Goal: Task Accomplishment & Management: Use online tool/utility

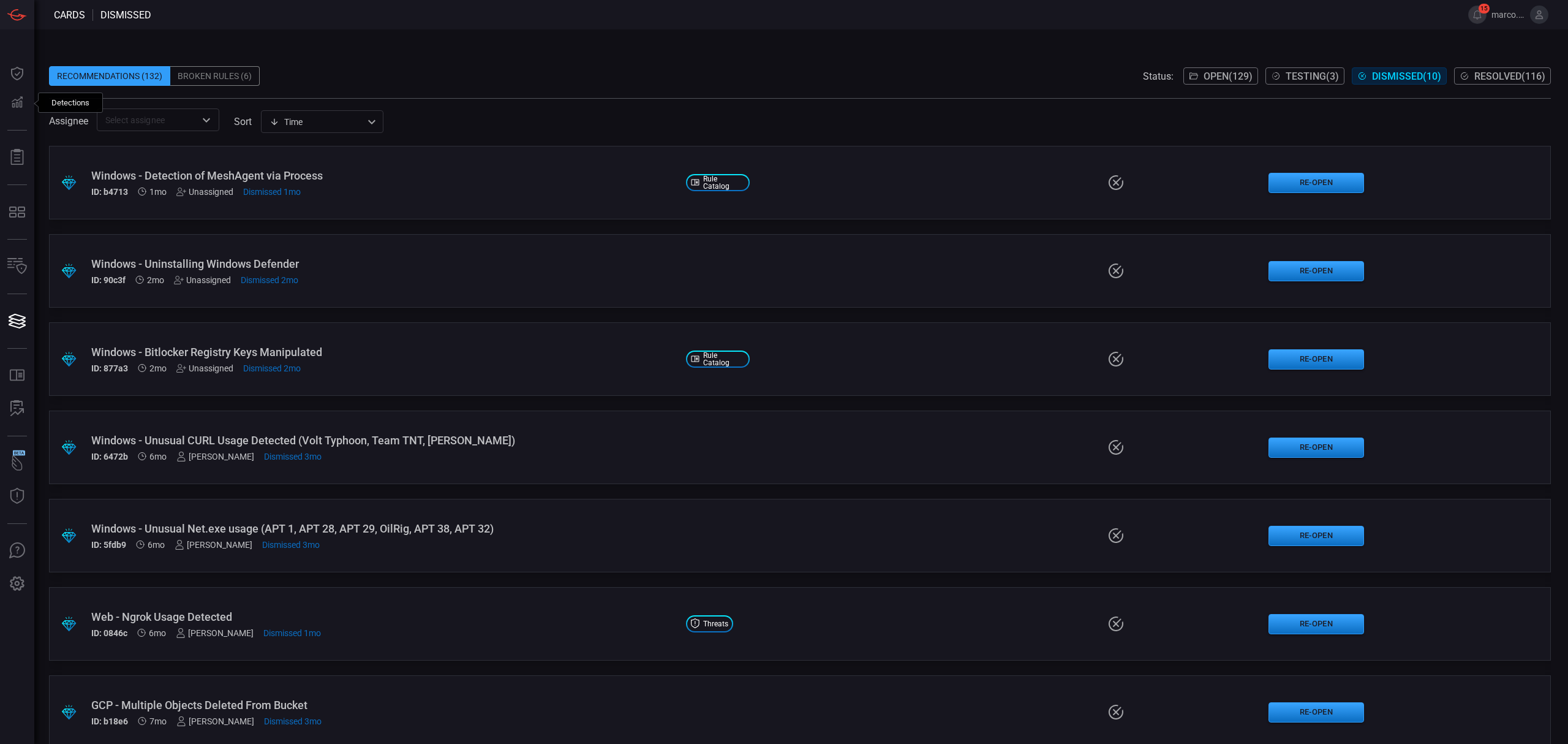
click at [1285, 80] on span "Testing ( 3 )" at bounding box center [1312, 77] width 53 height 12
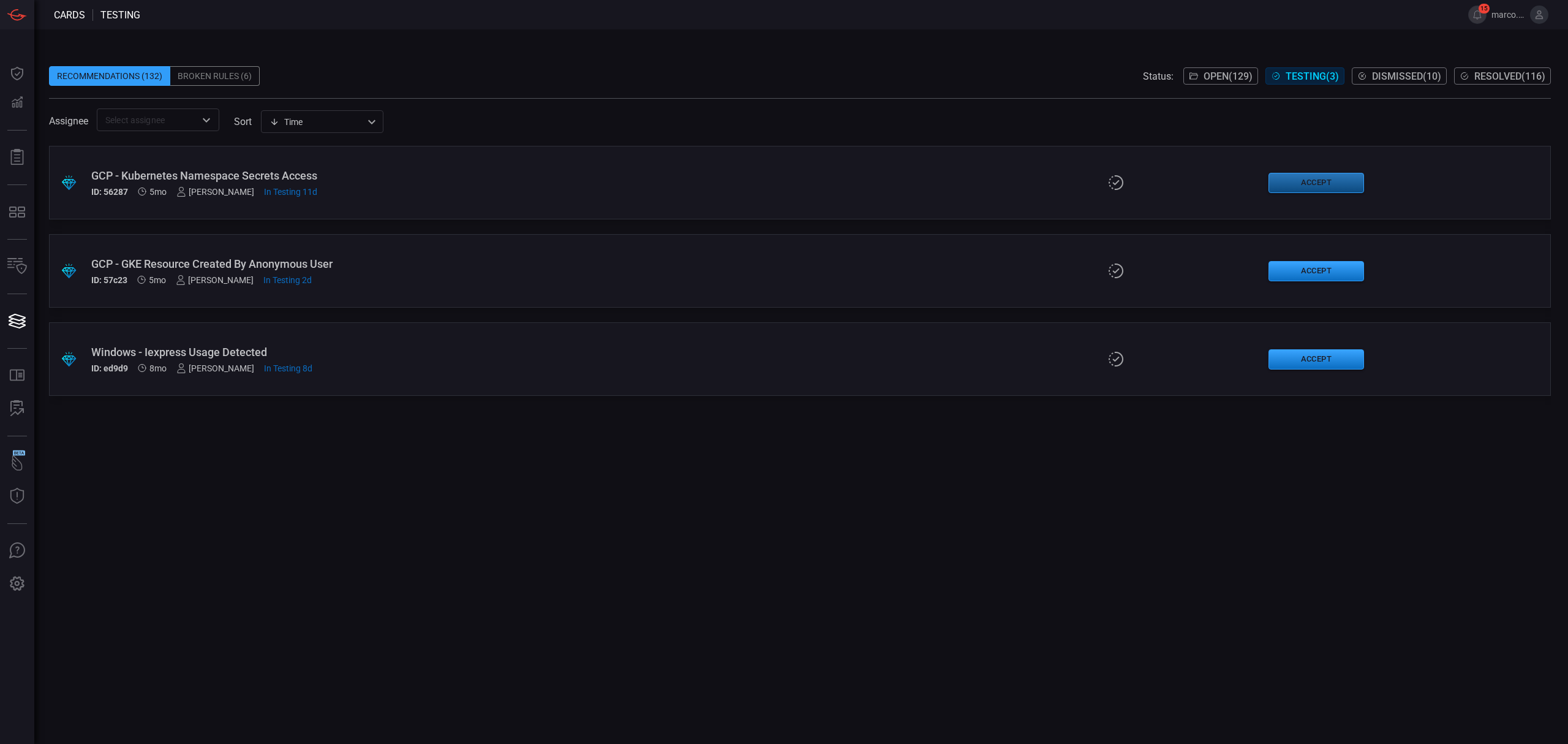
click at [1343, 180] on button "Accept" at bounding box center [1316, 183] width 95 height 20
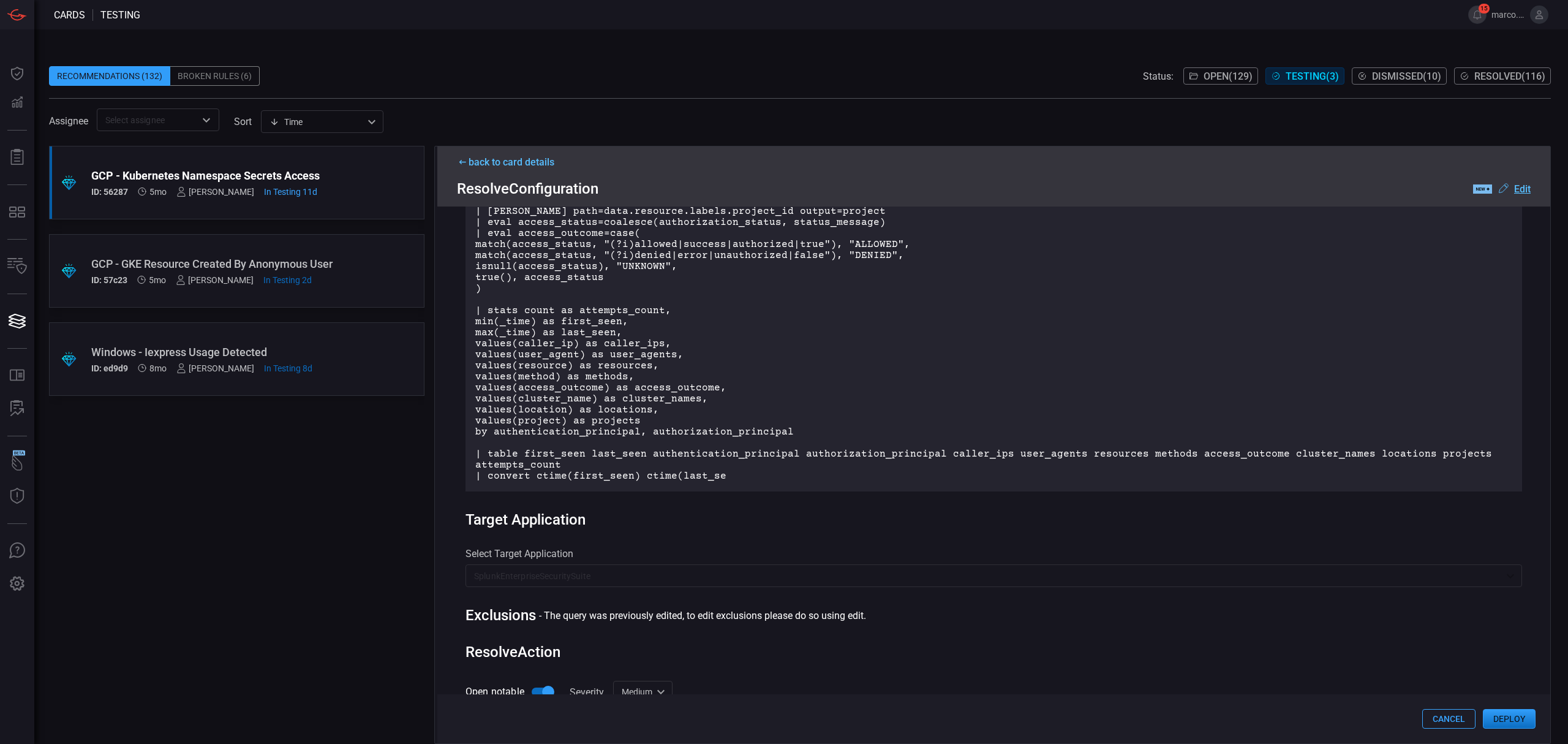
scroll to position [598, 0]
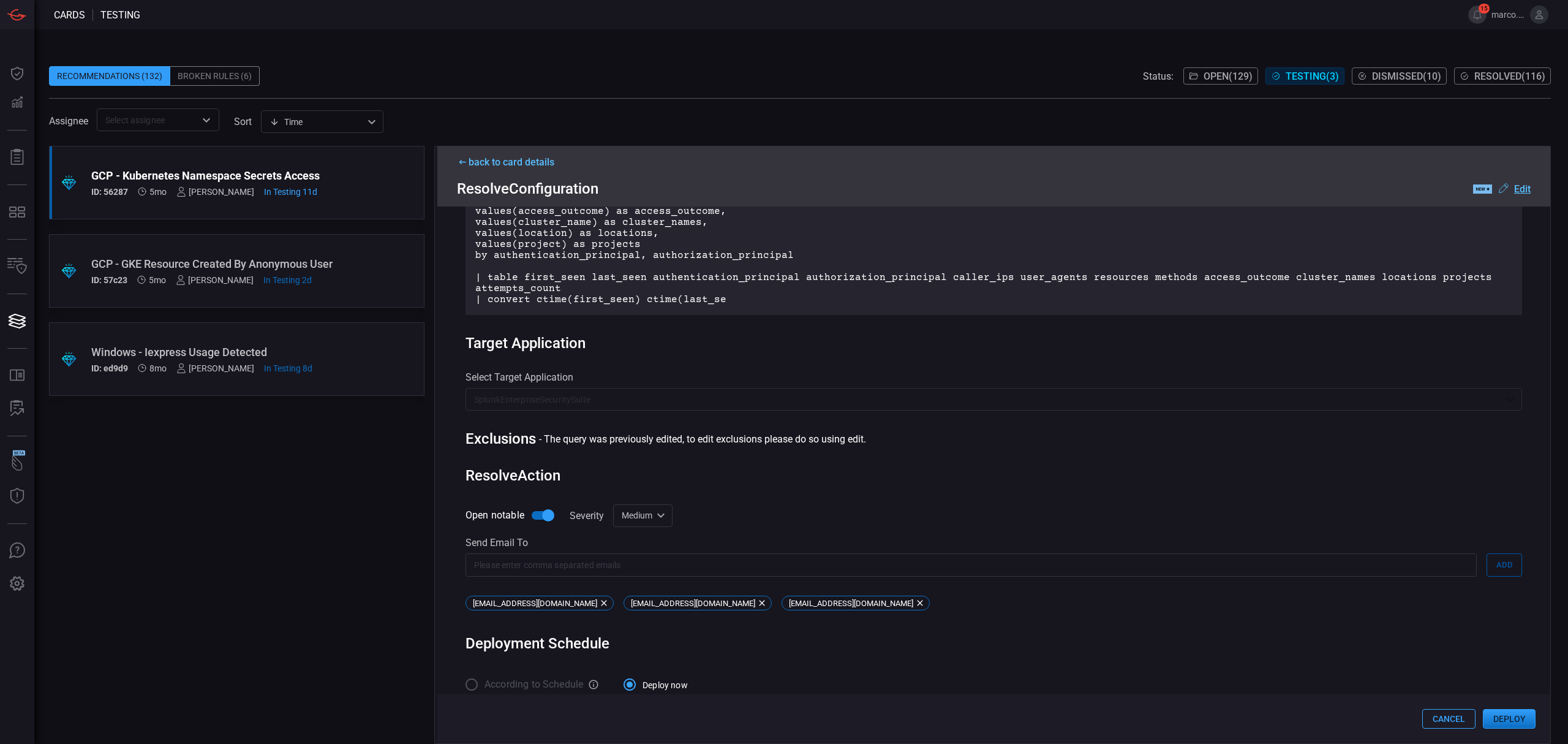
click at [1508, 724] on button "Deploy" at bounding box center [1509, 719] width 52 height 19
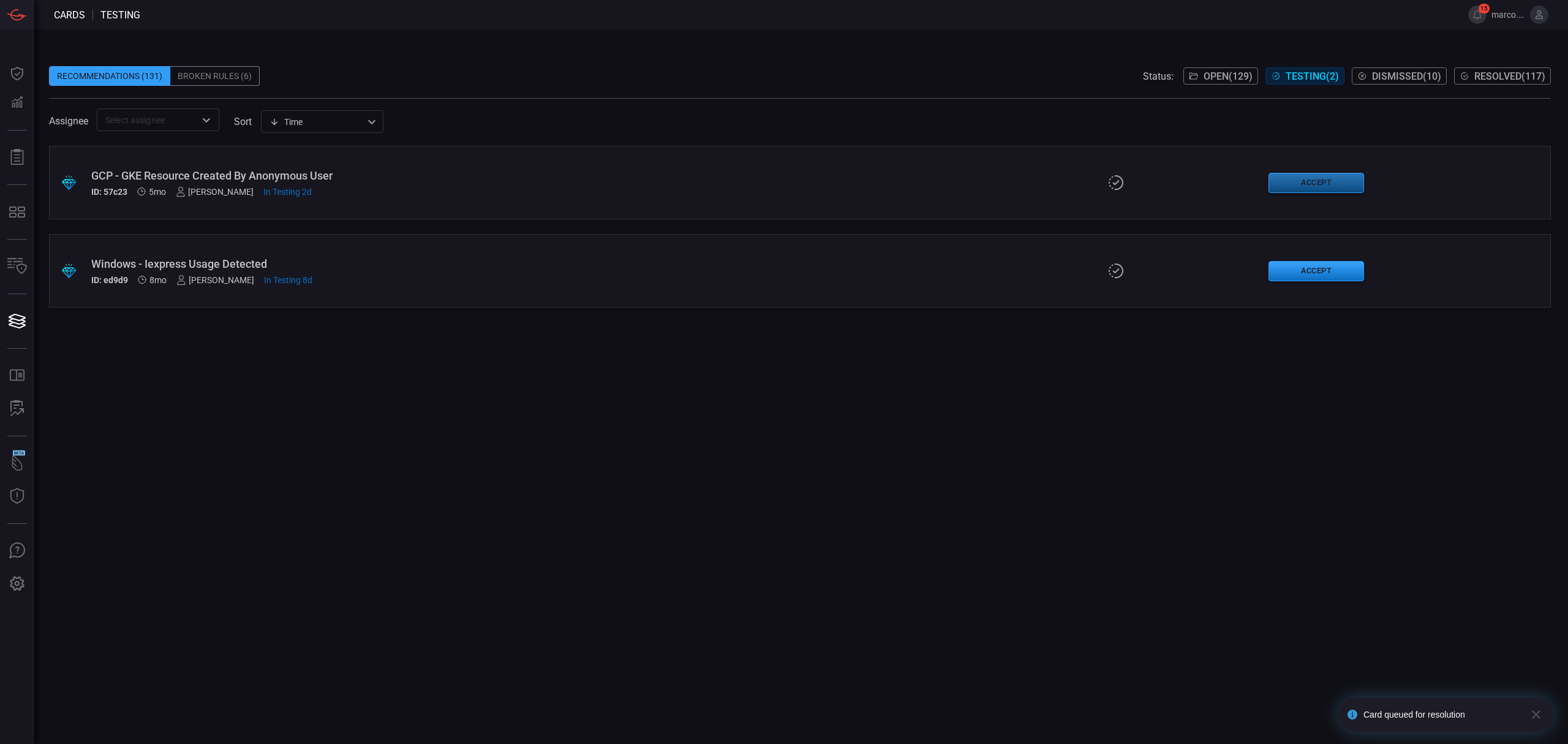
click at [1335, 177] on button "Accept" at bounding box center [1316, 183] width 95 height 20
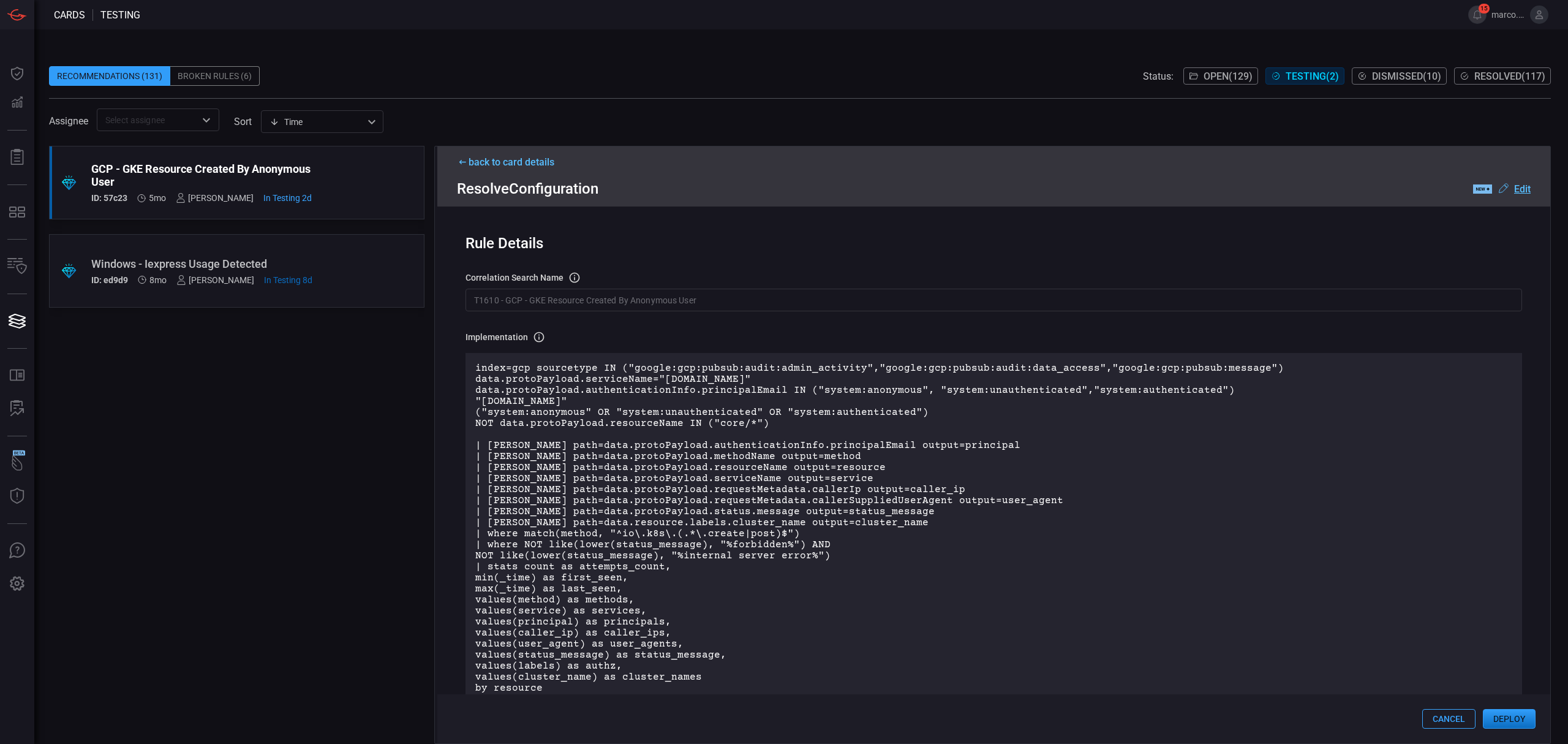
drag, startPoint x: 1519, startPoint y: 716, endPoint x: 1471, endPoint y: 565, distance: 158.4
click at [1471, 565] on div "back to card details Resolve Configuration .label-new-label-new-cls-1 { fill: #…" at bounding box center [992, 445] width 1117 height 598
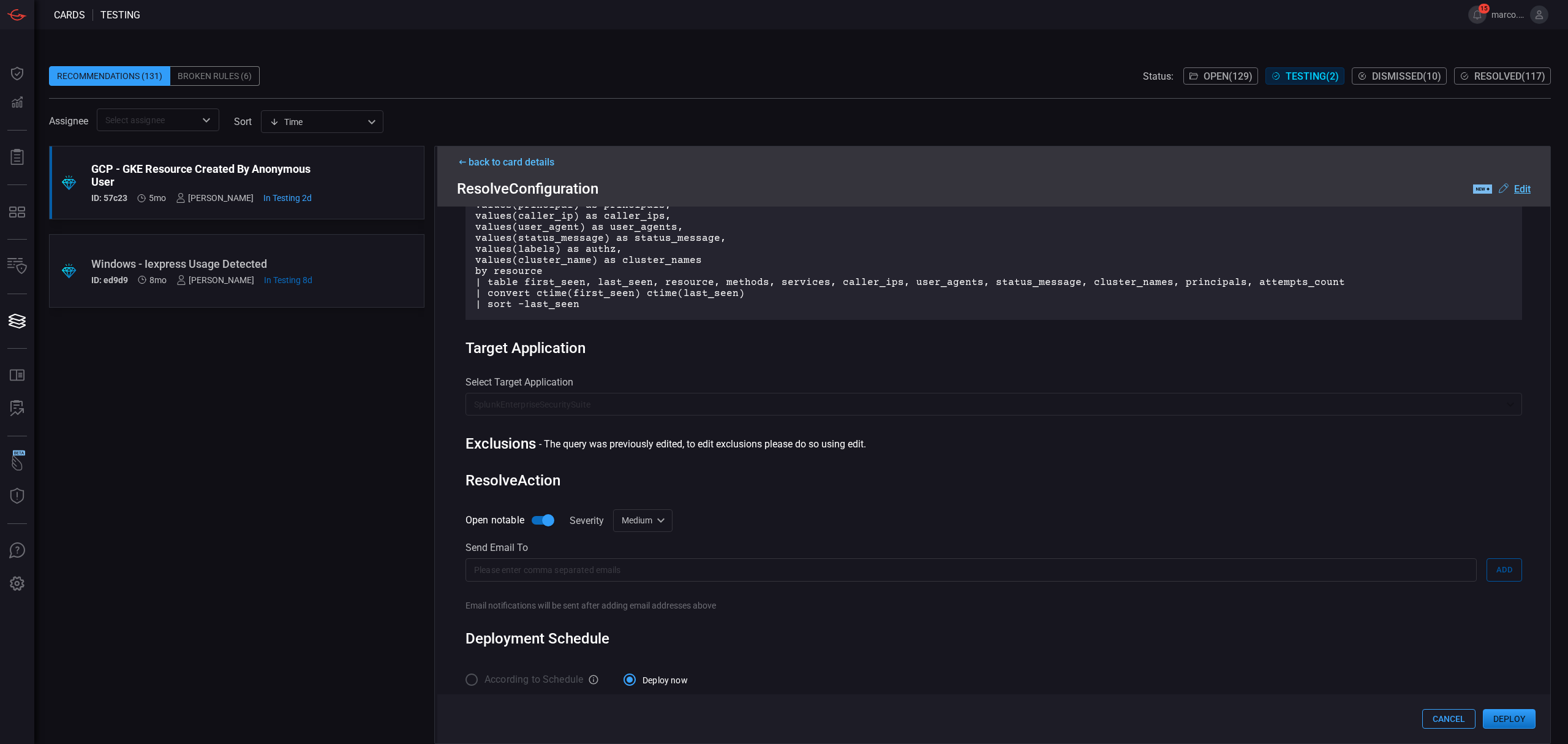
scroll to position [419, 0]
click at [627, 556] on input "text" at bounding box center [970, 566] width 1011 height 22
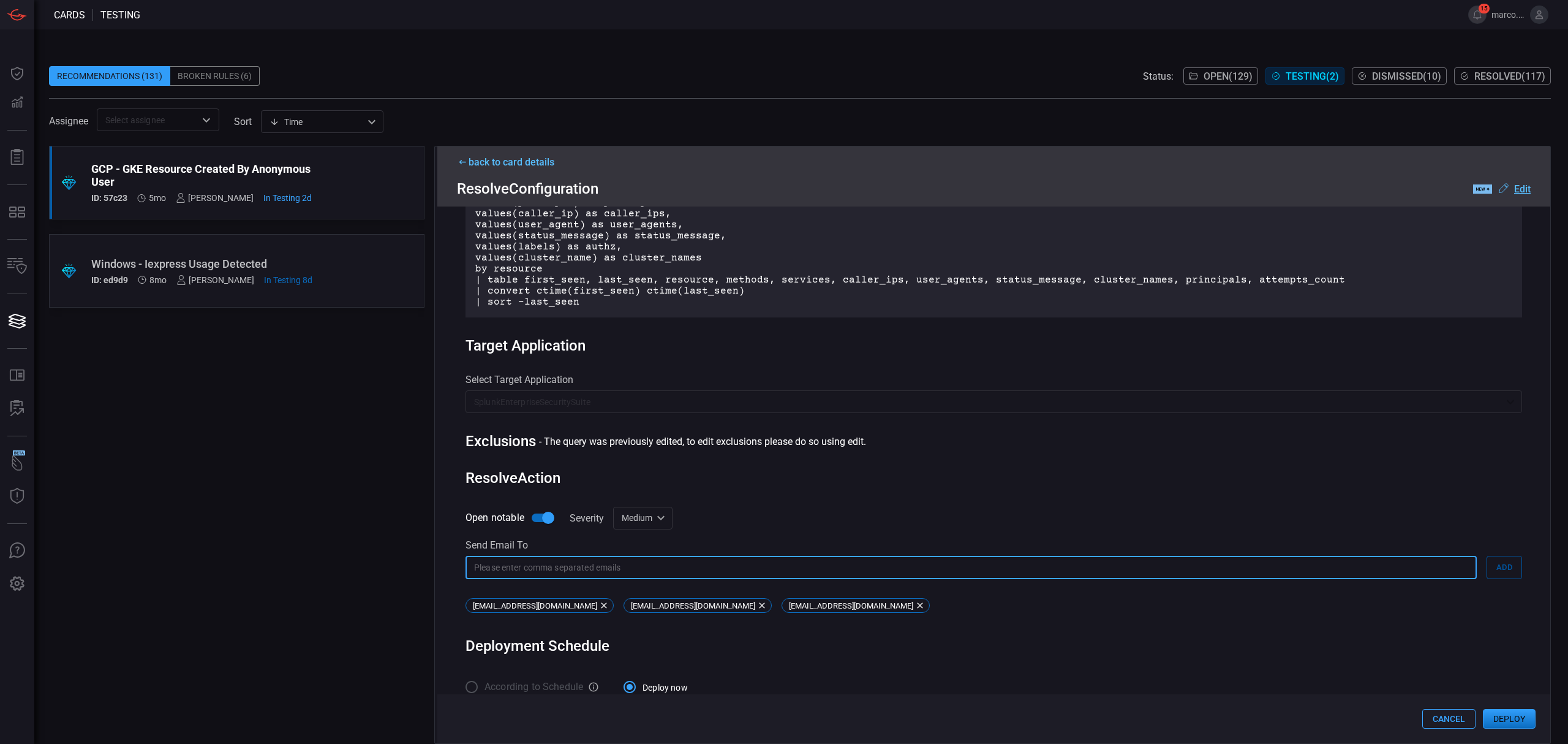
click at [1503, 711] on button "Deploy" at bounding box center [1509, 719] width 52 height 19
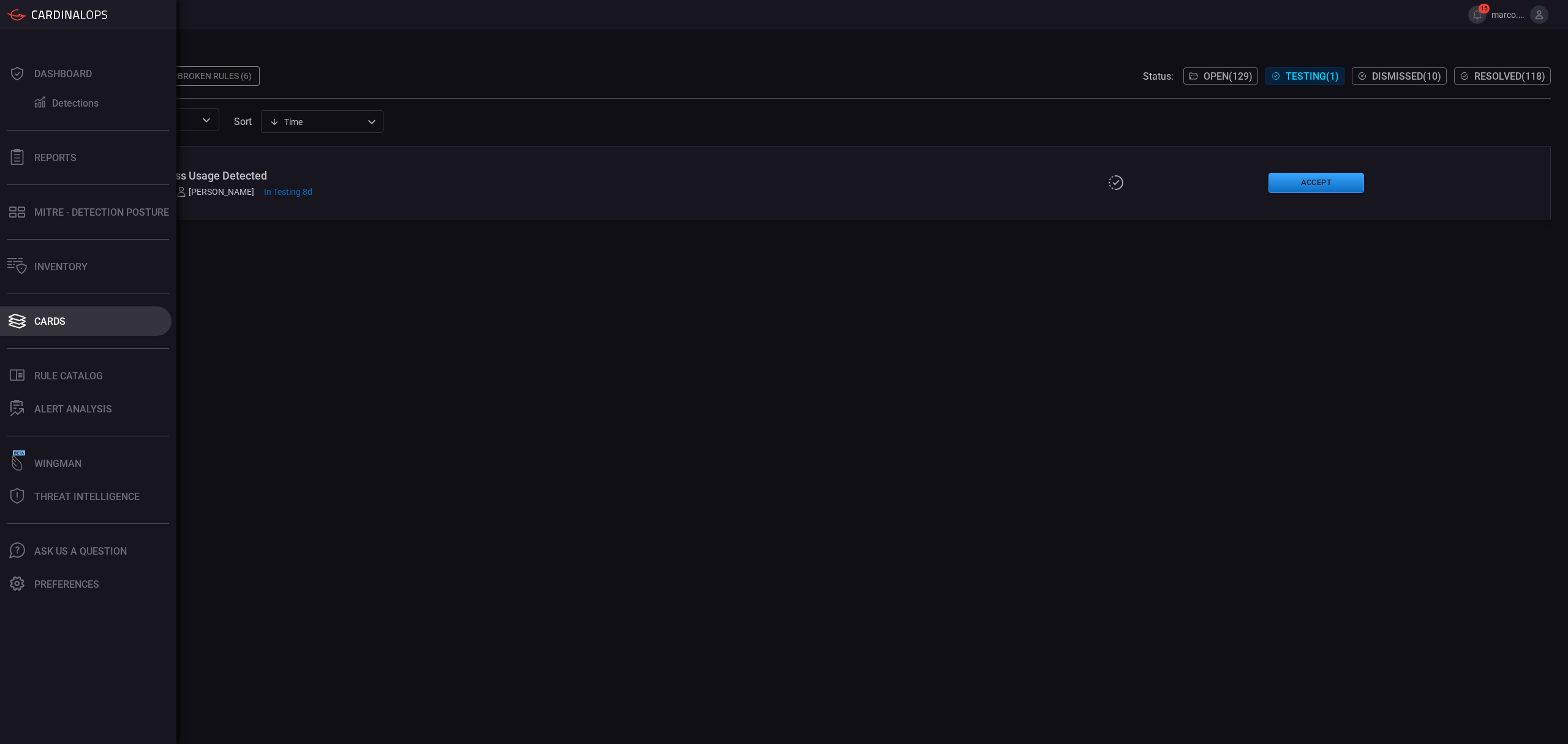
click at [66, 318] on button "Cards" at bounding box center [85, 321] width 172 height 29
click at [49, 263] on div "Inventory" at bounding box center [60, 267] width 53 height 12
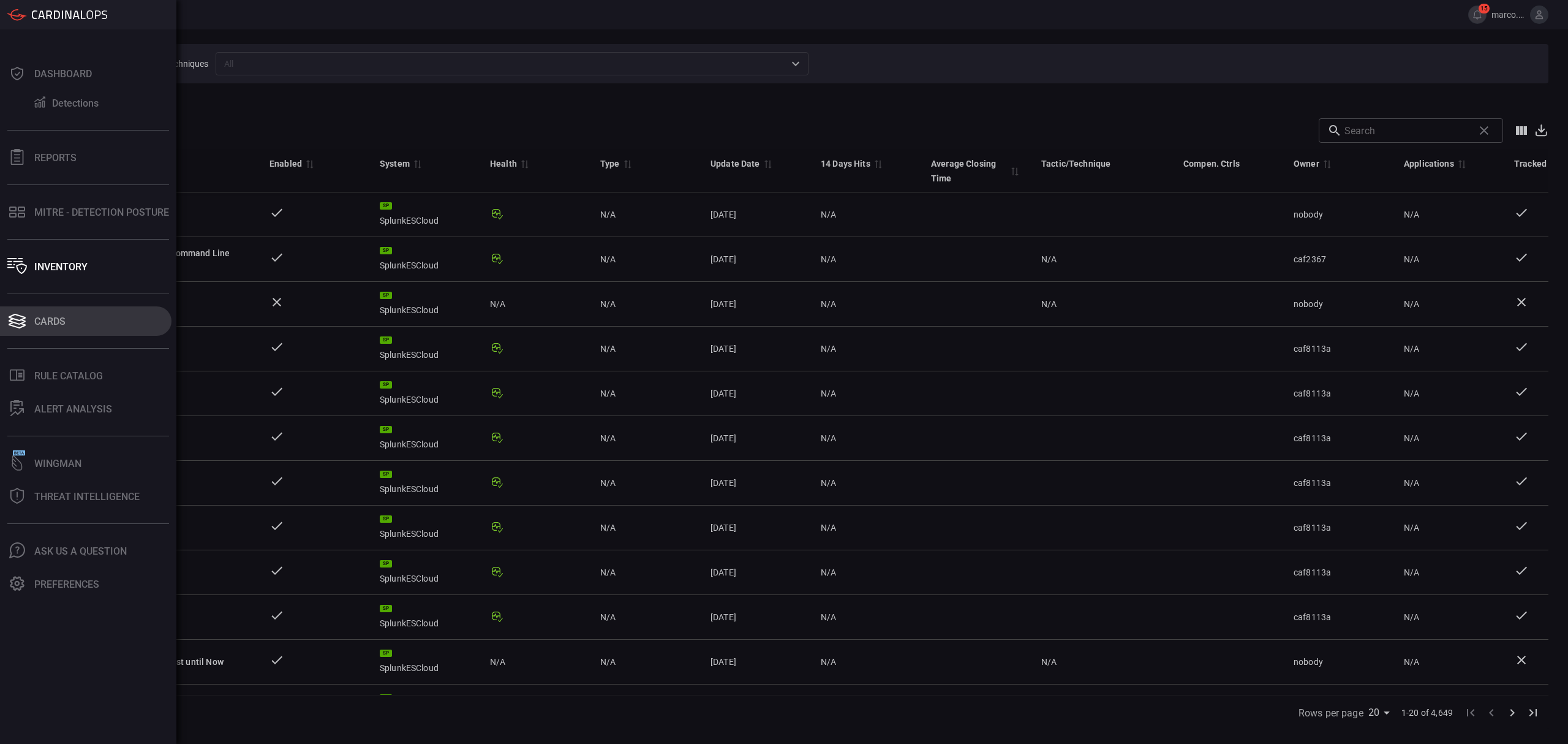
click at [47, 312] on button "Cards" at bounding box center [85, 321] width 172 height 29
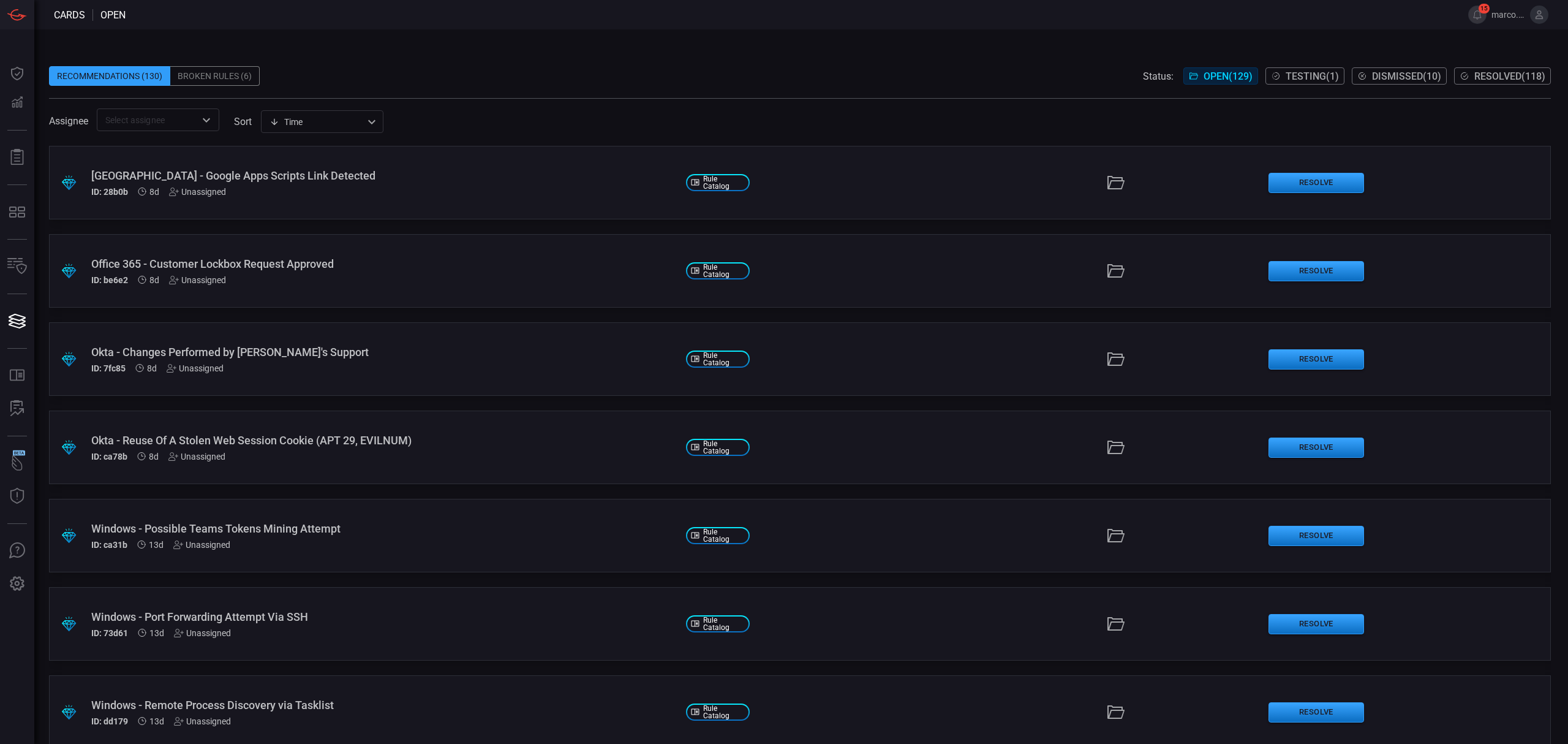
click at [482, 59] on span at bounding box center [799, 56] width 1501 height 18
click at [650, 74] on div "Recommendations (130) Broken Rules (6) Status: Open ( 129 ) Testing ( 1 ) Dismi…" at bounding box center [799, 76] width 1501 height 19
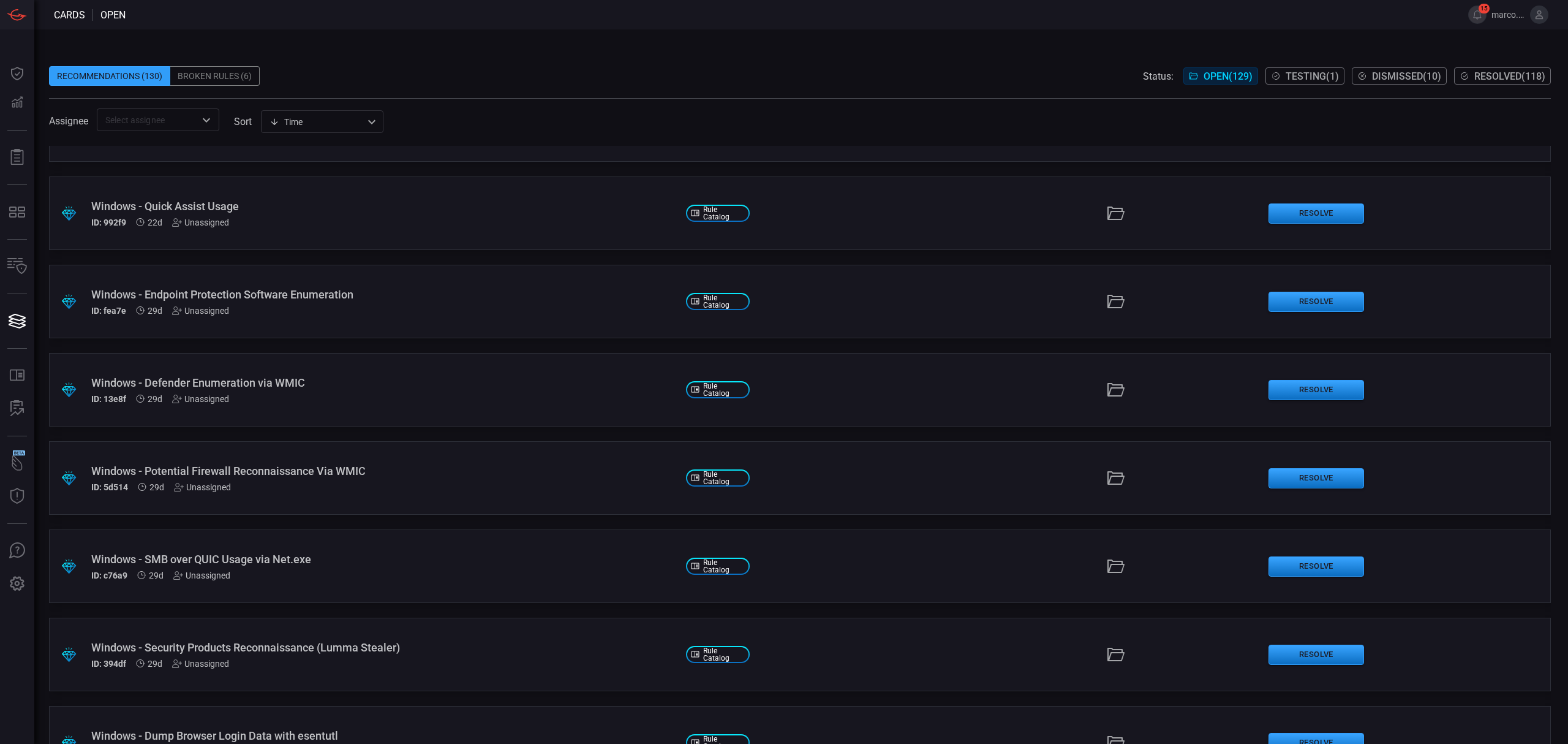
scroll to position [898, 0]
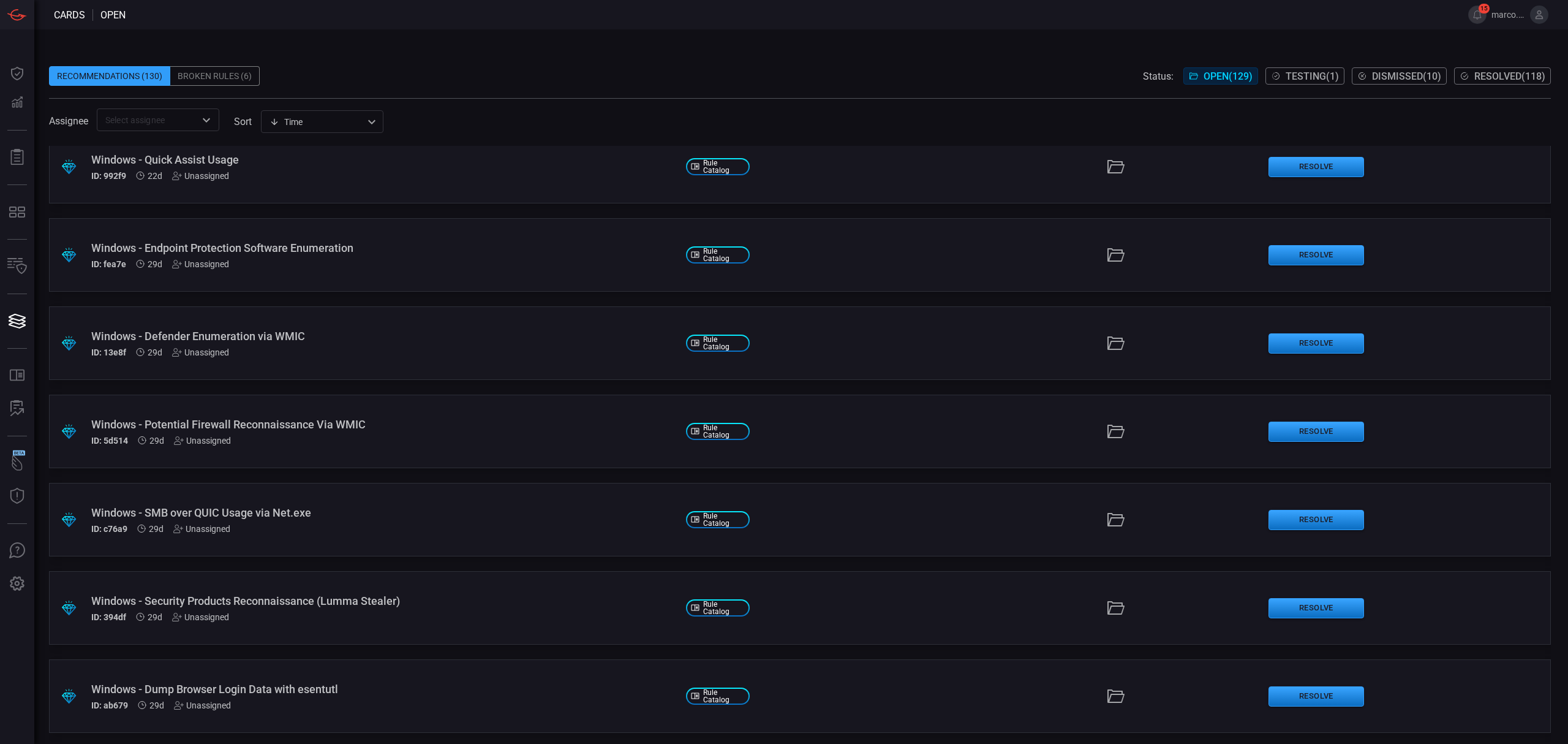
click at [1534, 74] on span "Resolved ( 118 )" at bounding box center [1509, 77] width 71 height 12
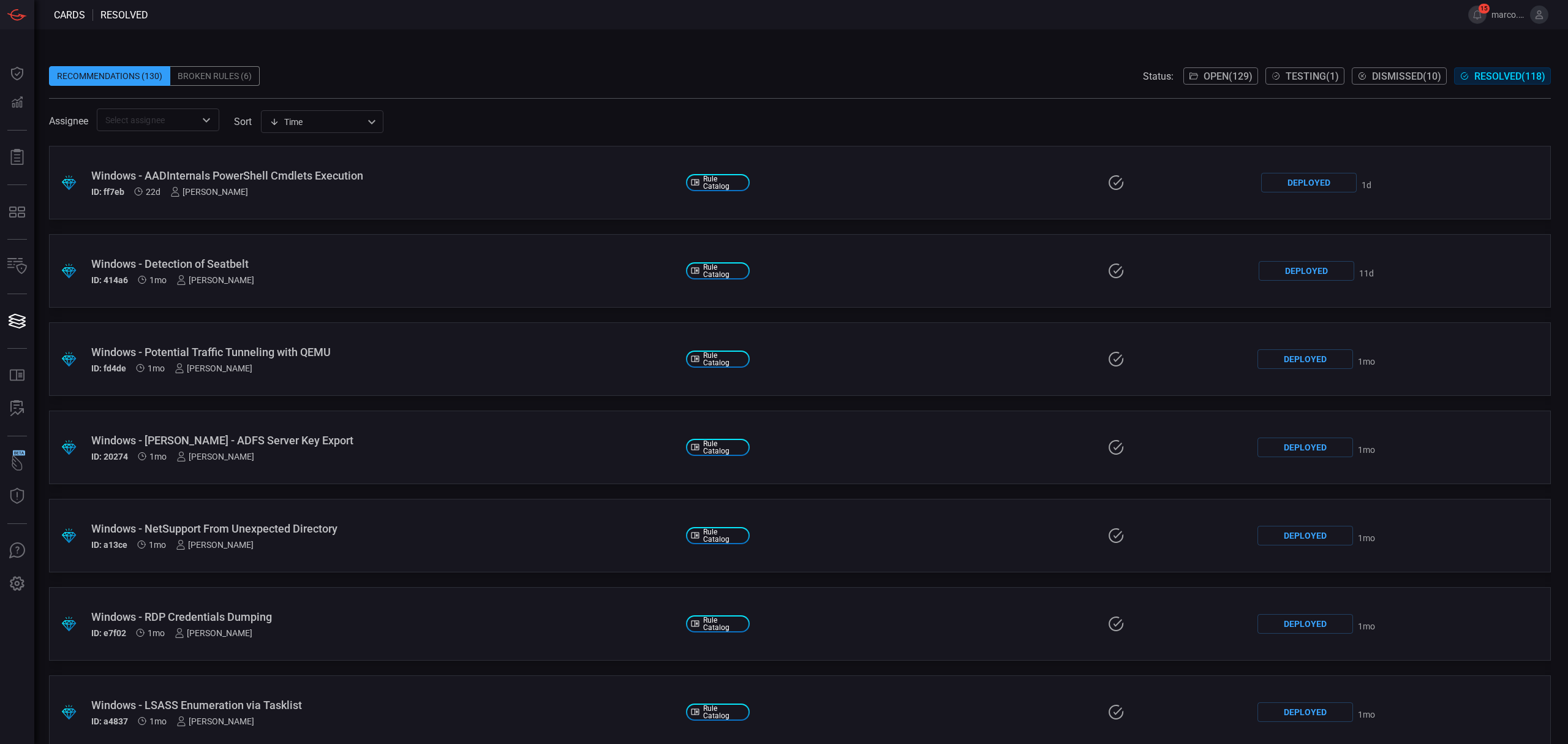
scroll to position [4846, 0]
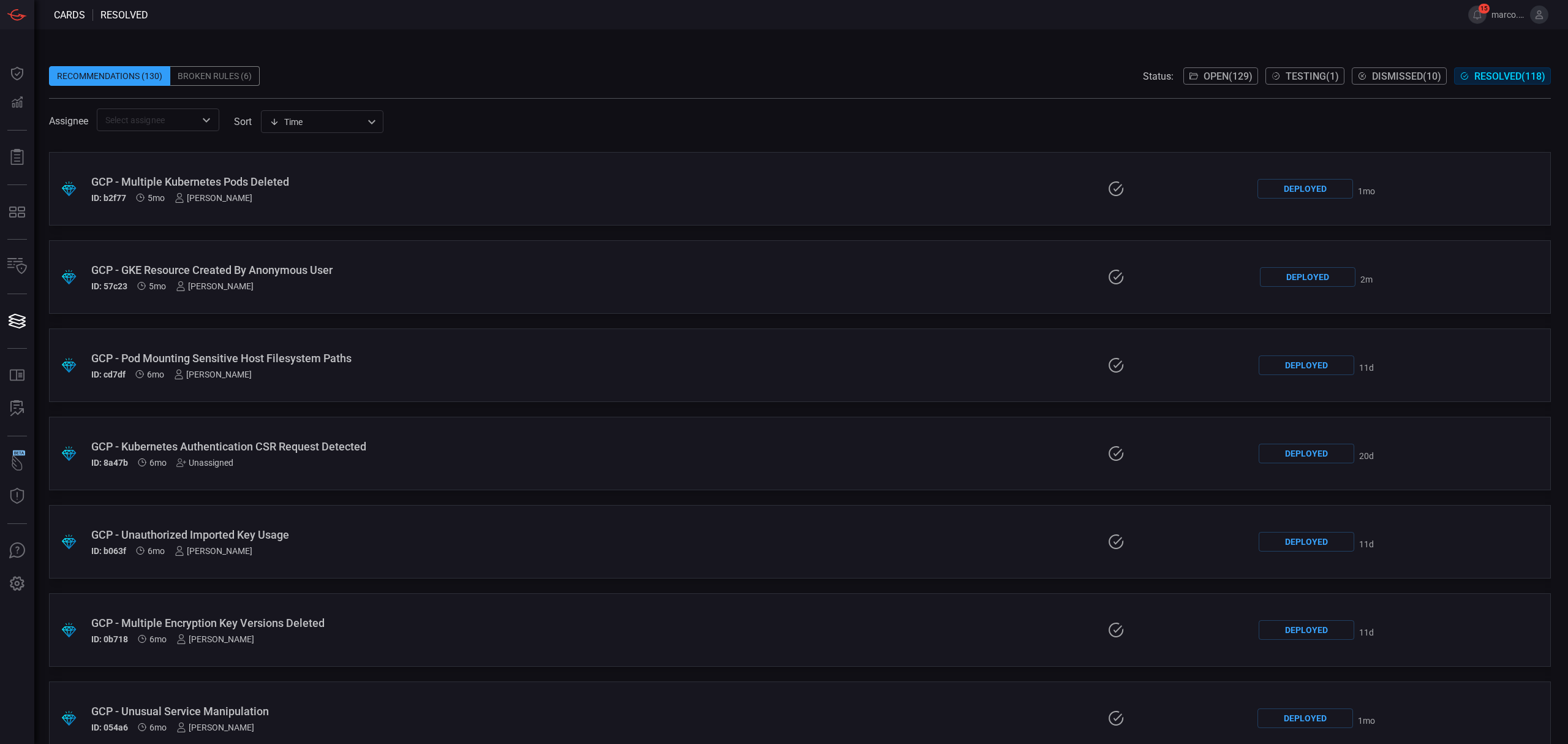
click at [209, 461] on div "Unassigned" at bounding box center [205, 462] width 57 height 10
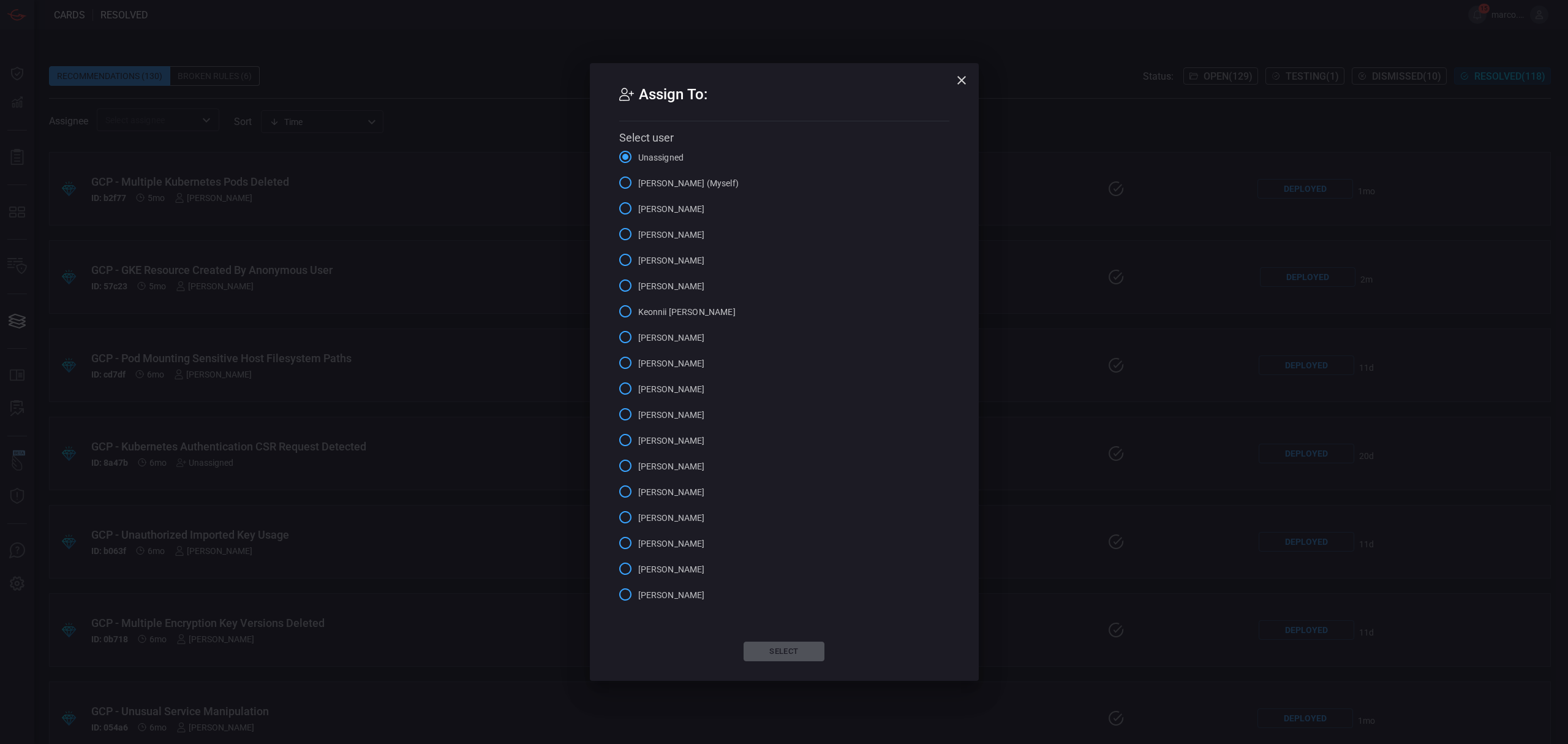
click at [622, 286] on input "Dashley Castellano" at bounding box center [625, 286] width 25 height 25
click at [782, 643] on button "Select" at bounding box center [784, 651] width 81 height 19
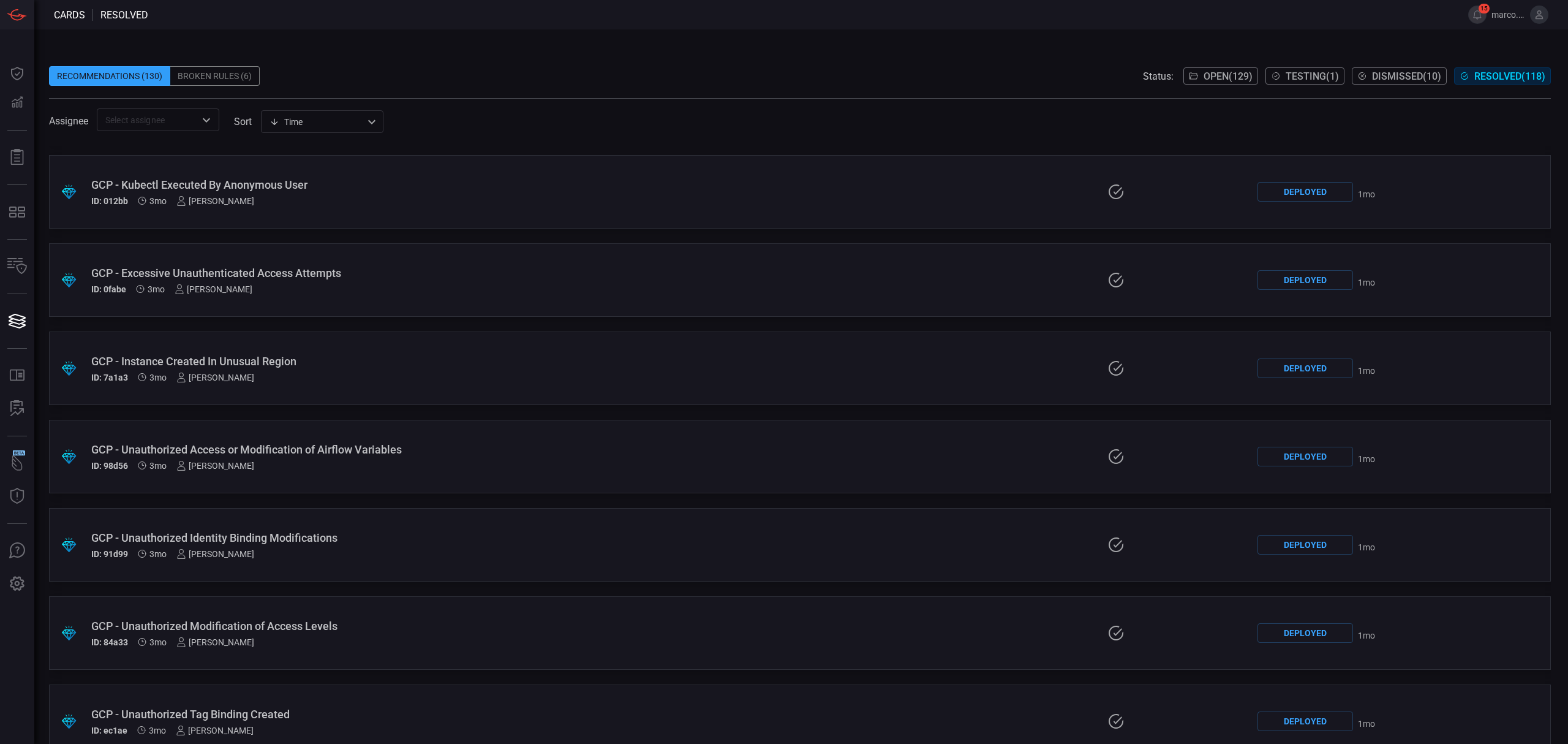
scroll to position [2558, 0]
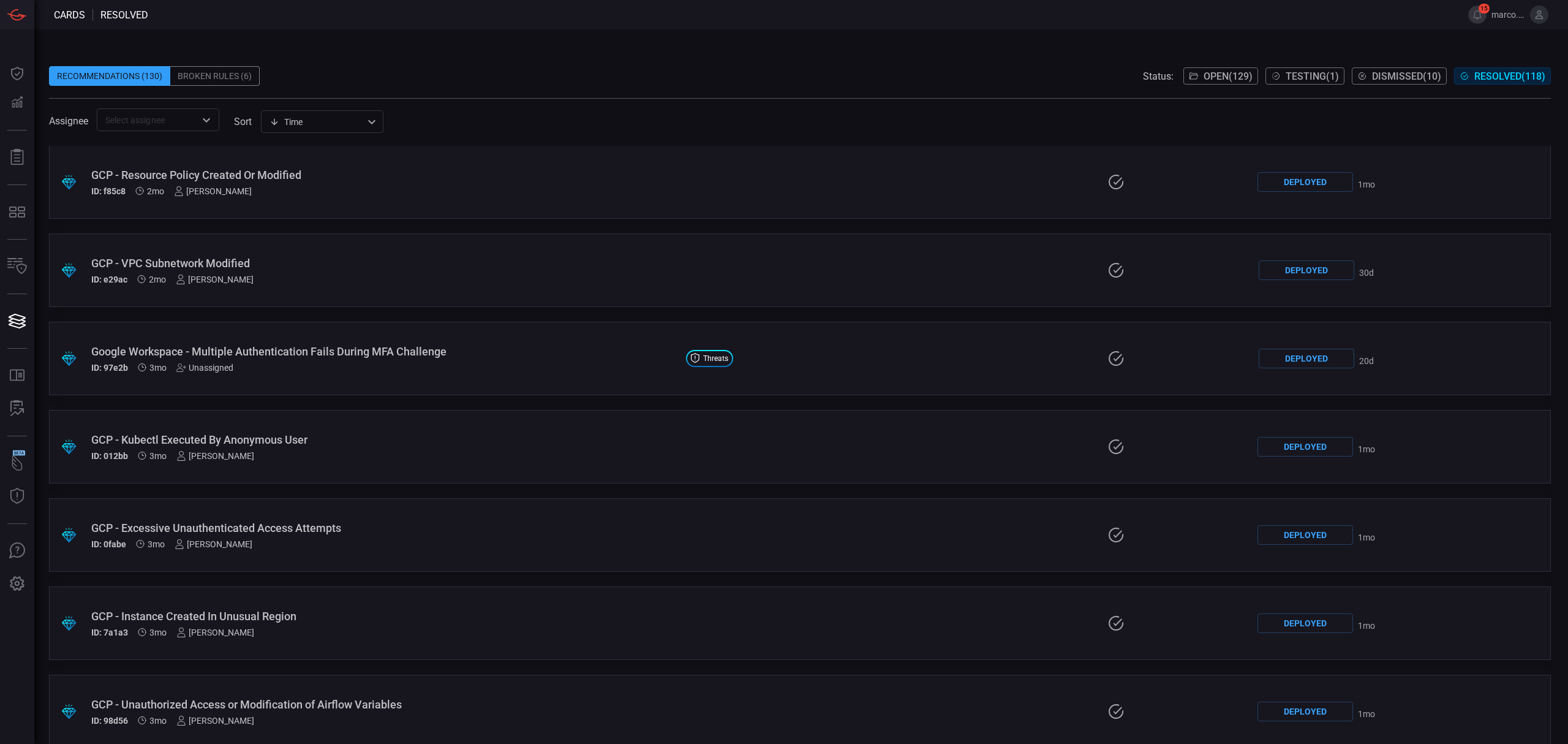
click at [184, 127] on input "text" at bounding box center [148, 119] width 95 height 16
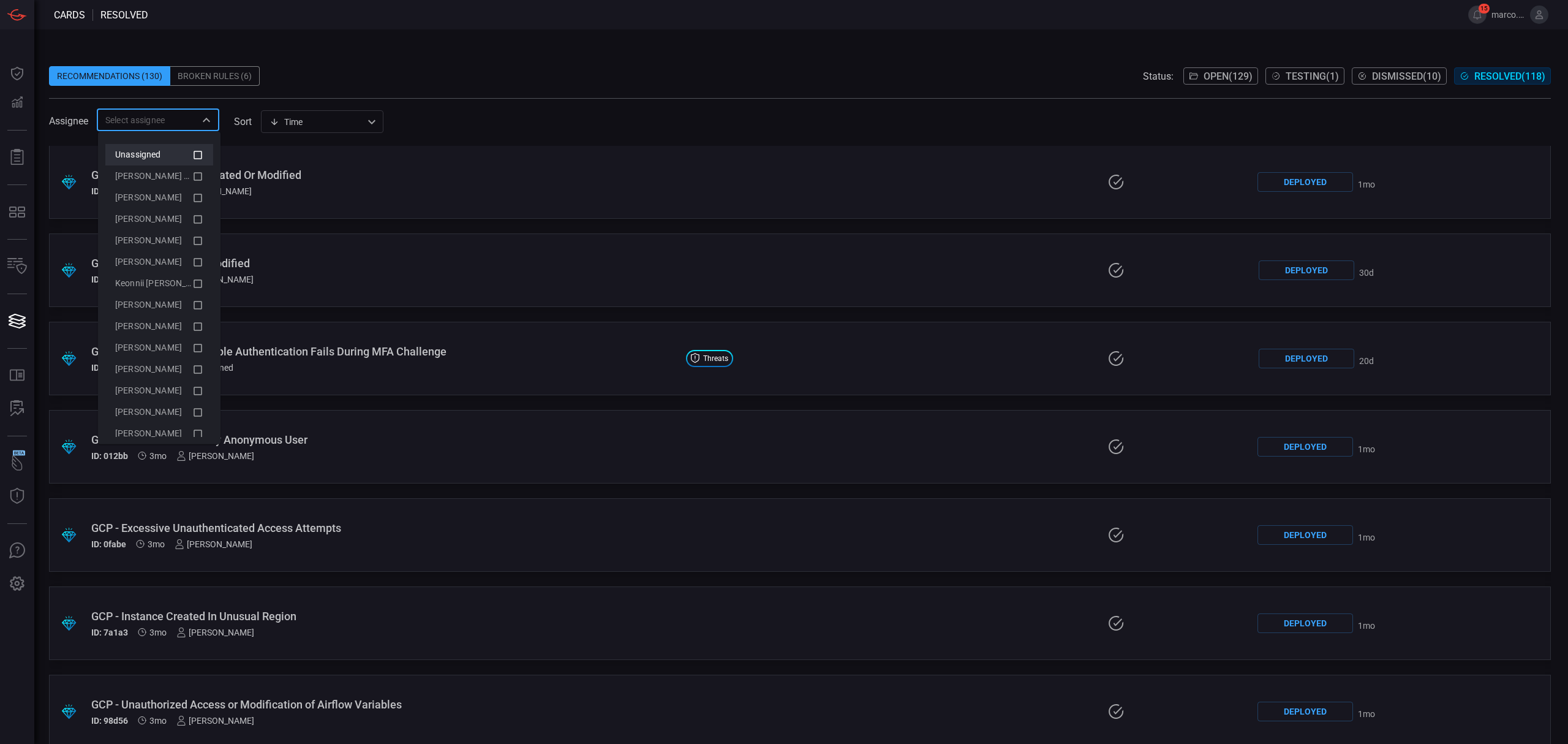
click at [193, 156] on icon at bounding box center [197, 154] width 9 height 8
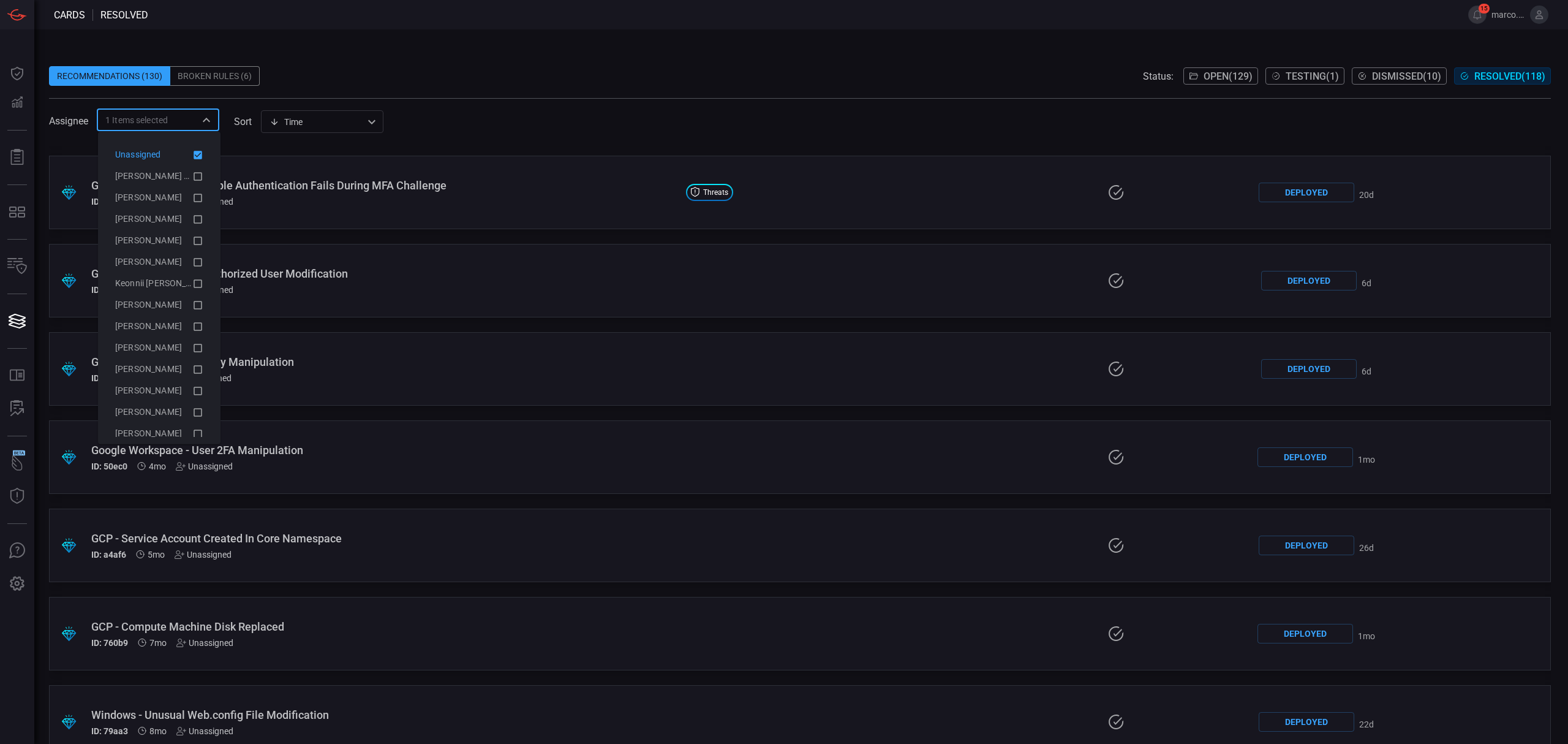
scroll to position [108, 0]
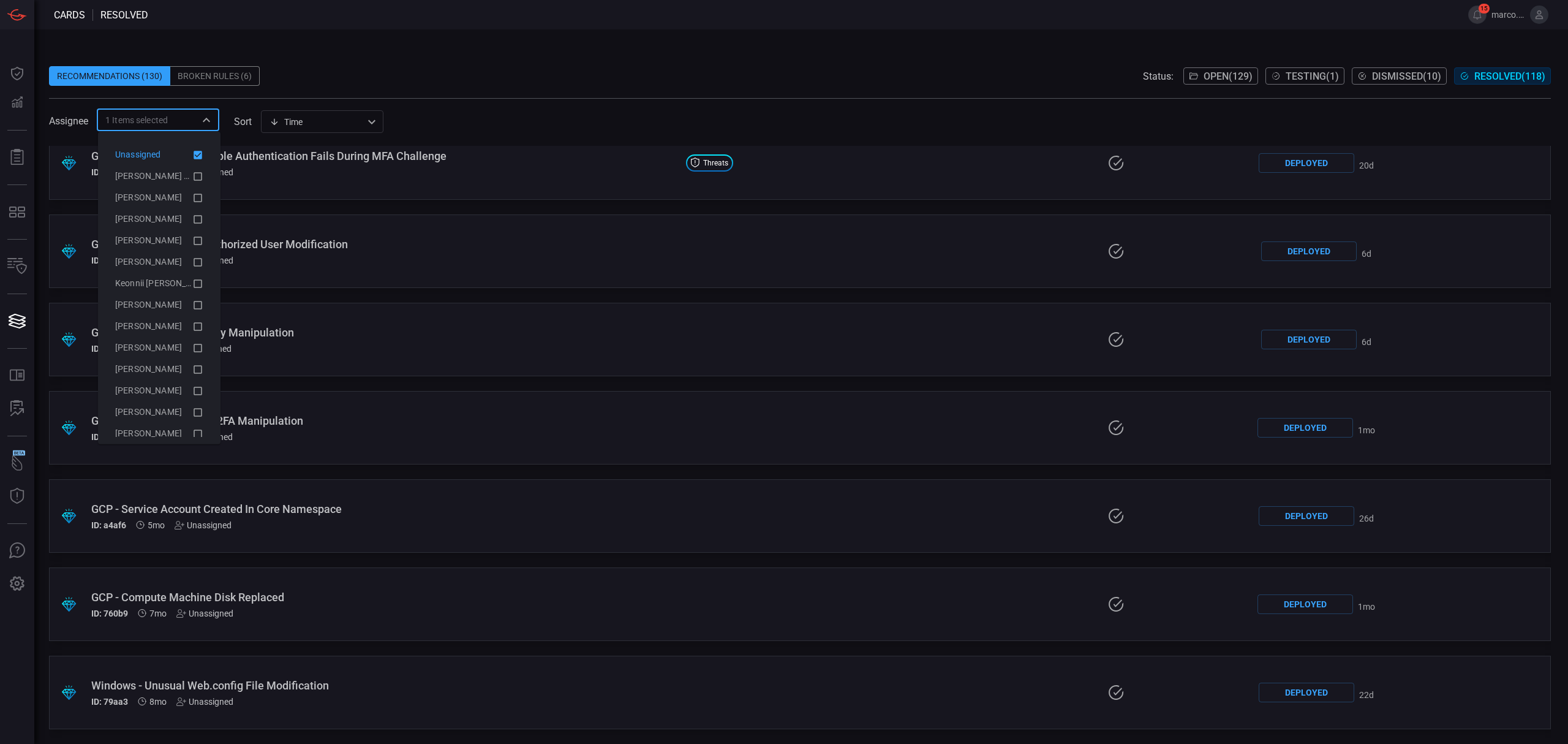
click at [579, 55] on span at bounding box center [799, 56] width 1501 height 18
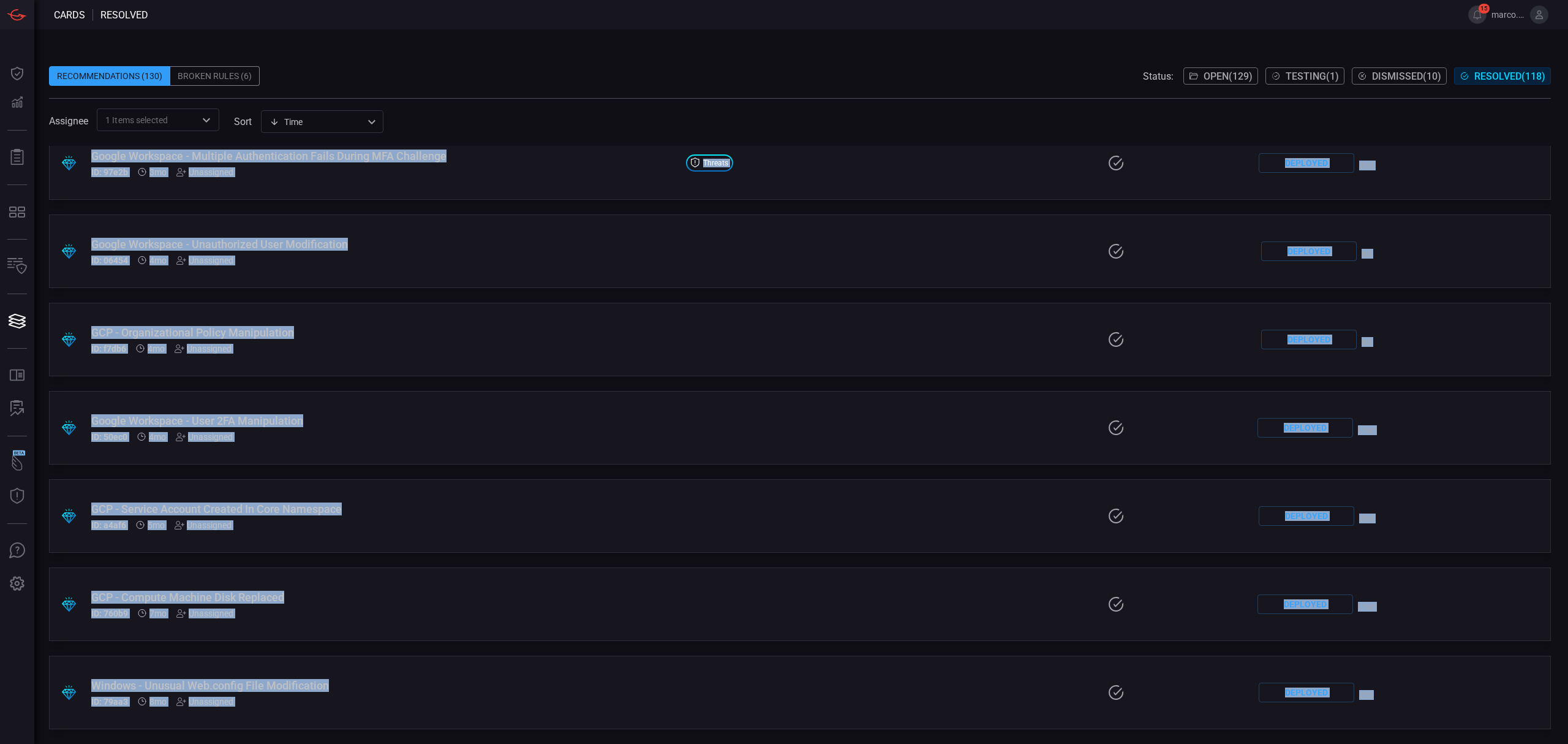
drag, startPoint x: 52, startPoint y: 144, endPoint x: 1774, endPoint y: 767, distance: 1831.2
click at [1567, 743] on html "Cards resolved 15 marco.villarruel Dashboard Dashboard Detections Detections Re…" at bounding box center [784, 372] width 1568 height 744
copy div ".suggested_cards_icon{fill:url(#suggested_cards_icon);} GCP - Windows VM User C…"
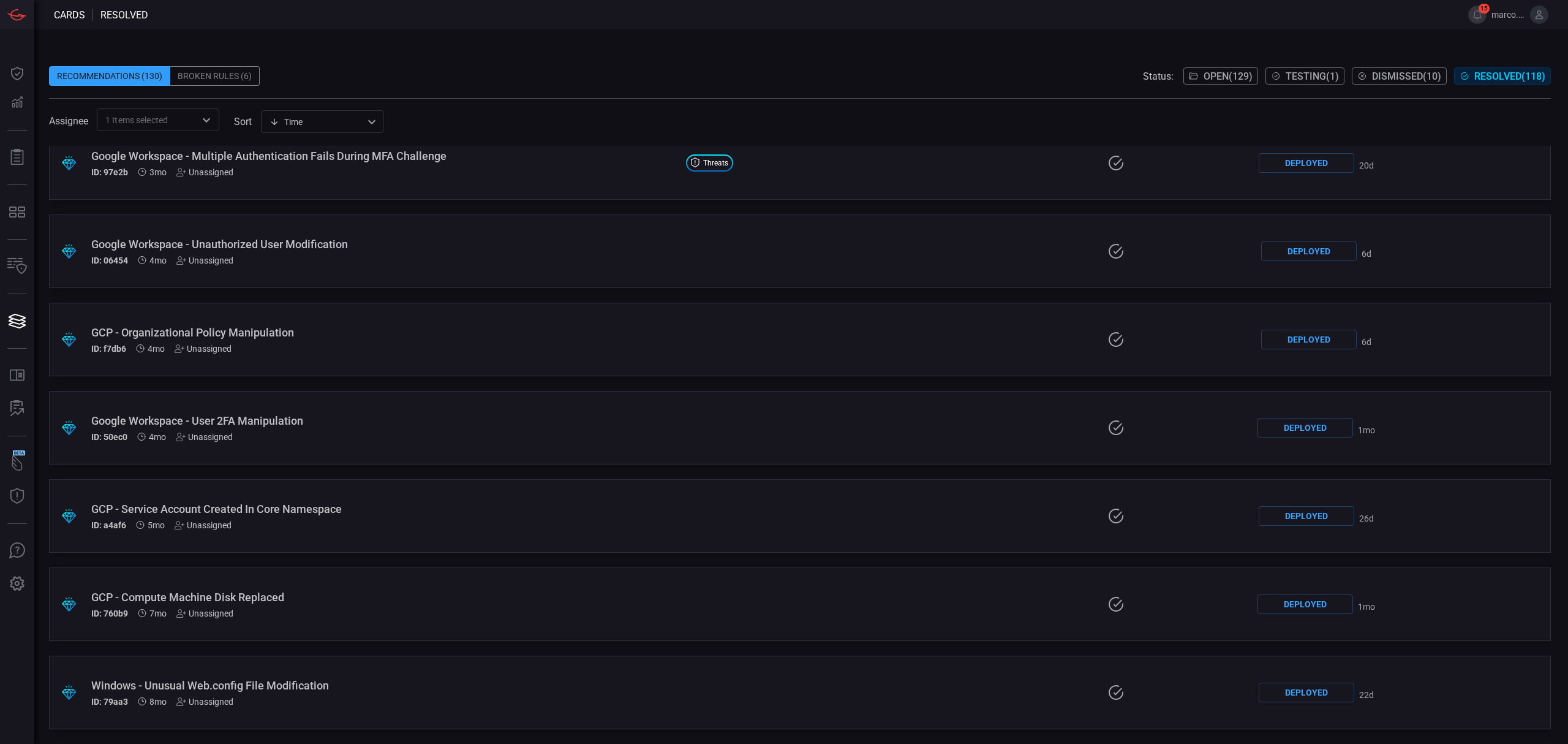
click at [843, 59] on span at bounding box center [799, 56] width 1501 height 18
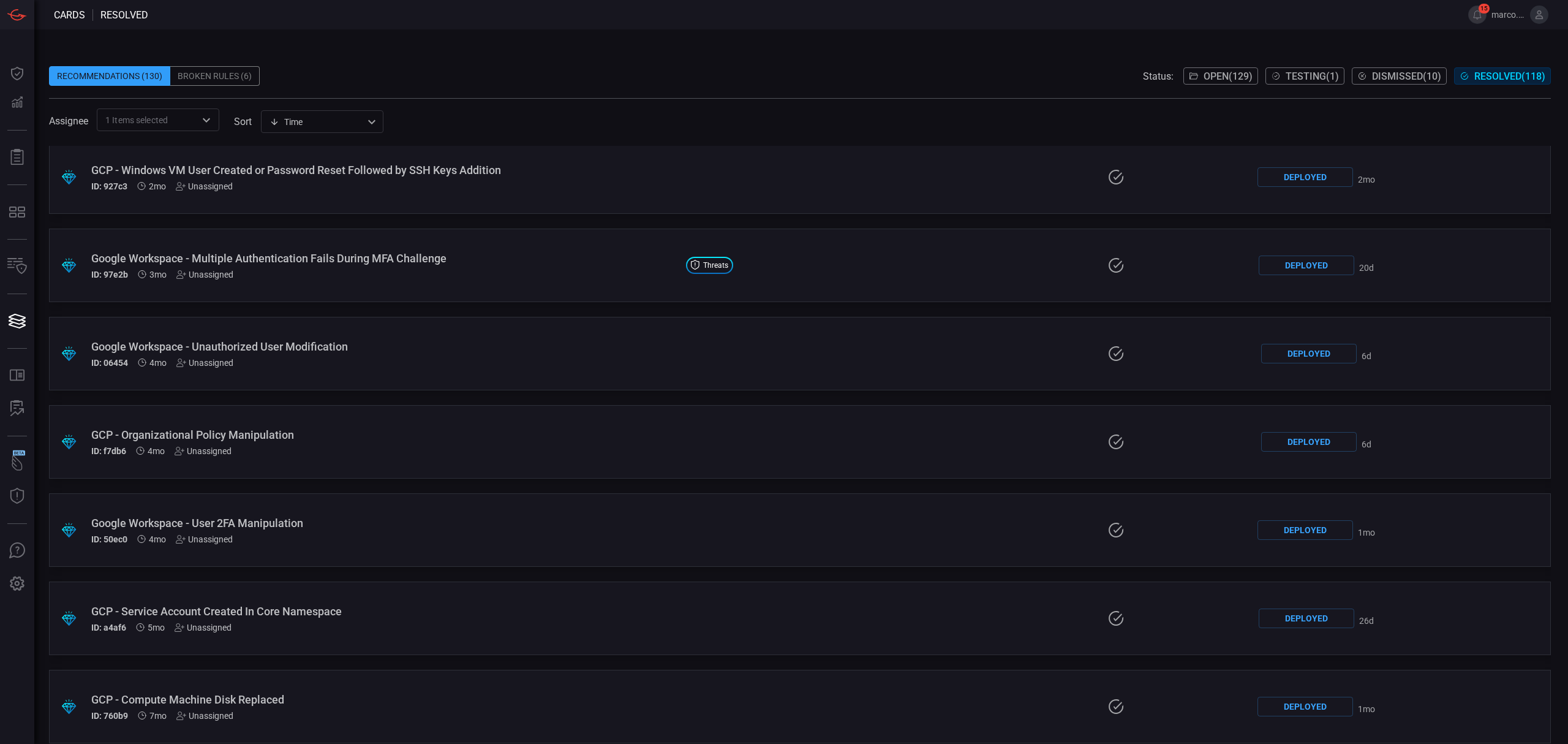
scroll to position [0, 0]
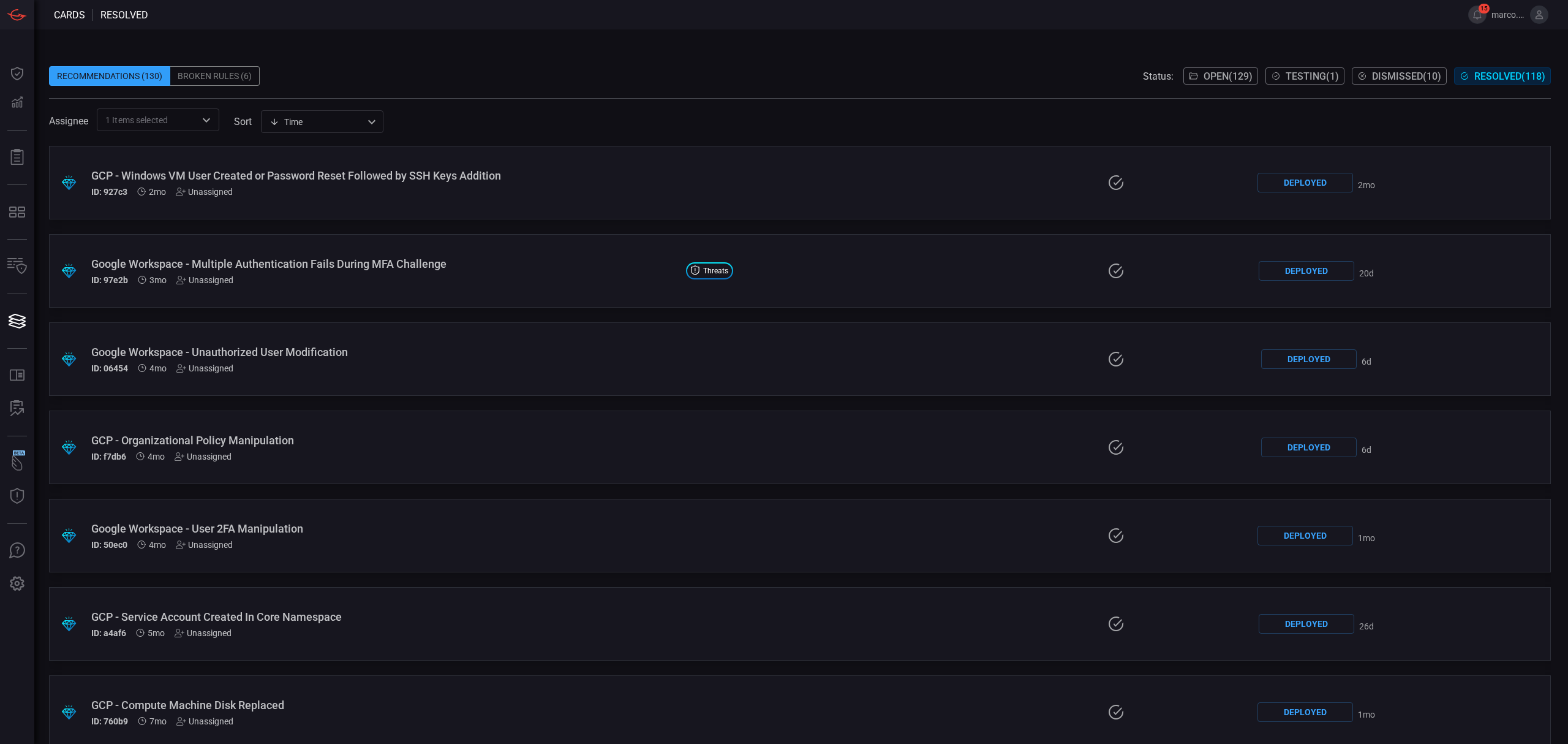
click at [207, 74] on div "Broken Rules (6)" at bounding box center [215, 76] width 89 height 19
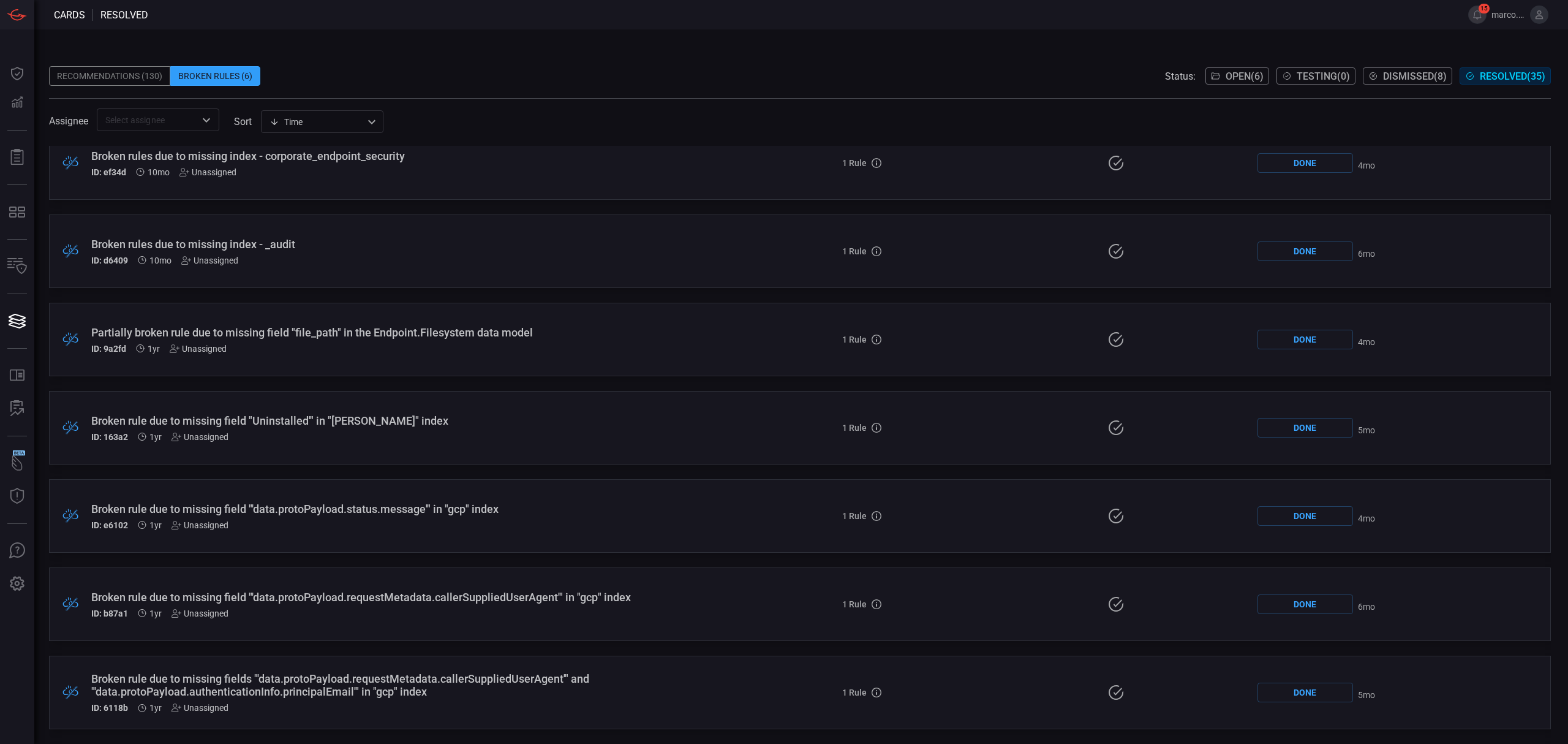
scroll to position [2489, 0]
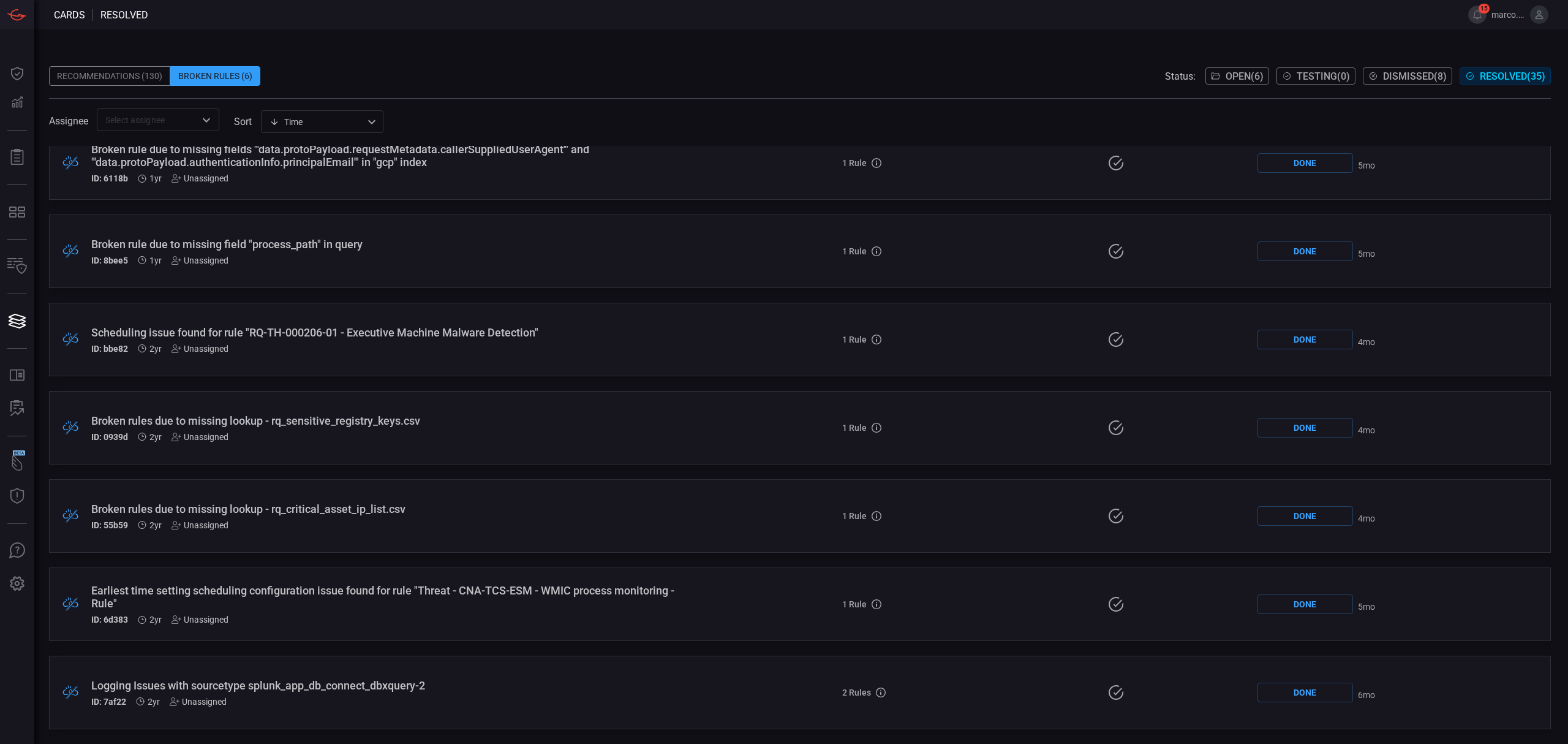
click at [197, 702] on div "Unassigned" at bounding box center [198, 701] width 57 height 10
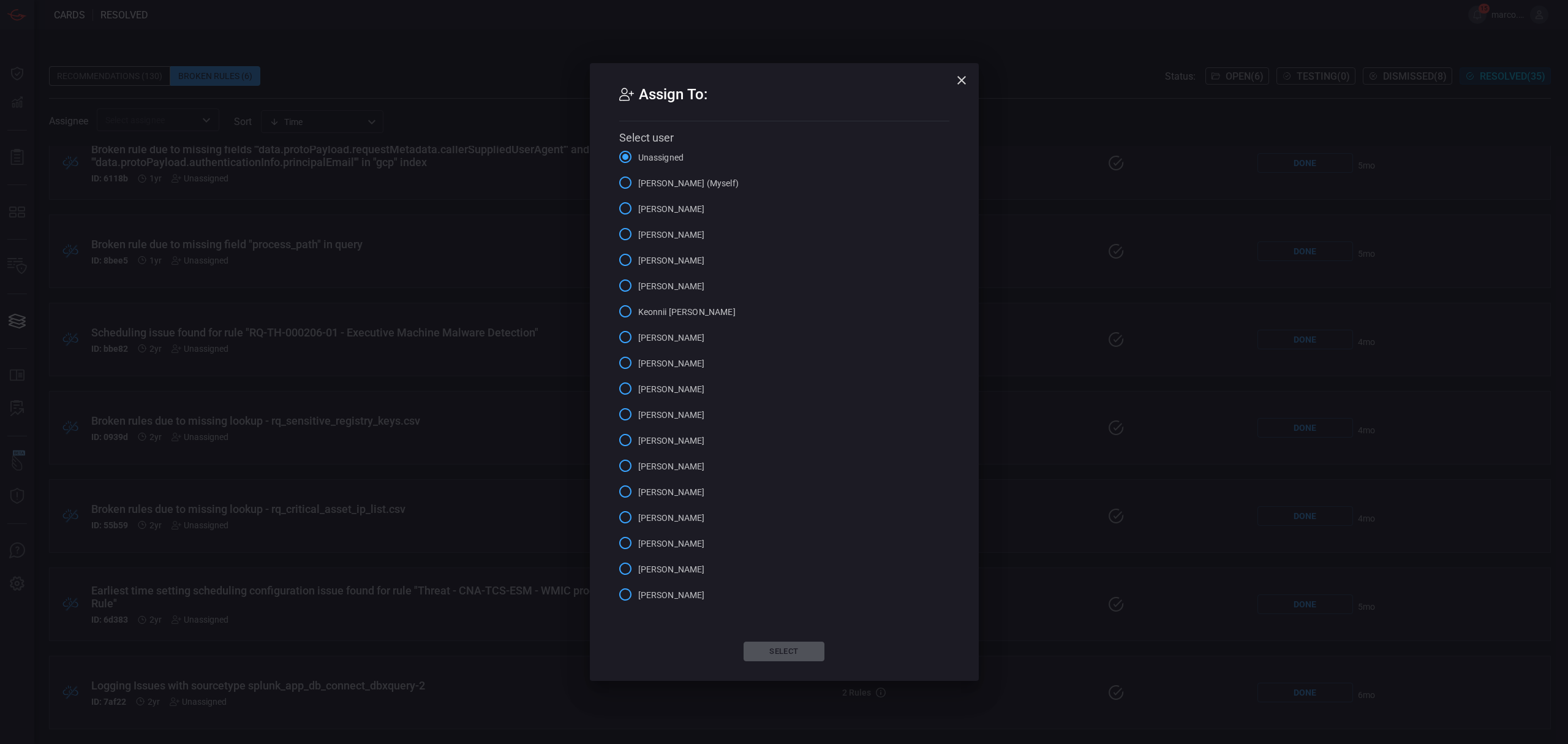
click at [626, 182] on input "Marco Villarruel (Myself)" at bounding box center [625, 183] width 25 height 25
click at [781, 647] on button "Select" at bounding box center [784, 651] width 81 height 19
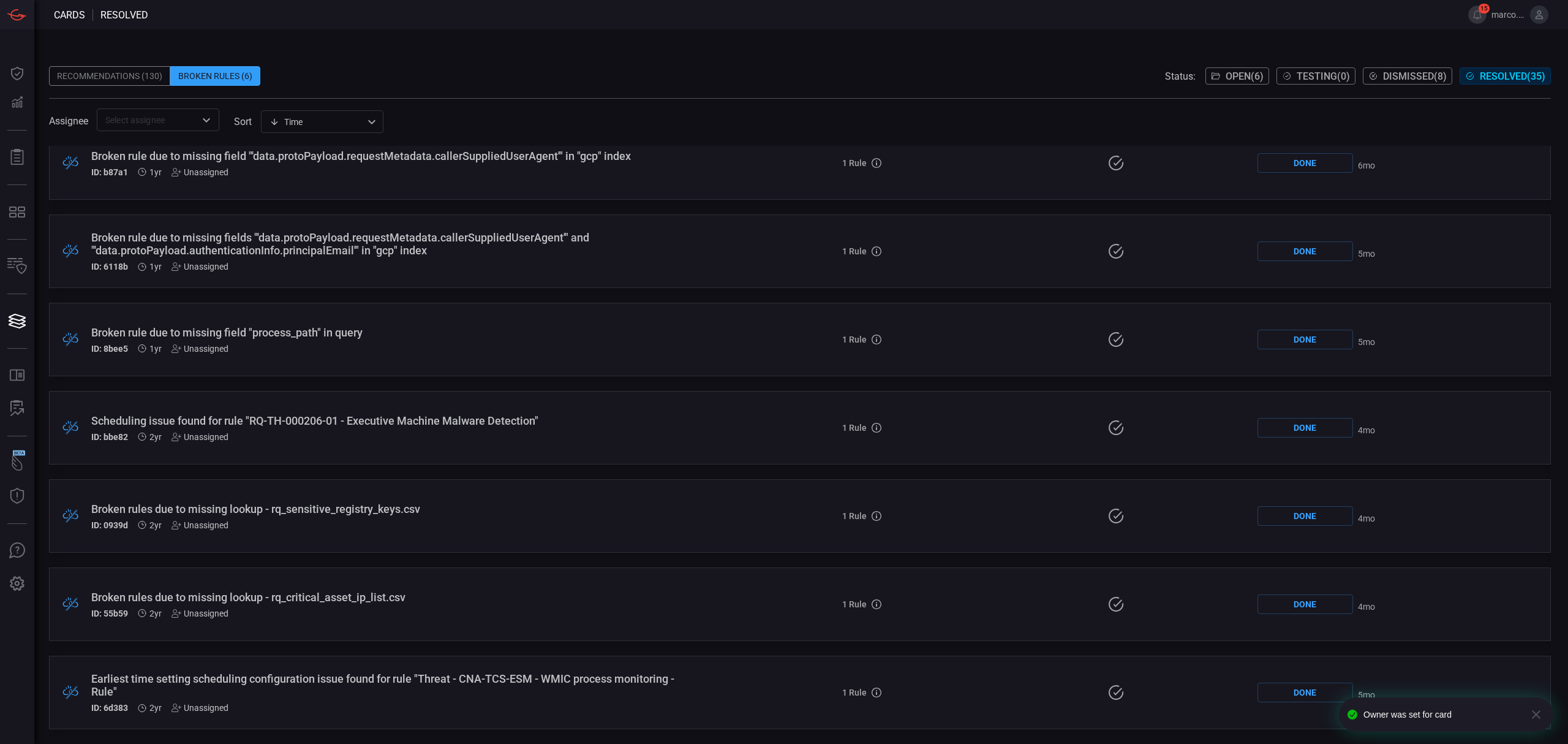
scroll to position [2401, 0]
click at [213, 610] on div "Unassigned" at bounding box center [200, 613] width 57 height 10
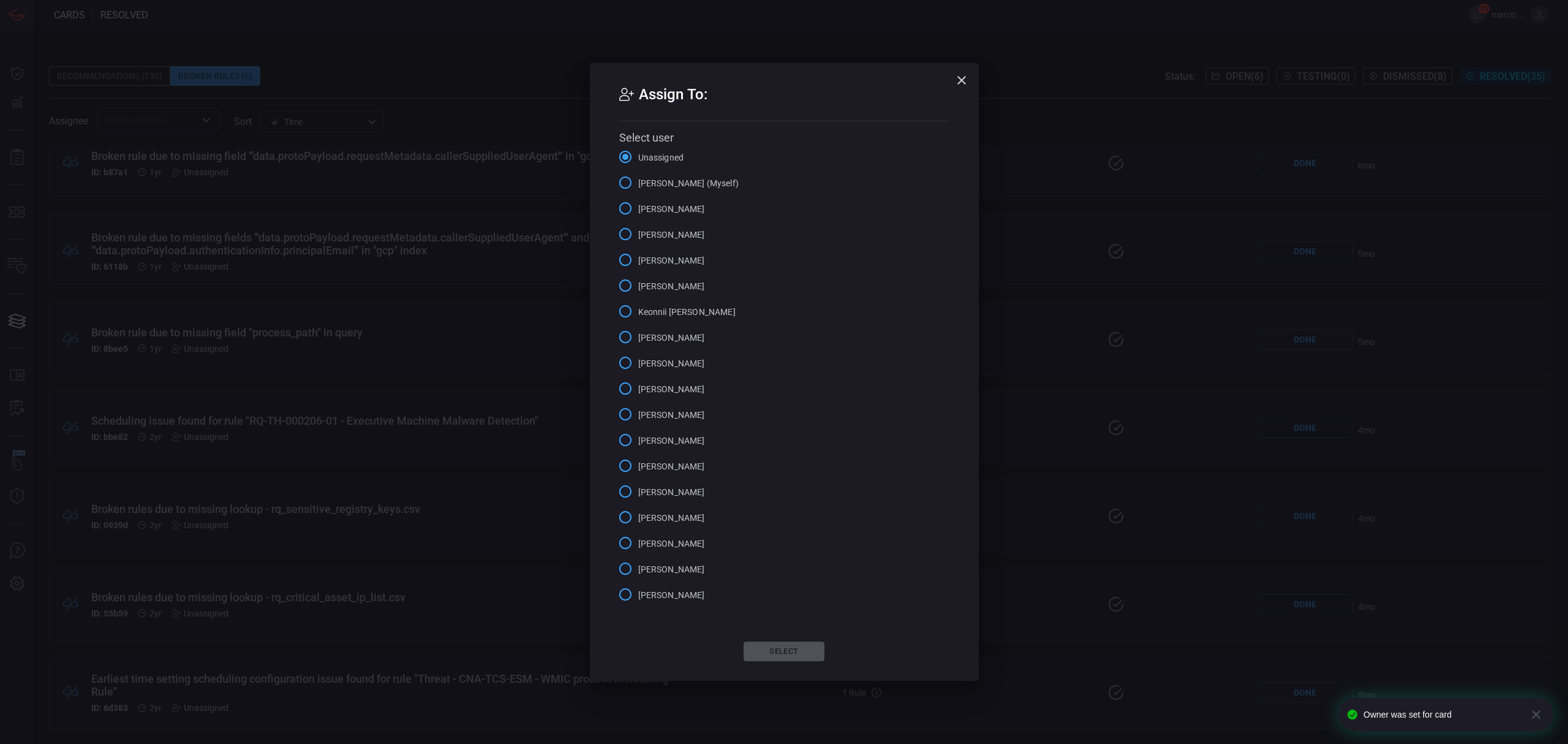
click at [643, 180] on span "Marco Villarruel (Myself)" at bounding box center [687, 183] width 100 height 13
click at [638, 180] on input "Marco Villarruel (Myself)" at bounding box center [625, 183] width 25 height 25
click at [809, 656] on button "Select" at bounding box center [784, 651] width 81 height 19
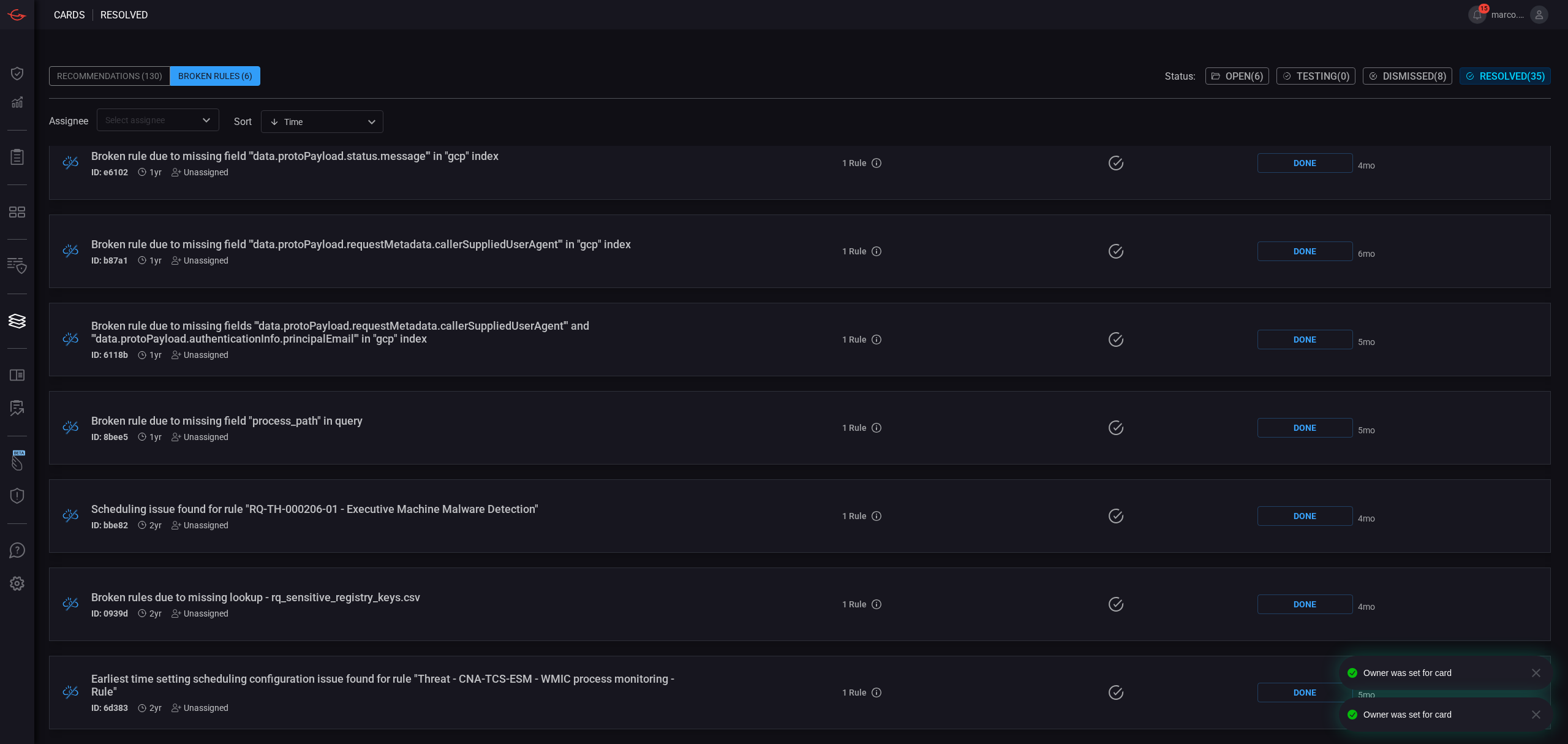
scroll to position [2314, 0]
click at [204, 524] on div "Unassigned" at bounding box center [200, 524] width 57 height 10
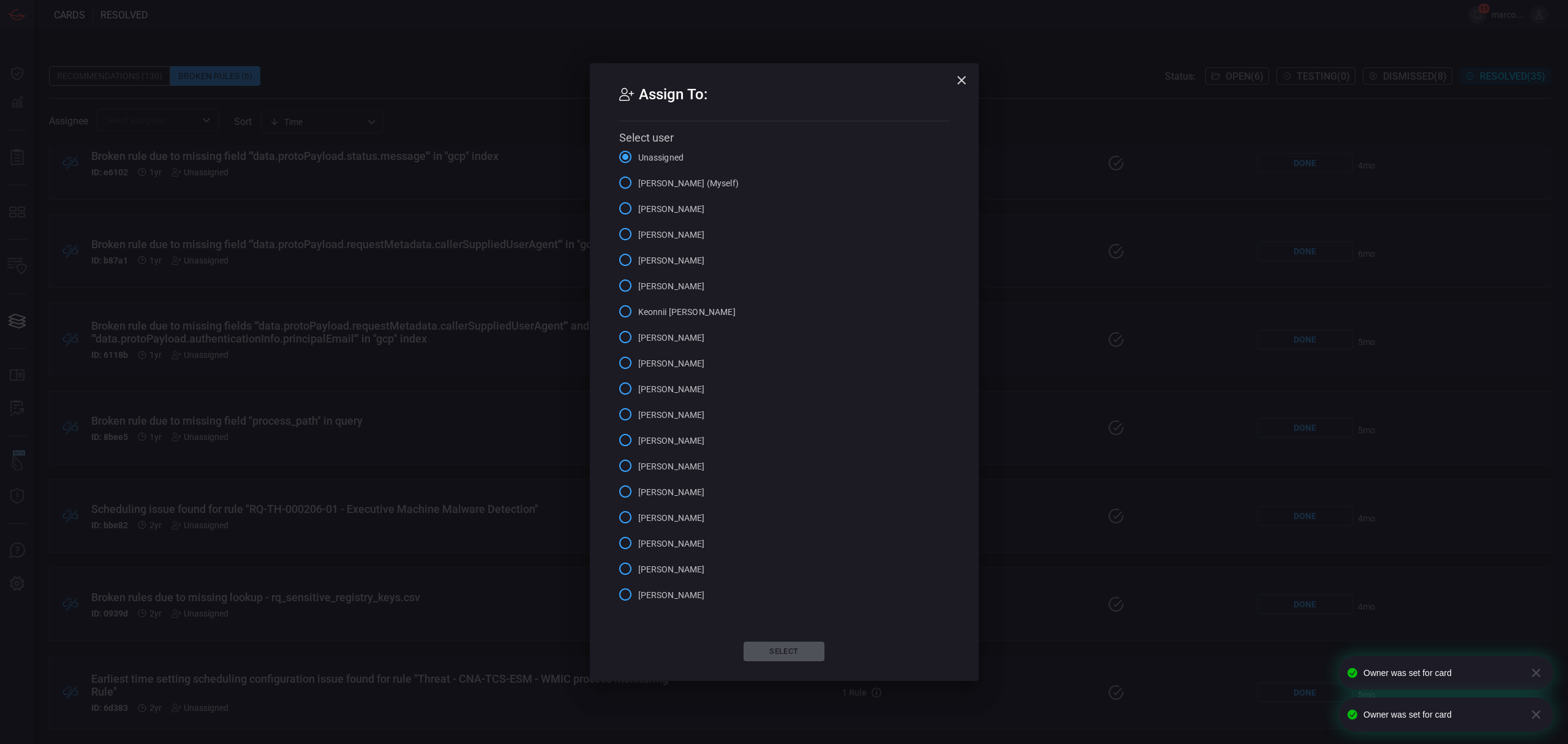
click at [641, 184] on span "Marco Villarruel (Myself)" at bounding box center [687, 183] width 100 height 13
click at [638, 184] on input "Marco Villarruel (Myself)" at bounding box center [625, 183] width 25 height 25
drag, startPoint x: 773, startPoint y: 650, endPoint x: 687, endPoint y: 594, distance: 102.6
click at [774, 650] on button "Select" at bounding box center [784, 651] width 81 height 19
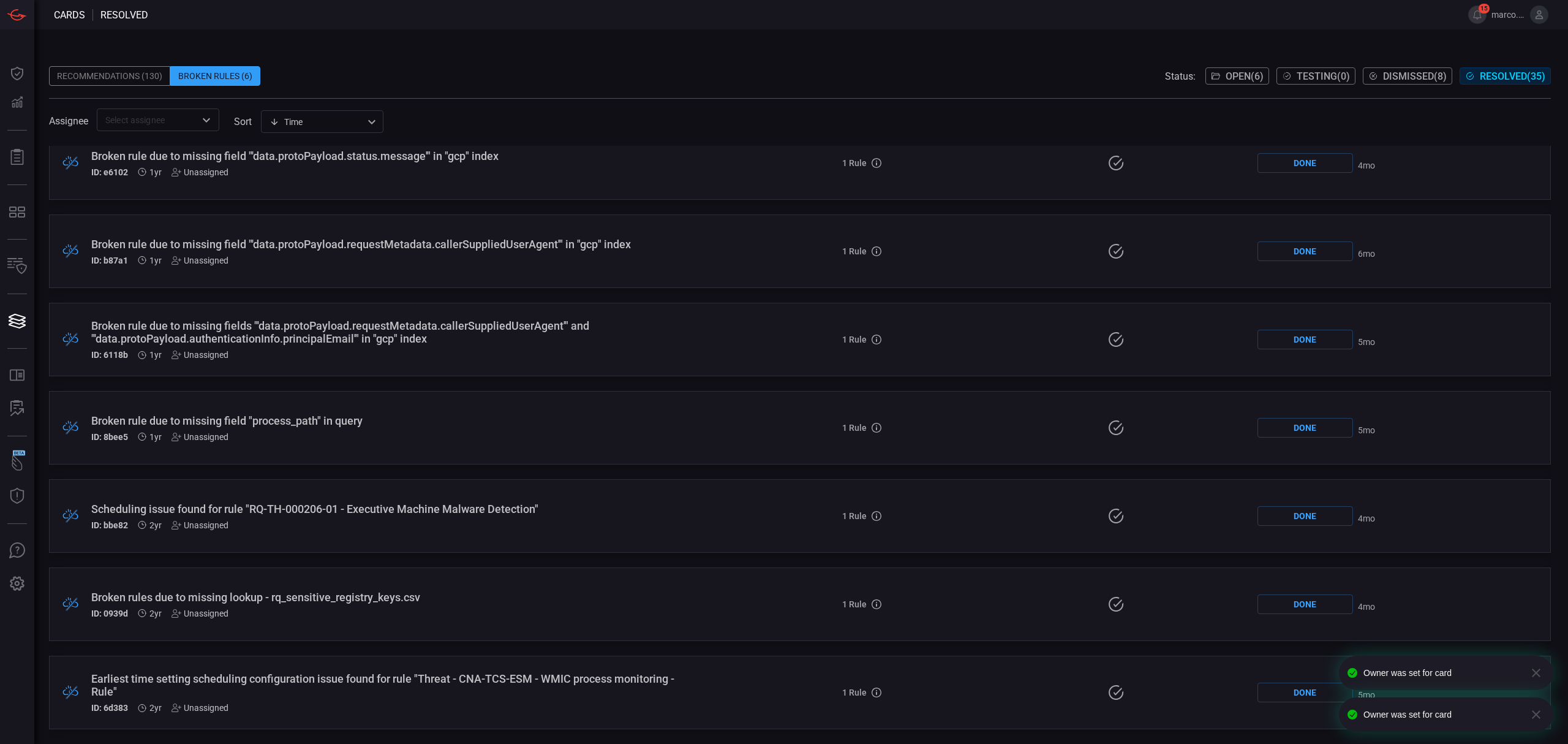
scroll to position [2225, 0]
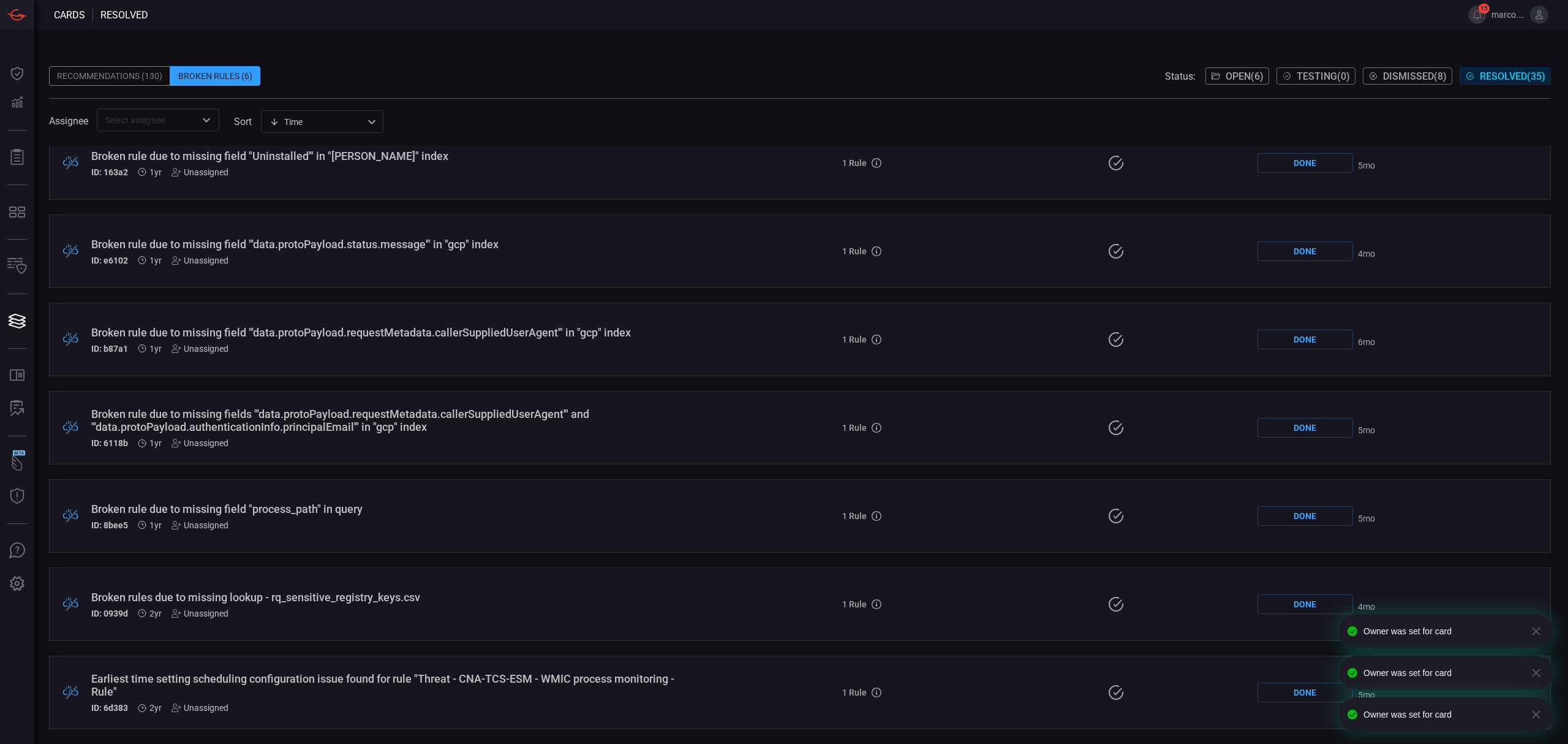
click at [216, 706] on div "Unassigned" at bounding box center [200, 707] width 57 height 10
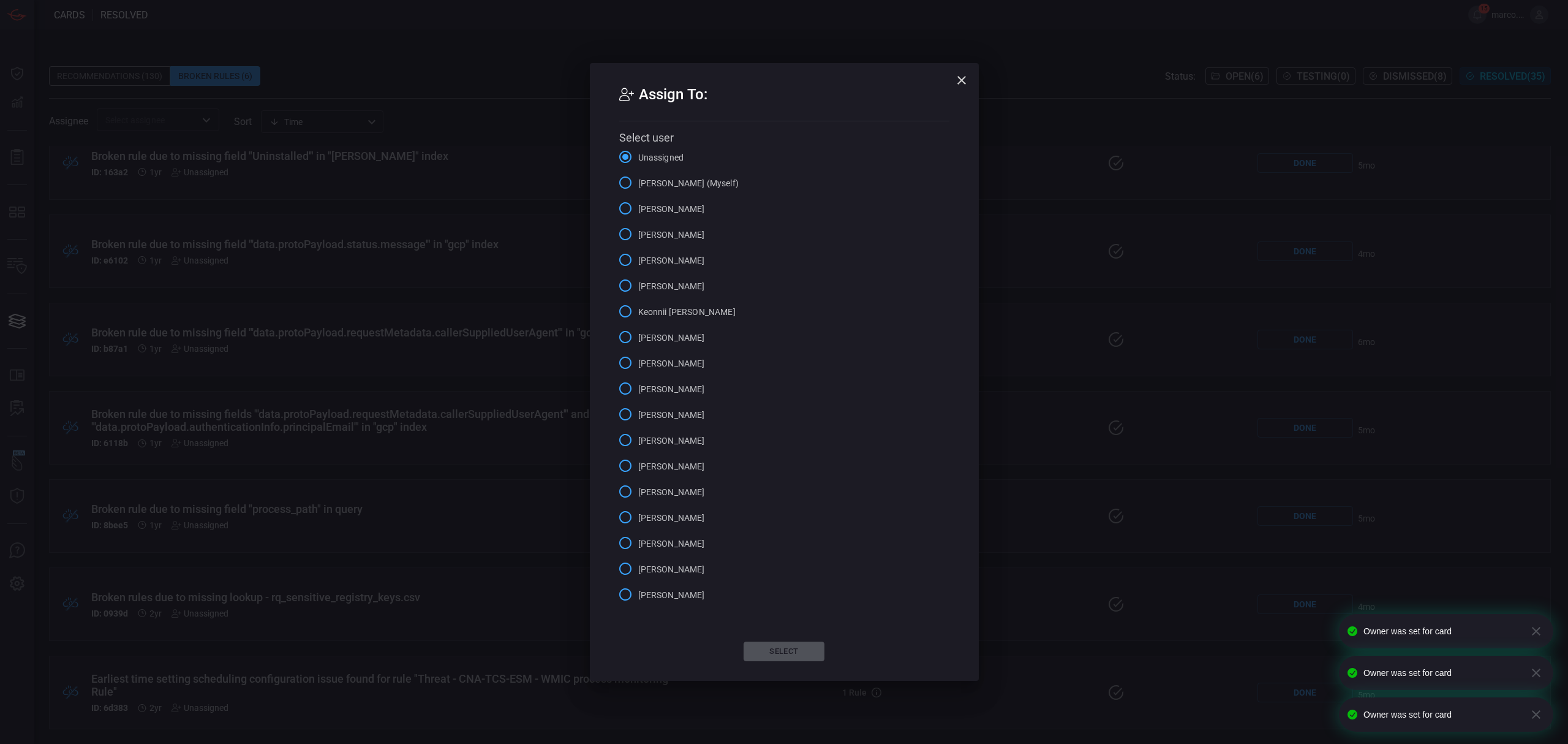
click at [630, 183] on input "Marco Villarruel (Myself)" at bounding box center [625, 183] width 25 height 25
click at [783, 640] on div "Assign To: Select user Unassigned Marco Villarruel (Myself) Alejandro Castillo …" at bounding box center [784, 372] width 388 height 618
click at [790, 656] on button "Select" at bounding box center [784, 651] width 81 height 19
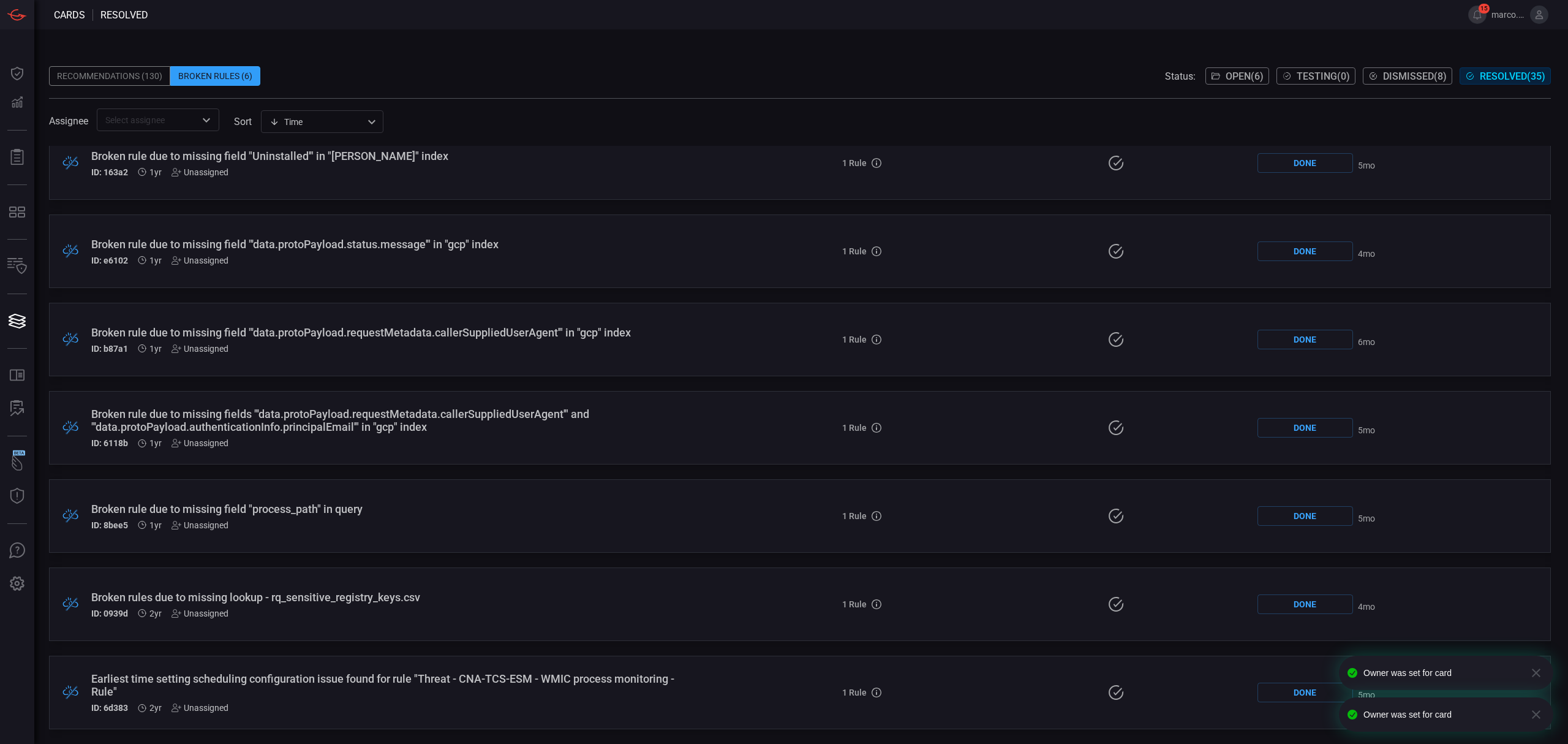
scroll to position [2137, 0]
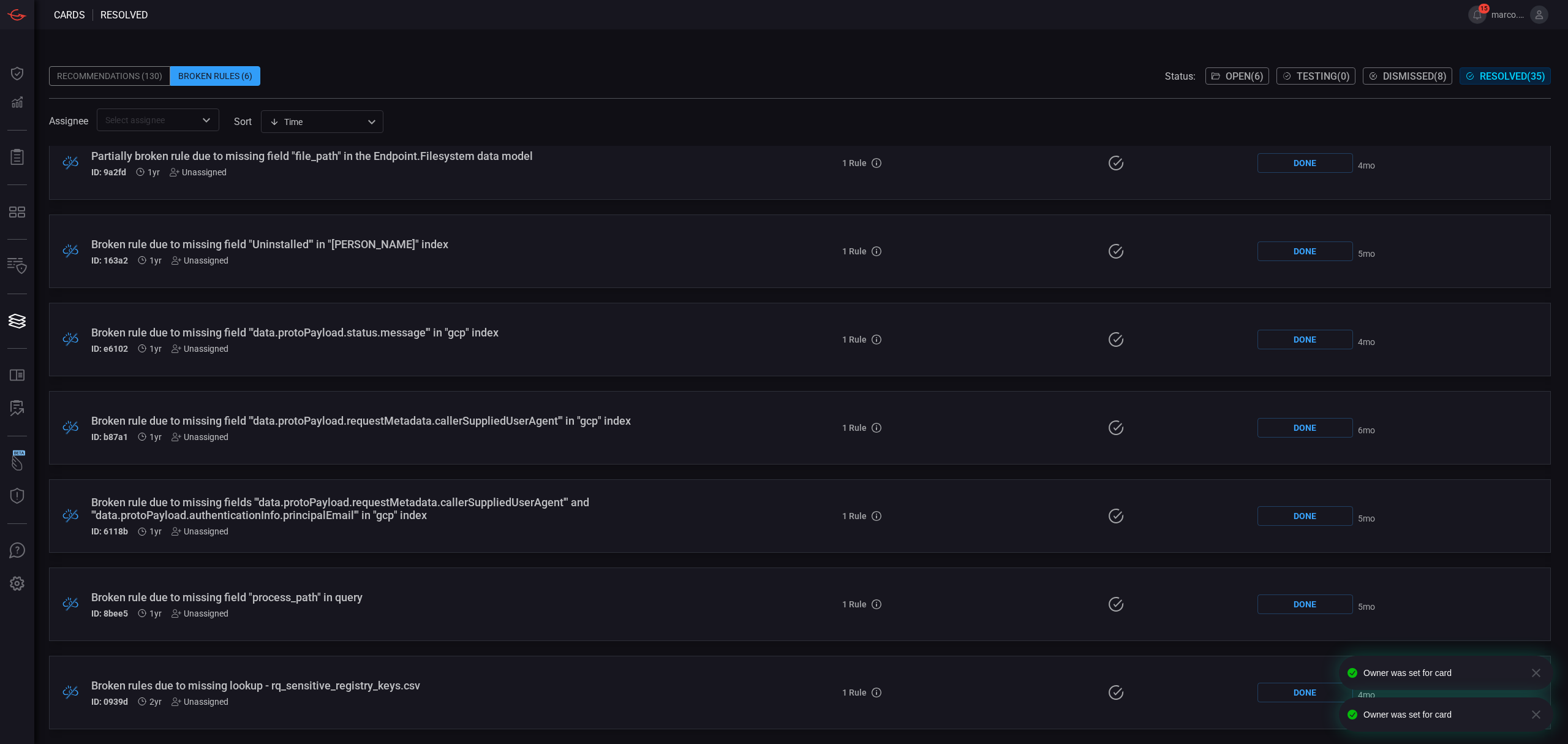
click at [203, 696] on div "Unassigned" at bounding box center [200, 701] width 57 height 10
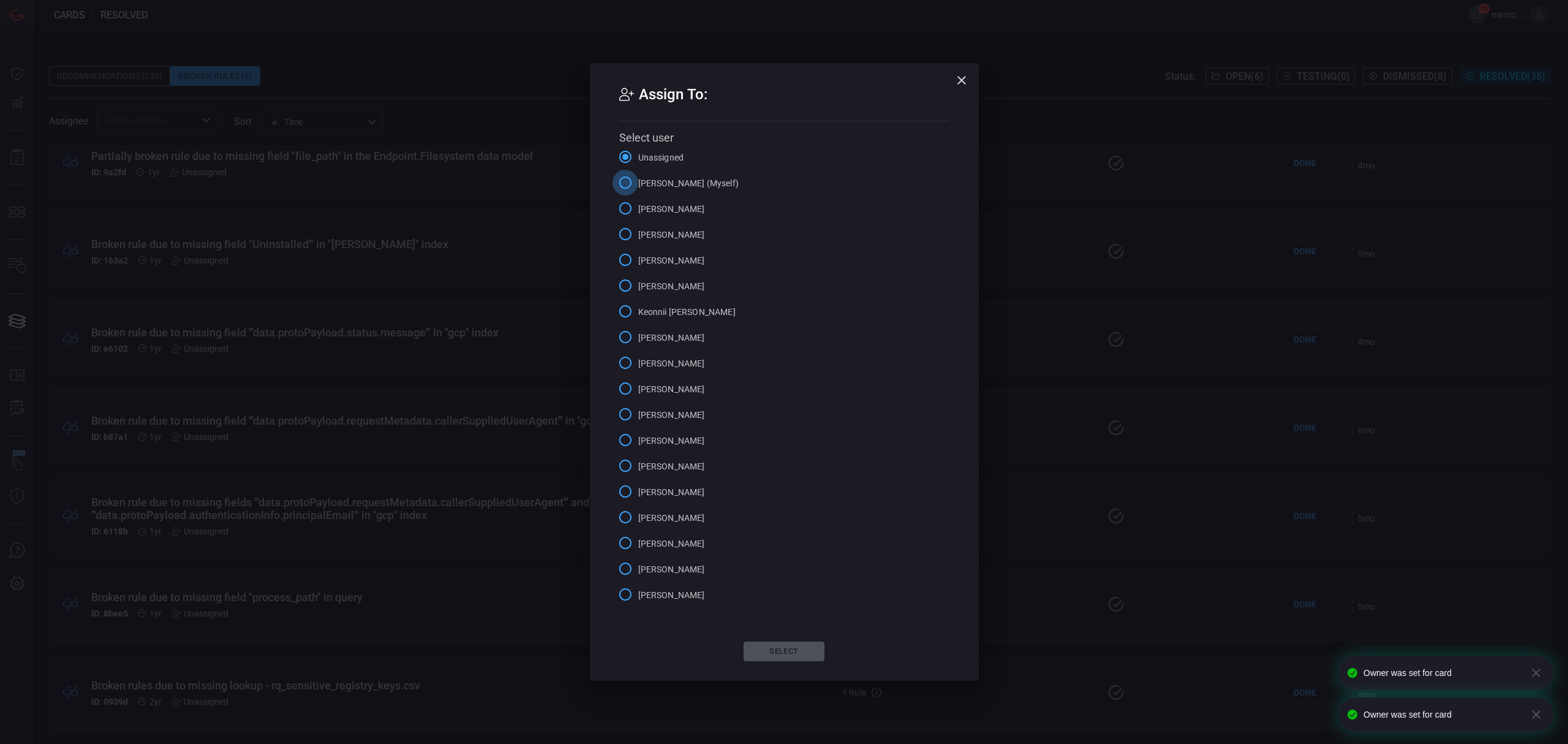
click at [634, 186] on input "Marco Villarruel (Myself)" at bounding box center [625, 183] width 25 height 25
click at [797, 658] on button "Select" at bounding box center [784, 651] width 81 height 19
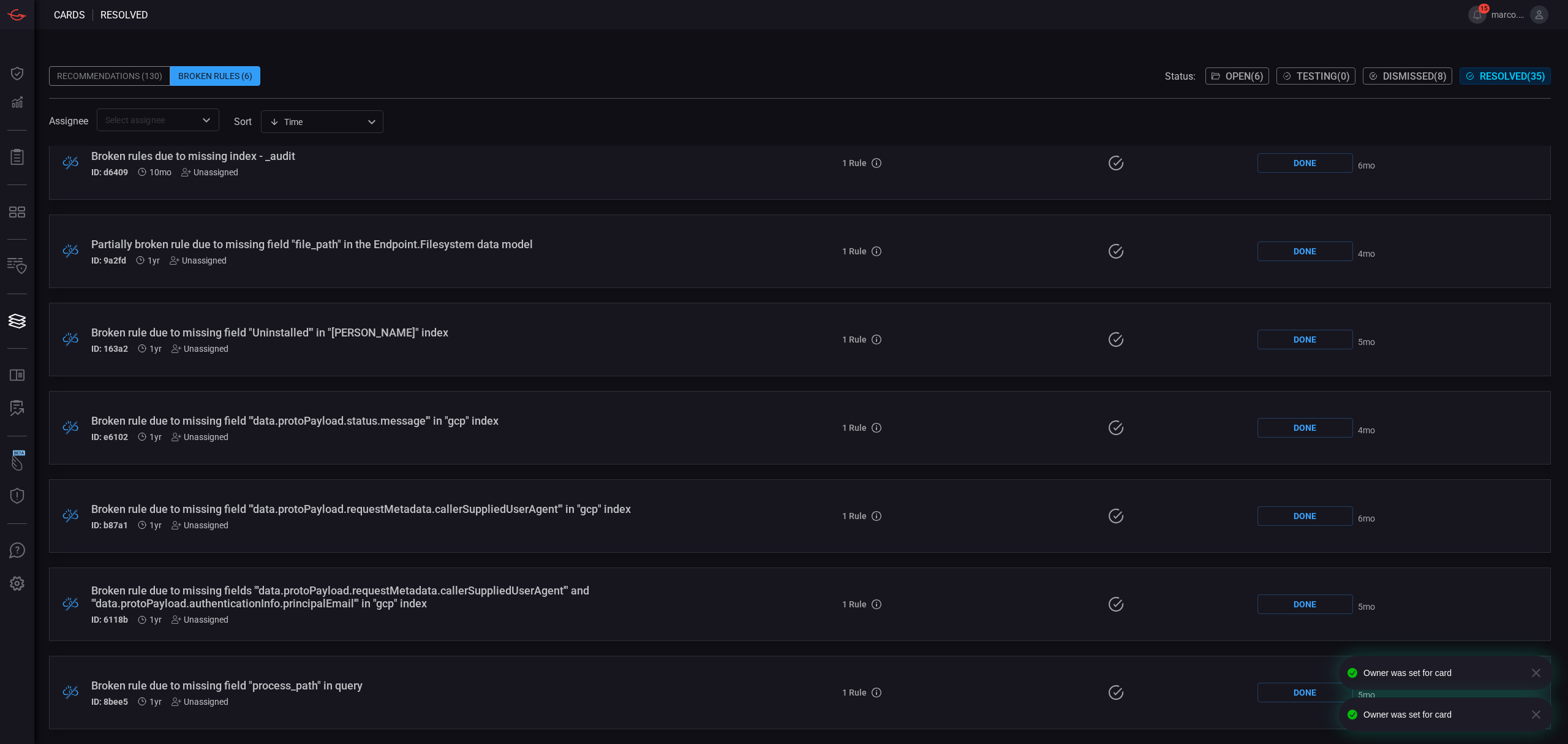
scroll to position [2048, 0]
click at [225, 698] on div "Unassigned" at bounding box center [200, 701] width 57 height 10
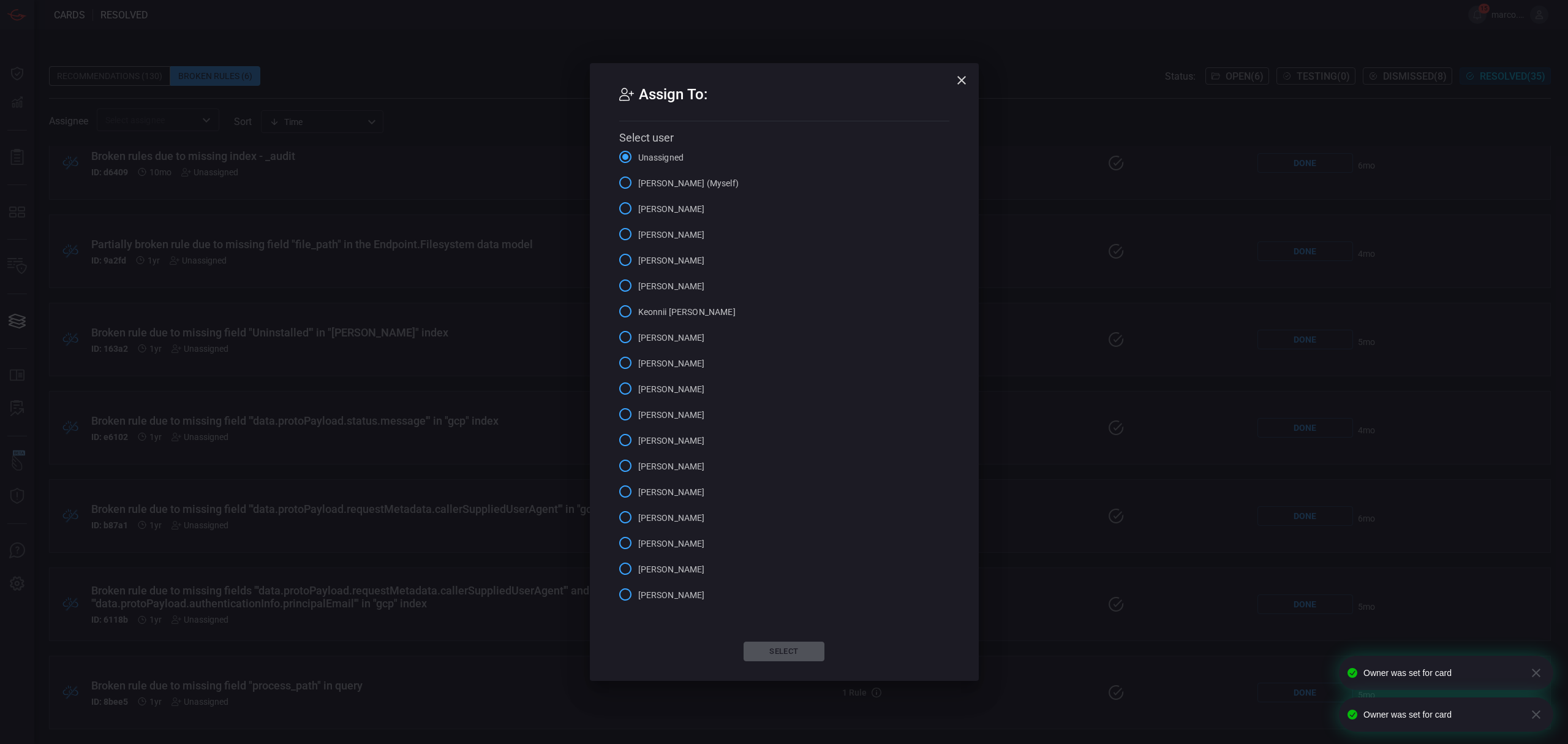
click at [664, 185] on span "Marco Villarruel (Myself)" at bounding box center [687, 183] width 100 height 13
click at [638, 185] on input "Marco Villarruel (Myself)" at bounding box center [625, 183] width 25 height 25
click at [777, 646] on button "Select" at bounding box center [784, 651] width 81 height 19
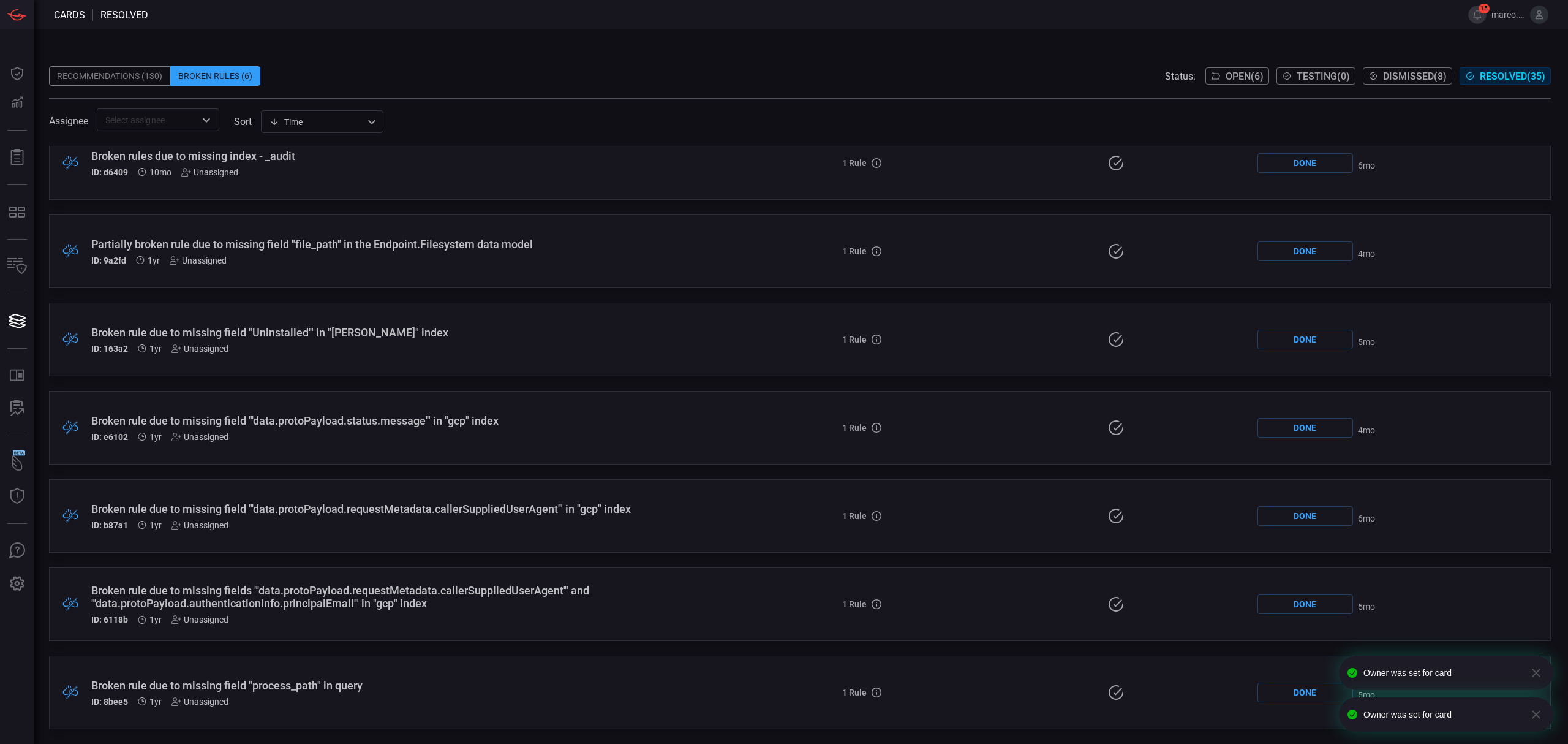
scroll to position [1960, 0]
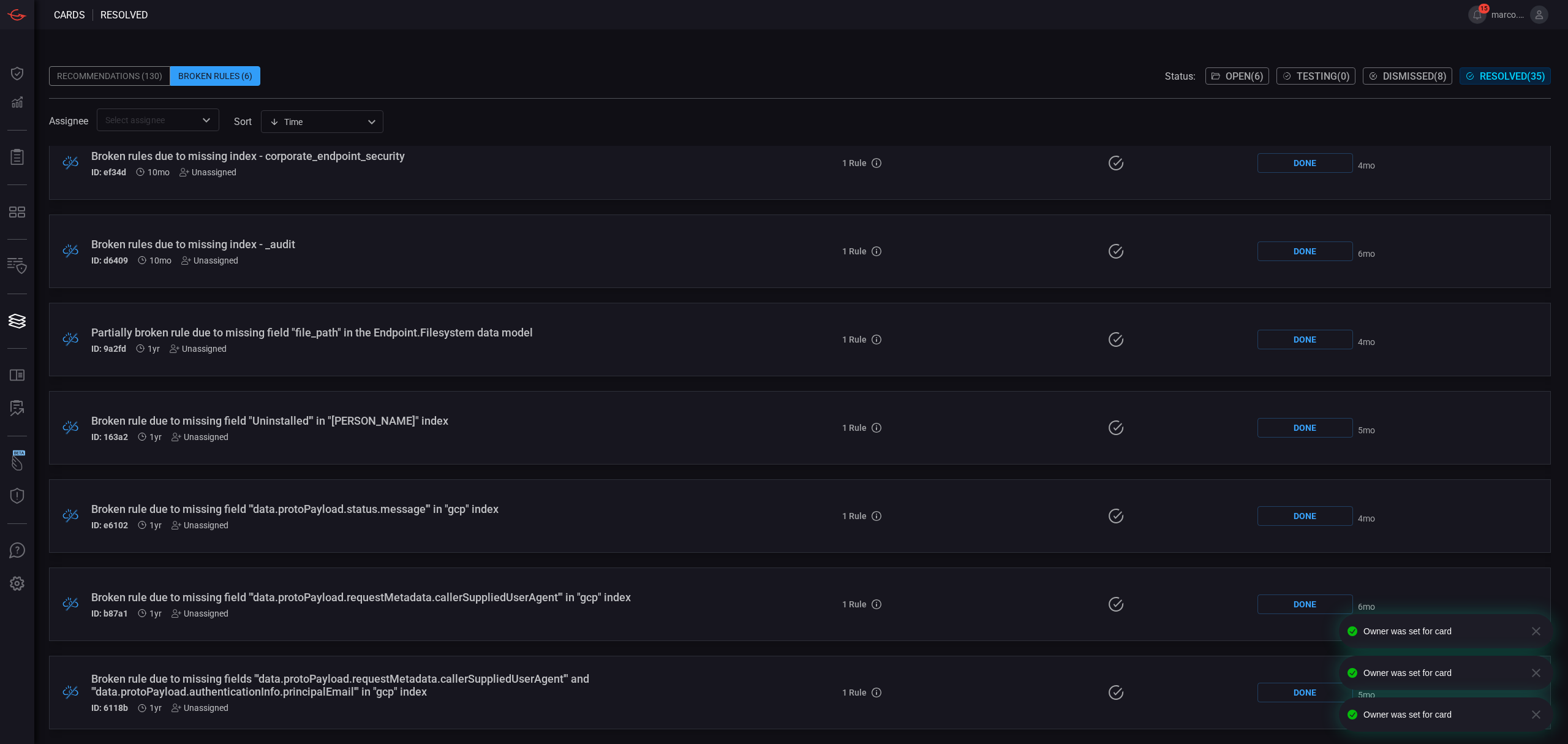
drag, startPoint x: 202, startPoint y: 709, endPoint x: 209, endPoint y: 709, distance: 7.0
click at [209, 709] on div "Unassigned" at bounding box center [200, 707] width 57 height 10
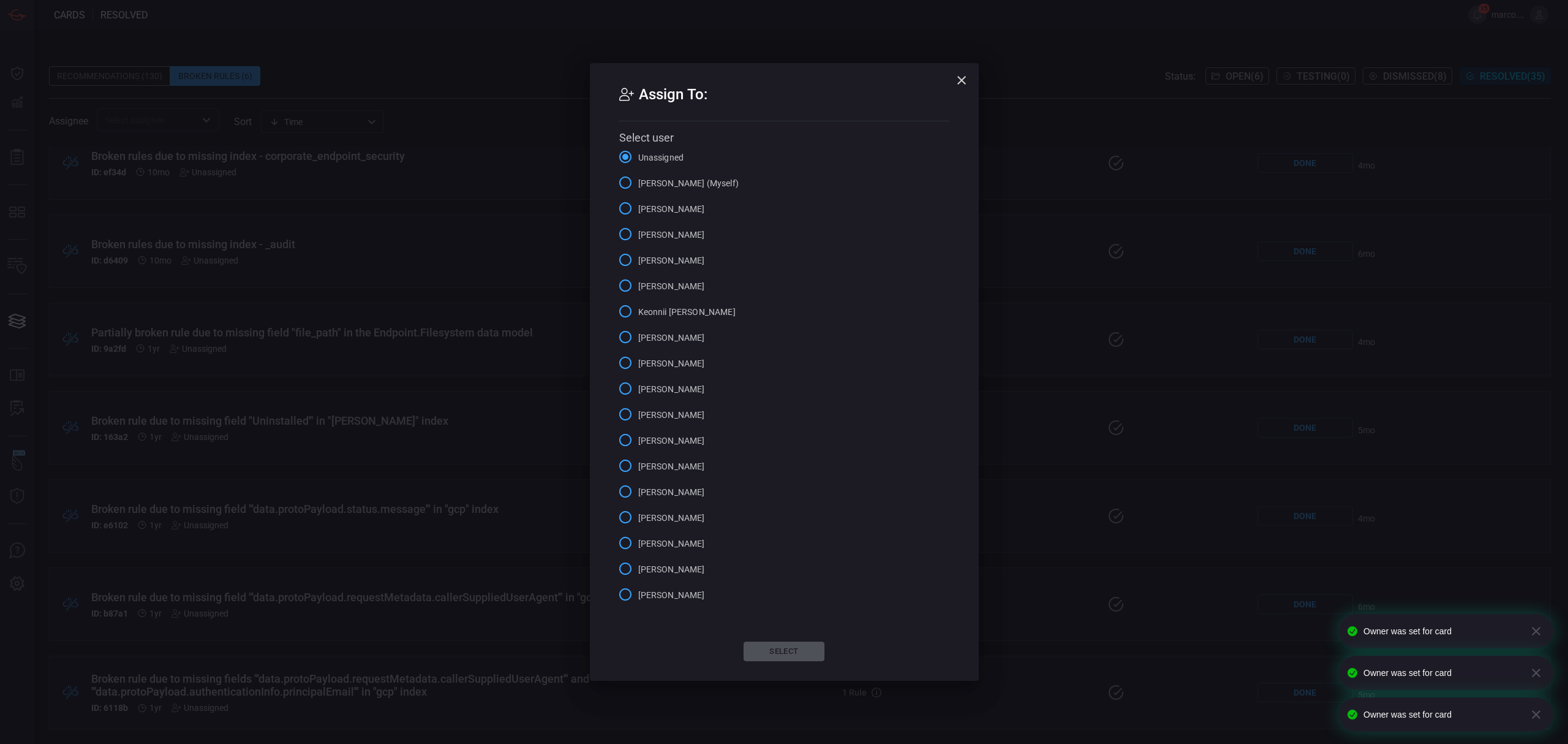
click at [711, 186] on span "Marco Villarruel (Myself)" at bounding box center [687, 183] width 100 height 13
click at [638, 186] on input "Marco Villarruel (Myself)" at bounding box center [625, 183] width 25 height 25
click at [784, 662] on div "Assign To: Select user Unassigned Marco Villarruel (Myself) Alejandro Castillo …" at bounding box center [784, 372] width 388 height 618
click at [785, 658] on button "Select" at bounding box center [784, 651] width 81 height 19
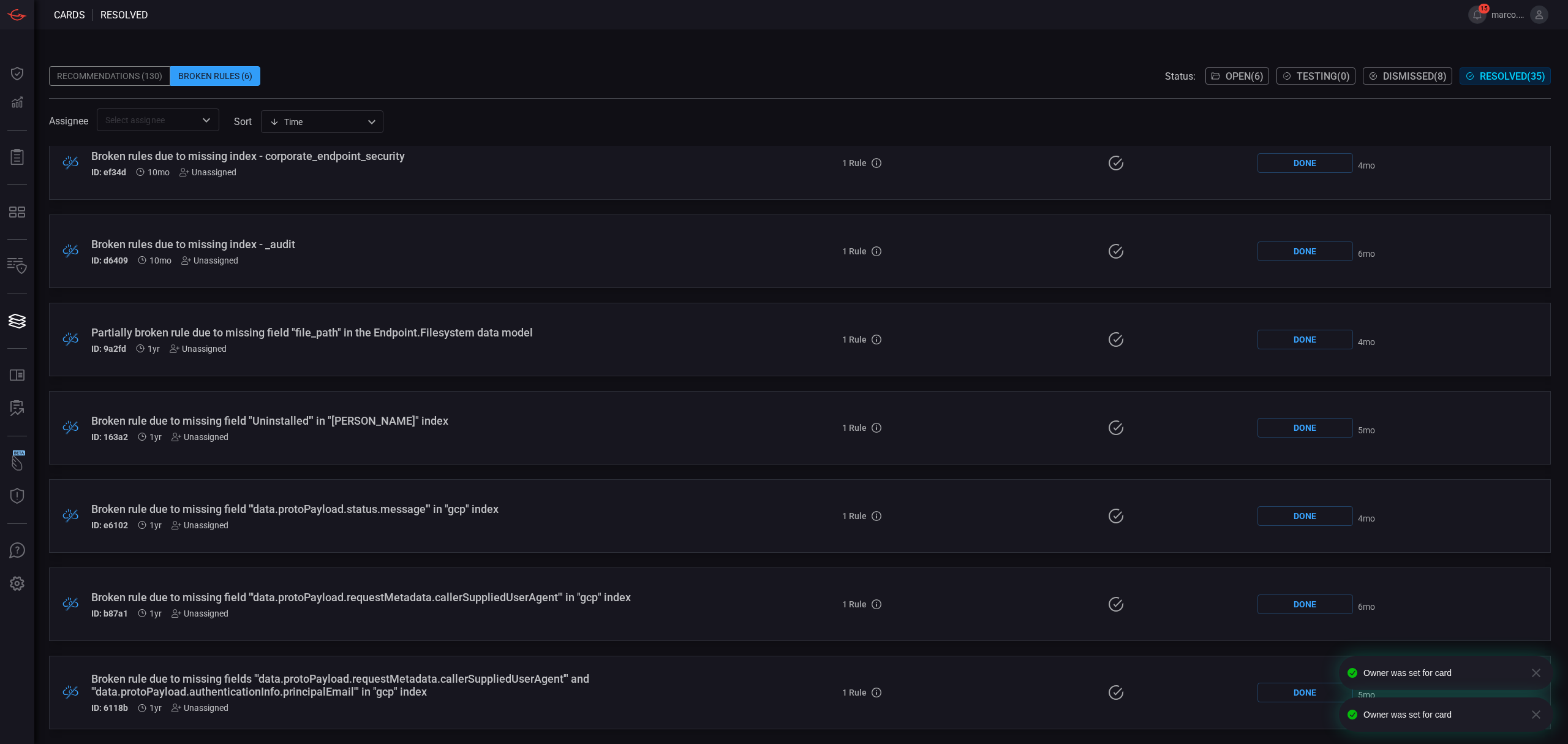
scroll to position [1872, 0]
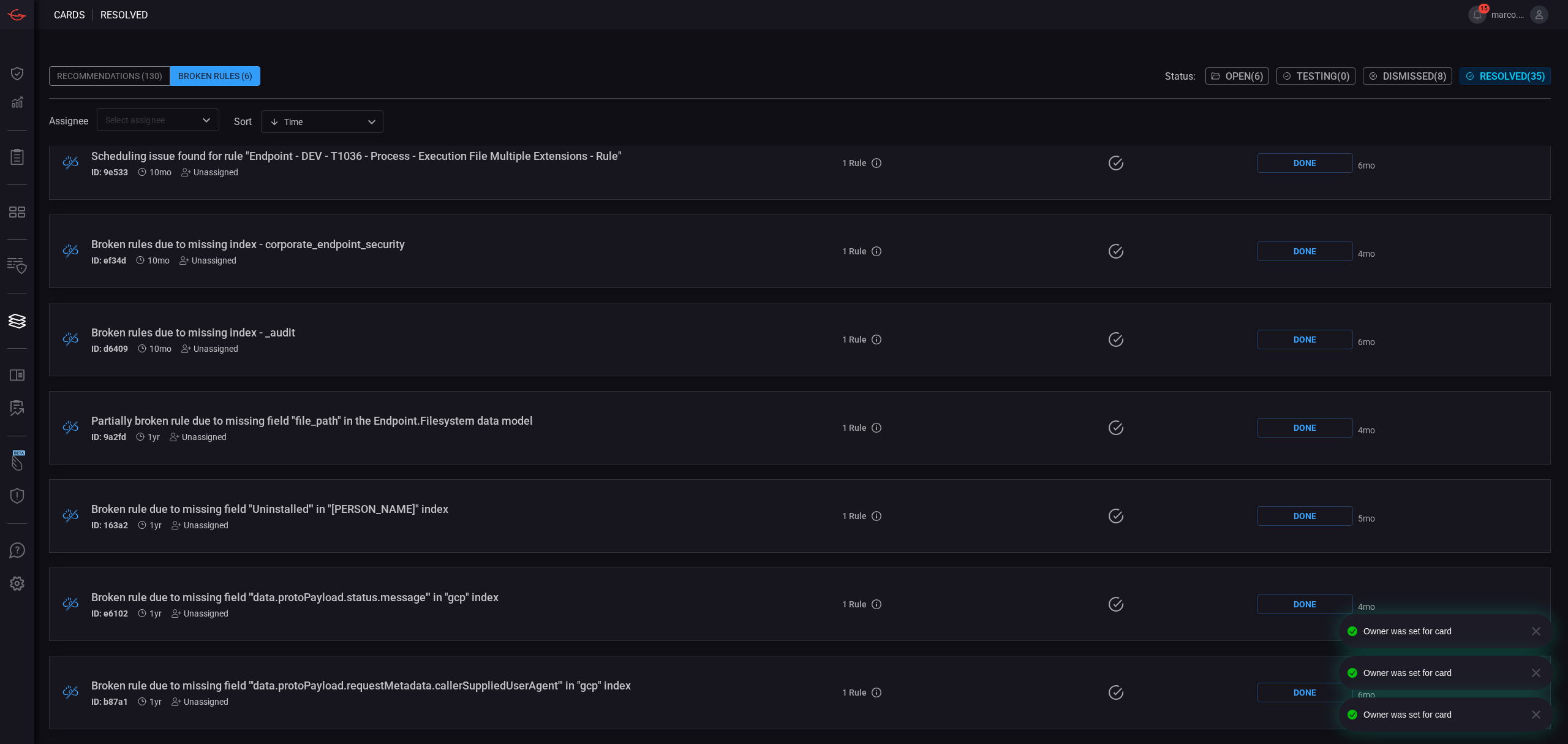
click at [215, 699] on div "Unassigned" at bounding box center [200, 701] width 57 height 10
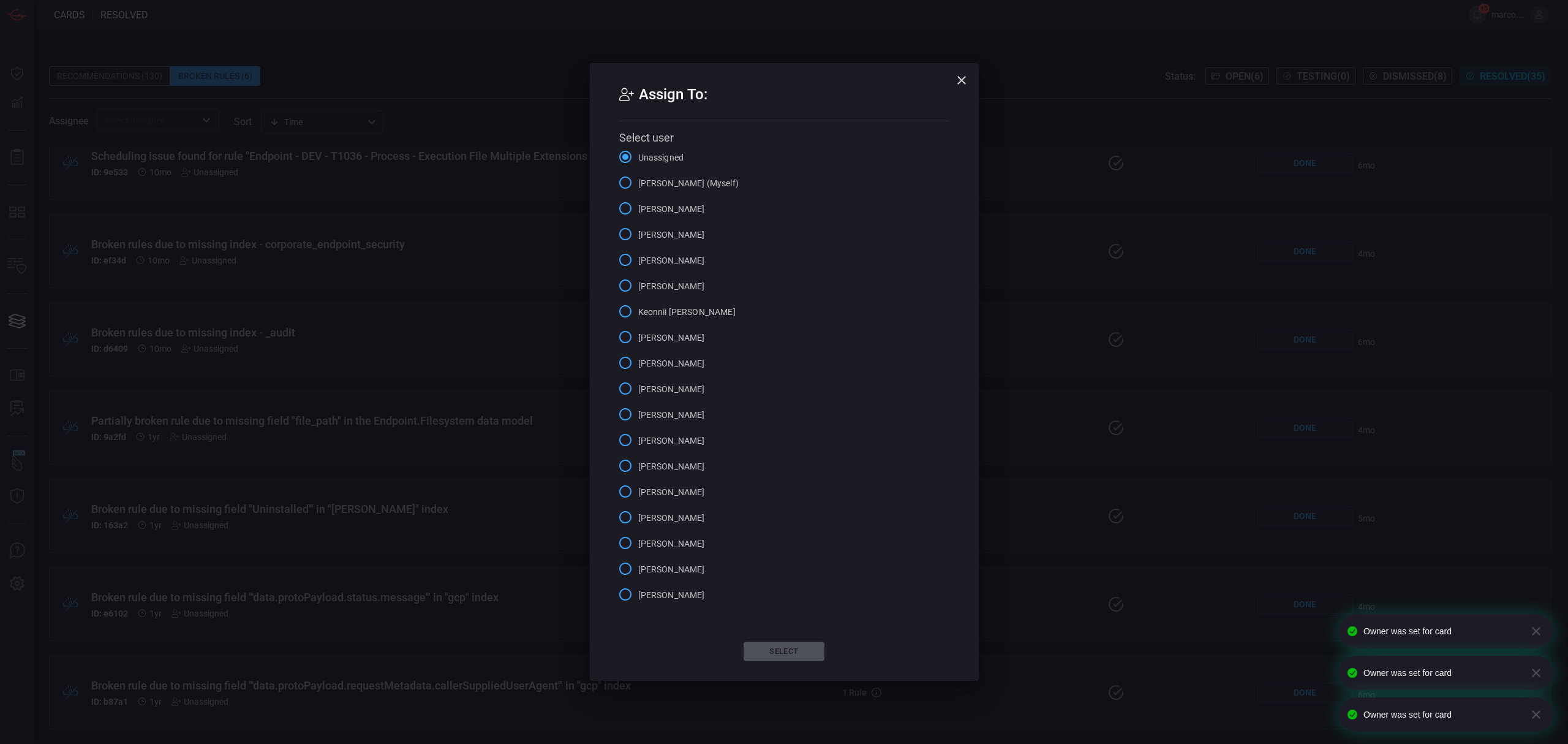
click at [662, 184] on span "Marco Villarruel (Myself)" at bounding box center [687, 183] width 100 height 13
click at [638, 184] on input "Marco Villarruel (Myself)" at bounding box center [625, 183] width 25 height 25
click at [782, 652] on button "Select" at bounding box center [784, 651] width 81 height 19
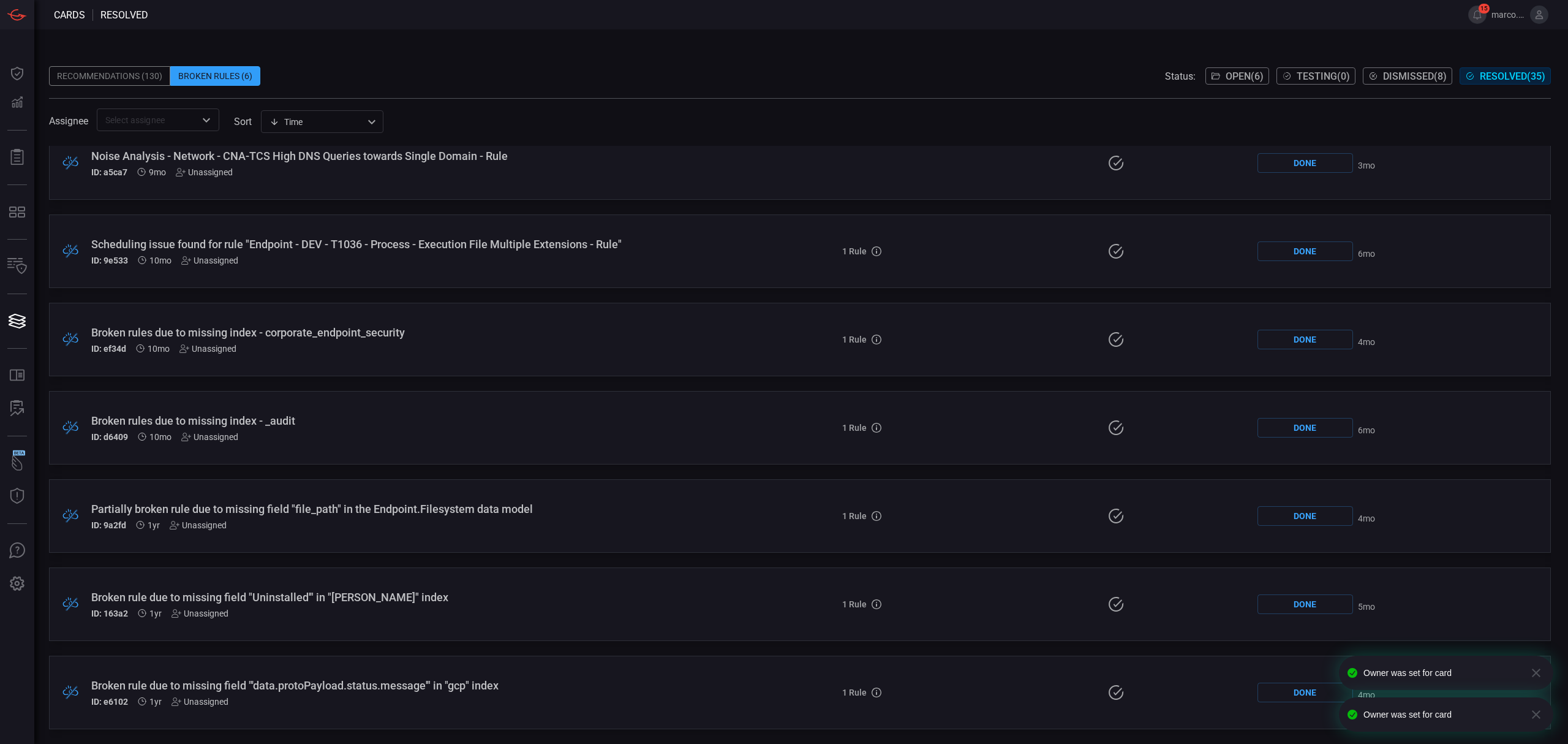
scroll to position [1784, 0]
click at [207, 701] on div "Unassigned" at bounding box center [200, 701] width 57 height 10
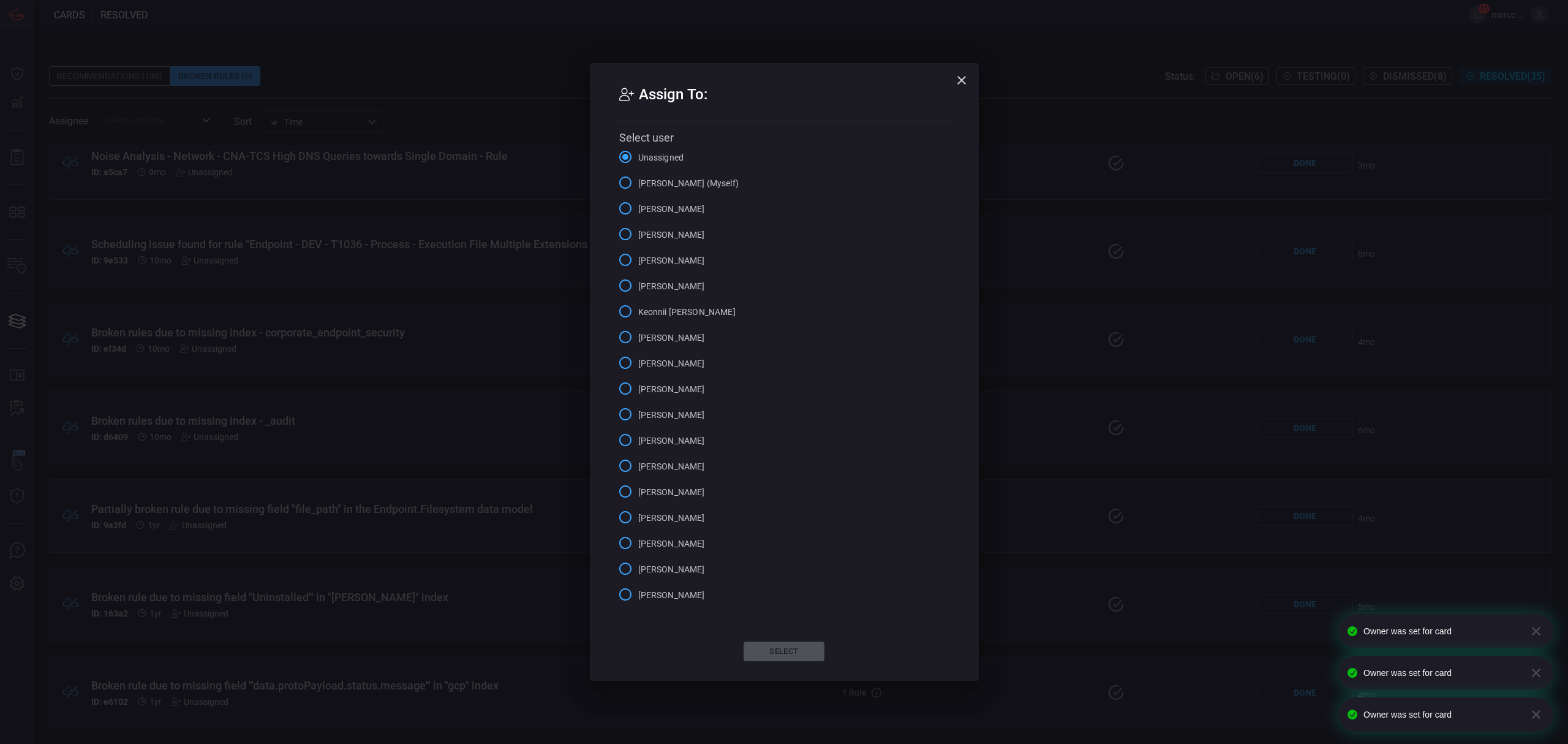
click at [667, 180] on span "Marco Villarruel (Myself)" at bounding box center [687, 183] width 100 height 13
click at [638, 180] on input "Marco Villarruel (Myself)" at bounding box center [625, 183] width 25 height 25
drag, startPoint x: 772, startPoint y: 653, endPoint x: 781, endPoint y: 658, distance: 10.3
click at [781, 658] on button "Select" at bounding box center [784, 651] width 81 height 19
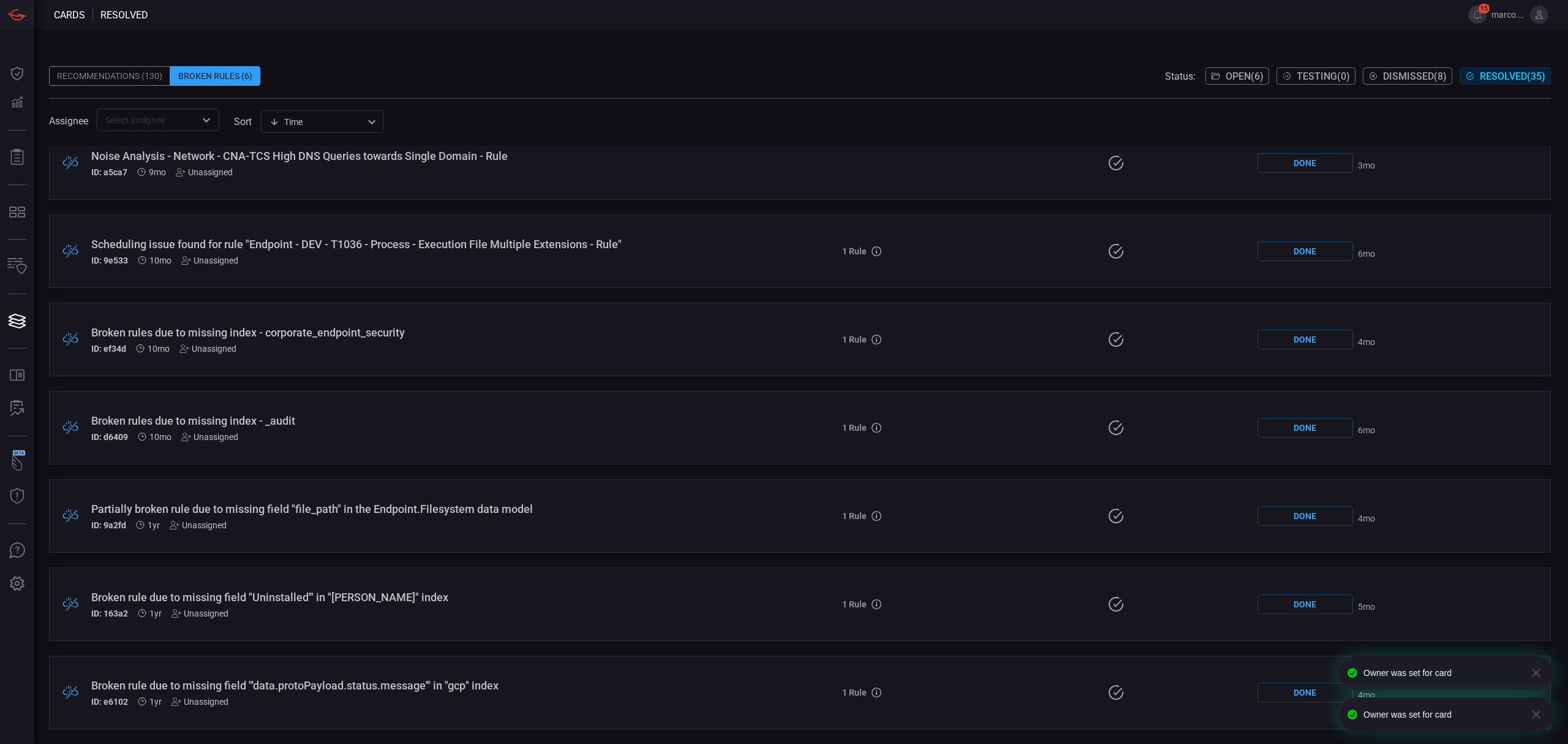
scroll to position [1696, 0]
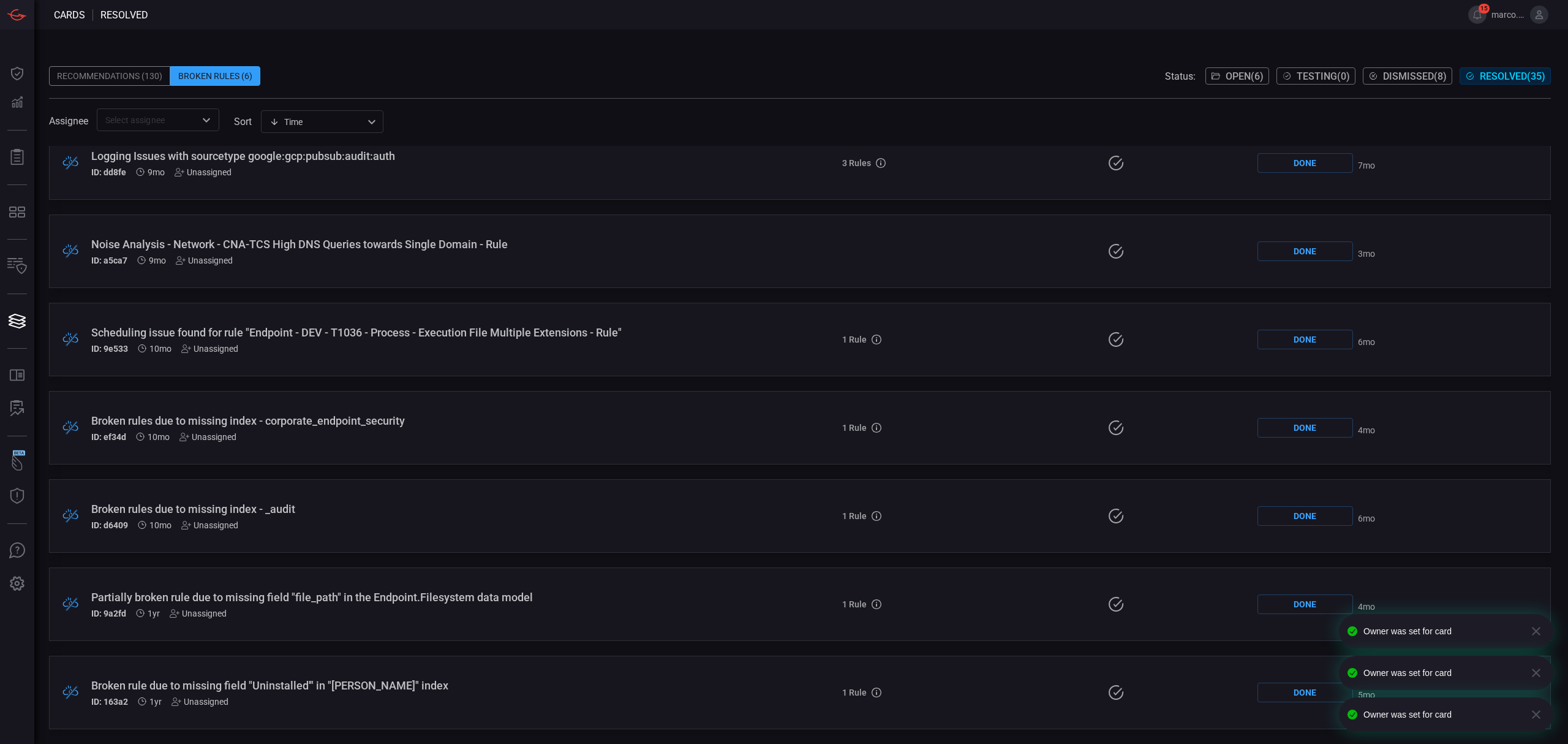
click at [212, 702] on div "Unassigned" at bounding box center [200, 701] width 57 height 10
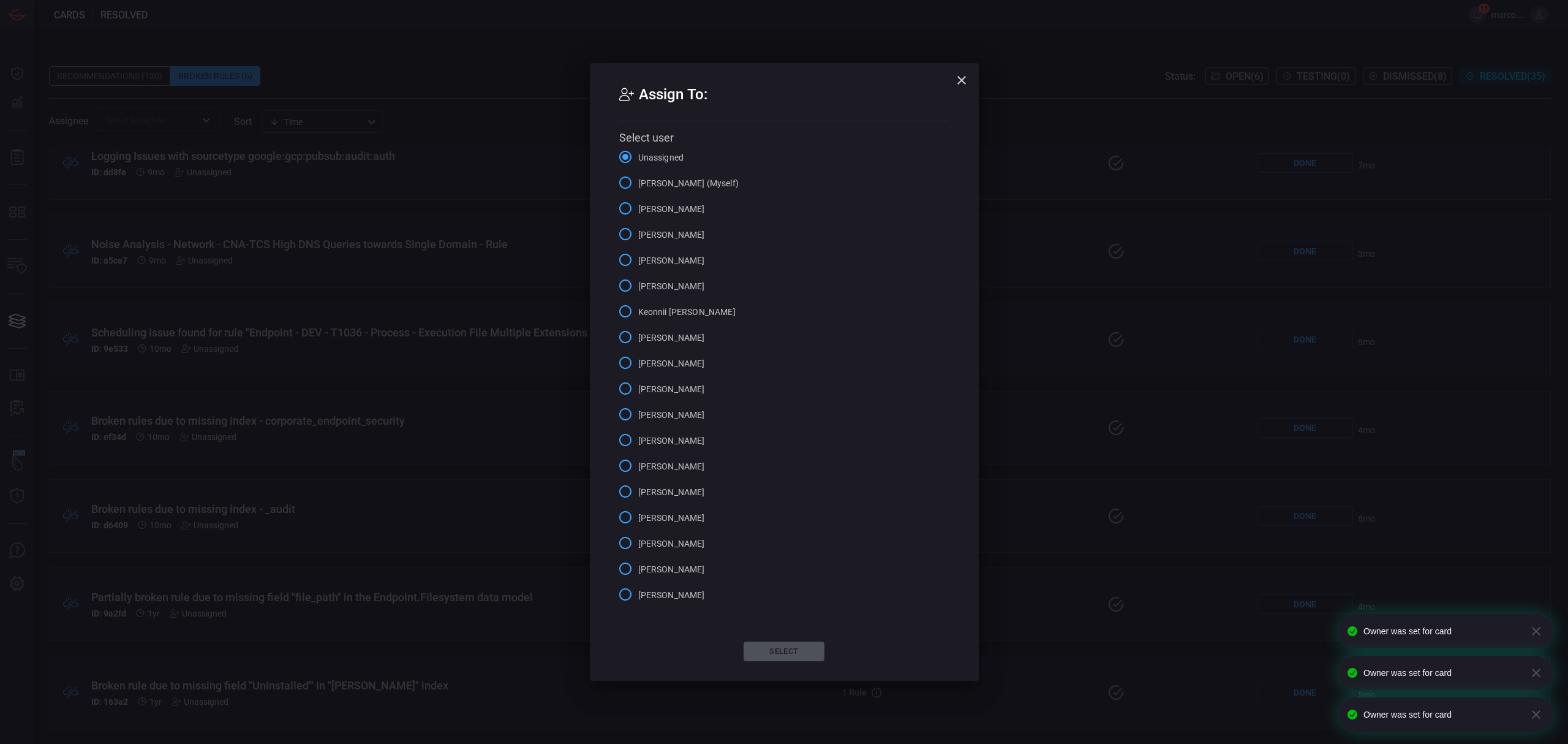
click at [704, 182] on span "Marco Villarruel (Myself)" at bounding box center [687, 183] width 100 height 13
click at [638, 182] on input "Marco Villarruel (Myself)" at bounding box center [625, 183] width 25 height 25
click at [796, 653] on button "Select" at bounding box center [784, 651] width 81 height 19
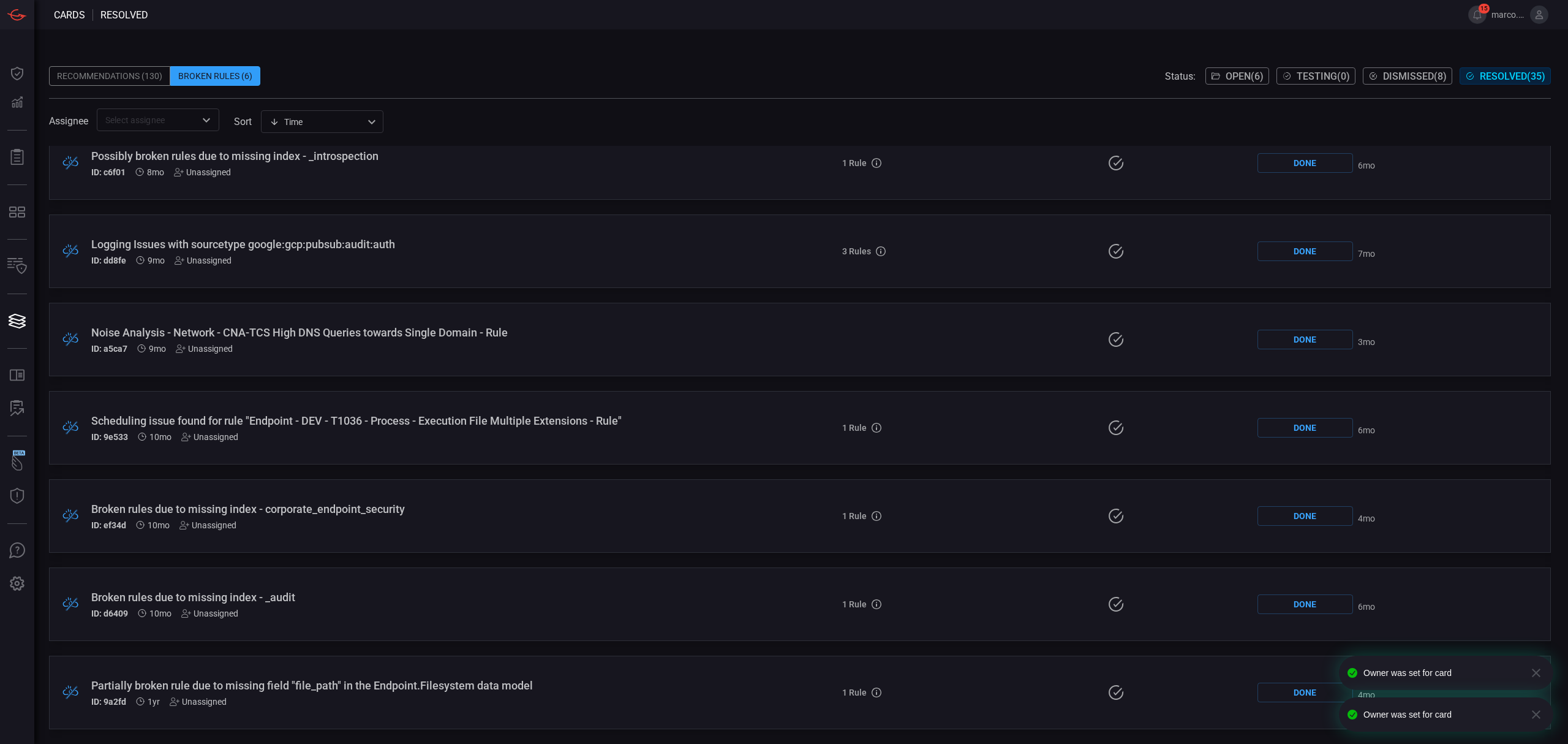
scroll to position [1607, 0]
click at [198, 694] on div "Partially broken rule due to missing field "file_path" in the Endpoint.Filesyst…" at bounding box center [384, 693] width 584 height 27
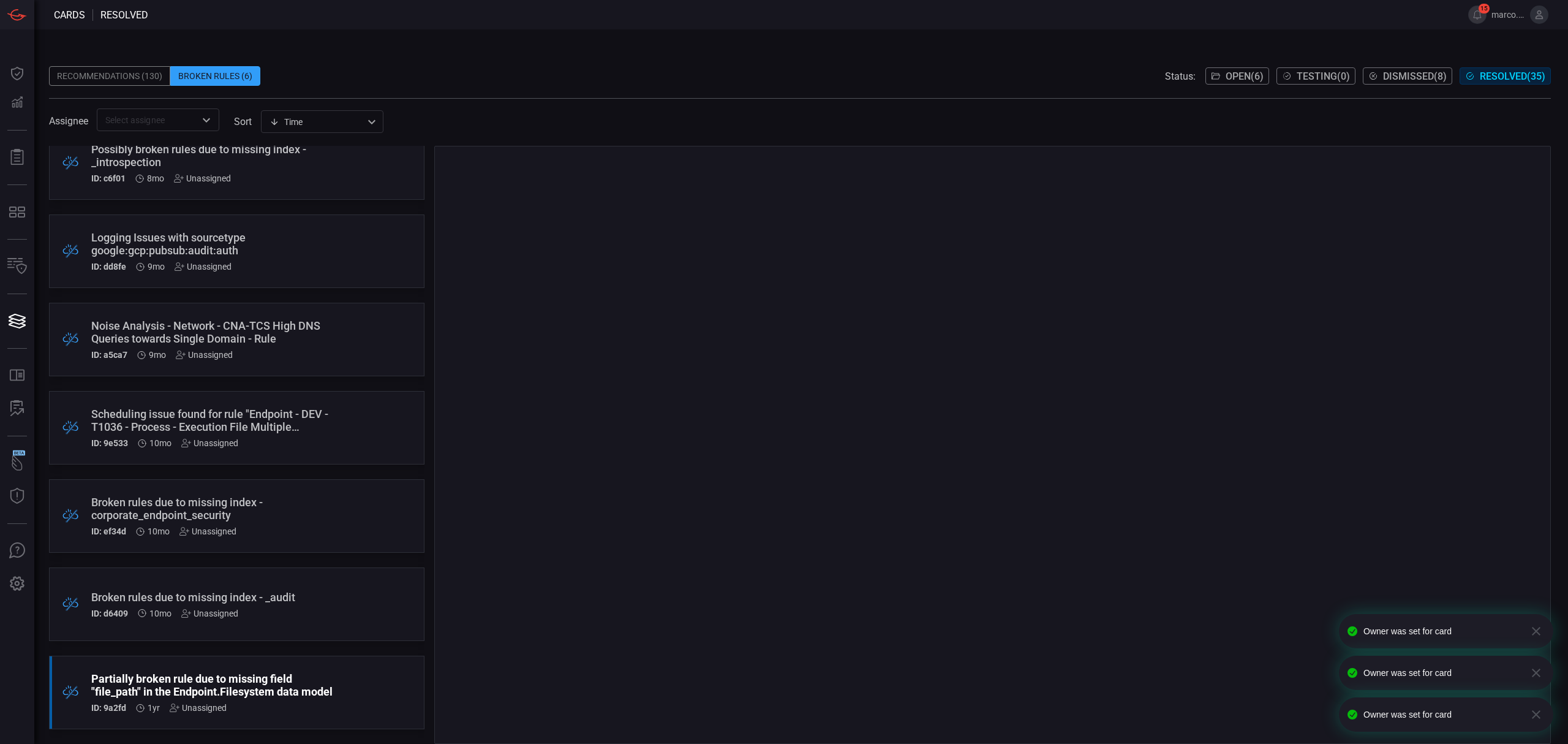
click at [211, 708] on div "Unassigned" at bounding box center [198, 707] width 57 height 10
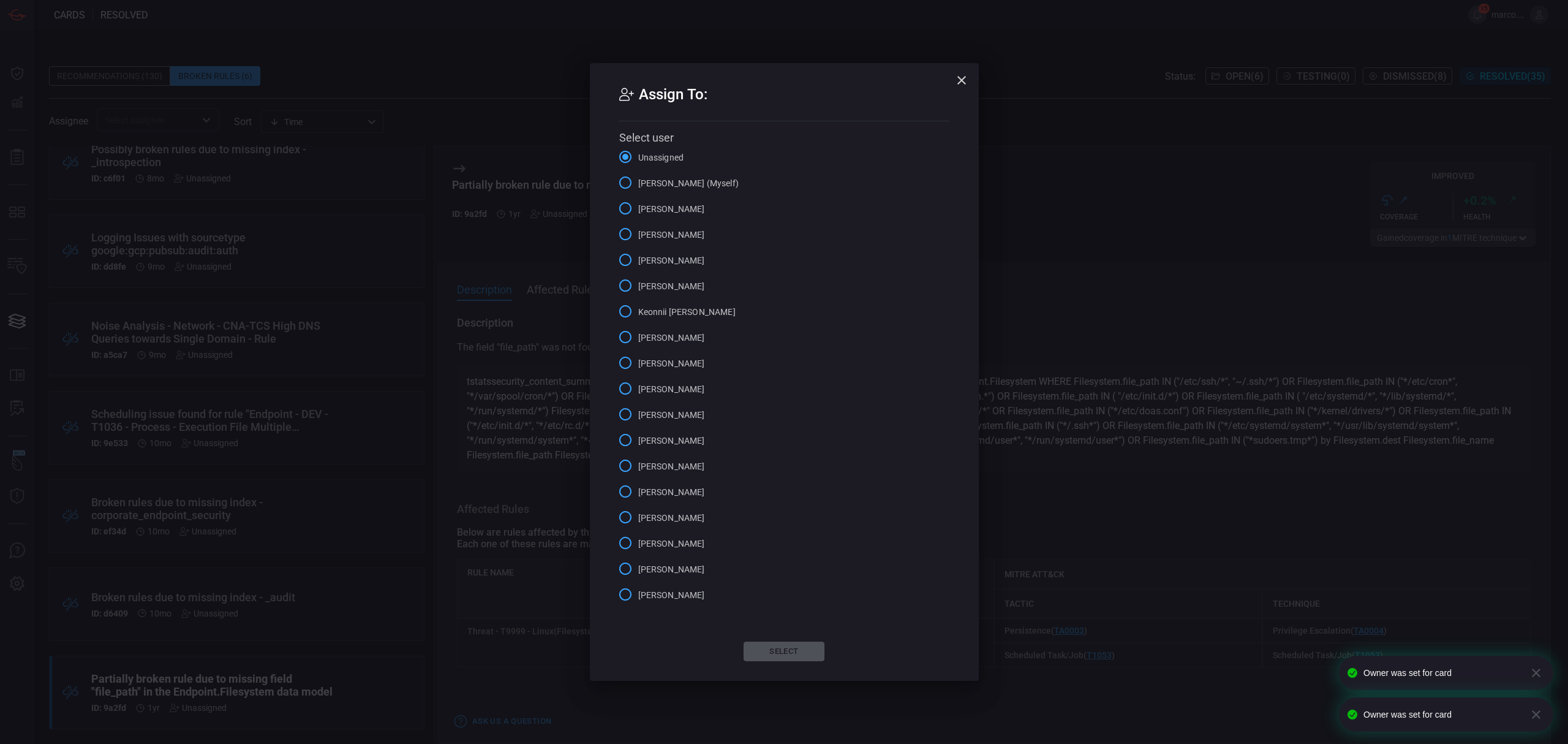
click at [694, 177] on span "Marco Villarruel (Myself)" at bounding box center [687, 183] width 100 height 13
click at [638, 177] on input "Marco Villarruel (Myself)" at bounding box center [625, 183] width 25 height 25
click at [765, 647] on button "Select" at bounding box center [784, 651] width 81 height 19
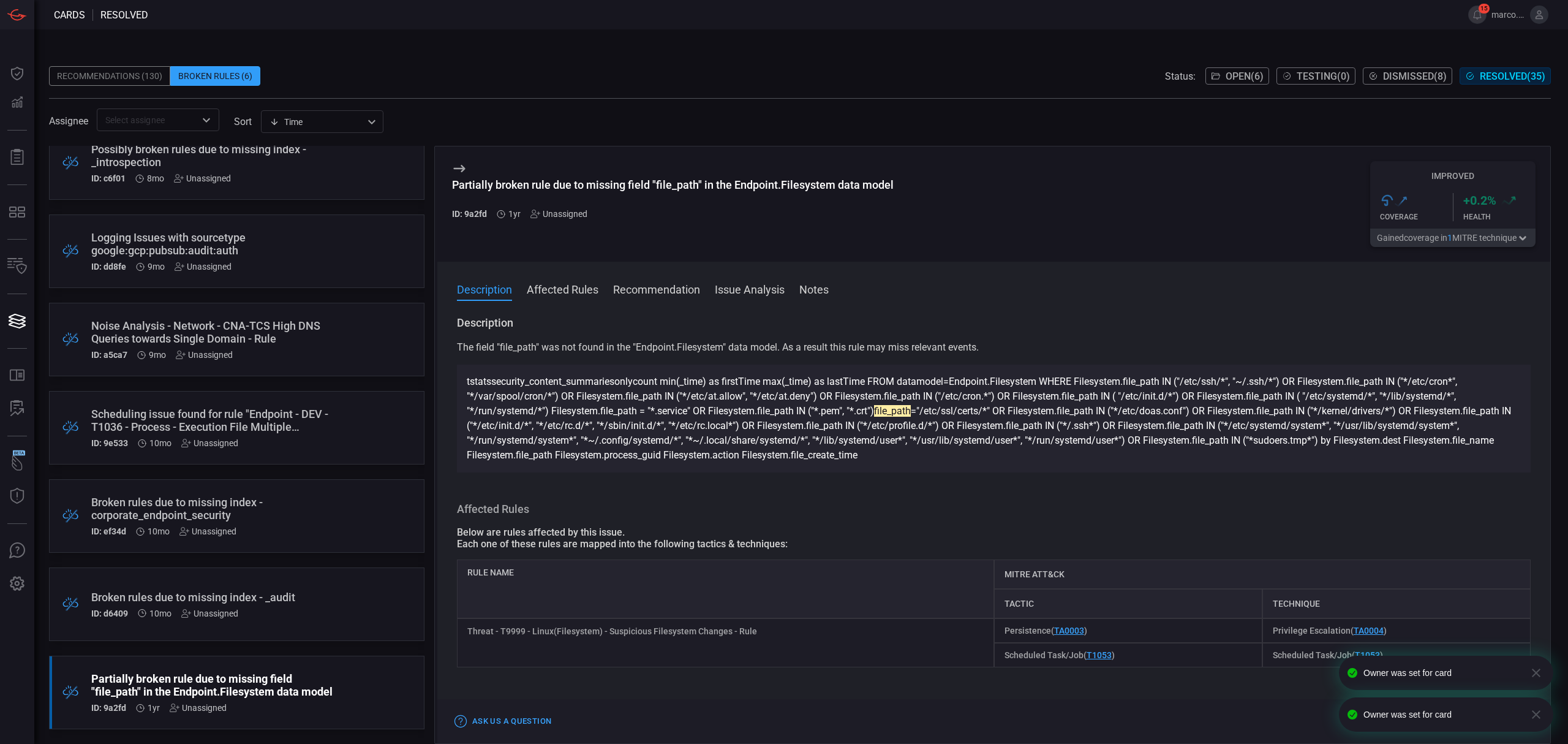
scroll to position [1519, 0]
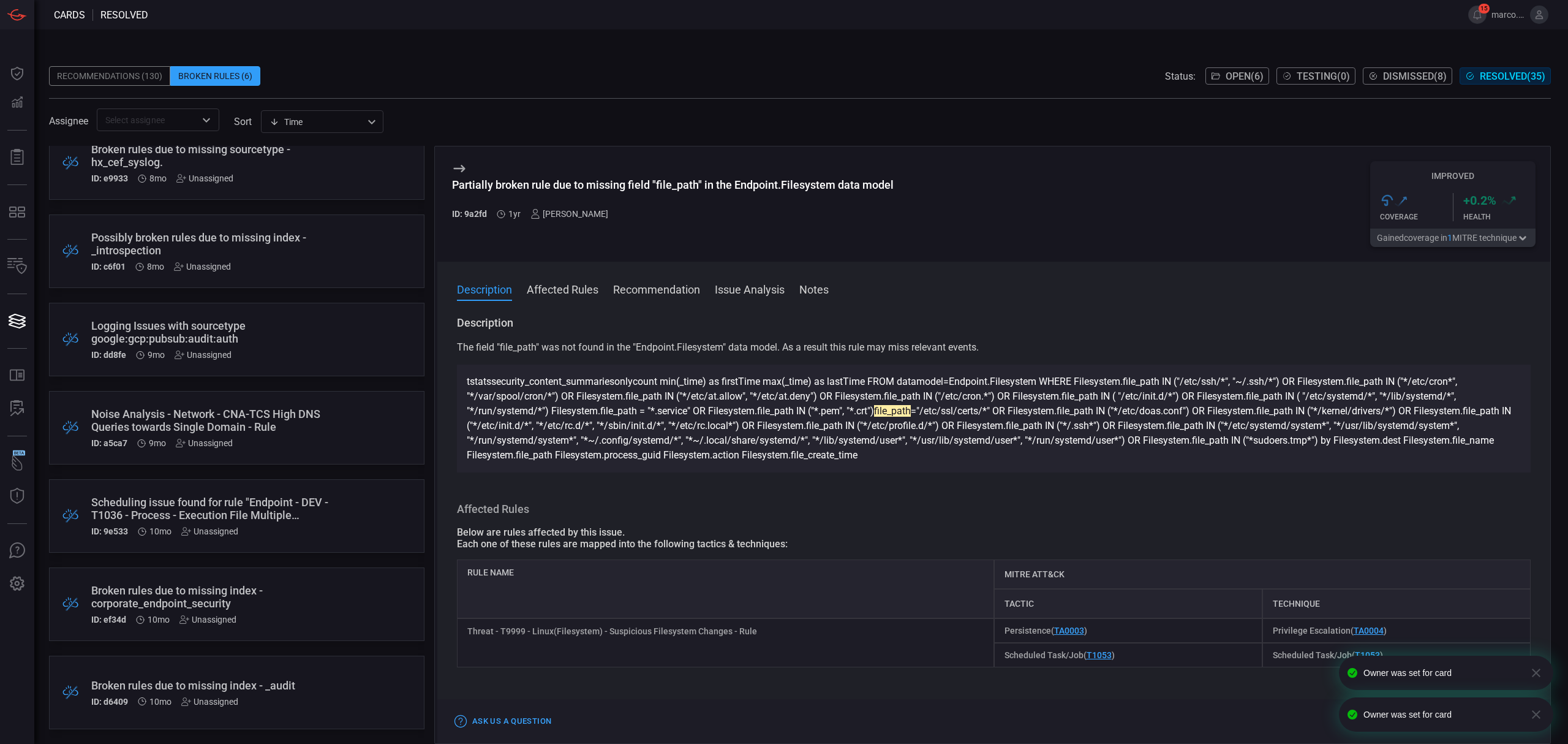
click at [225, 706] on div "Unassigned" at bounding box center [210, 701] width 57 height 10
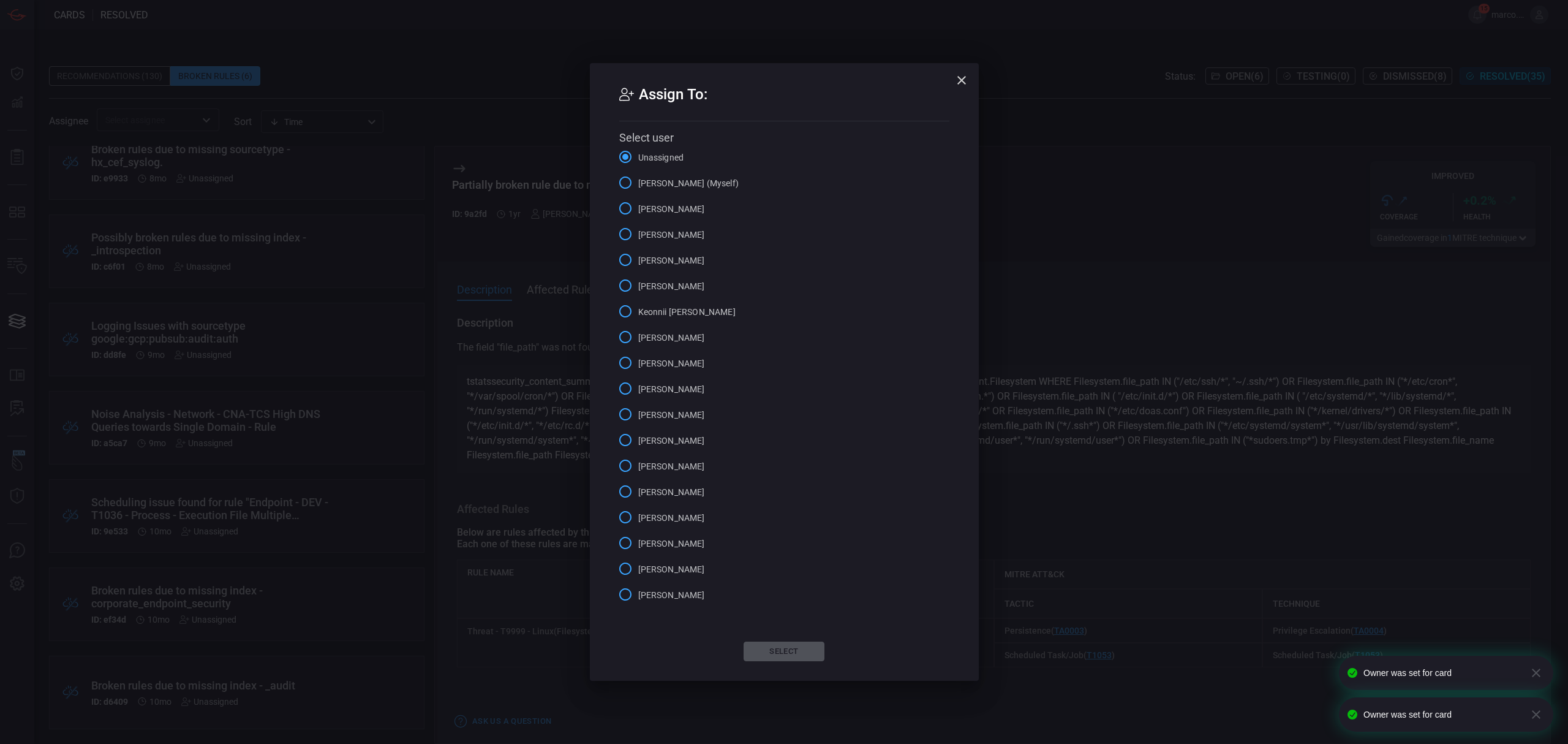
click at [695, 180] on span "Marco Villarruel (Myself)" at bounding box center [687, 183] width 100 height 13
click at [638, 180] on input "Marco Villarruel (Myself)" at bounding box center [625, 183] width 25 height 25
click at [790, 651] on button "Select" at bounding box center [784, 651] width 81 height 19
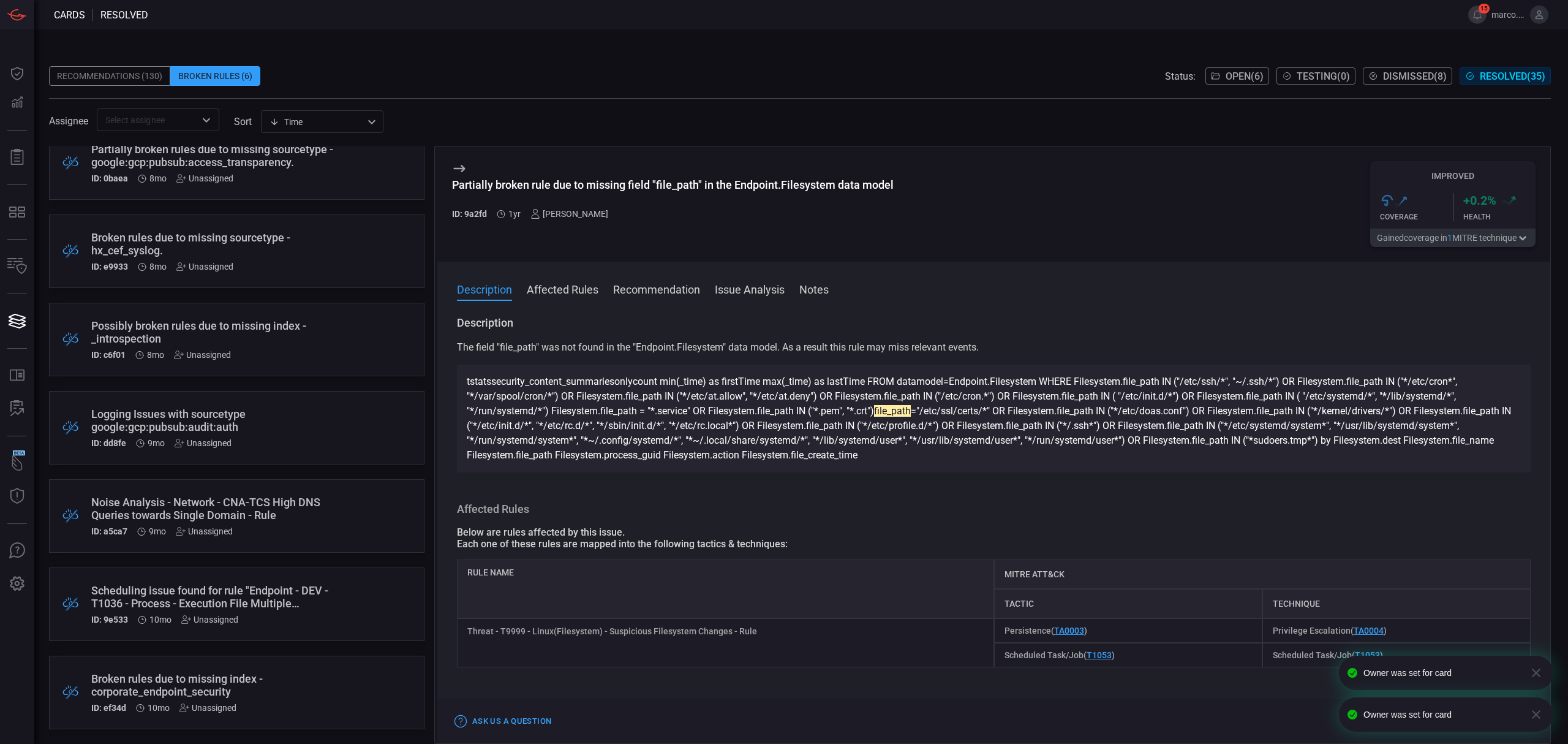
scroll to position [1431, 0]
click at [231, 707] on div "Unassigned" at bounding box center [208, 707] width 57 height 10
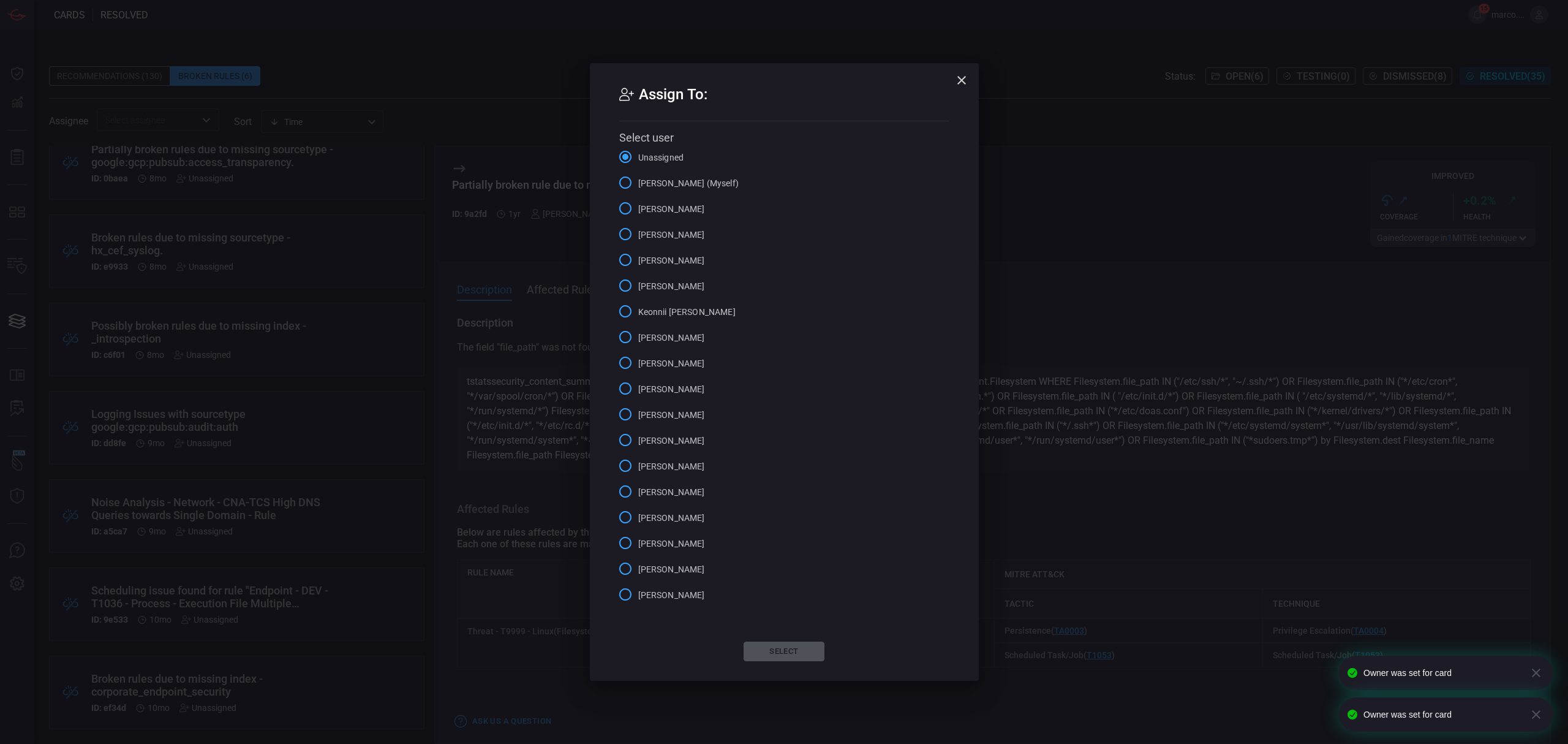
click at [638, 185] on input "Marco Villarruel (Myself)" at bounding box center [625, 183] width 25 height 25
click at [774, 658] on button "Select" at bounding box center [784, 651] width 81 height 19
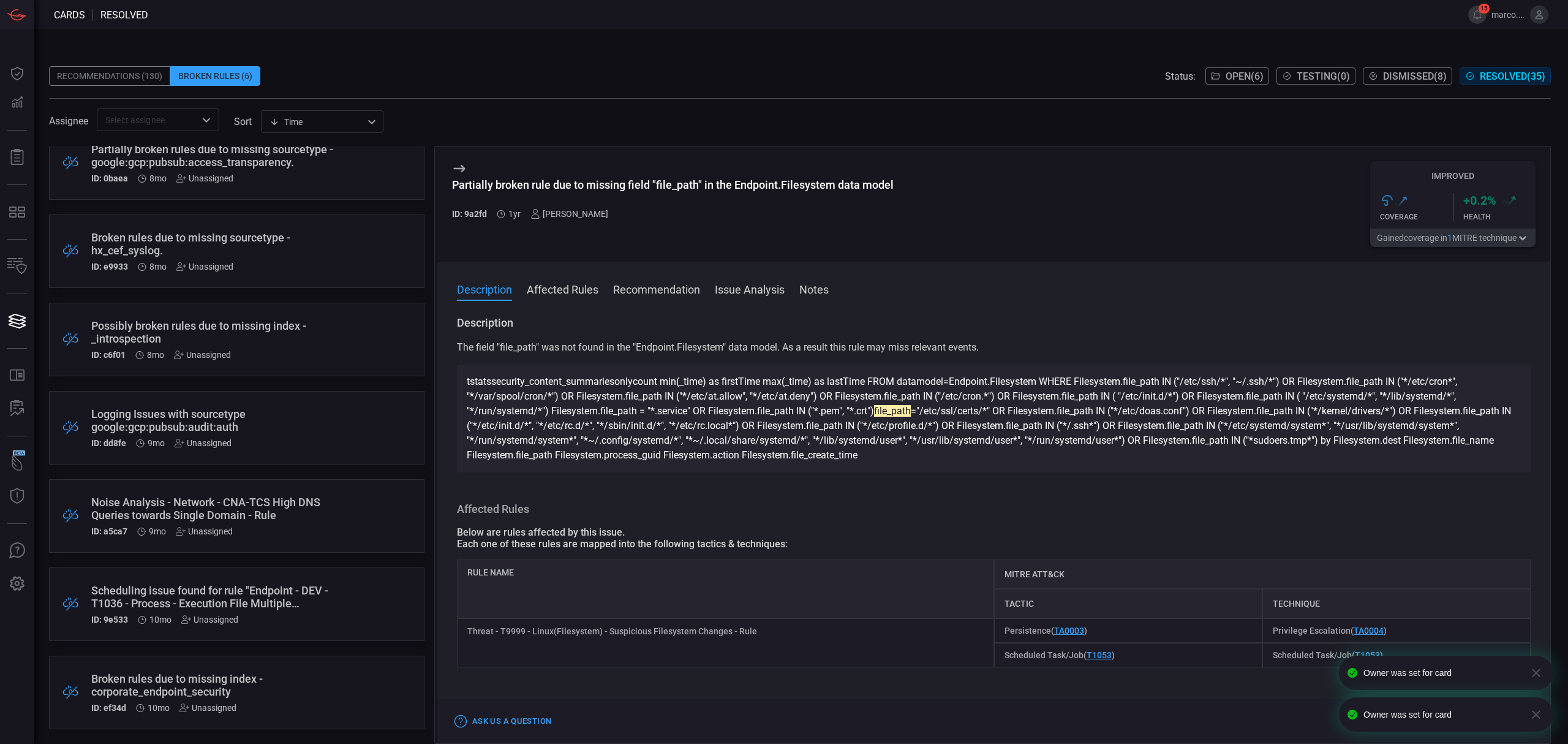
scroll to position [1343, 0]
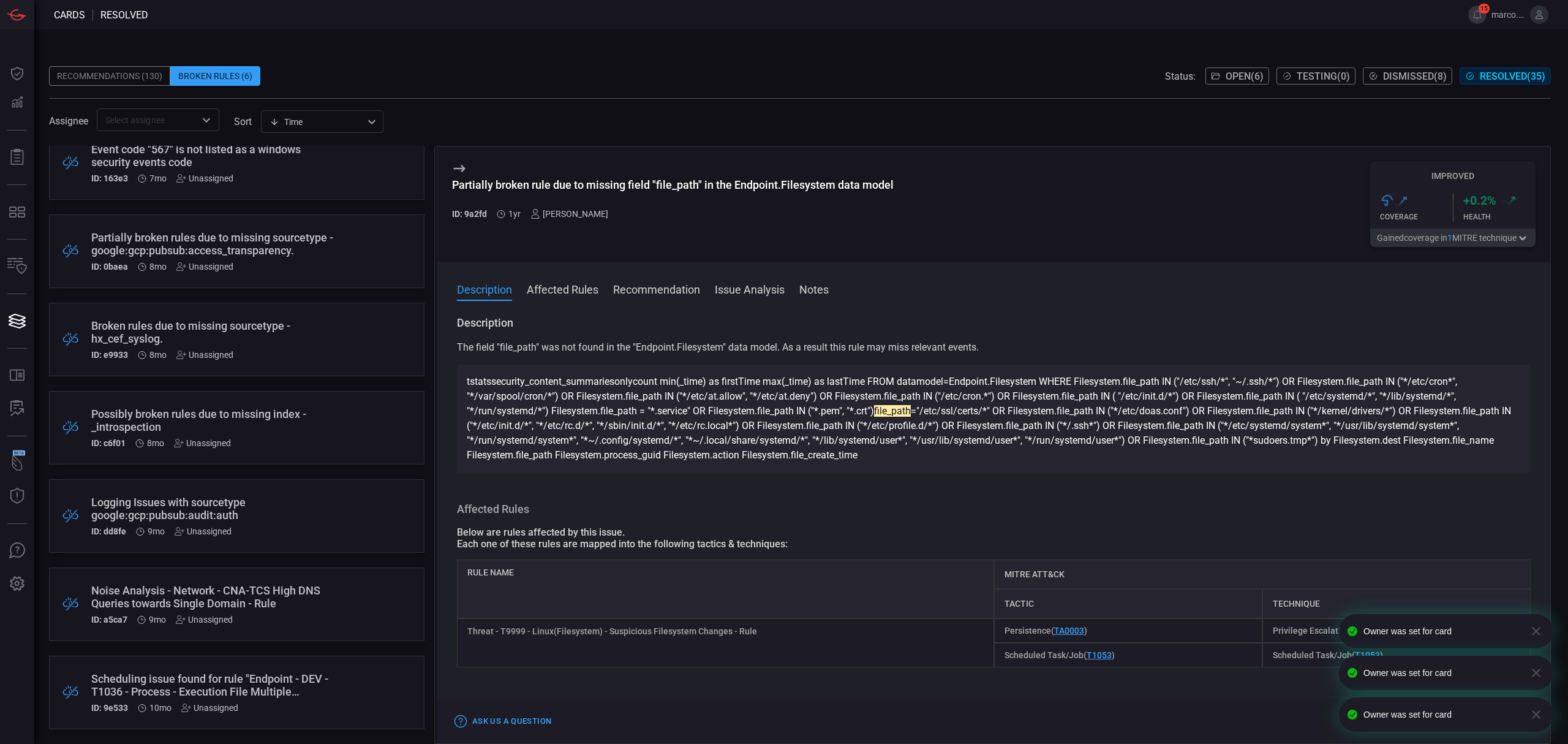
click at [225, 709] on div "Unassigned" at bounding box center [210, 707] width 57 height 10
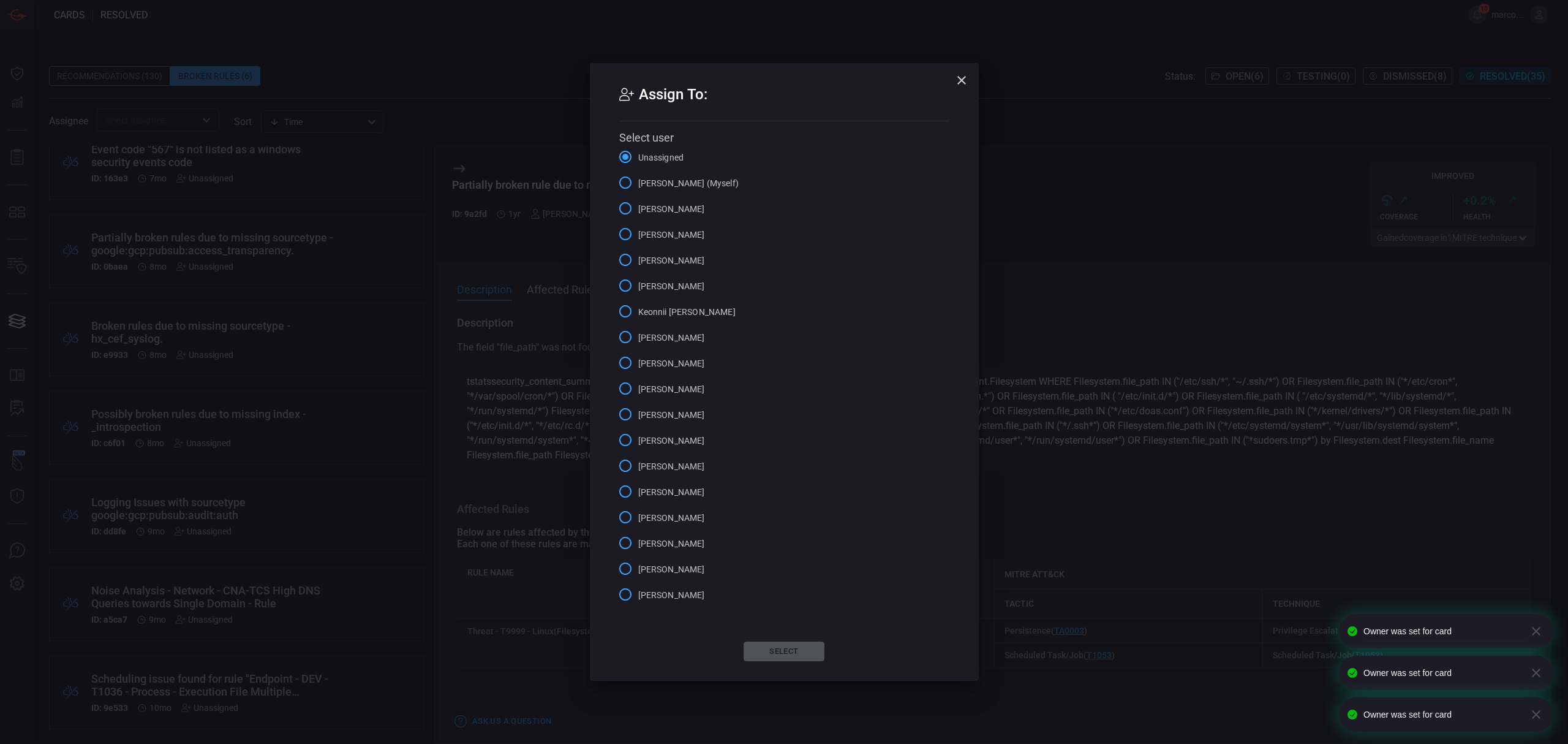
click at [669, 184] on span "Marco Villarruel (Myself)" at bounding box center [687, 183] width 100 height 13
click at [638, 184] on input "Marco Villarruel (Myself)" at bounding box center [625, 183] width 25 height 25
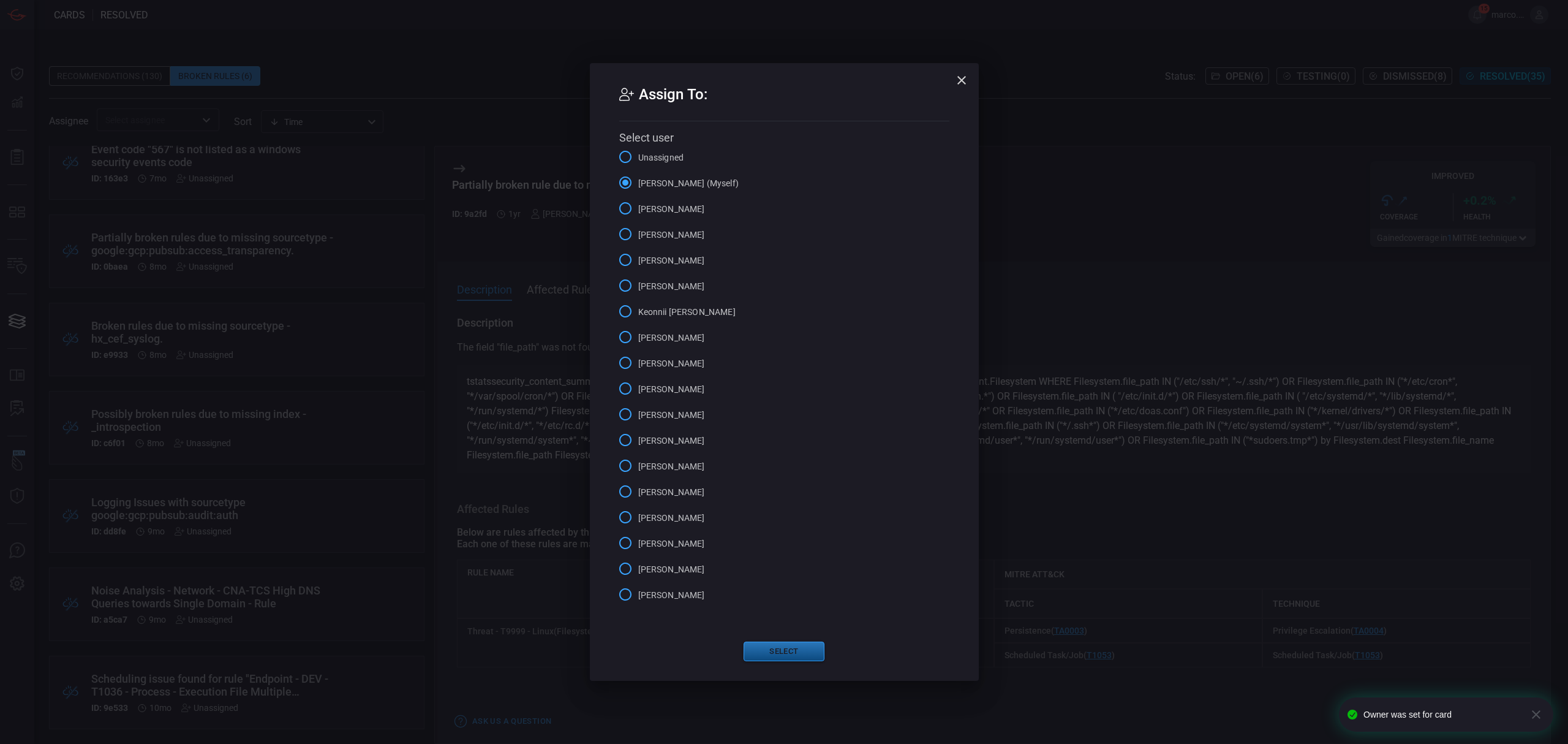
click at [792, 648] on button "Select" at bounding box center [784, 651] width 81 height 19
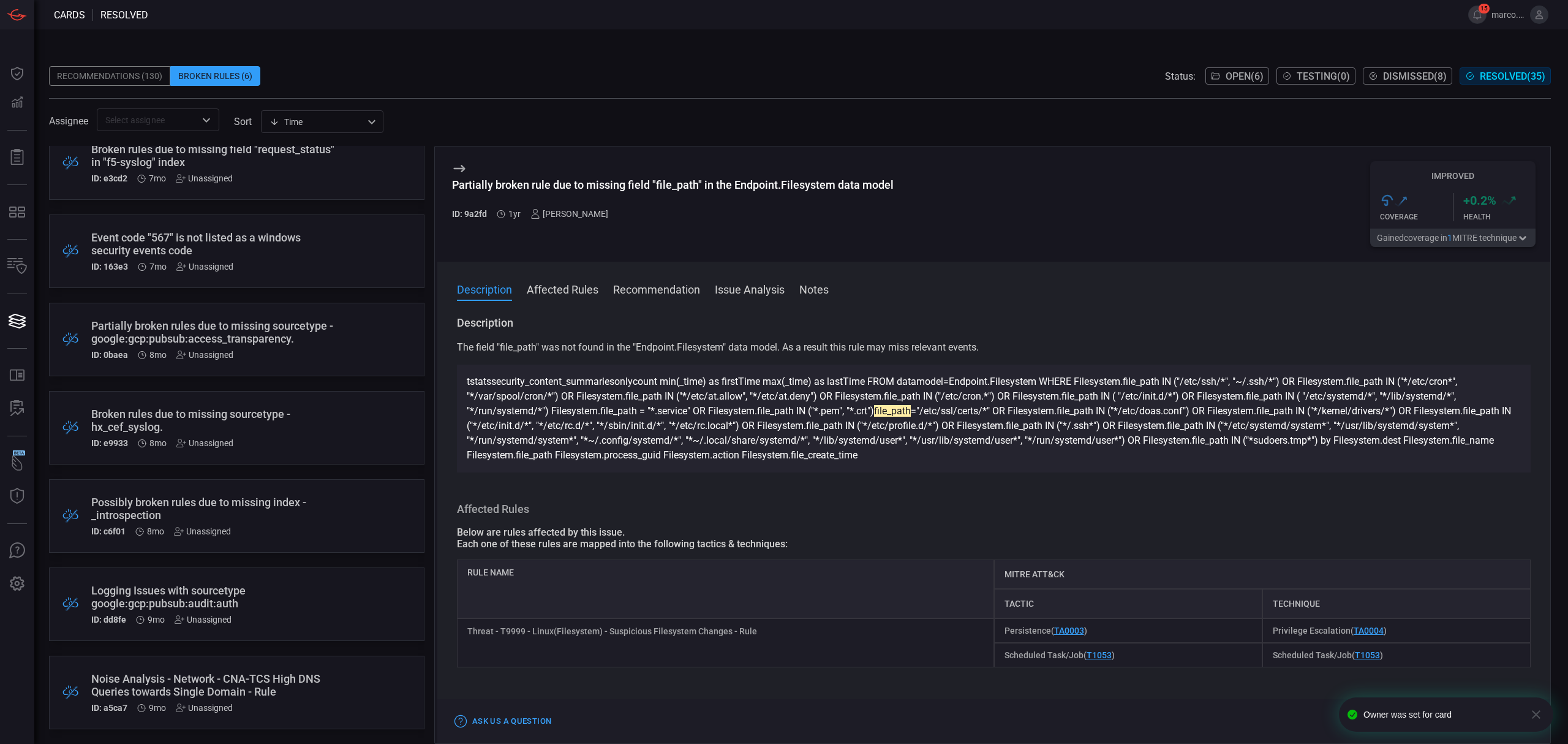
scroll to position [1255, 0]
click at [218, 703] on div "Unassigned" at bounding box center [204, 707] width 57 height 10
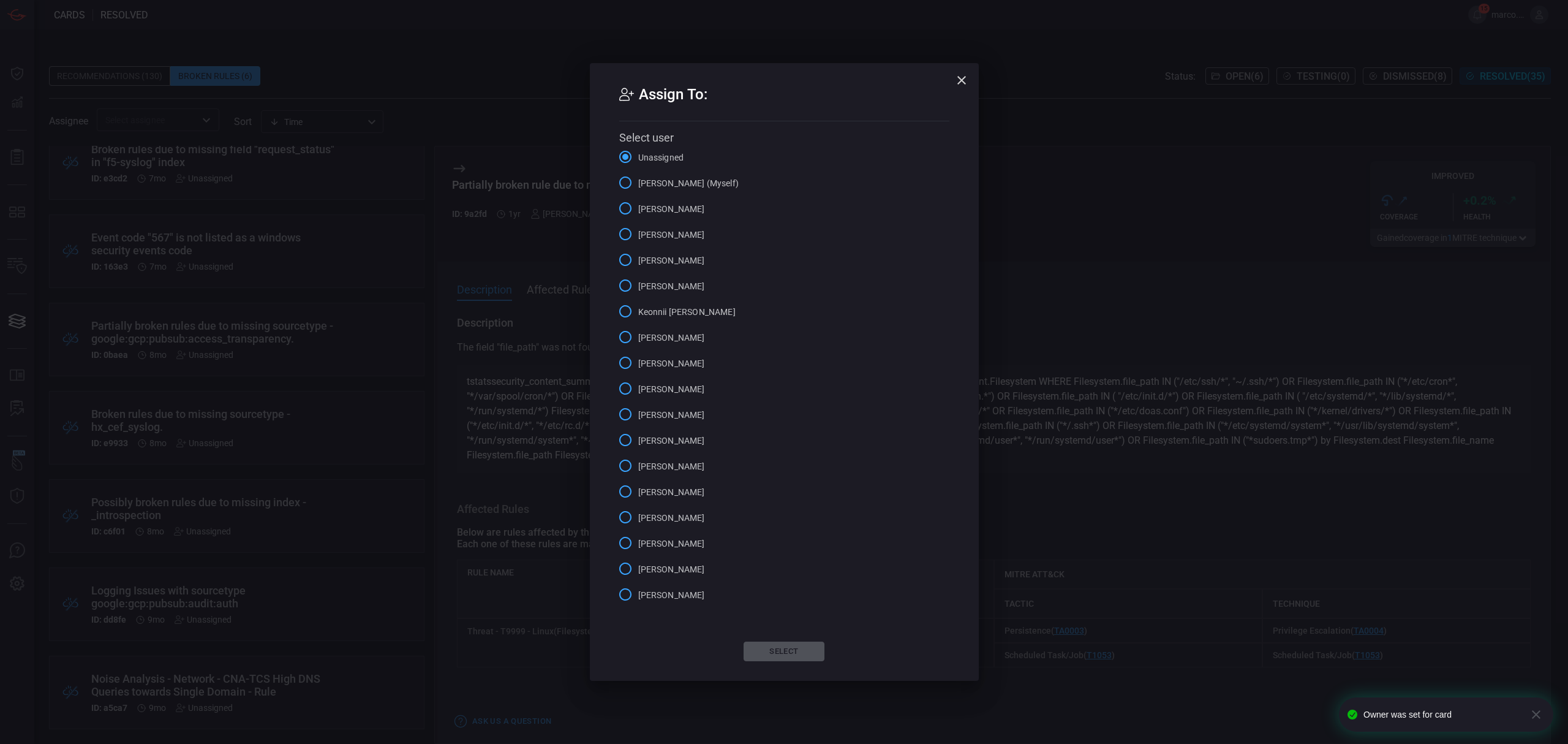
click at [721, 179] on span "Marco Villarruel (Myself)" at bounding box center [687, 183] width 100 height 13
click at [638, 179] on input "Marco Villarruel (Myself)" at bounding box center [625, 183] width 25 height 25
click at [782, 645] on button "Select" at bounding box center [784, 651] width 81 height 19
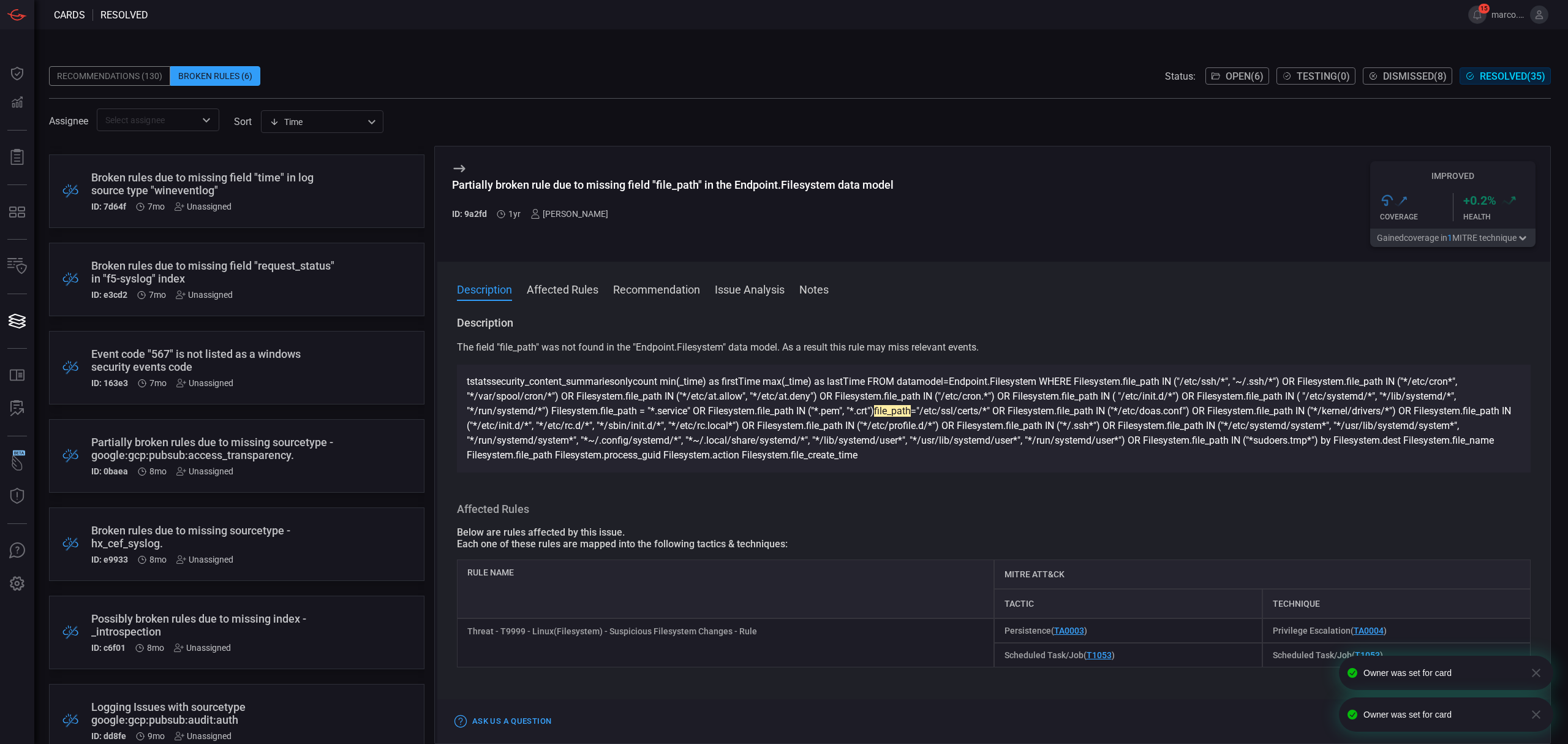
scroll to position [1167, 0]
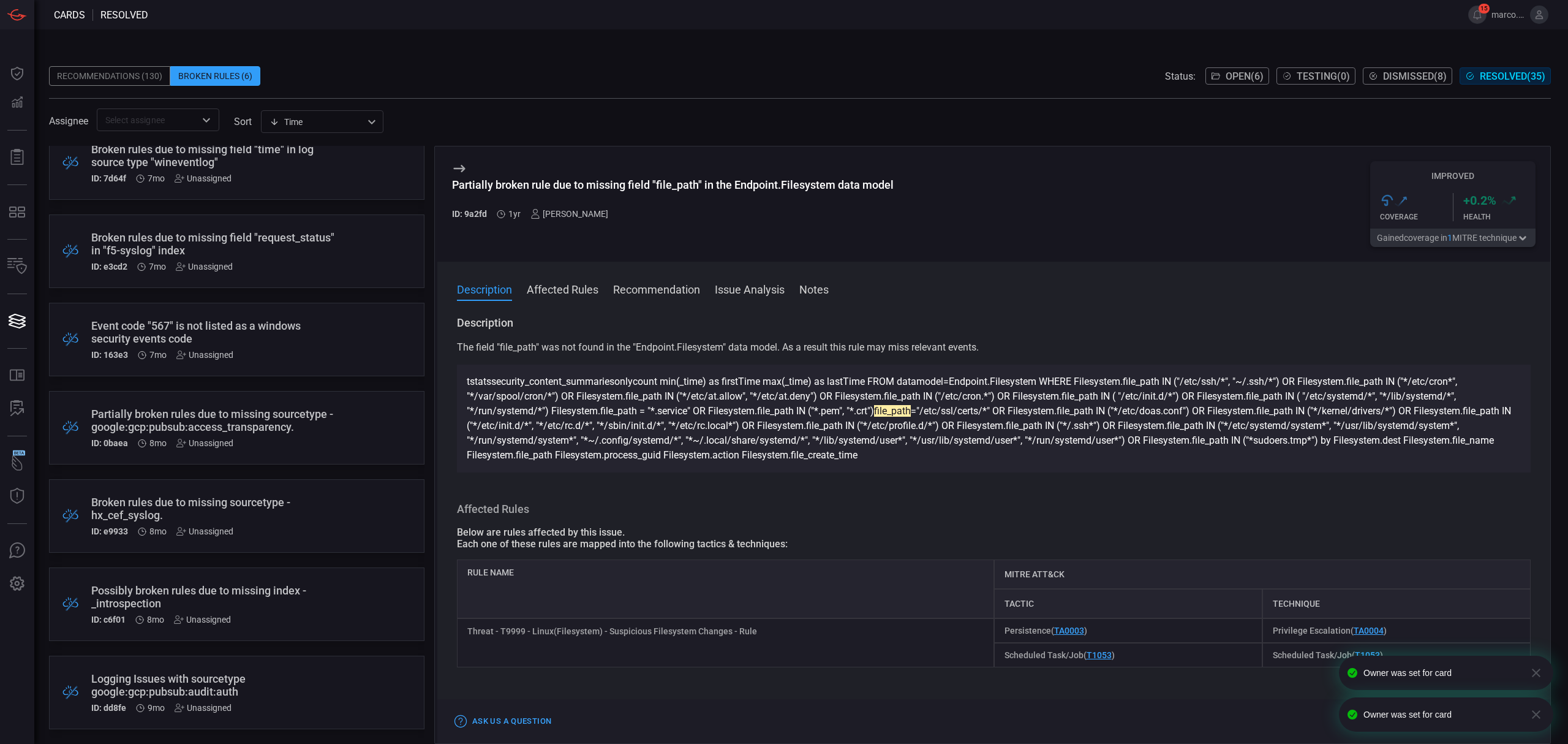
click at [221, 709] on div "Unassigned" at bounding box center [203, 707] width 57 height 10
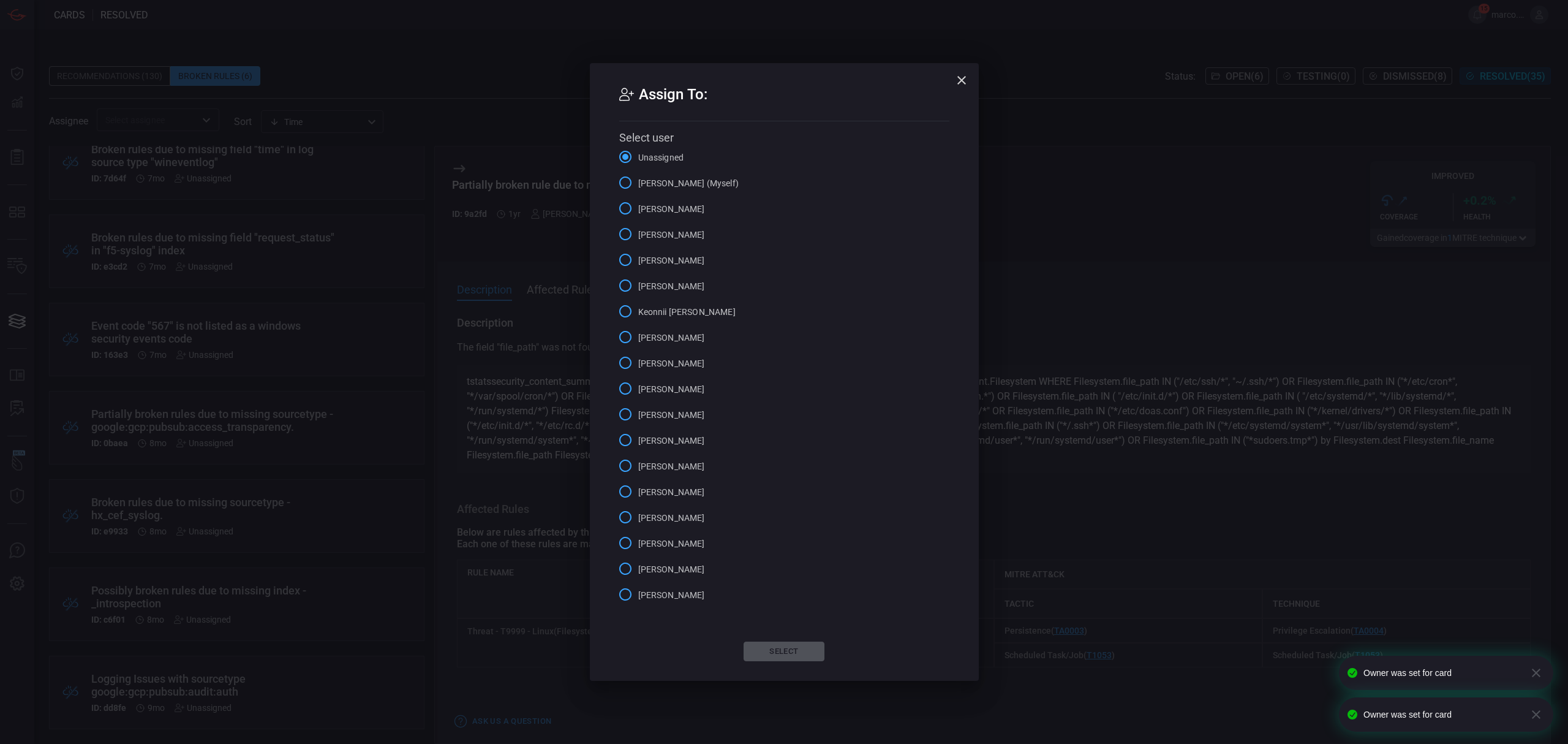
click at [657, 179] on span "Marco Villarruel (Myself)" at bounding box center [687, 183] width 100 height 13
click at [638, 179] on input "Marco Villarruel (Myself)" at bounding box center [625, 183] width 25 height 25
click at [777, 653] on button "Select" at bounding box center [784, 651] width 81 height 19
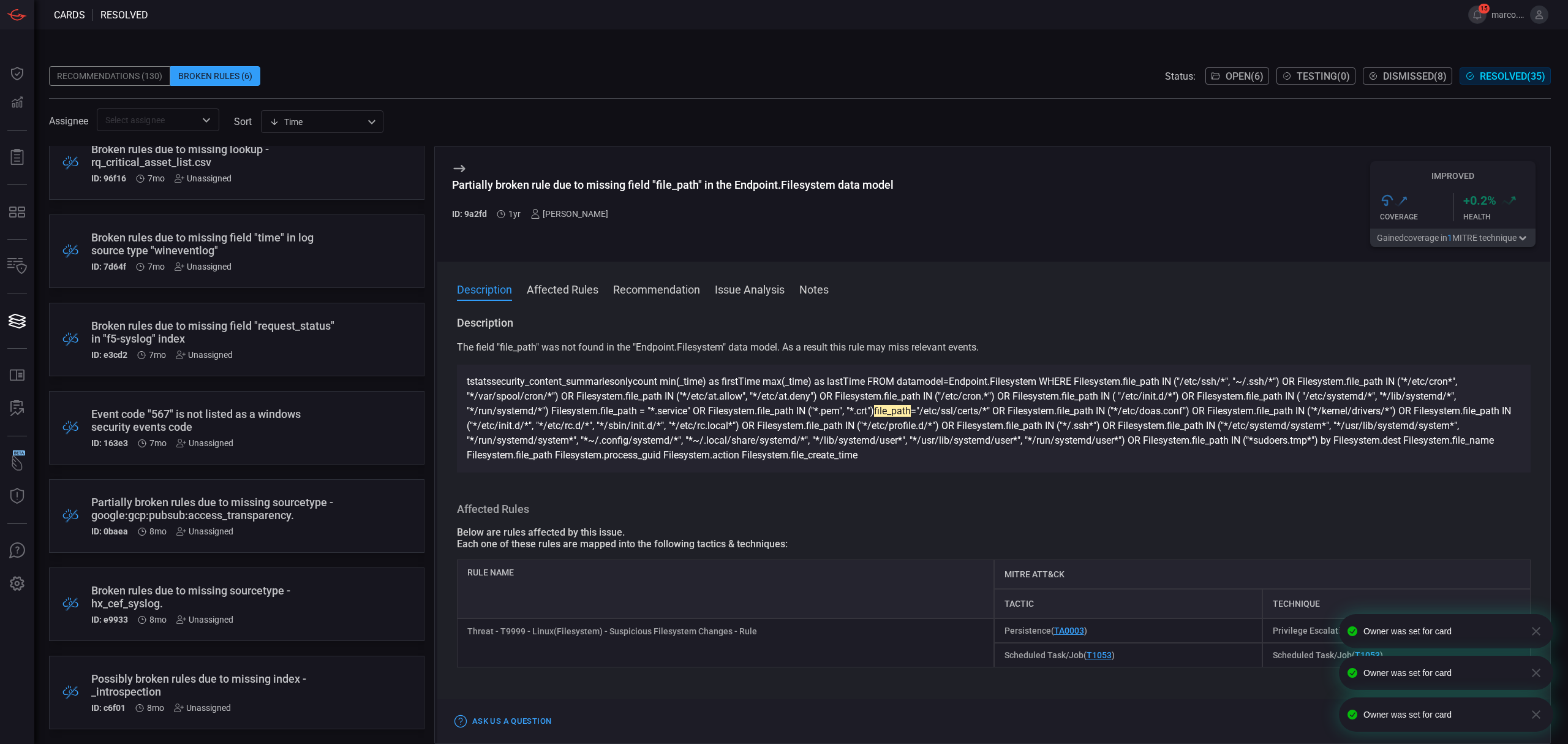
scroll to position [1078, 0]
click at [272, 685] on div "Possibly broken rules due to missing index - _introspection" at bounding box center [214, 685] width 245 height 25
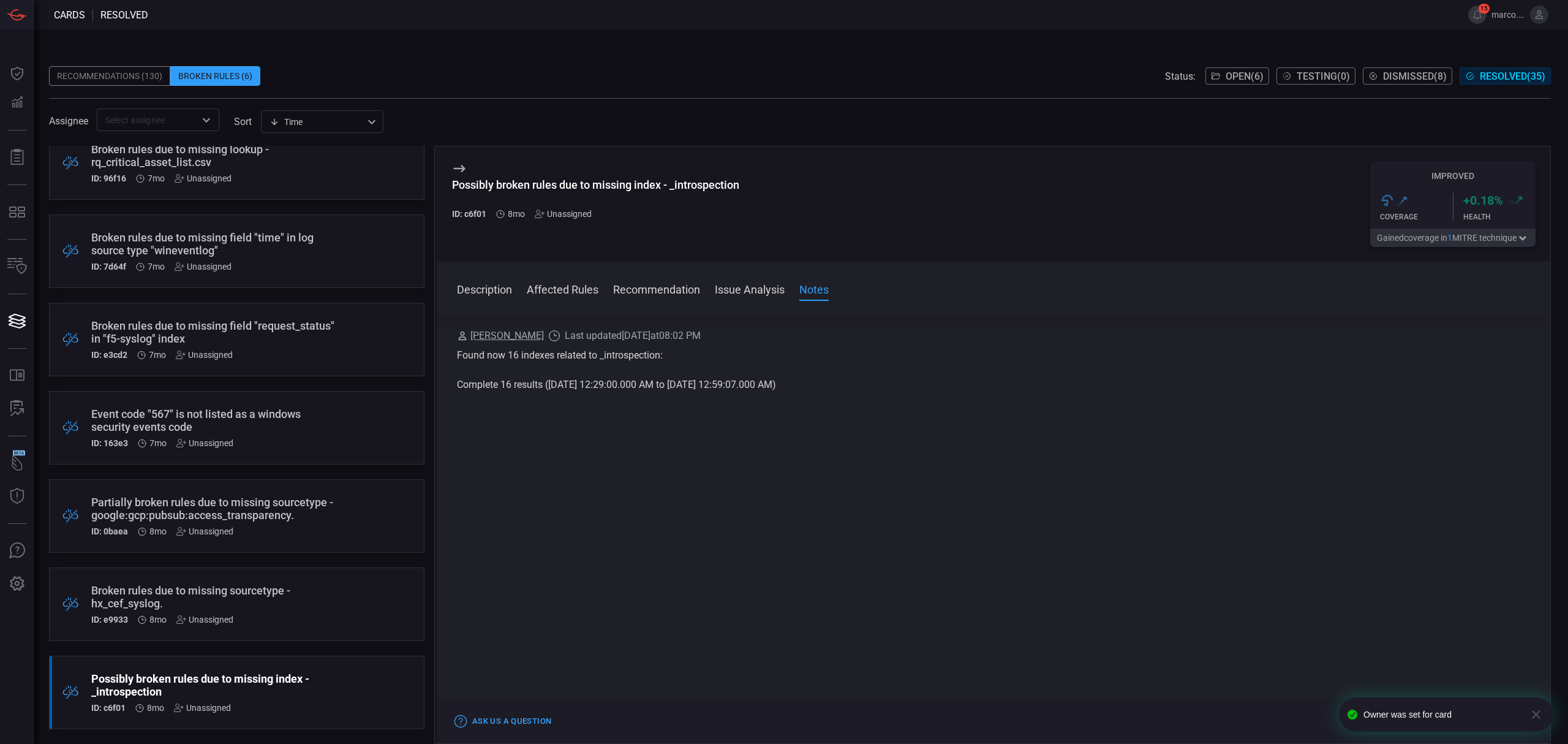
scroll to position [253, 0]
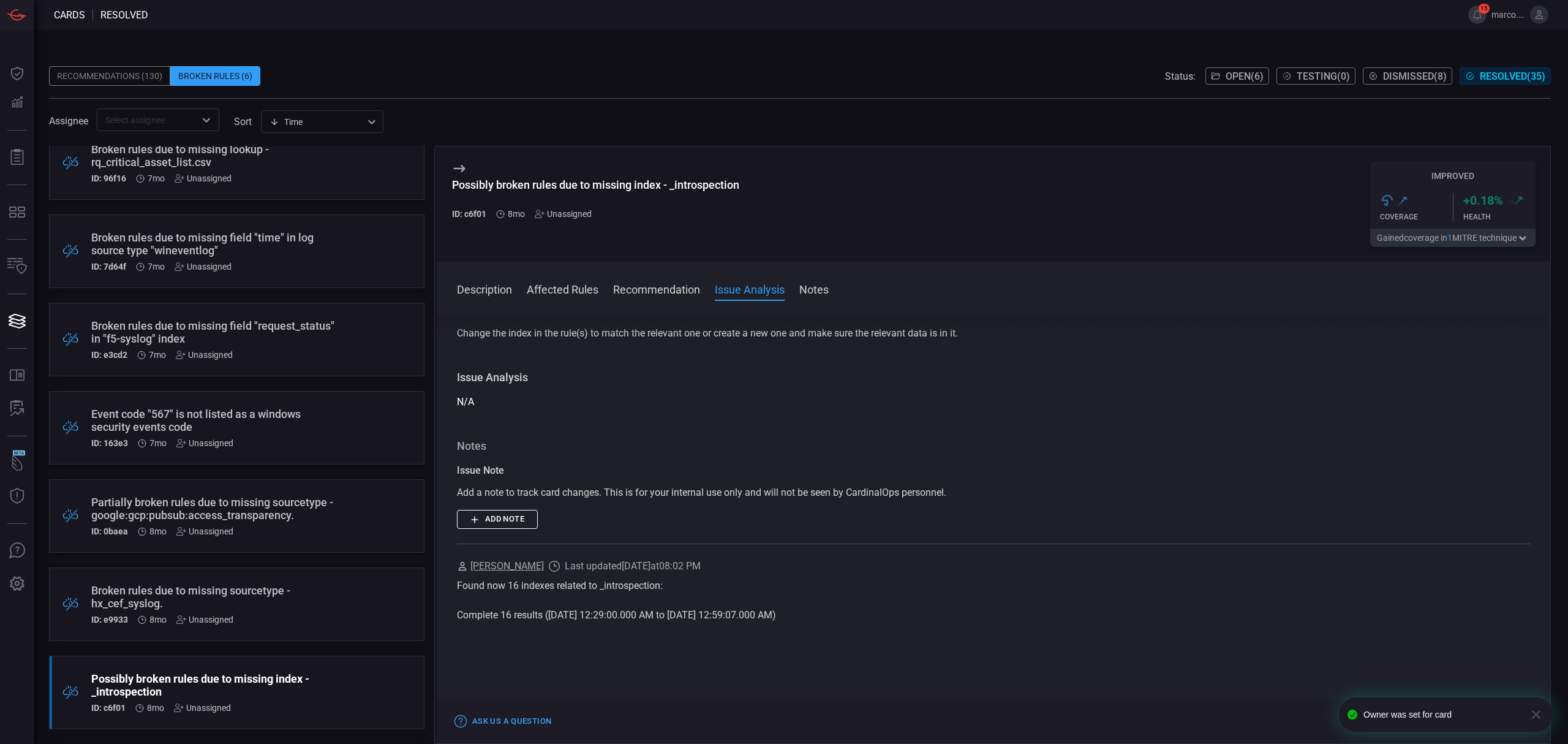
click at [190, 703] on div "Unassigned" at bounding box center [202, 707] width 57 height 10
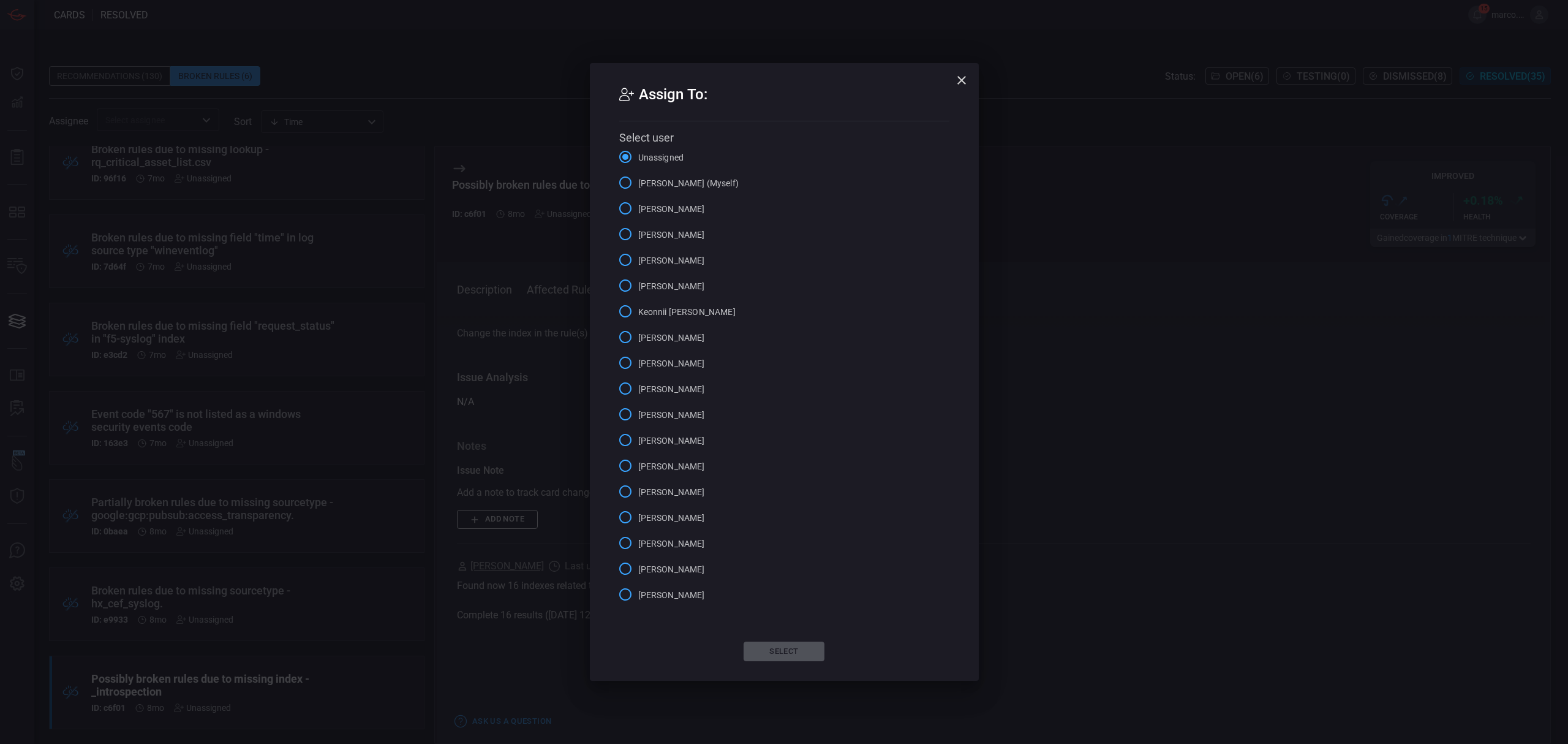
click at [693, 178] on span "Marco Villarruel (Myself)" at bounding box center [687, 183] width 100 height 13
click at [638, 178] on input "Marco Villarruel (Myself)" at bounding box center [625, 183] width 25 height 25
click at [768, 657] on button "Select" at bounding box center [784, 651] width 81 height 19
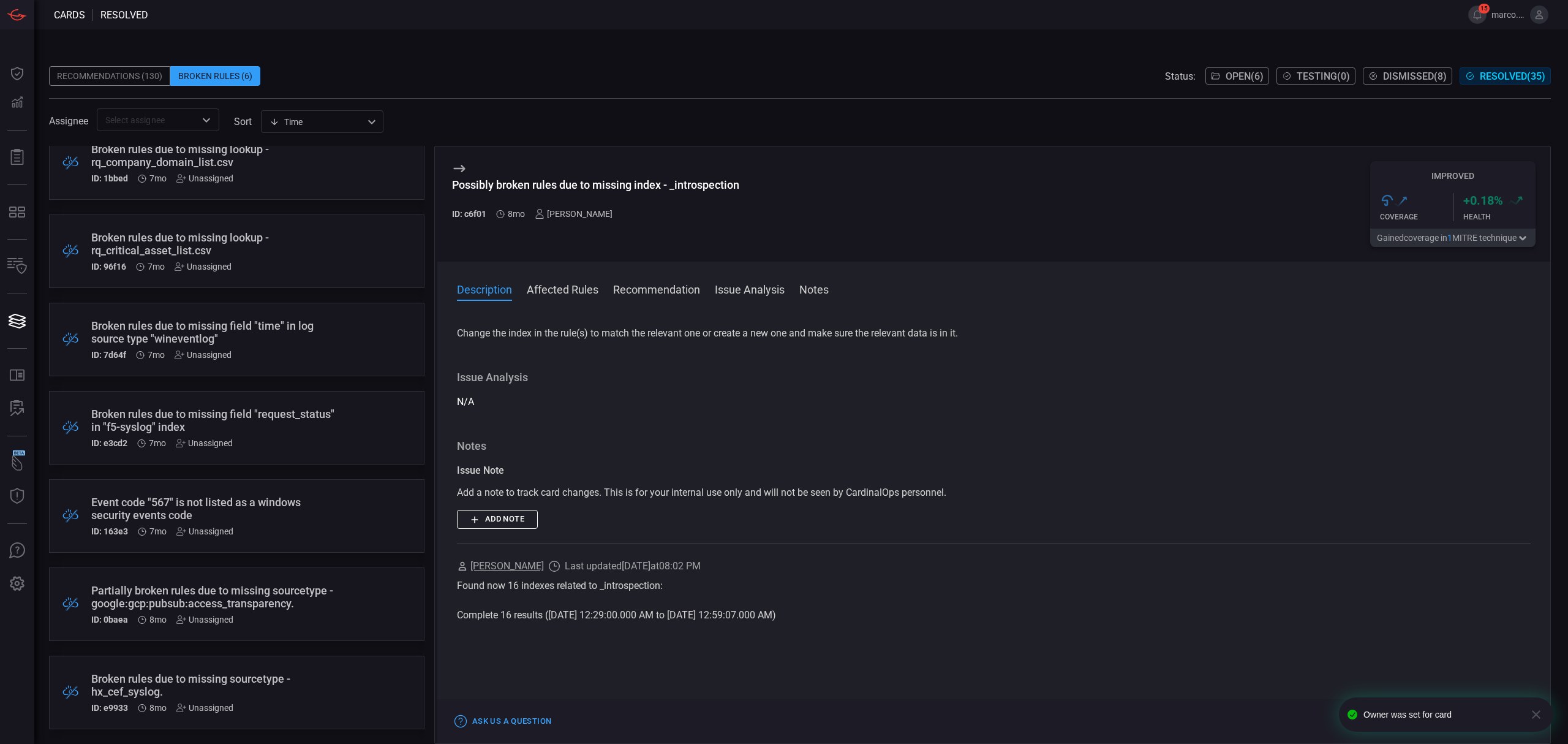
scroll to position [990, 0]
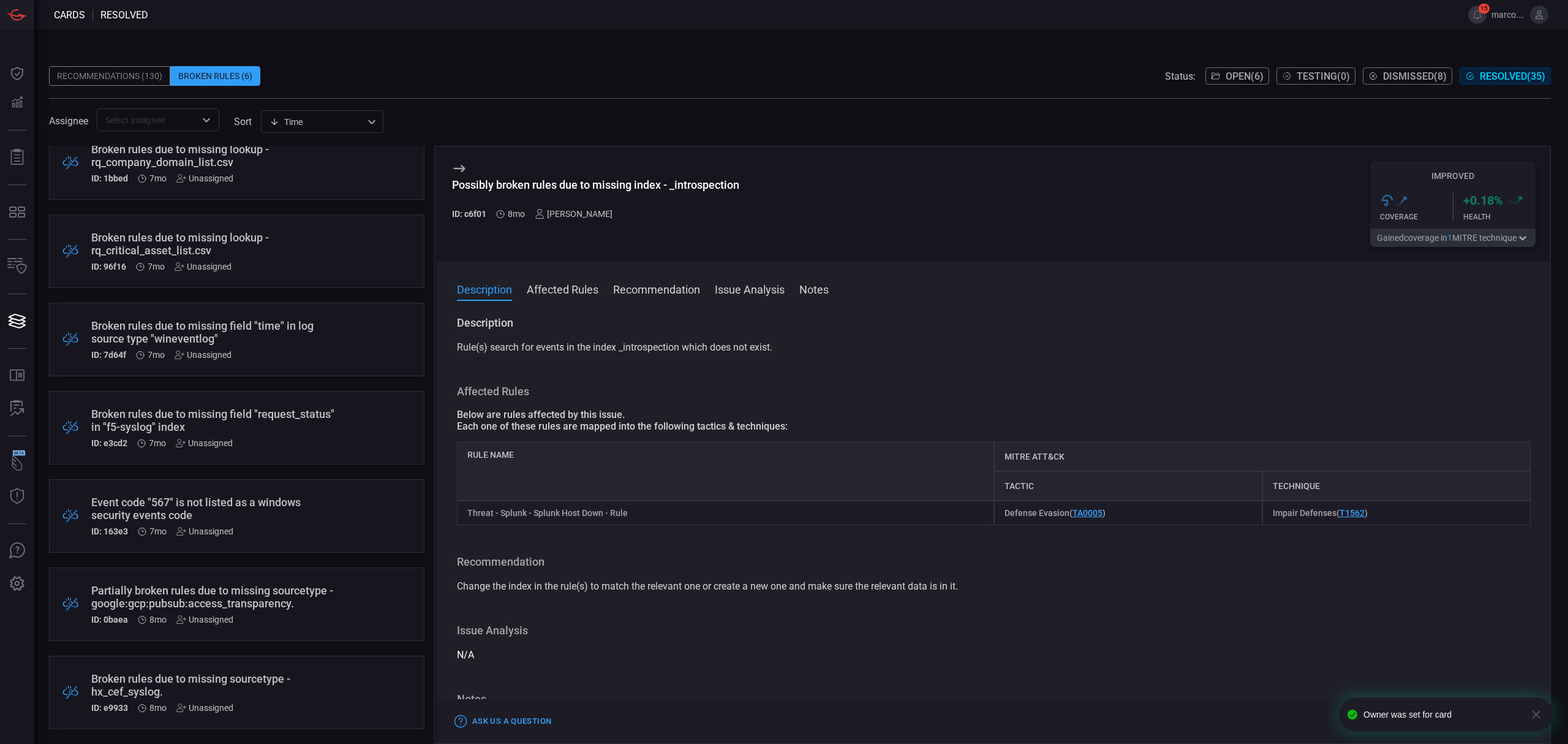
click at [220, 707] on div "Unassigned" at bounding box center [205, 707] width 57 height 10
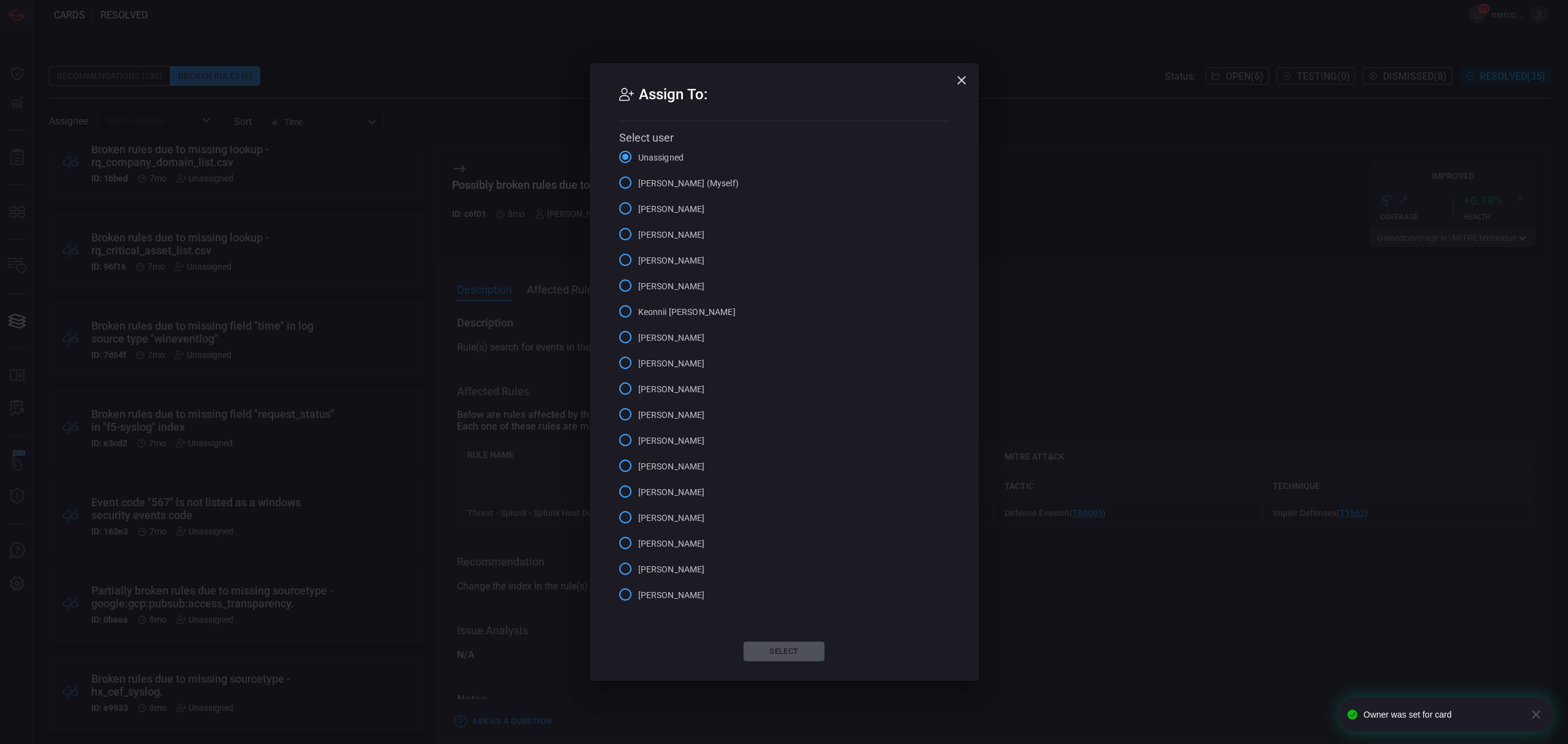
click at [643, 186] on span "Marco Villarruel (Myself)" at bounding box center [687, 183] width 100 height 13
click at [638, 186] on input "Marco Villarruel (Myself)" at bounding box center [625, 183] width 25 height 25
click at [770, 648] on button "Select" at bounding box center [784, 651] width 81 height 19
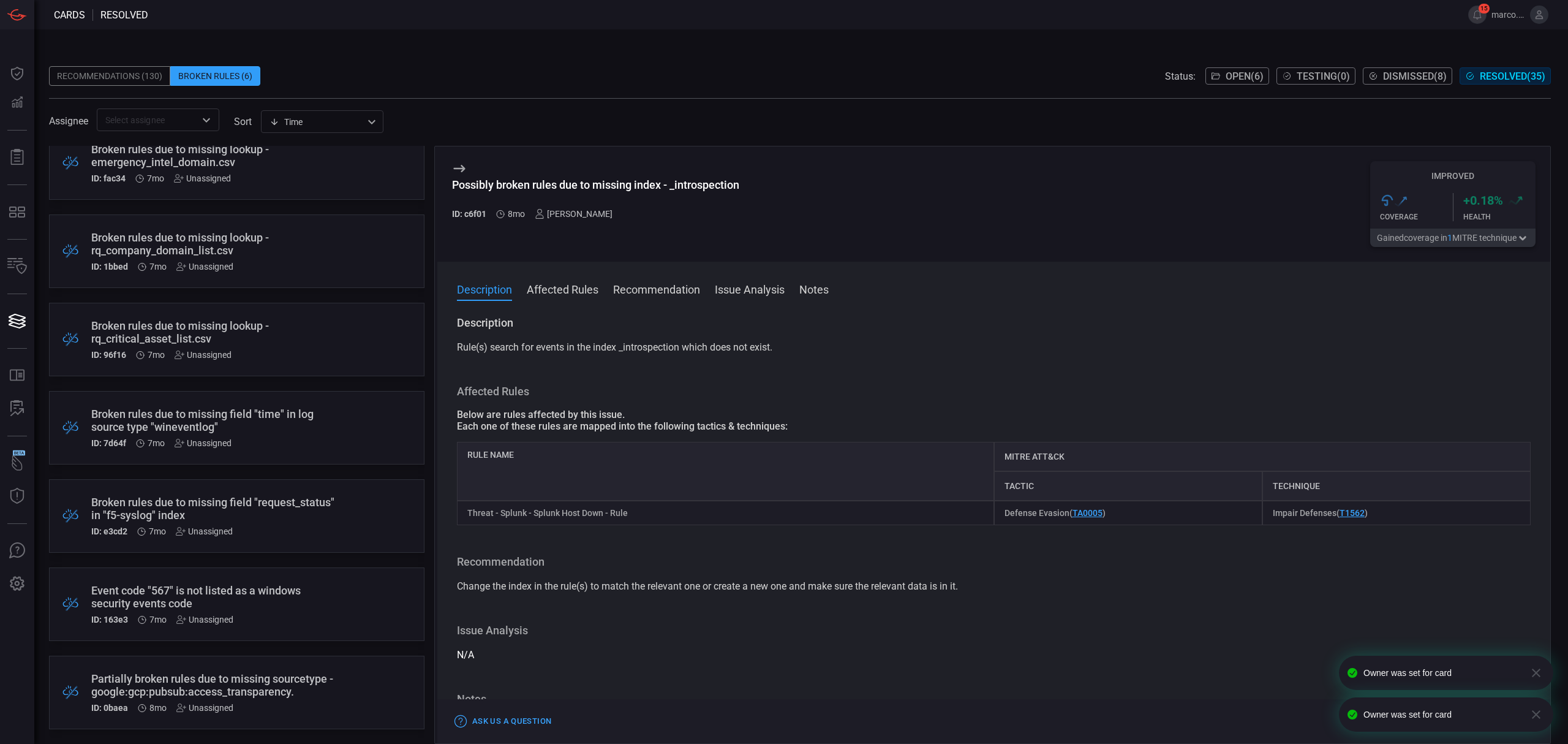
scroll to position [901, 0]
click at [186, 708] on div "Unassigned" at bounding box center [205, 707] width 57 height 10
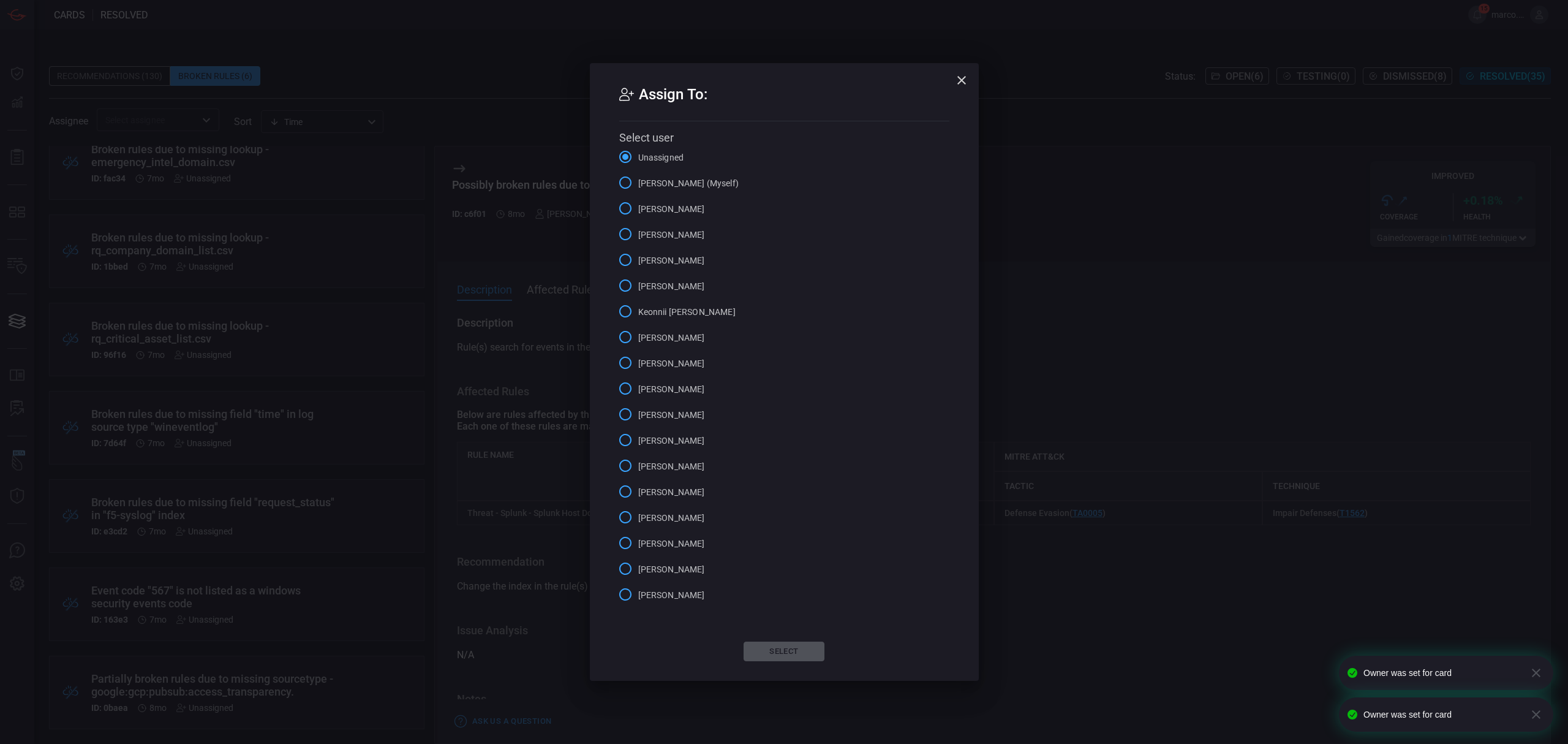
click at [662, 177] on span "Marco Villarruel (Myself)" at bounding box center [687, 183] width 100 height 13
click at [638, 177] on input "Marco Villarruel (Myself)" at bounding box center [625, 183] width 25 height 25
click at [785, 650] on button "Select" at bounding box center [784, 651] width 81 height 19
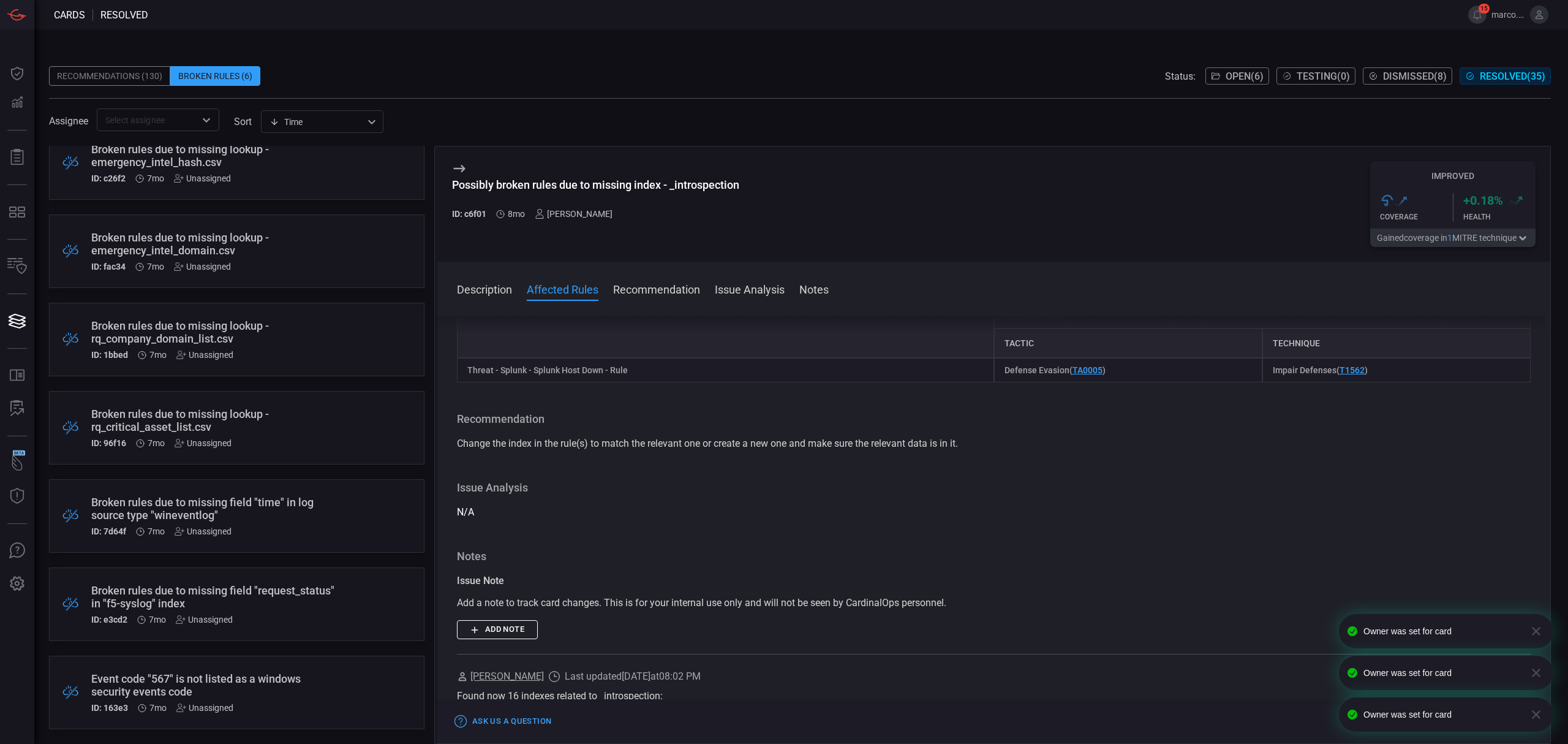
scroll to position [326, 0]
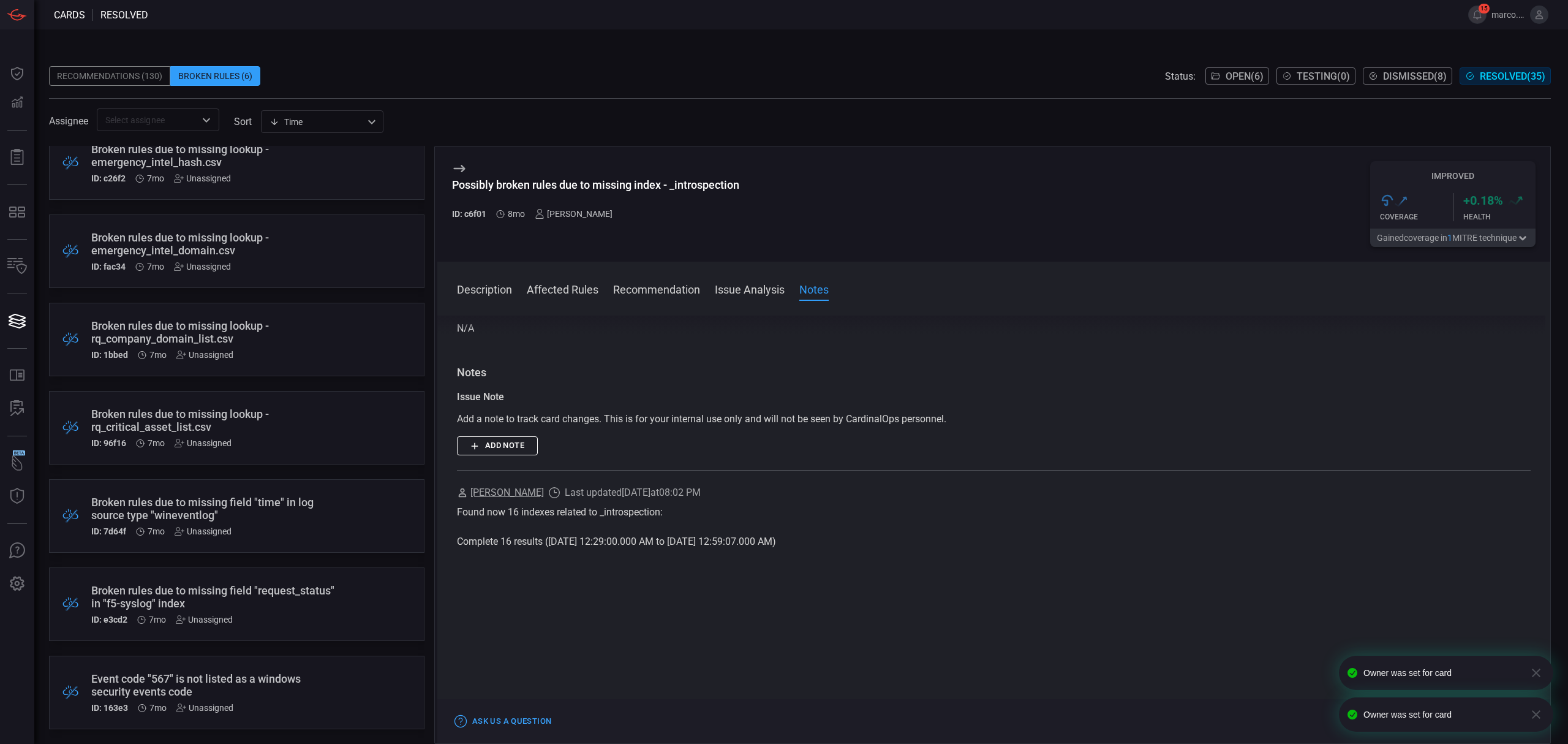
click at [219, 699] on div "Event code "567" is not listed as a windows security events code ID: 163e3 7mo …" at bounding box center [214, 693] width 245 height 41
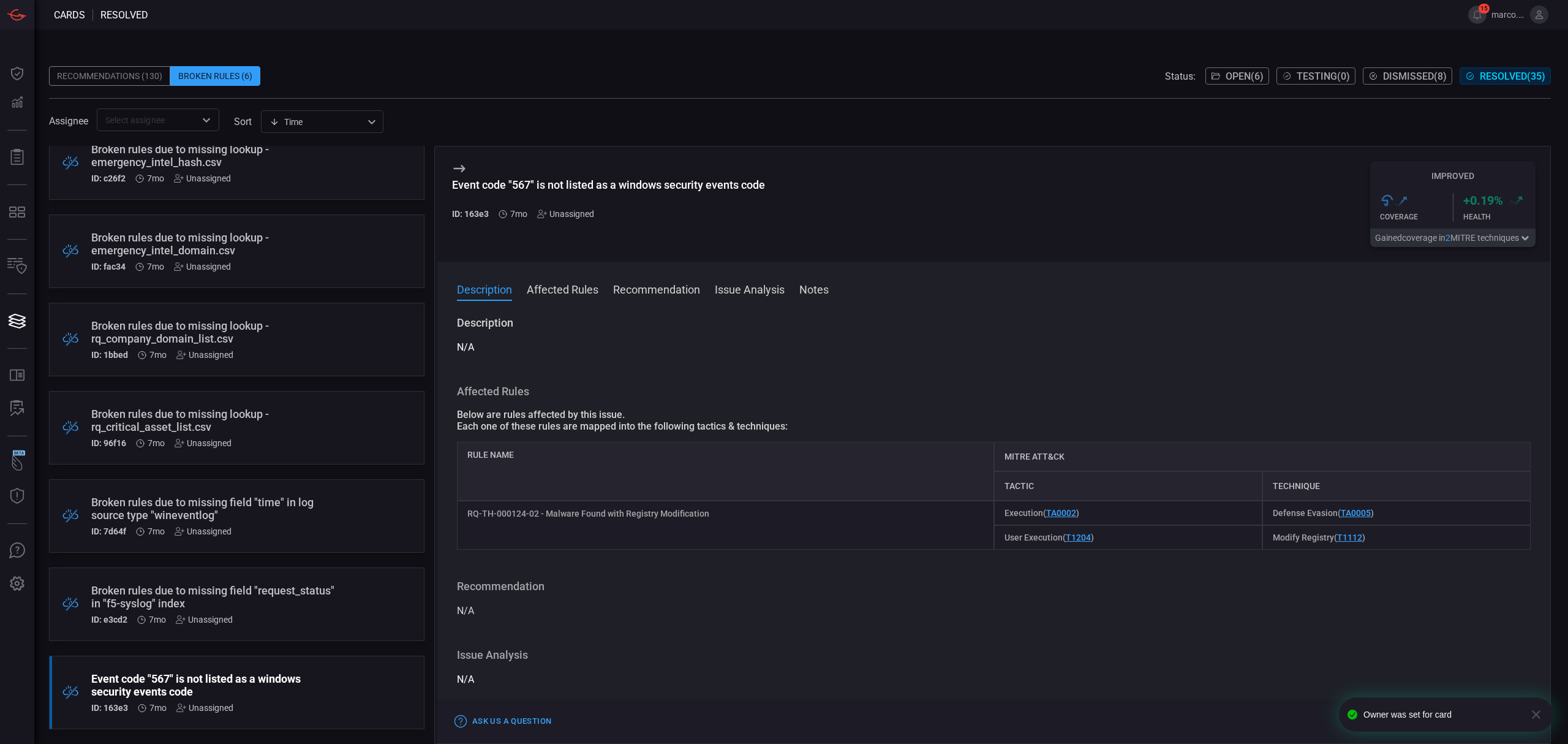
click at [202, 701] on div "Event code "567" is not listed as a windows security events code ID: 163e3 7mo …" at bounding box center [214, 693] width 245 height 41
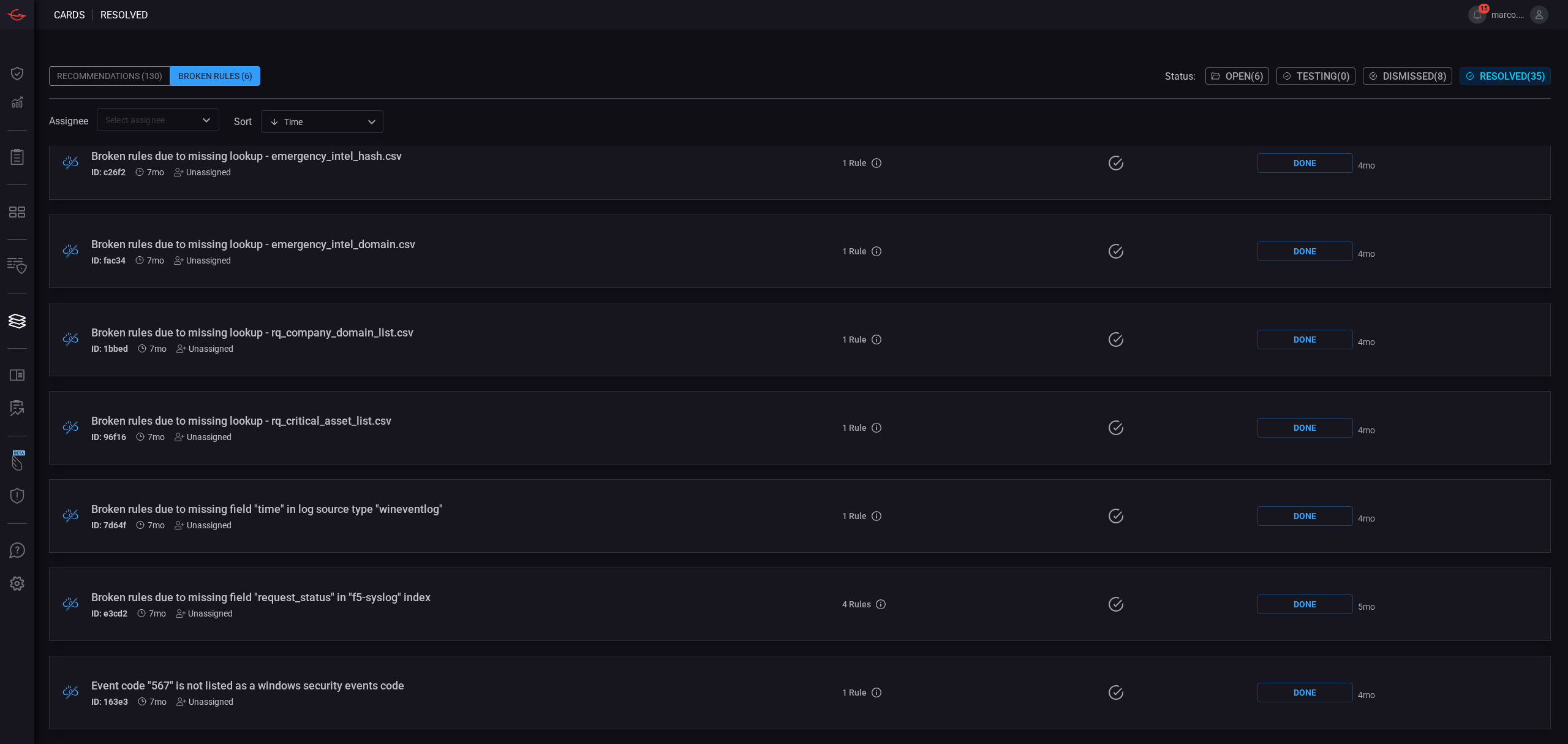
click at [207, 701] on div "Unassigned" at bounding box center [205, 701] width 57 height 10
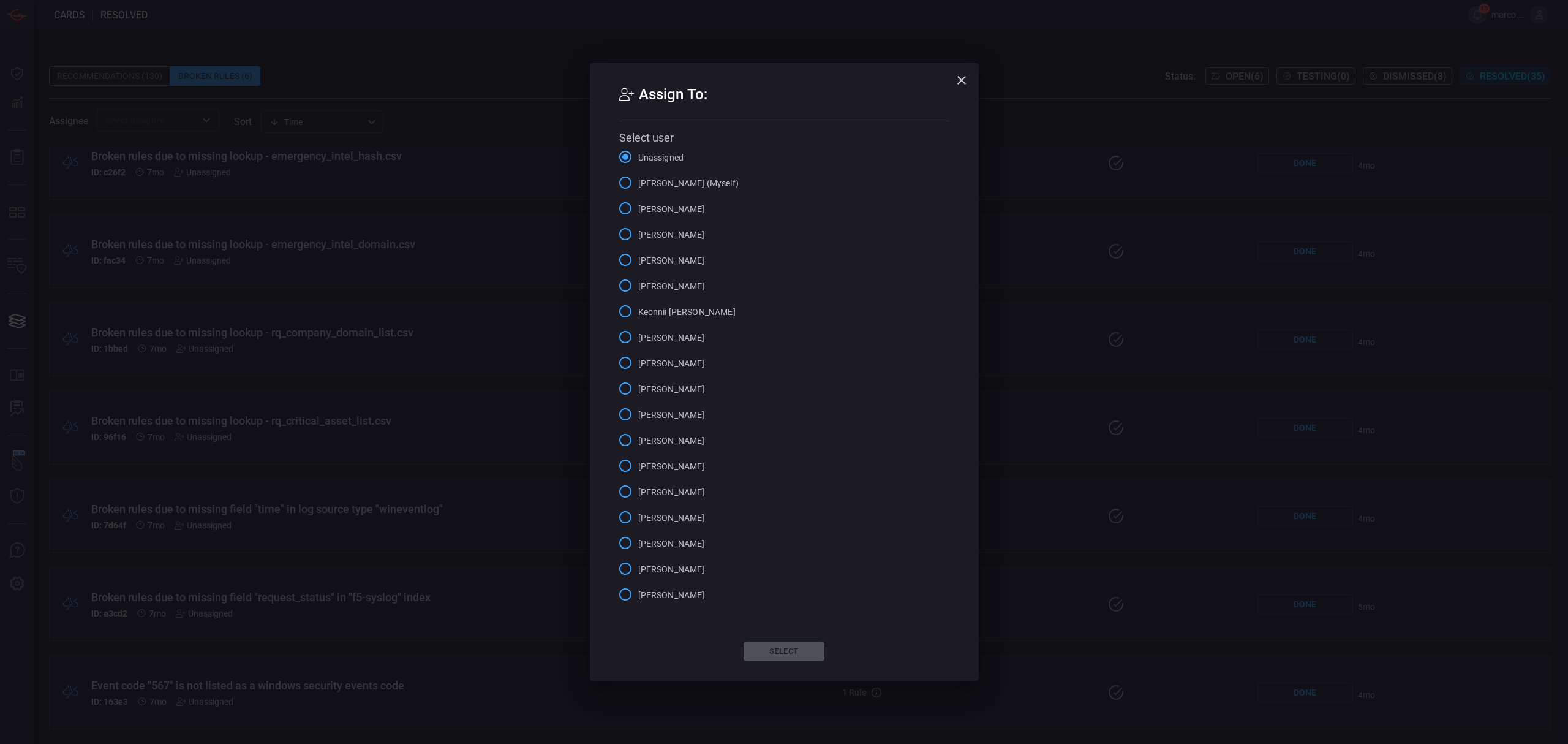
click at [650, 182] on span "Marco Villarruel (Myself)" at bounding box center [687, 183] width 100 height 13
click at [638, 182] on input "Marco Villarruel (Myself)" at bounding box center [625, 183] width 25 height 25
click at [784, 652] on button "Select" at bounding box center [784, 651] width 81 height 19
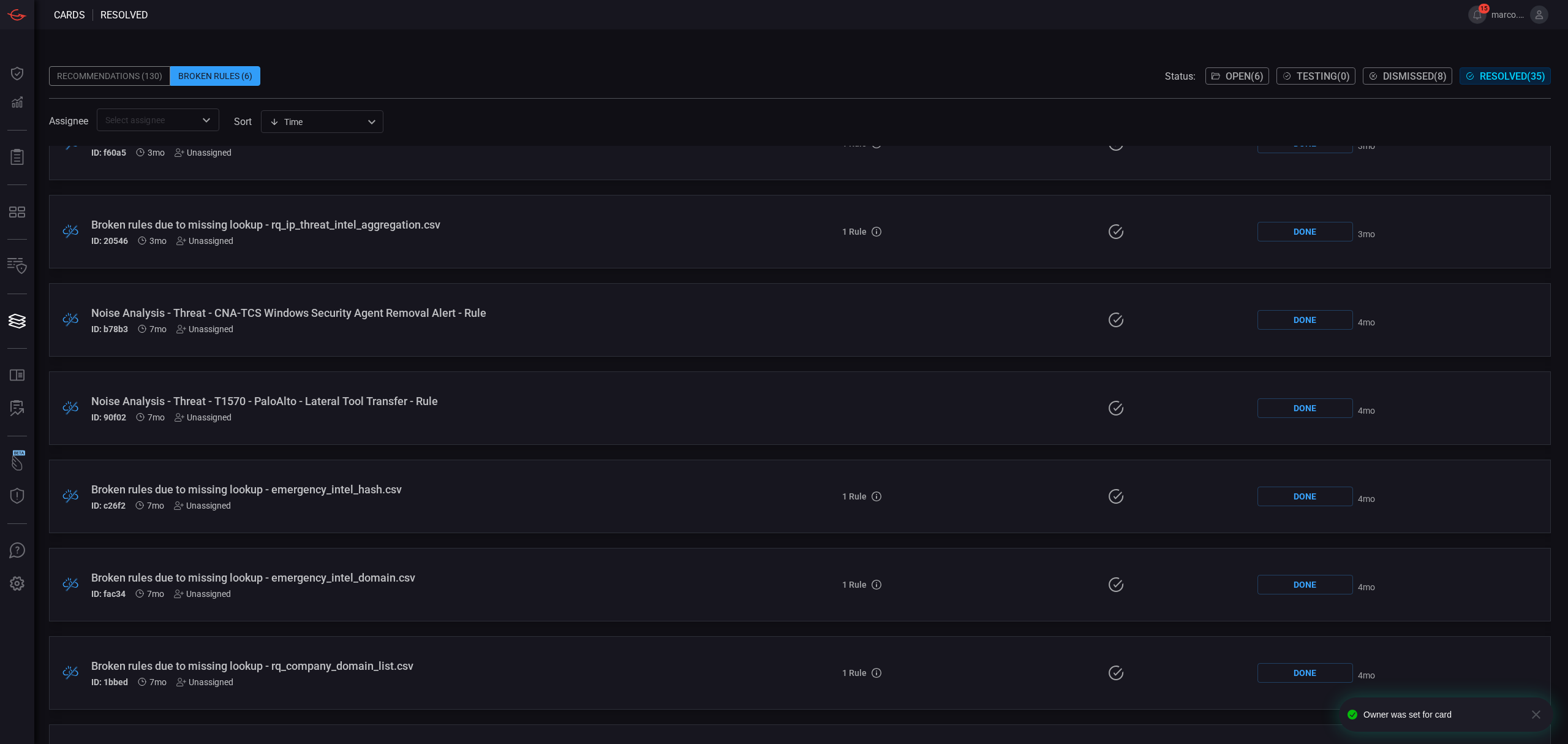
scroll to position [726, 0]
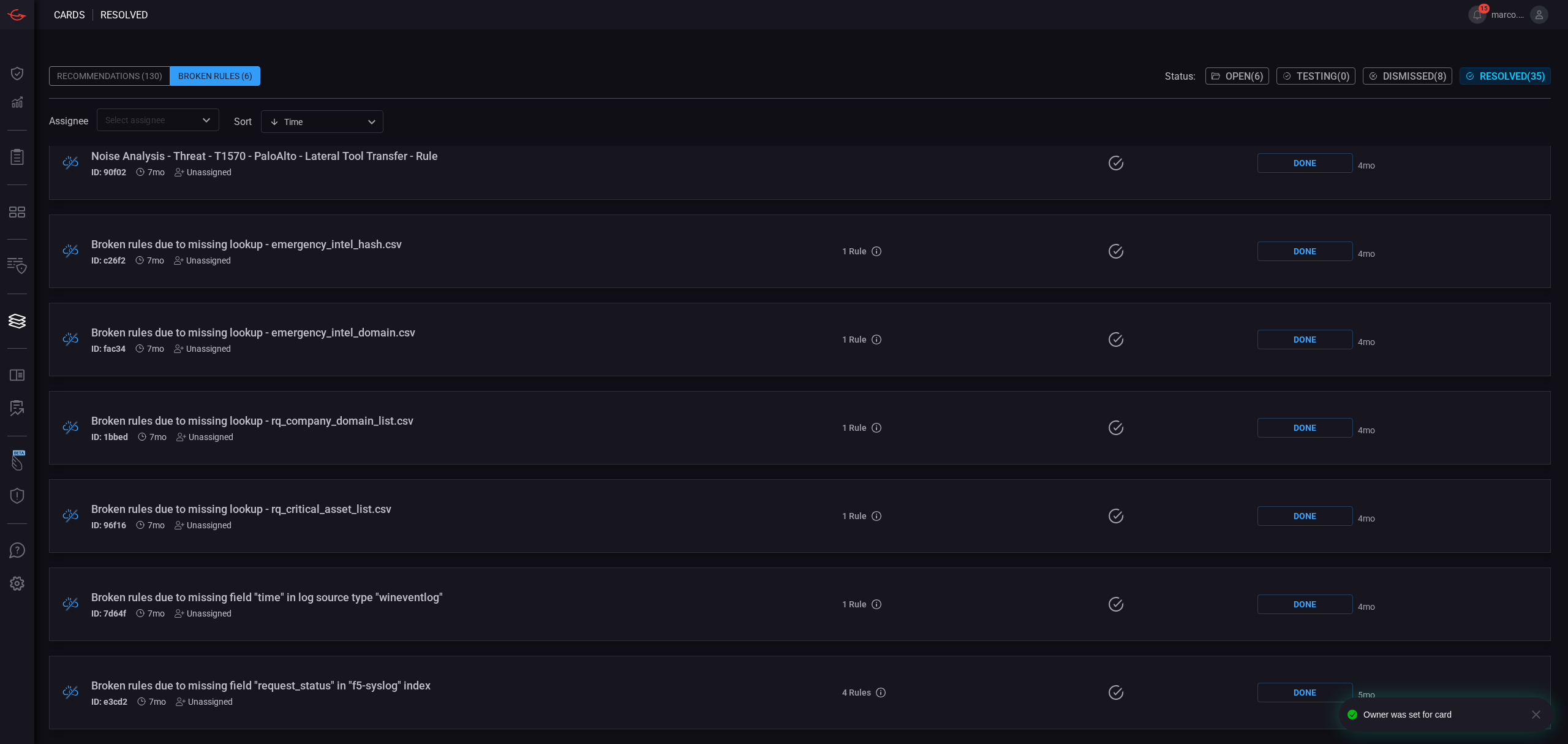
click at [220, 703] on div "Unassigned" at bounding box center [204, 701] width 57 height 10
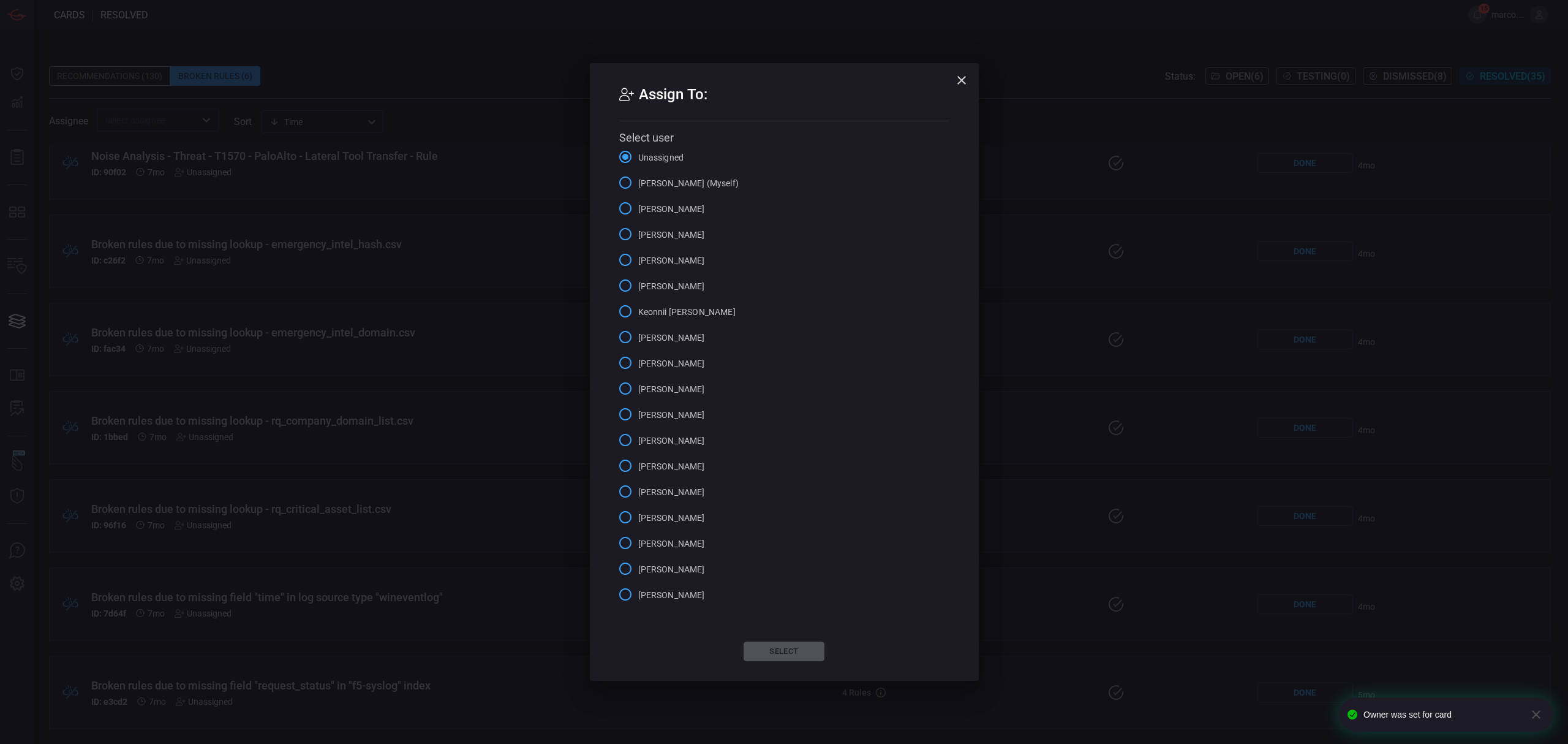
click at [651, 179] on span "Marco Villarruel (Myself)" at bounding box center [687, 183] width 100 height 13
click at [638, 179] on input "Marco Villarruel (Myself)" at bounding box center [625, 183] width 25 height 25
click at [779, 645] on button "Select" at bounding box center [784, 651] width 81 height 19
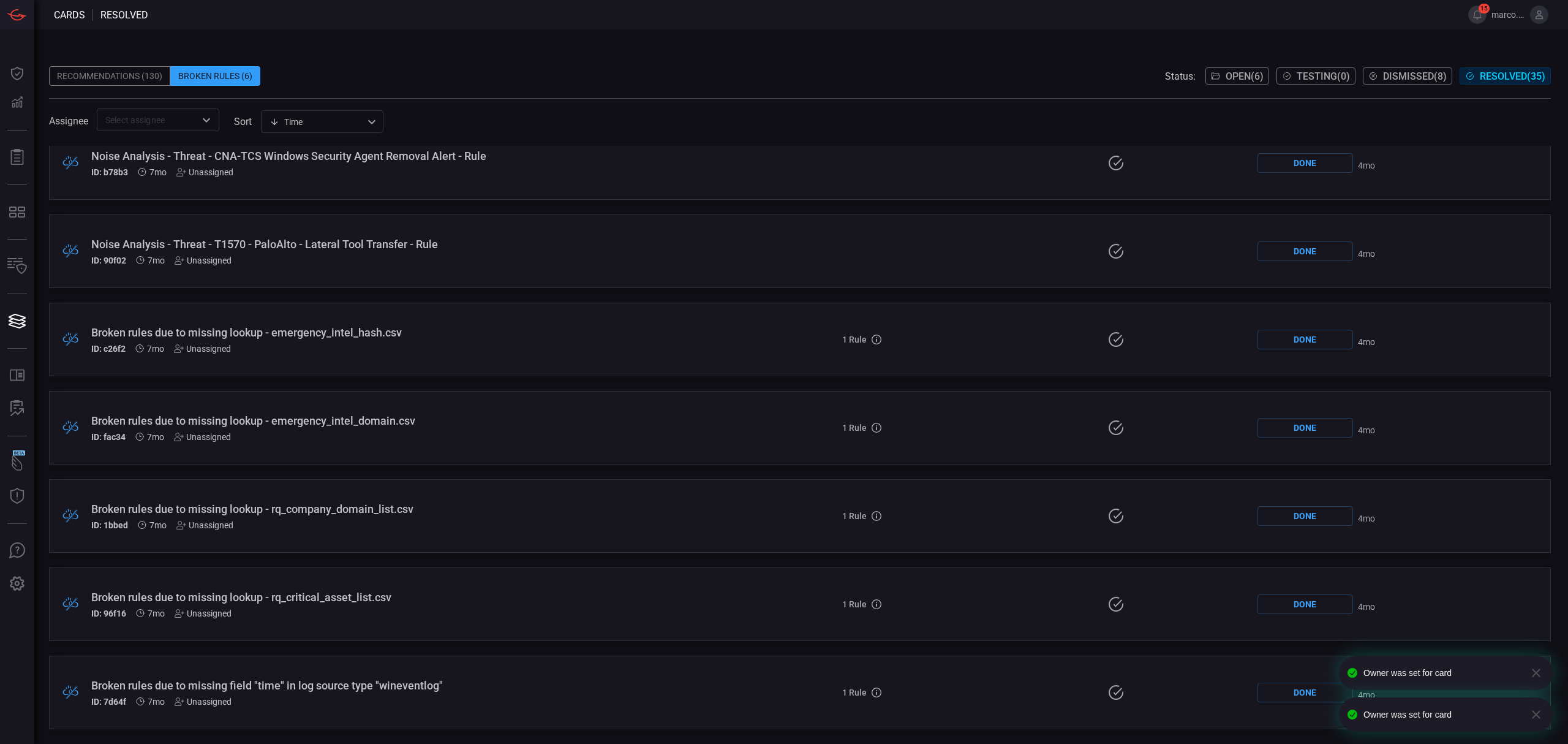
scroll to position [637, 0]
click at [214, 696] on div "Unassigned" at bounding box center [203, 701] width 57 height 10
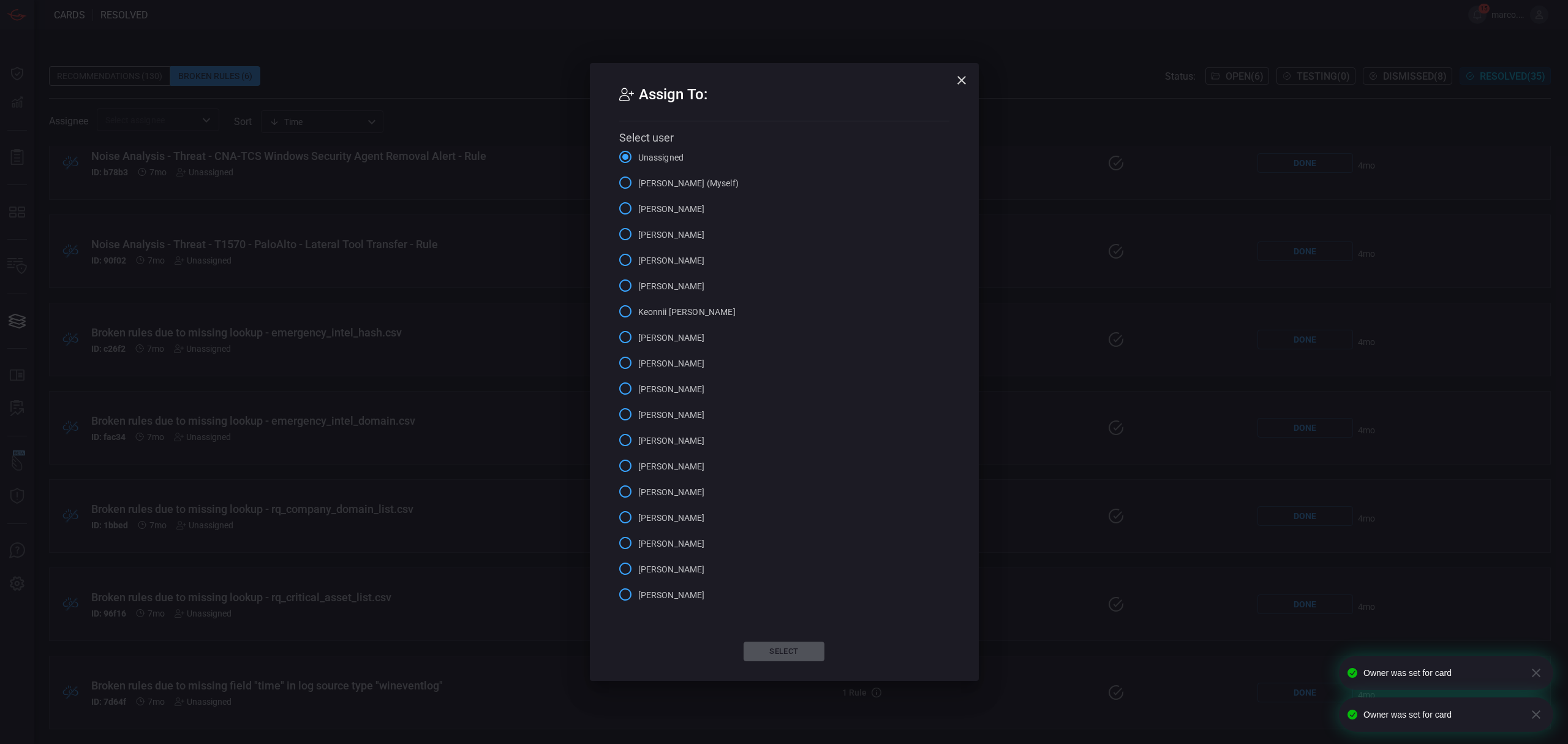
click at [687, 185] on span "Marco Villarruel (Myself)" at bounding box center [687, 183] width 100 height 13
click at [638, 185] on input "Marco Villarruel (Myself)" at bounding box center [625, 183] width 25 height 25
click at [767, 648] on button "Select" at bounding box center [784, 651] width 81 height 19
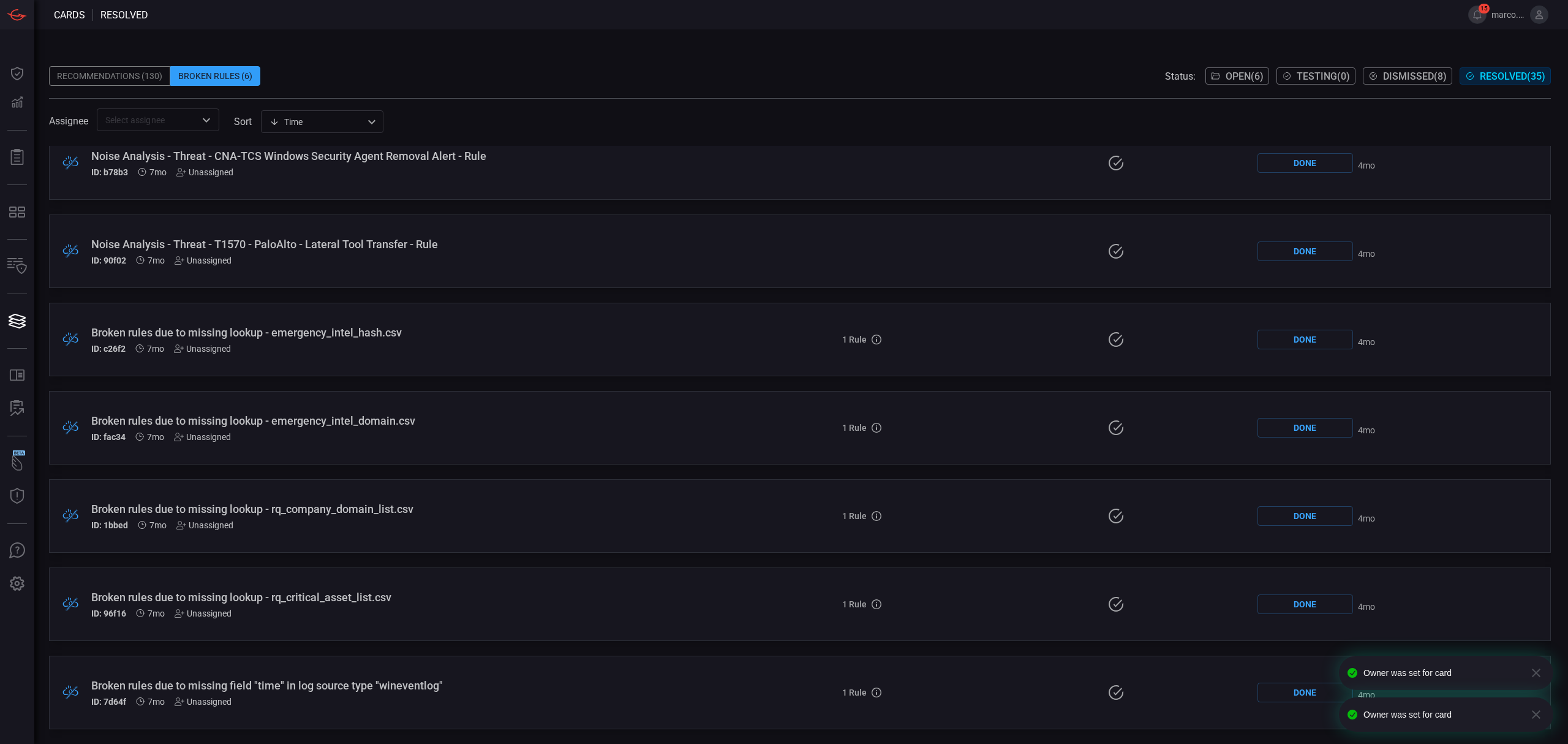
scroll to position [549, 0]
click at [221, 697] on div "Unassigned" at bounding box center [203, 701] width 57 height 10
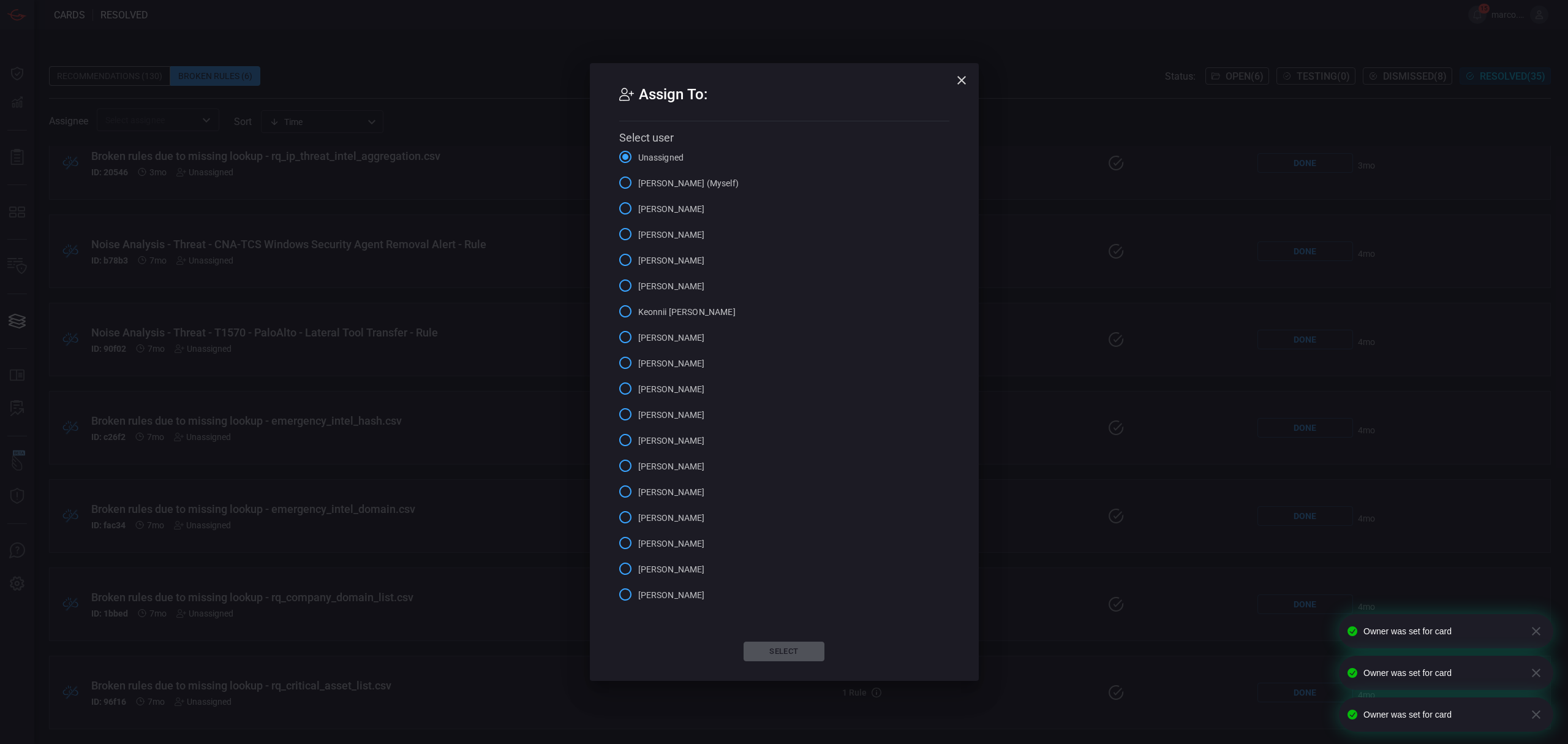
click at [648, 185] on span "Marco Villarruel (Myself)" at bounding box center [687, 183] width 100 height 13
click at [638, 185] on input "Marco Villarruel (Myself)" at bounding box center [625, 183] width 25 height 25
click at [786, 658] on button "Select" at bounding box center [784, 651] width 81 height 19
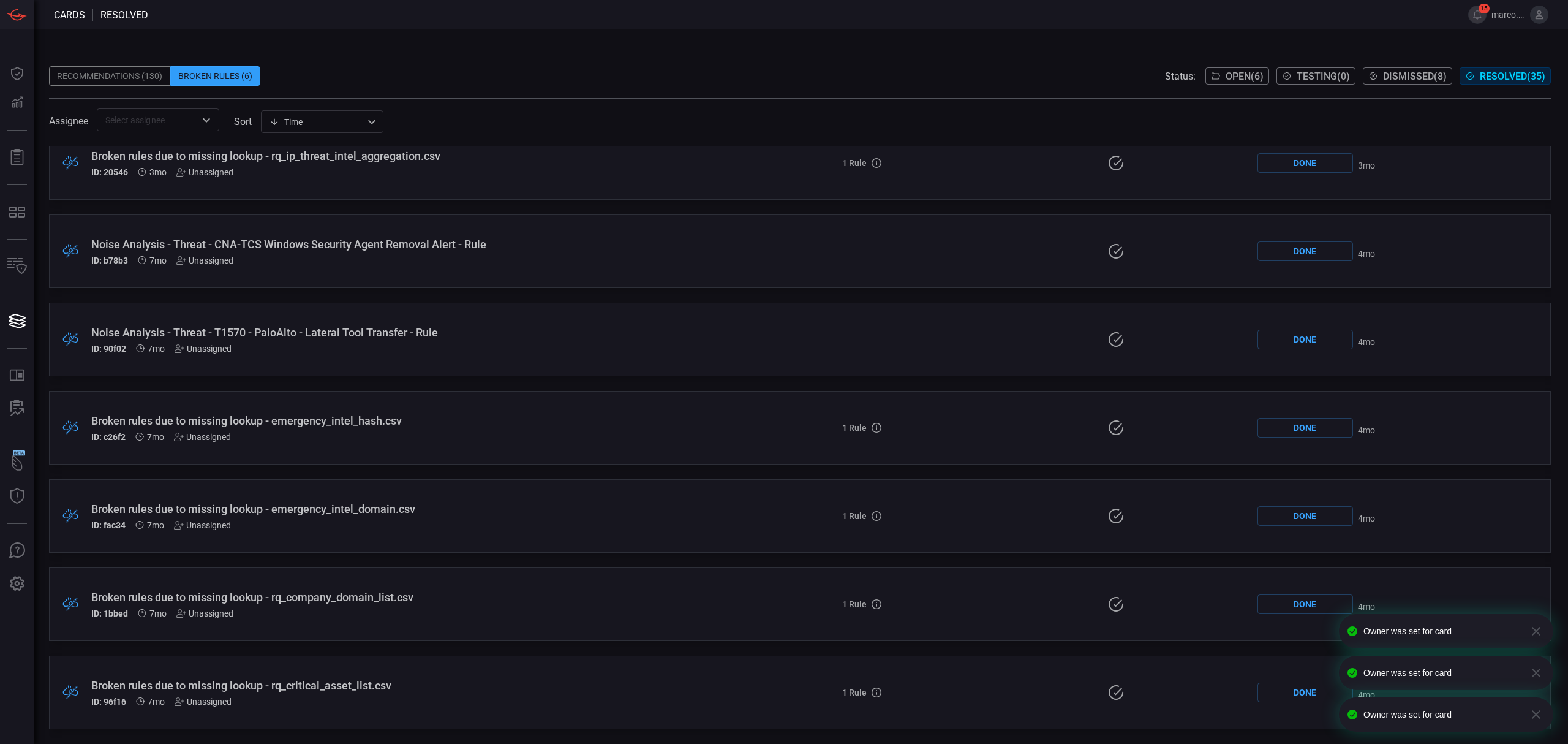
scroll to position [460, 0]
click at [226, 704] on div "Unassigned" at bounding box center [205, 701] width 57 height 10
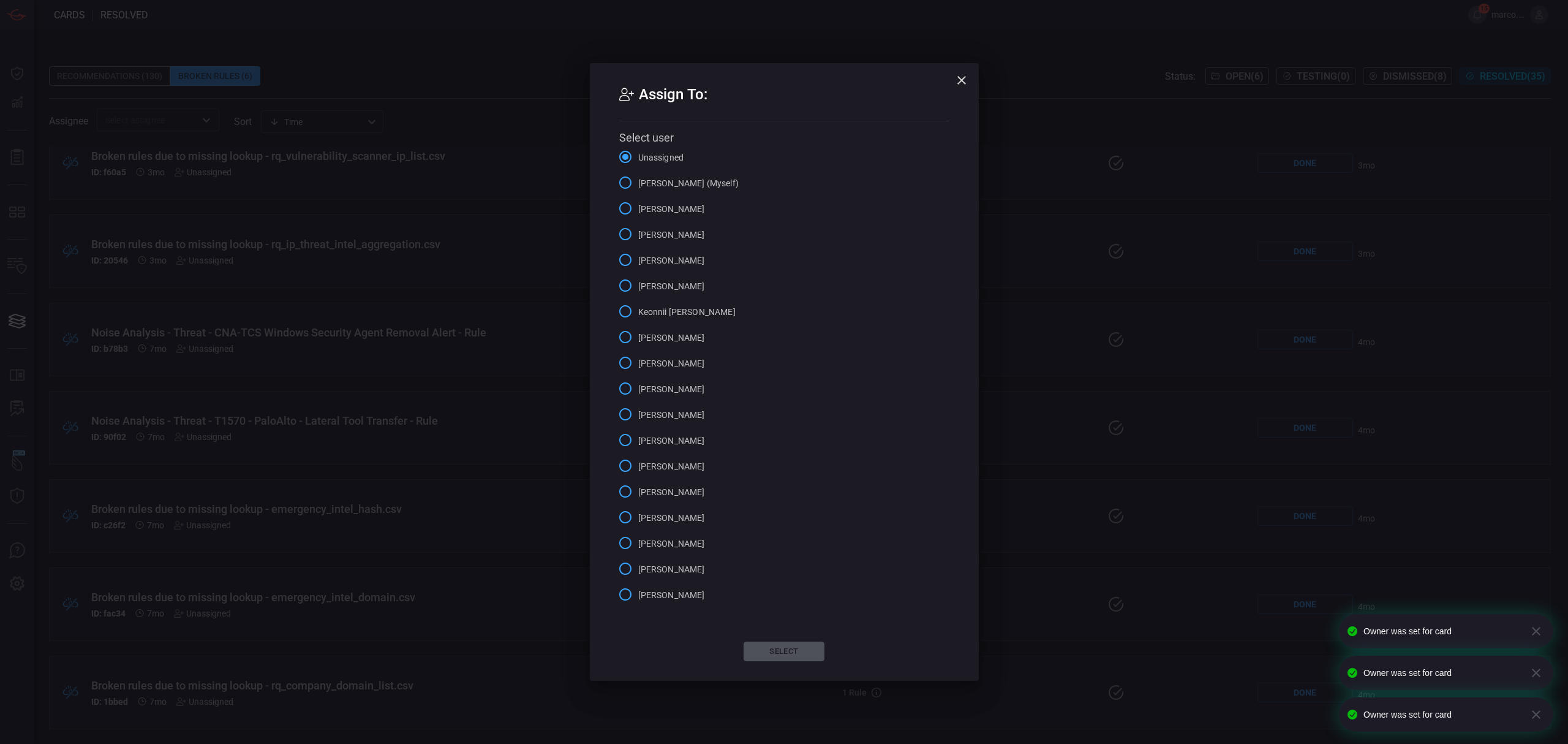
click at [671, 179] on span "Marco Villarruel (Myself)" at bounding box center [687, 183] width 100 height 13
click at [638, 179] on input "Marco Villarruel (Myself)" at bounding box center [625, 183] width 25 height 25
click at [789, 659] on button "Select" at bounding box center [784, 651] width 81 height 19
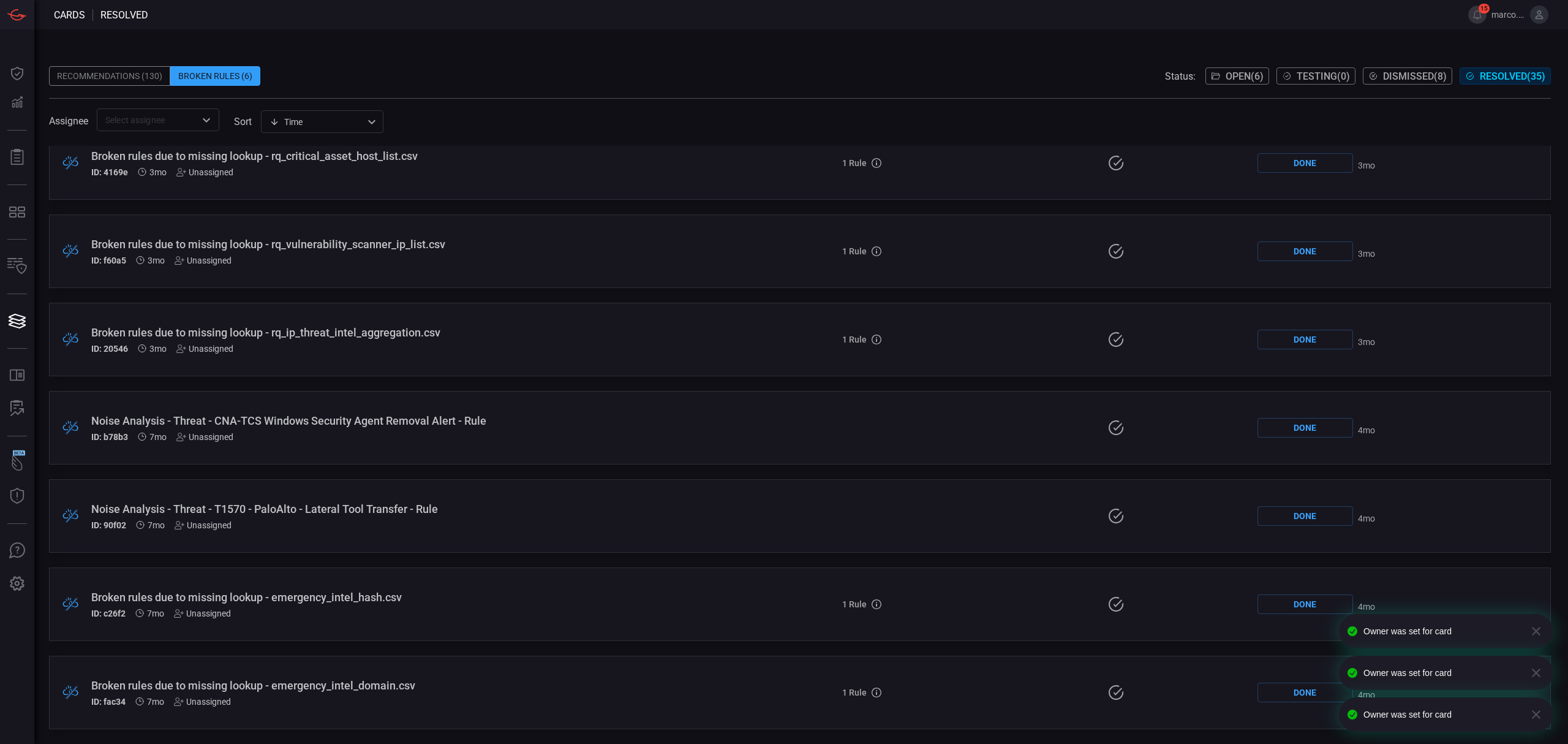
scroll to position [372, 0]
click at [289, 690] on div "Broken rules due to missing lookup - emergency_intel_domain.csv" at bounding box center [384, 685] width 584 height 13
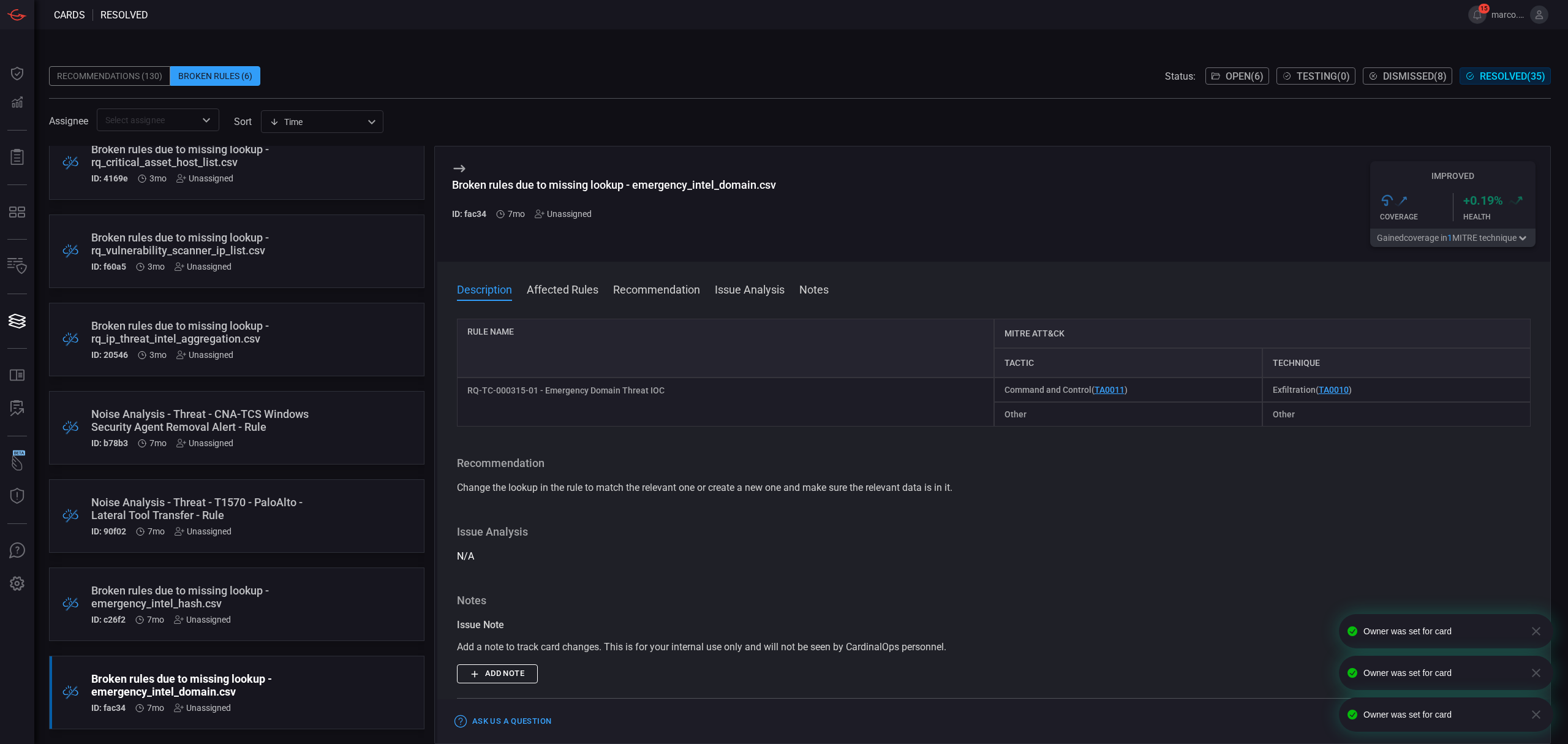
scroll to position [408, 0]
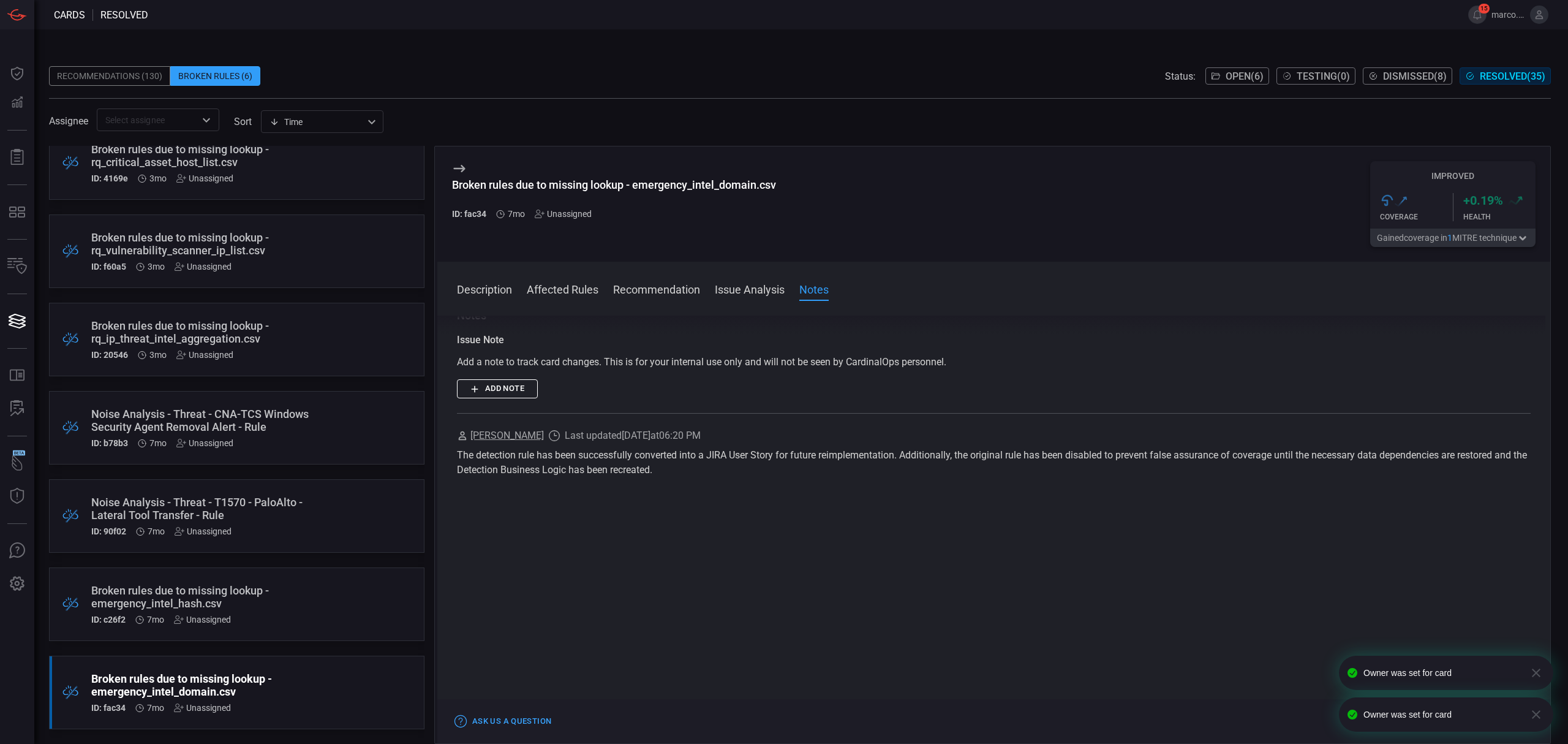
click at [309, 699] on div "Broken rules due to missing lookup - emergency_intel_domain.csv ID: fac34 7mo U…" at bounding box center [214, 693] width 245 height 41
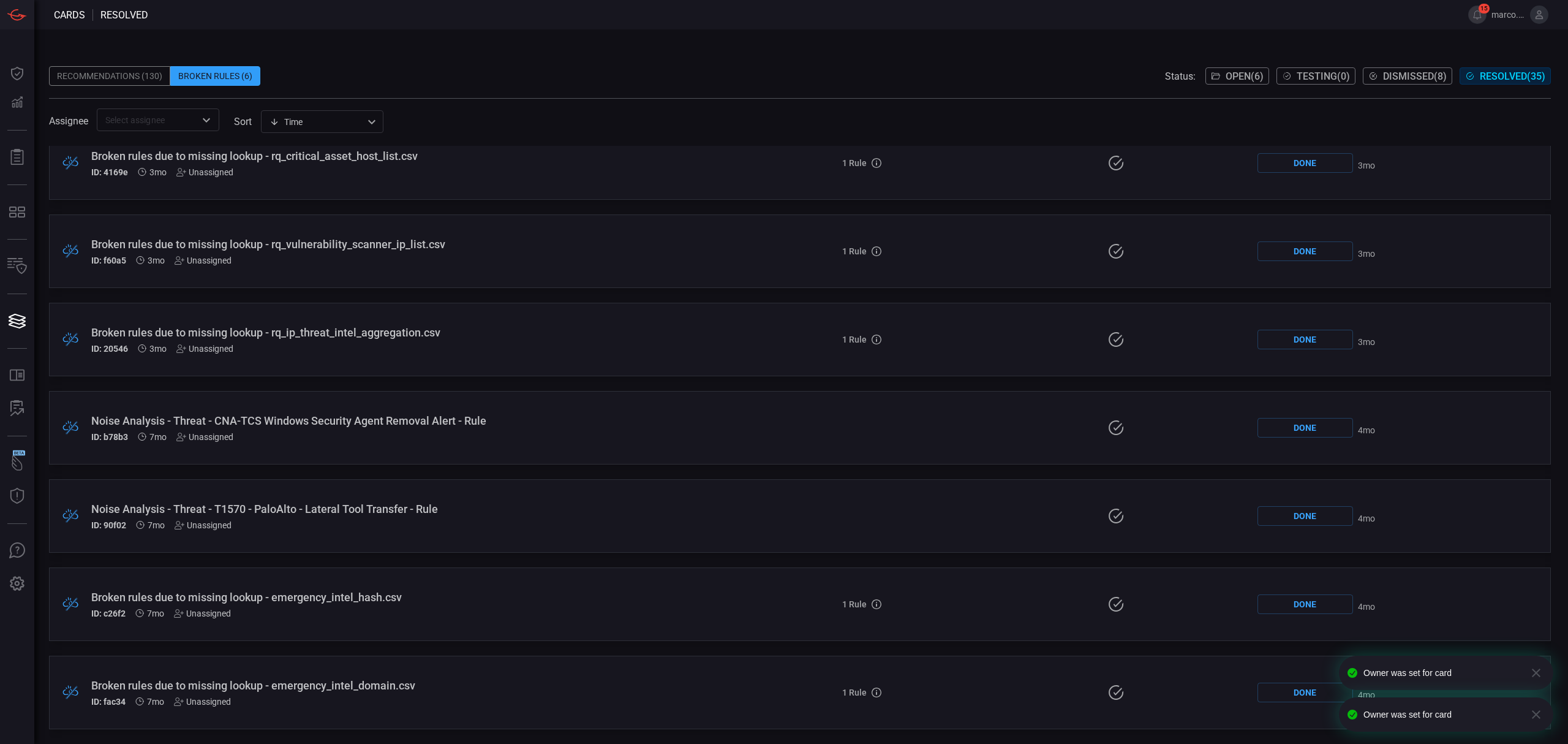
click at [472, 690] on div "Broken rules due to missing lookup - emergency_intel_domain.csv" at bounding box center [384, 685] width 584 height 13
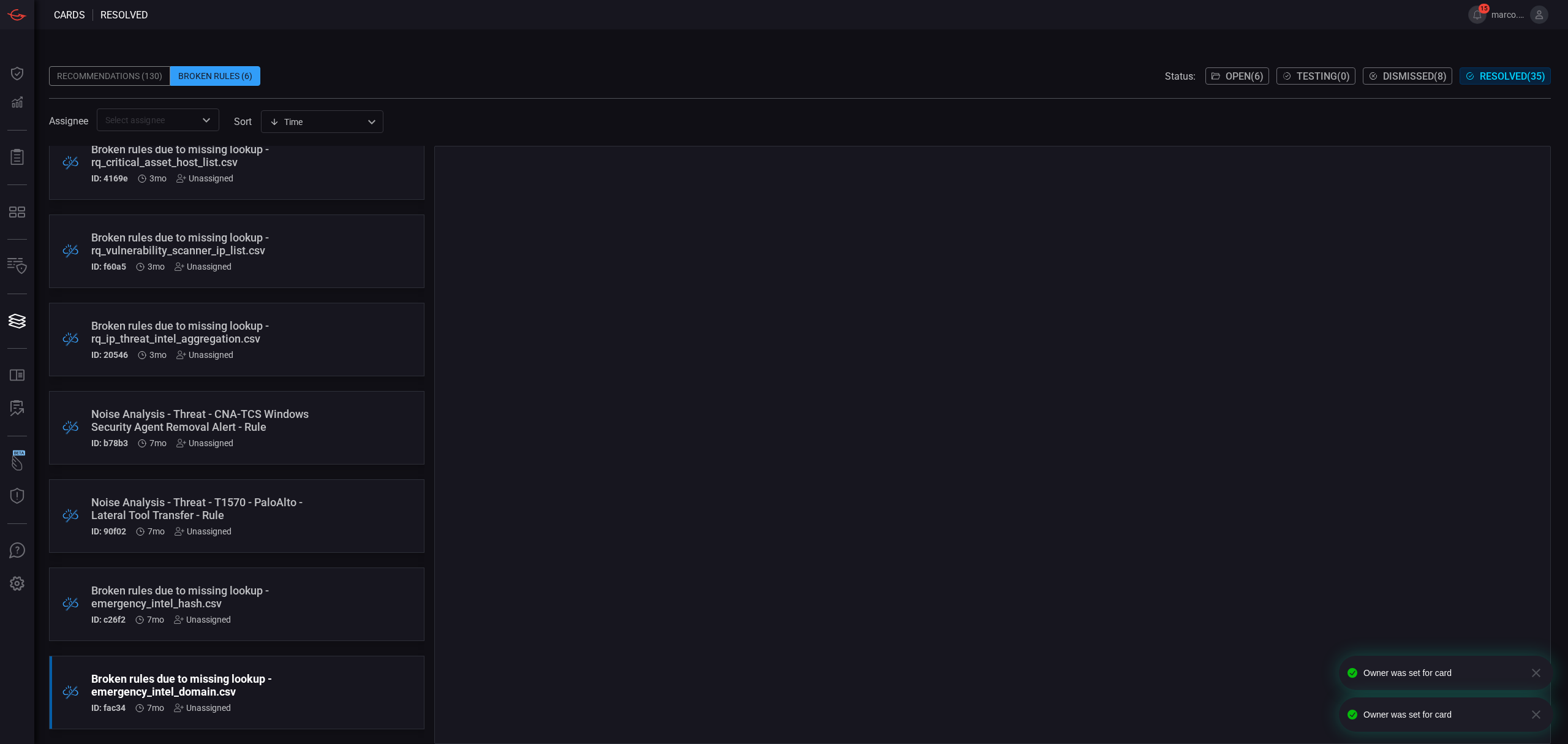
click at [215, 701] on div "Broken rules due to missing lookup - emergency_intel_domain.csv ID: fac34 7mo U…" at bounding box center [214, 693] width 245 height 41
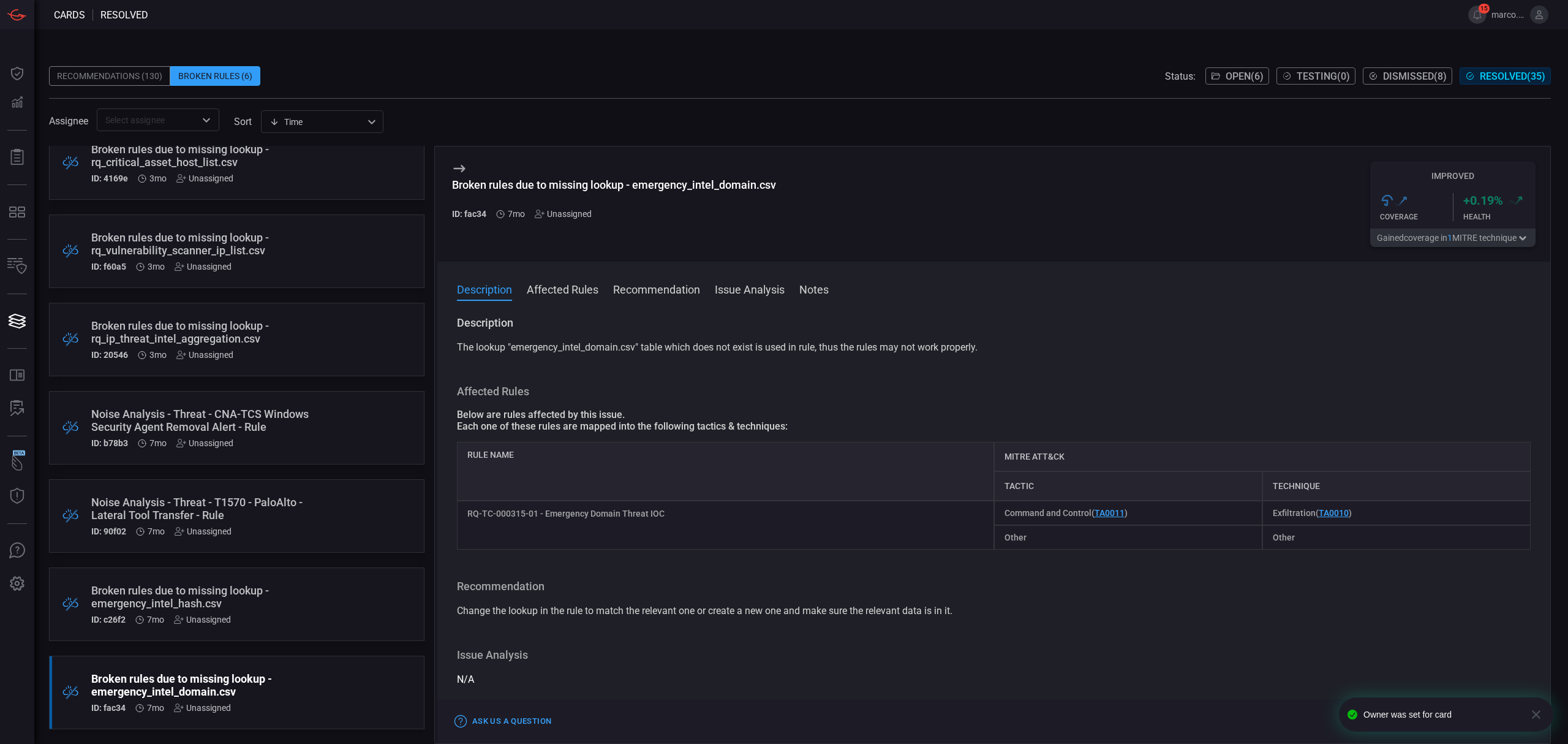
click at [218, 711] on div "Unassigned" at bounding box center [202, 707] width 57 height 10
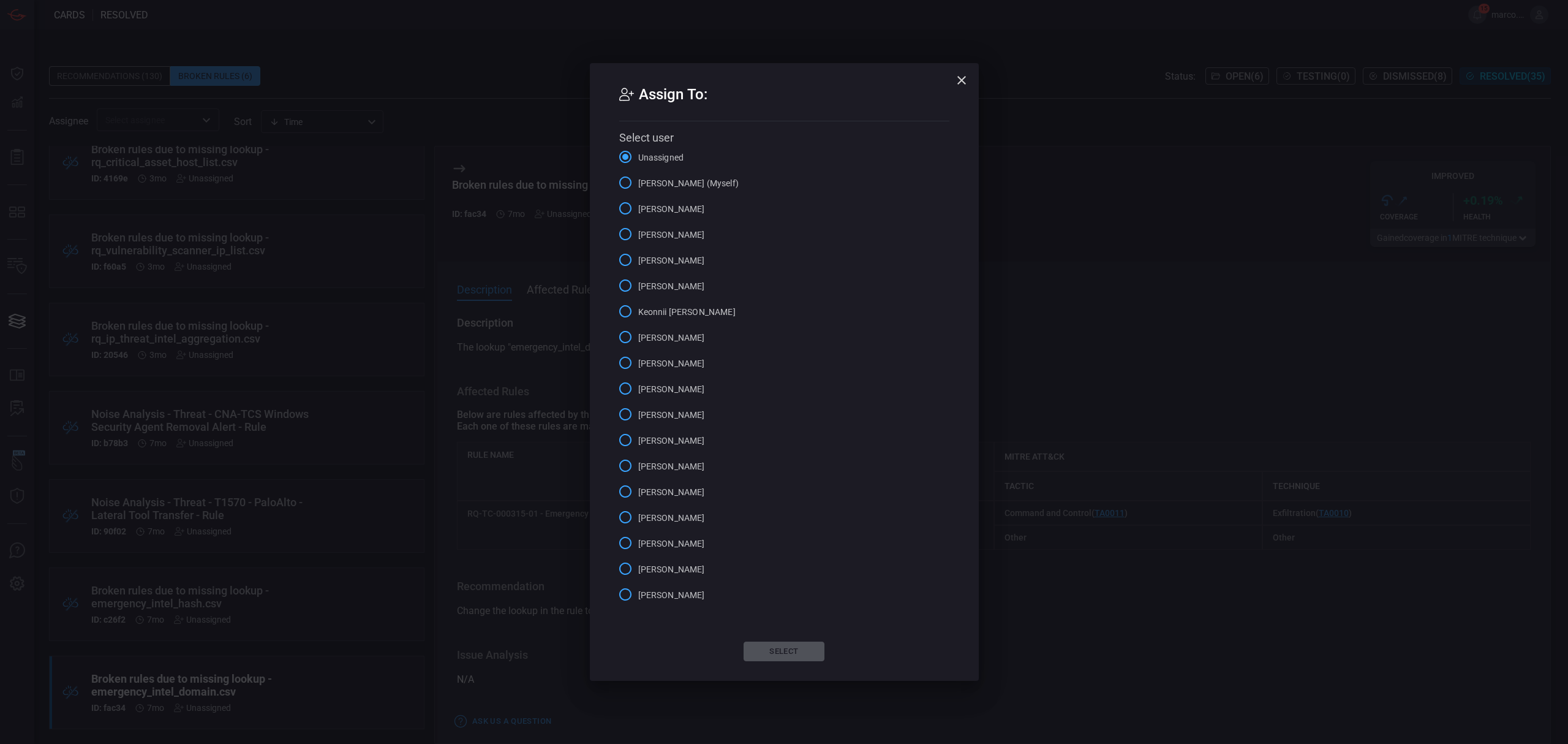
click at [702, 182] on span "Marco Villarruel (Myself)" at bounding box center [687, 183] width 100 height 13
click at [638, 182] on input "Marco Villarruel (Myself)" at bounding box center [625, 183] width 25 height 25
click at [802, 658] on button "Select" at bounding box center [784, 651] width 81 height 19
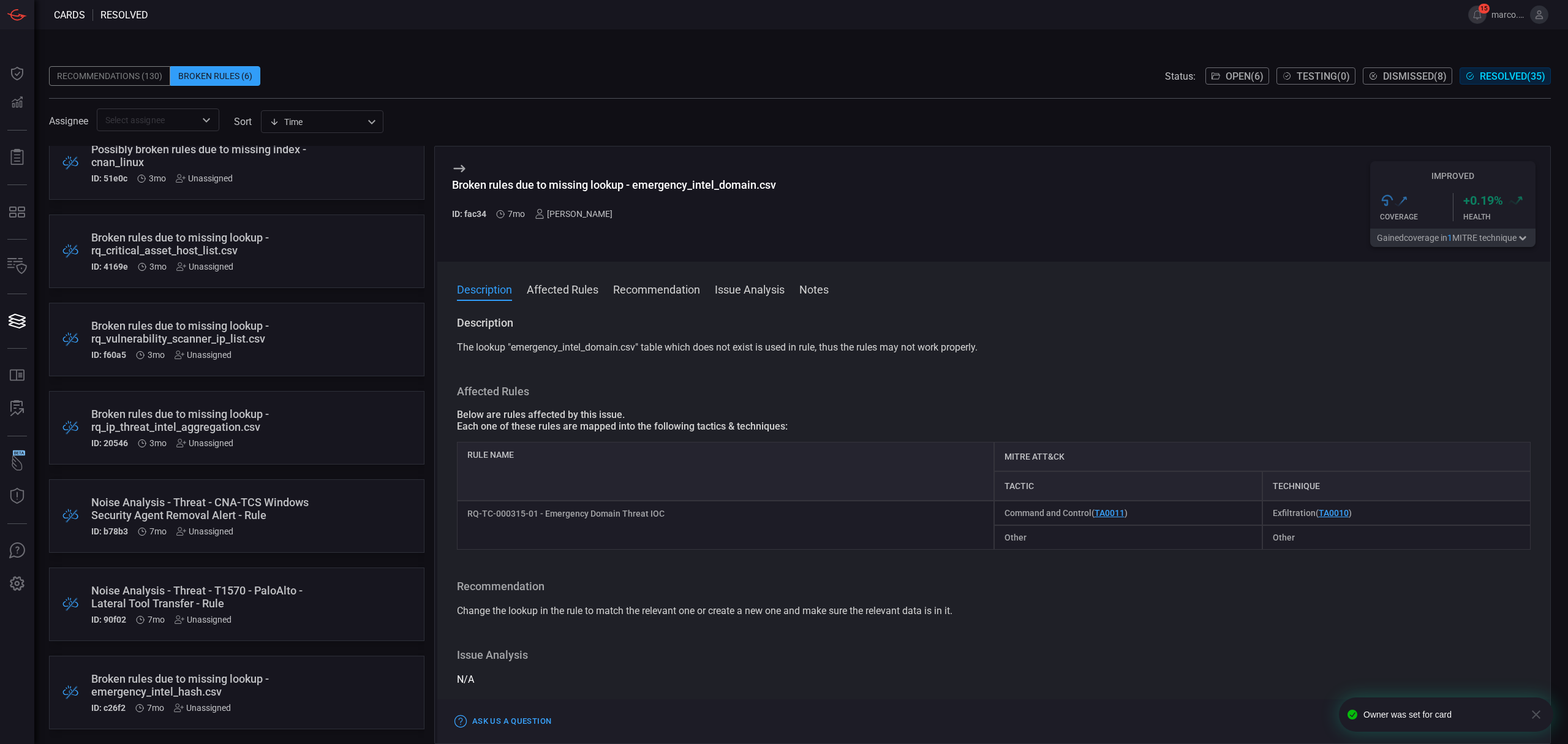
scroll to position [285, 0]
click at [211, 706] on div "Unassigned" at bounding box center [202, 707] width 57 height 10
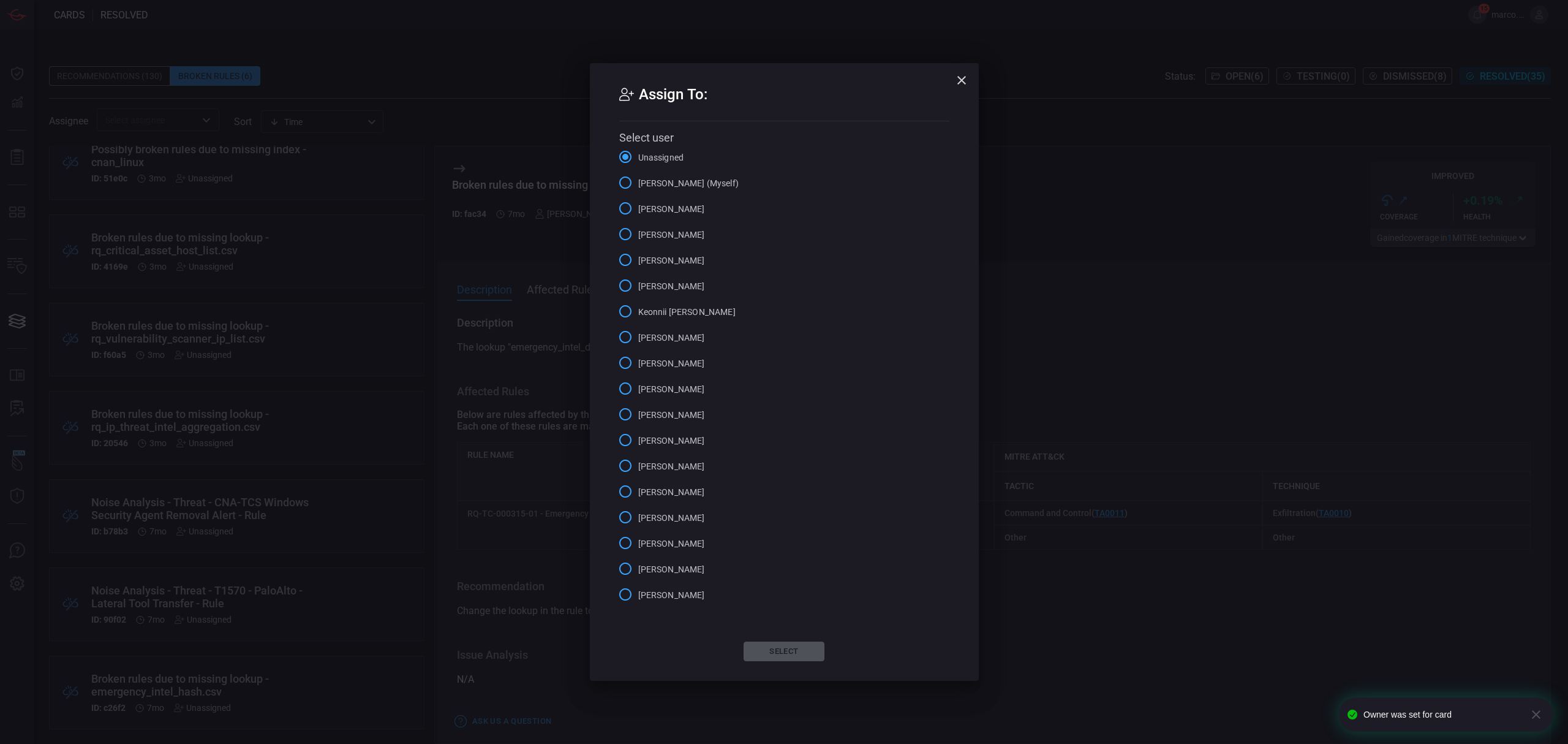
click at [640, 185] on span "Marco Villarruel (Myself)" at bounding box center [687, 183] width 100 height 13
click at [638, 185] on input "Marco Villarruel (Myself)" at bounding box center [625, 183] width 25 height 25
click at [789, 648] on button "Select" at bounding box center [784, 651] width 81 height 19
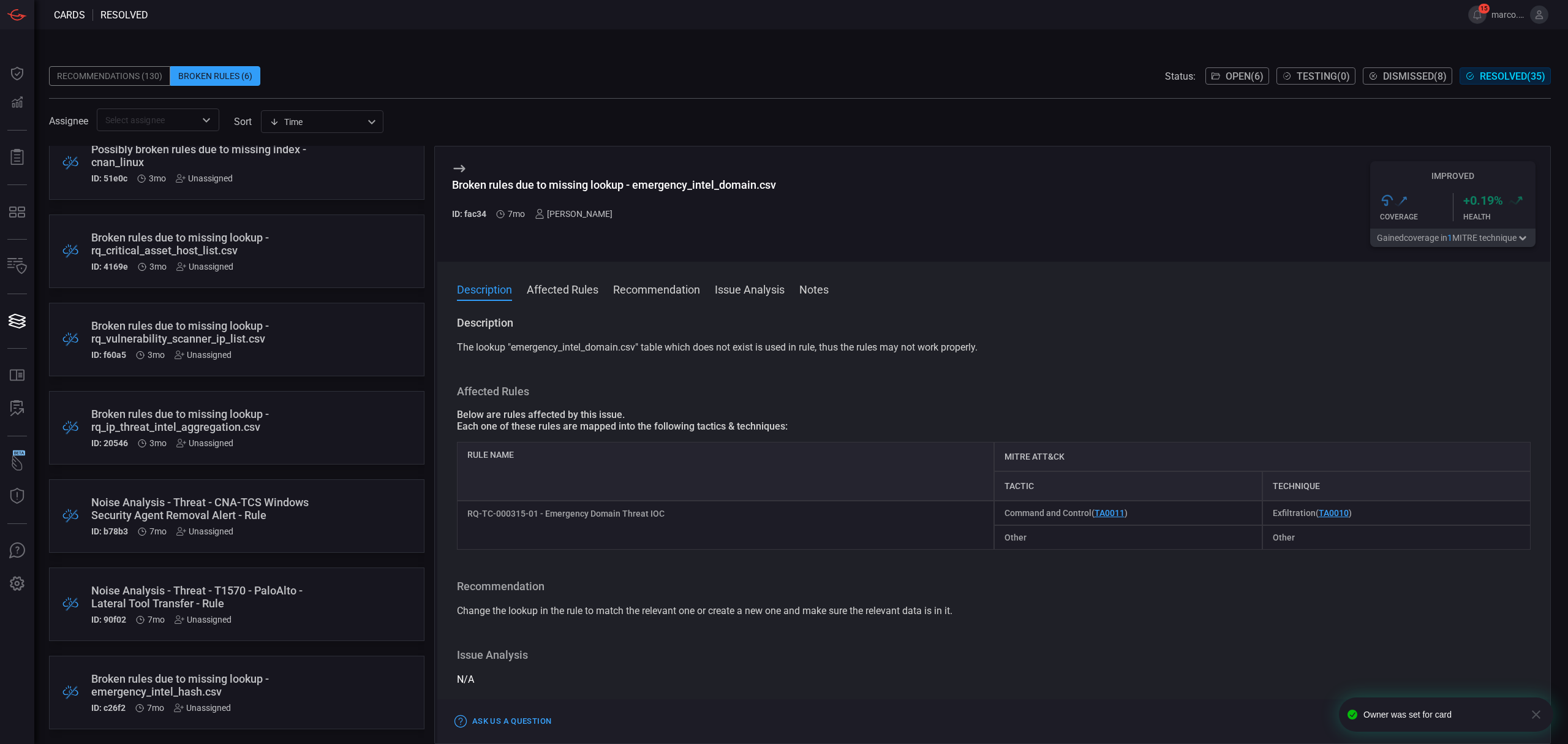
scroll to position [196, 0]
click at [211, 707] on div "Unassigned" at bounding box center [203, 707] width 57 height 10
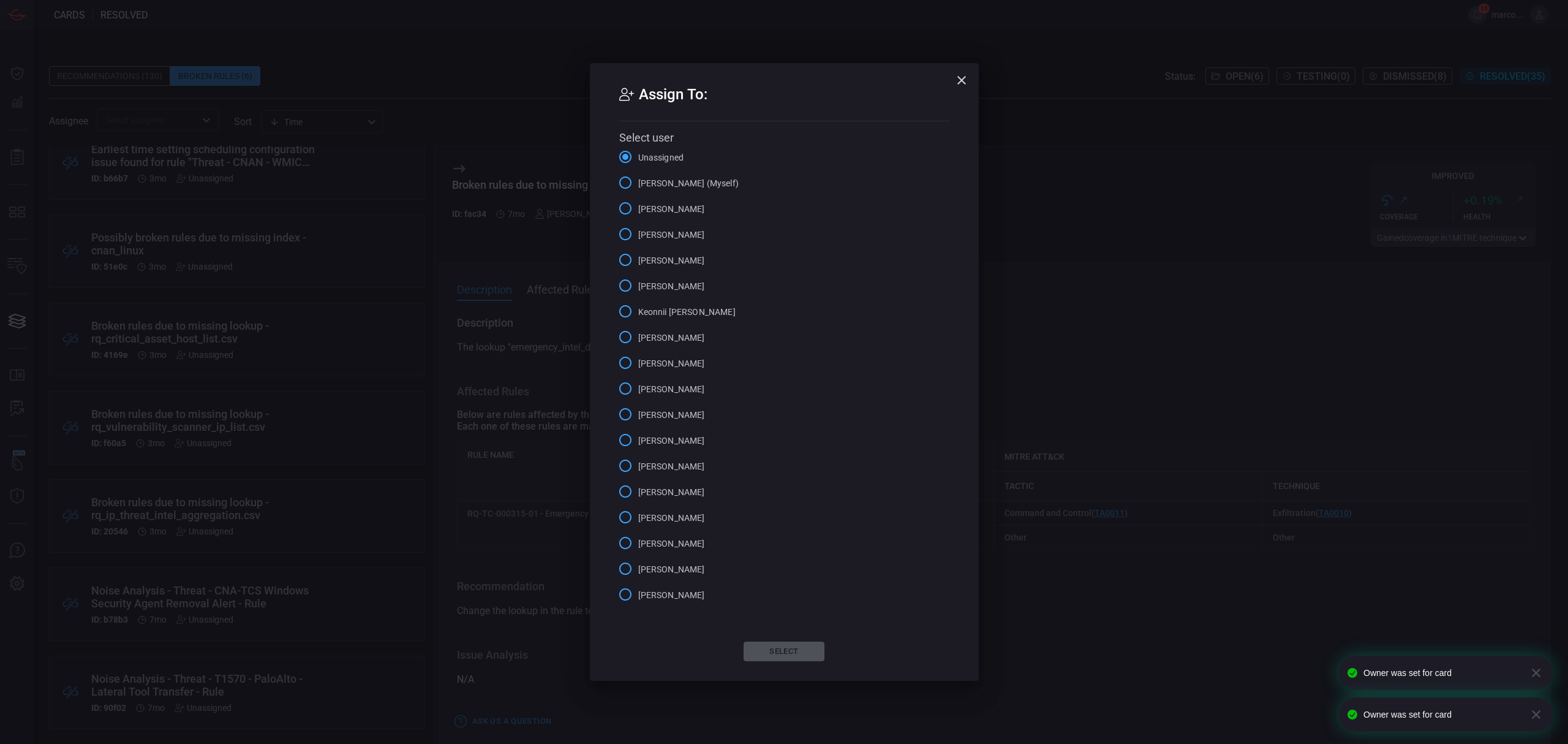
click at [633, 179] on input "Marco Villarruel (Myself)" at bounding box center [625, 183] width 25 height 25
click at [792, 655] on button "Select" at bounding box center [784, 651] width 81 height 19
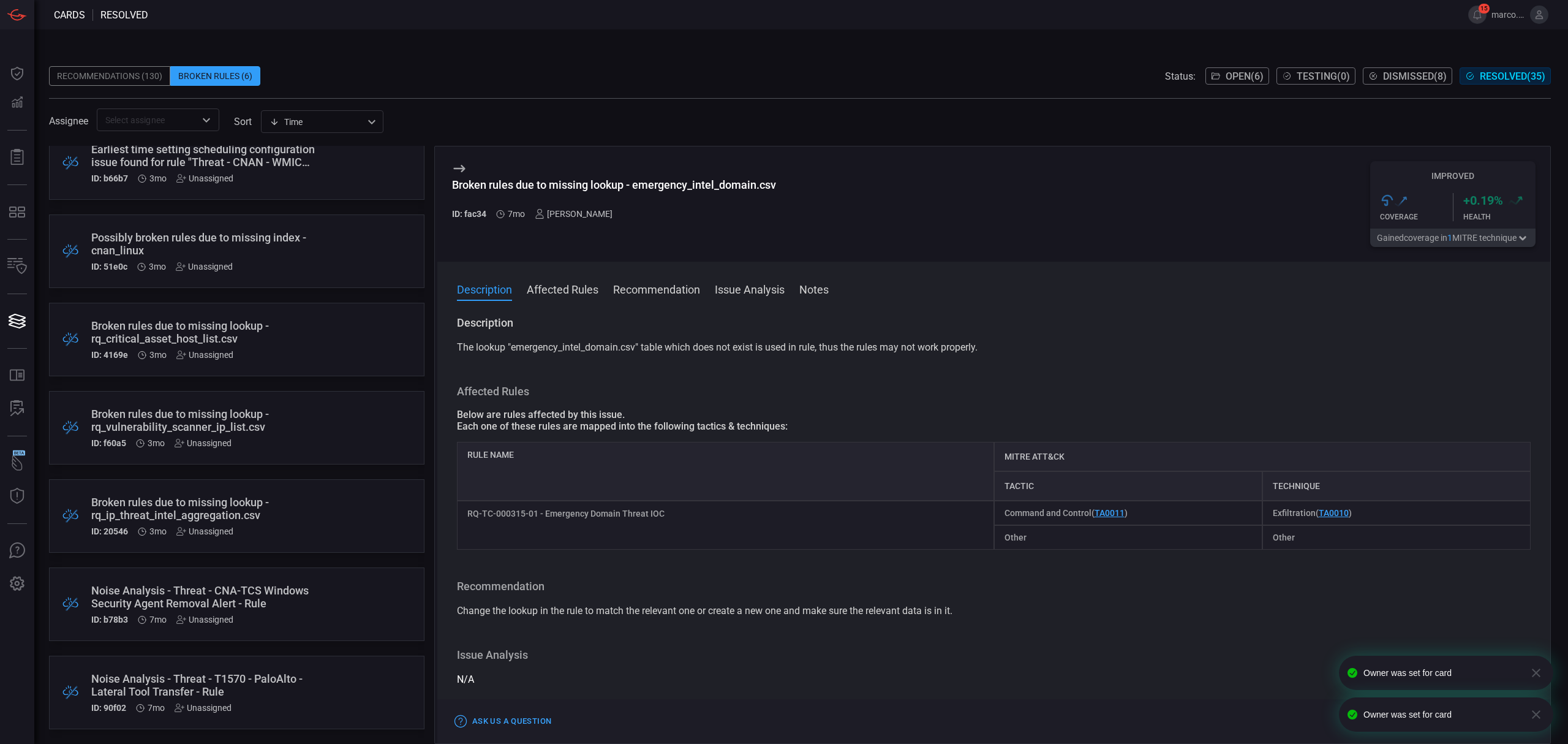
scroll to position [108, 0]
click at [235, 706] on div "ID: b78b3 7mo Unassigned" at bounding box center [214, 707] width 245 height 10
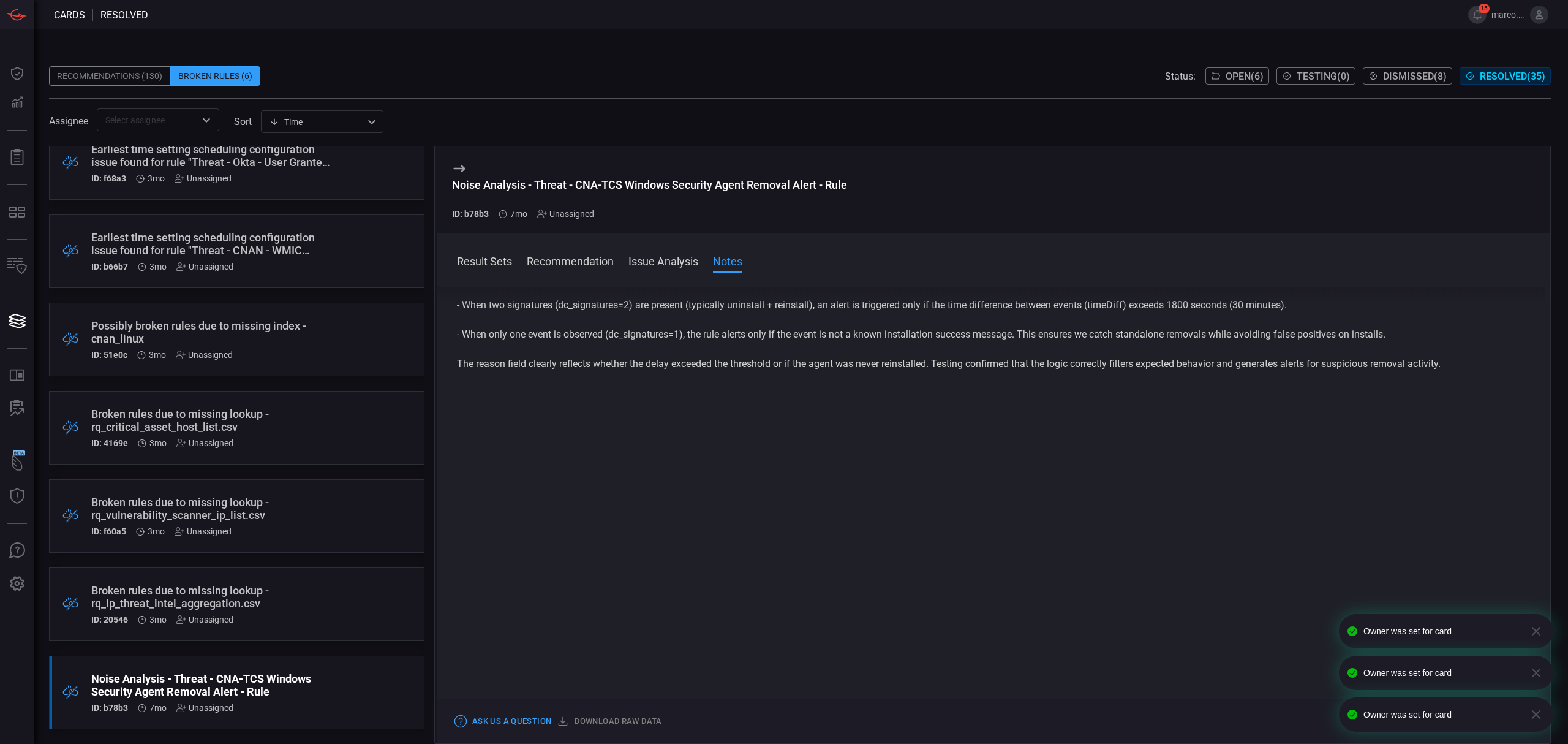
scroll to position [208, 0]
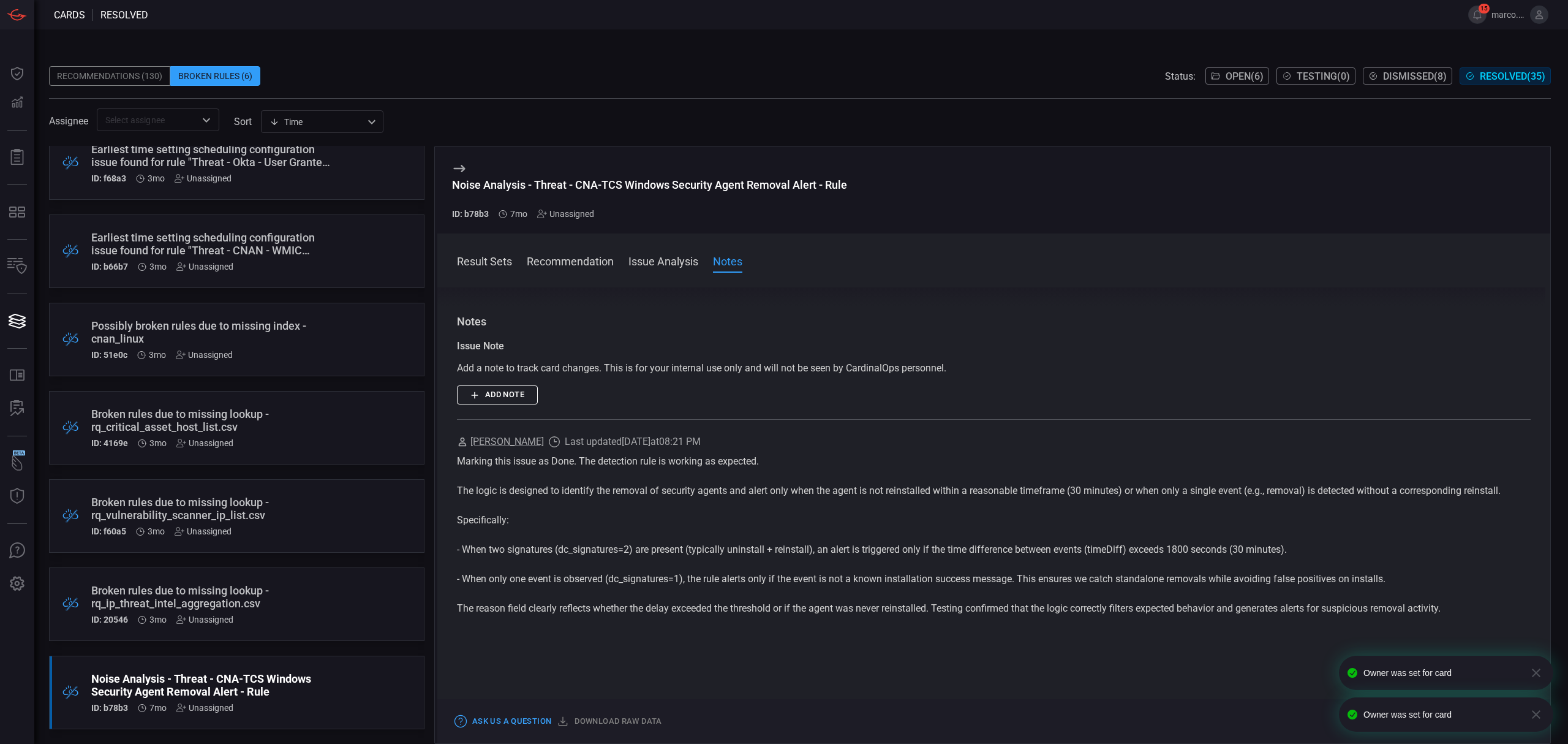
click at [212, 711] on div "Unassigned" at bounding box center [205, 707] width 57 height 10
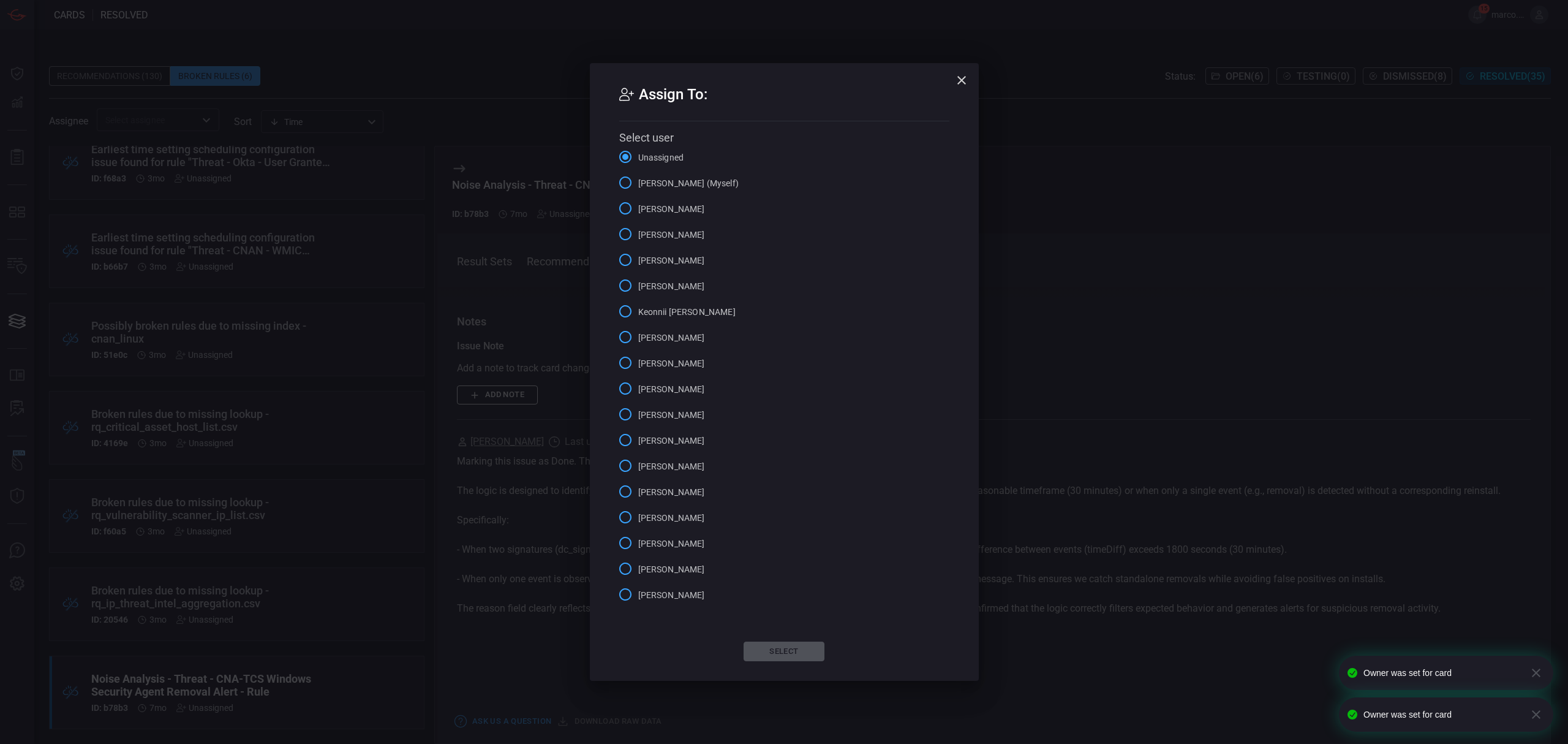
click at [714, 184] on span "Marco Villarruel (Myself)" at bounding box center [687, 183] width 100 height 13
click at [638, 184] on input "Marco Villarruel (Myself)" at bounding box center [625, 183] width 25 height 25
click at [758, 653] on button "Select" at bounding box center [784, 651] width 81 height 19
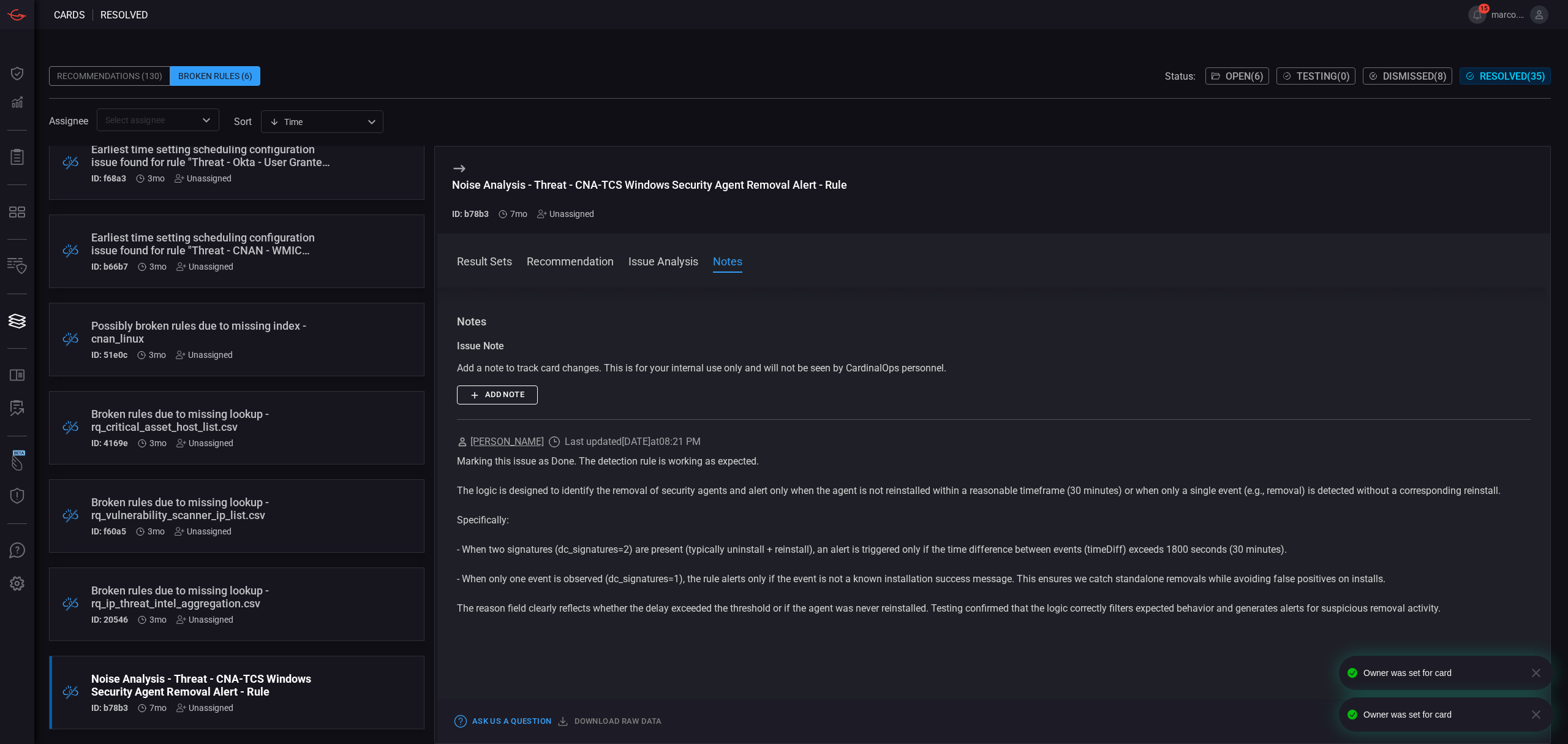
scroll to position [19, 0]
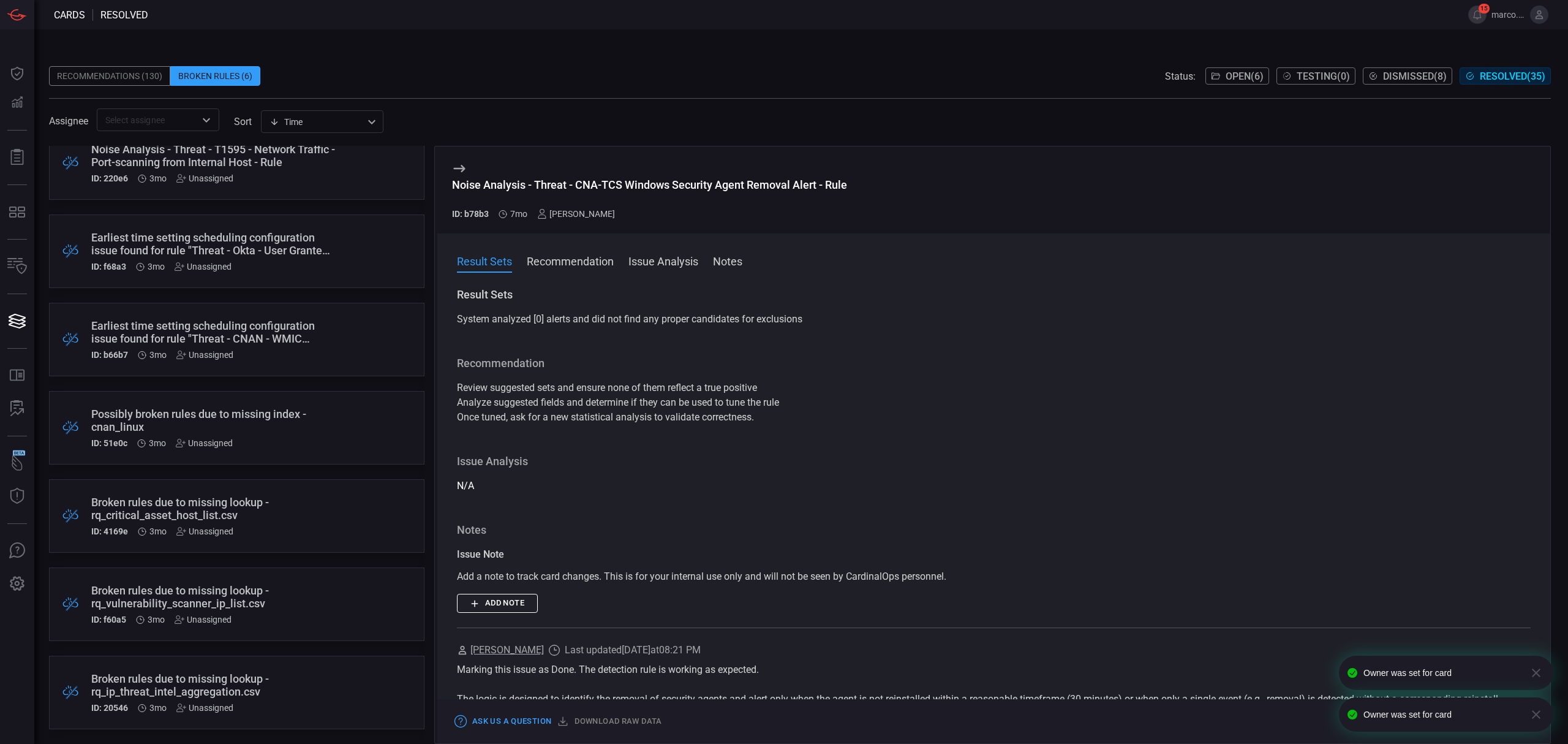
click at [310, 684] on div "Broken rules due to missing lookup - rq_ip_threat_intel_aggregation.csv" at bounding box center [214, 685] width 245 height 25
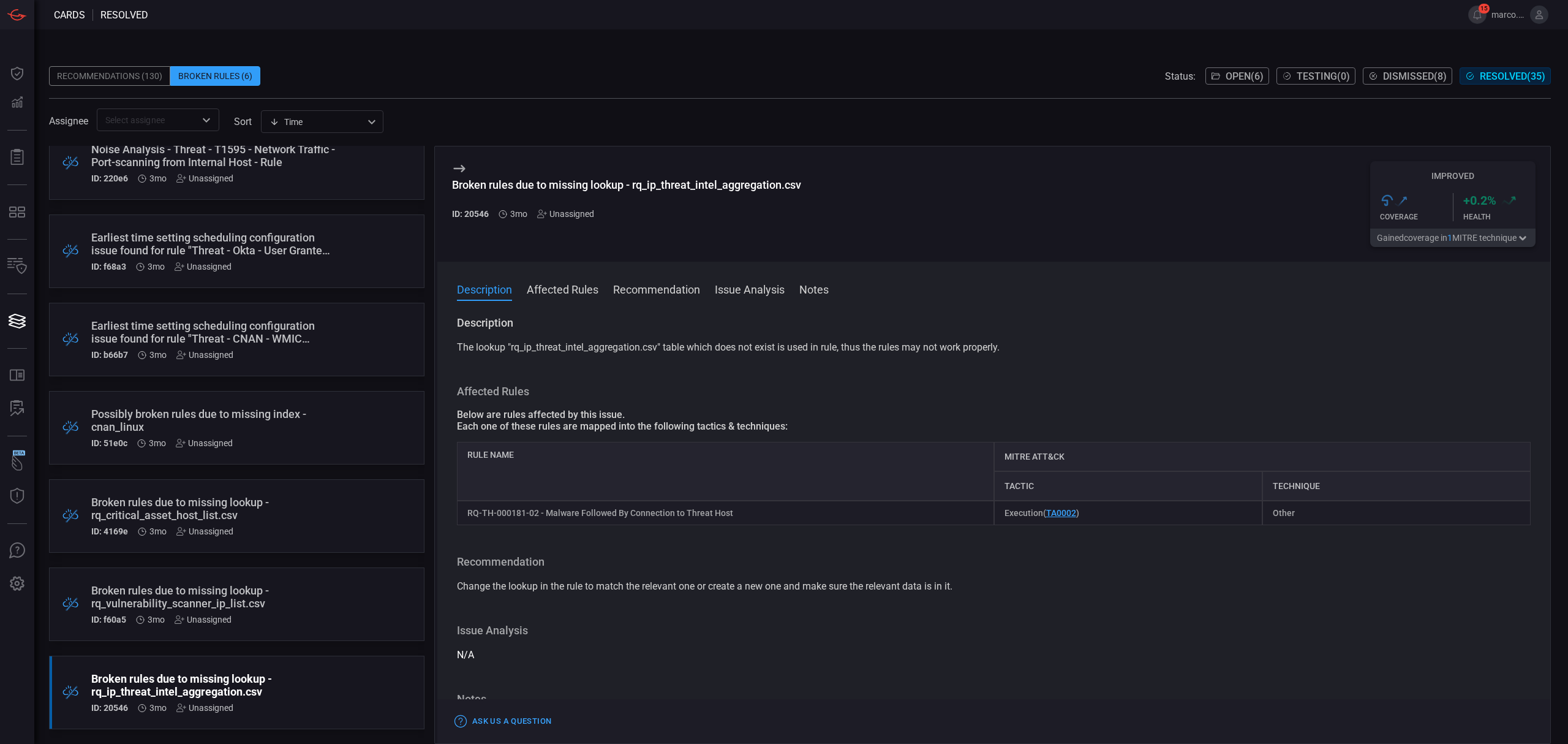
click at [275, 582] on div ".broken_cards_icon_0{fill:#39A4FF;} .broken_cards_icon_1{fill:none;stroke:#1918…" at bounding box center [236, 604] width 376 height 74
click at [249, 501] on div "Broken rules due to missing lookup - rq_critical_asset_host_list.csv" at bounding box center [214, 508] width 245 height 25
click at [289, 416] on div "Possibly broken rules due to missing index - cnan_linux" at bounding box center [214, 420] width 245 height 25
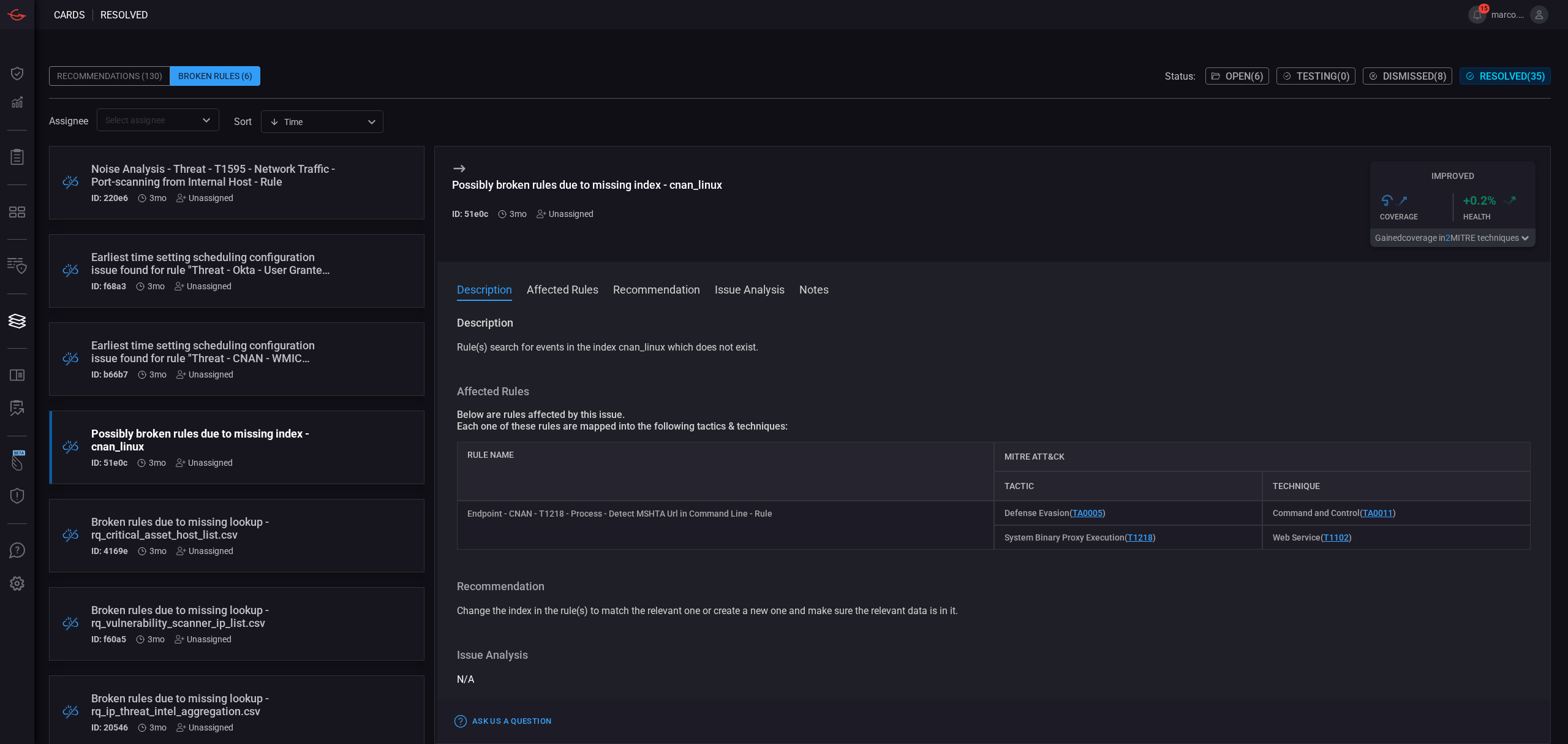
click at [254, 174] on div "Noise Analysis - Threat - T1595 - Network Traffic - Port-scanning from Internal…" at bounding box center [214, 175] width 245 height 25
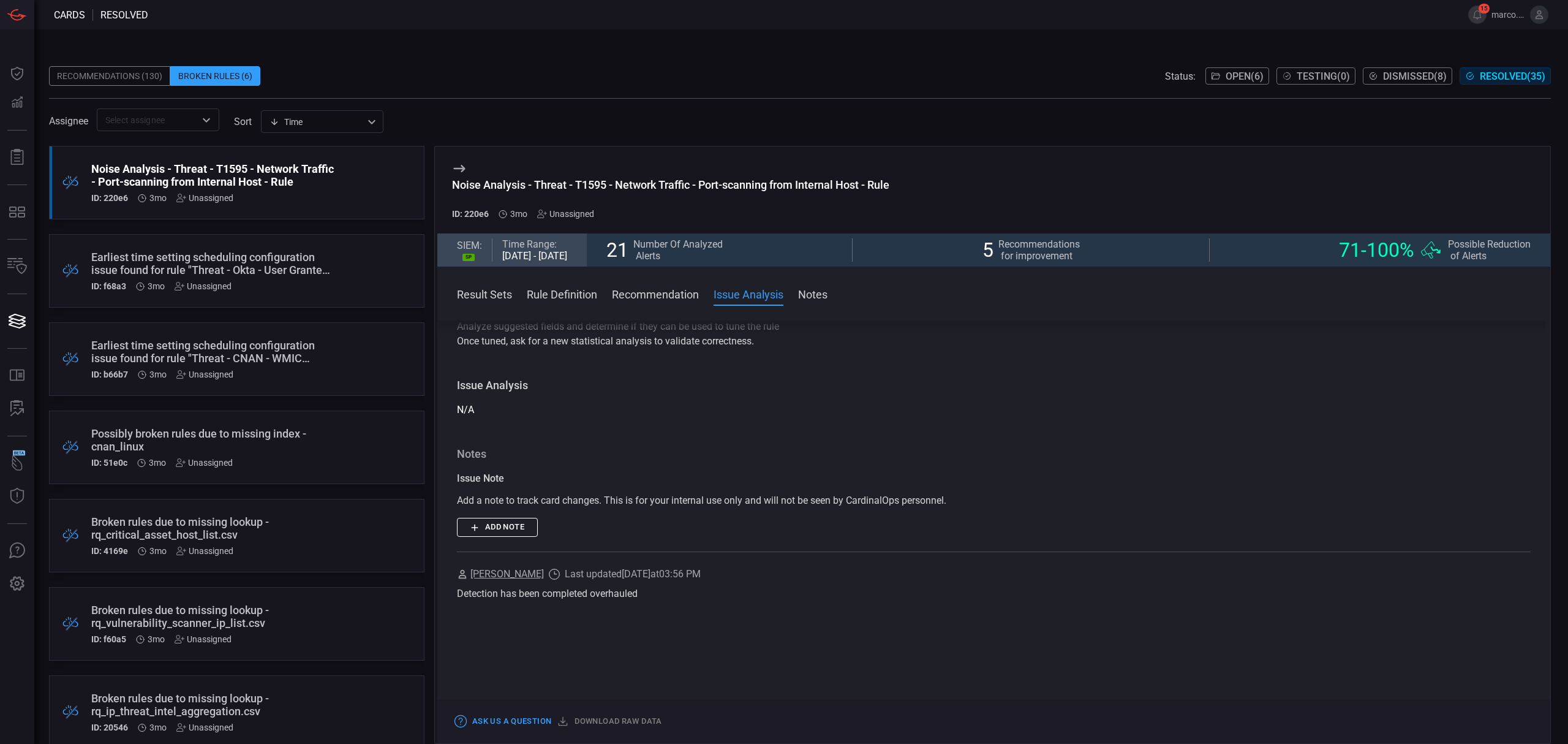
scroll to position [1471, 0]
click at [224, 196] on div "Unassigned" at bounding box center [205, 198] width 57 height 10
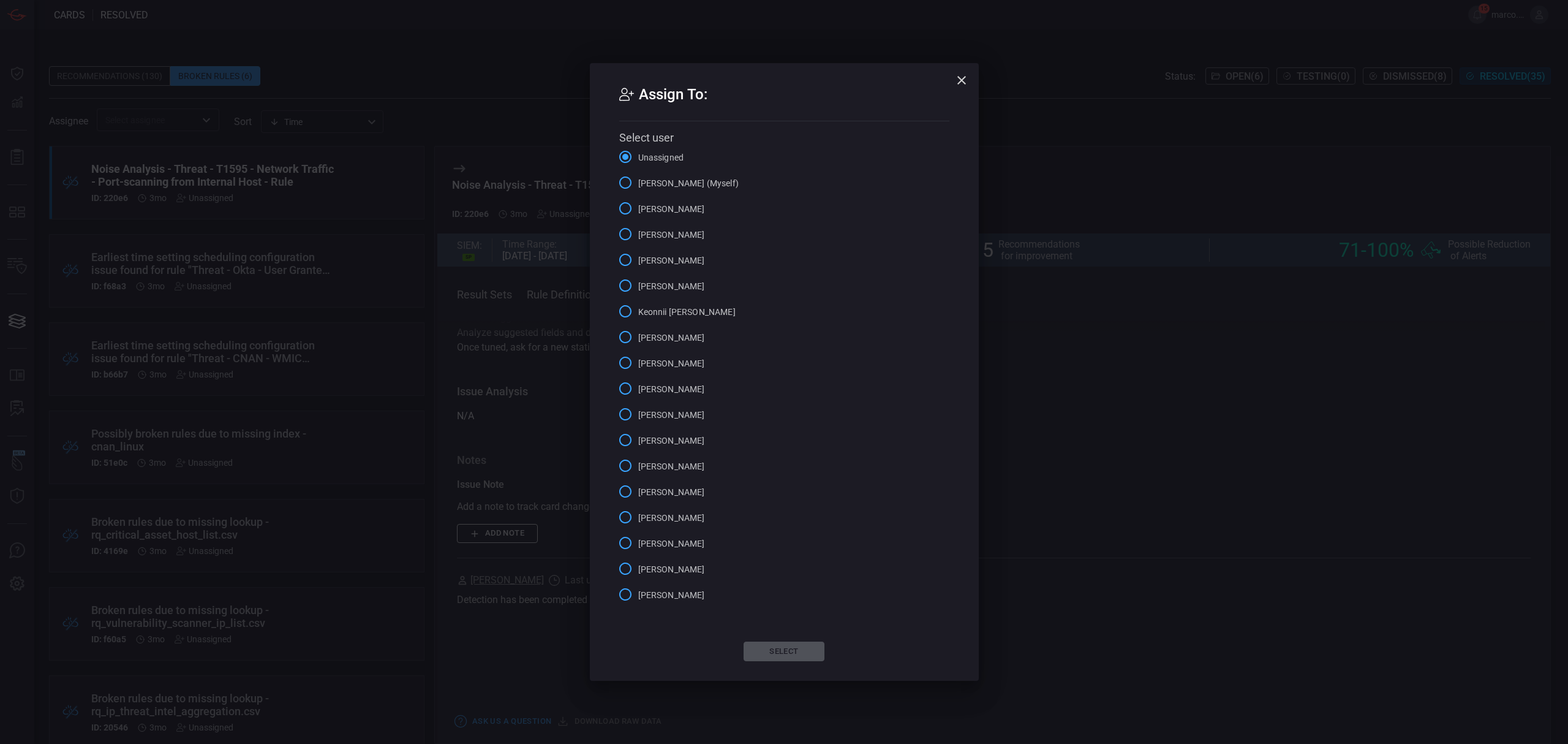
click at [665, 231] on span "Alex Diaz" at bounding box center [671, 234] width 67 height 13
click at [638, 231] on input "Alex Diaz" at bounding box center [625, 234] width 25 height 25
click at [800, 656] on button "Select" at bounding box center [784, 651] width 81 height 19
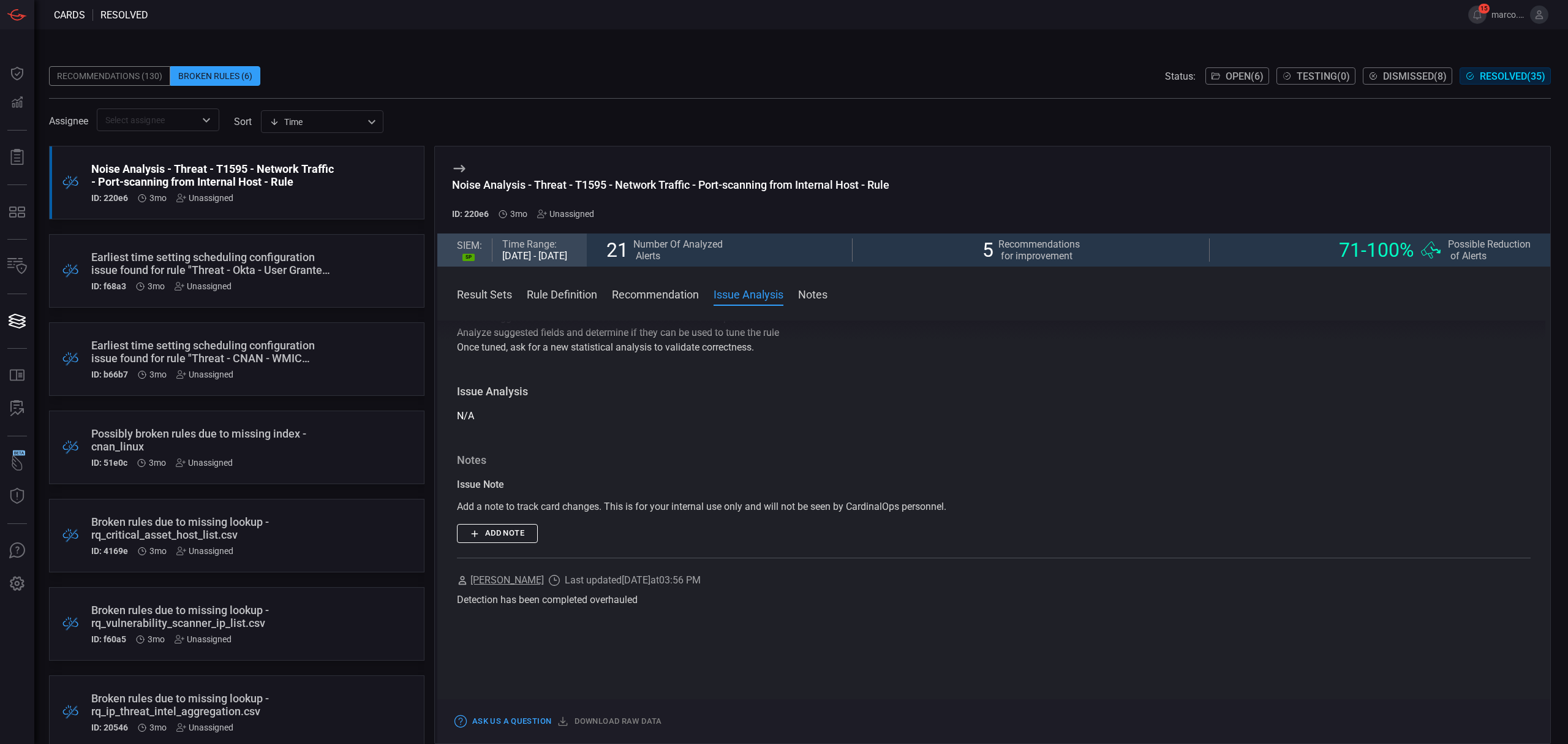
scroll to position [0, 0]
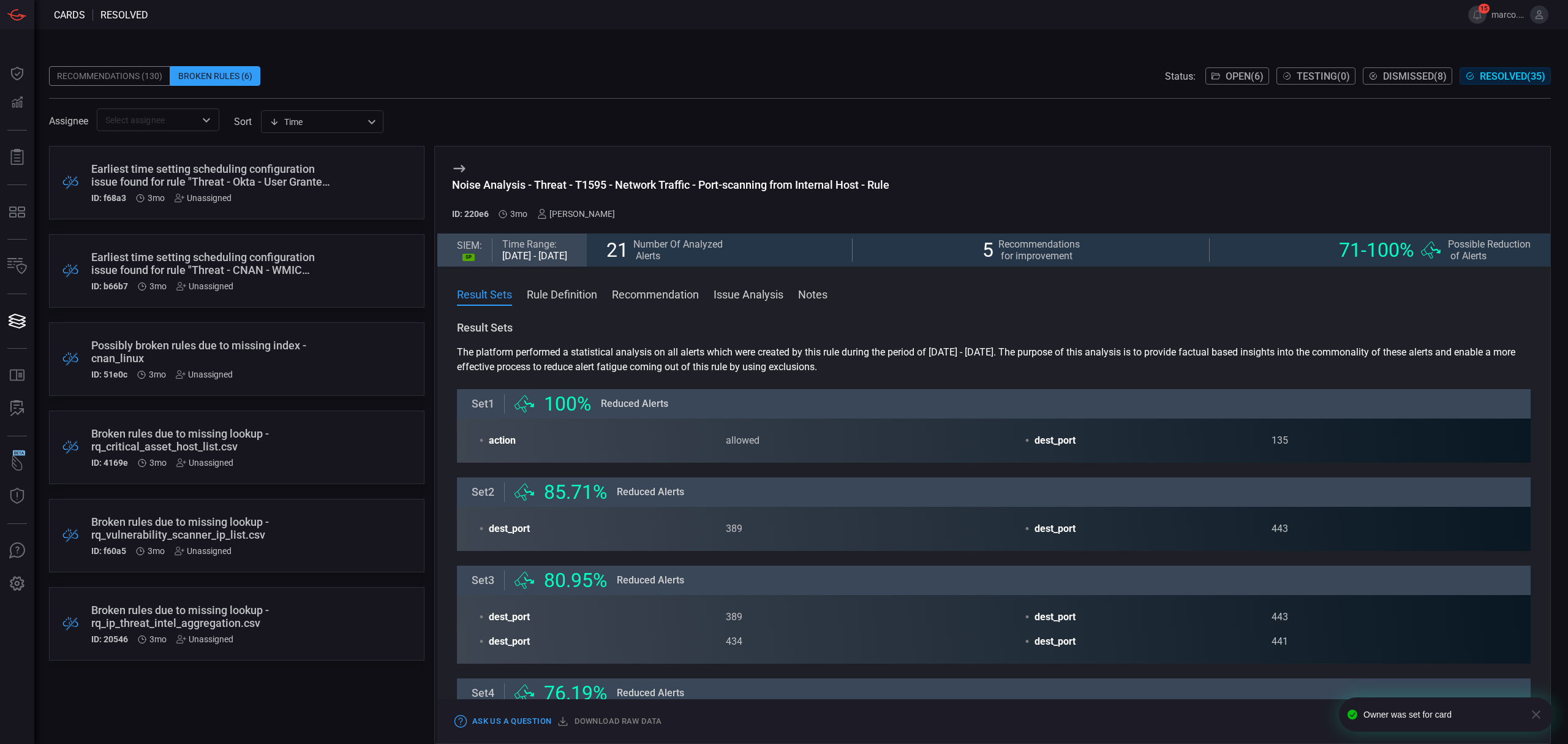
click at [299, 186] on div "Earliest time setting scheduling configuration issue found for rule "Threat - O…" at bounding box center [214, 175] width 245 height 25
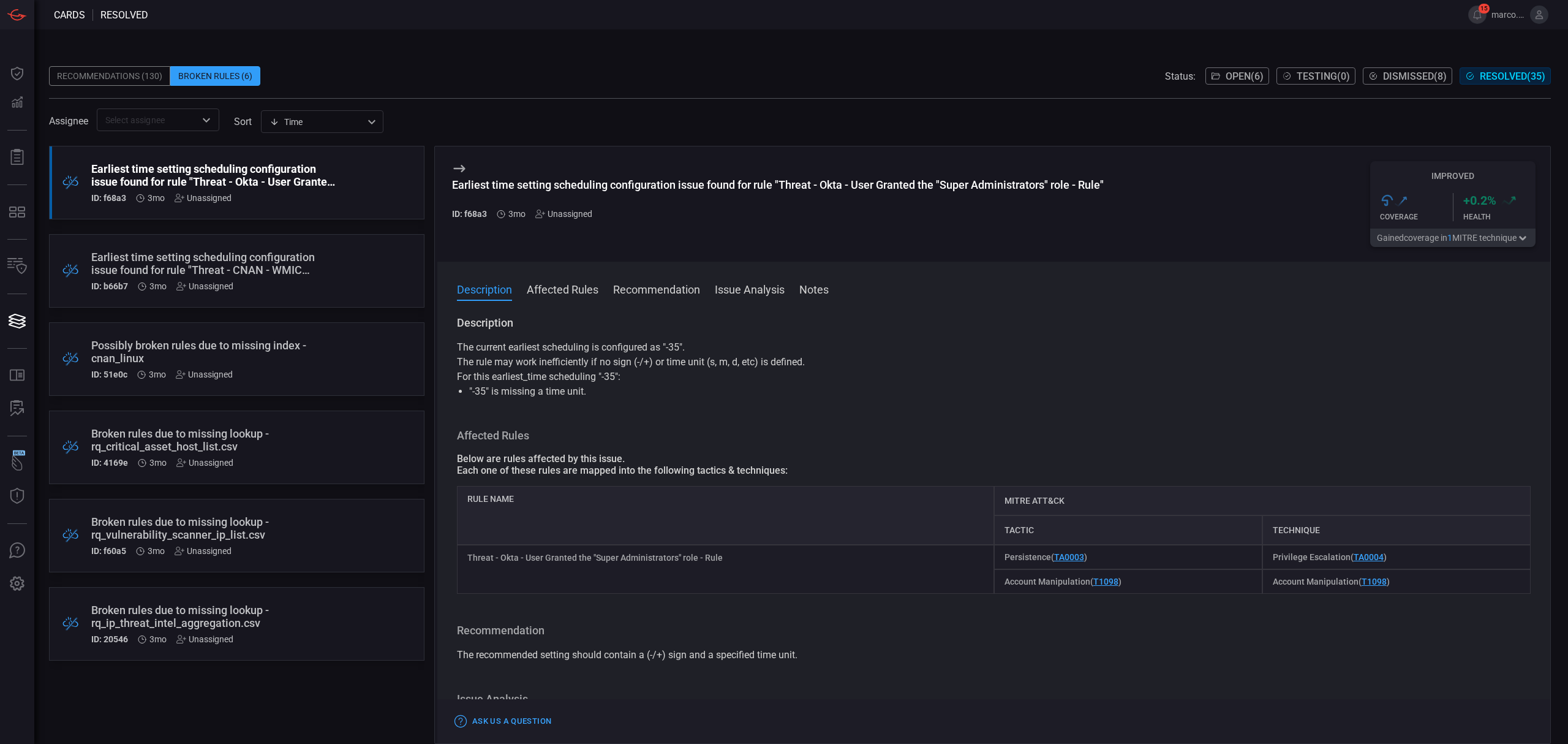
click at [341, 187] on div ".broken_cards_icon_0{fill:#39A4FF;} .broken_cards_icon_1{fill:none;stroke:#1918…" at bounding box center [236, 183] width 376 height 74
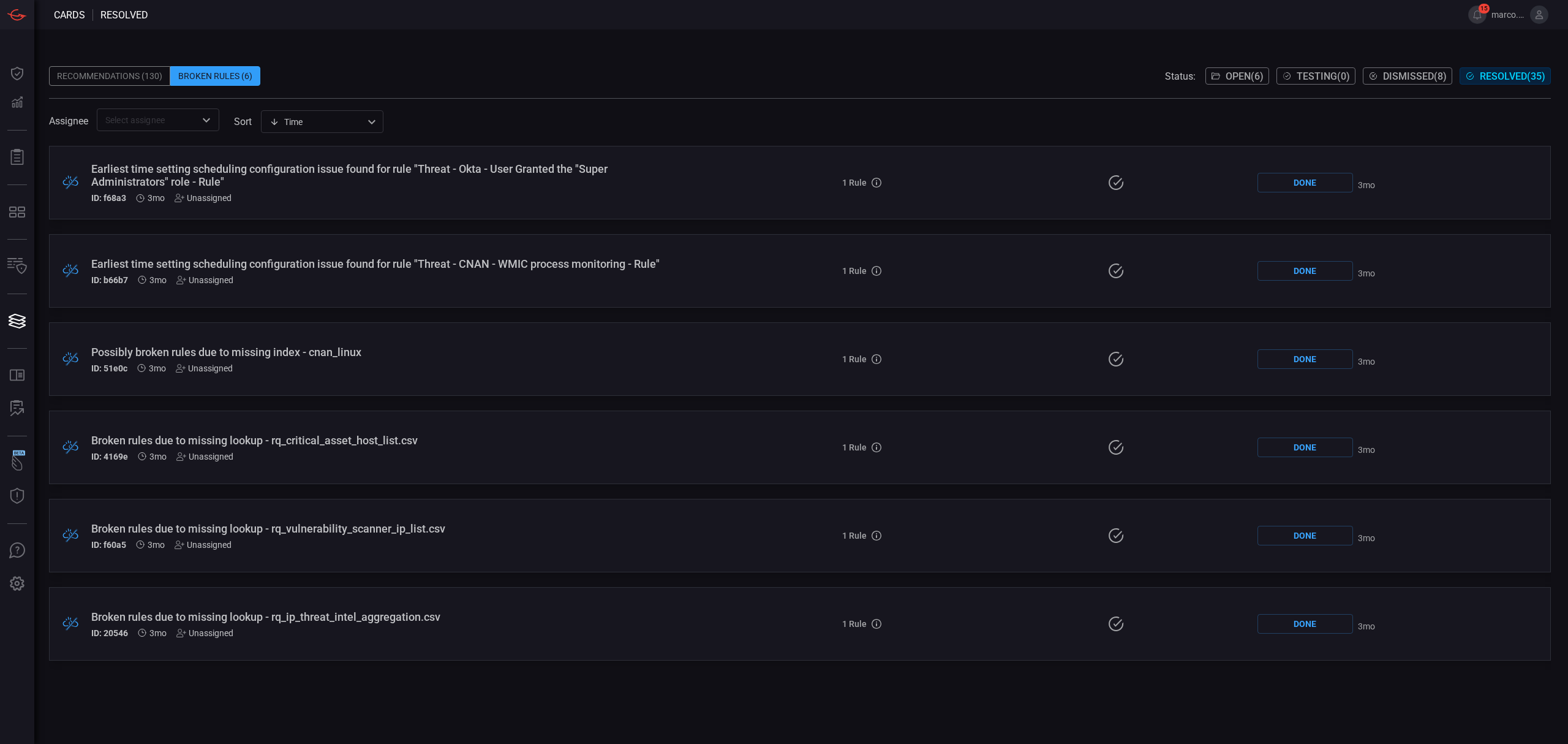
click at [341, 187] on div "Earliest time setting scheduling configuration issue found for rule "Threat - O…" at bounding box center [384, 175] width 584 height 25
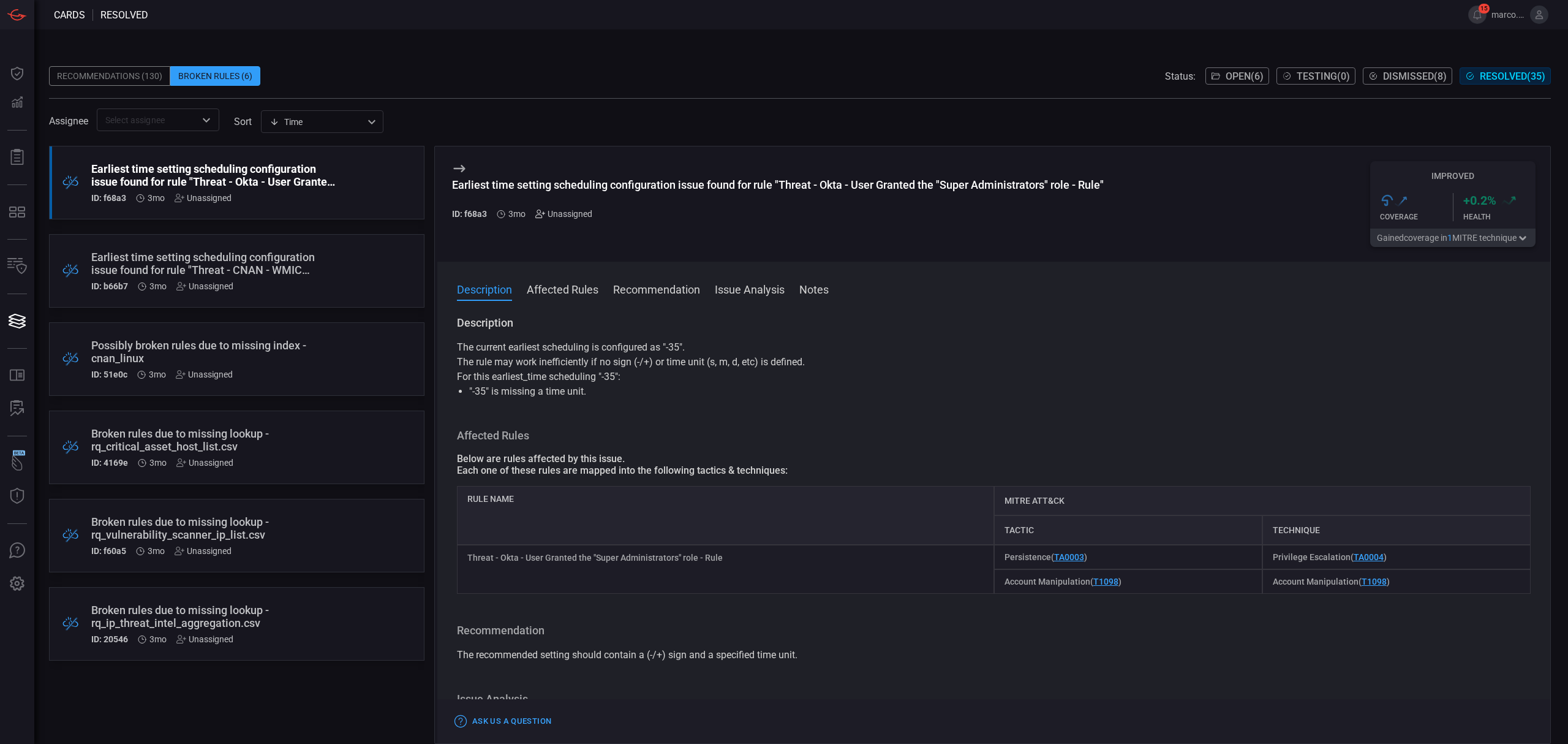
click at [537, 219] on icon at bounding box center [540, 214] width 10 height 10
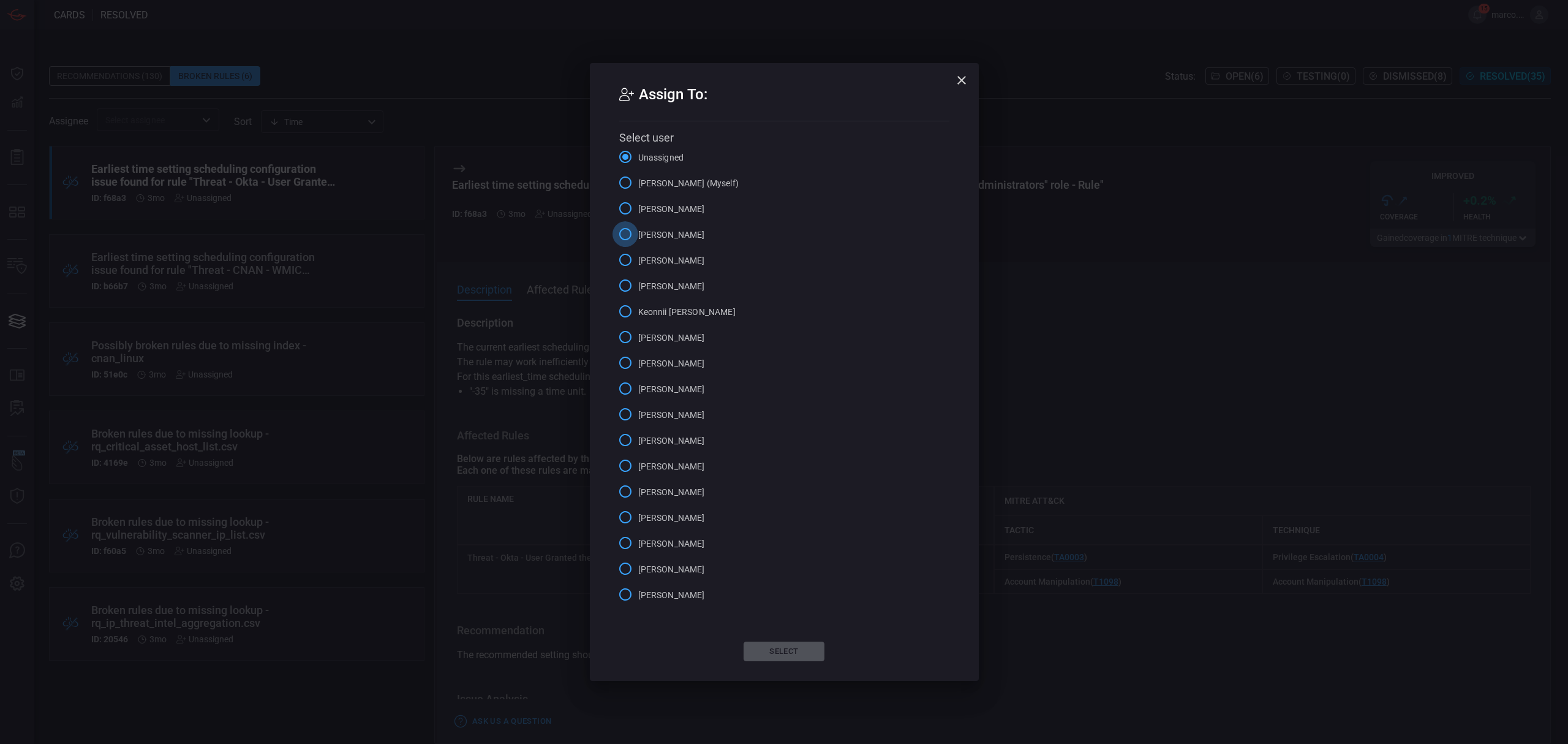
click at [628, 231] on input "Alex Diaz" at bounding box center [625, 234] width 25 height 25
click at [799, 651] on button "Select" at bounding box center [784, 651] width 81 height 19
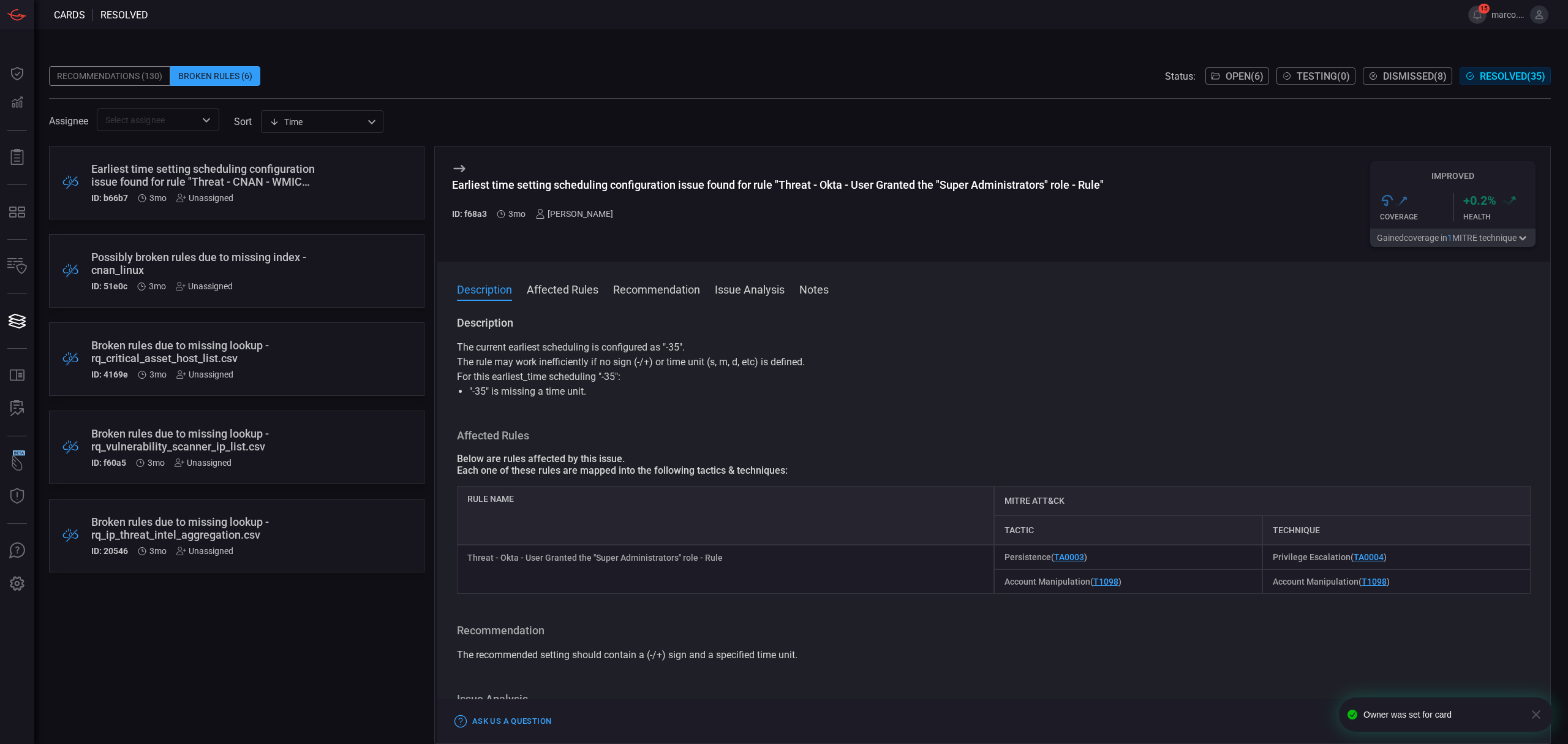
click at [329, 187] on div "Earliest time setting scheduling configuration issue found for rule "Threat - C…" at bounding box center [214, 175] width 245 height 25
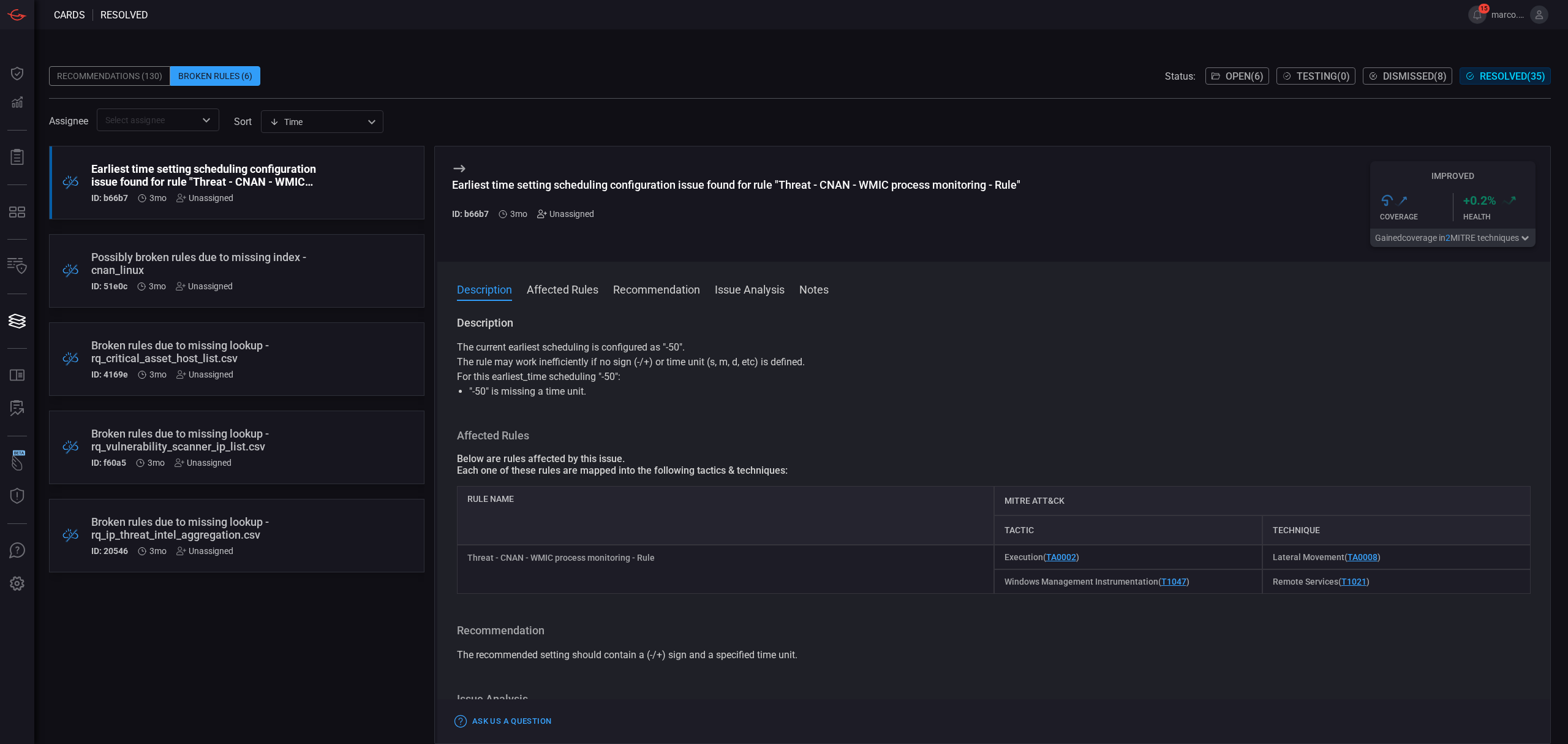
click at [538, 214] on icon at bounding box center [542, 214] width 10 height 10
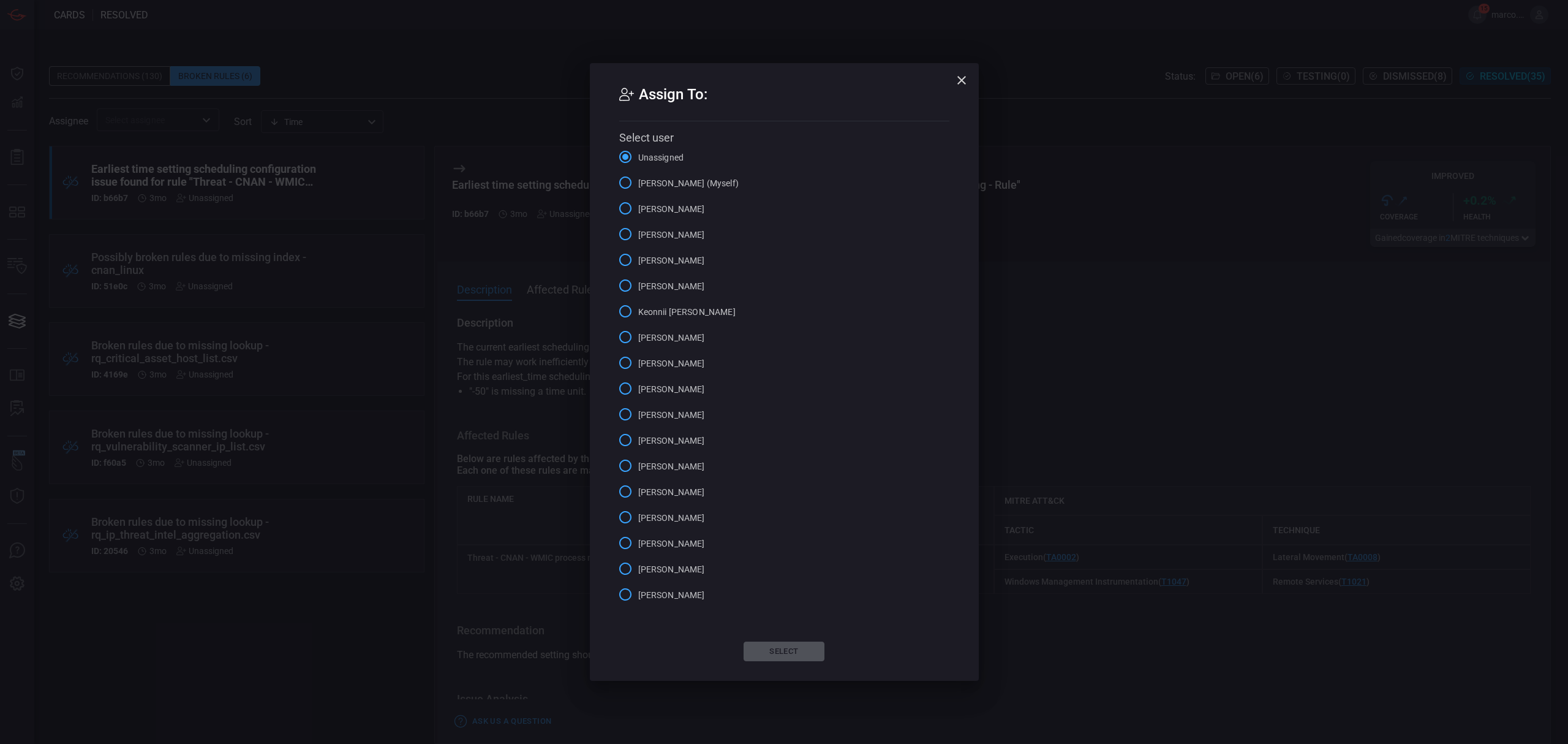
click at [664, 231] on span "Alex Diaz" at bounding box center [671, 234] width 67 height 13
click at [638, 231] on input "Alex Diaz" at bounding box center [625, 234] width 25 height 25
click at [770, 647] on button "Select" at bounding box center [784, 651] width 81 height 19
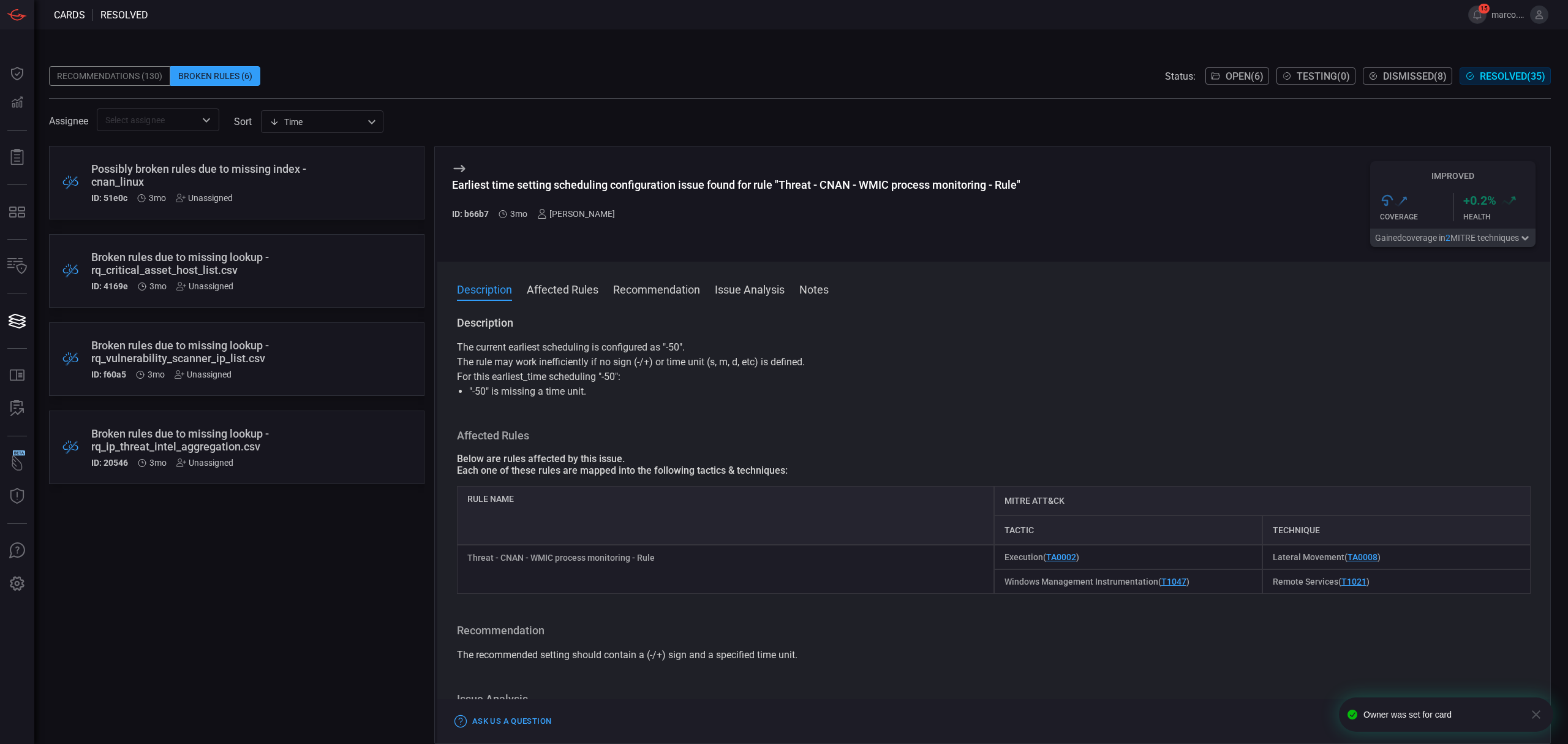
click at [324, 193] on div "ID: 51e0c 3mo Unassigned" at bounding box center [214, 198] width 245 height 10
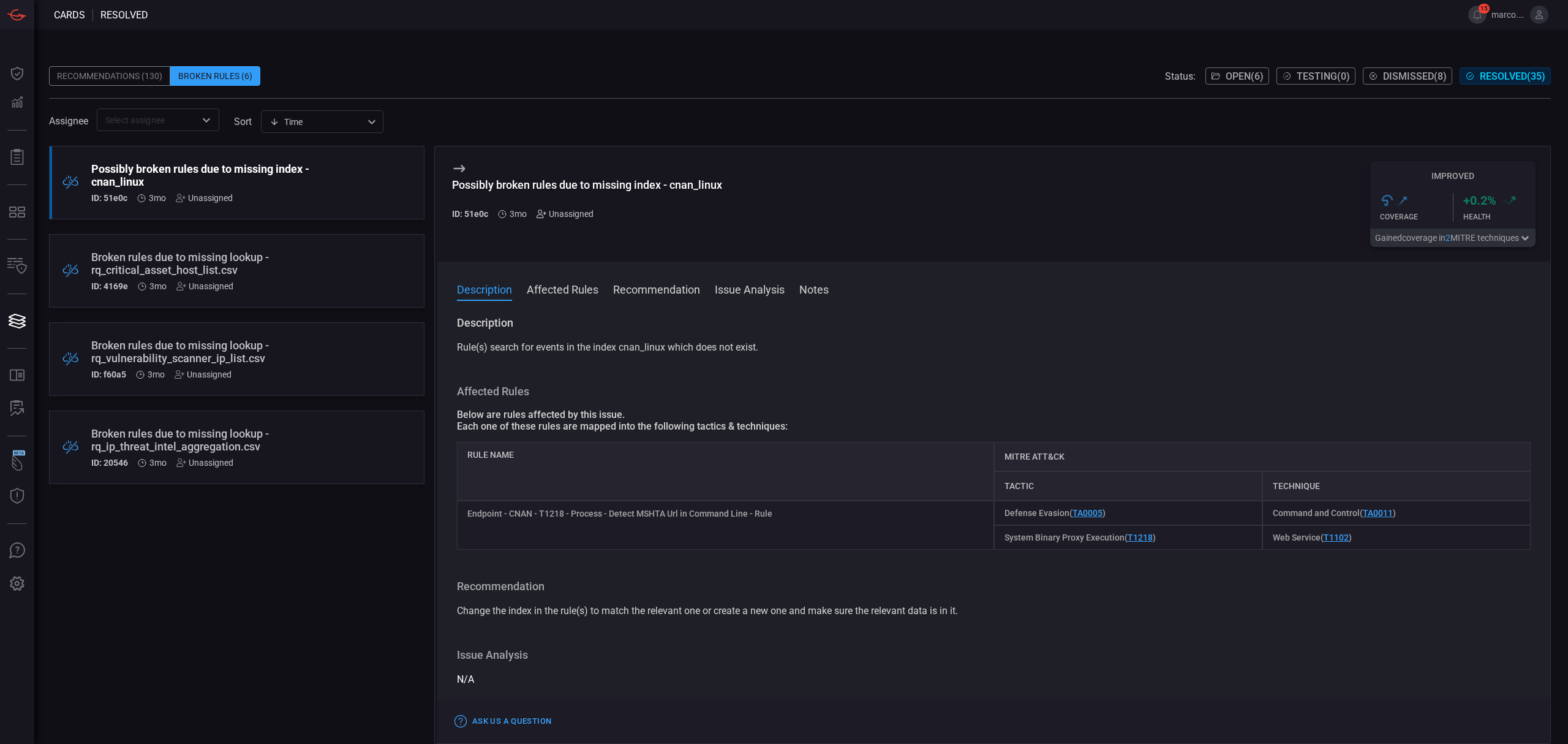
click at [542, 216] on icon at bounding box center [539, 214] width 6 height 8
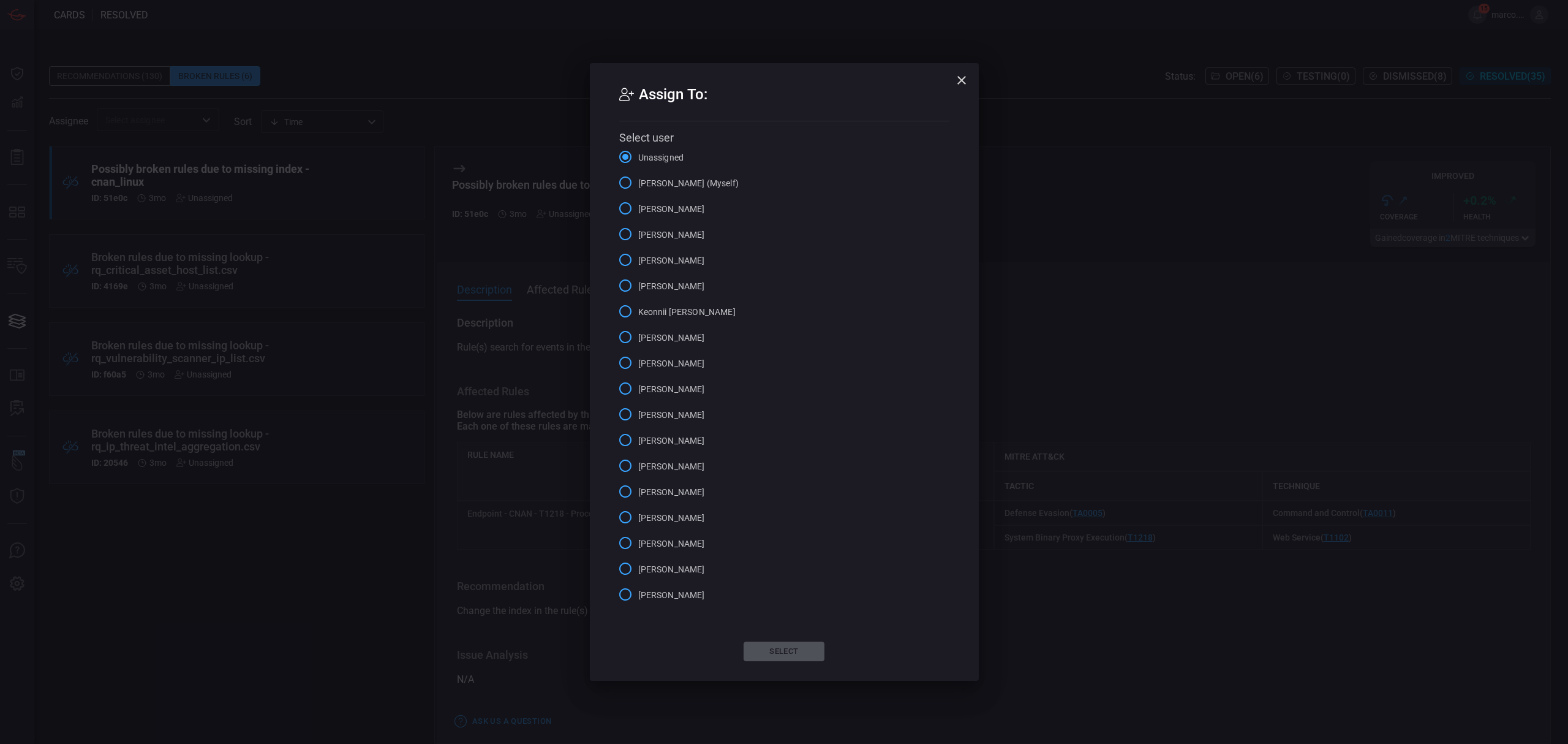
click at [556, 252] on div "Assign To: Select user Unassigned Marco Villarruel (Myself) Alejandro Castillo …" at bounding box center [784, 372] width 1568 height 744
click at [956, 77] on icon "button" at bounding box center [961, 80] width 15 height 15
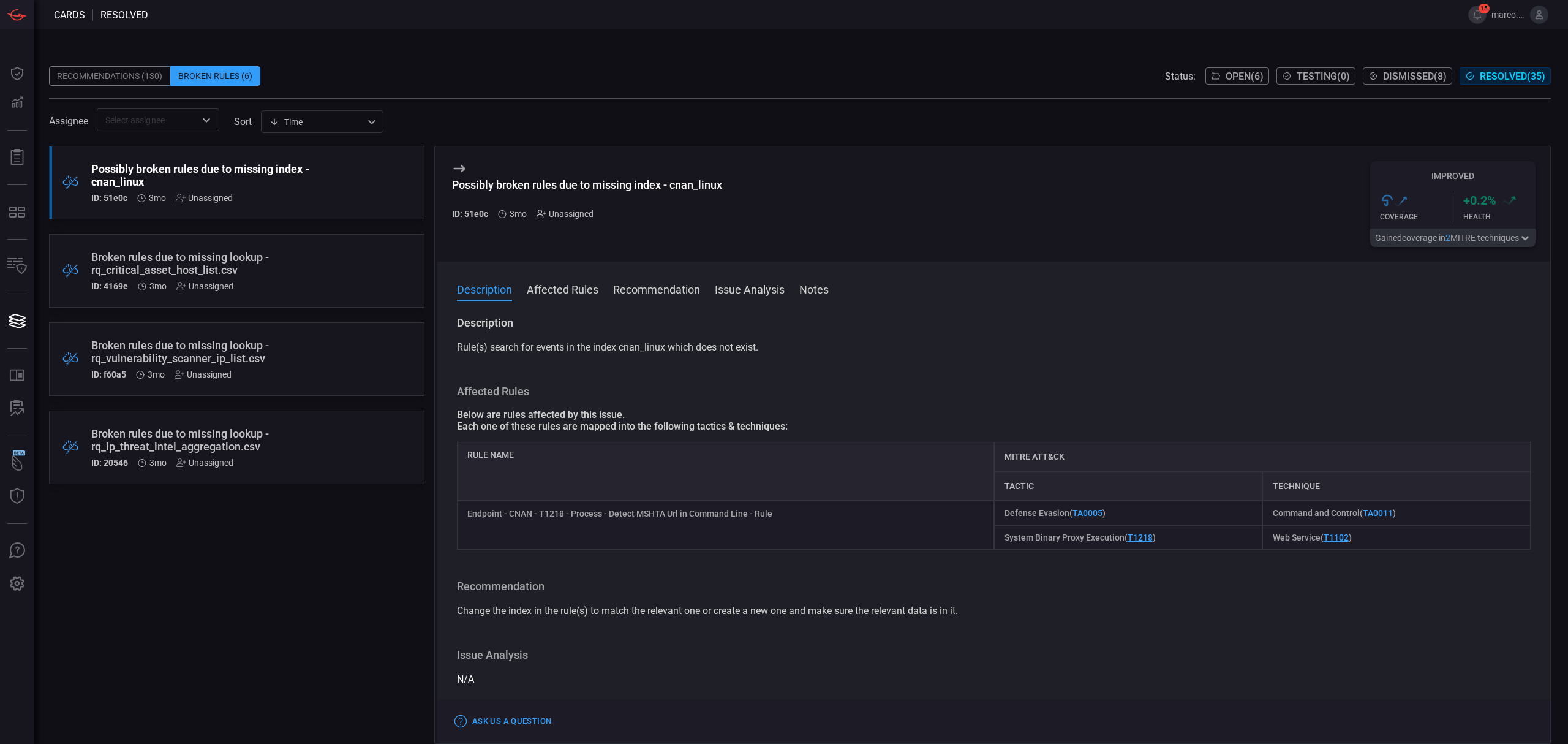
click at [543, 212] on icon at bounding box center [541, 214] width 10 height 10
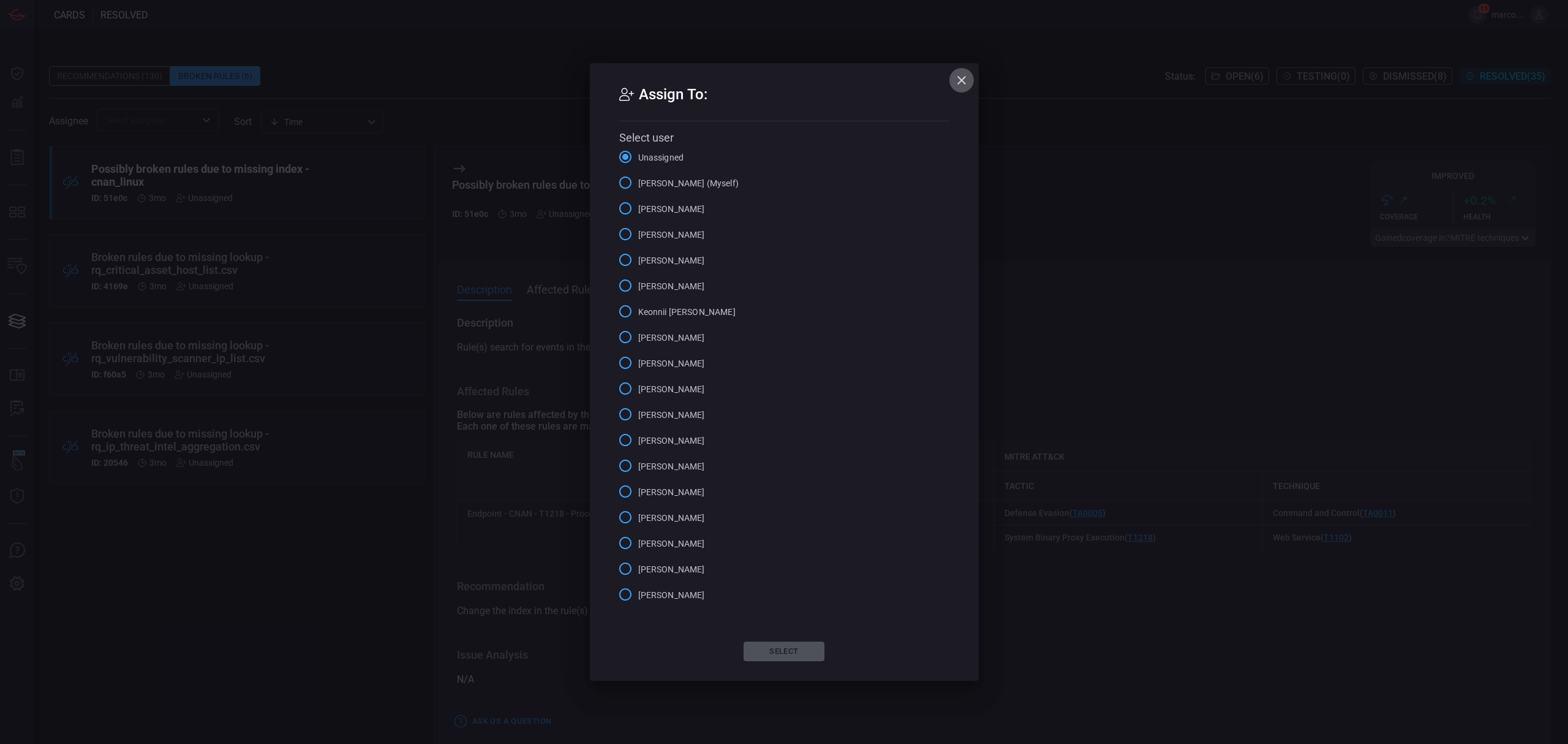
click at [961, 74] on icon "button" at bounding box center [961, 80] width 15 height 15
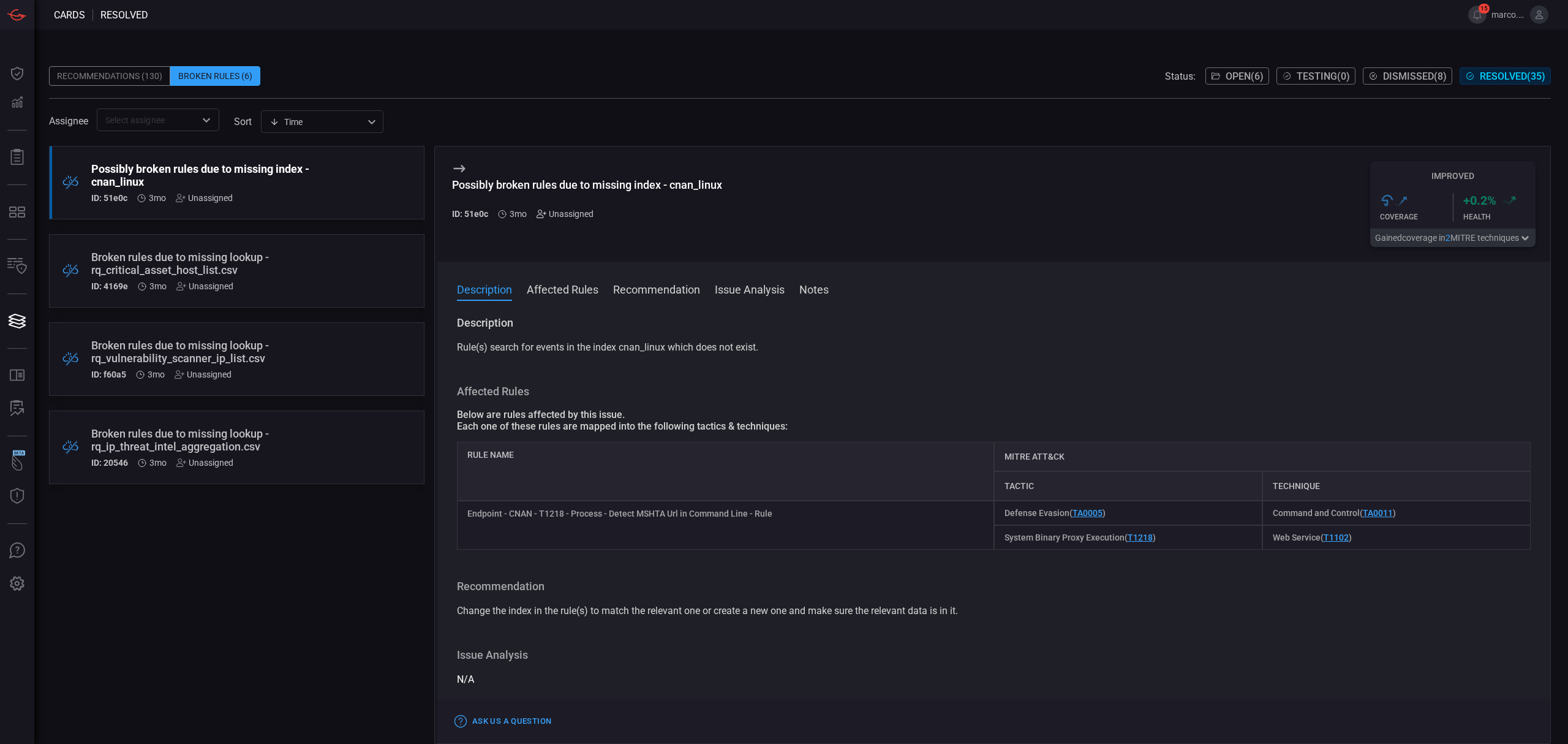
click at [543, 214] on icon at bounding box center [541, 214] width 10 height 10
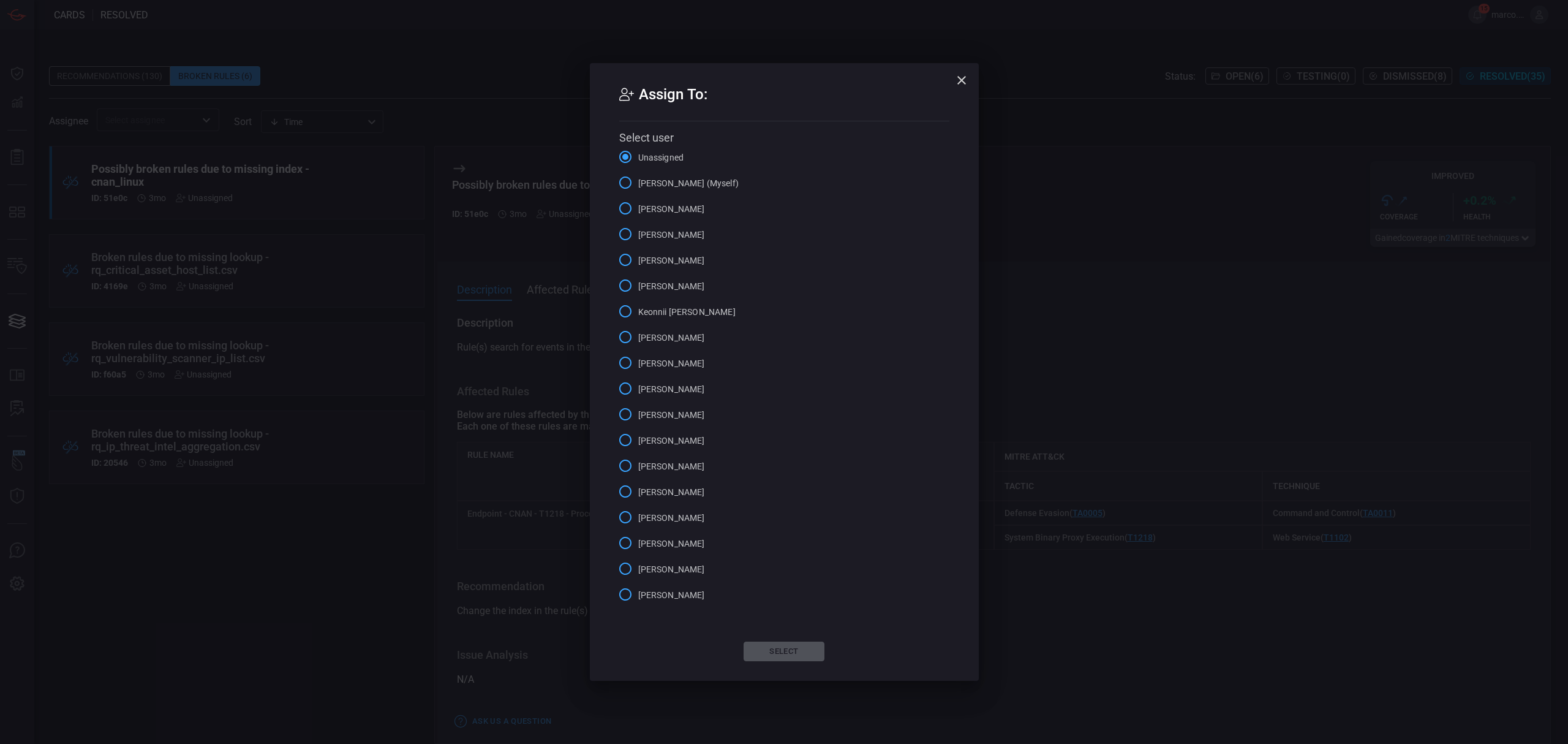
click at [621, 234] on input "Alex Diaz" at bounding box center [625, 234] width 25 height 25
click at [786, 643] on button "Select" at bounding box center [784, 651] width 81 height 19
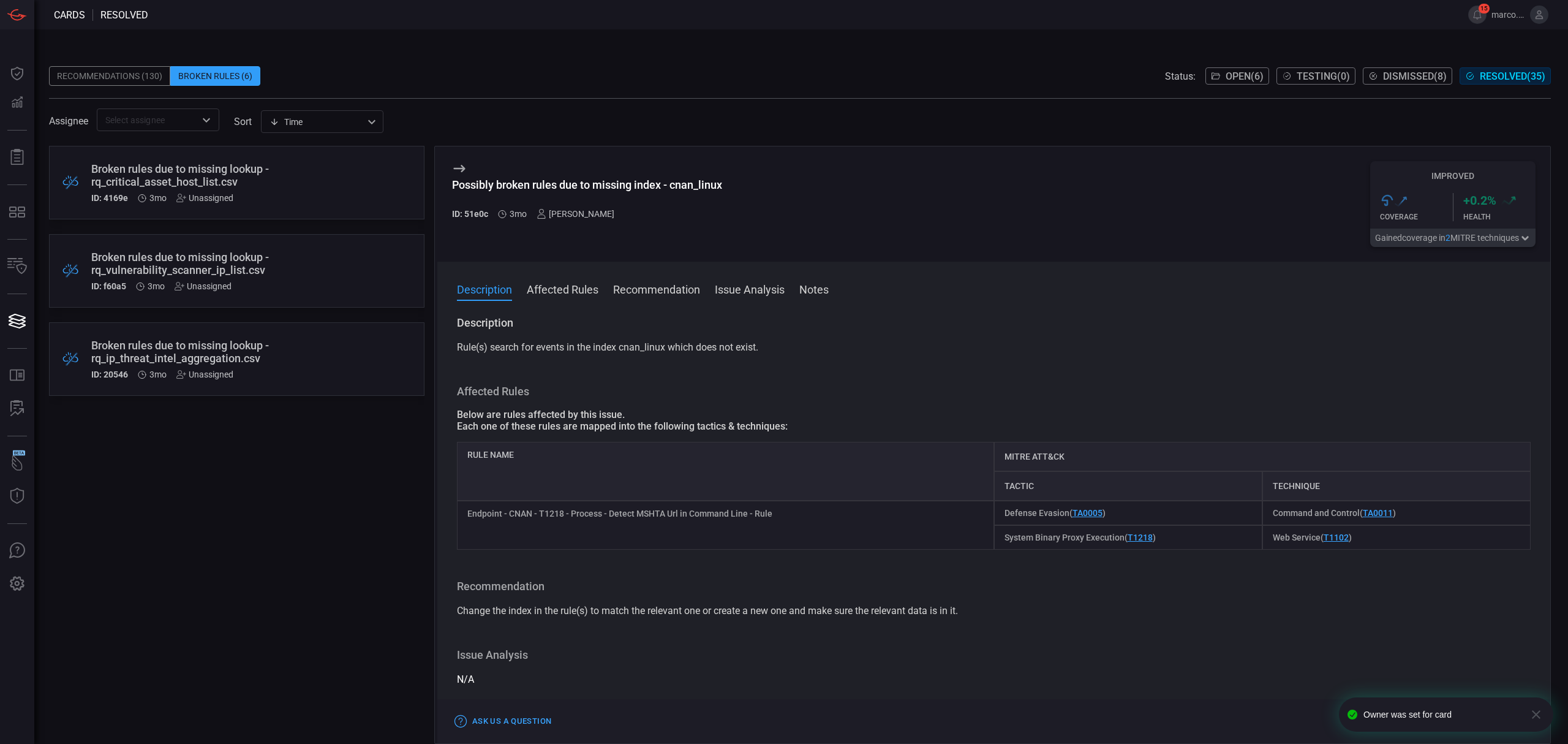
click at [275, 183] on div "Broken rules due to missing lookup - rq_critical_asset_host_list.csv" at bounding box center [214, 175] width 245 height 25
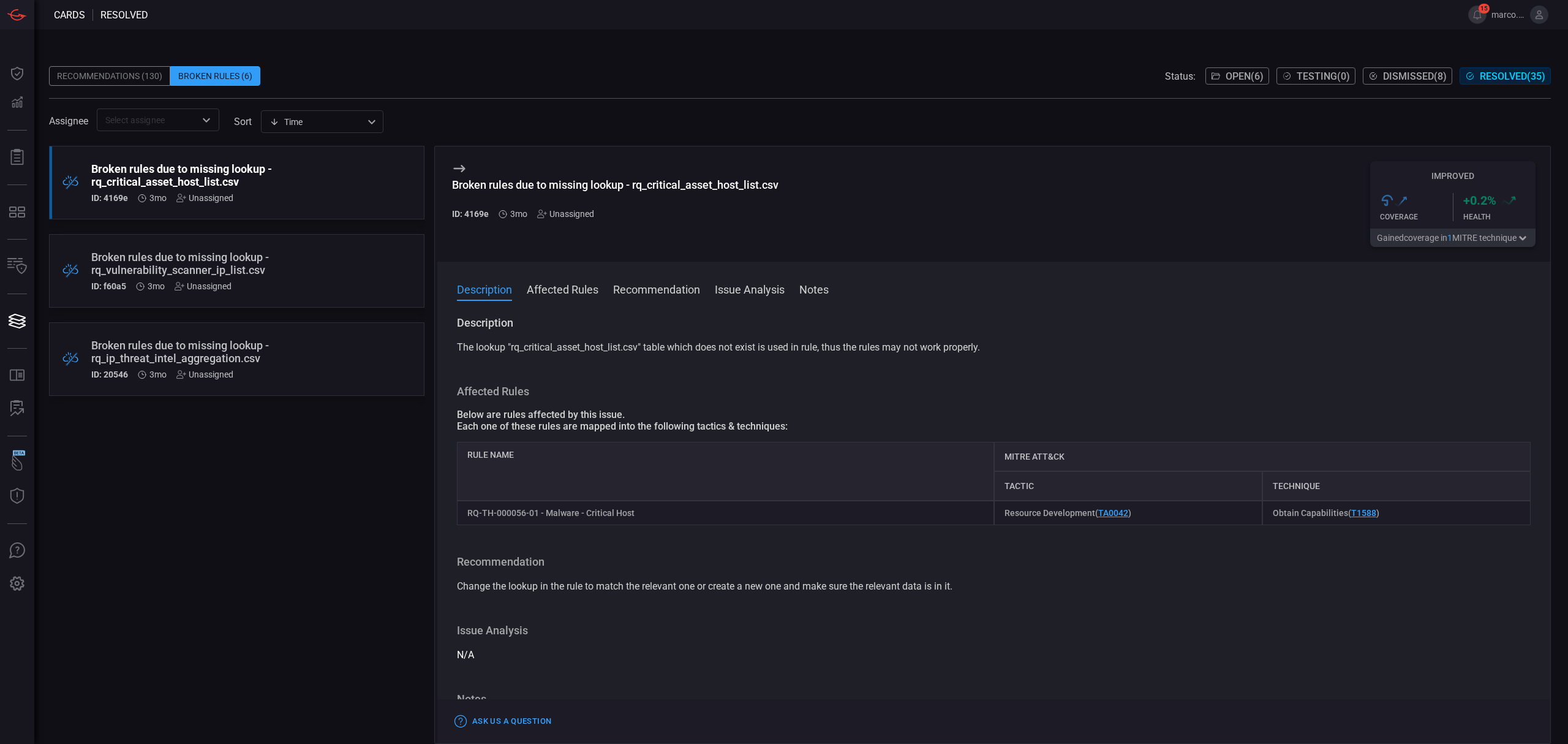
click at [350, 493] on div ".broken_cards_icon_0{fill:#39A4FF;} .broken_cards_icon_1{fill:none;stroke:#1918…" at bounding box center [236, 445] width 376 height 598
click at [1429, 77] on span "Dismissed ( 8 )" at bounding box center [1415, 77] width 64 height 12
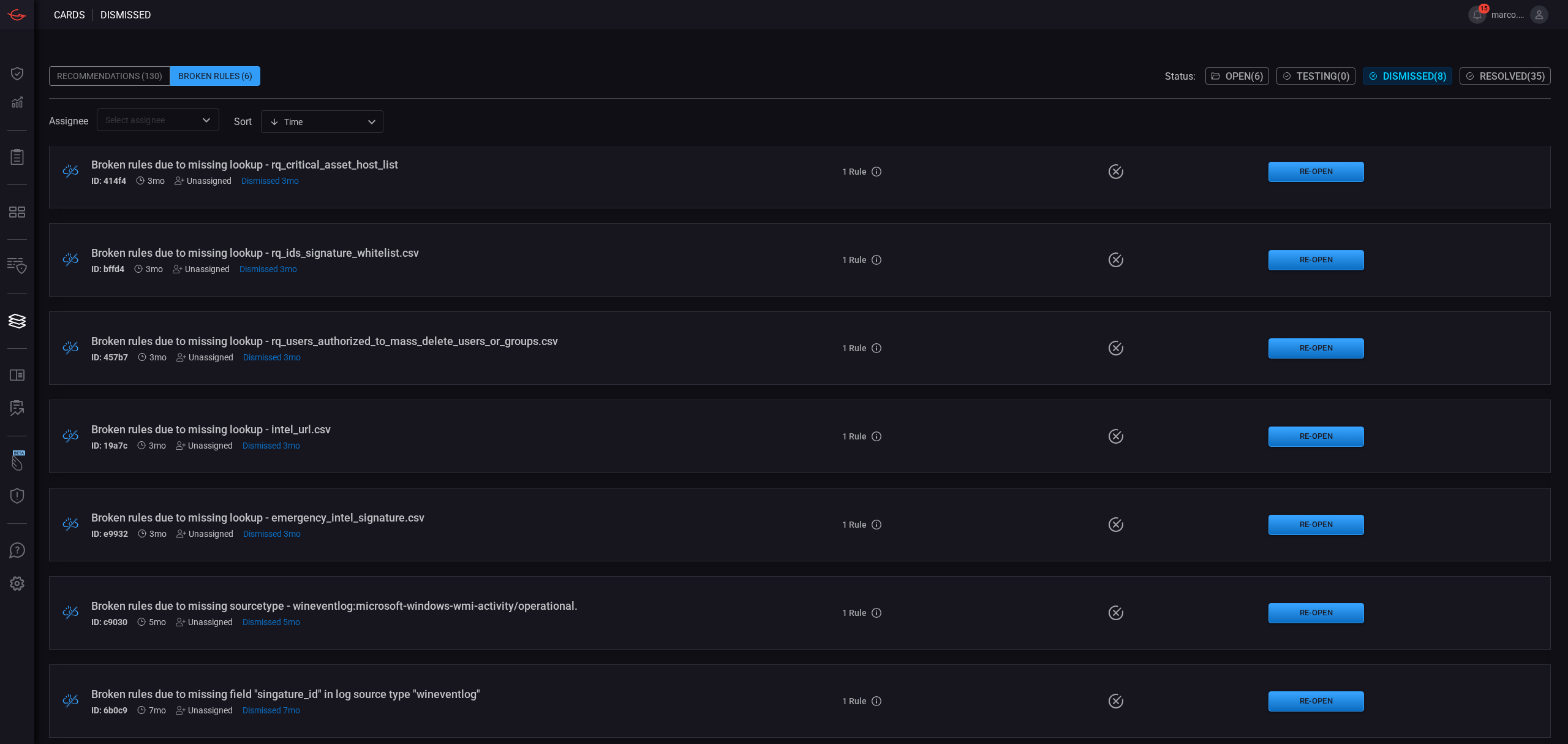
scroll to position [108, 0]
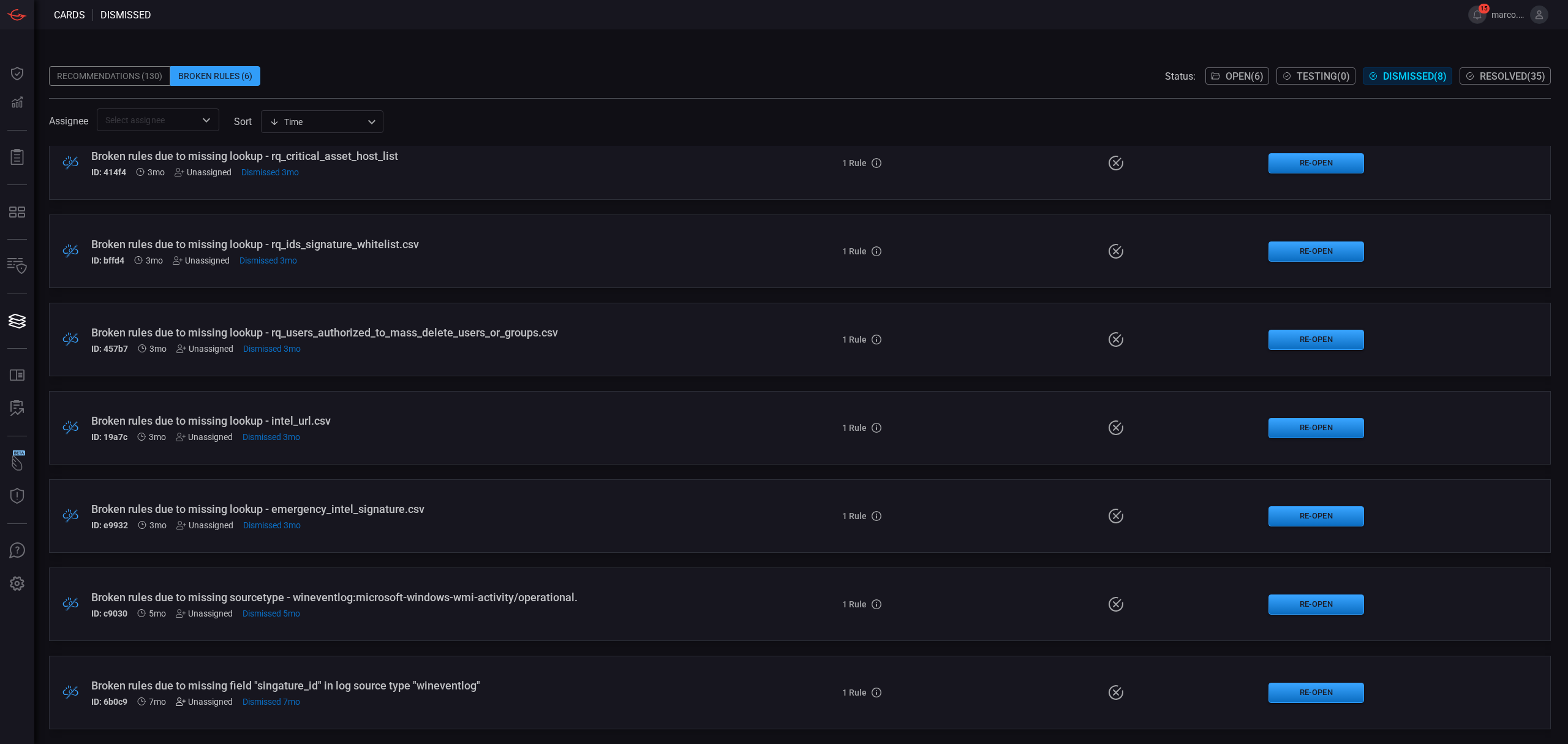
click at [182, 703] on icon at bounding box center [181, 701] width 10 height 10
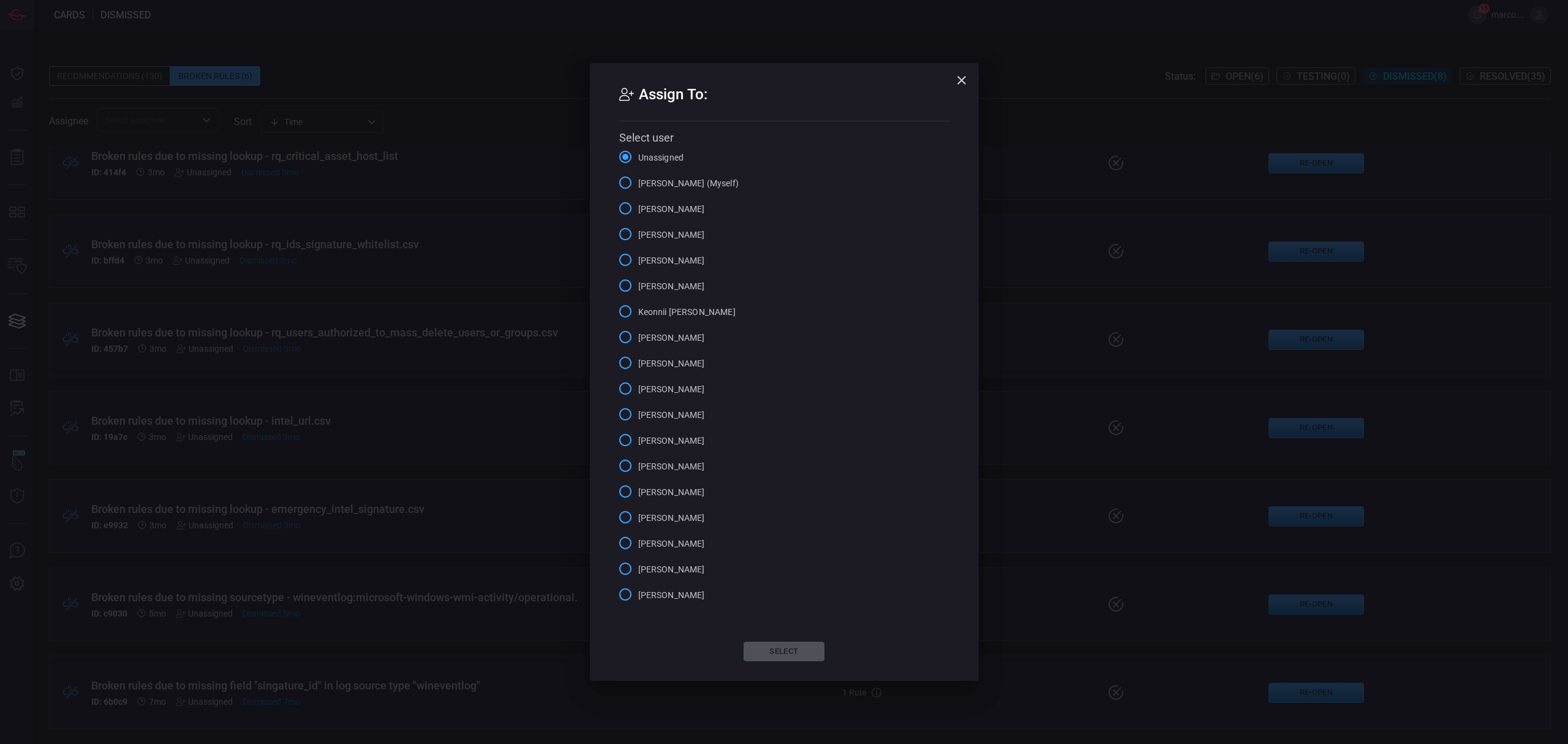
click at [674, 178] on span "Marco Villarruel (Myself)" at bounding box center [687, 183] width 100 height 13
click at [638, 178] on input "Marco Villarruel (Myself)" at bounding box center [625, 183] width 25 height 25
click at [768, 642] on div "Assign To: Select user Unassigned Marco Villarruel (Myself) Alejandro Castillo …" at bounding box center [784, 372] width 388 height 618
click at [769, 643] on button "Select" at bounding box center [784, 651] width 81 height 19
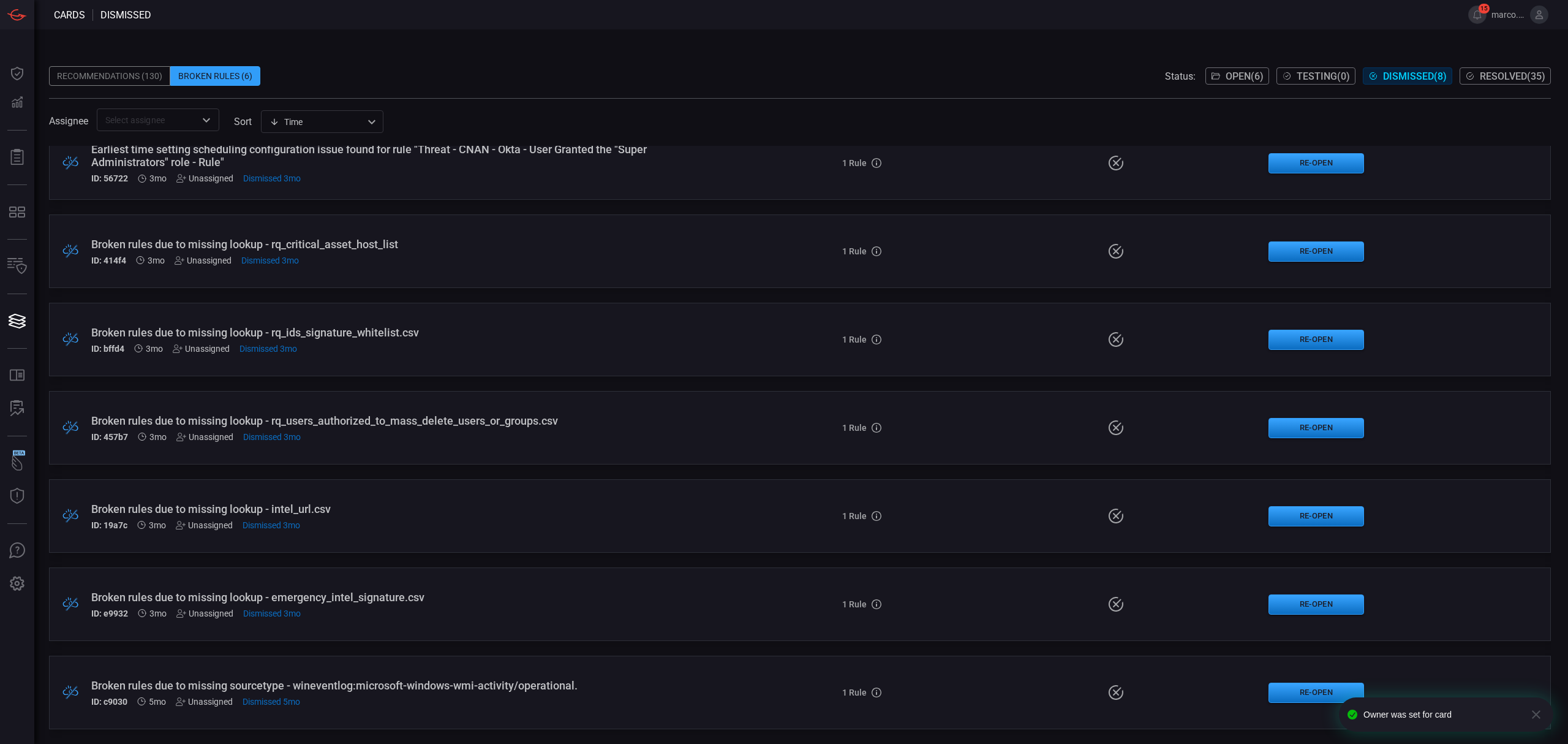
scroll to position [19, 0]
click at [486, 686] on div "Broken rules due to missing sourcetype - wineventlog:microsoft-windows-wmi-acti…" at bounding box center [384, 685] width 584 height 13
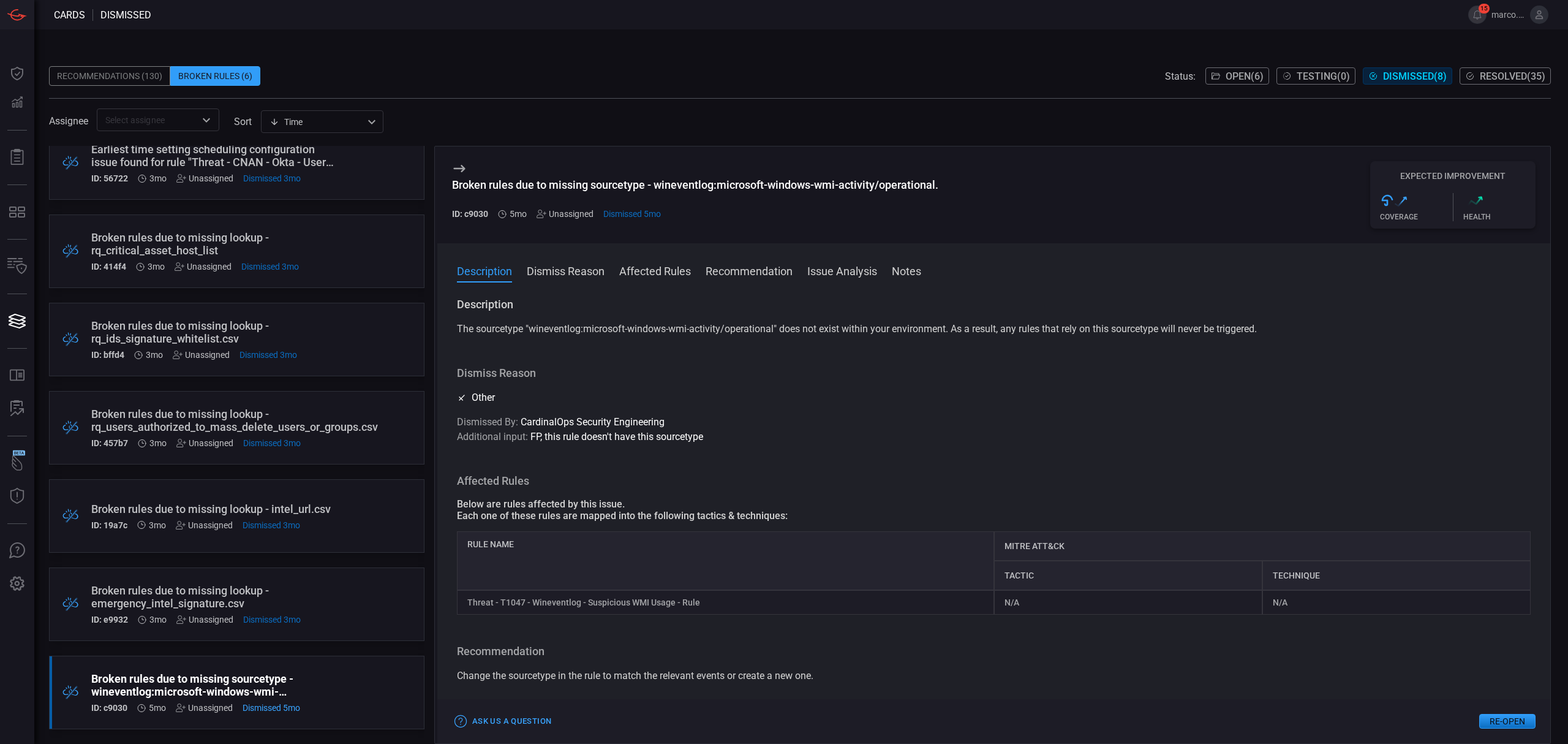
click at [659, 83] on div "Recommendations (130) Broken Rules (6) Status: Open ( 6 ) Testing ( 0 ) Dismiss…" at bounding box center [799, 76] width 1501 height 19
click at [459, 162] on icon at bounding box center [458, 168] width 15 height 15
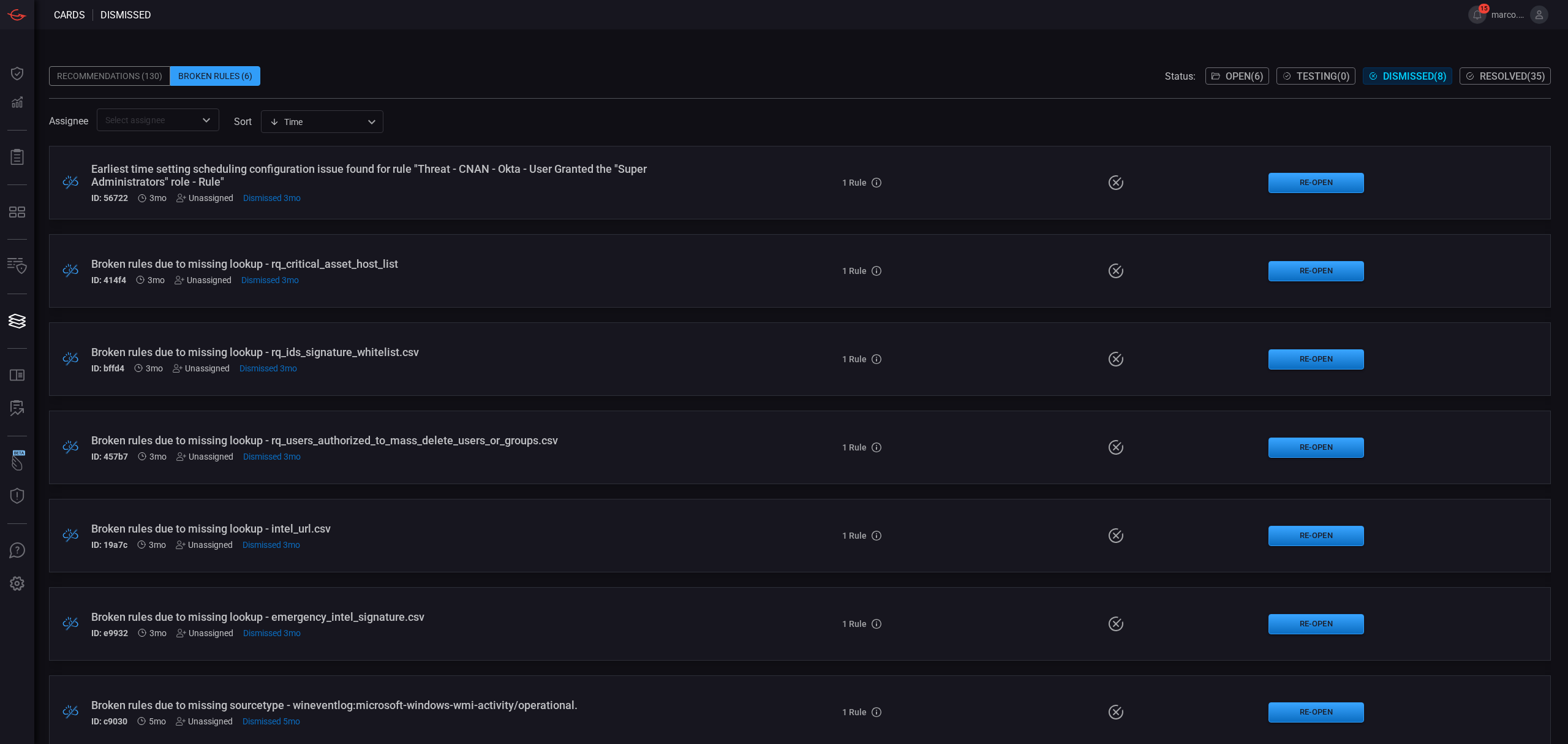
click at [389, 151] on div ".broken_cards_icon_0{fill:#39A4FF;} .broken_cards_icon_1{fill:none;stroke:#1918…" at bounding box center [799, 183] width 1501 height 74
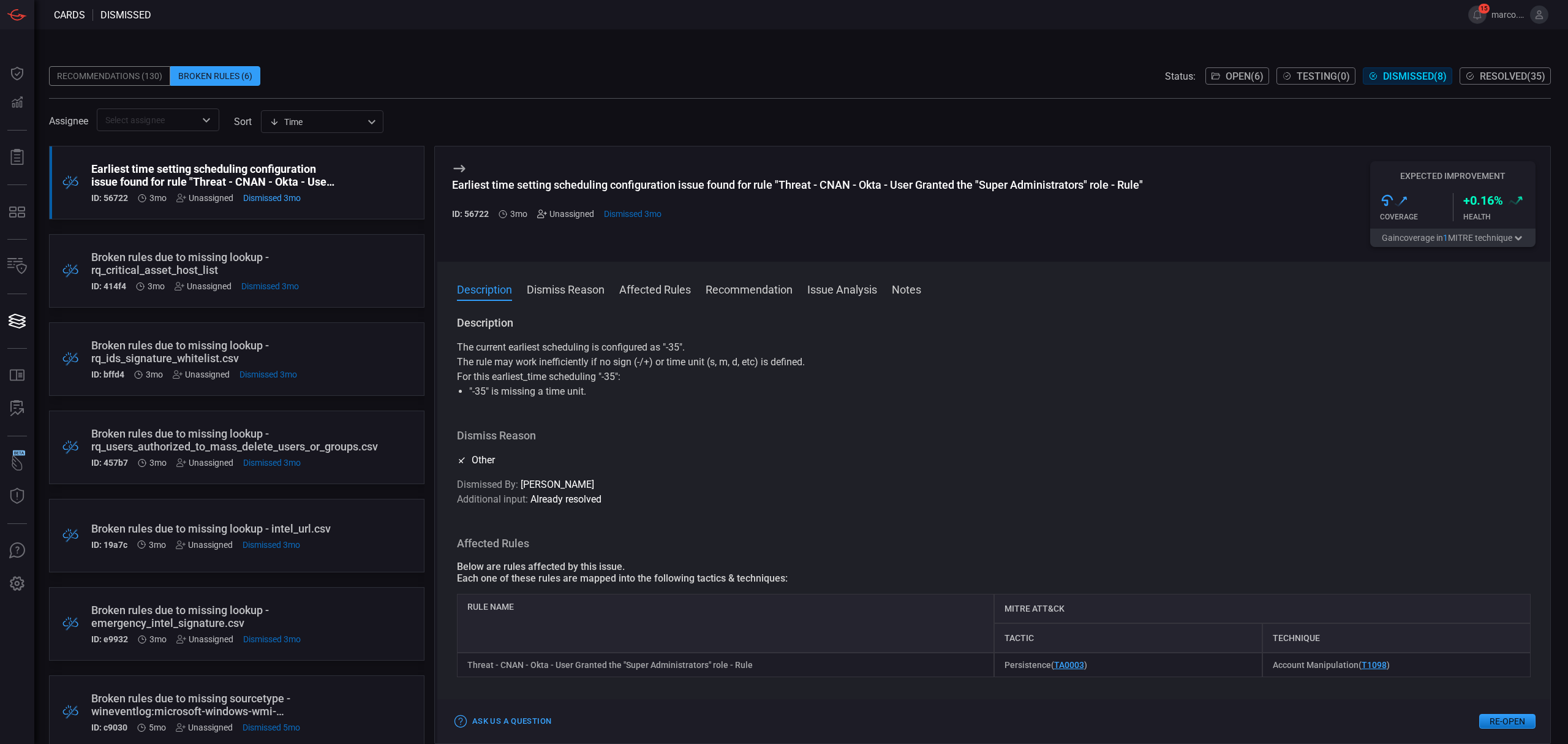
click at [539, 213] on icon at bounding box center [542, 214] width 10 height 10
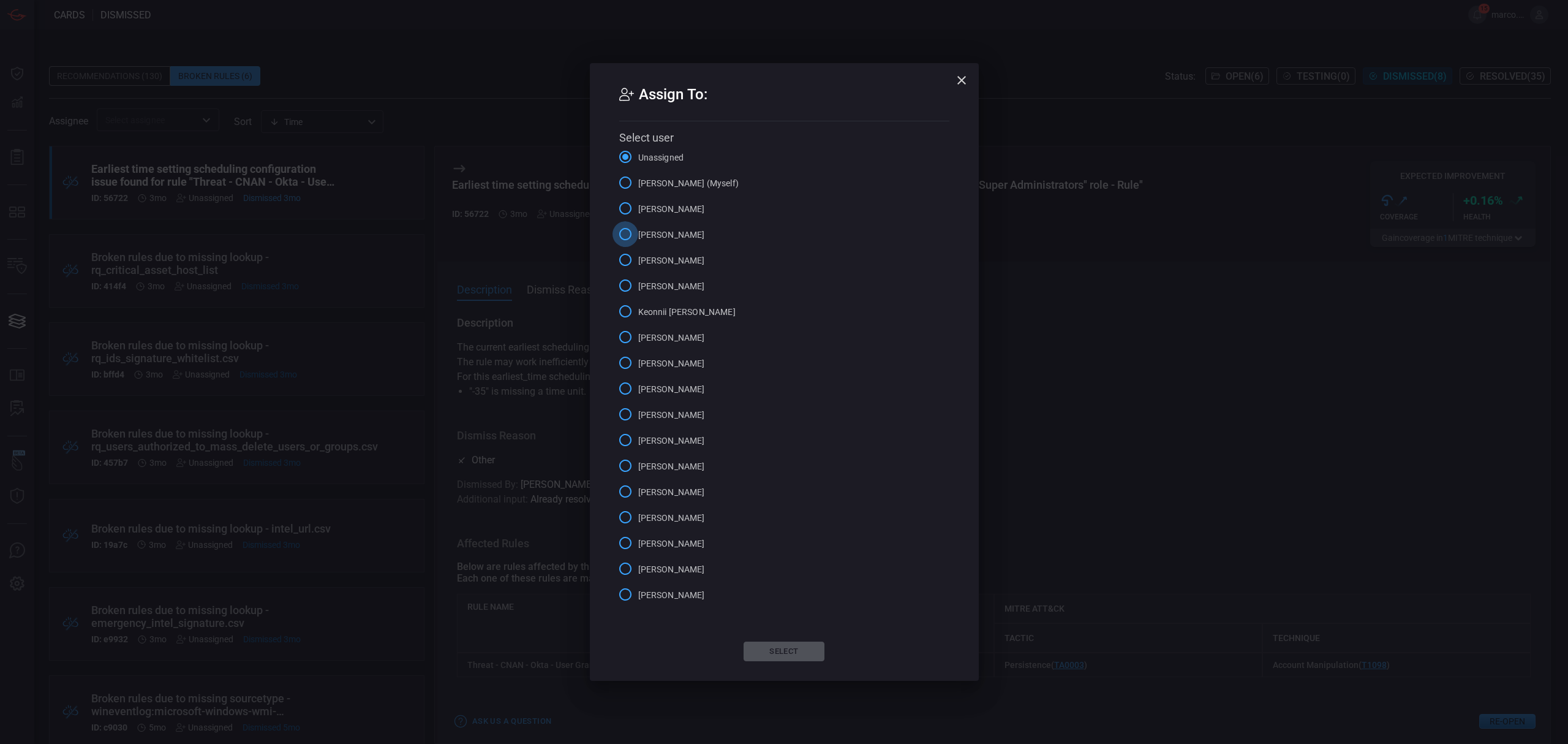
click at [626, 234] on input "Alex Diaz" at bounding box center [625, 234] width 25 height 25
click at [788, 657] on button "Select" at bounding box center [784, 651] width 81 height 19
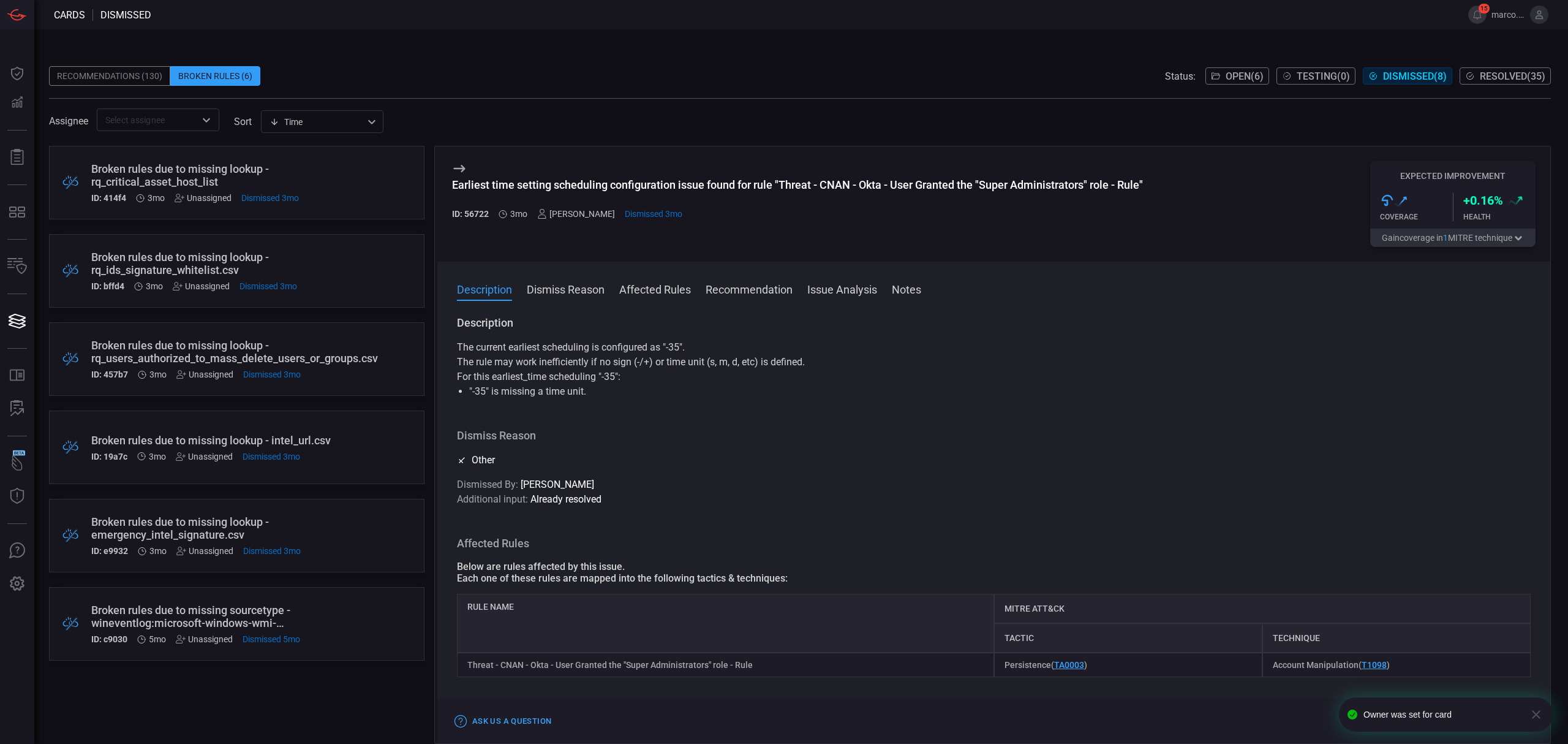
click at [302, 170] on div "Broken rules due to missing lookup - rq_critical_asset_host_list" at bounding box center [214, 175] width 245 height 25
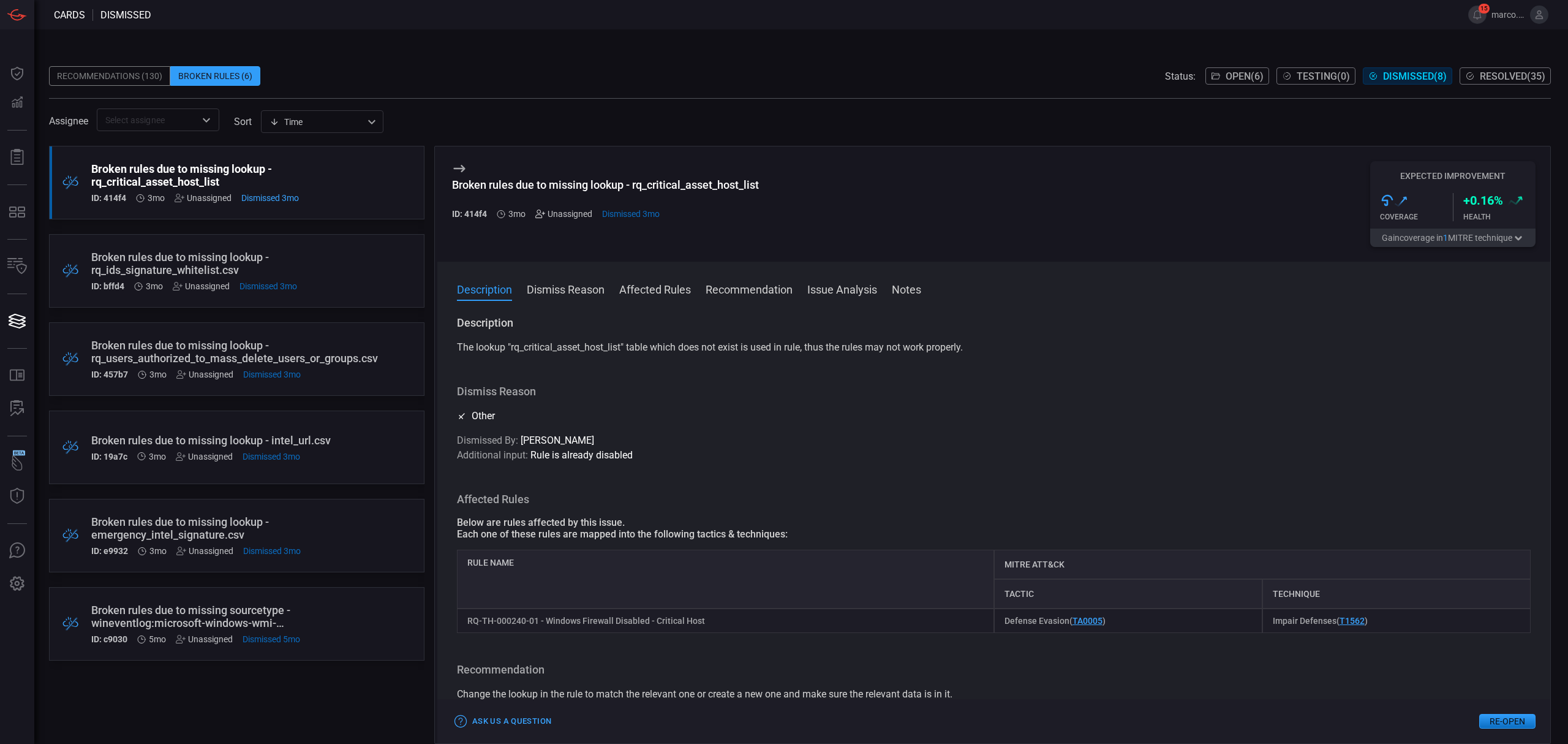
click at [540, 216] on icon at bounding box center [538, 214] width 6 height 8
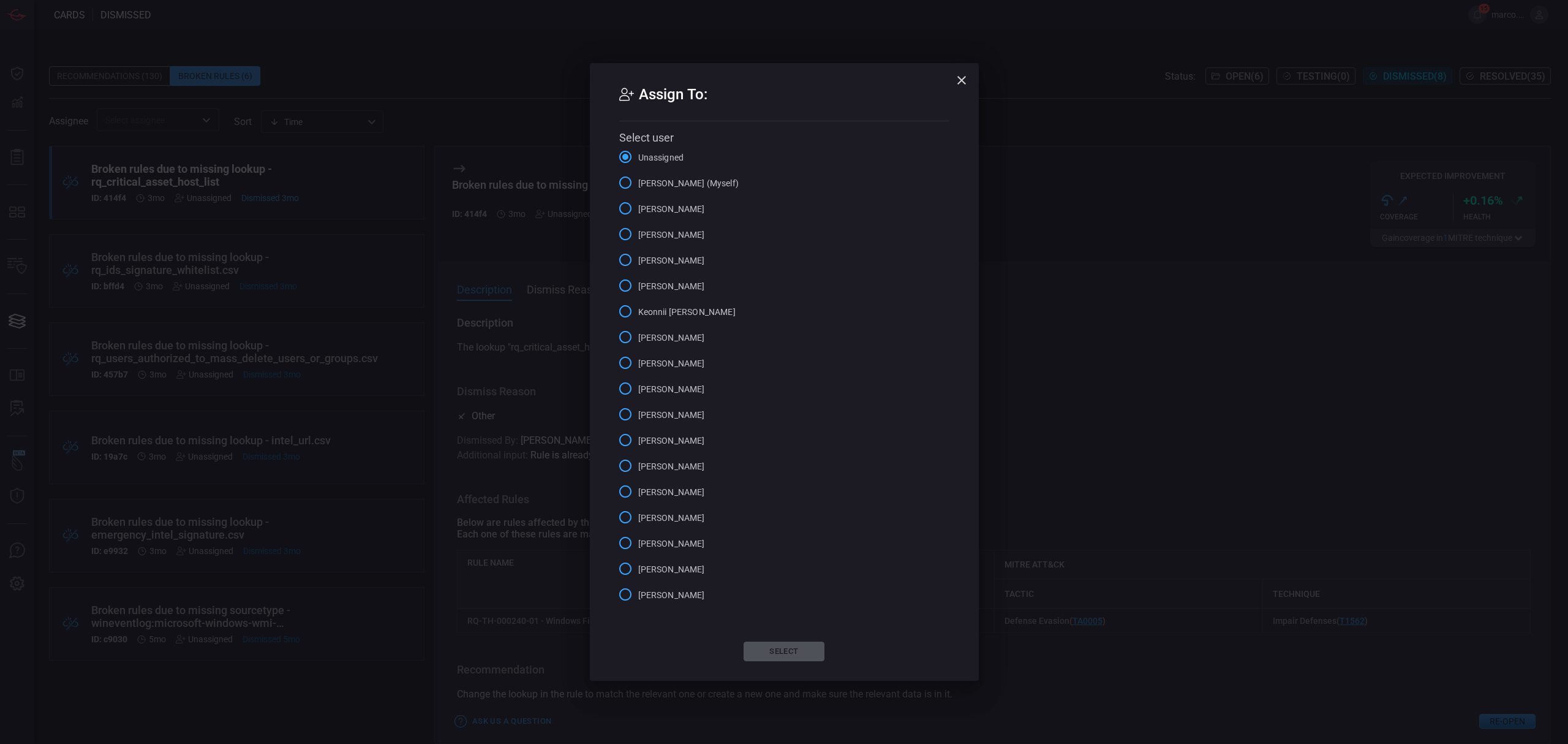
click at [627, 247] on input "Bianca Reynolds" at bounding box center [625, 259] width 25 height 25
click at [629, 234] on input "Alex Diaz" at bounding box center [625, 234] width 25 height 25
click at [782, 656] on button "Select" at bounding box center [784, 651] width 81 height 19
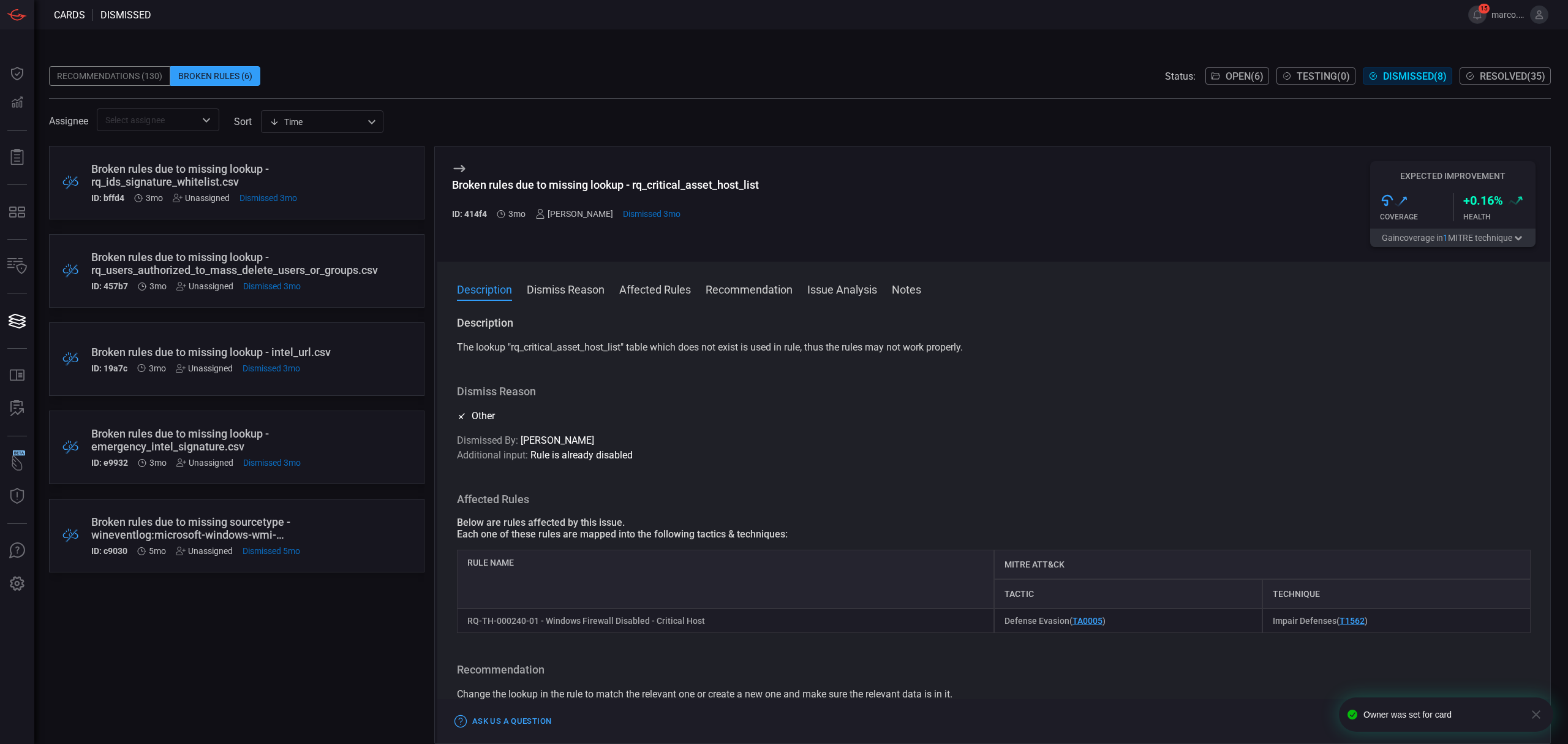
click at [217, 189] on div "Broken rules due to missing lookup - rq_ids_signature_whitelist.csv ID: bffd4 3…" at bounding box center [214, 183] width 245 height 41
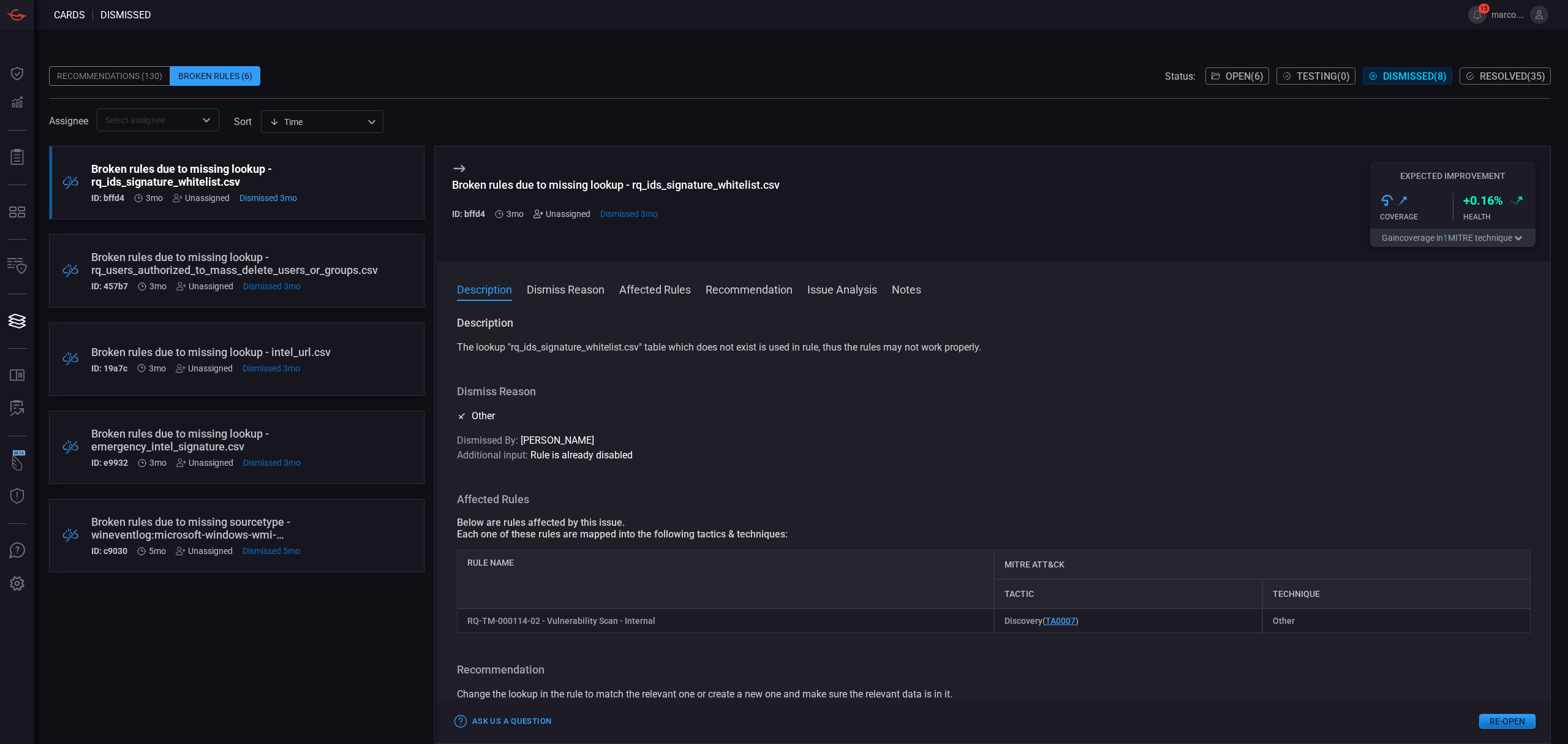
click at [538, 214] on icon at bounding box center [536, 214] width 6 height 8
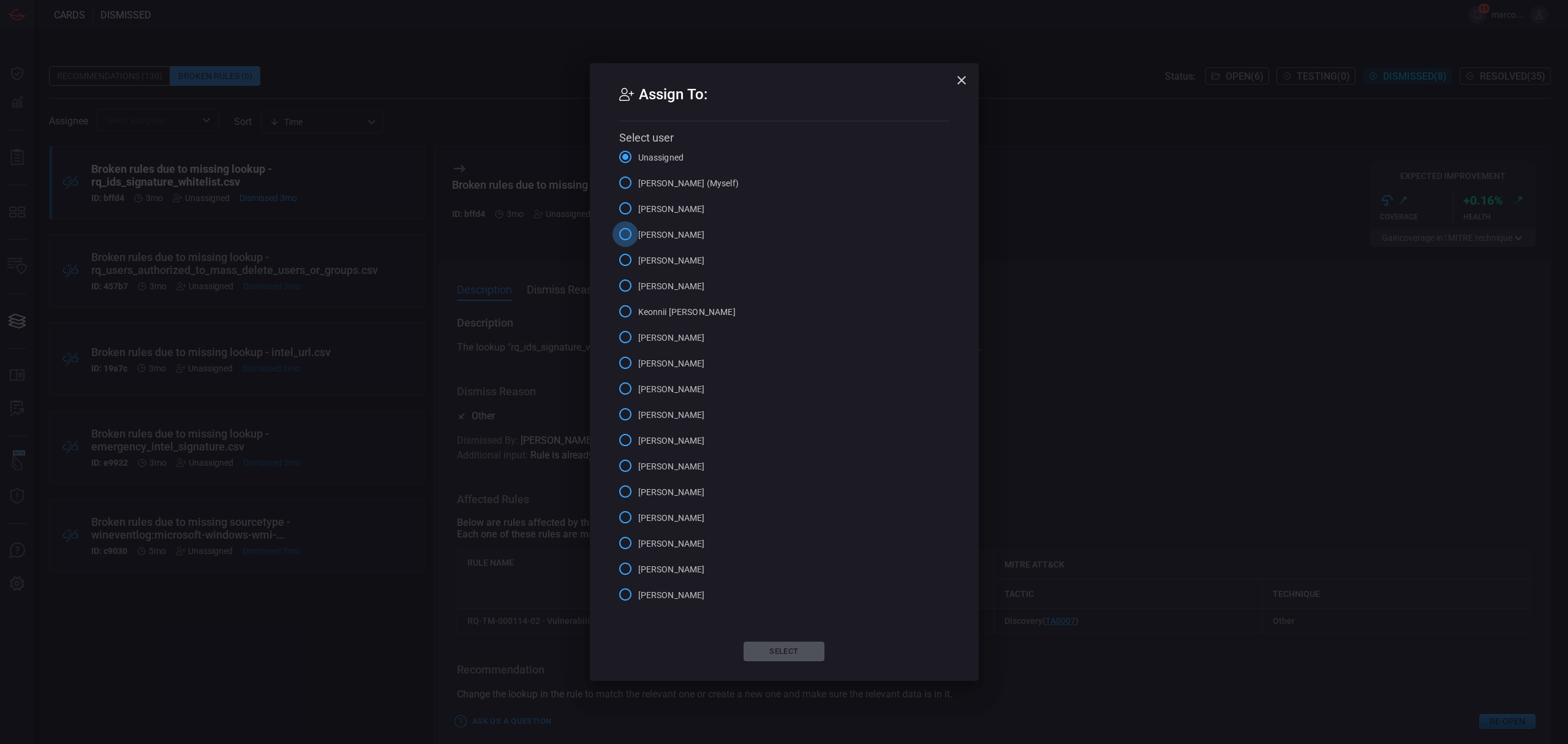
click at [621, 225] on input "Alex Diaz" at bounding box center [625, 234] width 25 height 25
click at [786, 646] on button "Select" at bounding box center [784, 651] width 81 height 19
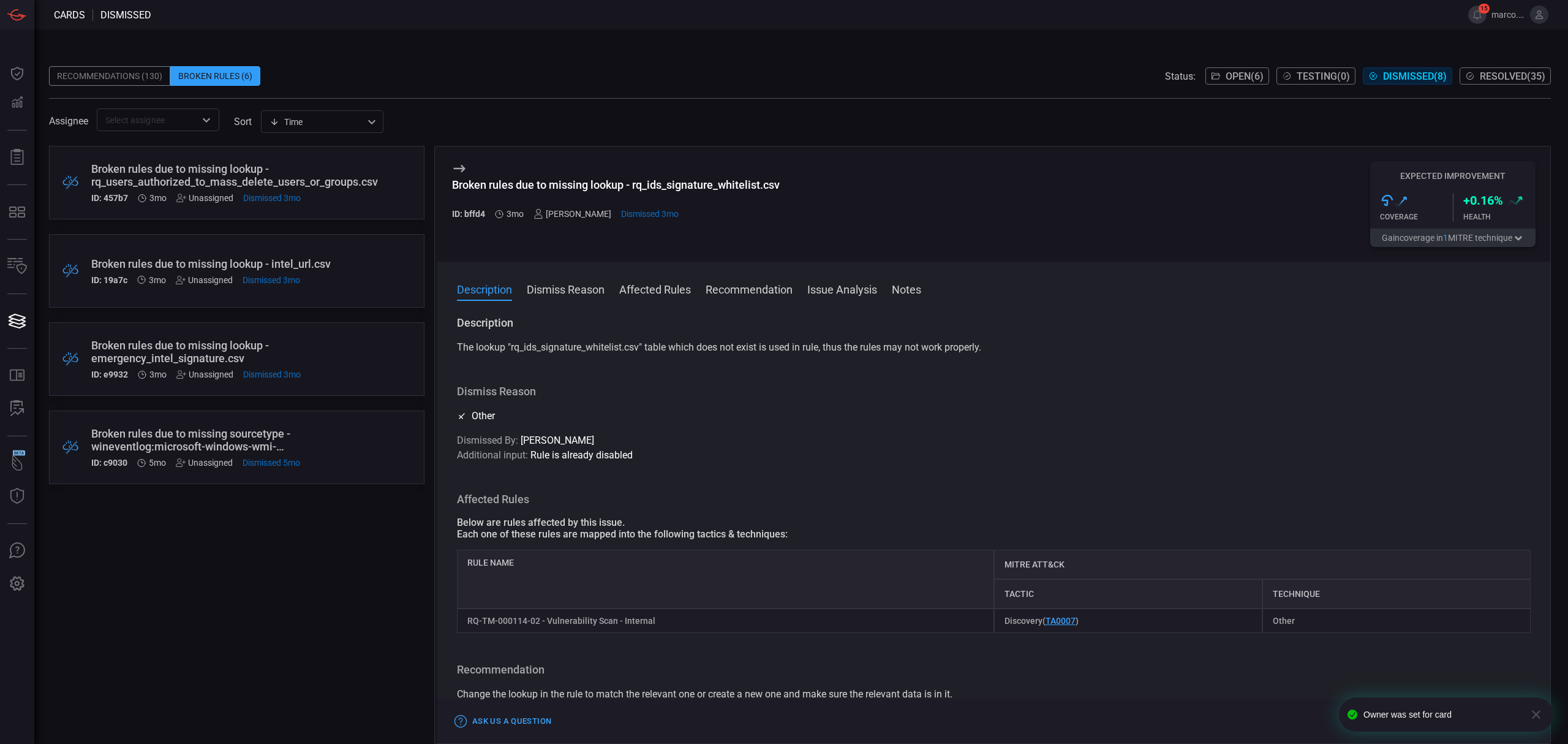
click at [291, 197] on span "Dismissed 3mo" at bounding box center [271, 198] width 57 height 10
click at [540, 212] on icon at bounding box center [542, 214] width 10 height 10
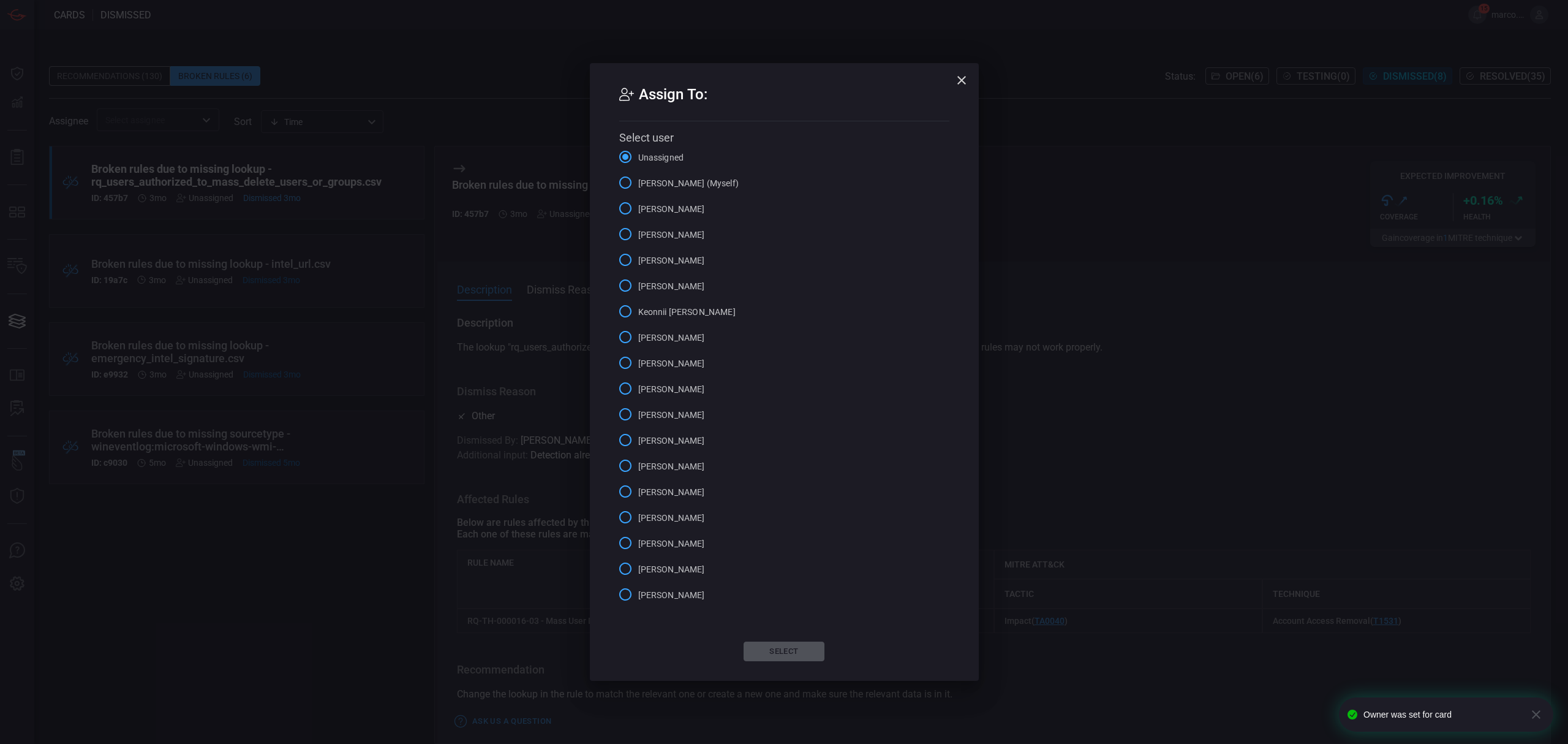
click at [659, 236] on span "Alex Diaz" at bounding box center [671, 234] width 67 height 13
click at [638, 236] on input "Alex Diaz" at bounding box center [625, 234] width 25 height 25
click at [809, 653] on button "Select" at bounding box center [784, 651] width 81 height 19
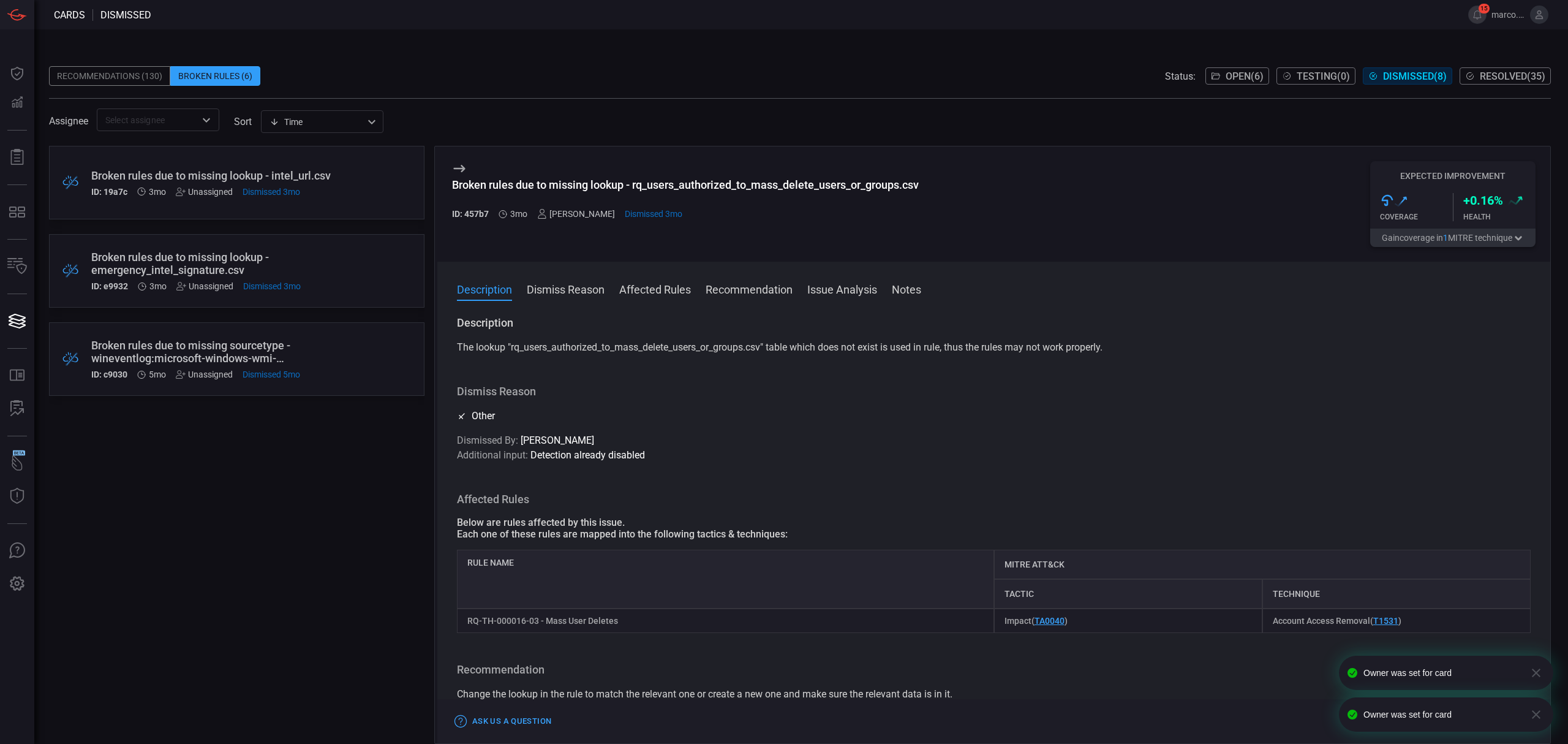
click at [356, 167] on div ".broken_cards_icon_0{fill:#39A4FF;} .broken_cards_icon_1{fill:none;stroke:#1918…" at bounding box center [236, 183] width 376 height 74
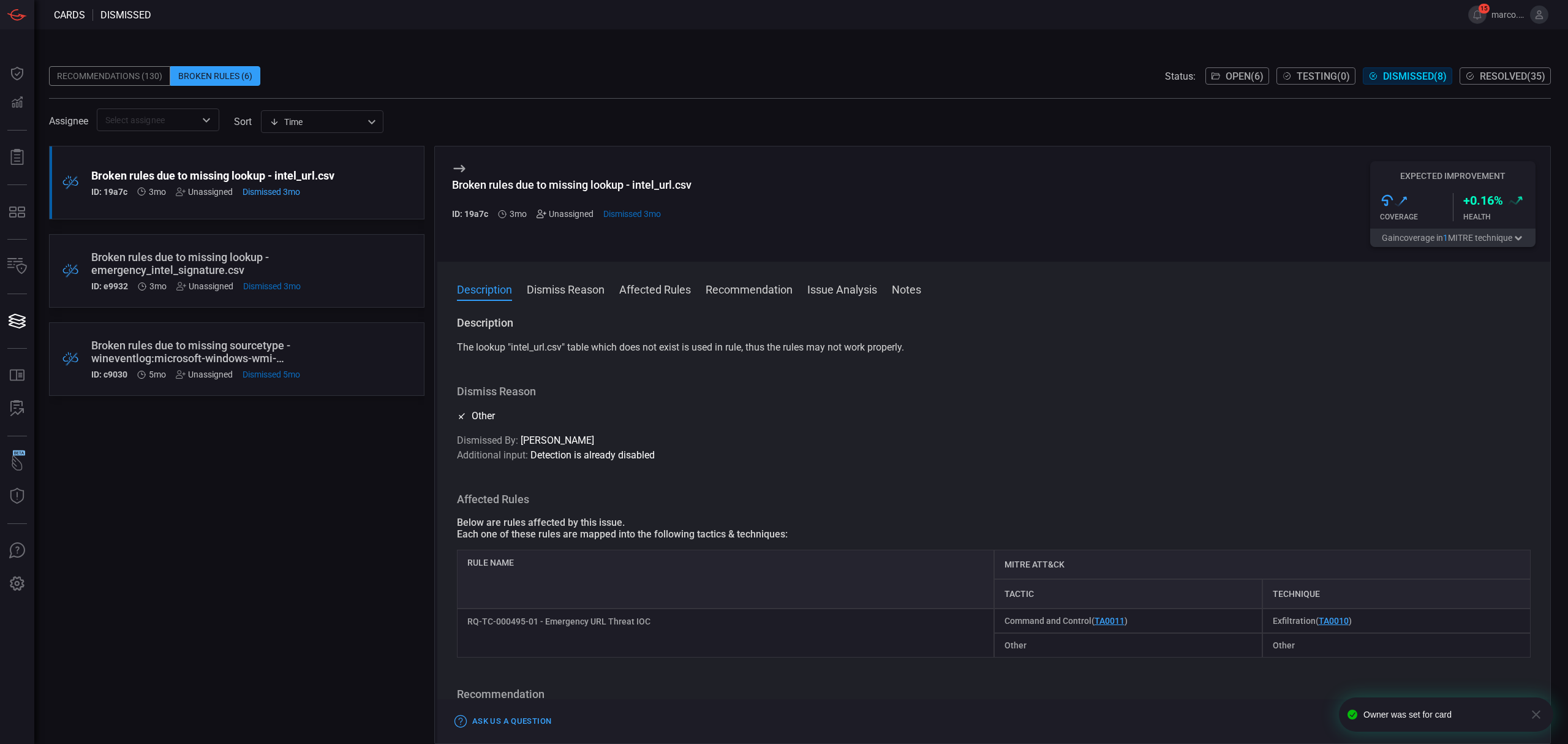
click at [540, 214] on icon at bounding box center [539, 214] width 6 height 8
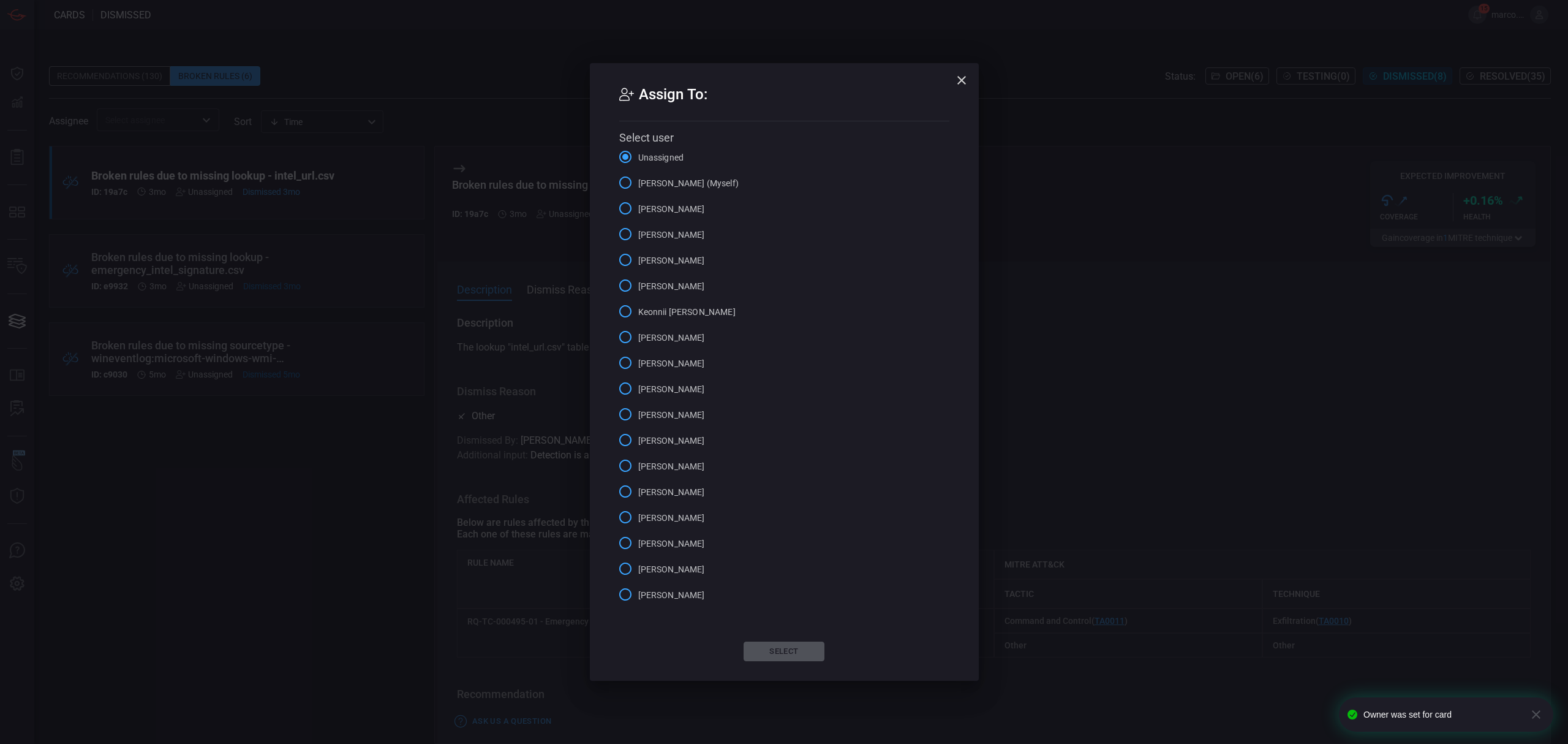
click at [625, 231] on input "Alex Diaz" at bounding box center [625, 234] width 25 height 25
click at [773, 656] on button "Select" at bounding box center [784, 651] width 81 height 19
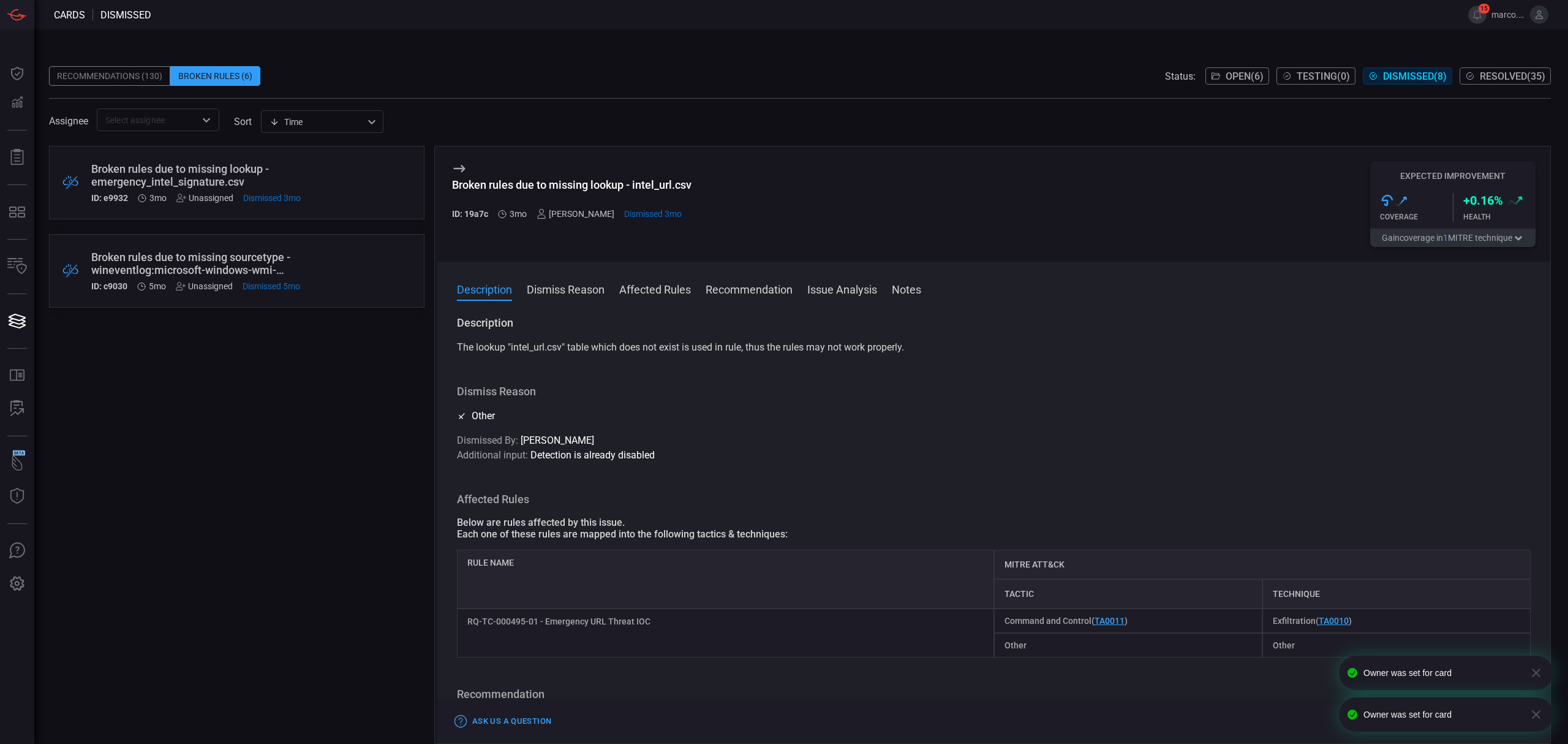
click at [306, 185] on div "Broken rules due to missing lookup - emergency_intel_signature.csv" at bounding box center [214, 175] width 245 height 25
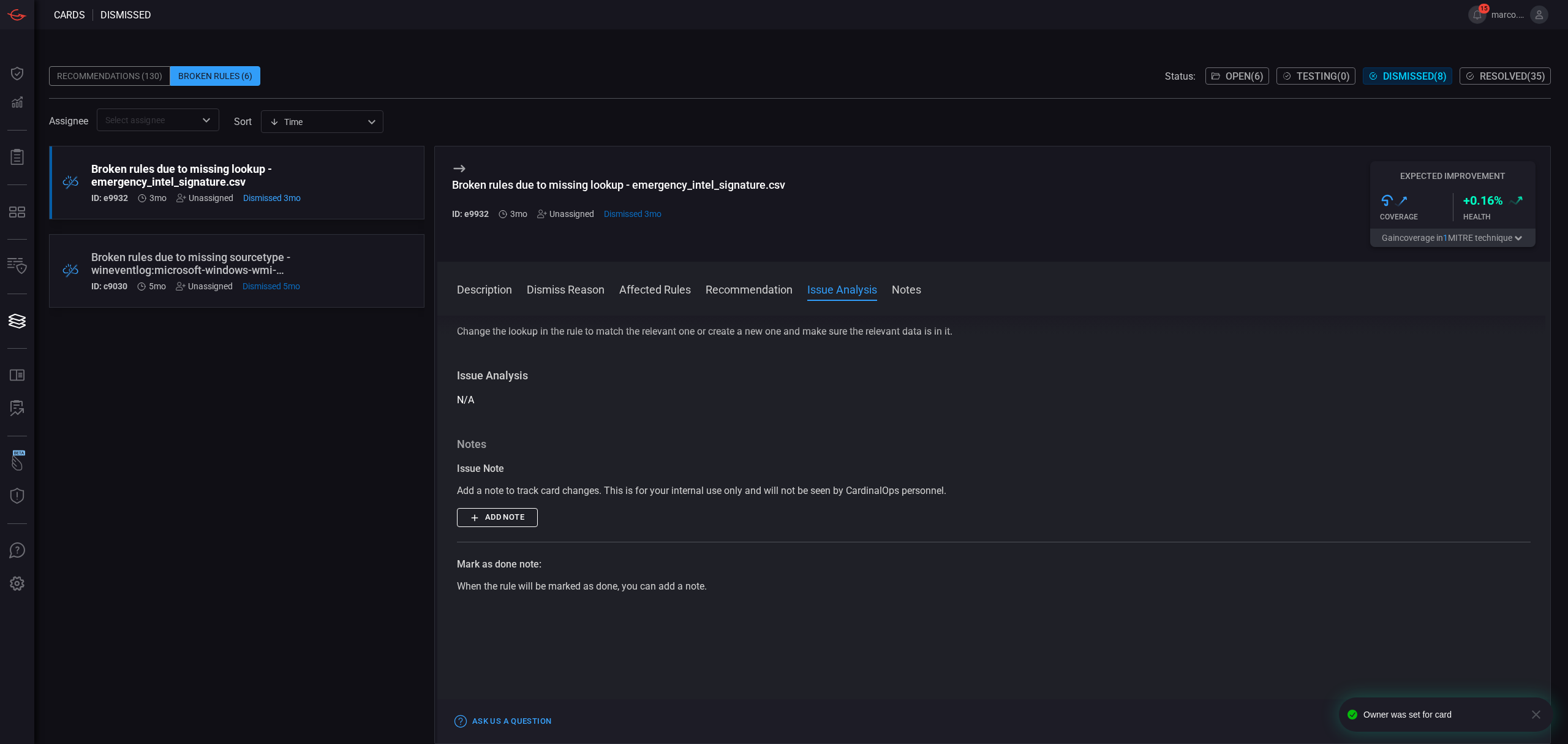
scroll to position [82, 0]
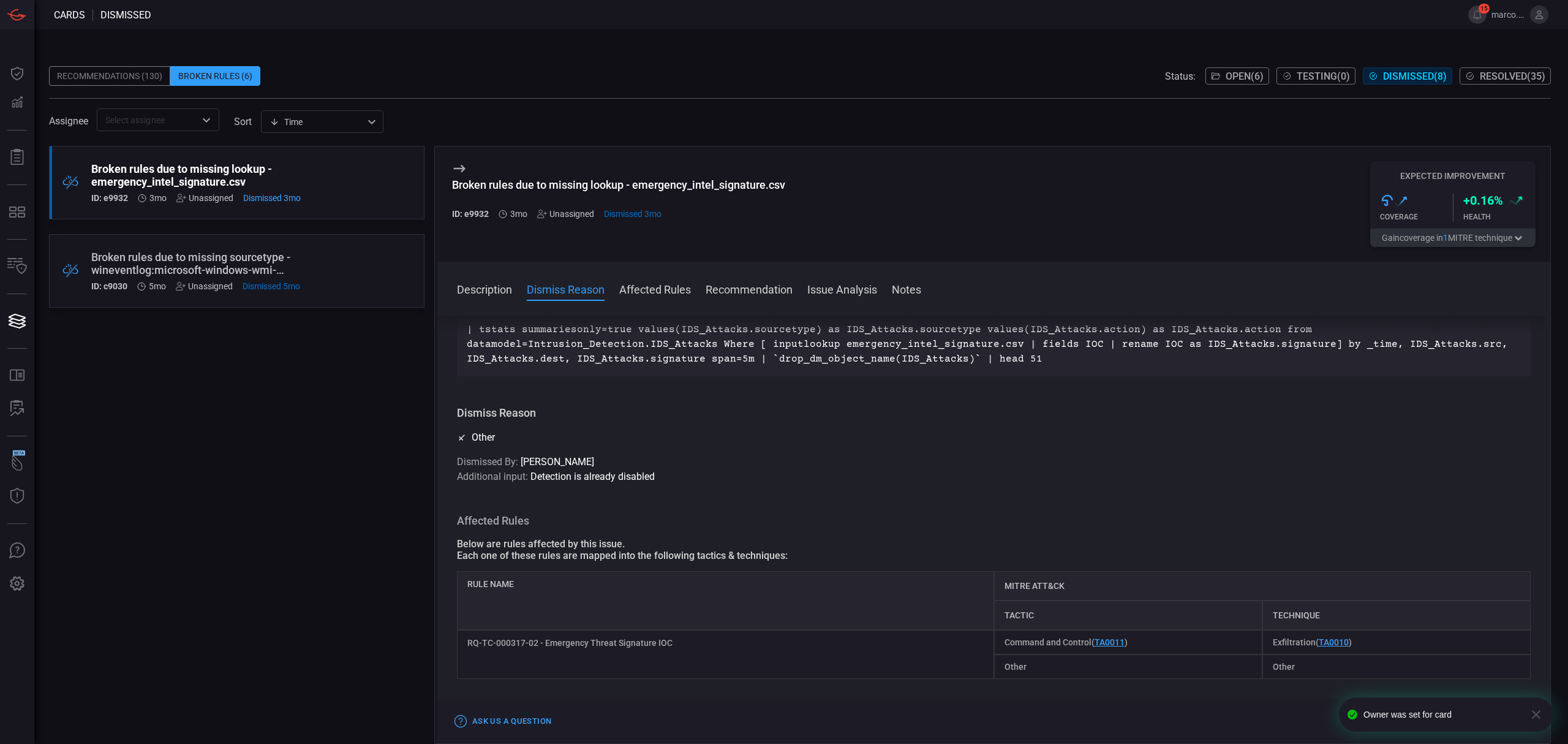
click at [547, 209] on div "Unassigned" at bounding box center [565, 214] width 57 height 10
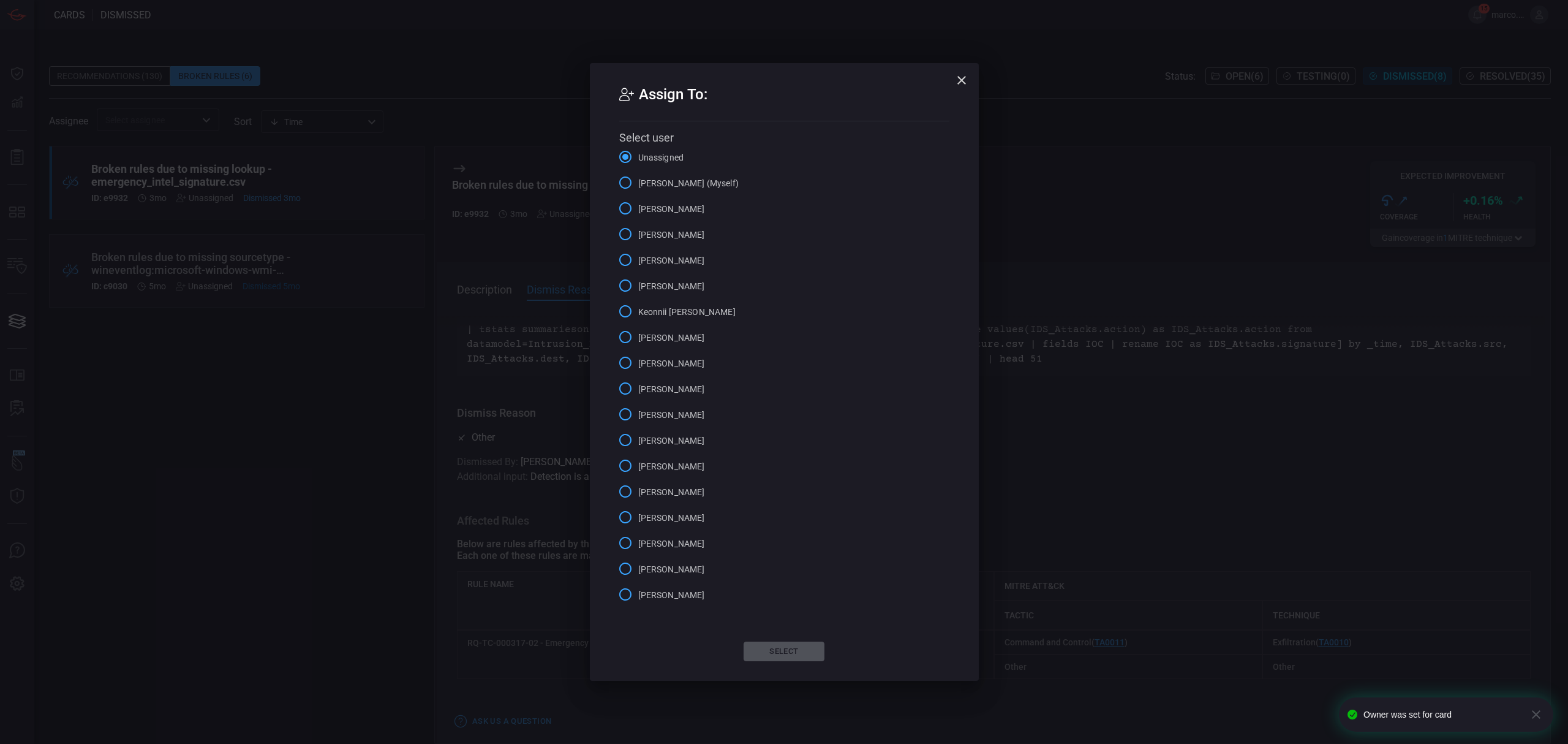
click at [540, 215] on div "Assign To: Select user Unassigned Marco Villarruel (Myself) Alejandro Castillo …" at bounding box center [784, 372] width 1568 height 744
click at [623, 238] on input "Alex Diaz" at bounding box center [625, 234] width 25 height 25
click at [774, 657] on button "Select" at bounding box center [784, 651] width 81 height 19
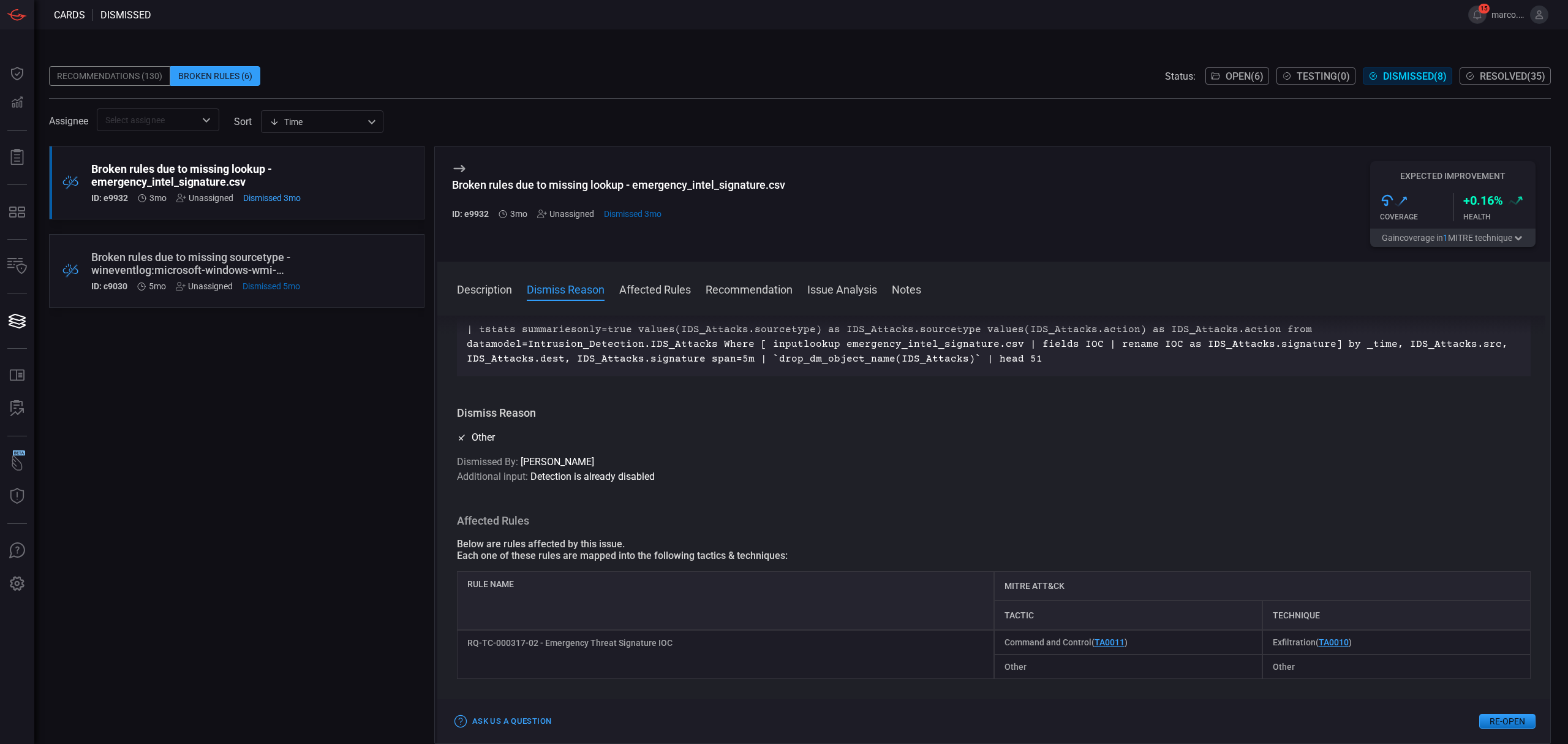
scroll to position [0, 0]
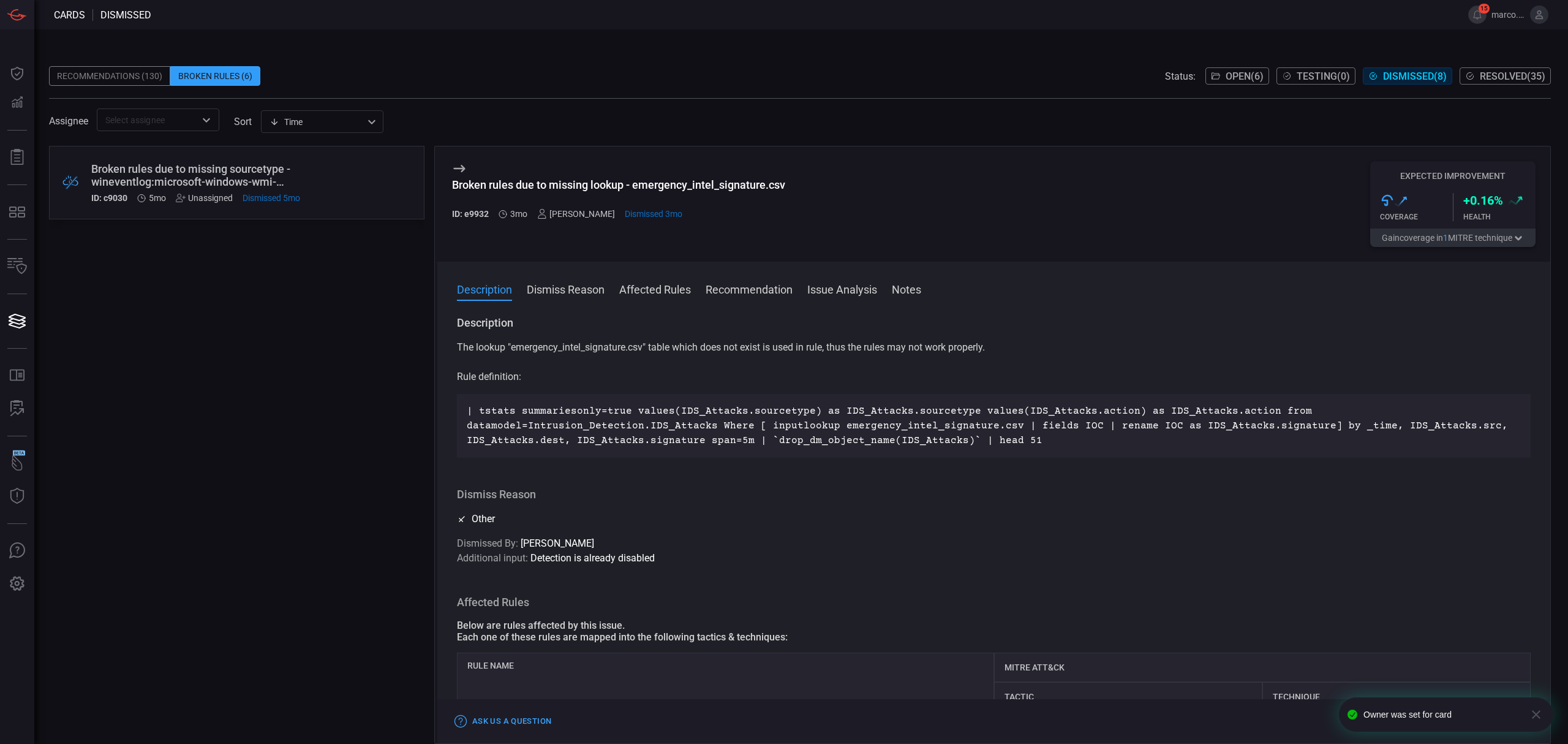
click at [264, 180] on div "Broken rules due to missing sourcetype - wineventlog:microsoft-windows-wmi-acti…" at bounding box center [214, 175] width 245 height 25
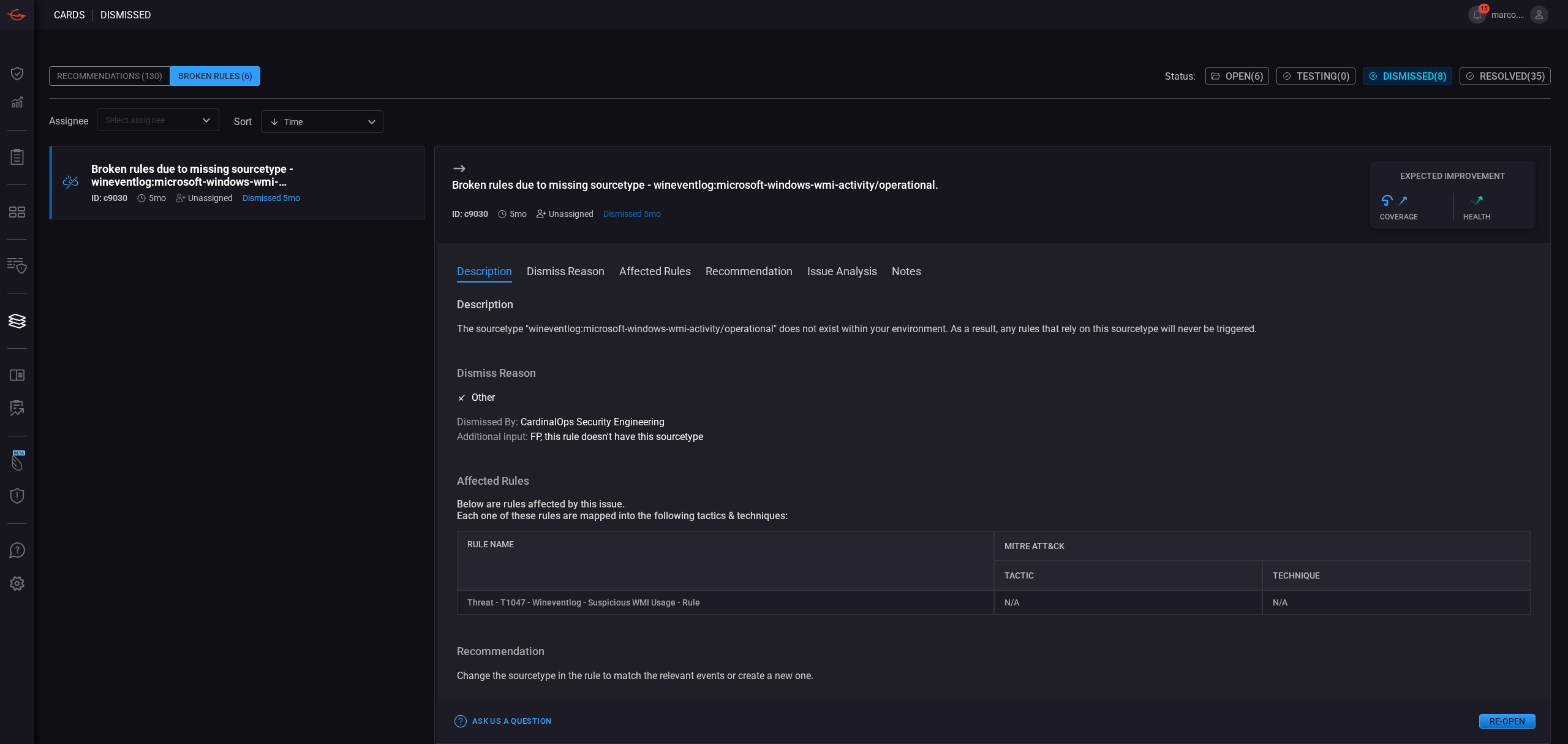
click at [536, 215] on icon at bounding box center [541, 214] width 10 height 10
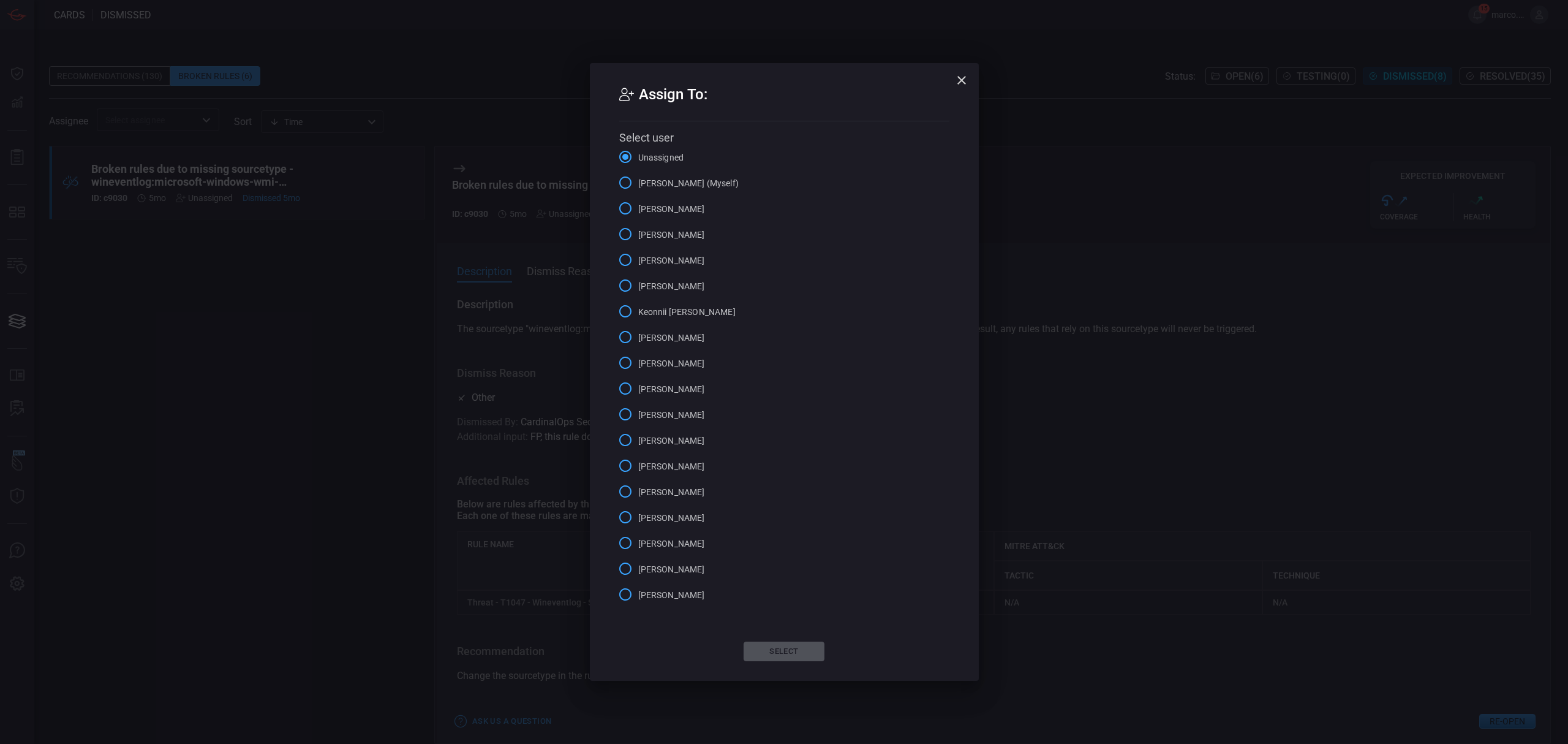
click at [966, 77] on icon "button" at bounding box center [961, 80] width 15 height 15
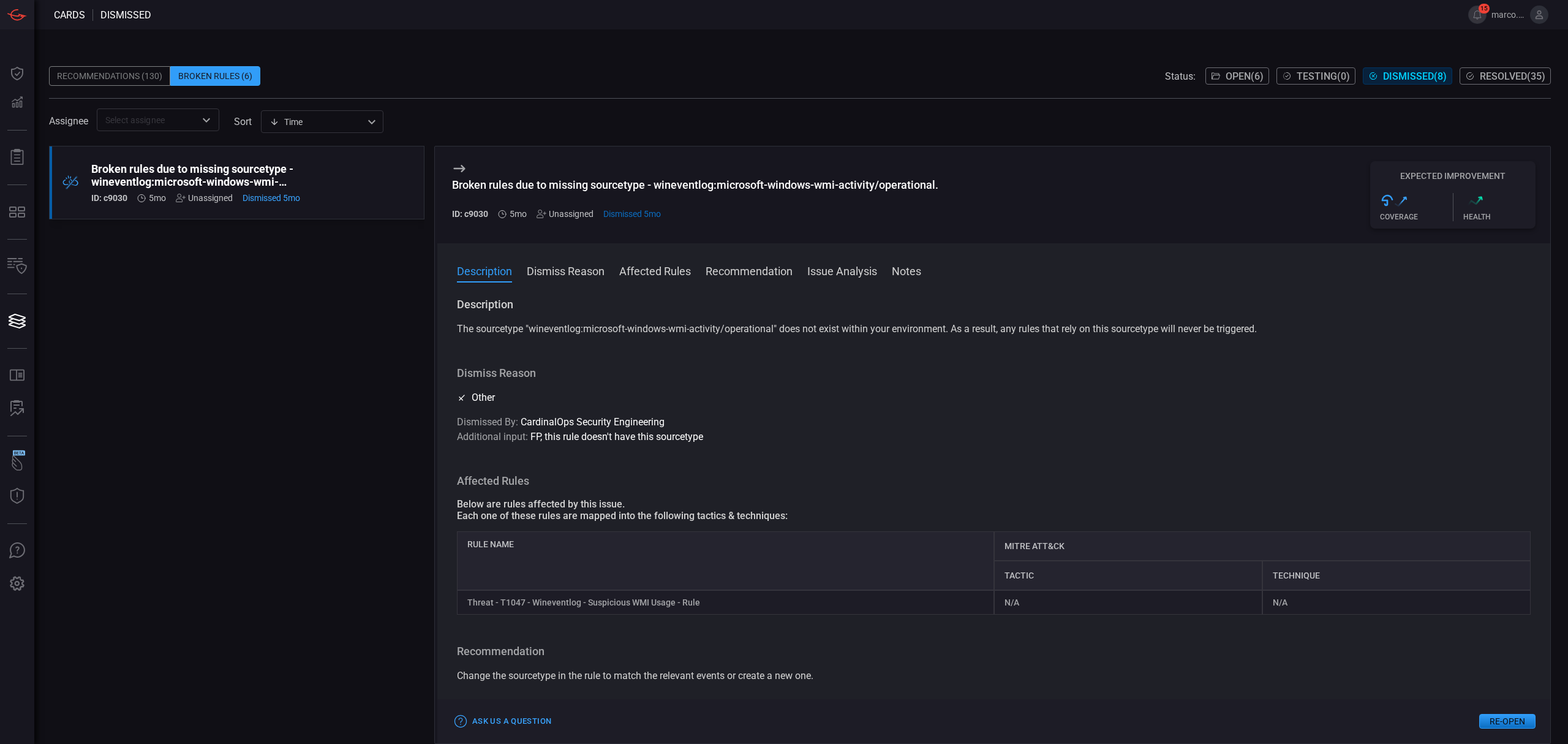
click at [118, 80] on div "Recommendations (130)" at bounding box center [109, 76] width 121 height 19
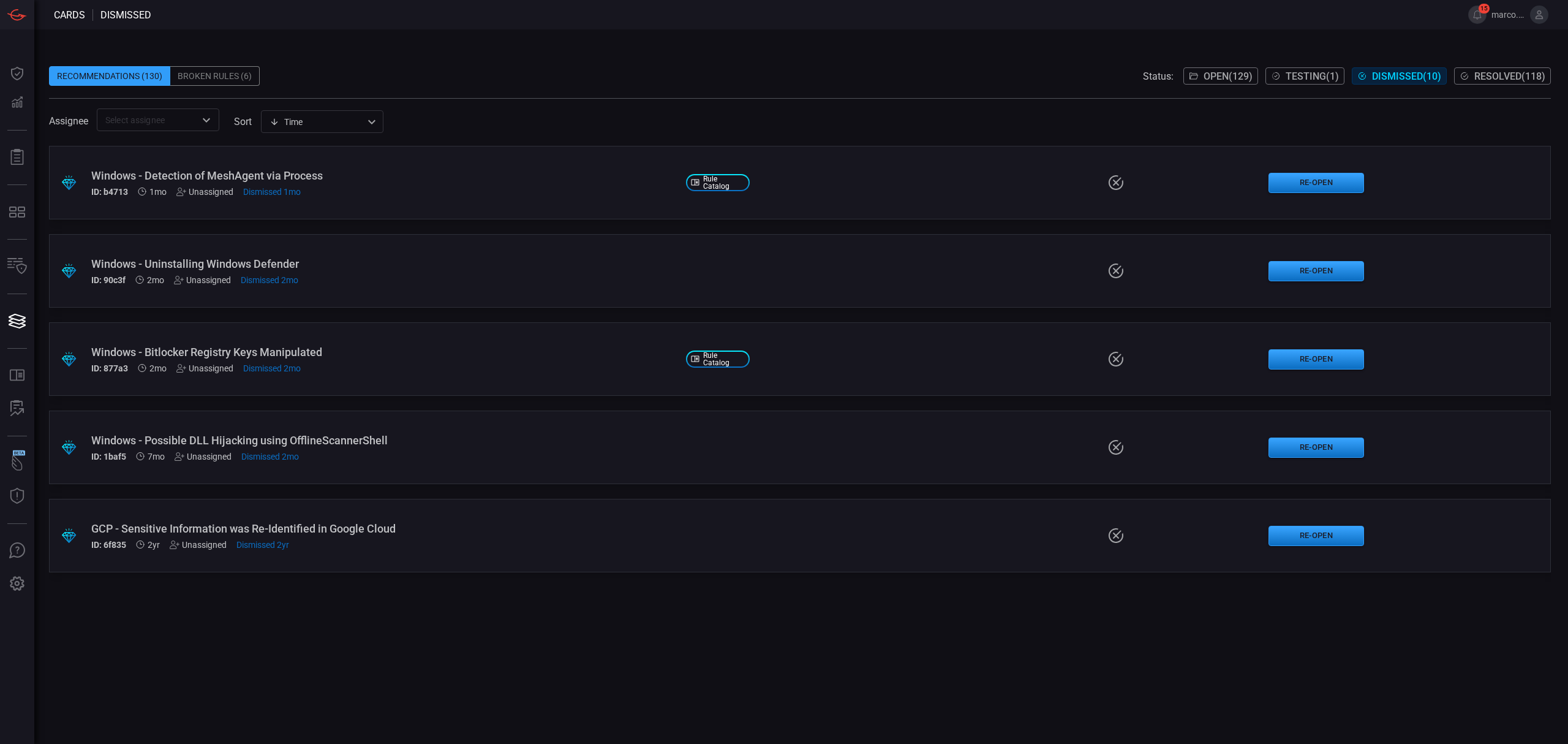
click at [1390, 74] on span "Dismissed ( 10 )" at bounding box center [1406, 77] width 69 height 12
click at [249, 72] on div "Broken Rules (6)" at bounding box center [215, 76] width 89 height 19
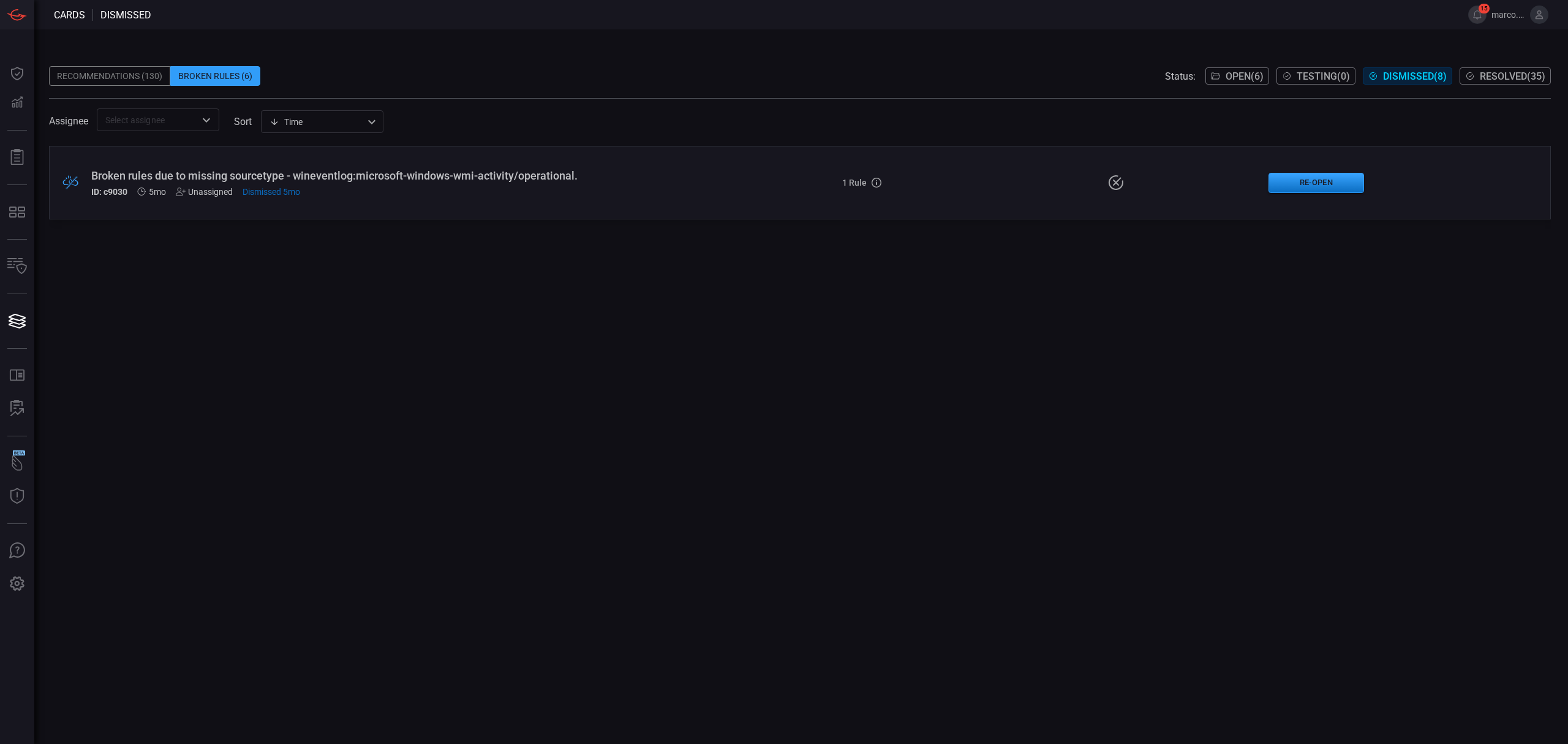
click at [1230, 72] on span "Open ( 6 )" at bounding box center [1244, 77] width 38 height 12
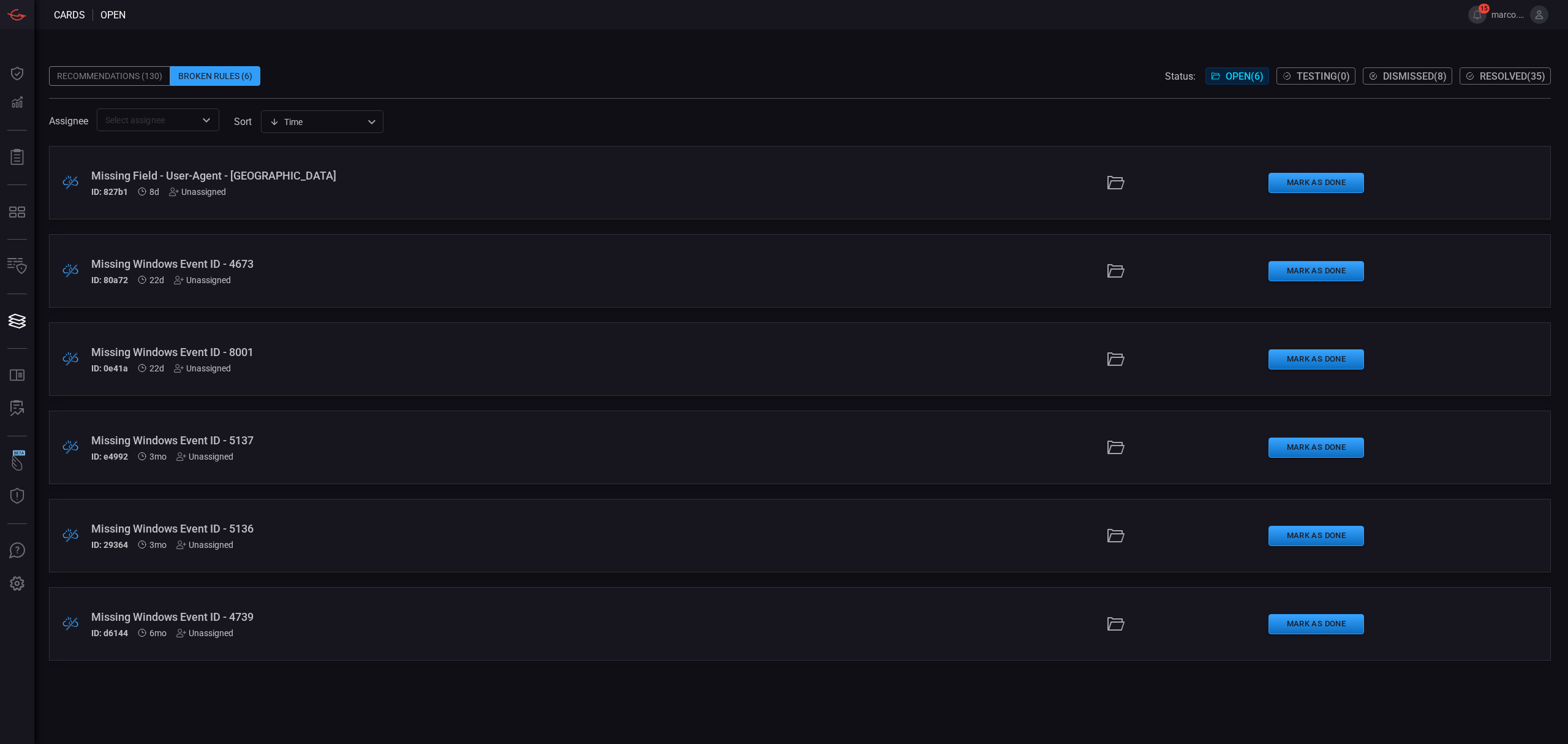
click at [1404, 71] on span "Dismissed ( 8 )" at bounding box center [1415, 77] width 64 height 12
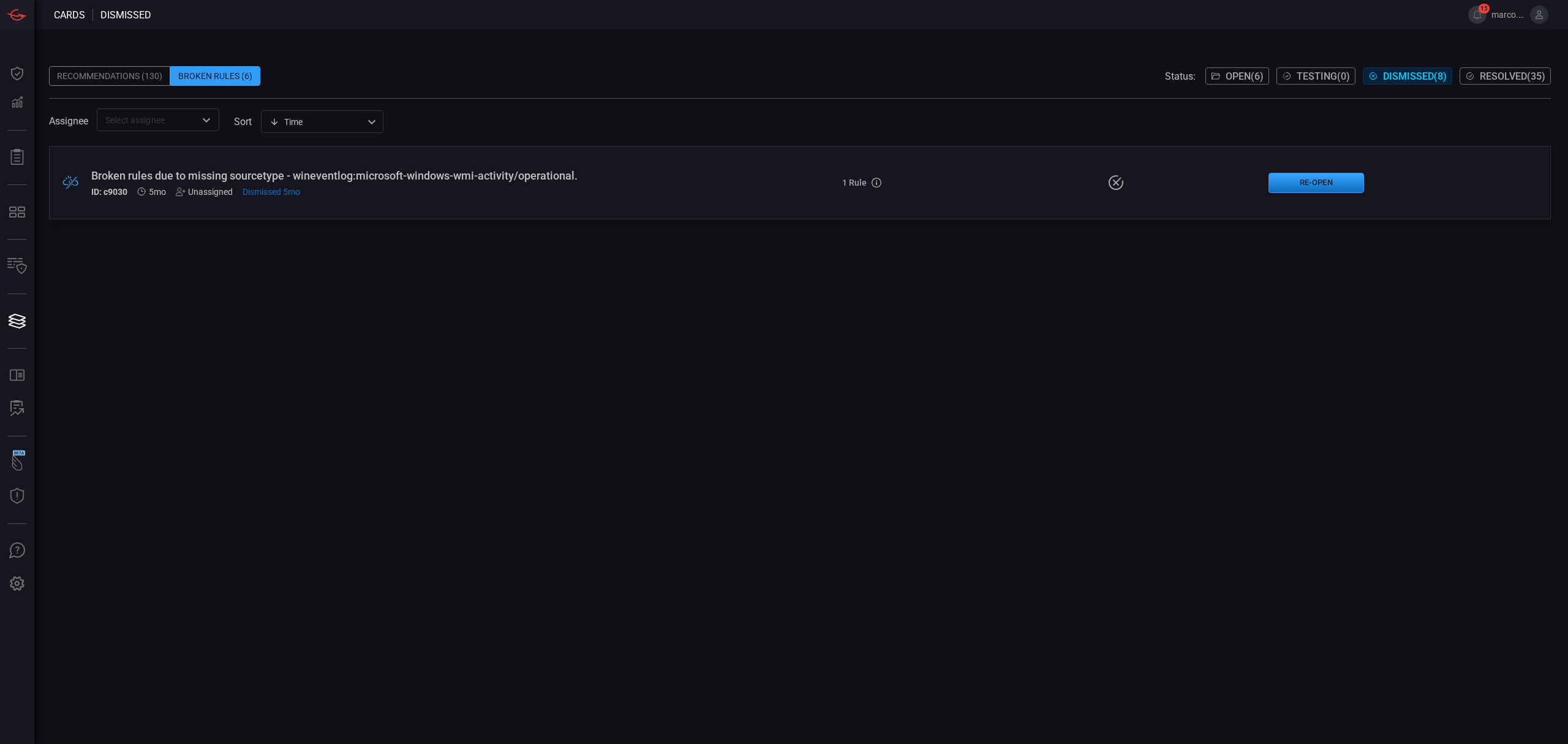
click at [459, 174] on div "Broken rules due to missing sourcetype - wineventlog:microsoft-windows-wmi-acti…" at bounding box center [384, 175] width 584 height 13
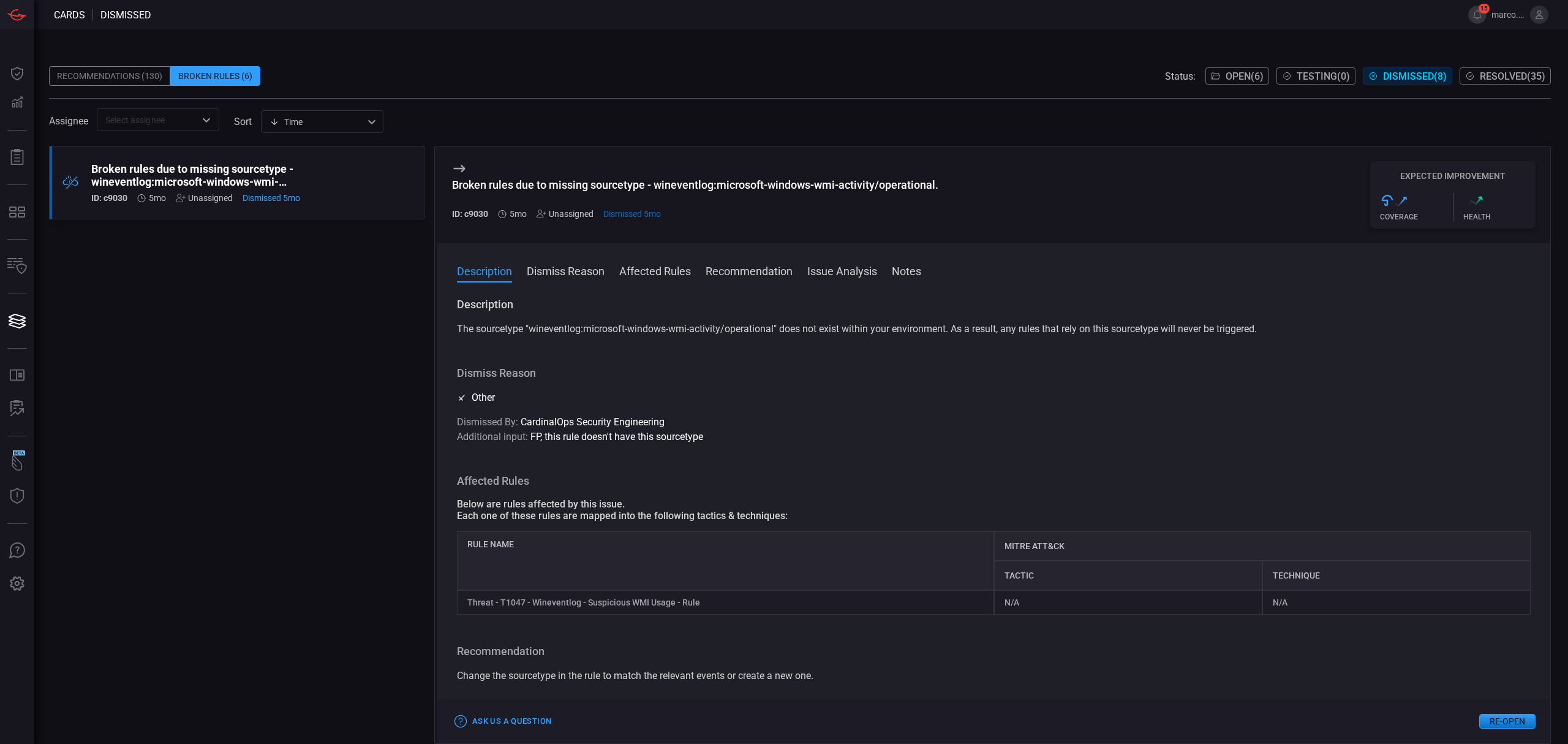
click at [121, 72] on div "Recommendations (130)" at bounding box center [109, 76] width 121 height 19
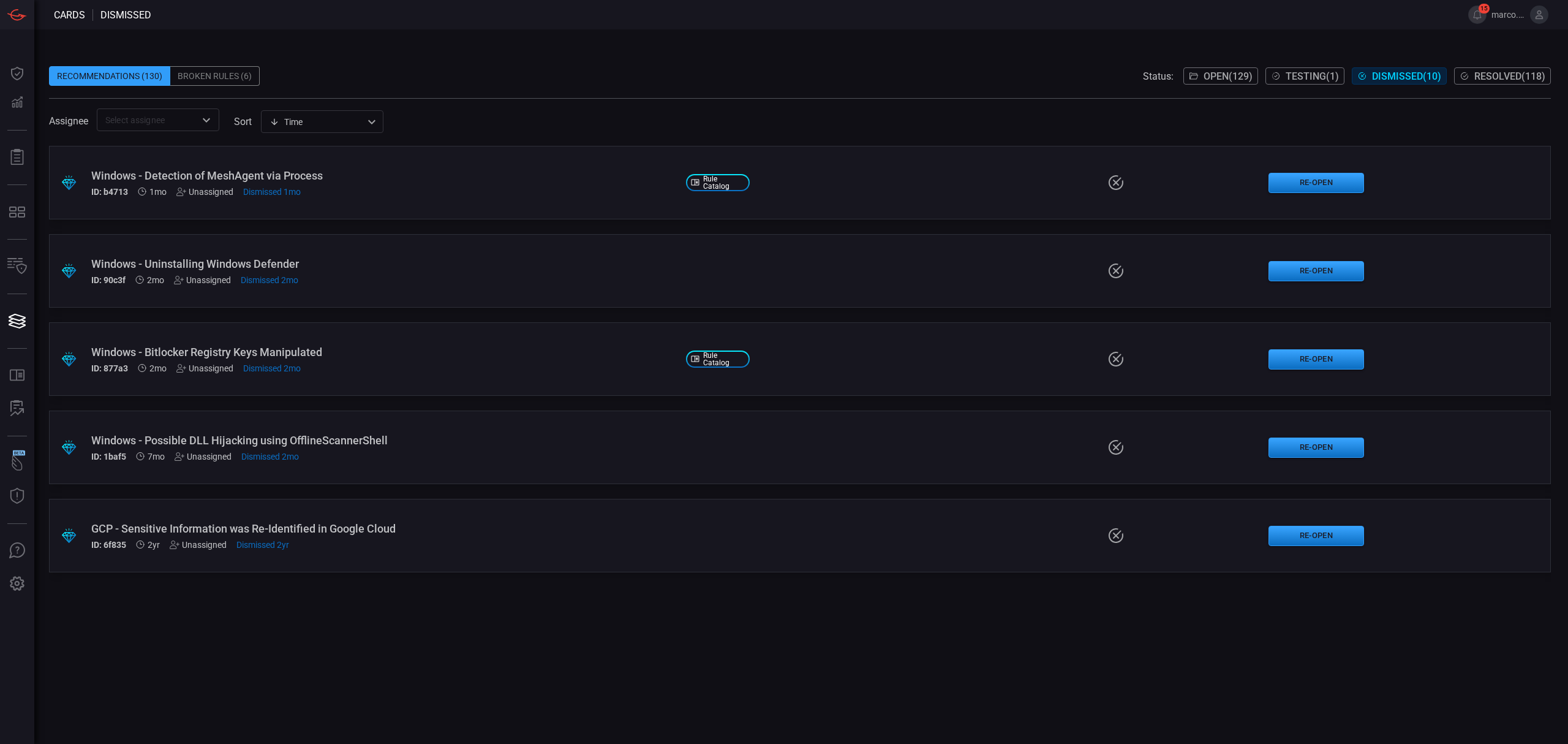
click at [219, 76] on div "Broken Rules (6)" at bounding box center [215, 76] width 89 height 19
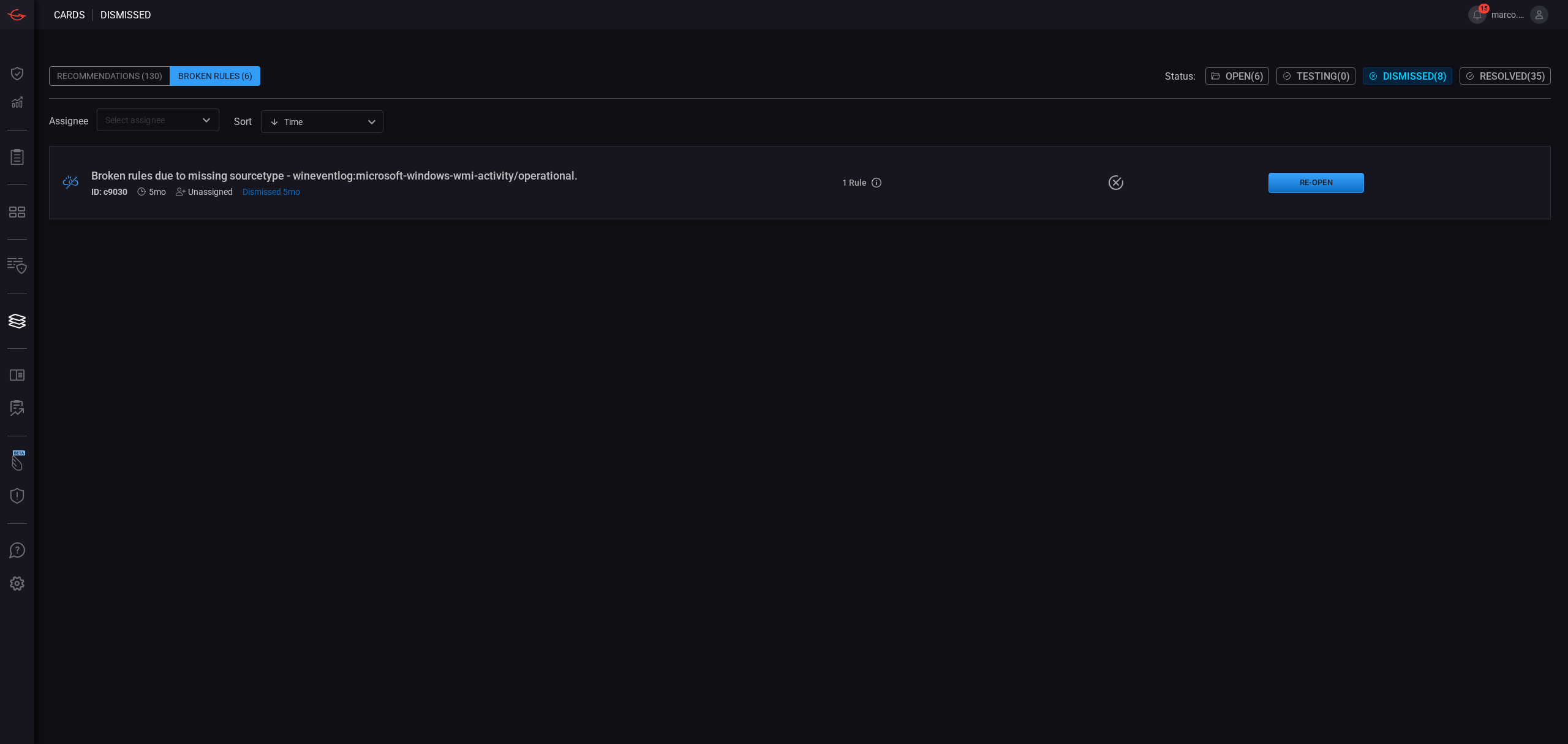
click at [1522, 77] on span "Resolved ( 35 )" at bounding box center [1512, 77] width 65 height 12
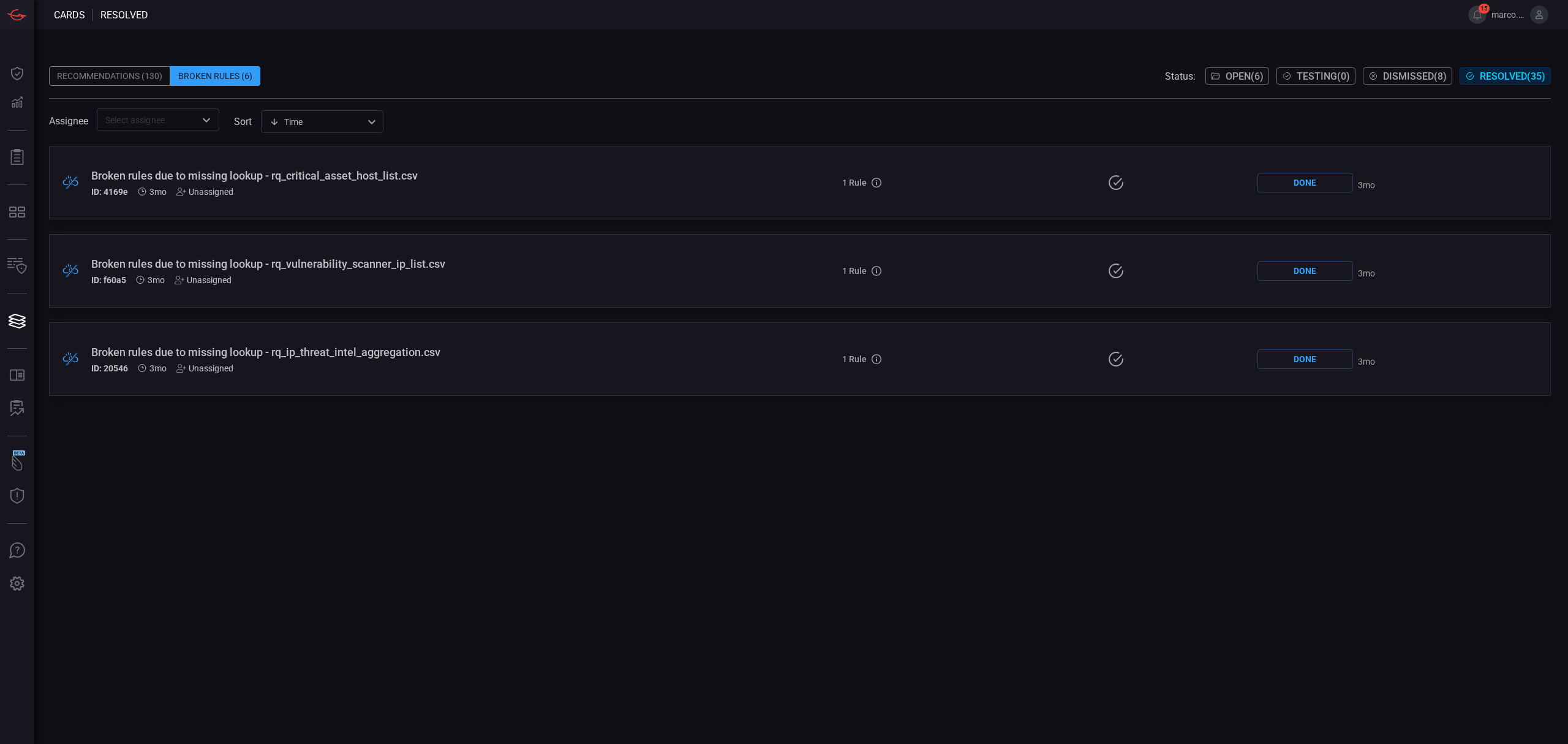
click at [517, 188] on div "ID: 4169e 3mo Unassigned" at bounding box center [384, 191] width 584 height 10
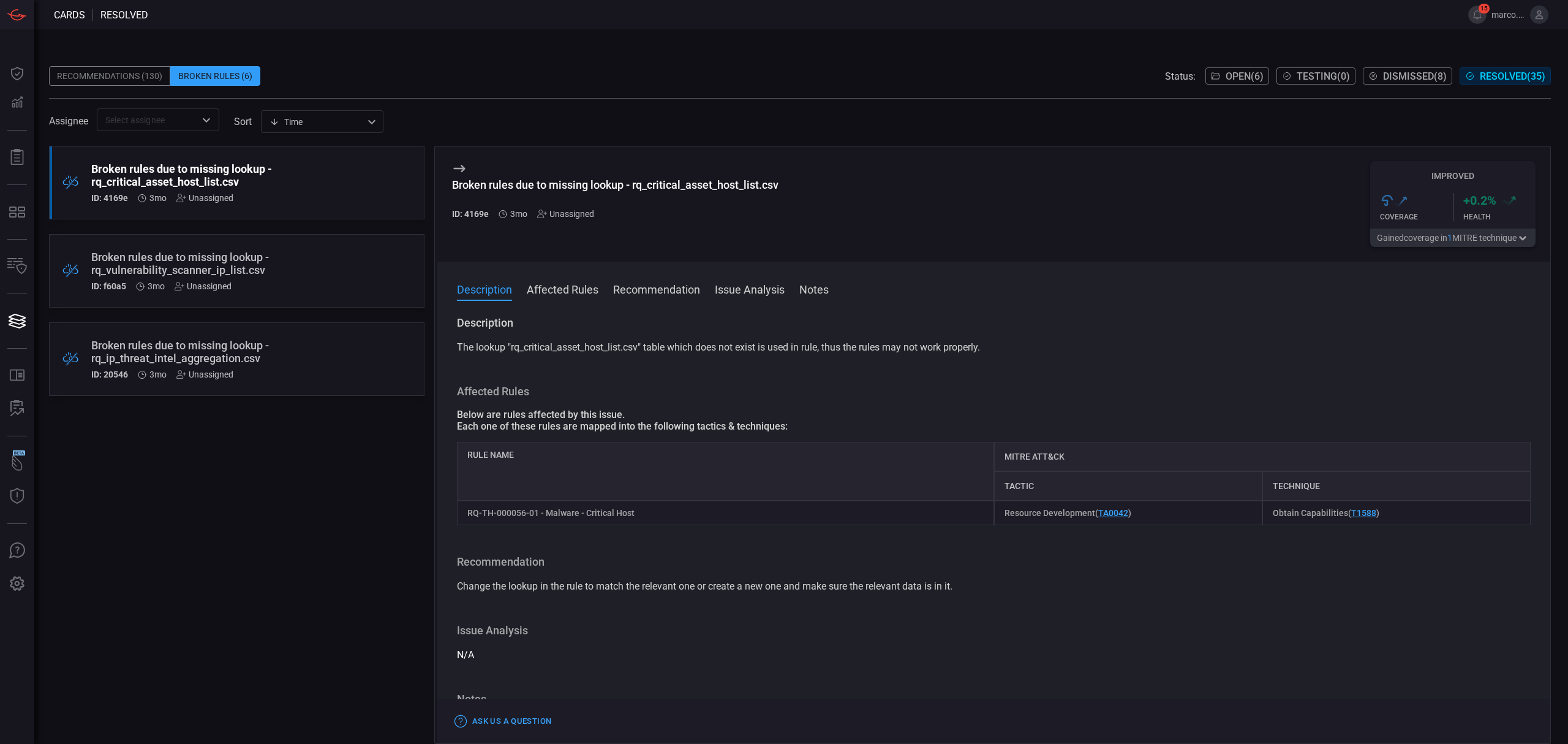
click at [273, 357] on div "Broken rules due to missing lookup - rq_ip_threat_intel_aggregation.csv" at bounding box center [214, 352] width 245 height 25
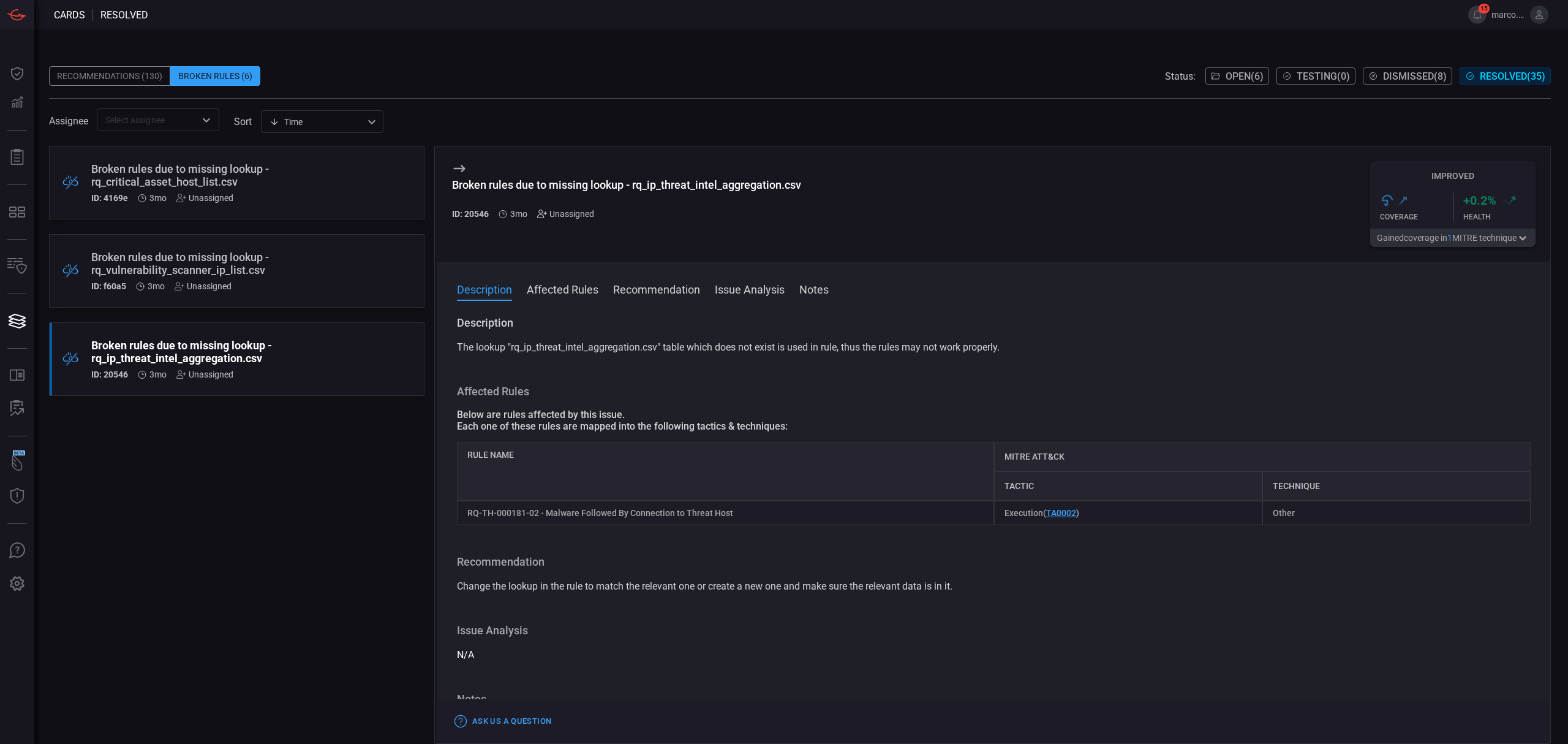
click at [543, 217] on icon at bounding box center [542, 214] width 10 height 10
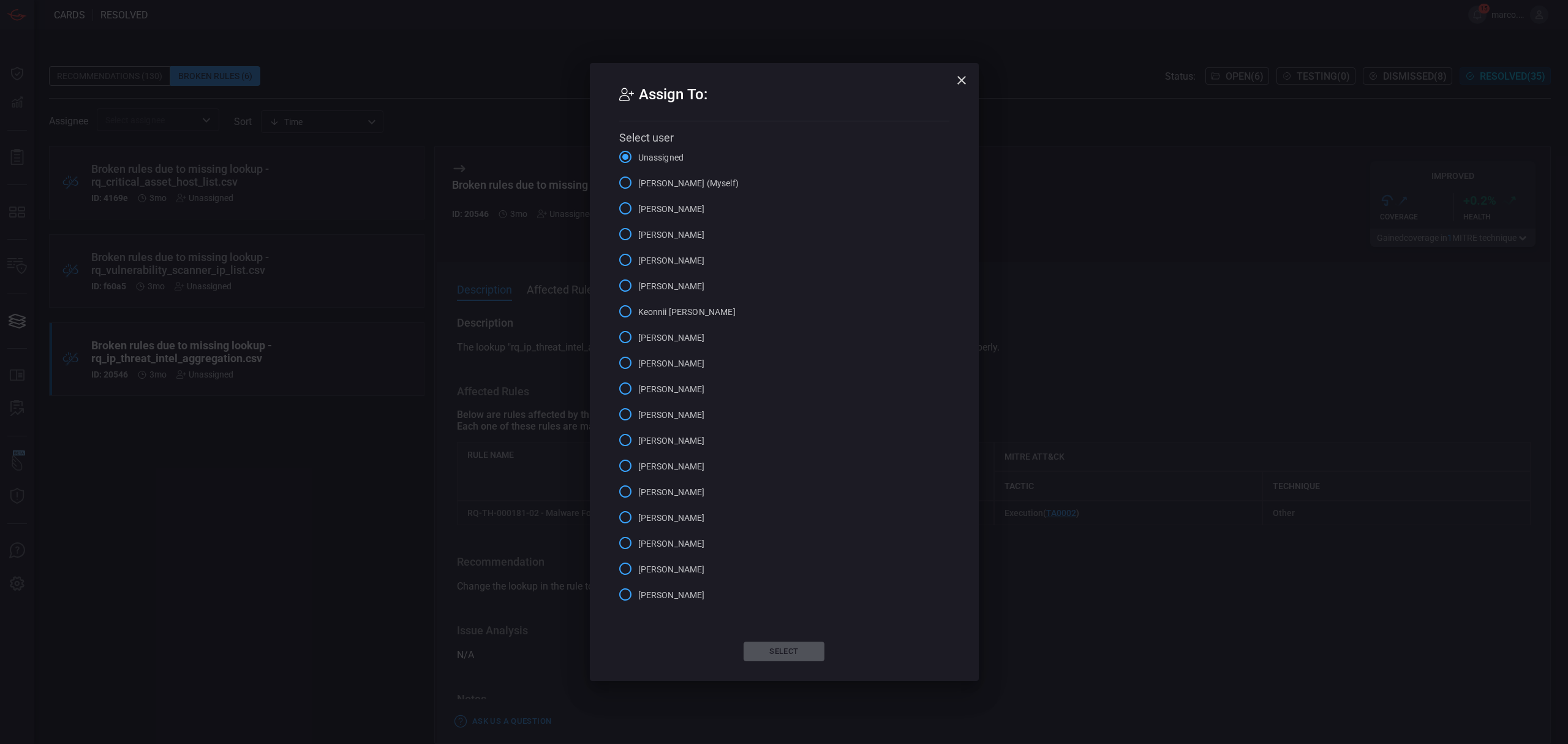
click at [667, 185] on span "Marco Villarruel (Myself)" at bounding box center [687, 183] width 100 height 13
click at [638, 185] on input "Marco Villarruel (Myself)" at bounding box center [625, 183] width 25 height 25
click at [812, 653] on button "Select" at bounding box center [784, 651] width 81 height 19
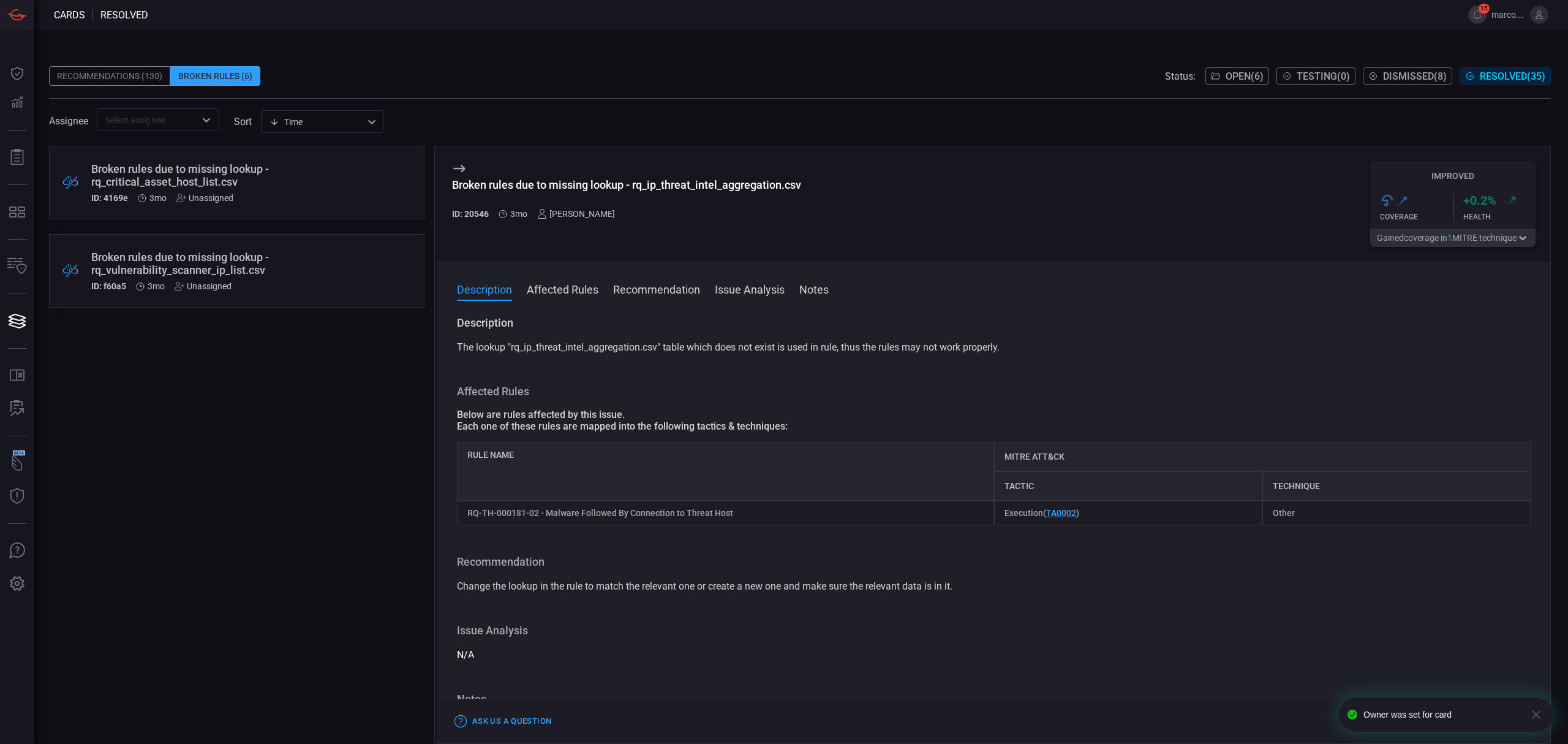
click at [299, 276] on div "Broken rules due to missing lookup - rq_vulnerability_scanner_ip_list.csv" at bounding box center [214, 263] width 245 height 25
click at [539, 210] on icon at bounding box center [540, 214] width 10 height 10
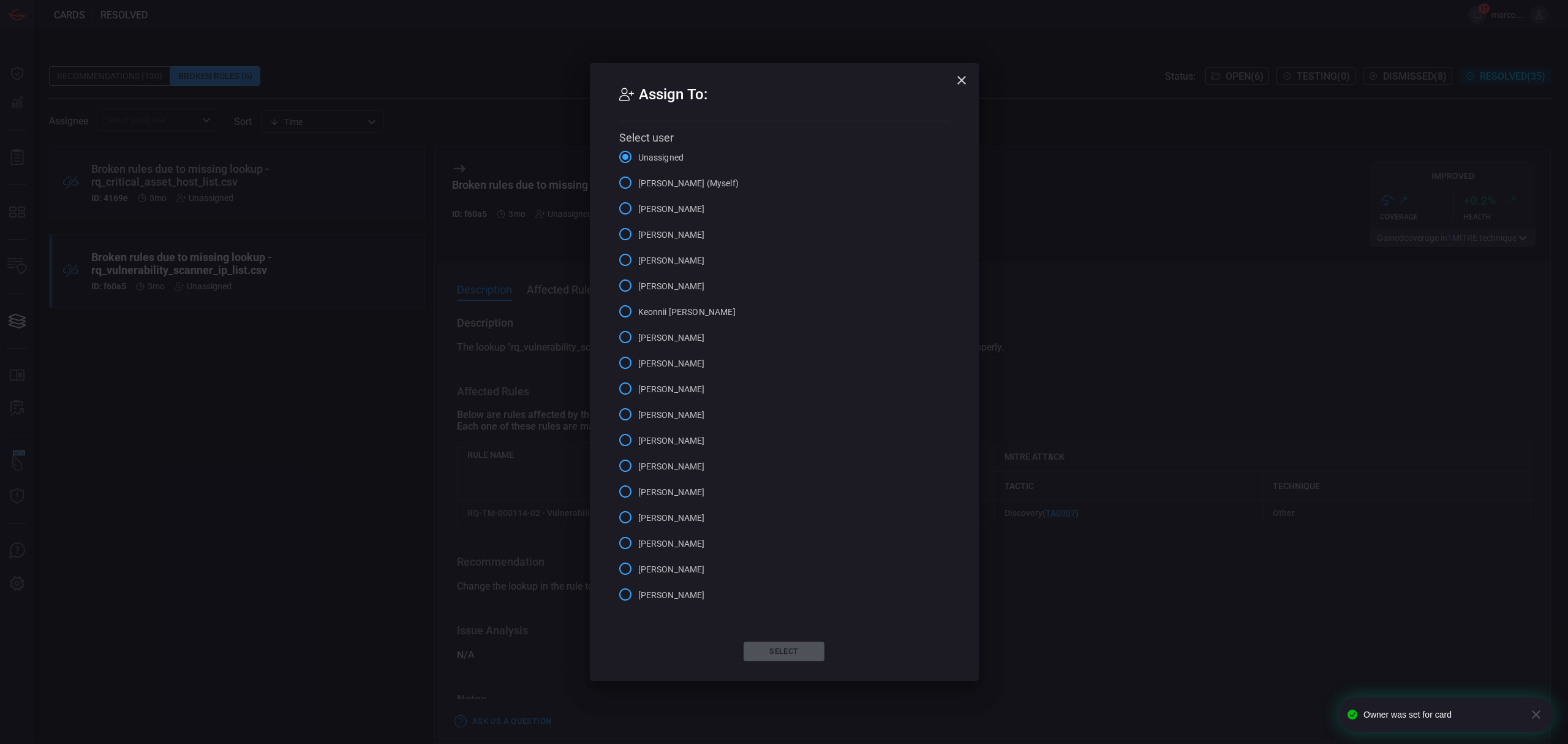
click at [671, 182] on span "Marco Villarruel (Myself)" at bounding box center [687, 183] width 100 height 13
click at [638, 182] on input "Marco Villarruel (Myself)" at bounding box center [625, 183] width 25 height 25
click at [783, 648] on button "Select" at bounding box center [784, 651] width 81 height 19
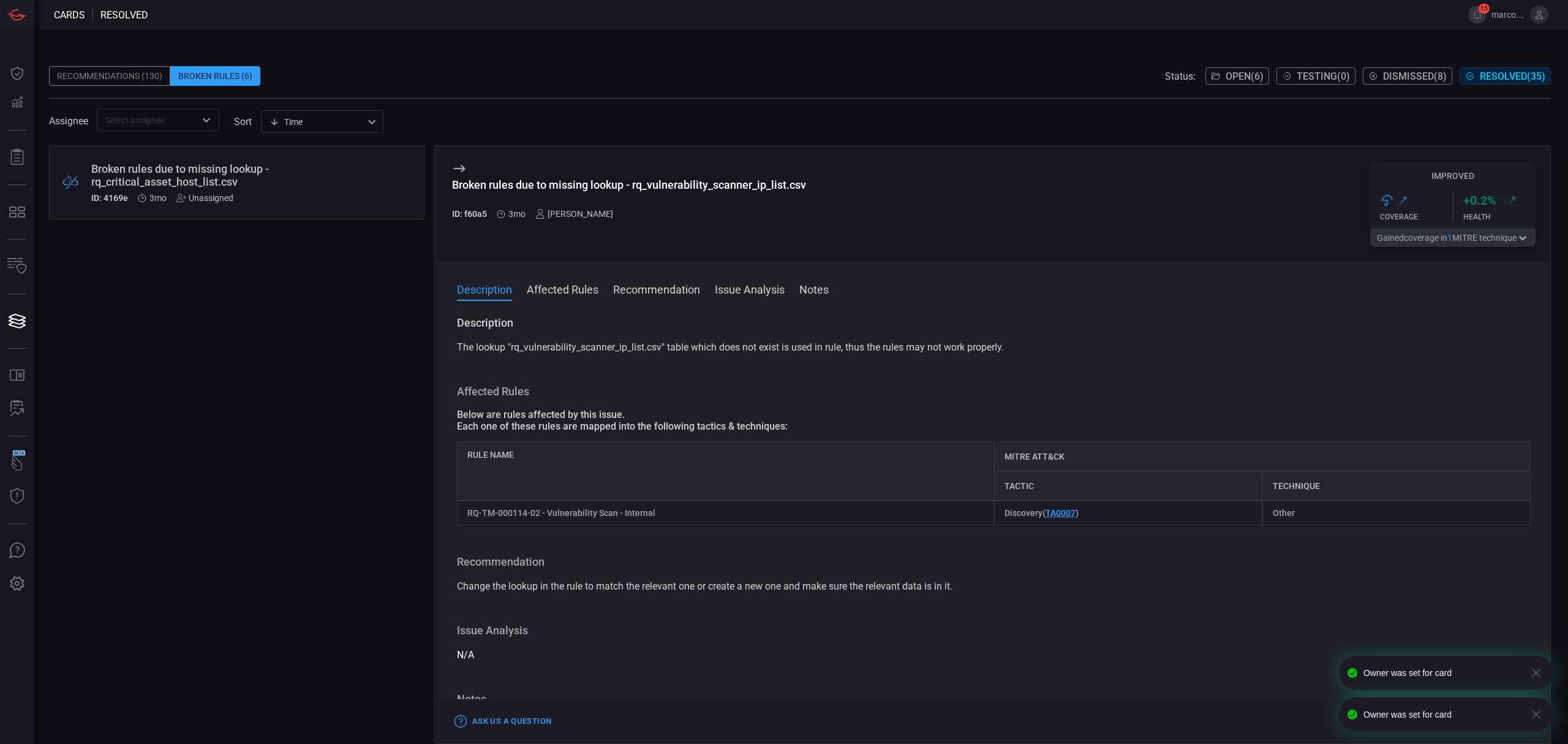
click at [203, 165] on div "Broken rules due to missing lookup - rq_critical_asset_host_list.csv" at bounding box center [214, 175] width 245 height 25
click at [545, 212] on icon at bounding box center [542, 214] width 10 height 10
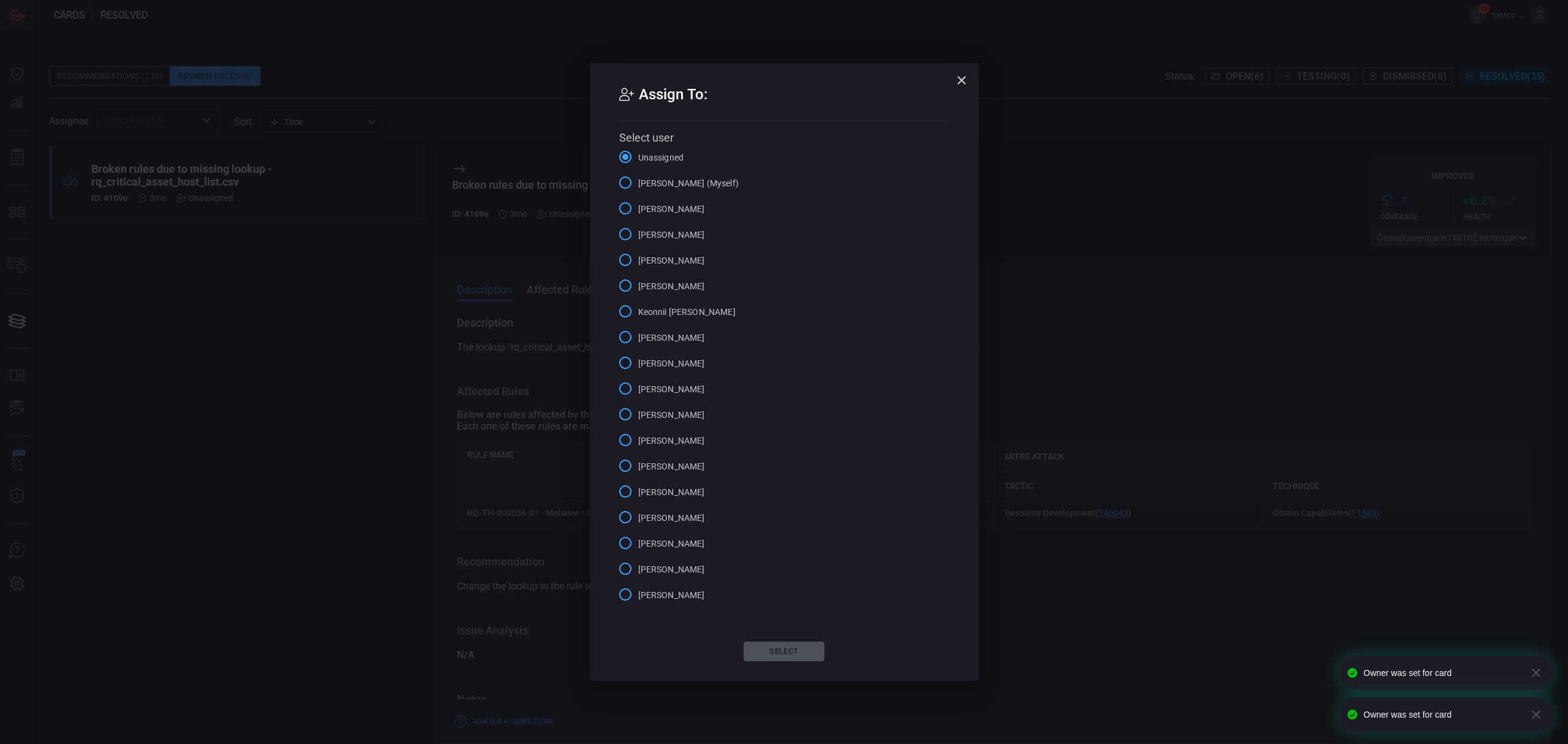
click at [626, 186] on input "Marco Villarruel (Myself)" at bounding box center [625, 183] width 25 height 25
click at [803, 650] on button "Select" at bounding box center [784, 651] width 81 height 19
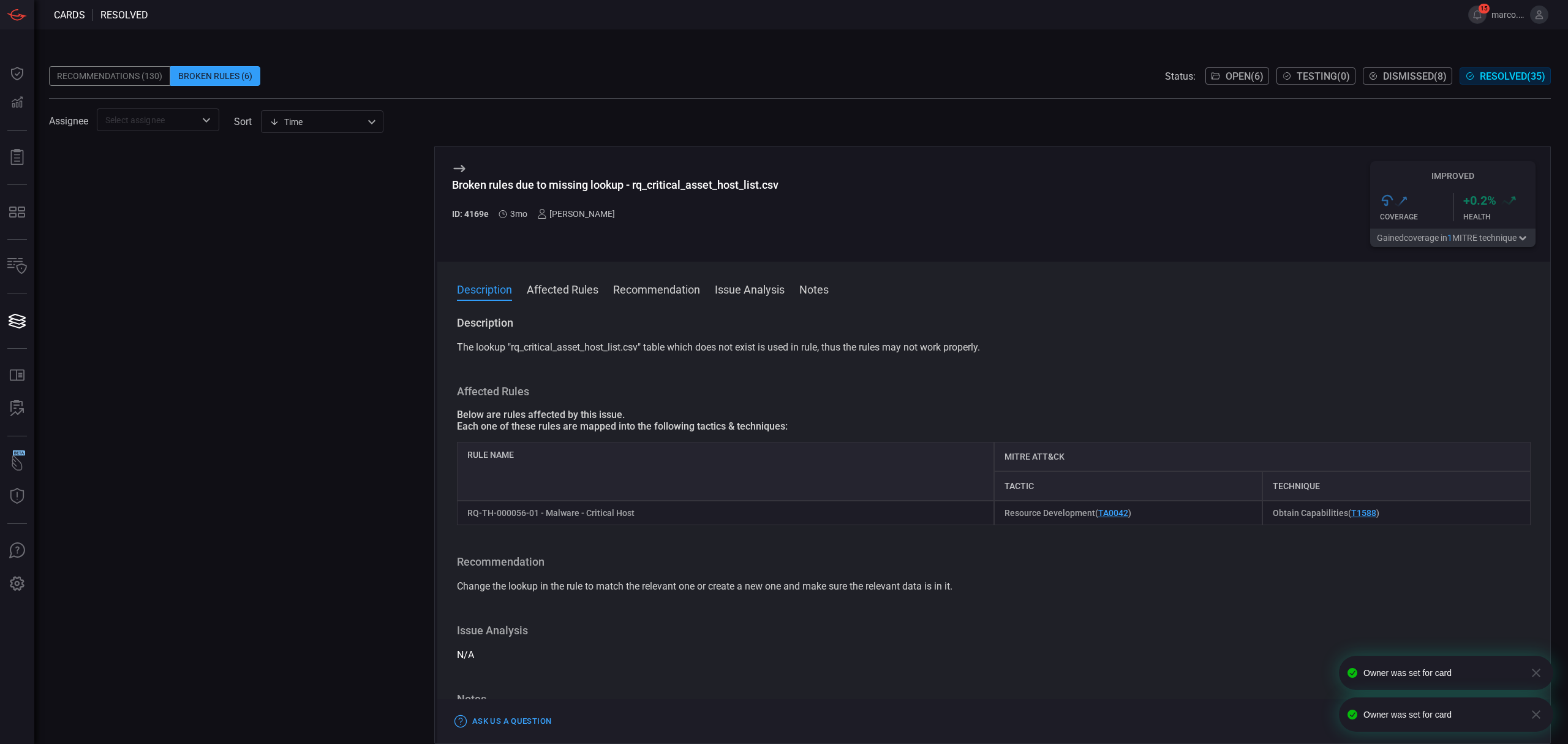
click at [1502, 72] on span "Resolved ( 35 )" at bounding box center [1512, 77] width 65 height 12
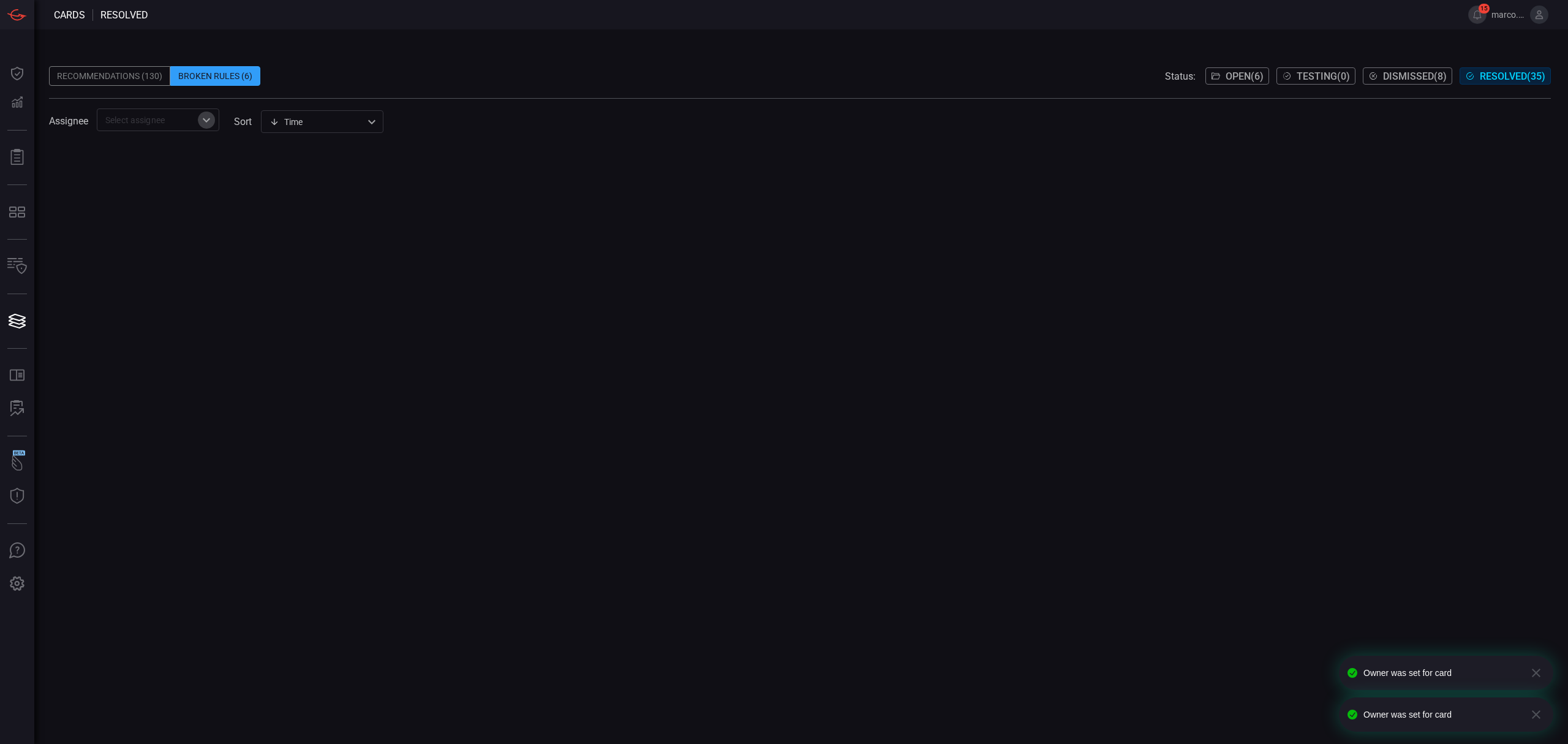
click at [205, 123] on icon "Open" at bounding box center [206, 119] width 15 height 15
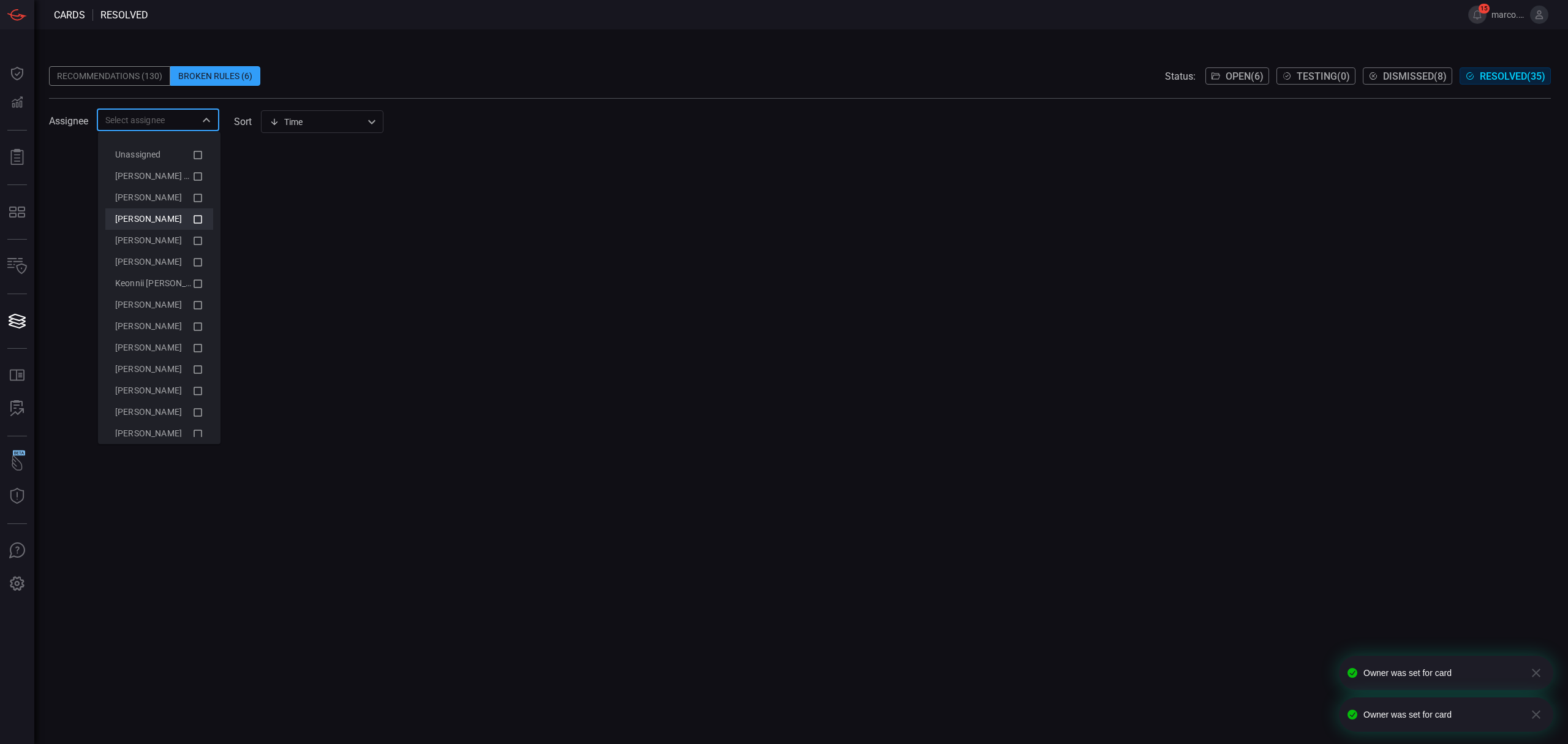
click at [175, 217] on div "Alex Diaz" at bounding box center [153, 219] width 77 height 13
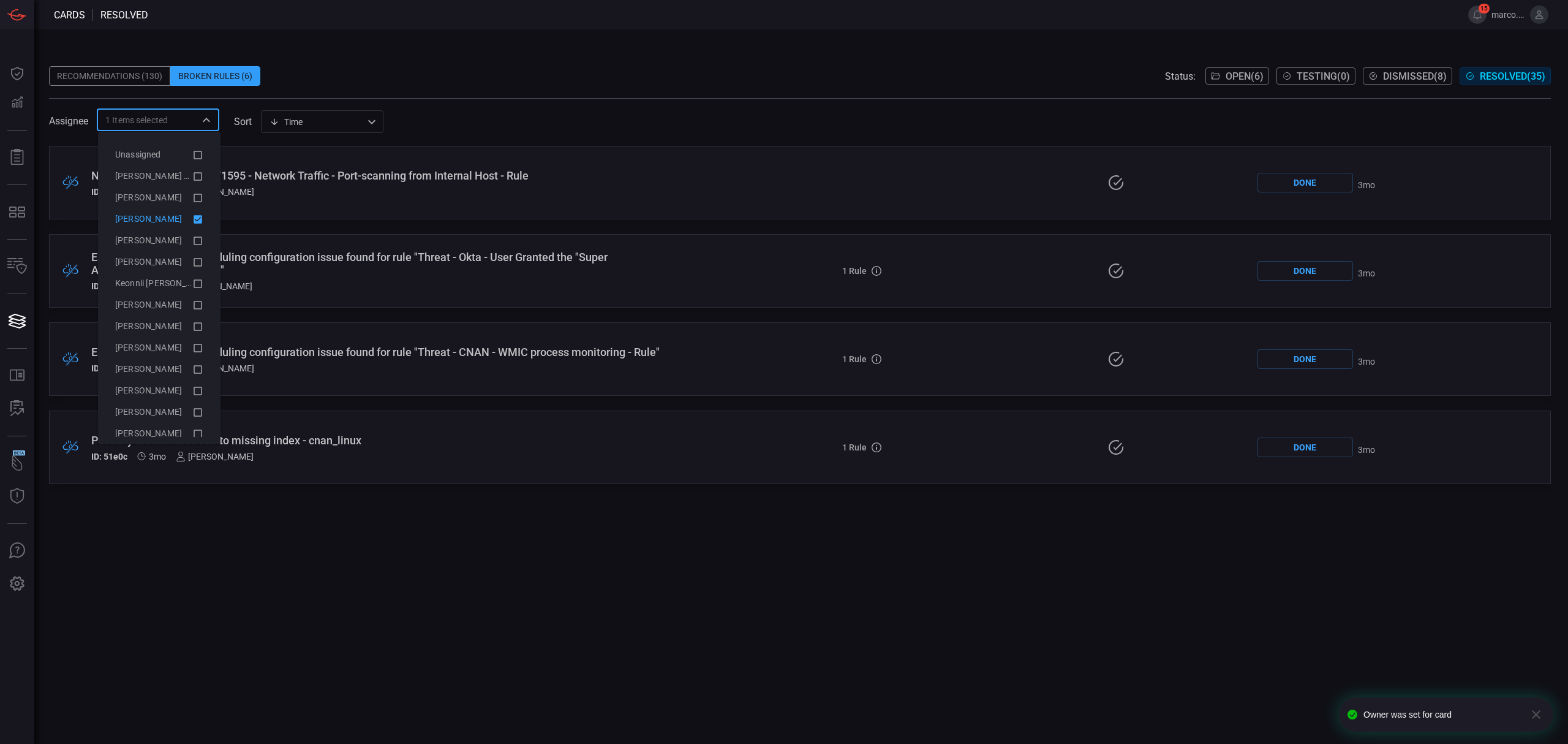
click at [849, 57] on span at bounding box center [799, 56] width 1501 height 18
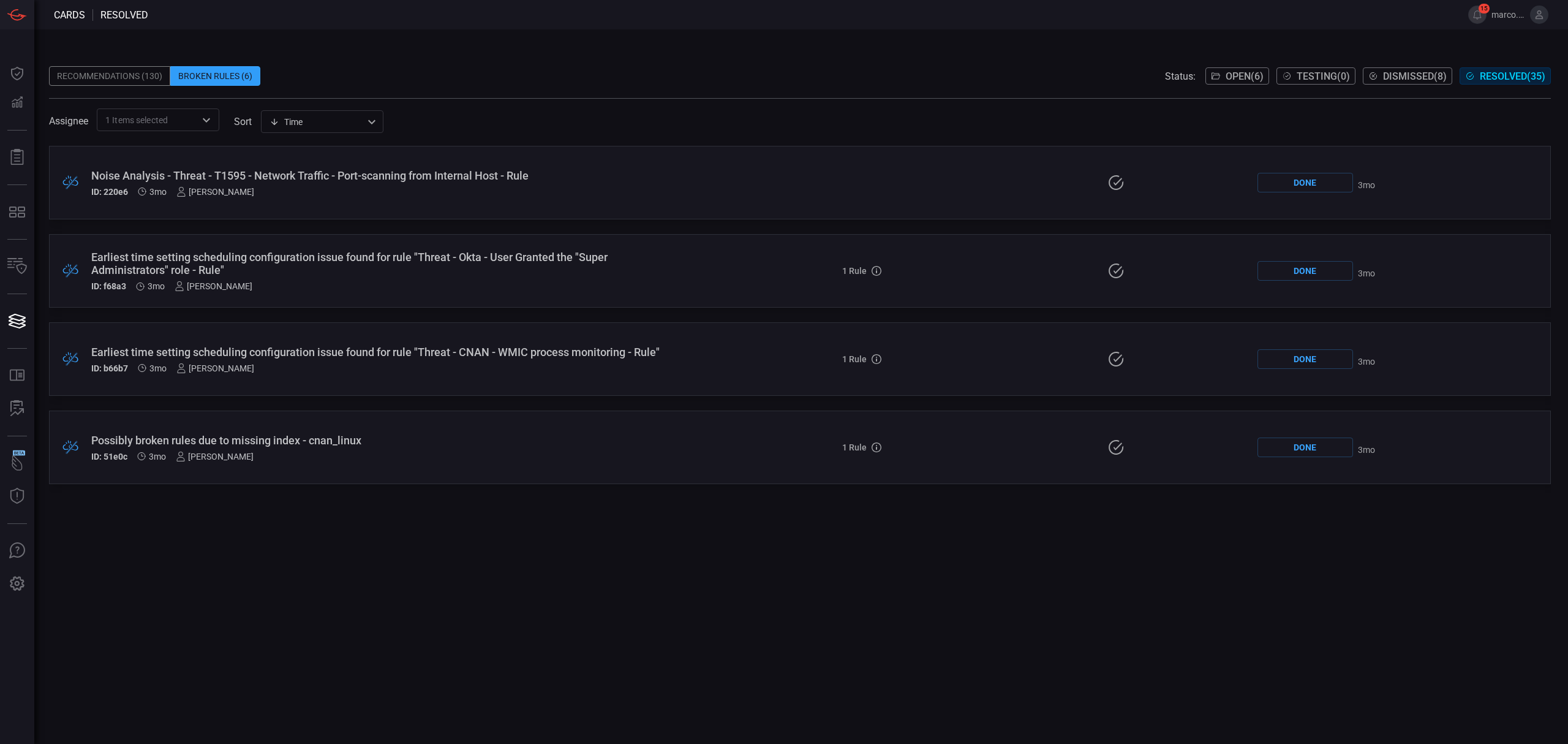
click at [1418, 77] on span "Dismissed ( 8 )" at bounding box center [1415, 77] width 64 height 12
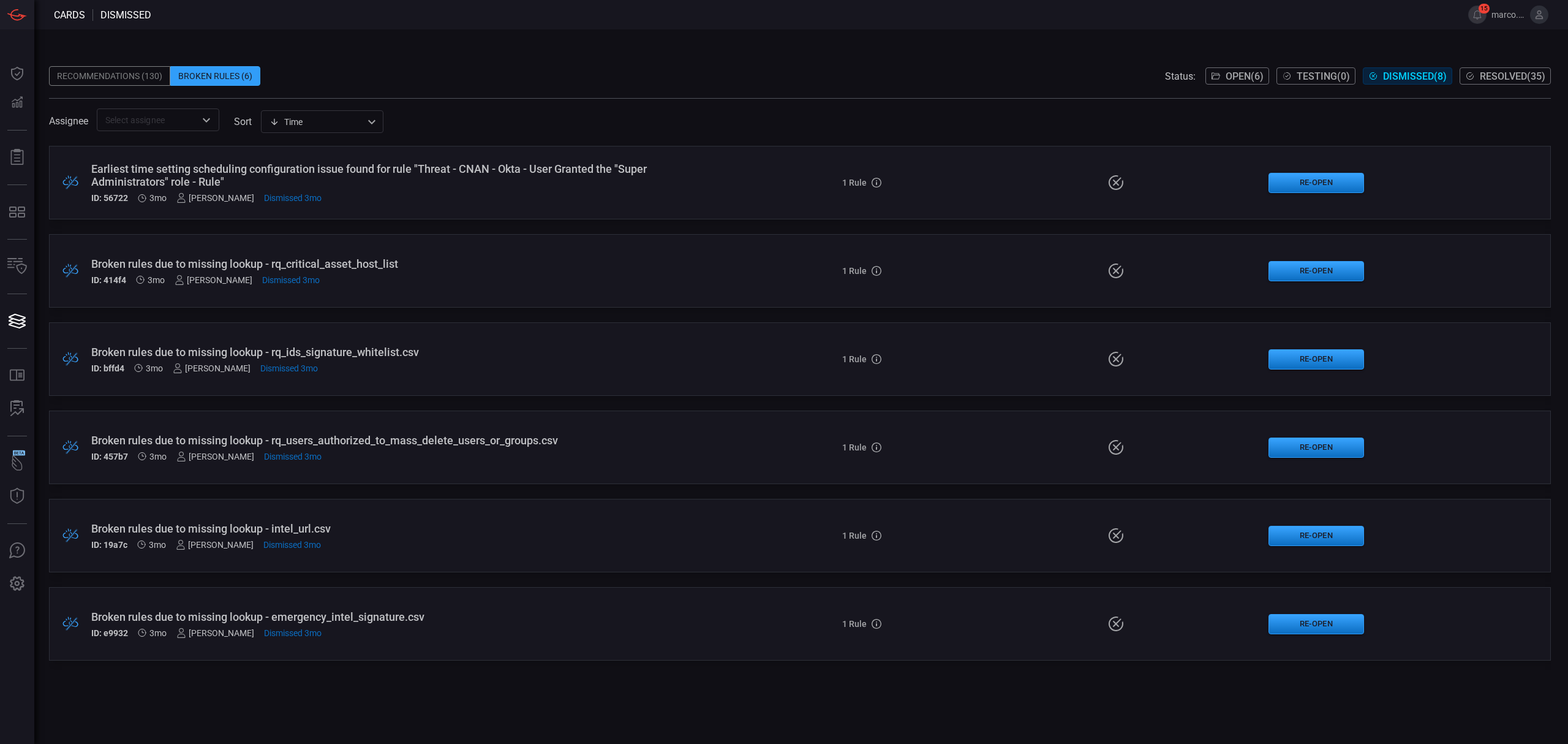
click at [1225, 75] on span "Open ( 6 )" at bounding box center [1244, 77] width 38 height 12
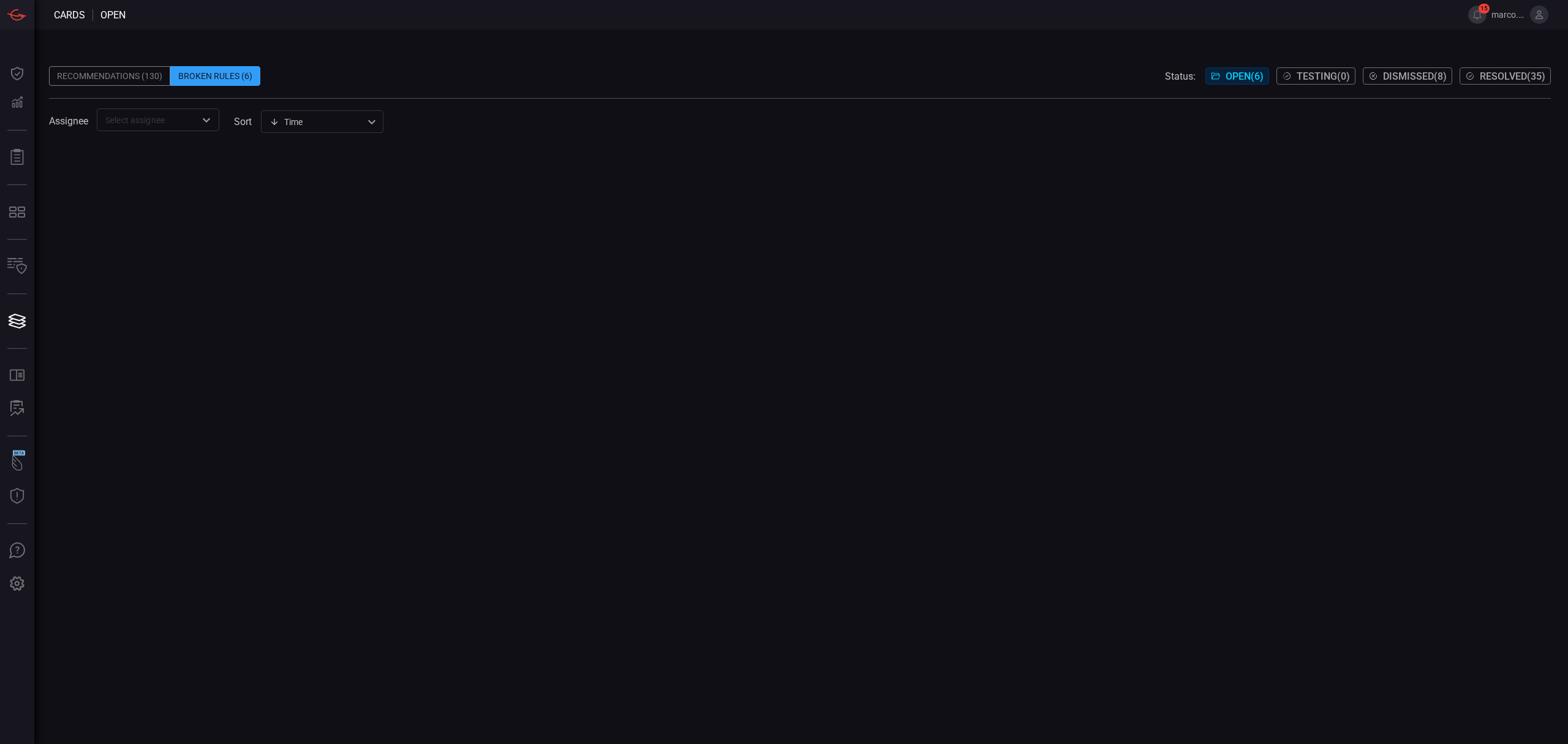
click at [102, 70] on div "Recommendations (130)" at bounding box center [109, 76] width 121 height 19
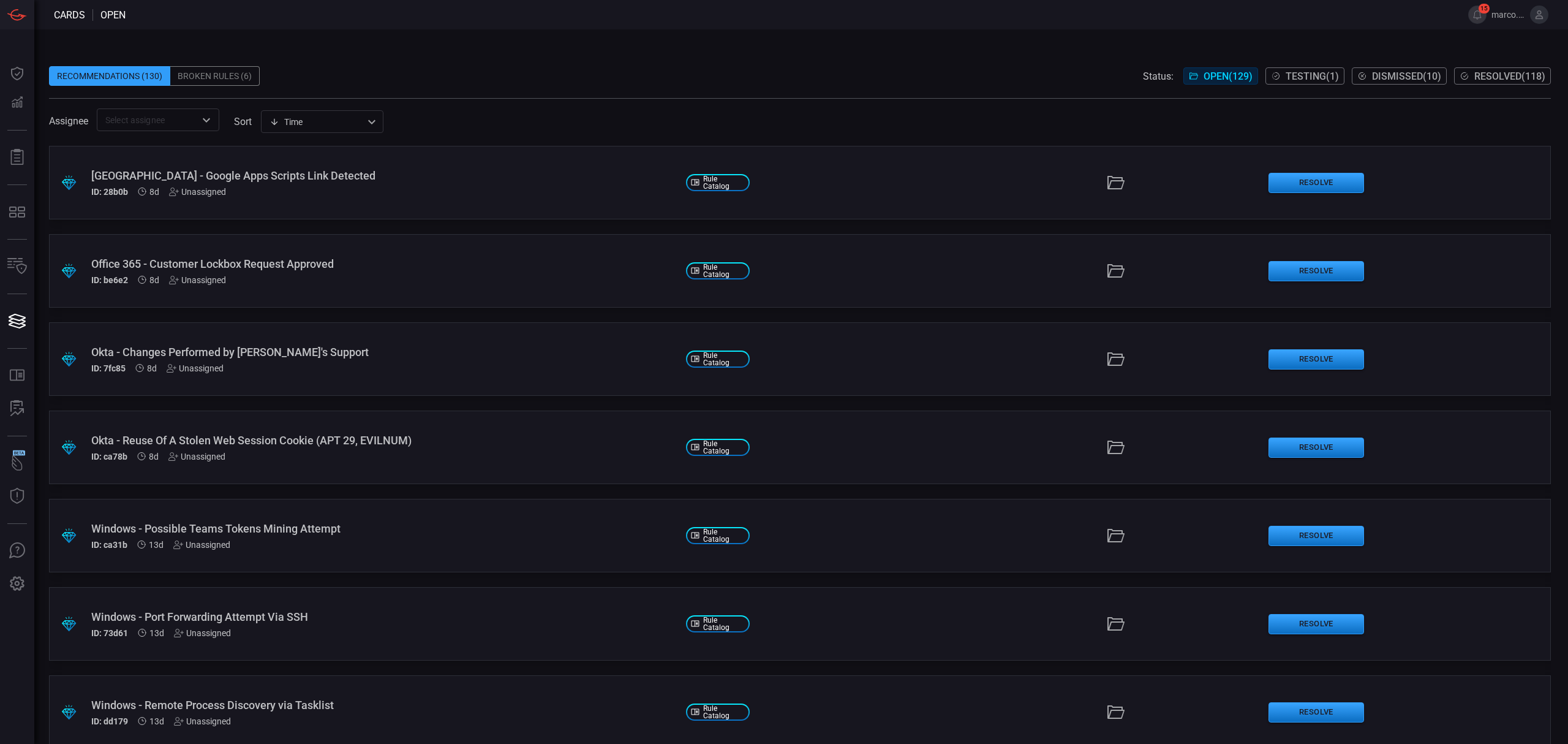
click at [1318, 75] on span "Testing ( 1 )" at bounding box center [1312, 77] width 53 height 12
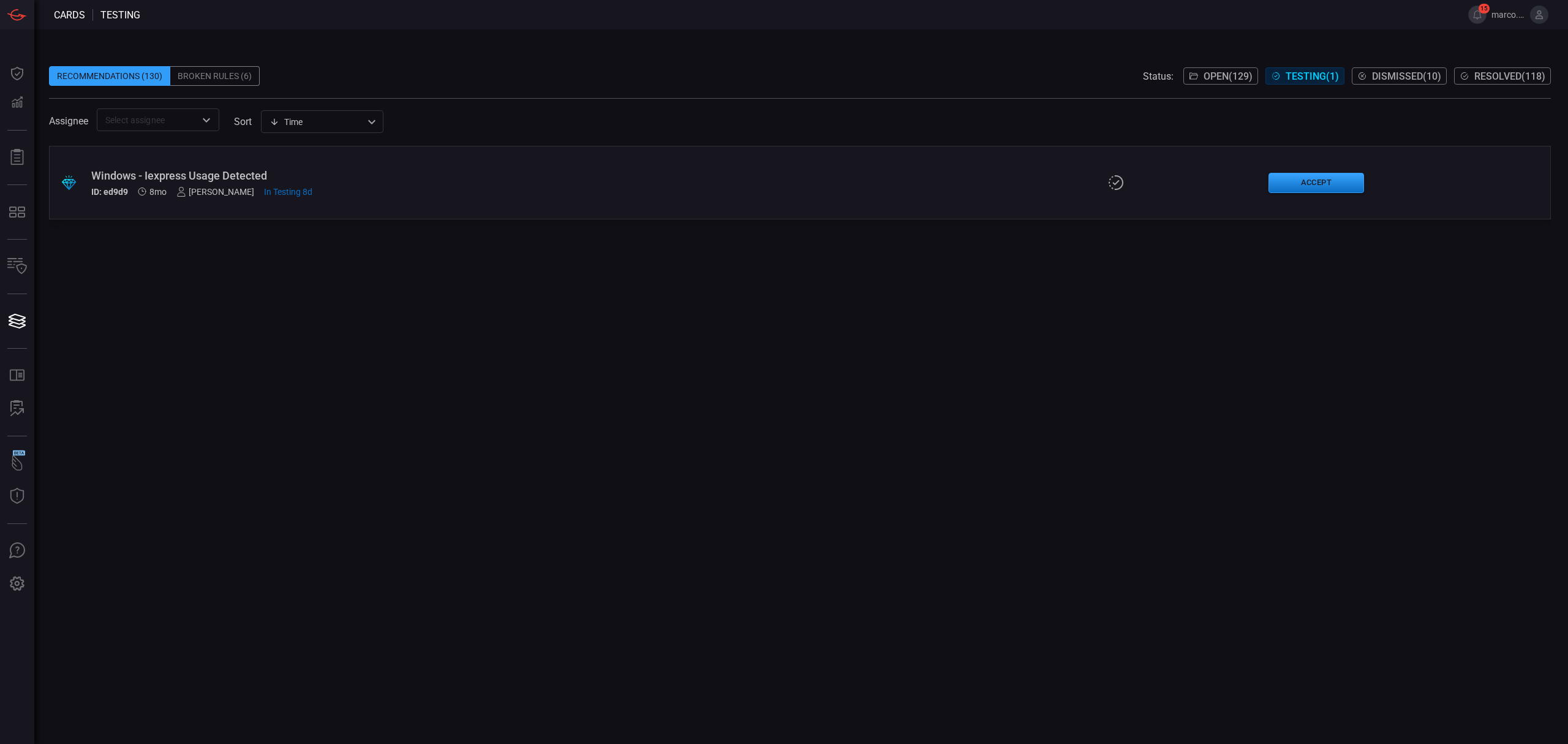
click at [1392, 77] on span "Dismissed ( 10 )" at bounding box center [1406, 77] width 69 height 12
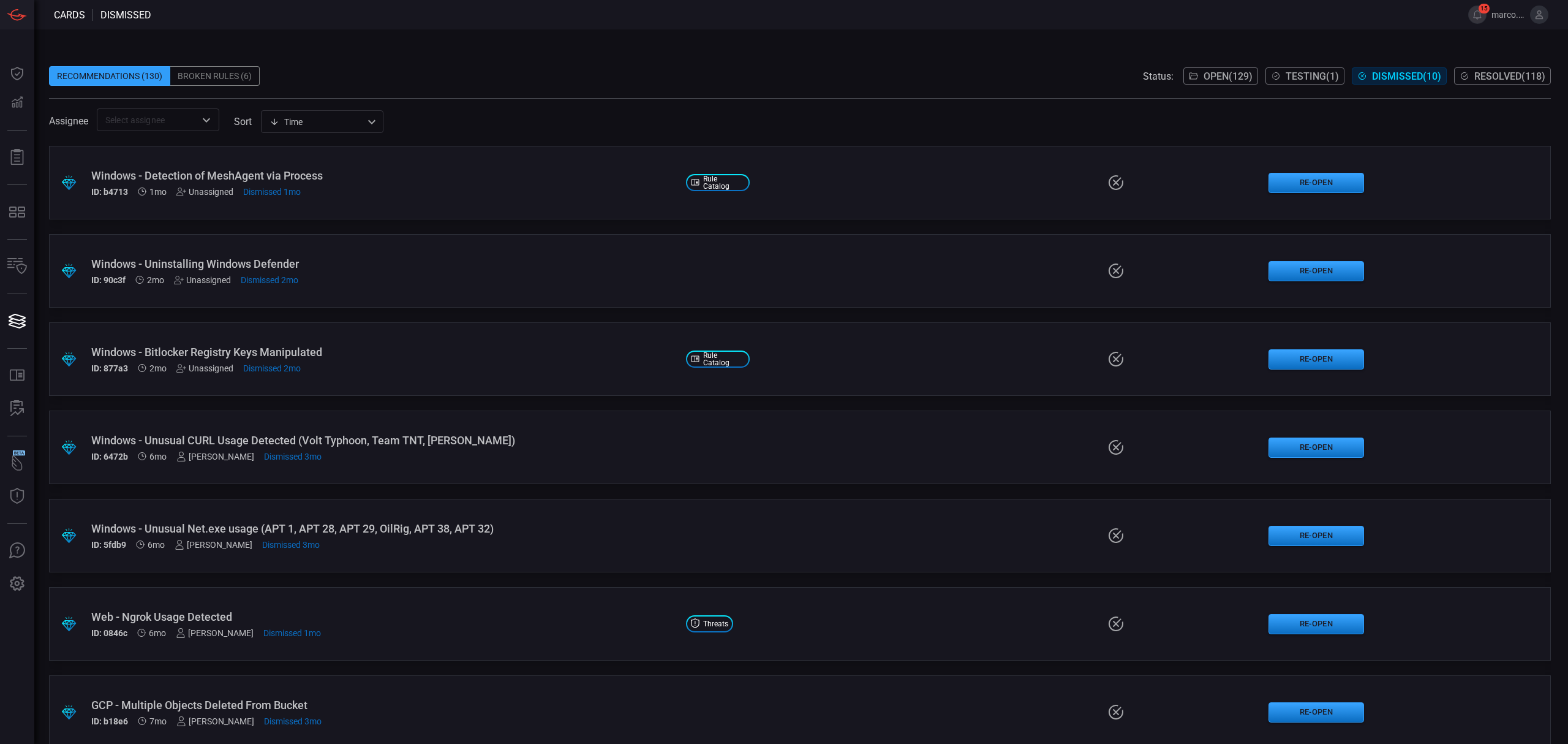
click at [420, 179] on div "Windows - Detection of MeshAgent via Process" at bounding box center [384, 175] width 584 height 13
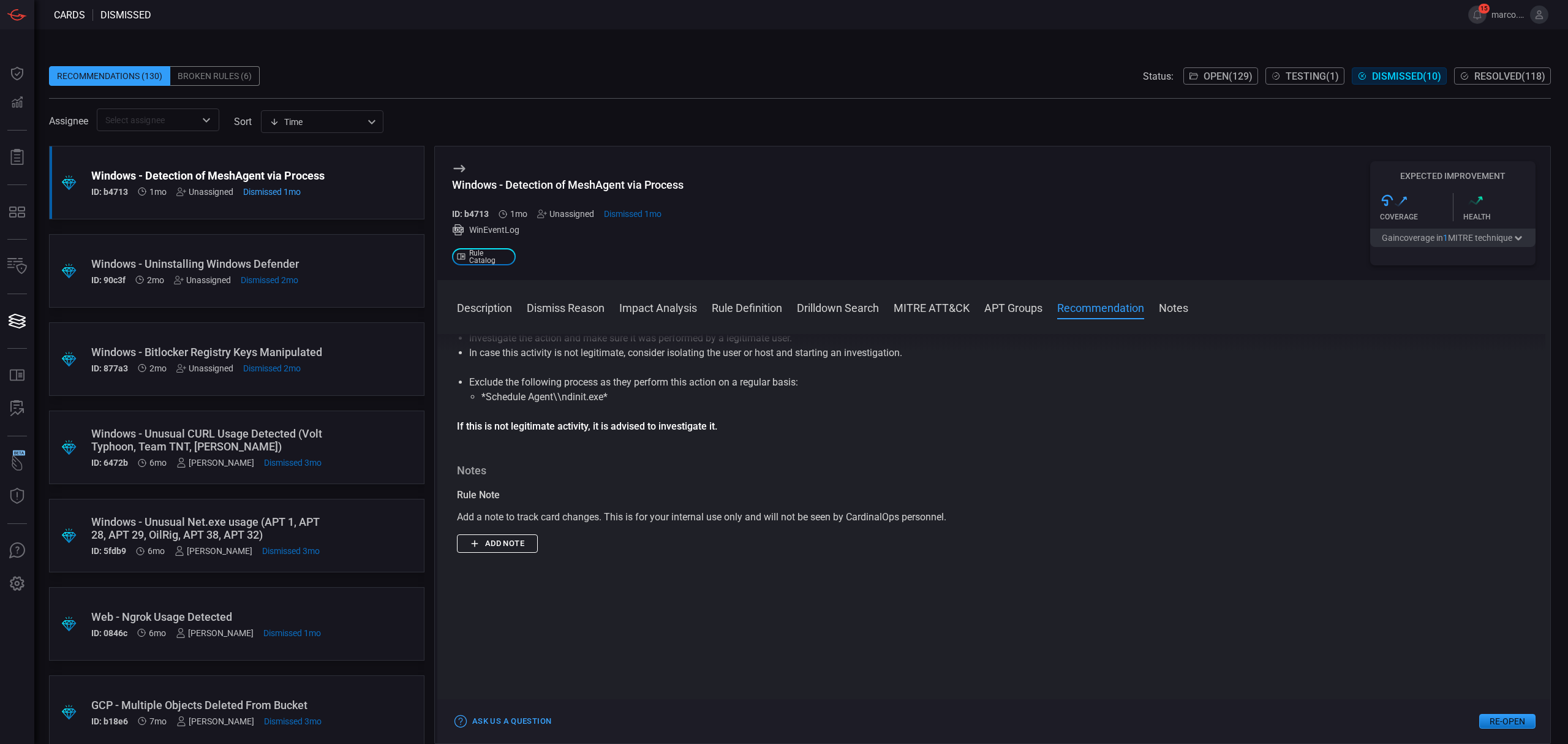
scroll to position [1264, 0]
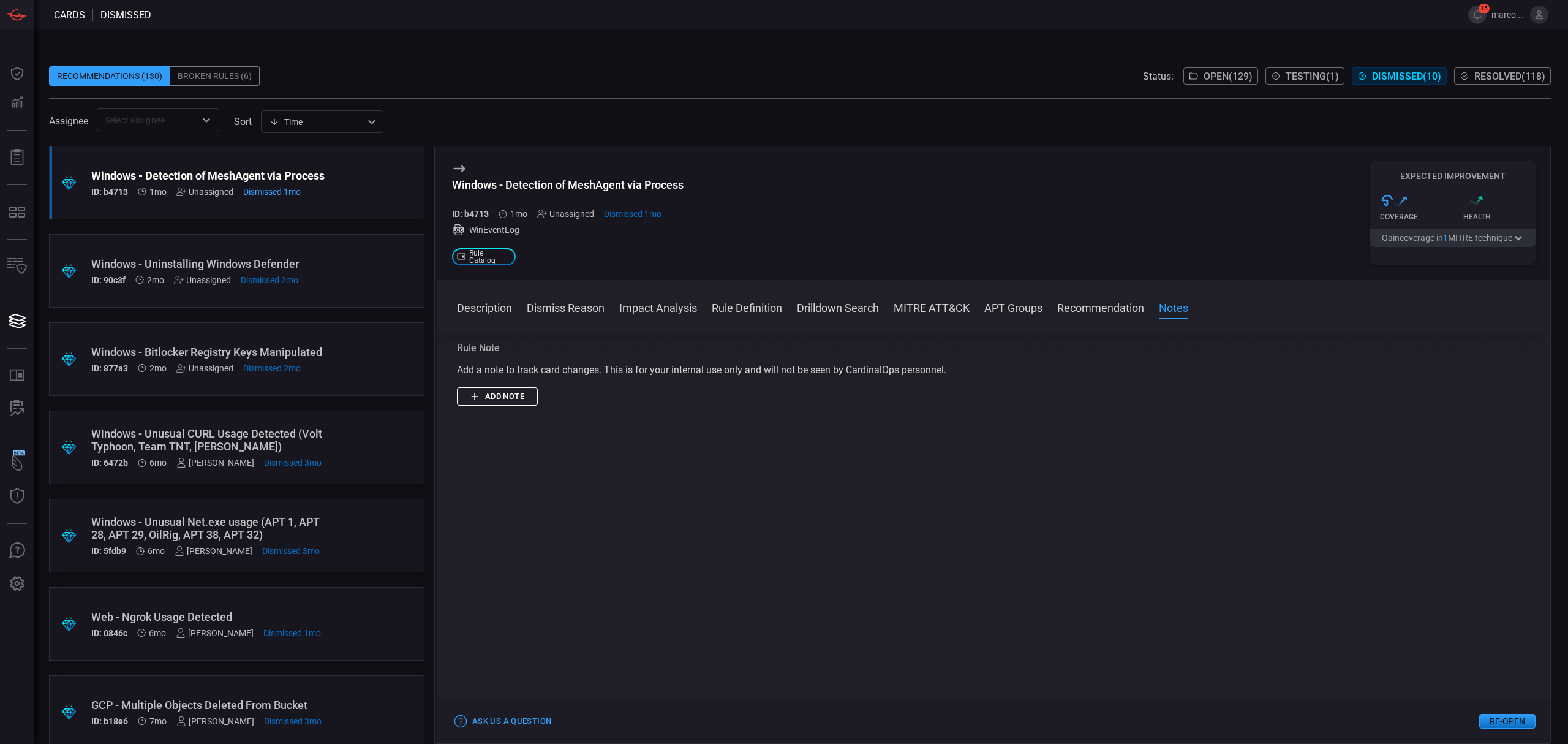
click at [373, 196] on div ".suggested_cards_icon{fill:url(#suggested_cards_icon);} Windows - Detection of …" at bounding box center [236, 183] width 376 height 74
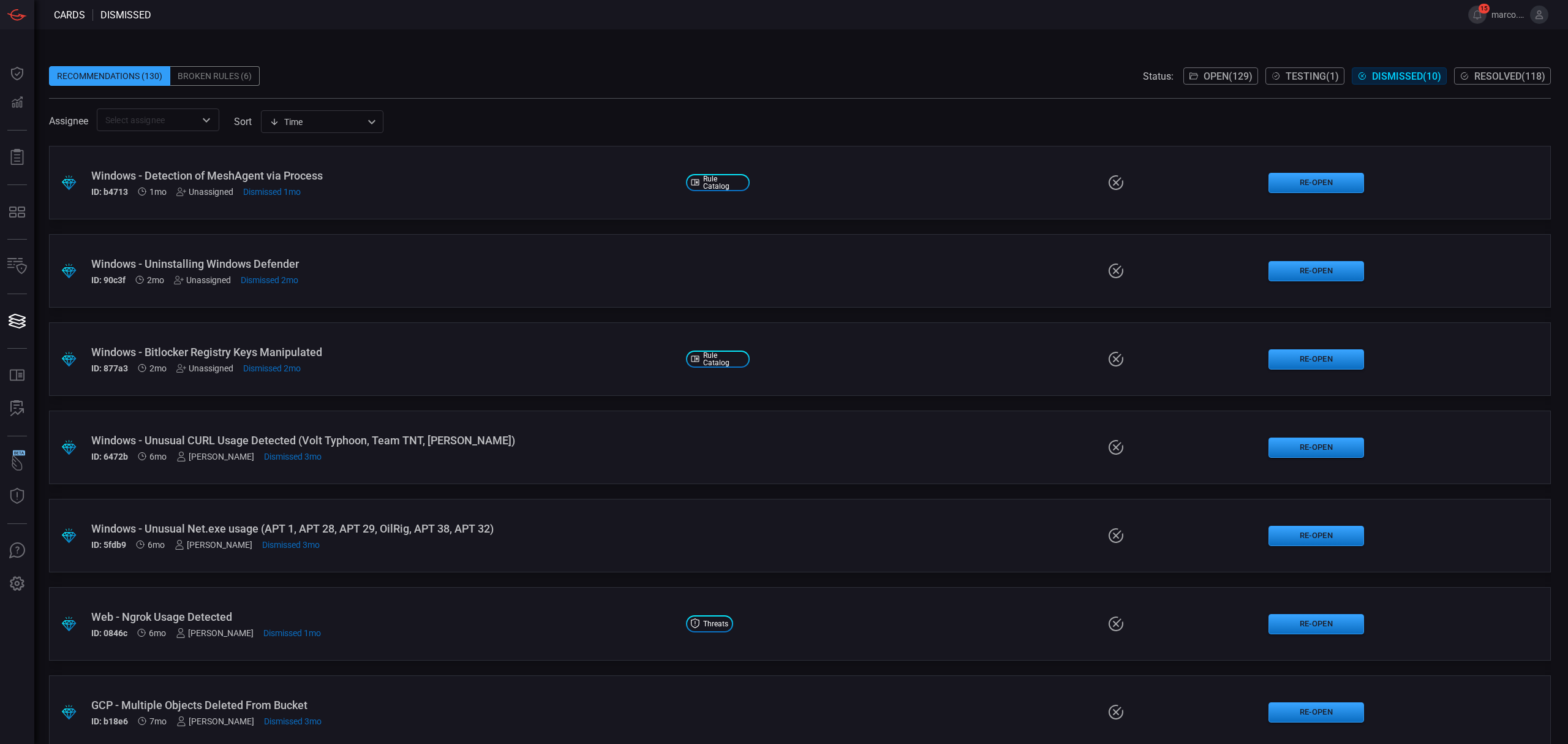
click at [812, 184] on div ".suggested_cards_icon{fill:url(#suggested_cards_icon);} Windows - Detection of …" at bounding box center [799, 183] width 1501 height 74
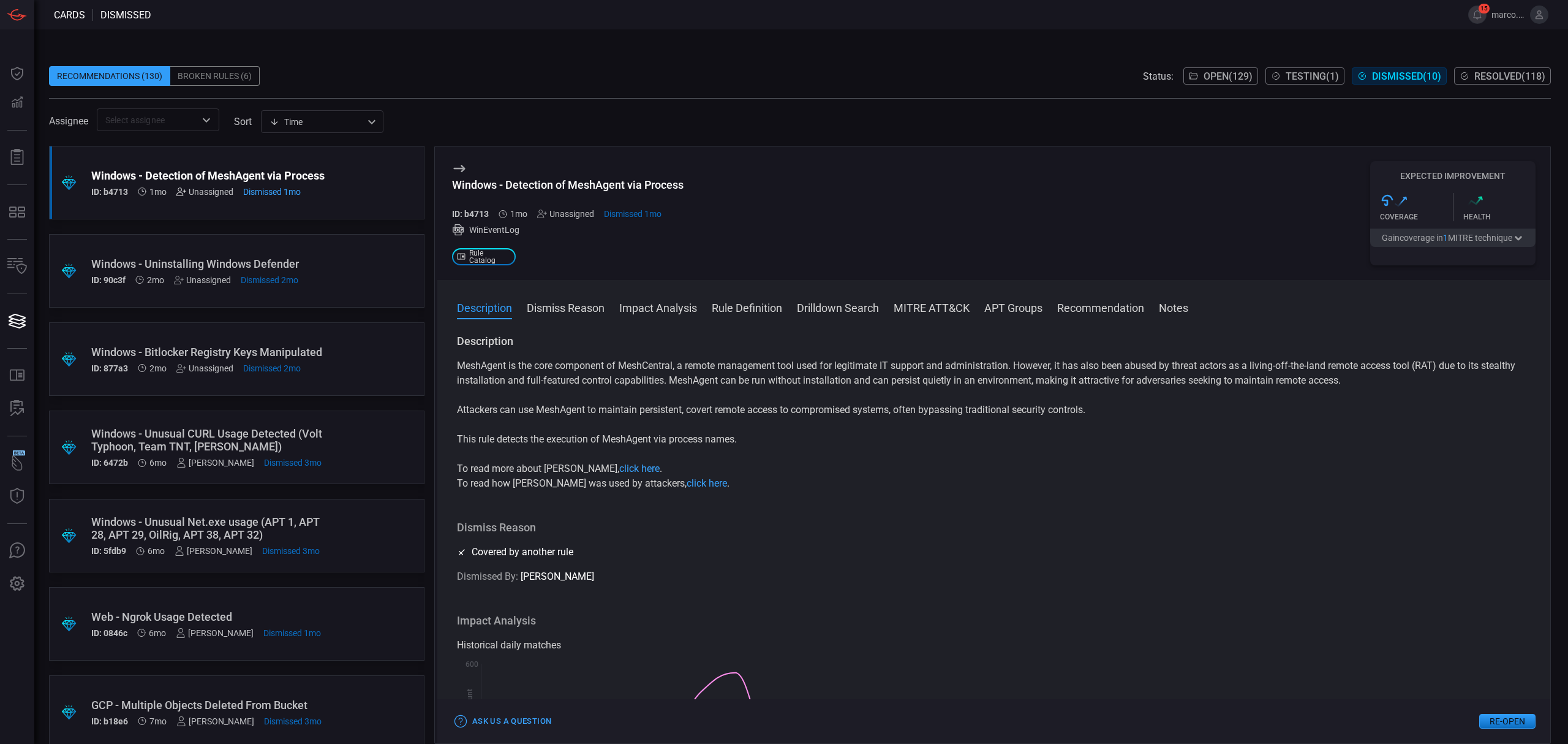
click at [184, 193] on icon at bounding box center [182, 191] width 10 height 10
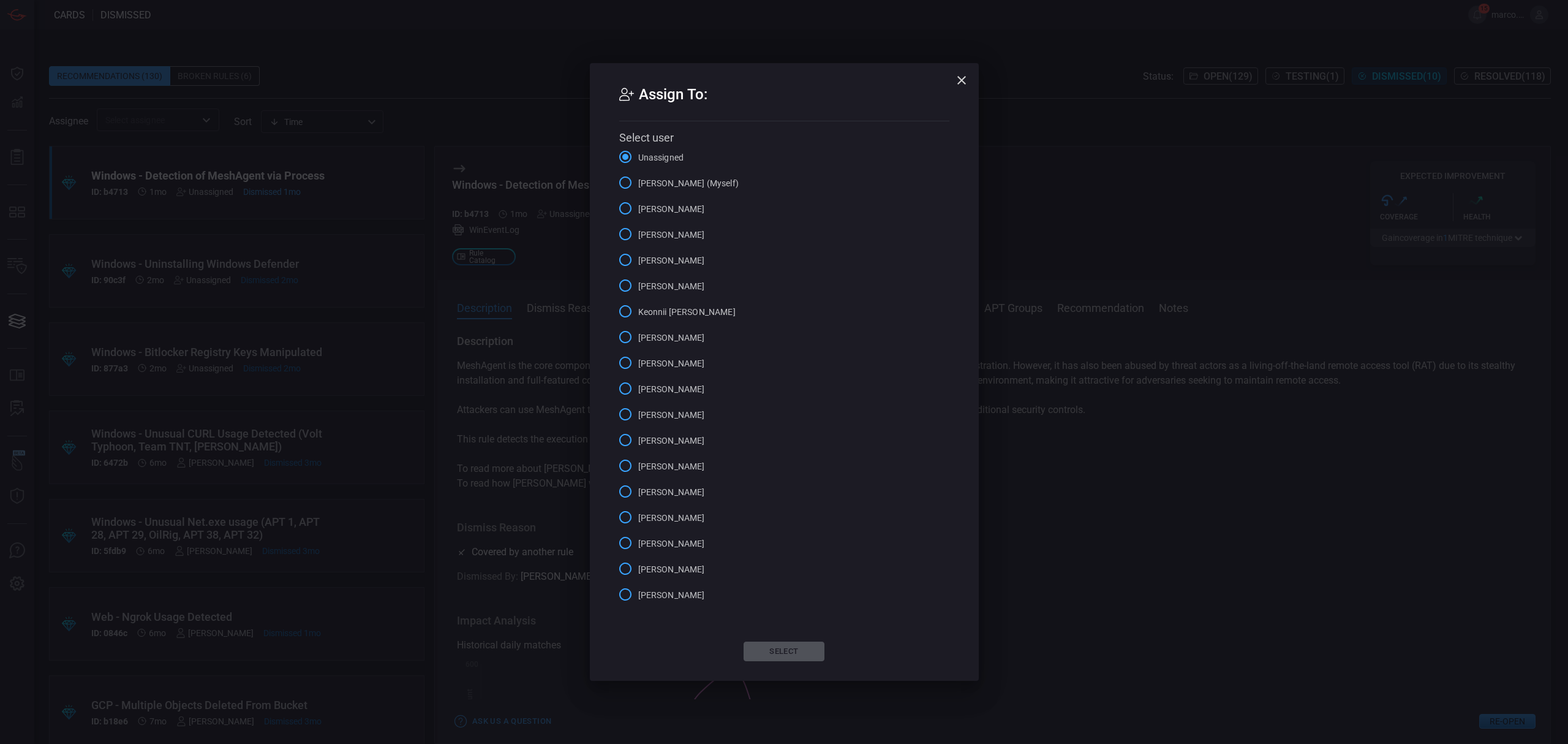
click at [619, 233] on input "Alex Diaz" at bounding box center [625, 234] width 25 height 25
click at [788, 652] on button "Select" at bounding box center [784, 651] width 81 height 19
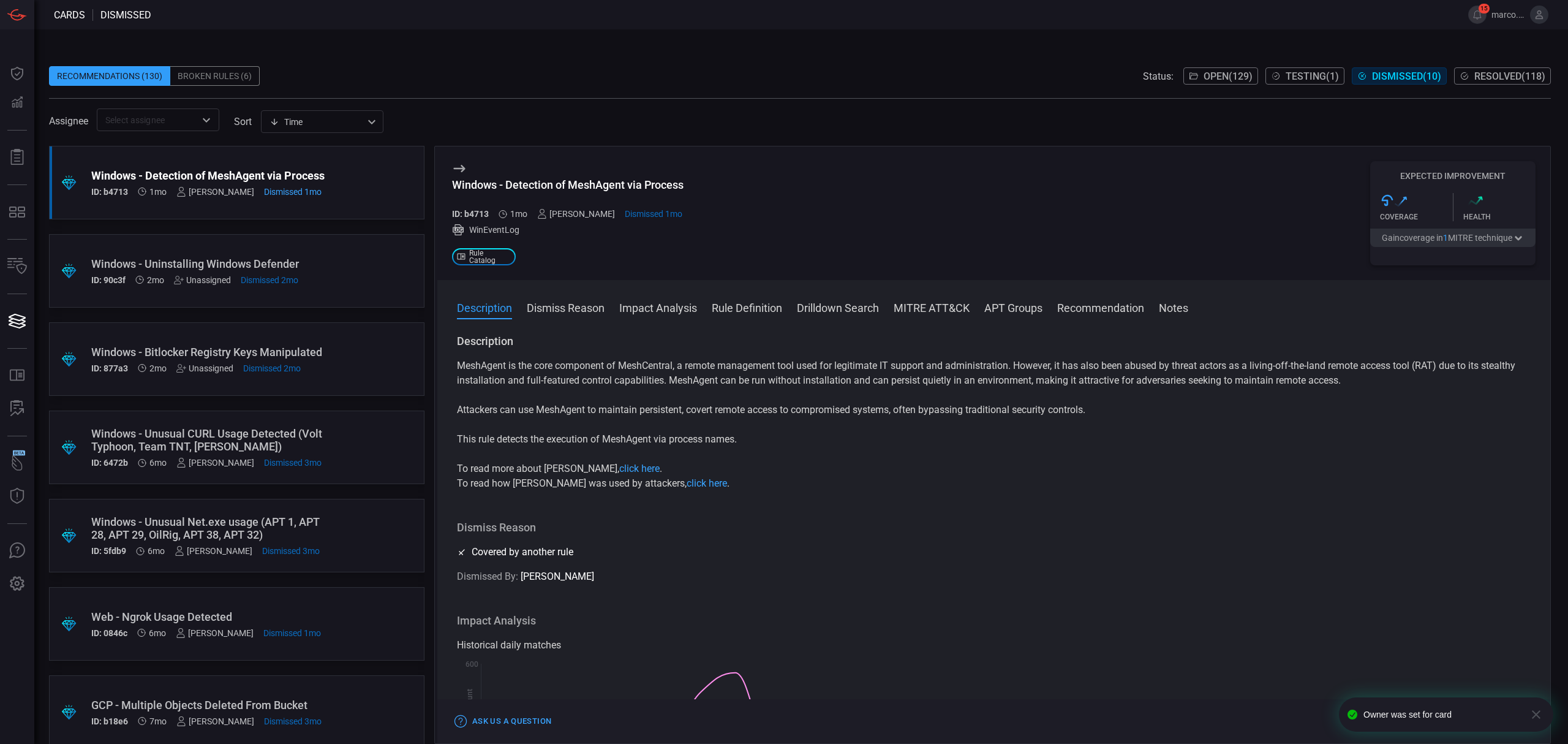
click at [365, 278] on div ".suggested_cards_icon{fill:url(#suggested_cards_icon);} Windows - Uninstalling …" at bounding box center [236, 271] width 376 height 74
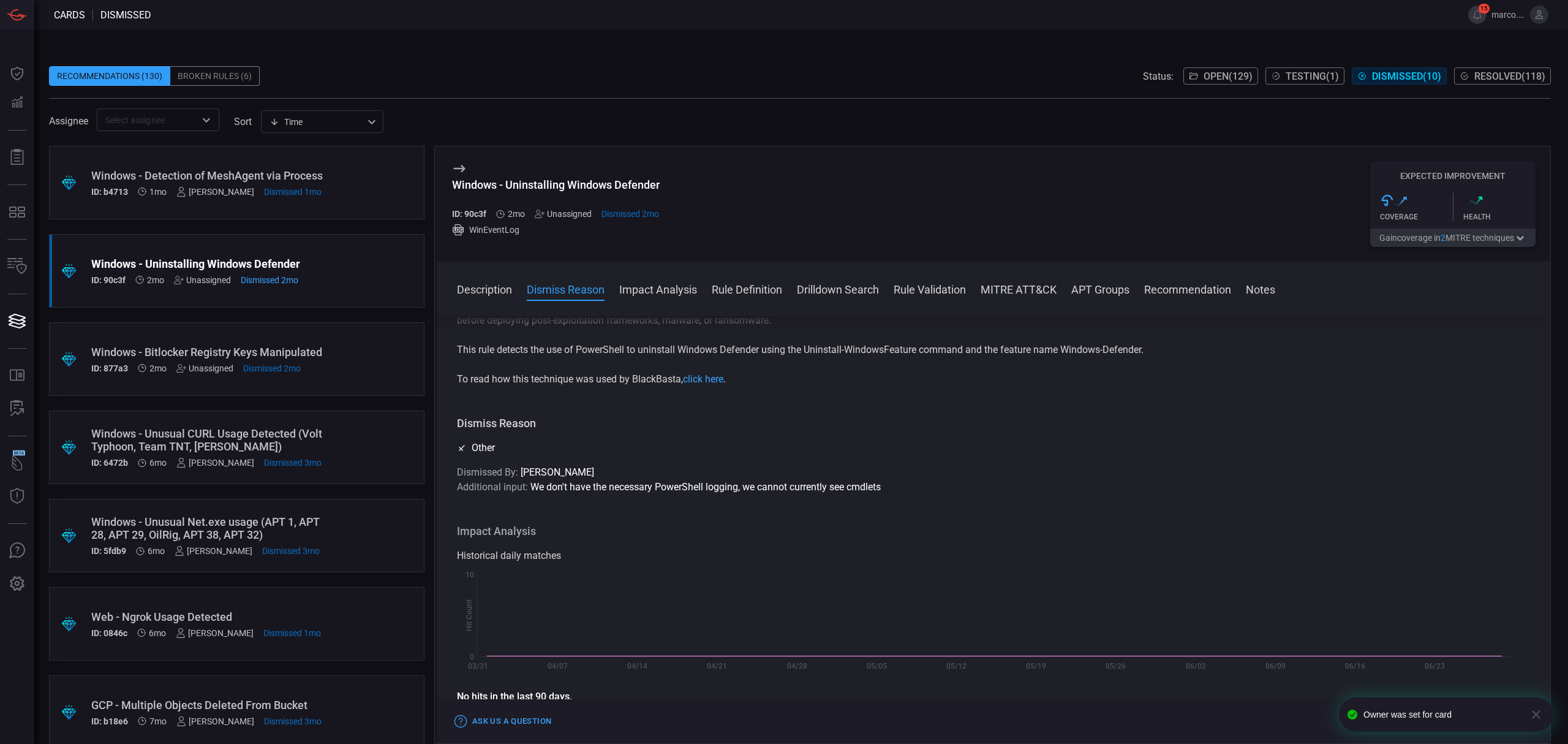
scroll to position [82, 0]
click at [209, 278] on div "Unassigned" at bounding box center [202, 280] width 57 height 10
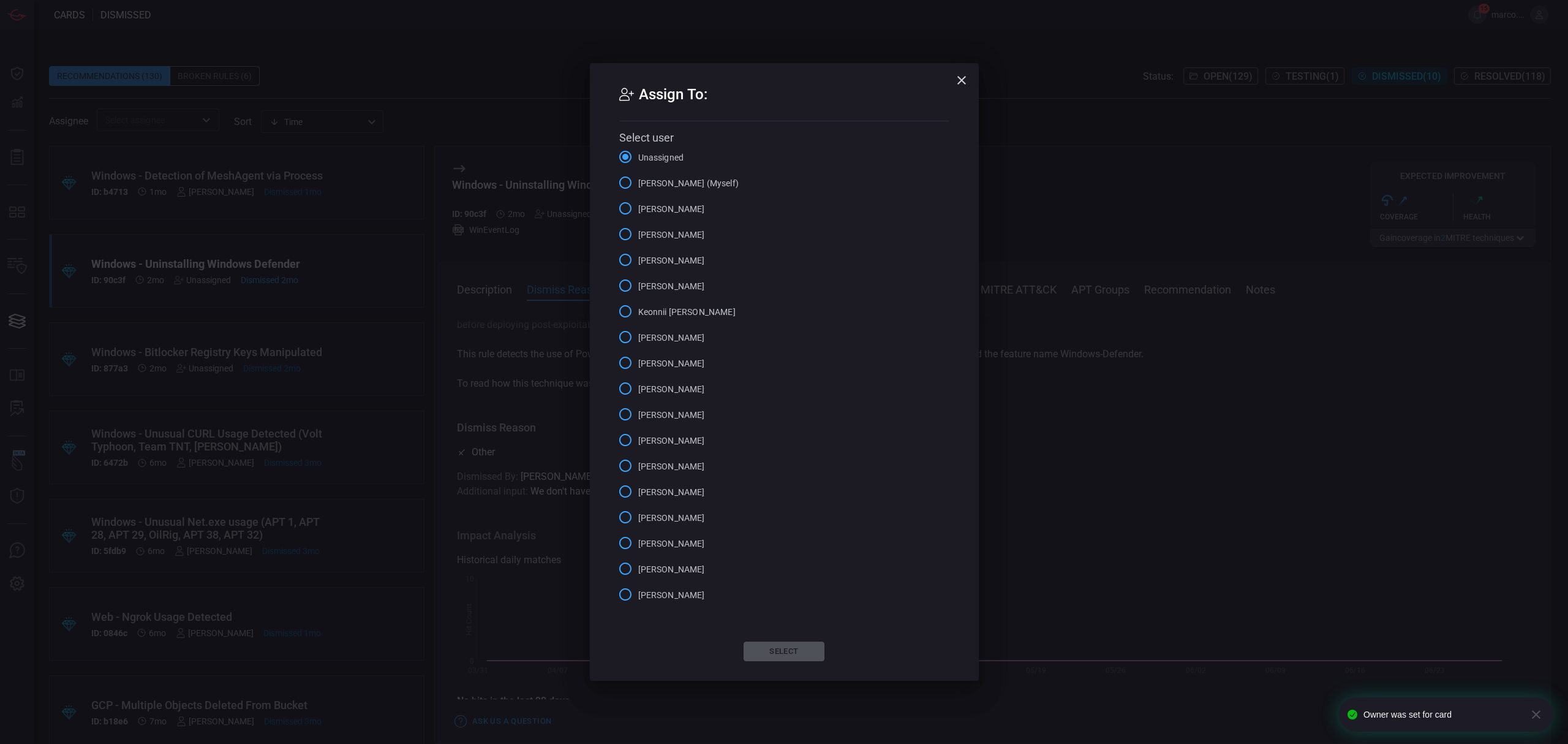
click at [660, 236] on span "Alex Diaz" at bounding box center [671, 234] width 67 height 13
click at [638, 236] on input "Alex Diaz" at bounding box center [625, 234] width 25 height 25
click at [794, 648] on button "Select" at bounding box center [784, 651] width 81 height 19
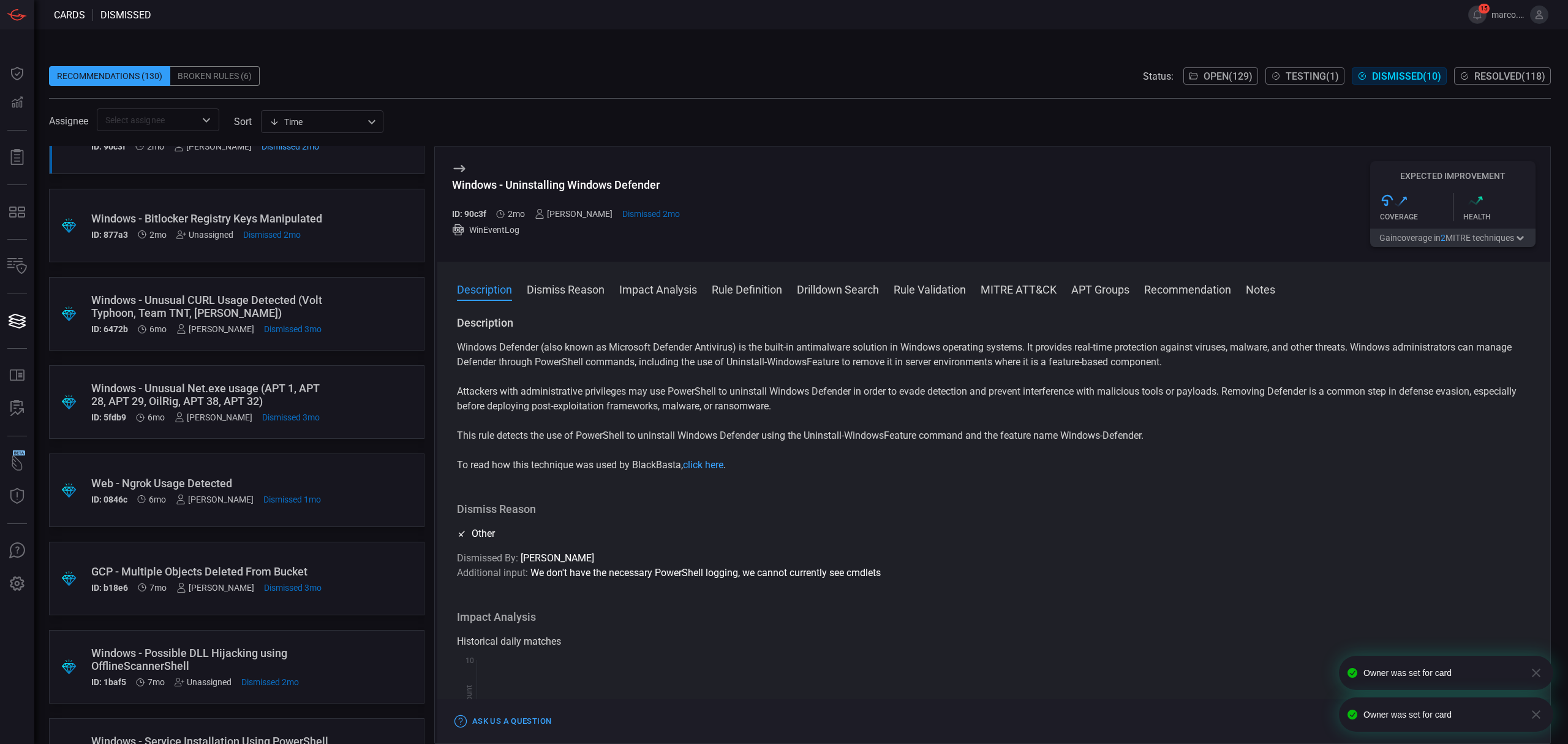
scroll to position [163, 0]
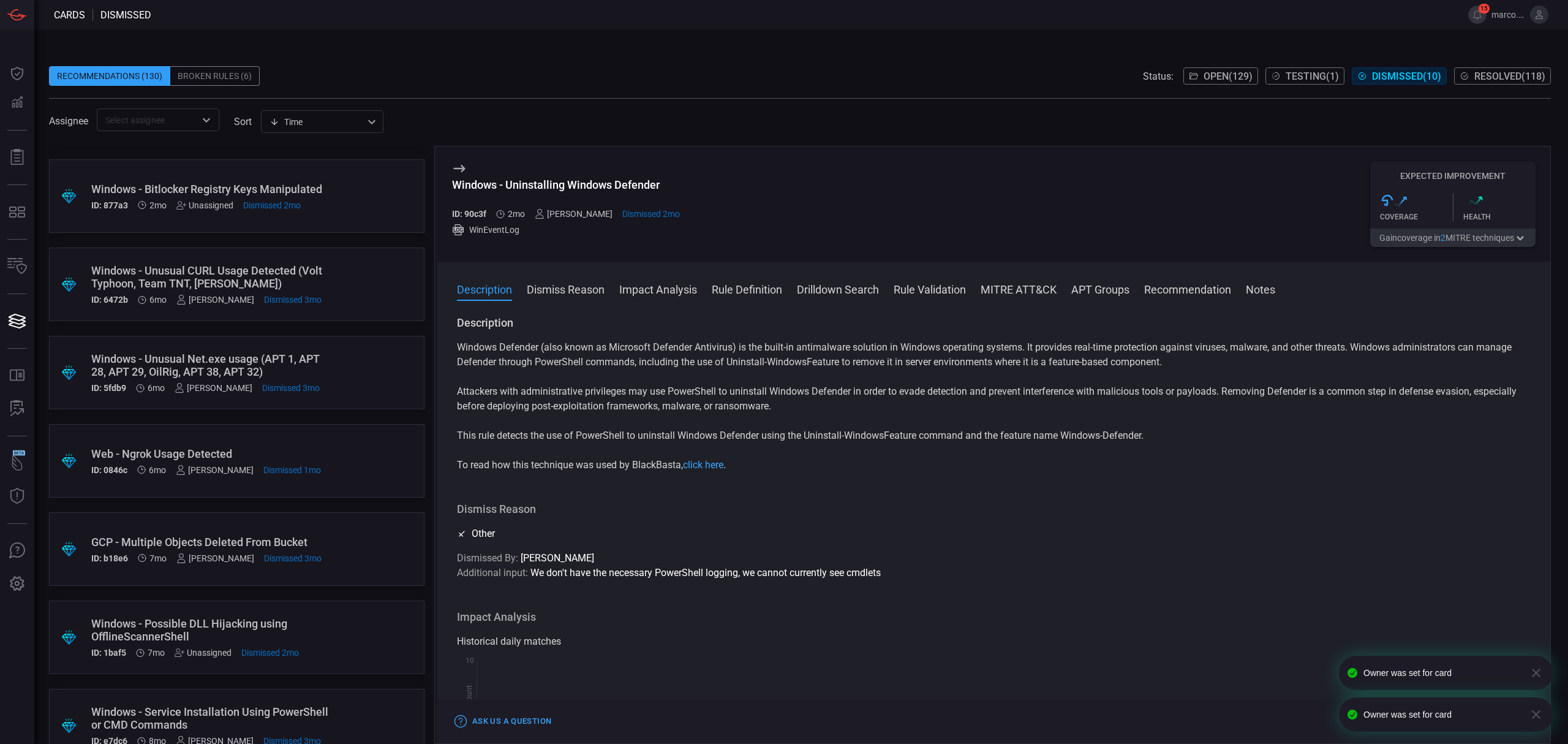
click at [243, 187] on div "Windows - Bitlocker Registry Keys Manipulated" at bounding box center [214, 188] width 245 height 13
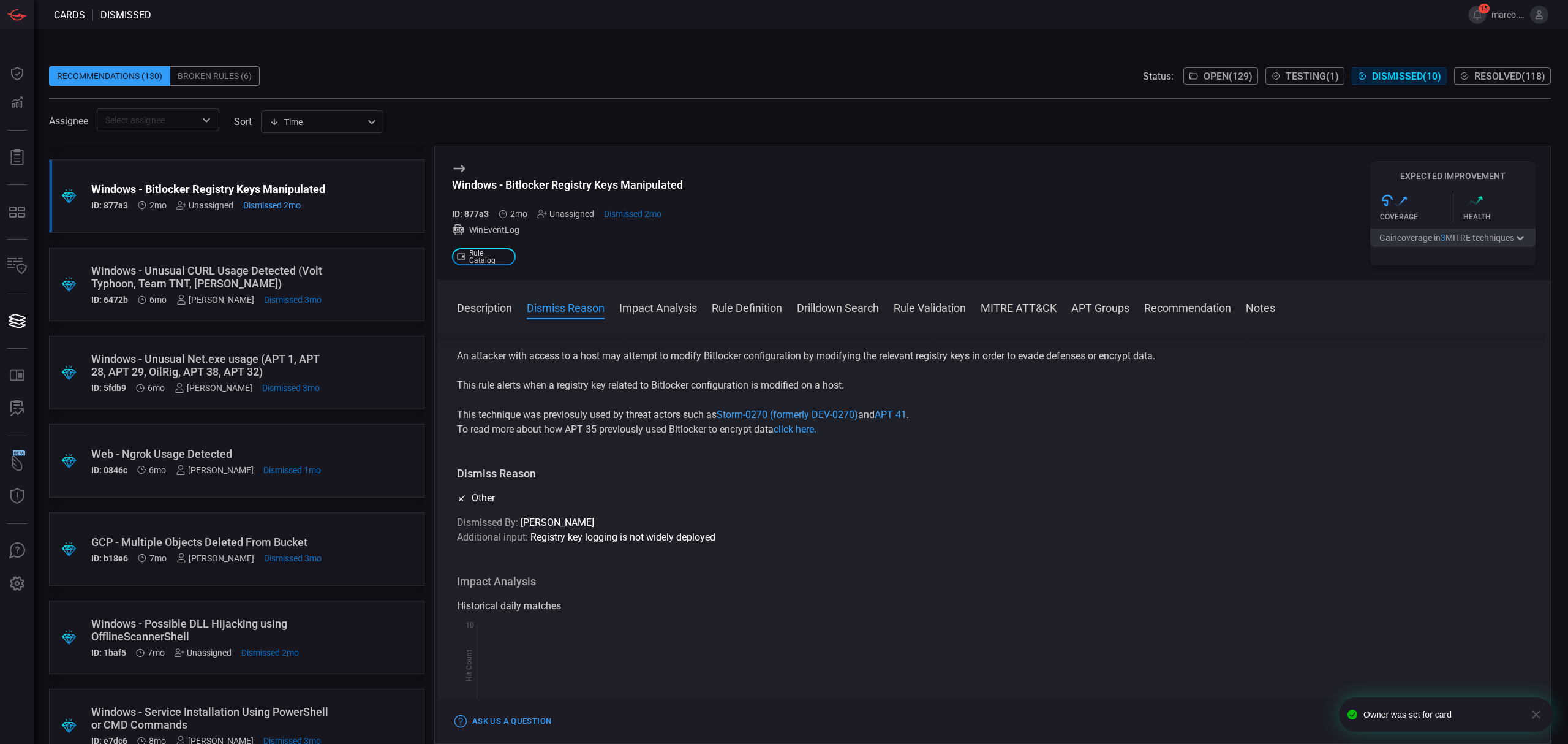
scroll to position [163, 0]
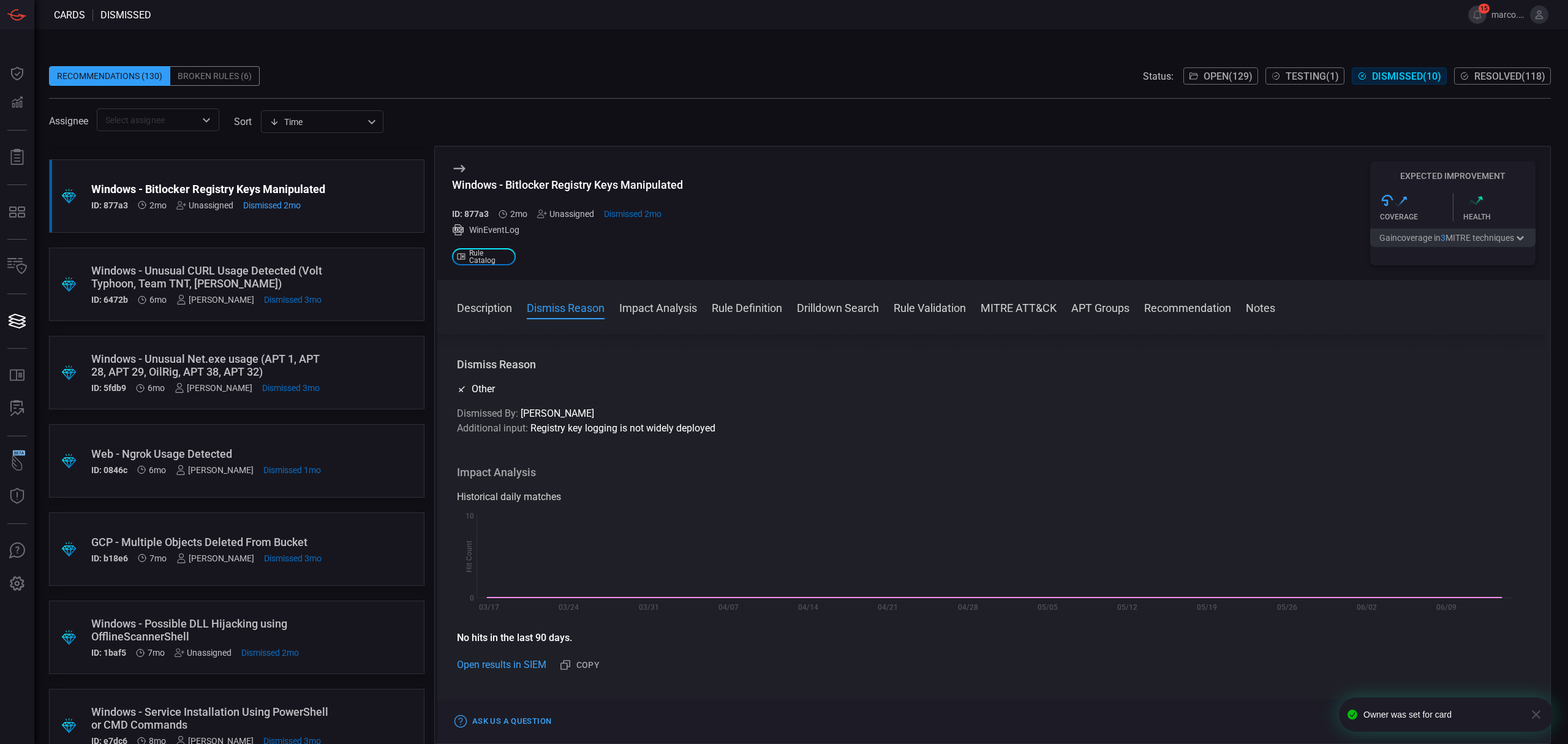
click at [202, 210] on div "Unassigned" at bounding box center [205, 205] width 57 height 10
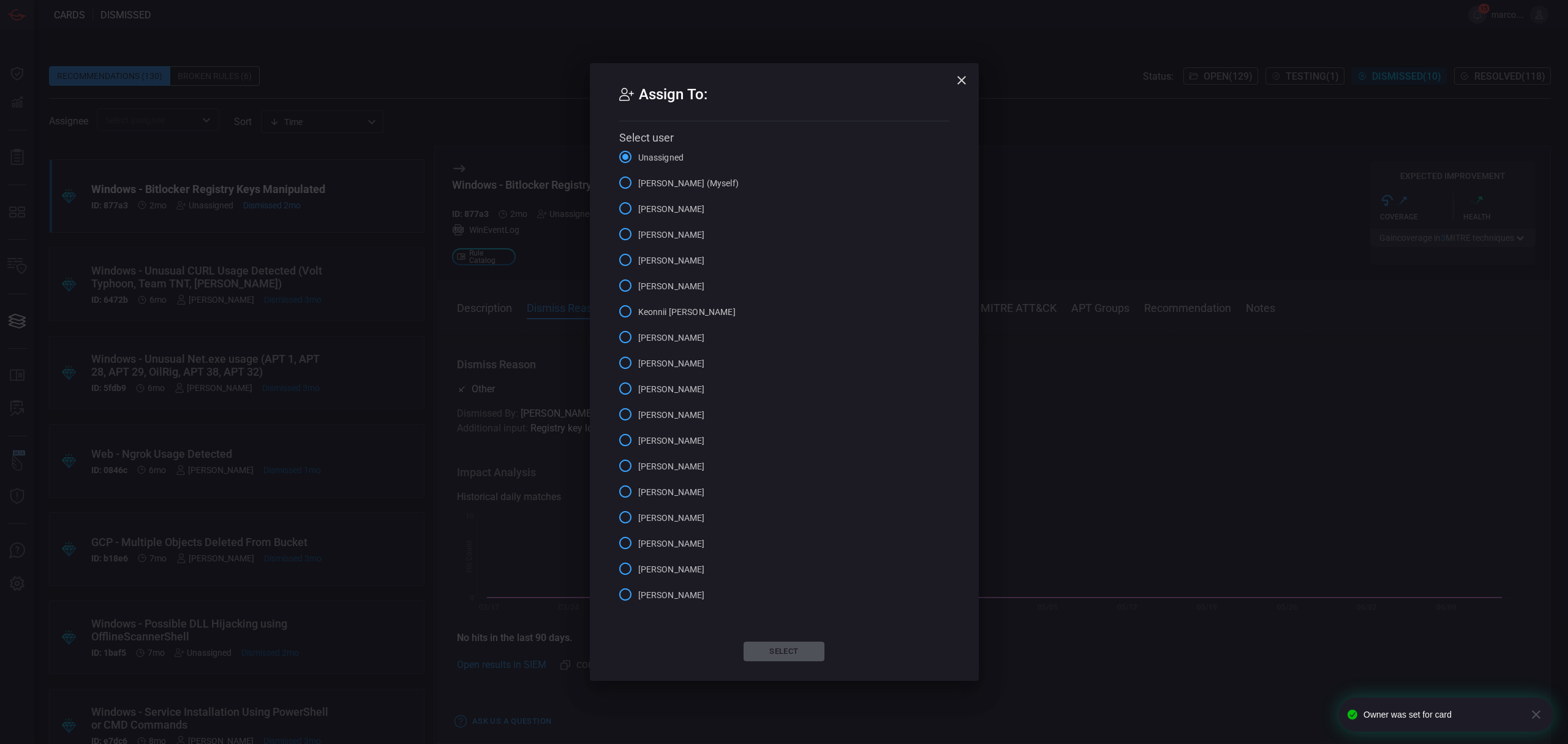
click at [622, 233] on input "Alex Diaz" at bounding box center [625, 234] width 25 height 25
click at [780, 647] on button "Select" at bounding box center [784, 651] width 81 height 19
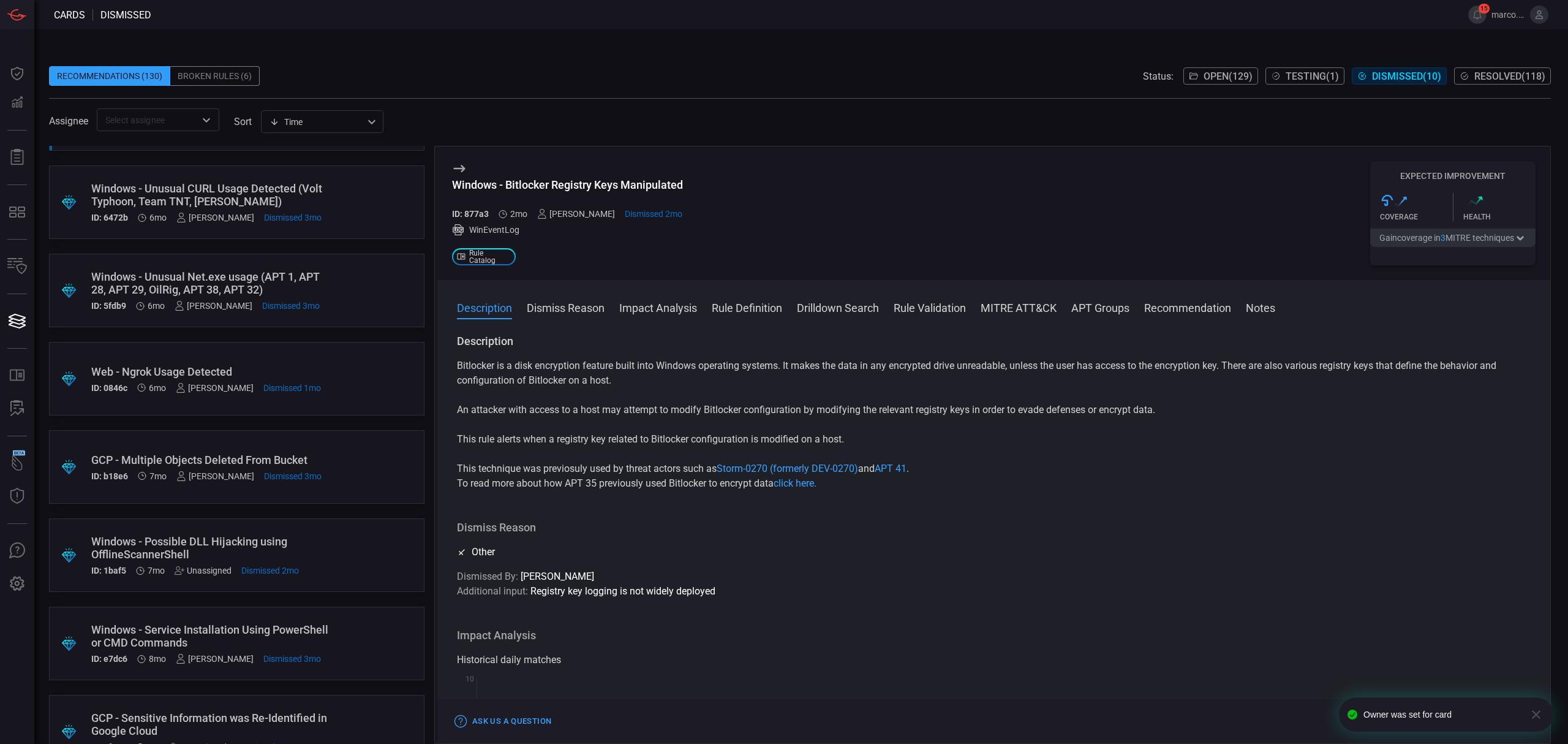
scroll to position [285, 0]
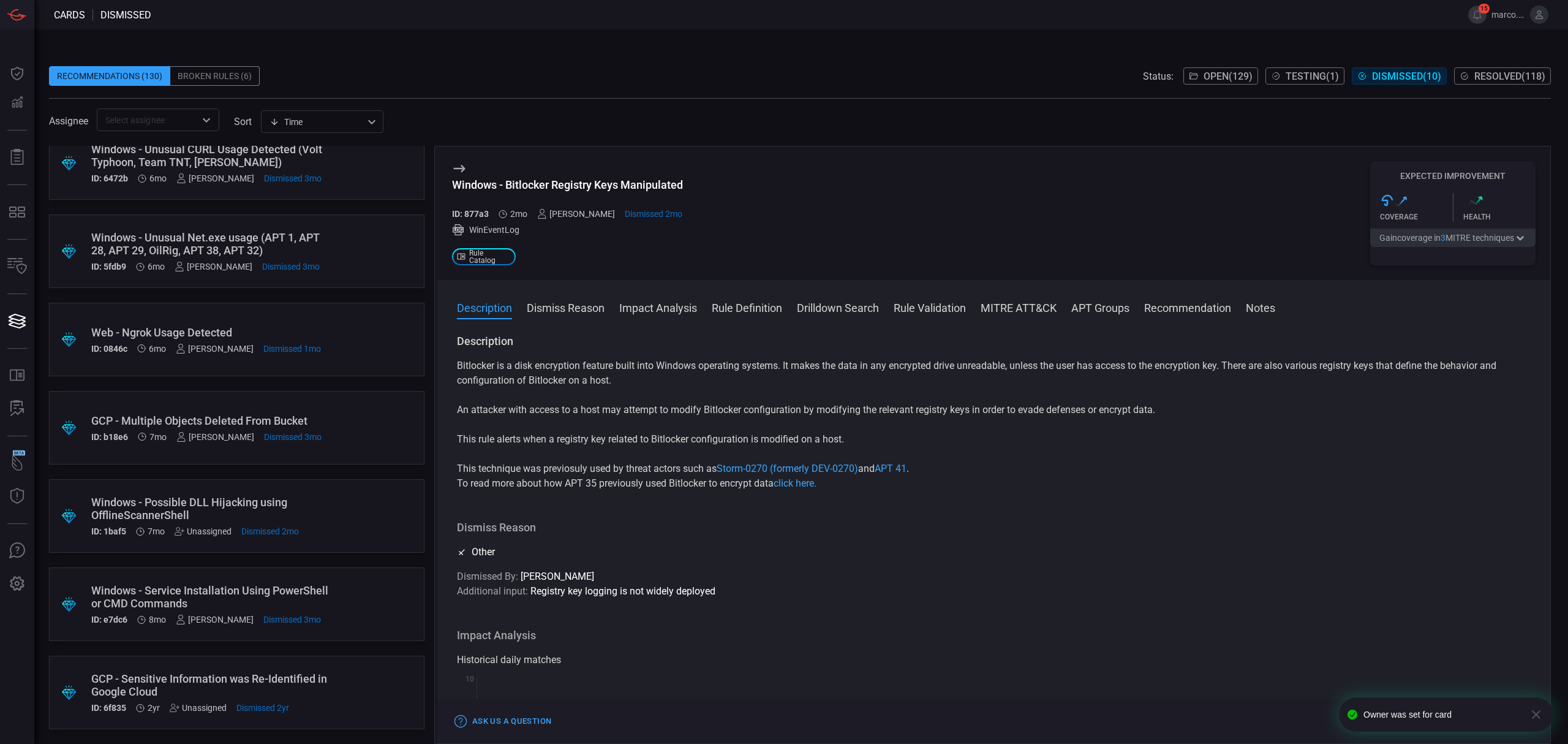
click at [341, 241] on div ".suggested_cards_icon{fill:url(#suggested_cards_icon);} Windows - Unusual Net.e…" at bounding box center [236, 252] width 376 height 74
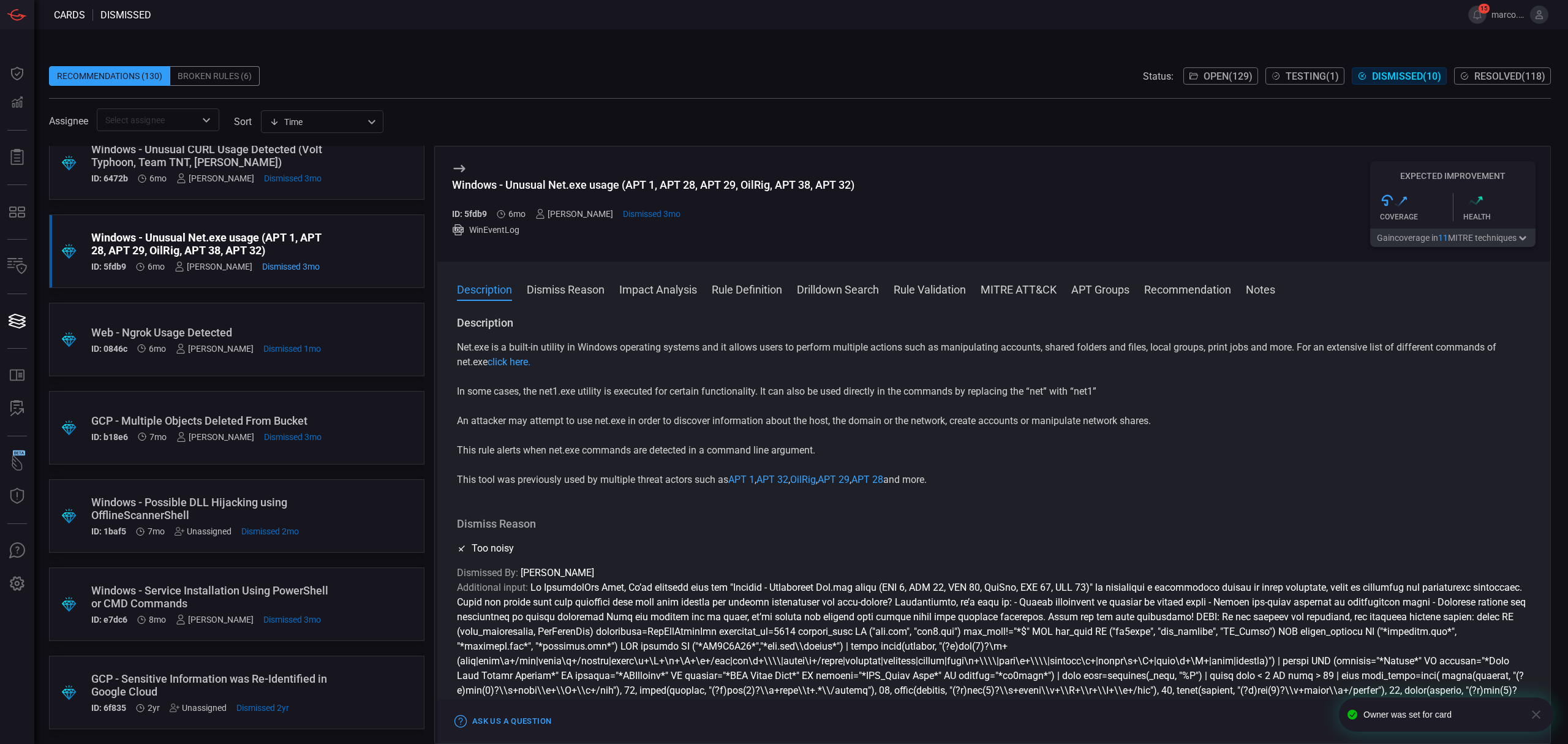
click at [339, 331] on div ".suggested_cards_icon{fill:url(#suggested_cards_icon);} Web - Ngrok Usage Detec…" at bounding box center [236, 340] width 376 height 74
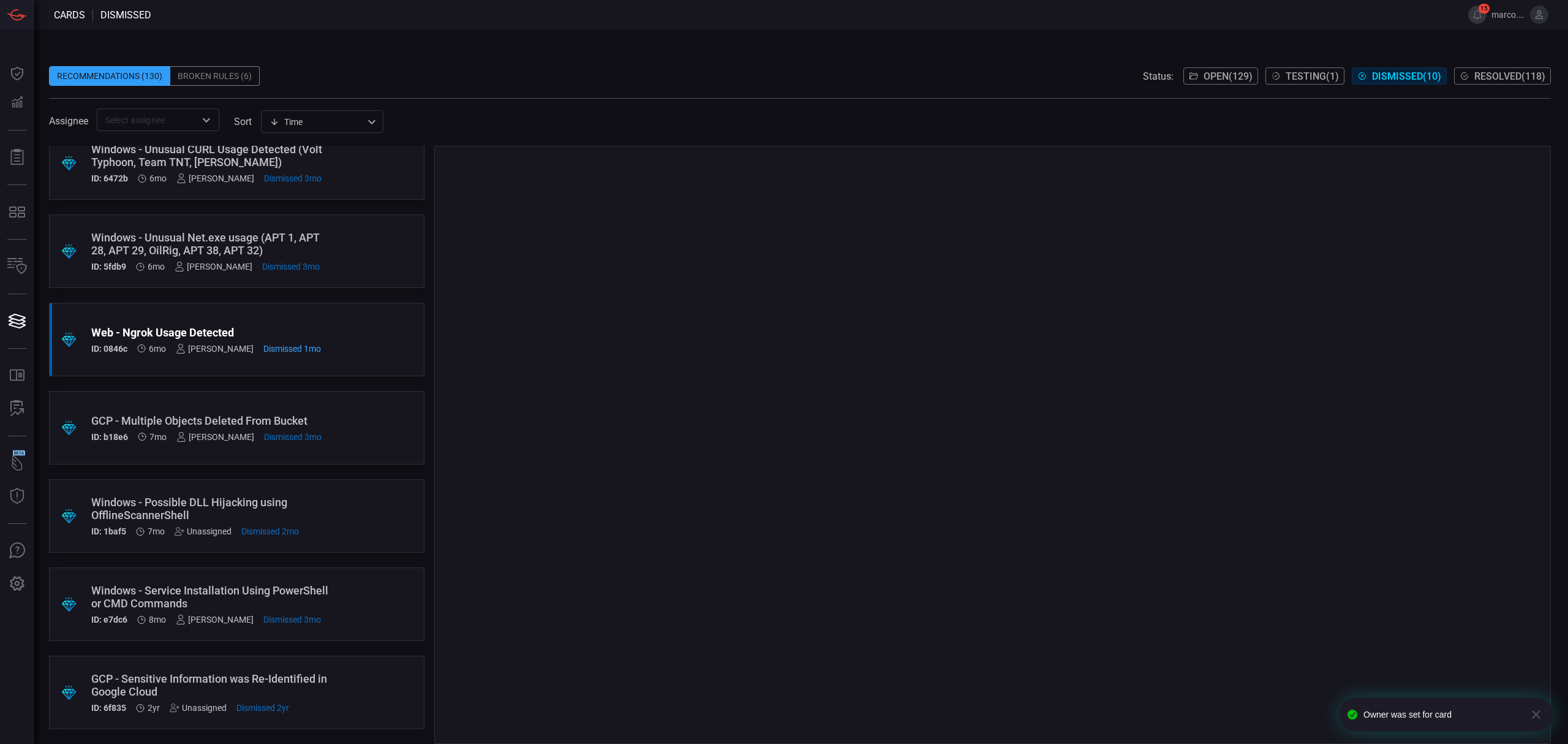
click at [331, 502] on div ".suggested_cards_icon{fill:url(#suggested_cards_icon);} Windows - Possible DLL …" at bounding box center [236, 516] width 376 height 74
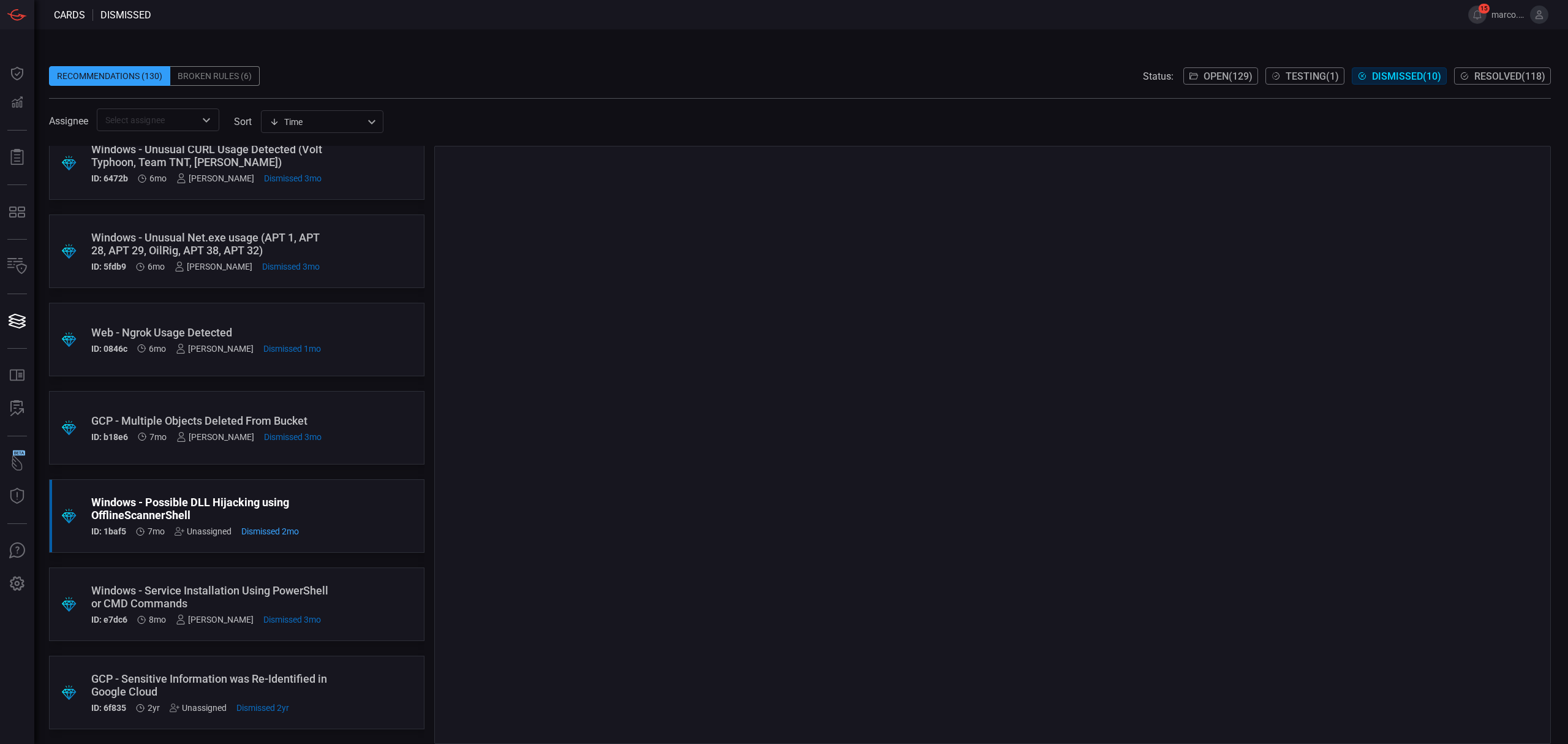
click at [331, 502] on div ".suggested_cards_icon{fill:url(#suggested_cards_icon);} Windows - Possible DLL …" at bounding box center [236, 516] width 376 height 74
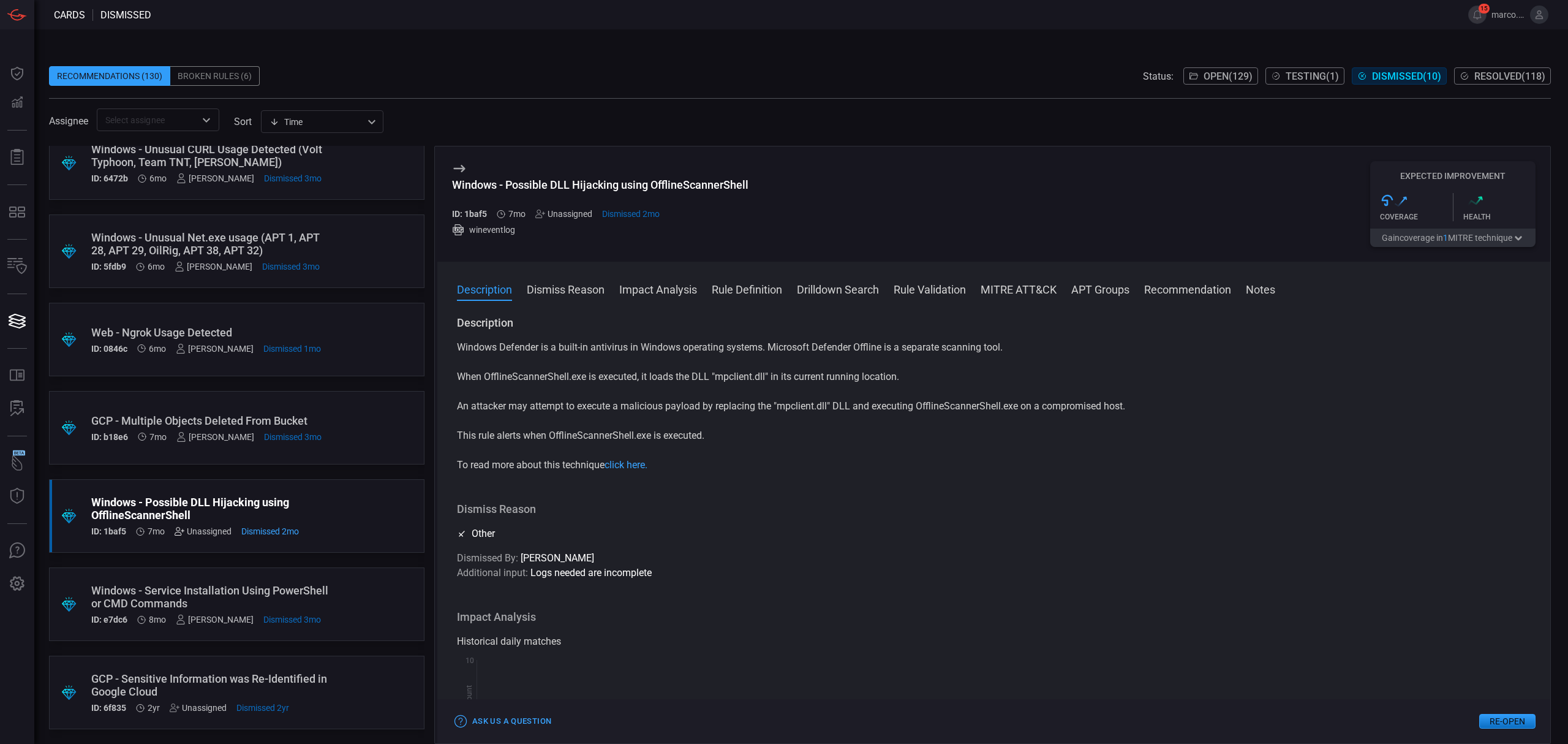
click at [178, 530] on icon at bounding box center [178, 531] width 6 height 8
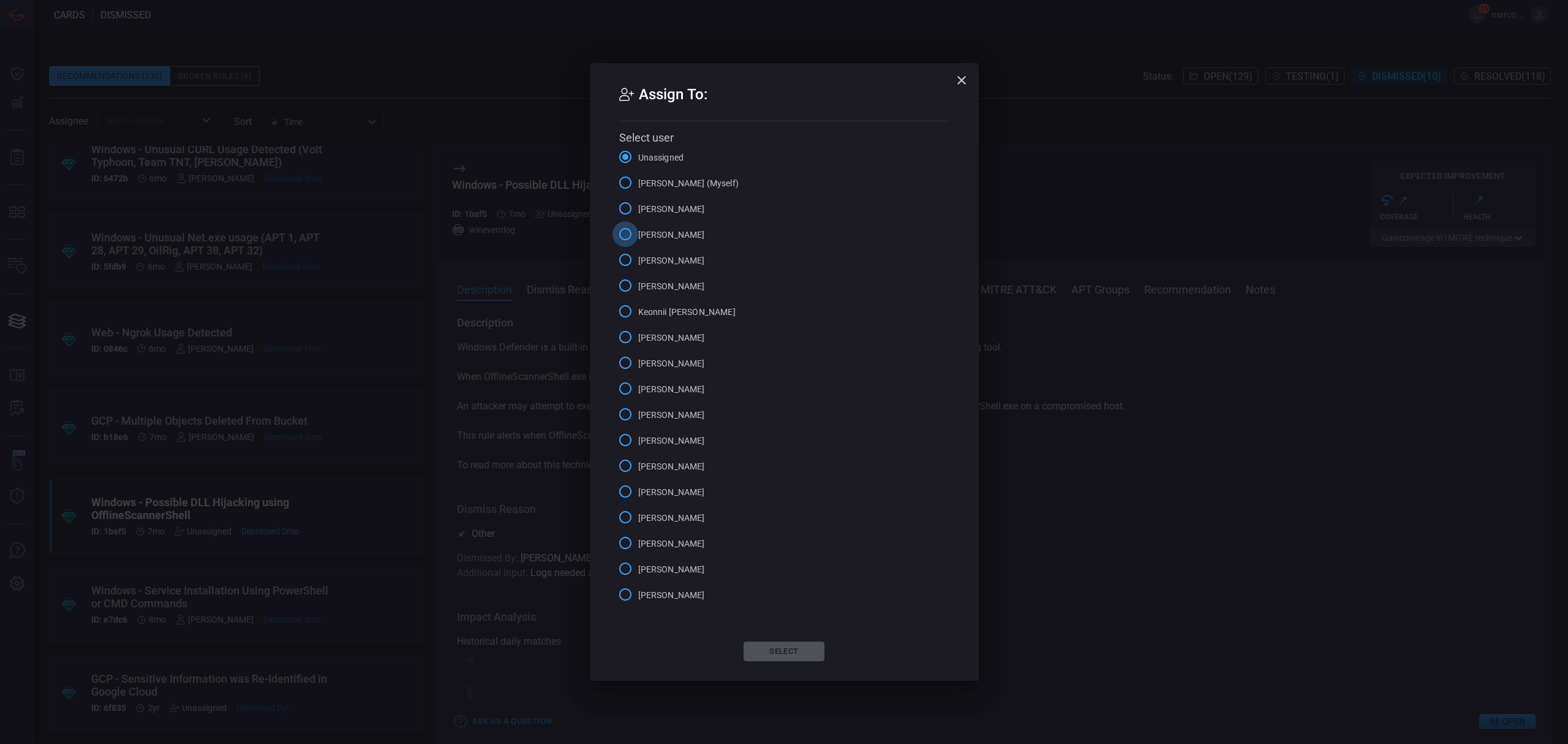
click at [625, 240] on input "Alex Diaz" at bounding box center [625, 234] width 25 height 25
click at [789, 652] on button "Select" at bounding box center [784, 651] width 81 height 19
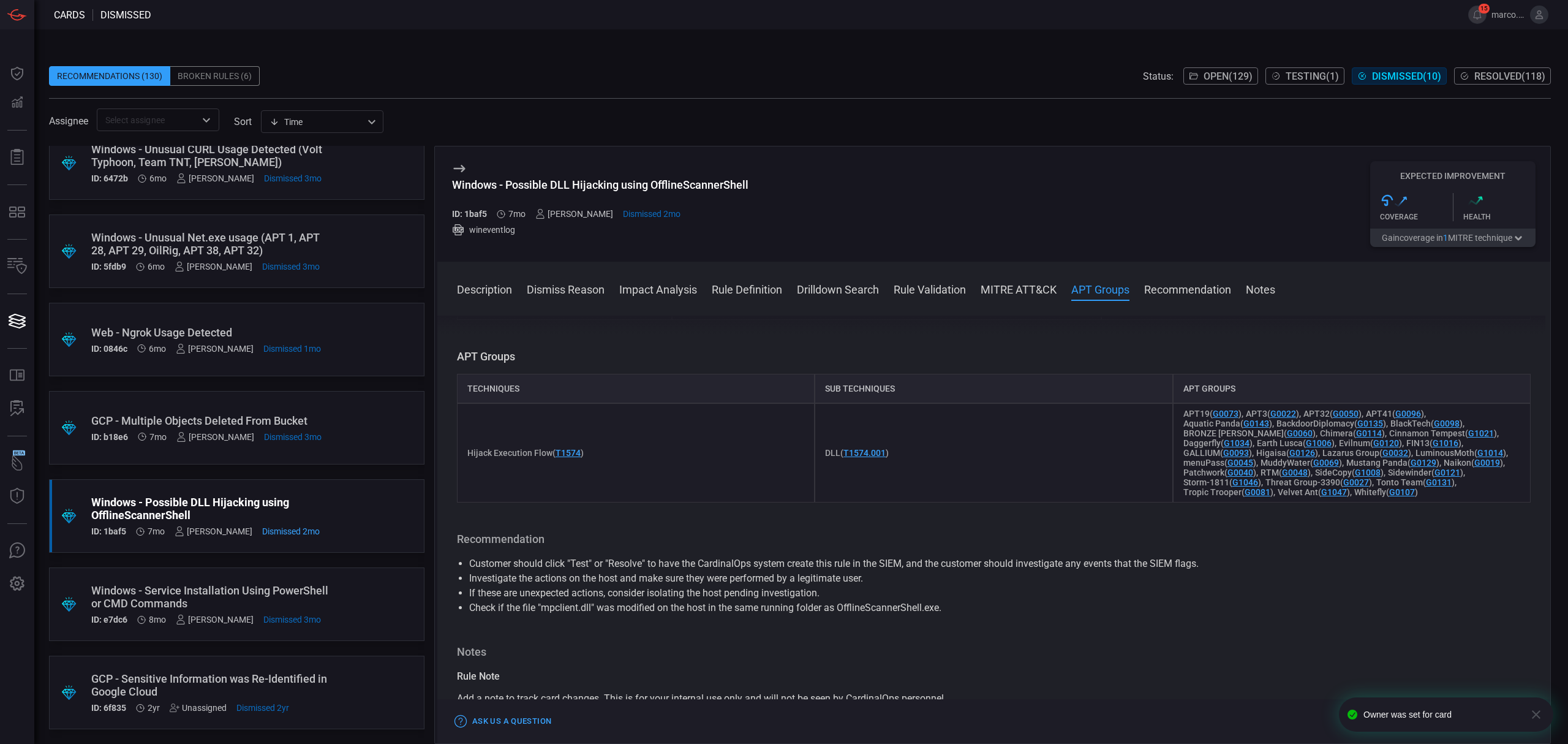
scroll to position [980, 0]
click at [308, 686] on div "GCP - Sensitive Information was Re-Identified in Google Cloud" at bounding box center [214, 685] width 245 height 25
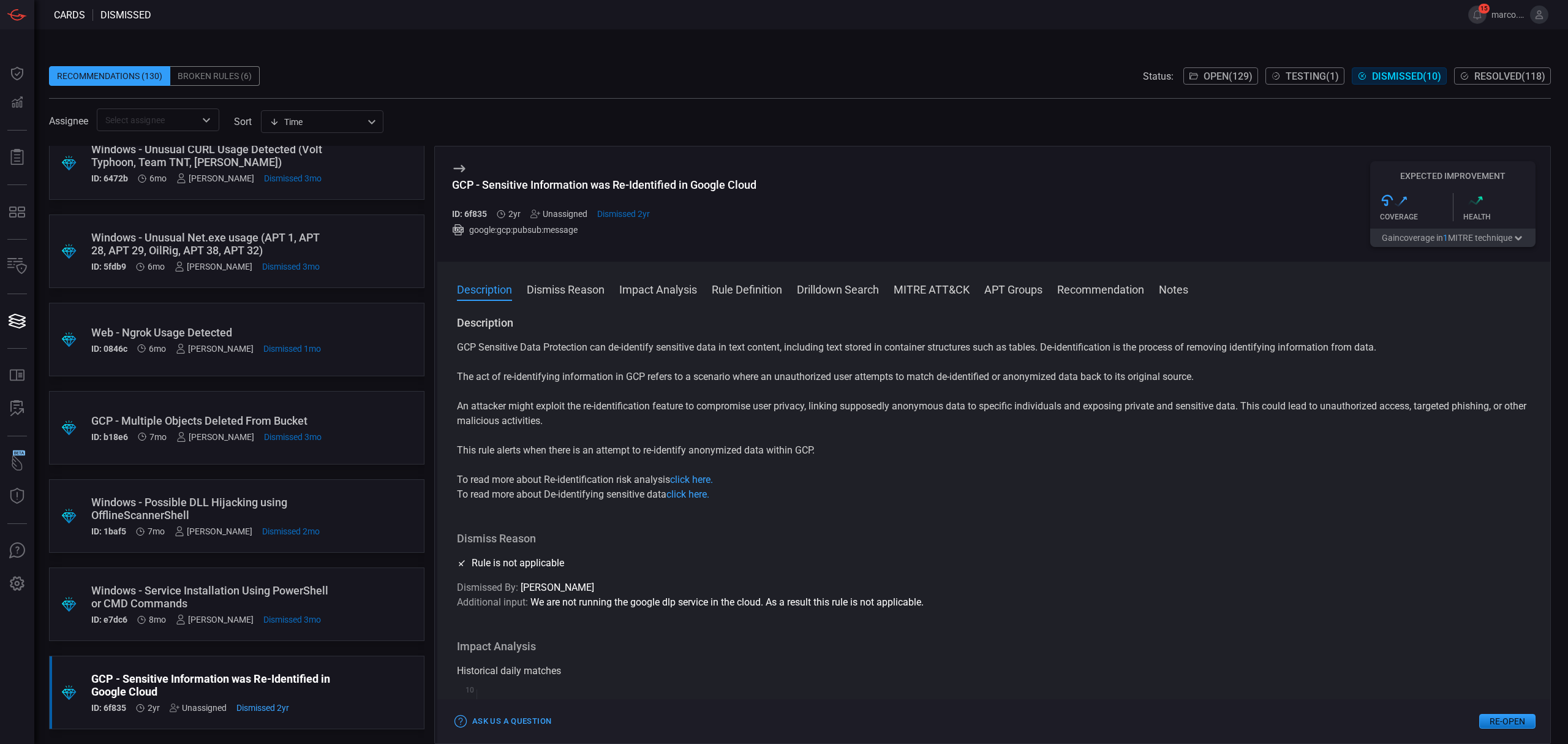
click at [563, 216] on div "Unassigned" at bounding box center [558, 214] width 57 height 10
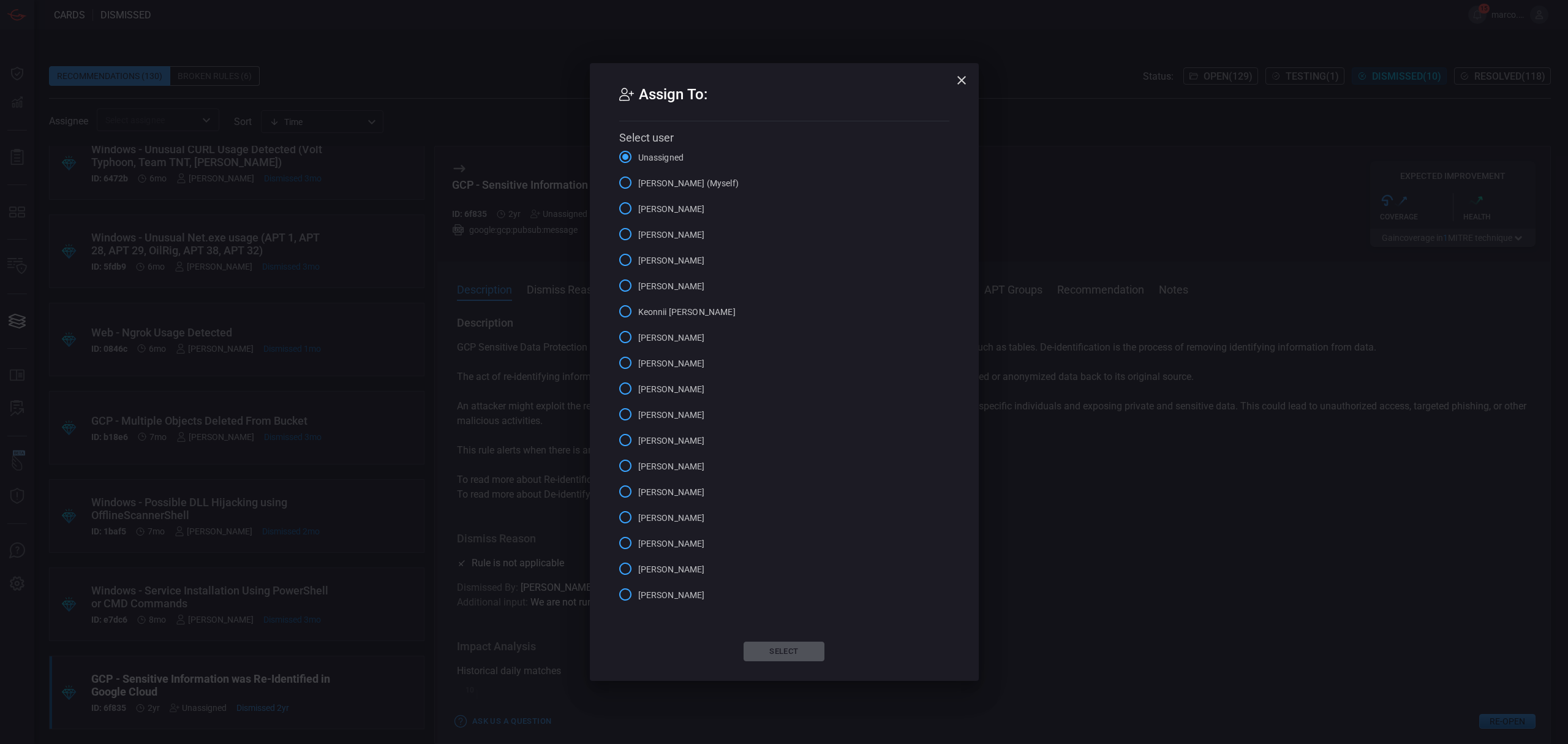
click at [639, 207] on span "Alejandro Castillo" at bounding box center [671, 209] width 67 height 13
click at [638, 207] on input "Alejandro Castillo" at bounding box center [625, 208] width 25 height 25
click at [773, 652] on button "Select" at bounding box center [784, 651] width 81 height 19
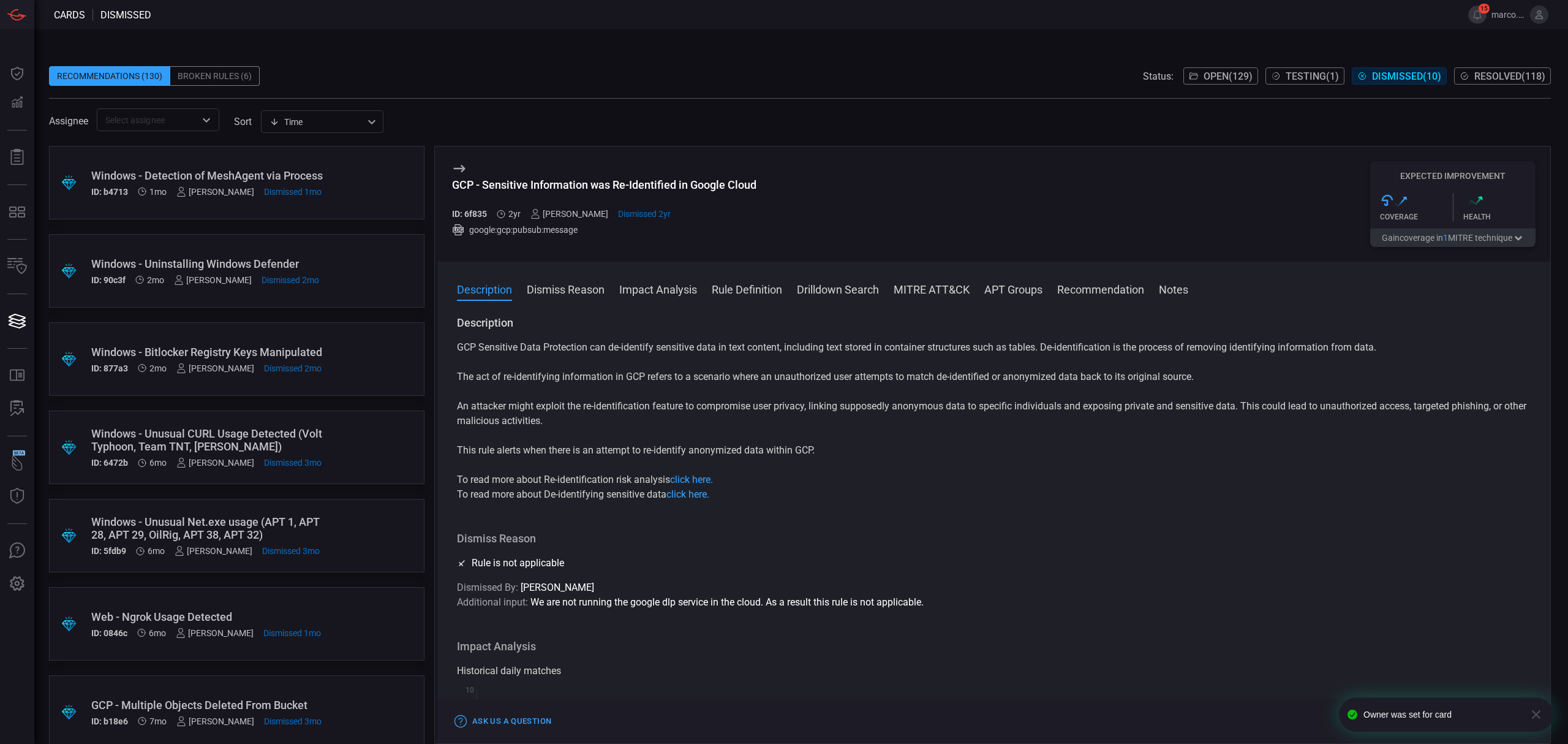
click at [1501, 74] on span "Resolved ( 118 )" at bounding box center [1509, 77] width 71 height 12
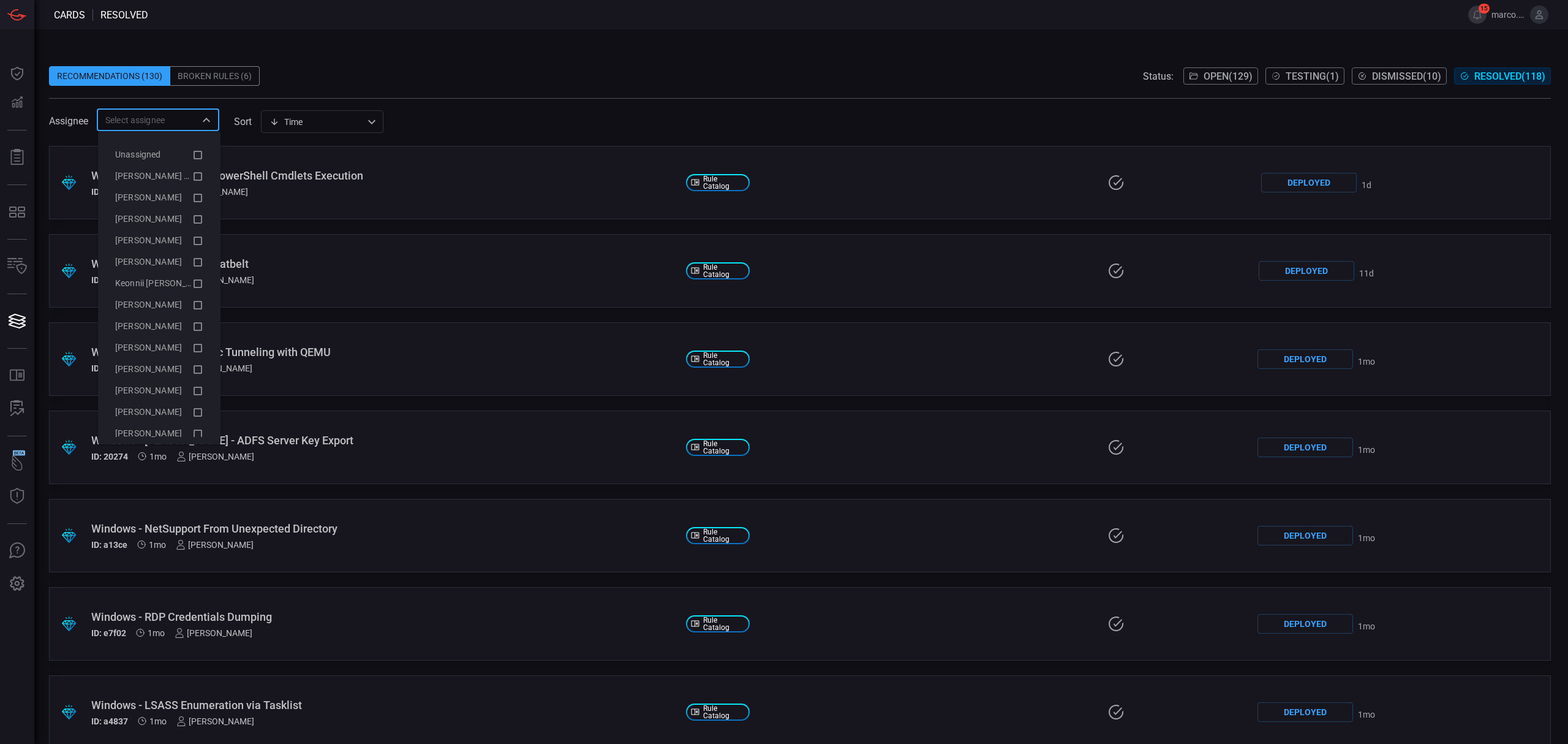
click at [190, 116] on input "text" at bounding box center [148, 119] width 95 height 16
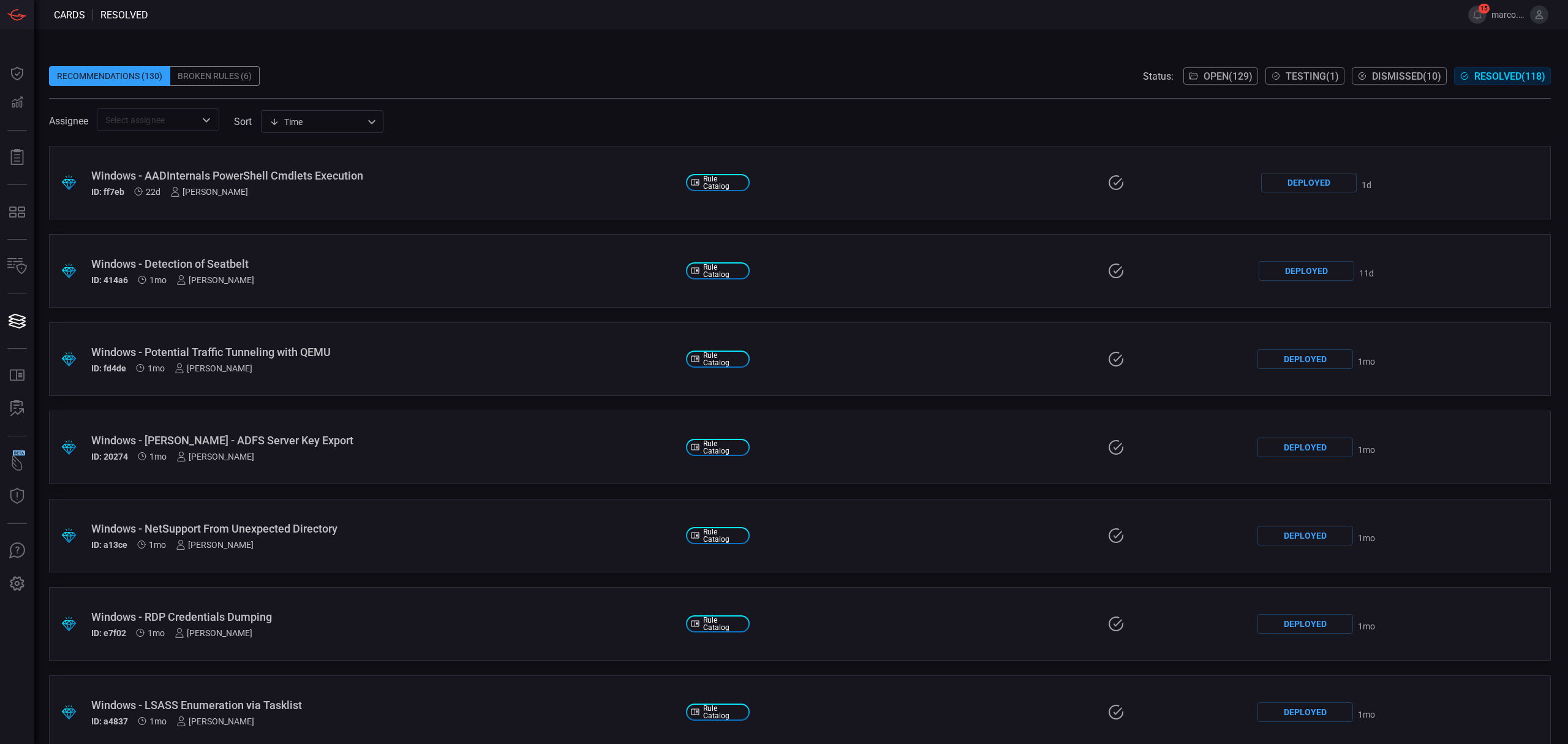
click at [513, 96] on span at bounding box center [799, 91] width 1501 height 13
click at [207, 121] on icon "Open" at bounding box center [206, 119] width 15 height 15
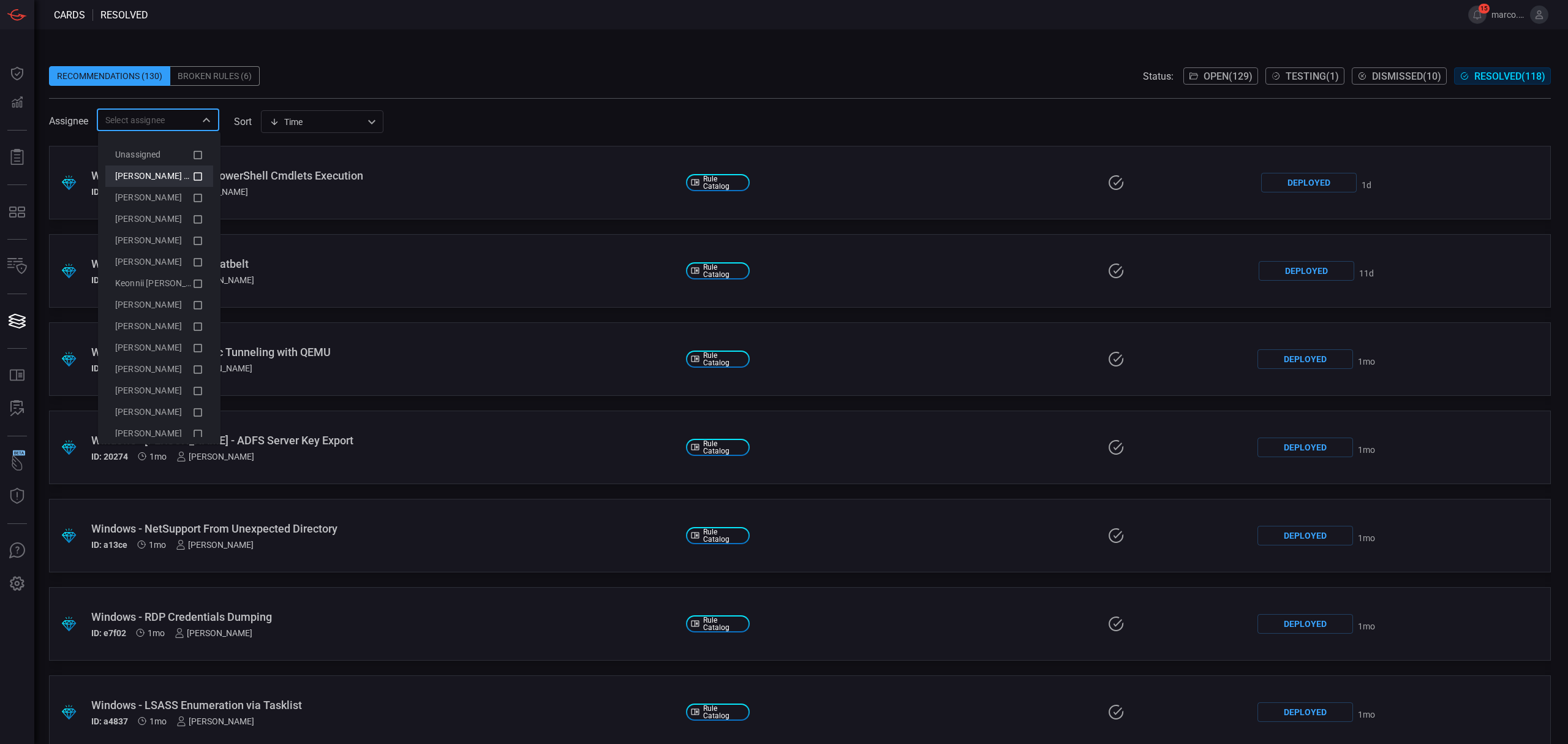
click at [192, 180] on icon at bounding box center [197, 175] width 11 height 15
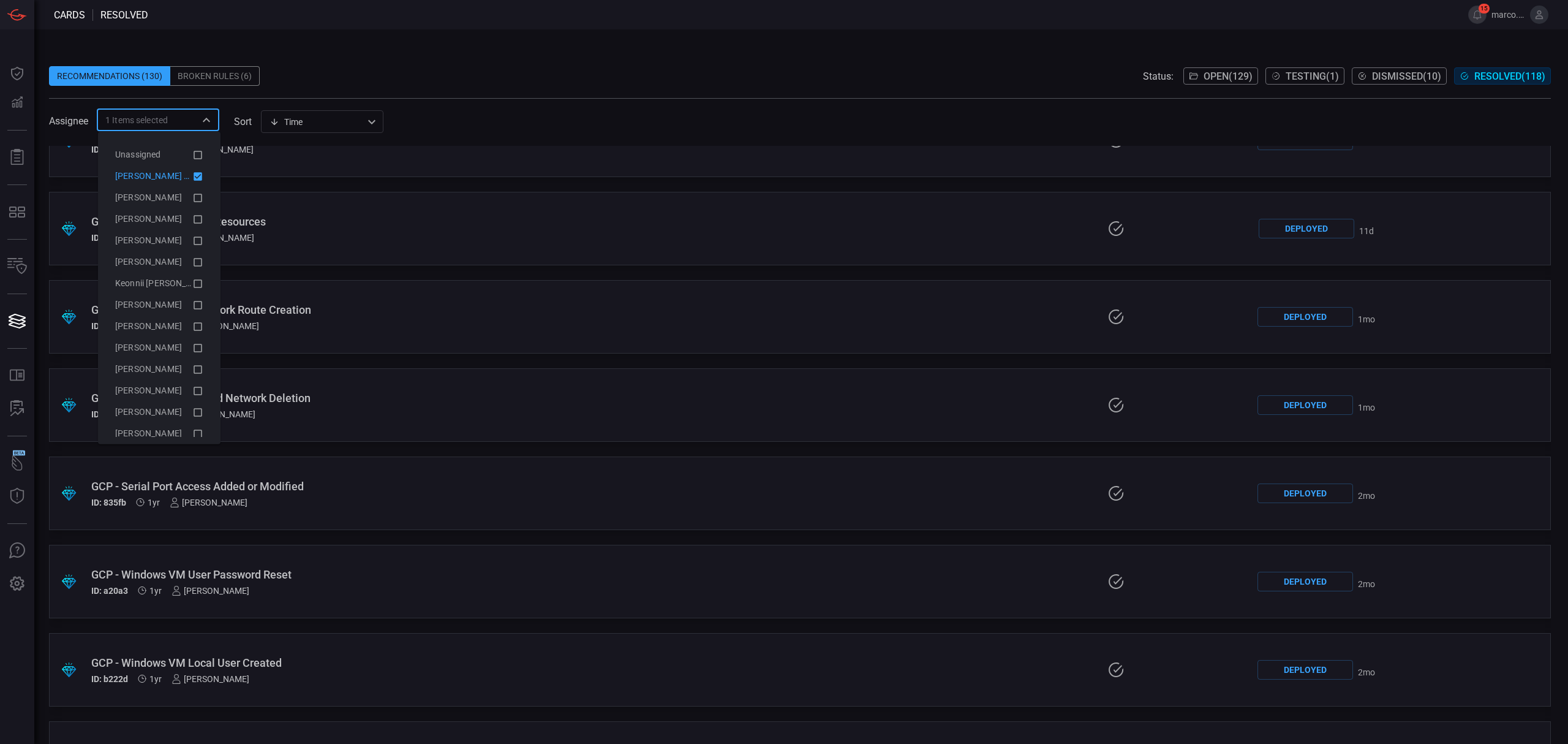
click at [193, 175] on icon at bounding box center [197, 176] width 9 height 9
click at [192, 216] on icon at bounding box center [197, 219] width 11 height 15
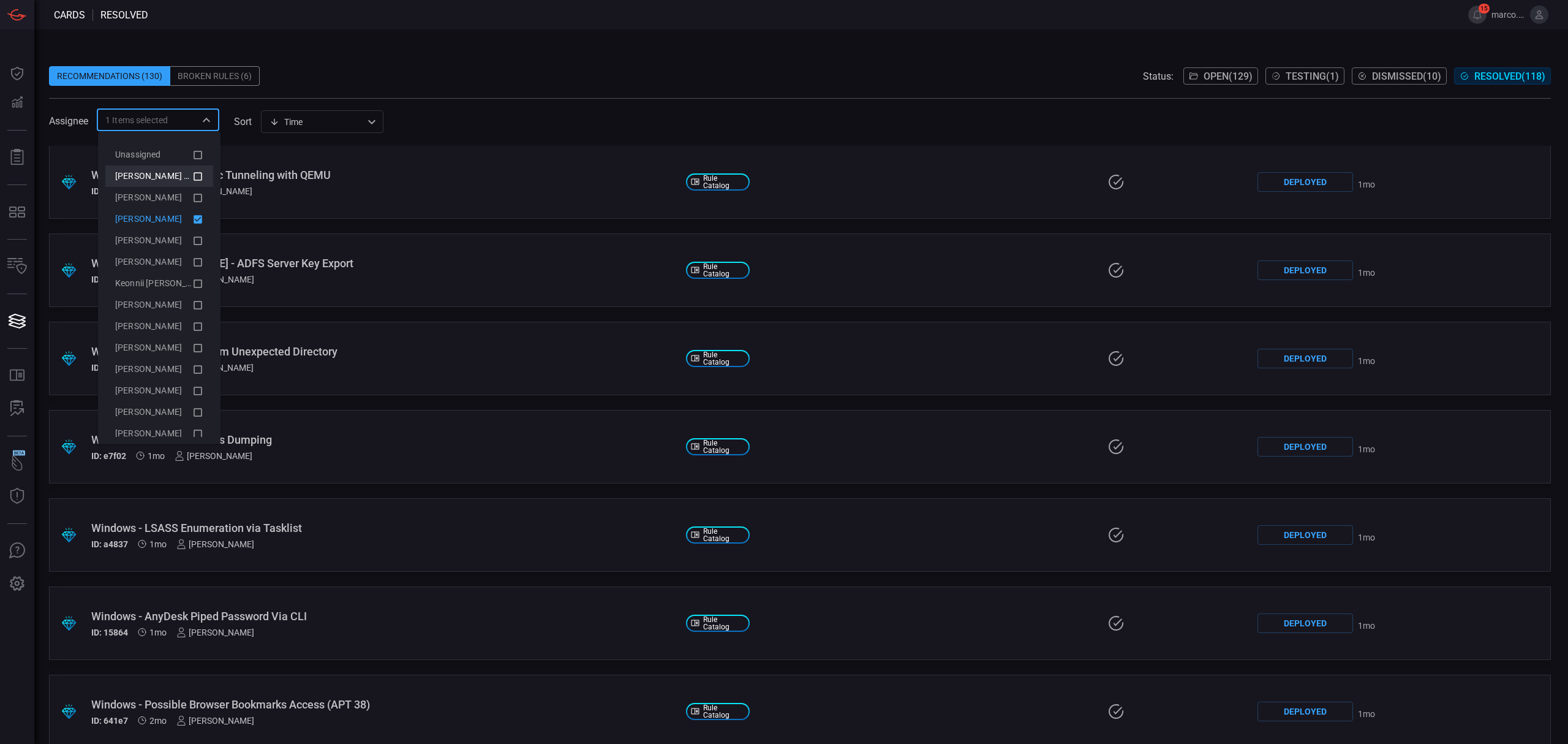
scroll to position [0, 0]
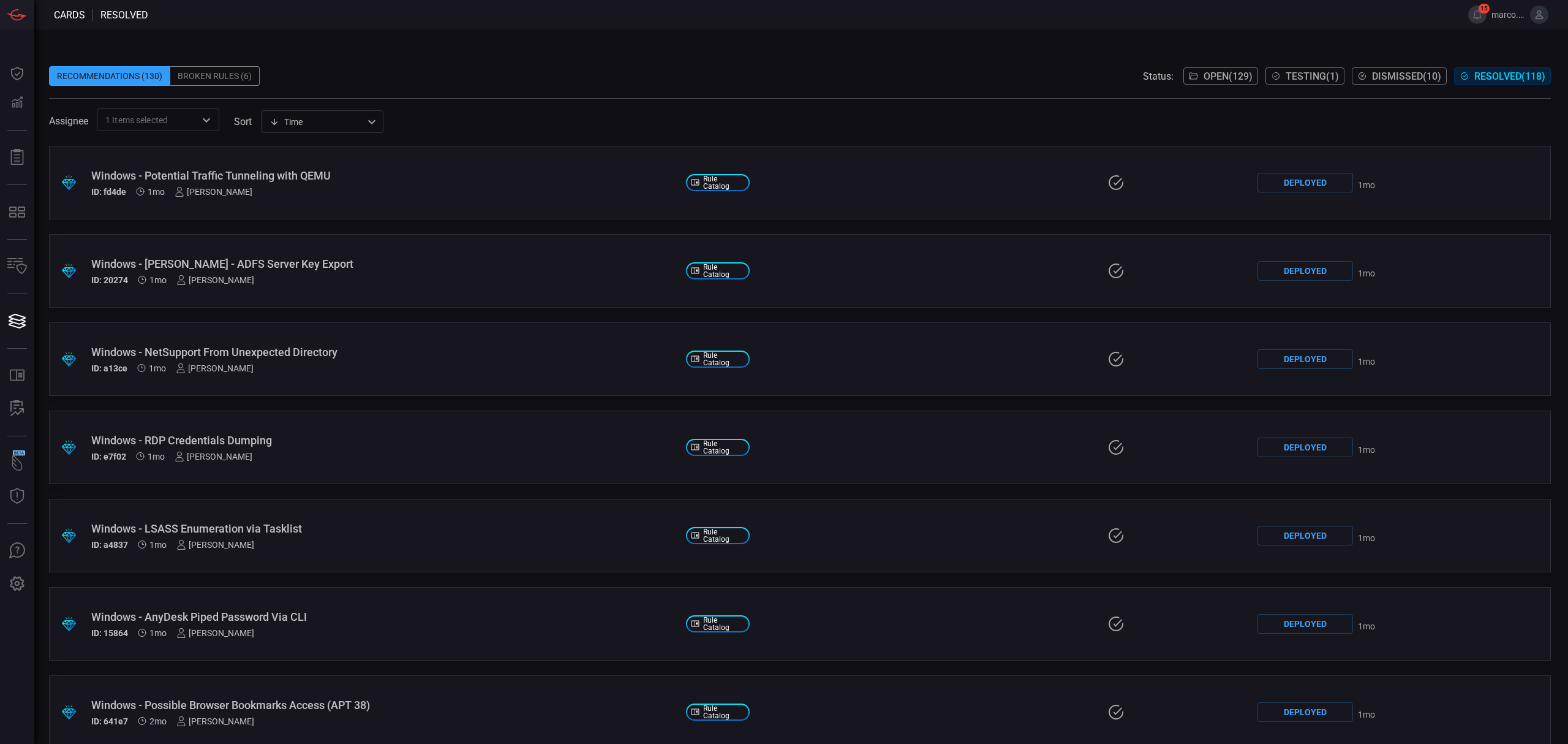
click at [540, 85] on div "Recommendations (130) Broken Rules (6) Status: Open ( 129 ) Testing ( 1 ) Dismi…" at bounding box center [799, 76] width 1501 height 19
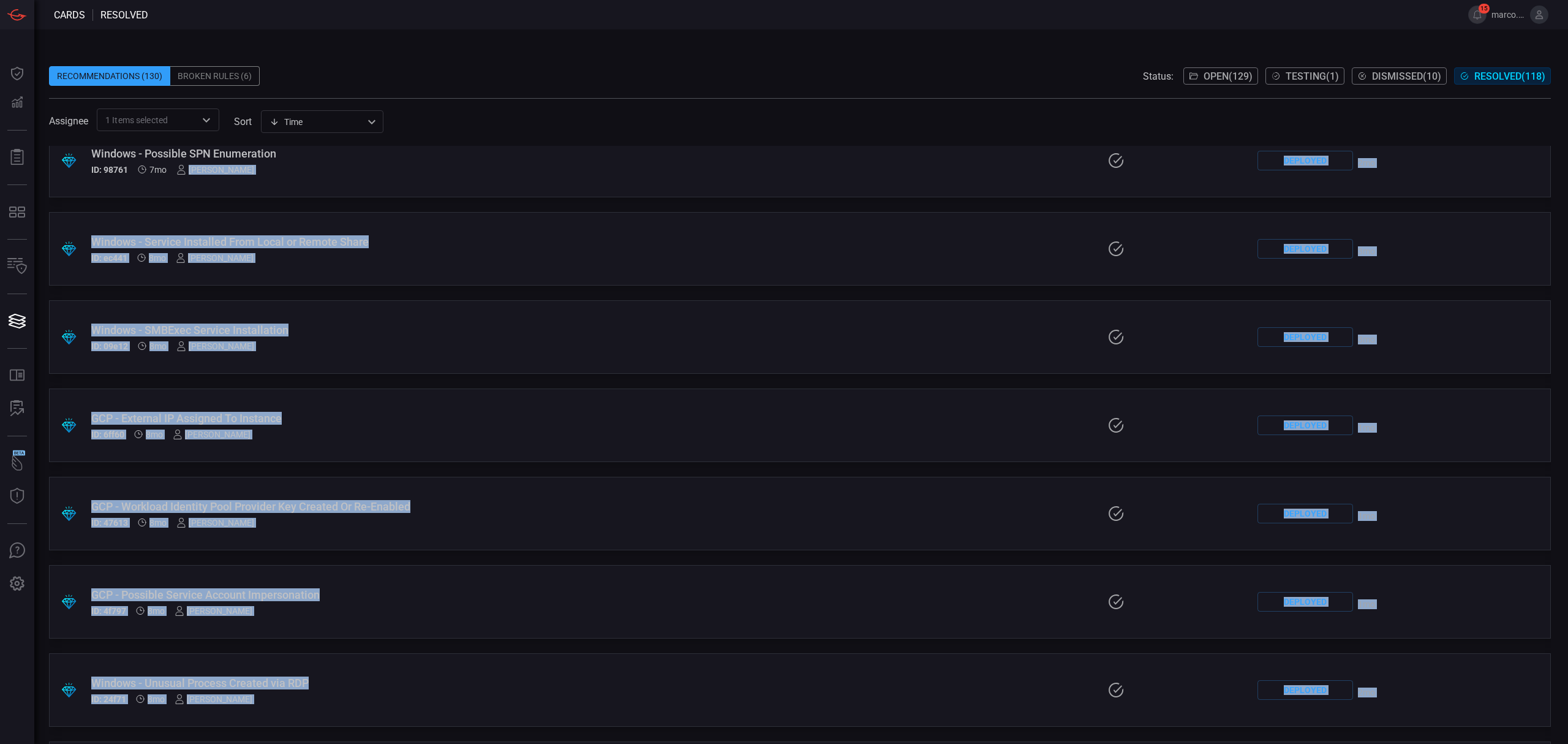
scroll to position [2630, 0]
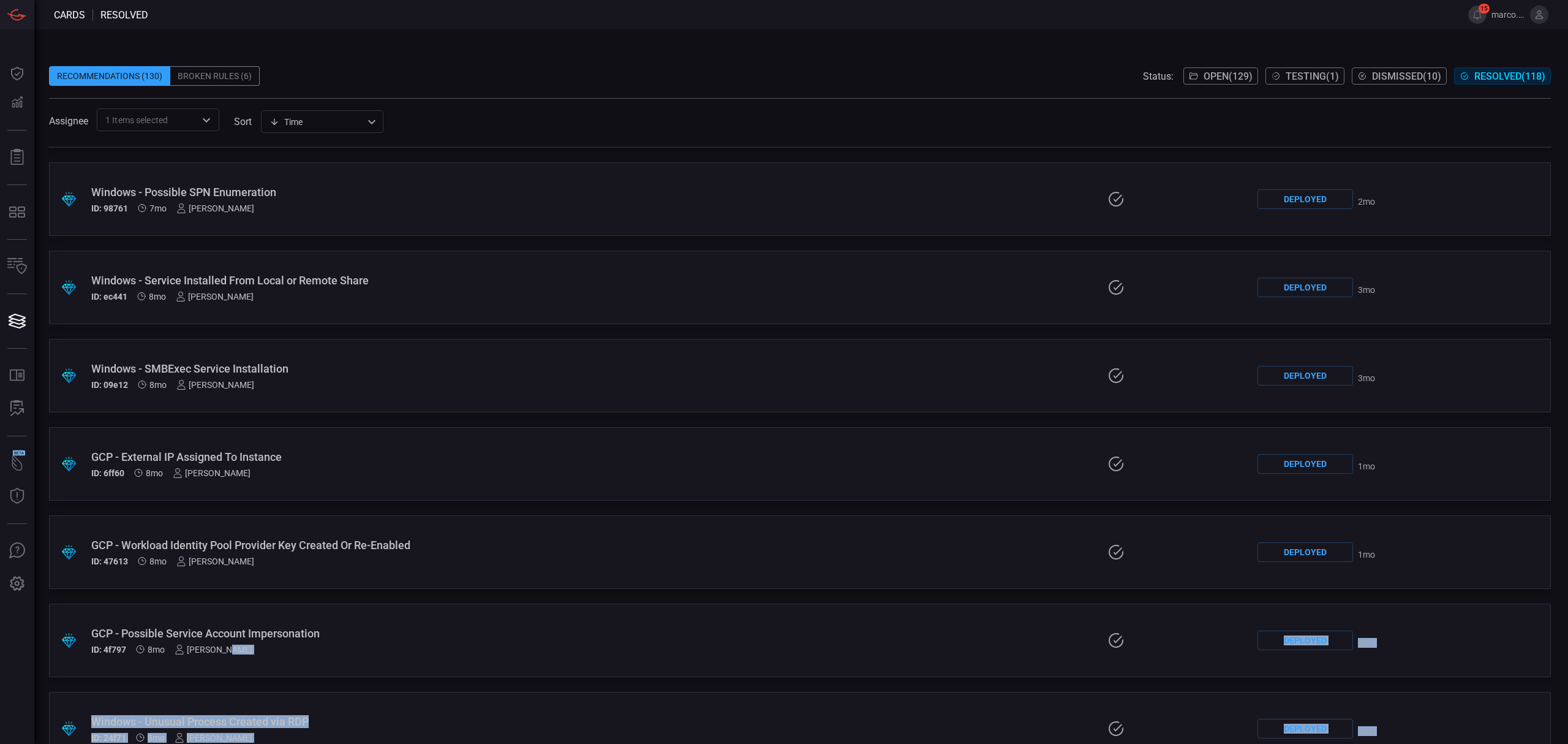
drag, startPoint x: 313, startPoint y: 681, endPoint x: 310, endPoint y: 664, distance: 17.3
click at [310, 664] on div ".suggested_cards_icon{fill:url(#suggested_cards_icon);} Windows - Potential Tra…" at bounding box center [799, 445] width 1501 height 598
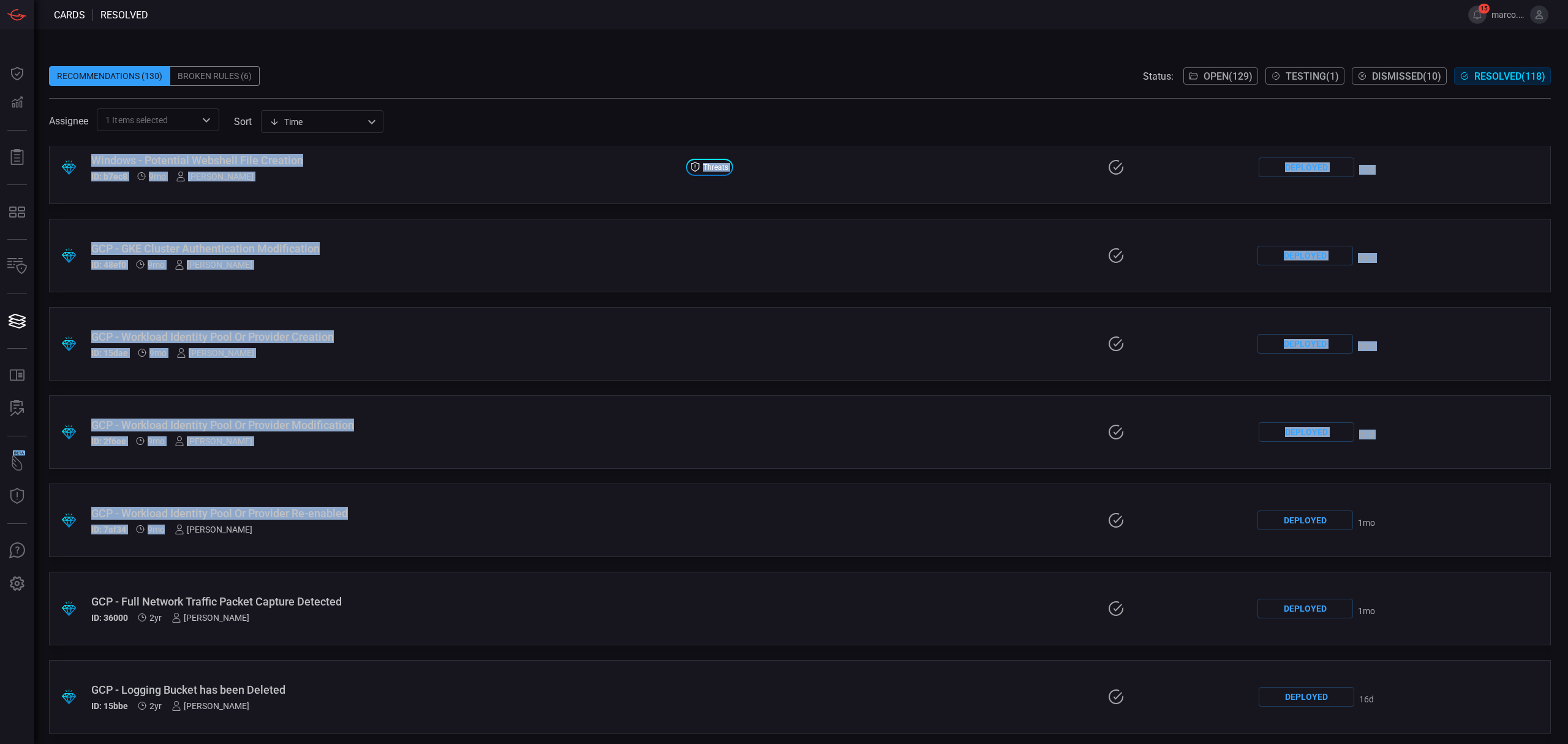
scroll to position [3284, 0]
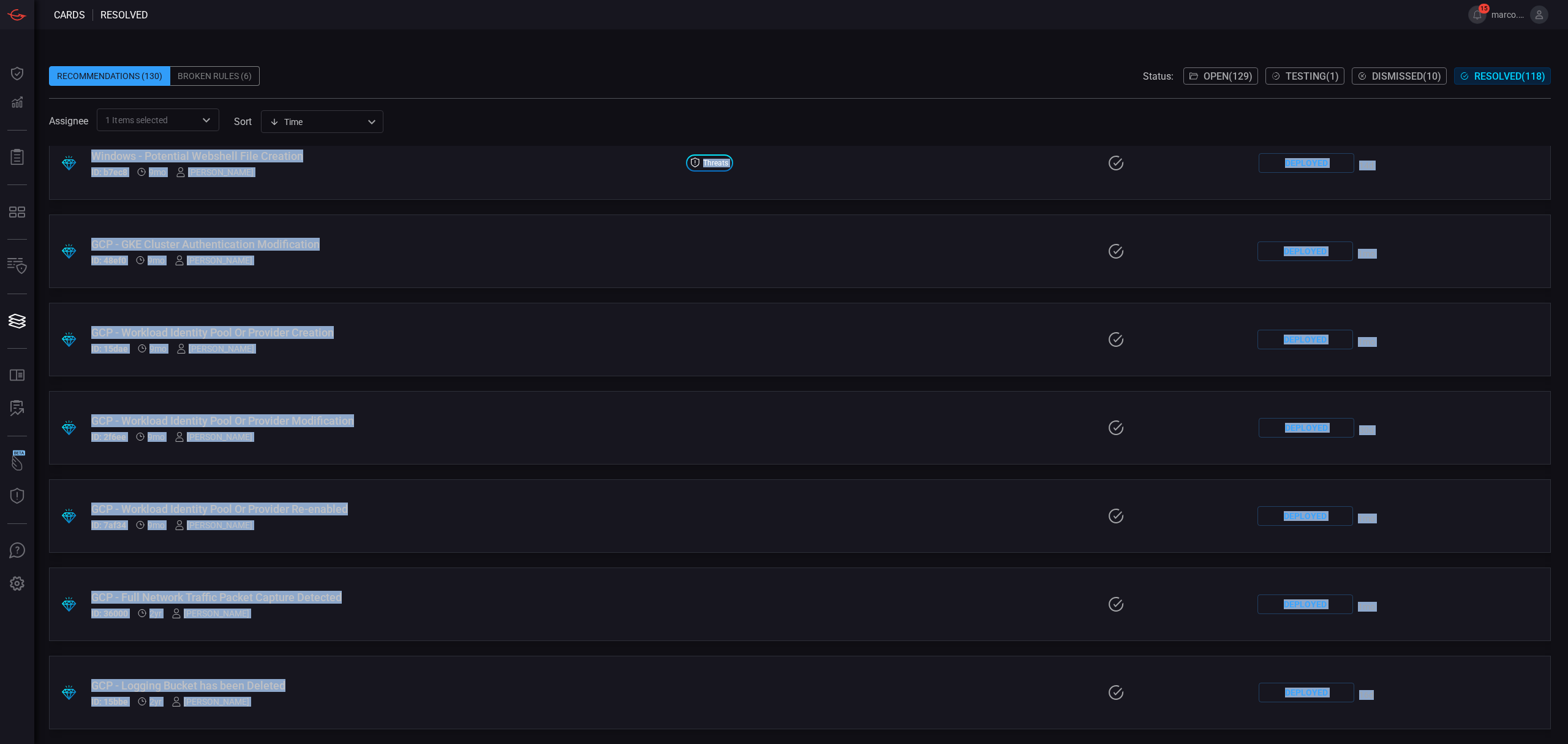
drag, startPoint x: 45, startPoint y: 137, endPoint x: 1410, endPoint y: 694, distance: 1474.3
click at [1410, 694] on div "Recommendations (130) Broken Rules (6) Status: Open ( 129 ) Testing ( 1 ) Dismi…" at bounding box center [800, 386] width 1533 height 714
copy div ".suggested_cards_icon{fill:url(#suggested_cards_icon);} Windows - Potential Tra…"
click at [205, 118] on icon "Open" at bounding box center [207, 119] width 8 height 4
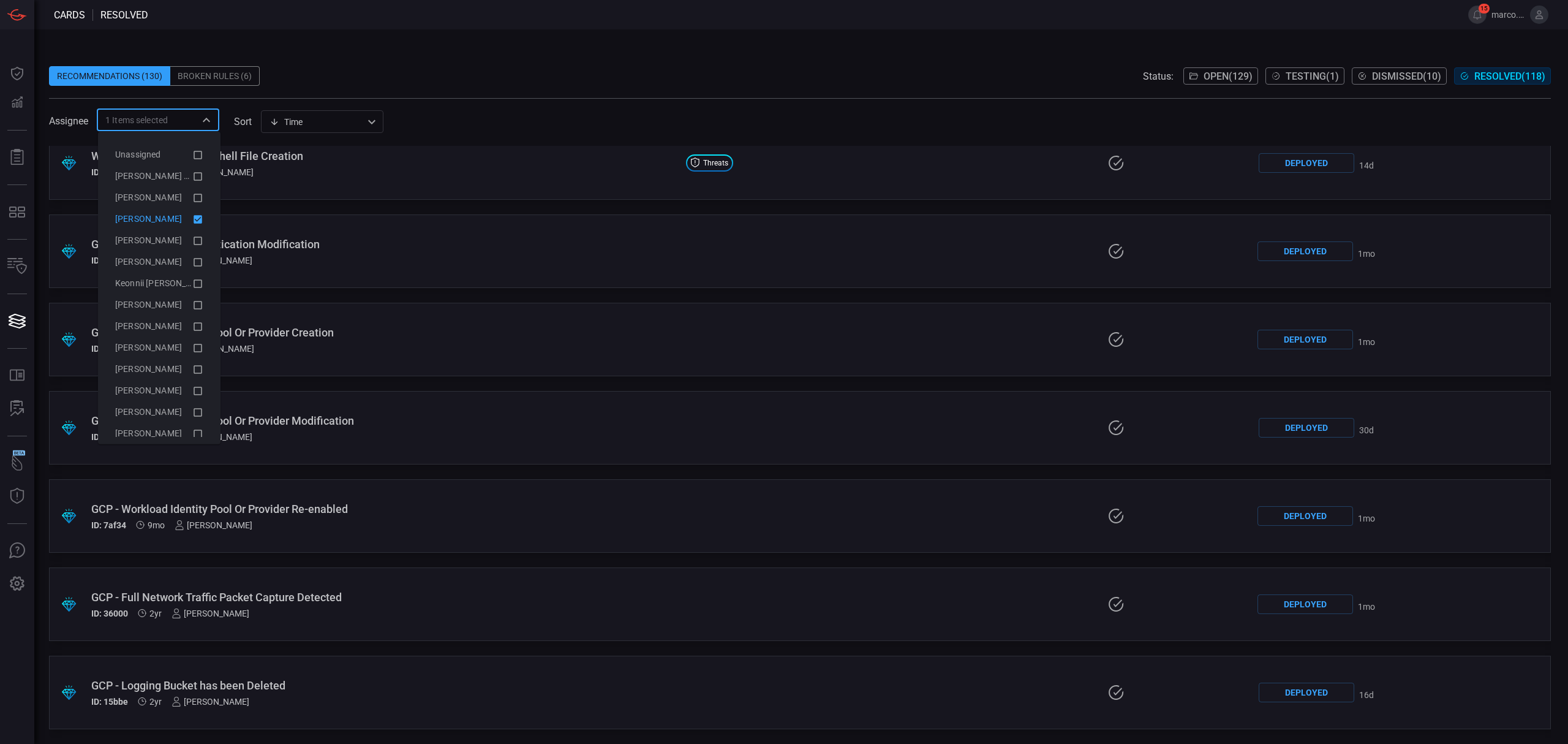
click at [193, 217] on icon at bounding box center [197, 219] width 9 height 9
click at [179, 259] on span "Dashley Castellano" at bounding box center [149, 261] width 67 height 10
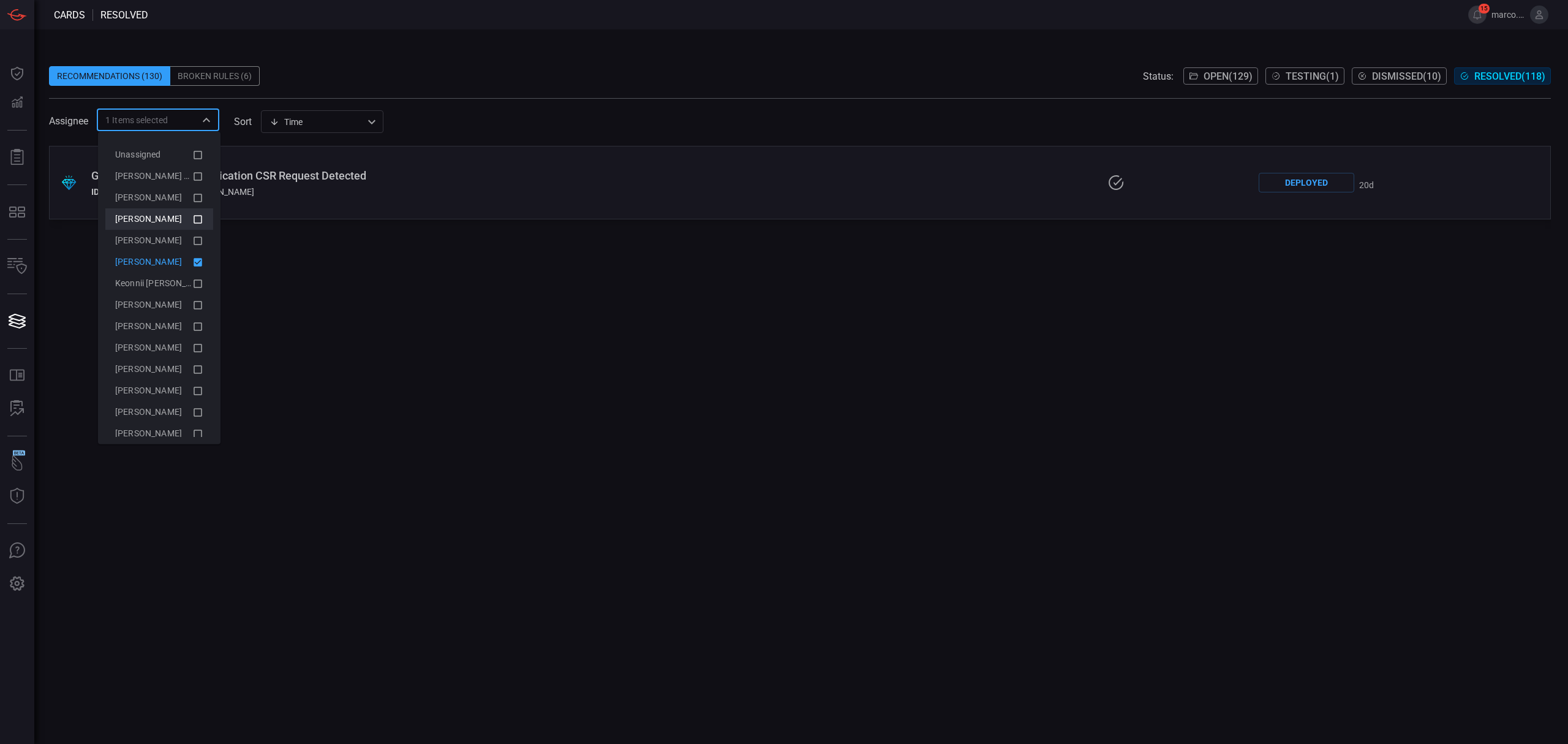
click at [586, 37] on div "Recommendations (130) Broken Rules (6) Status: Open ( 129 ) Testing ( 1 ) Dismi…" at bounding box center [800, 386] width 1533 height 714
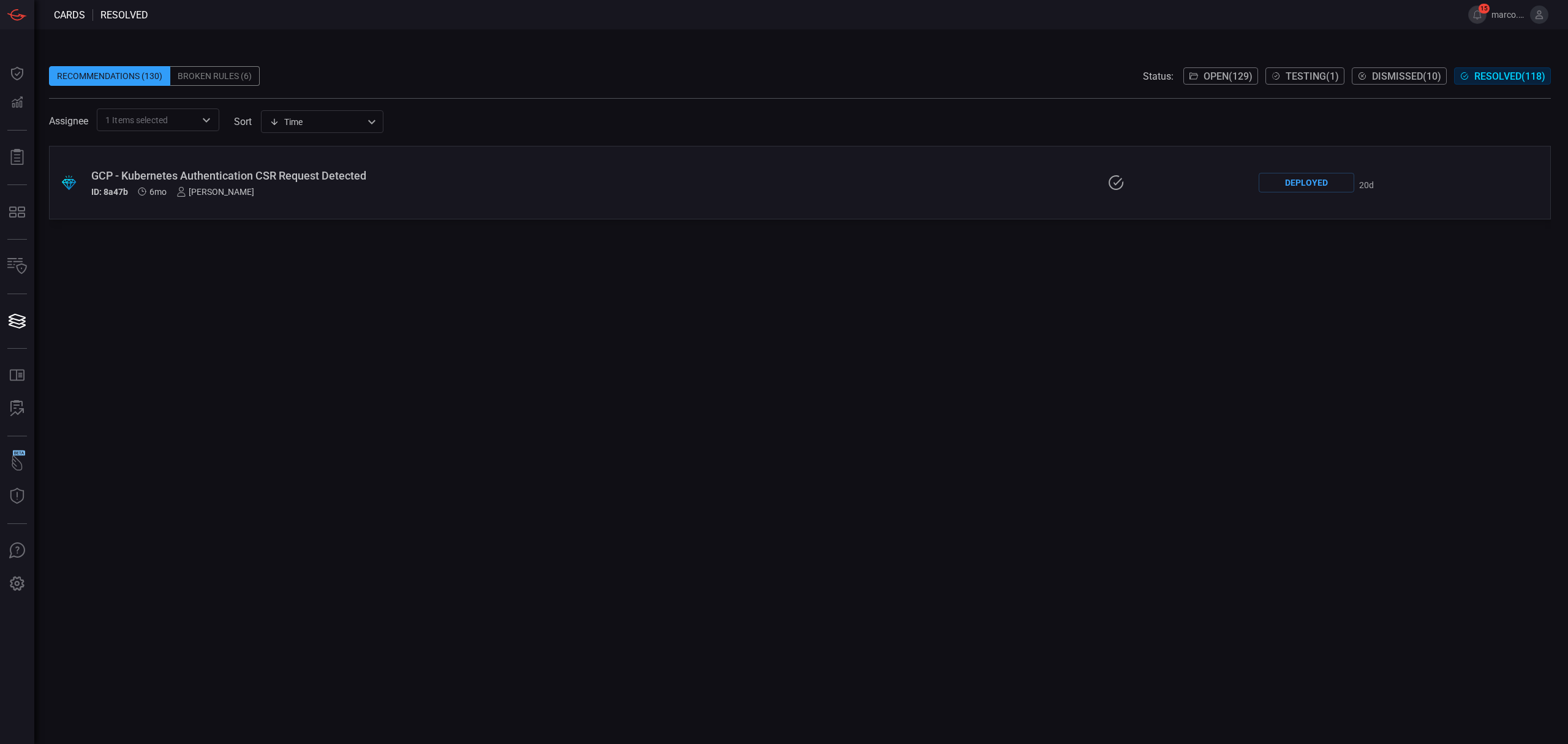
click at [184, 127] on input "text" at bounding box center [182, 119] width 27 height 16
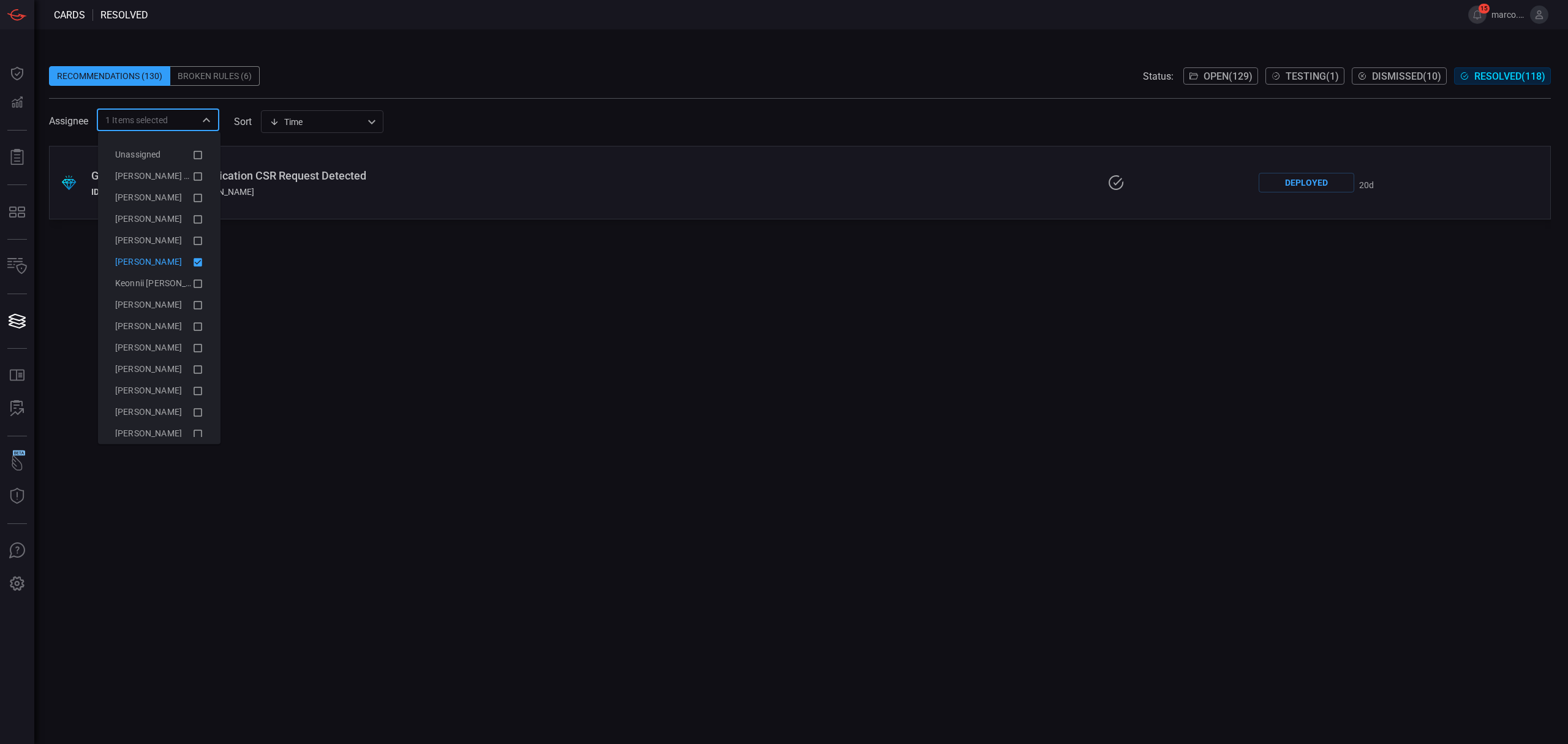
click at [191, 257] on li "Dashley Castellano" at bounding box center [158, 262] width 108 height 21
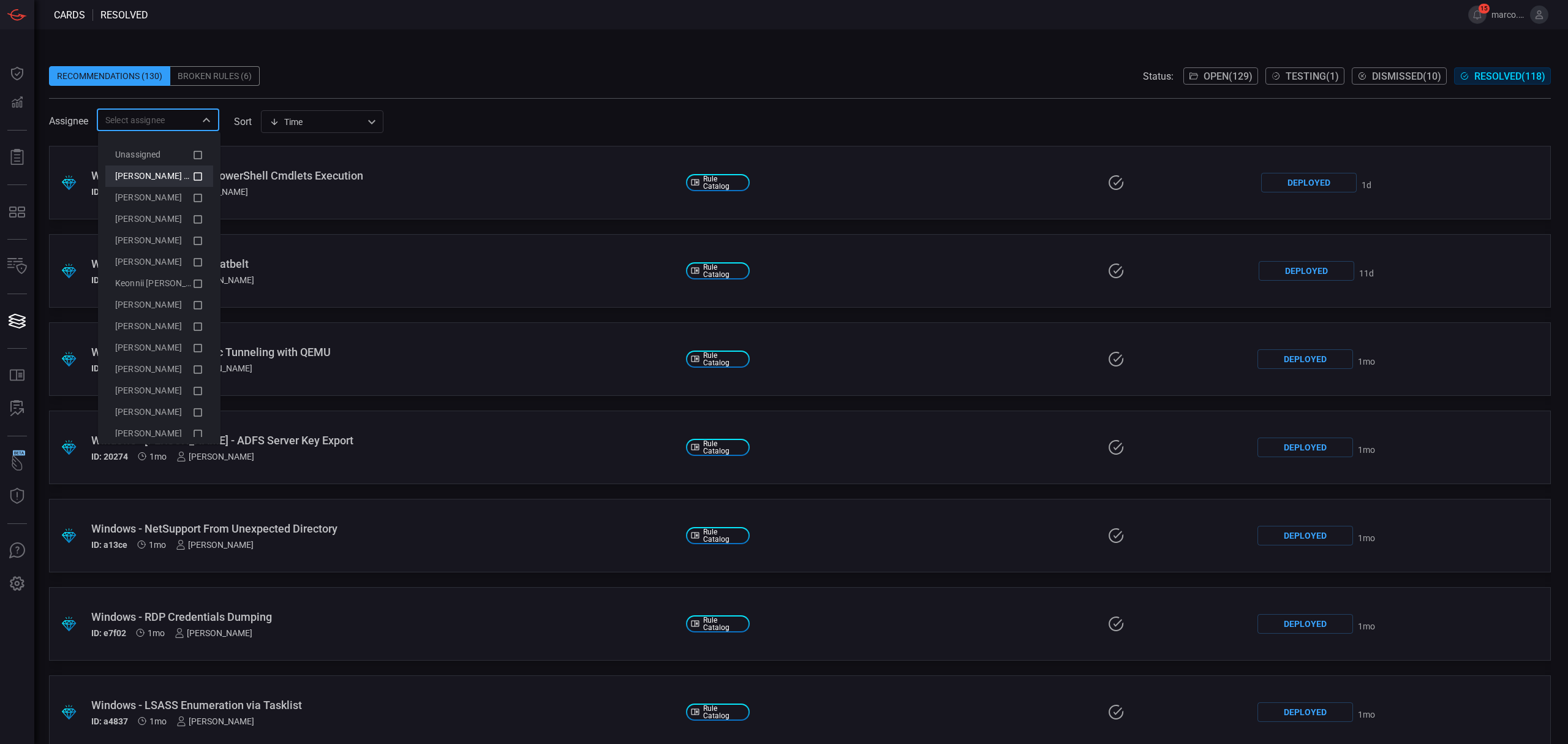
click at [192, 177] on icon at bounding box center [197, 175] width 11 height 15
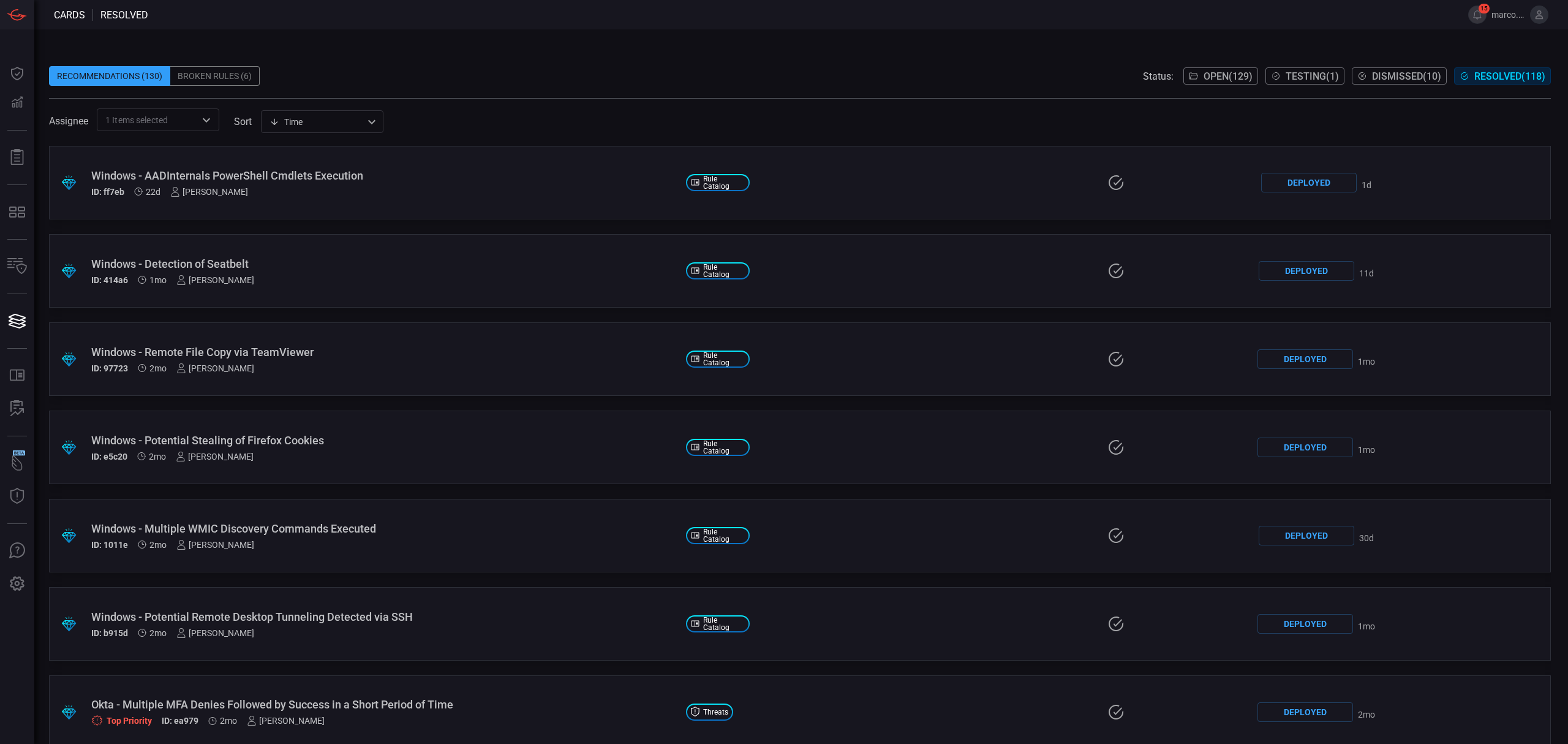
click at [758, 1] on span at bounding box center [801, 15] width 1305 height 29
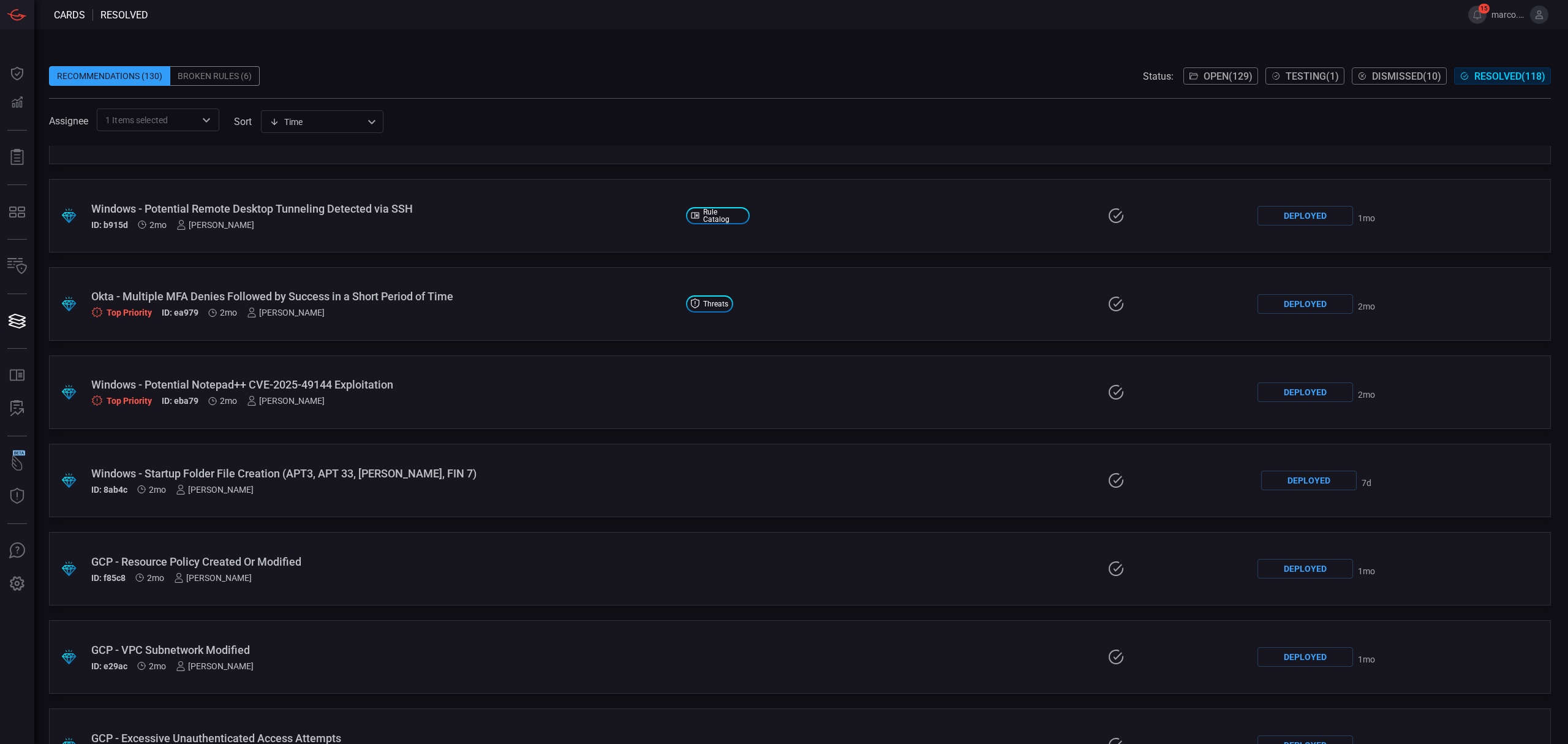
scroll to position [245, 0]
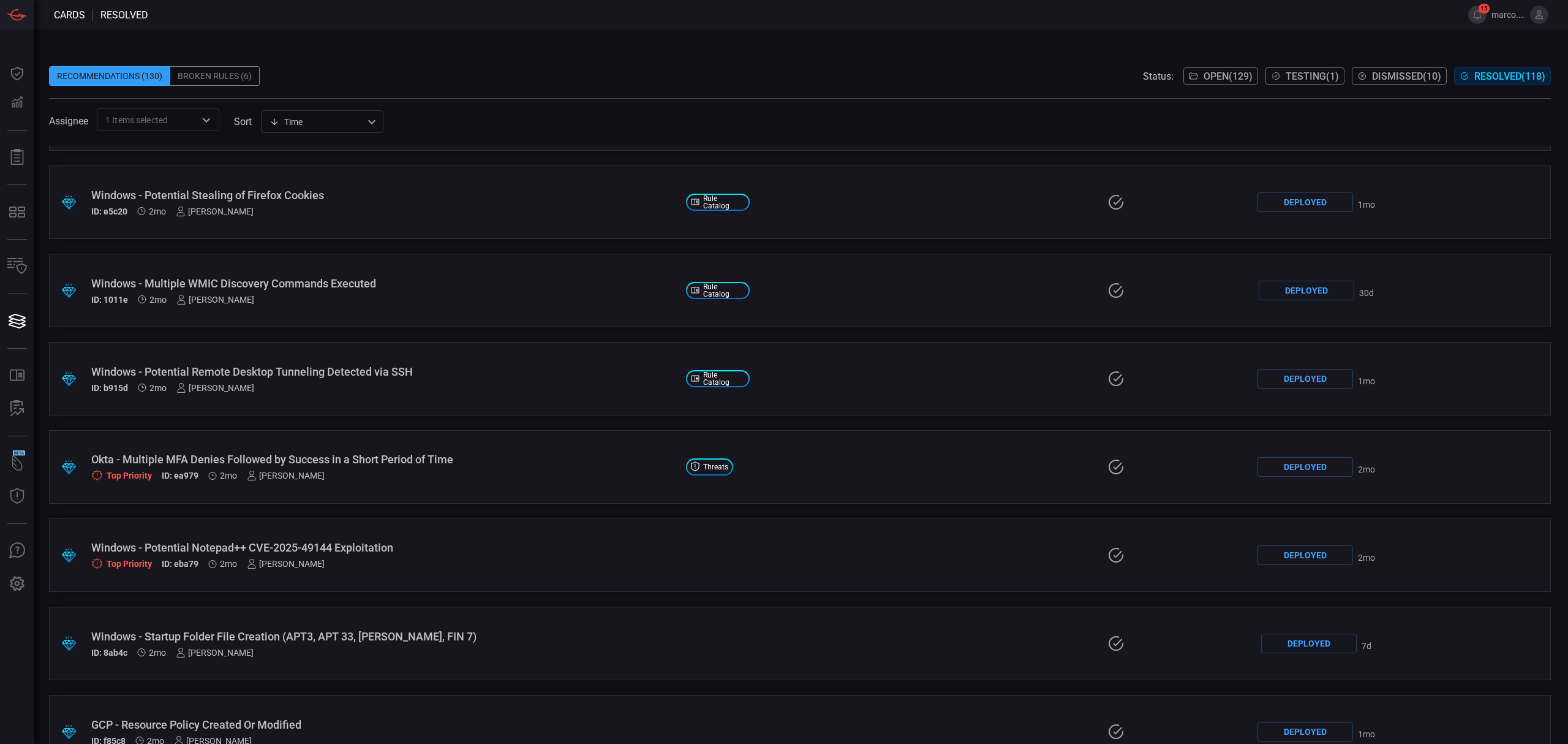
click at [752, 550] on div ".suggested_cards_icon{fill:url(#suggested_cards_icon);} Windows - Potential Not…" at bounding box center [799, 556] width 1501 height 74
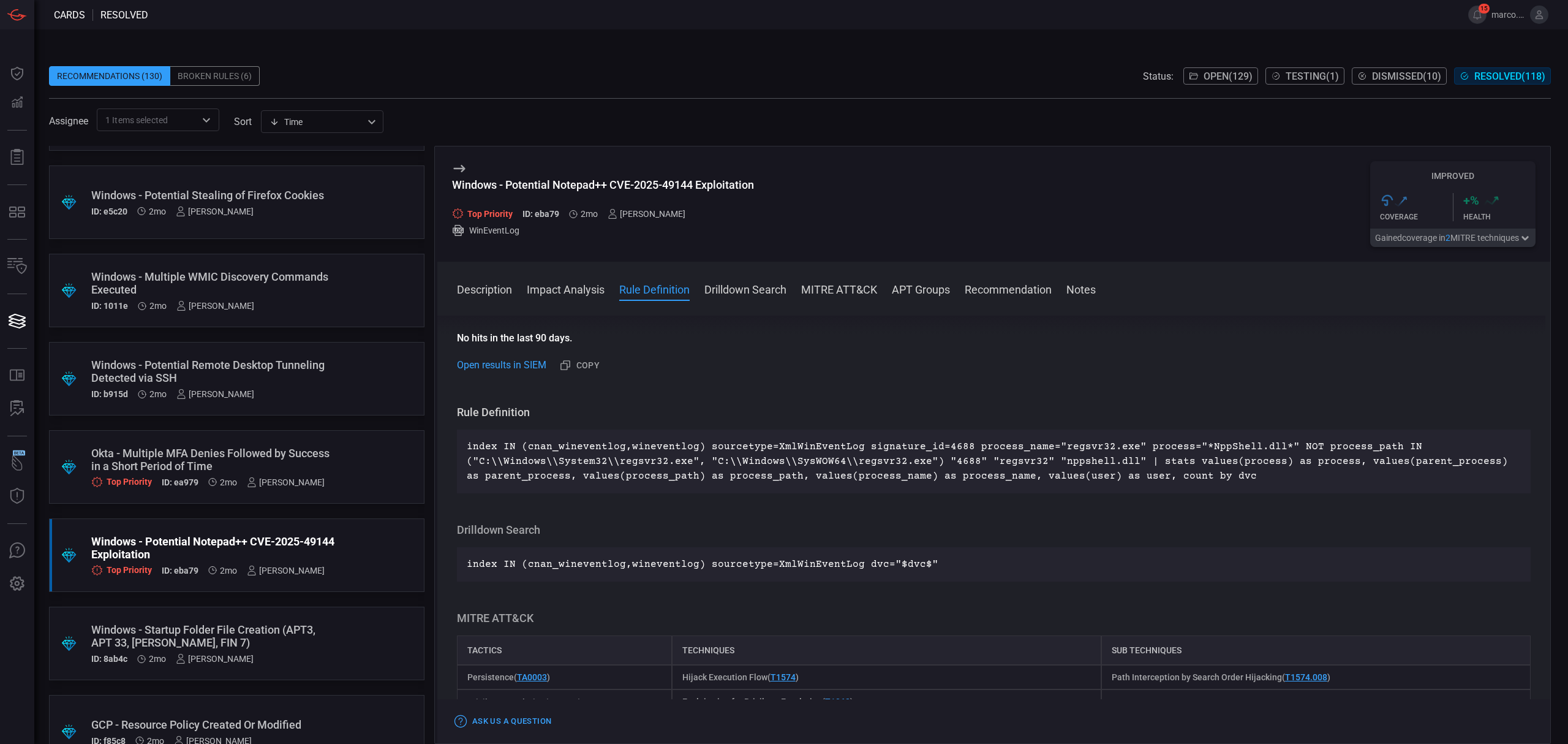
scroll to position [326, 0]
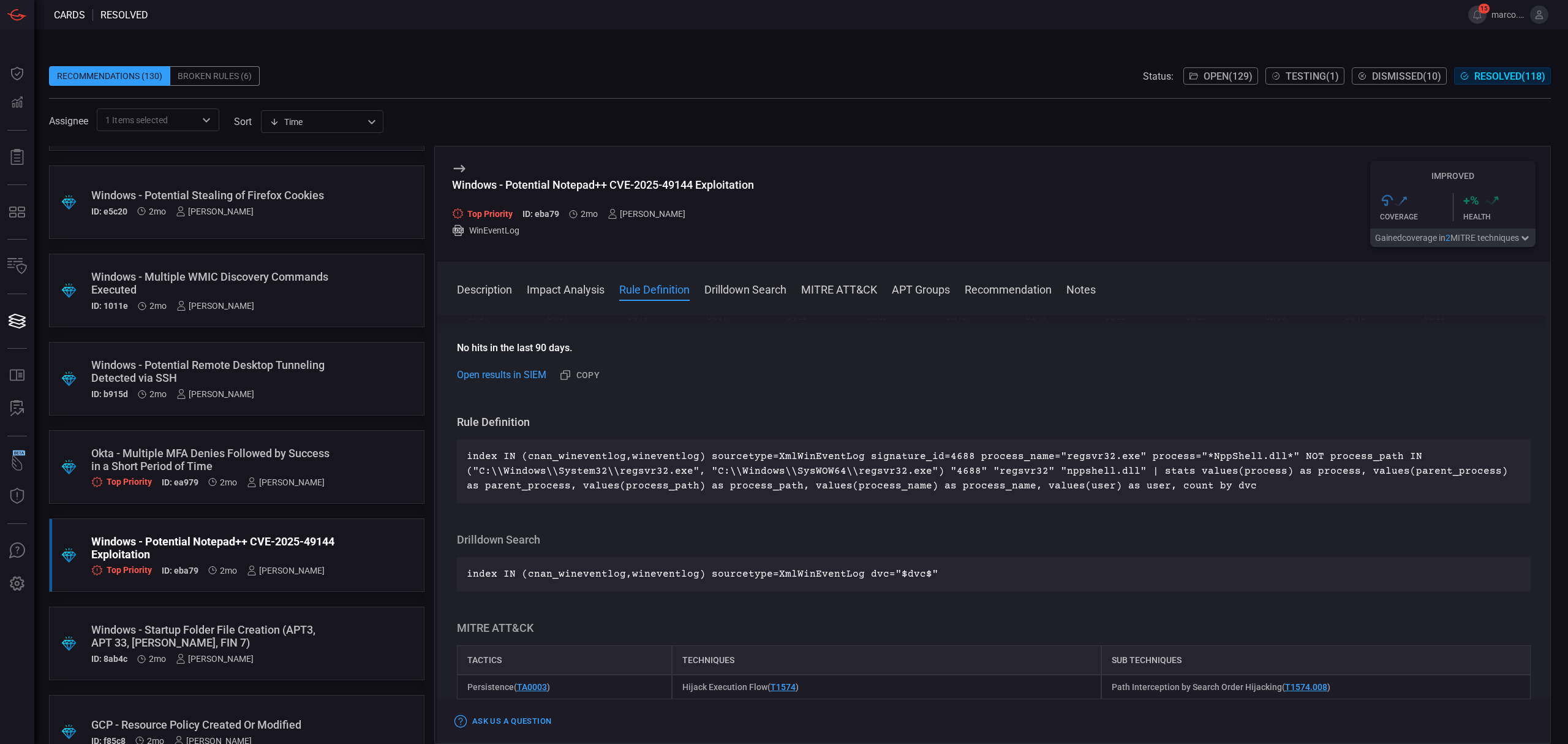
click at [159, 449] on div "Okta - Multiple MFA Denies Followed by Success in a Short Period of Time" at bounding box center [214, 459] width 245 height 25
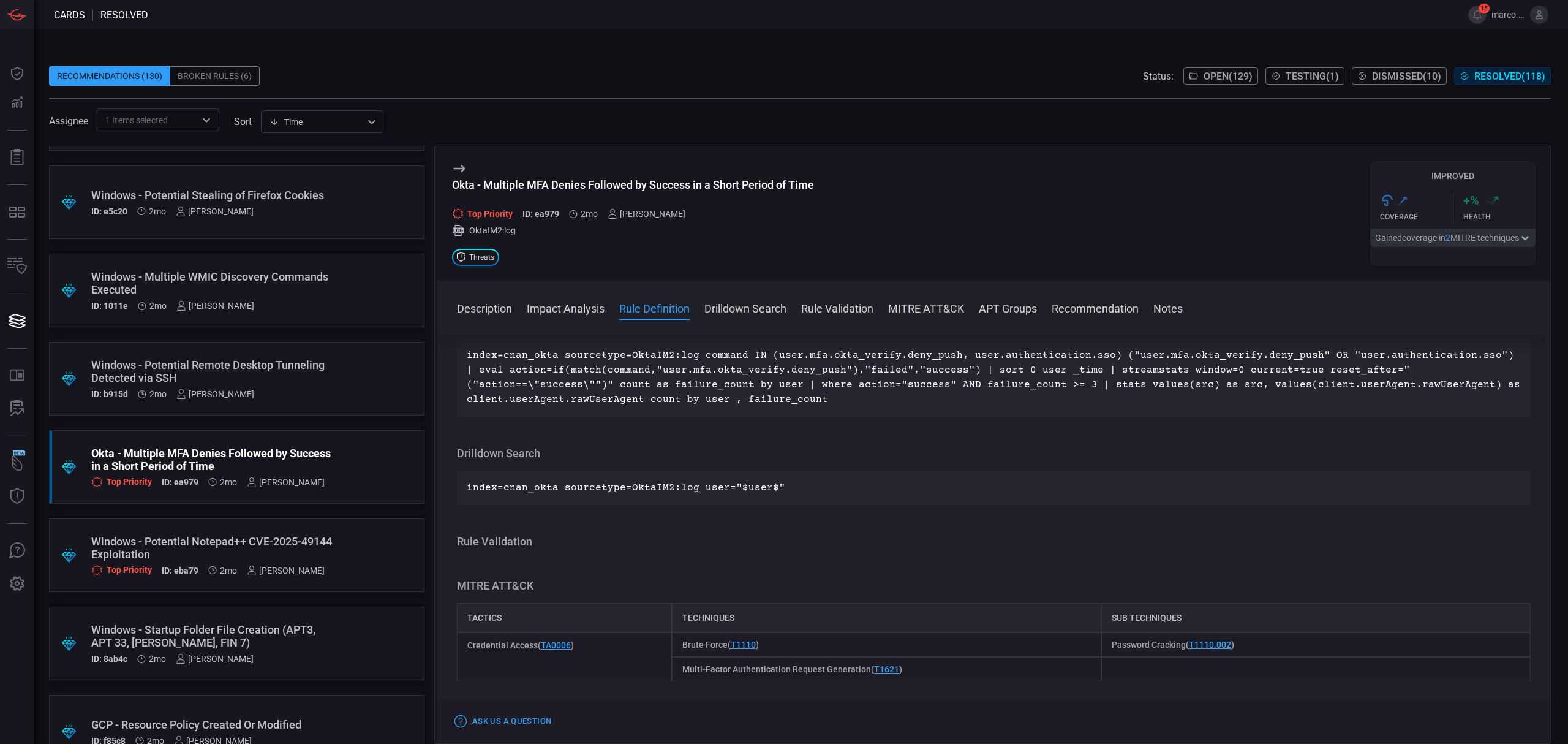
scroll to position [6044, 0]
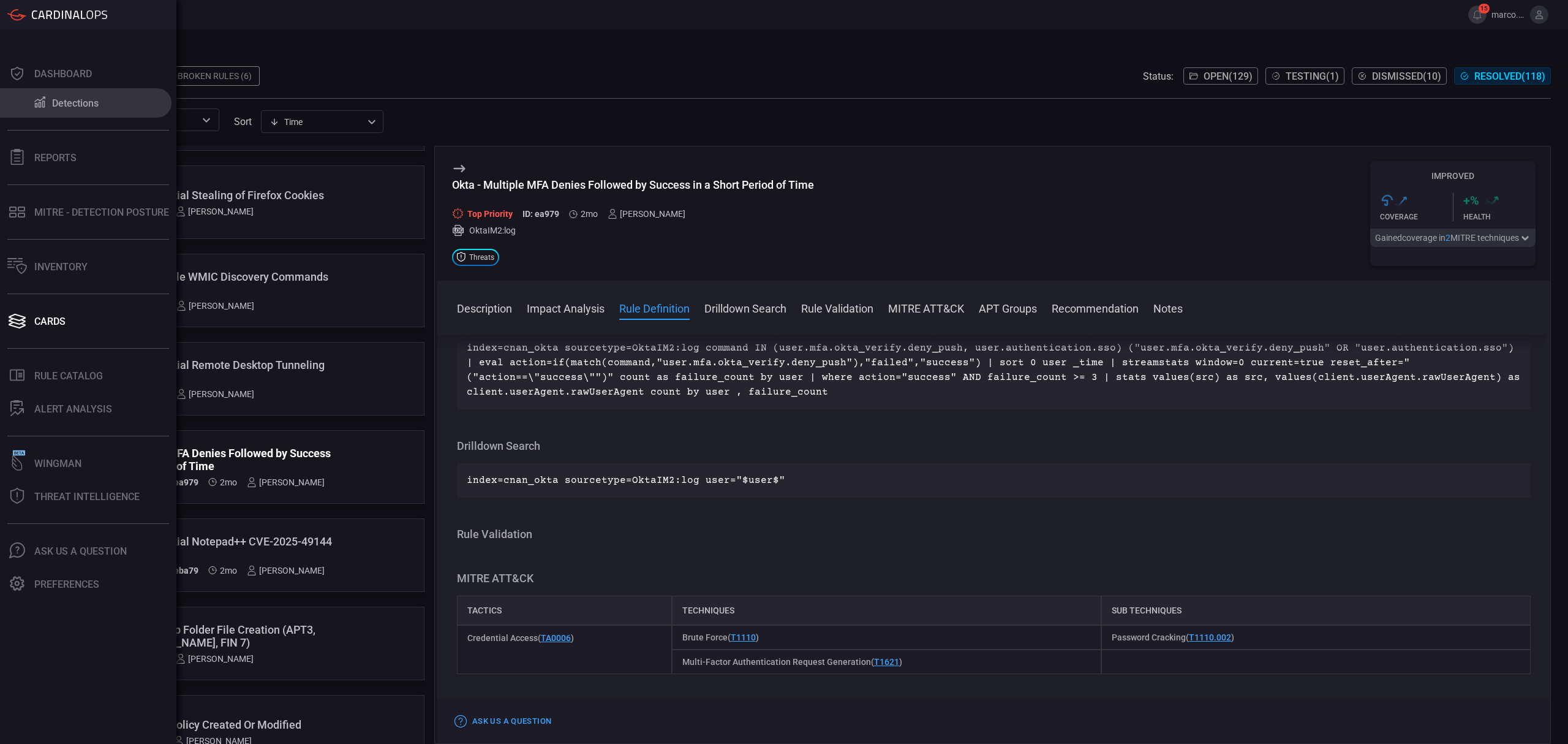
click at [70, 92] on button "Detections" at bounding box center [85, 103] width 172 height 29
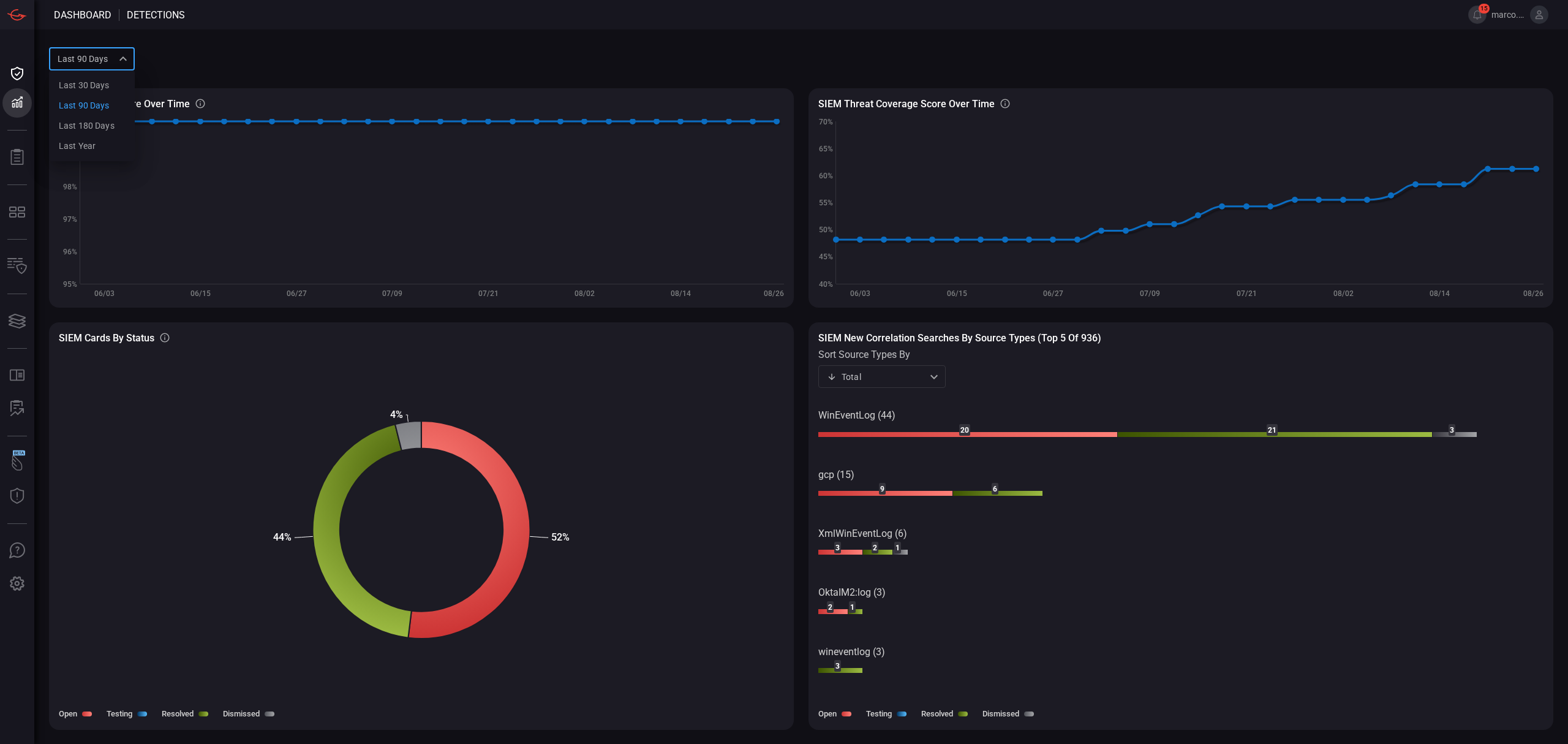
click at [105, 57] on div "Last 90 days quarter Last 30 days Last 90 days Last 180 days Last year ​" at bounding box center [91, 58] width 85 height 22
click at [100, 122] on div "Last 180 days" at bounding box center [86, 125] width 55 height 13
type input "sixMonths"
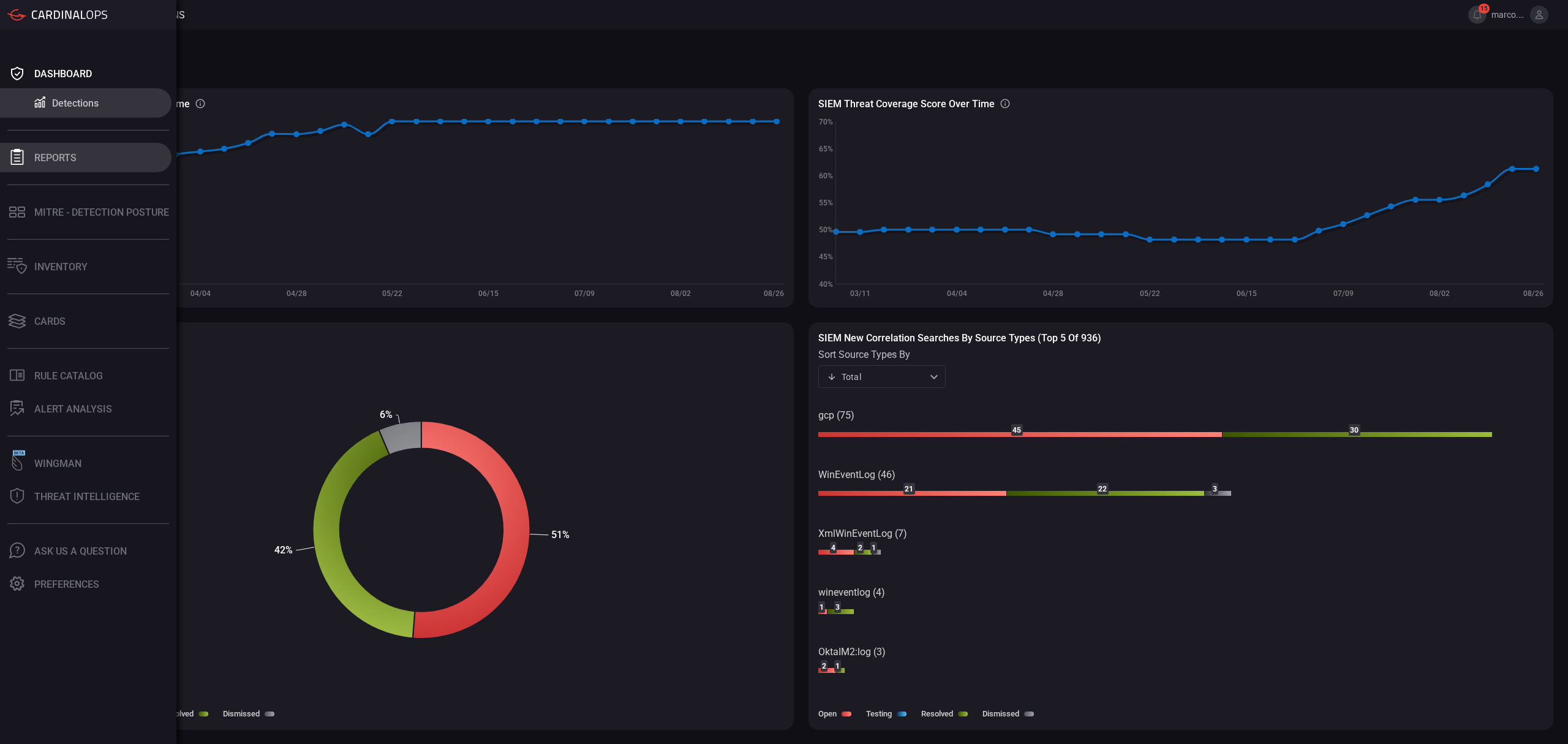
click at [18, 151] on icon at bounding box center [17, 156] width 13 height 16
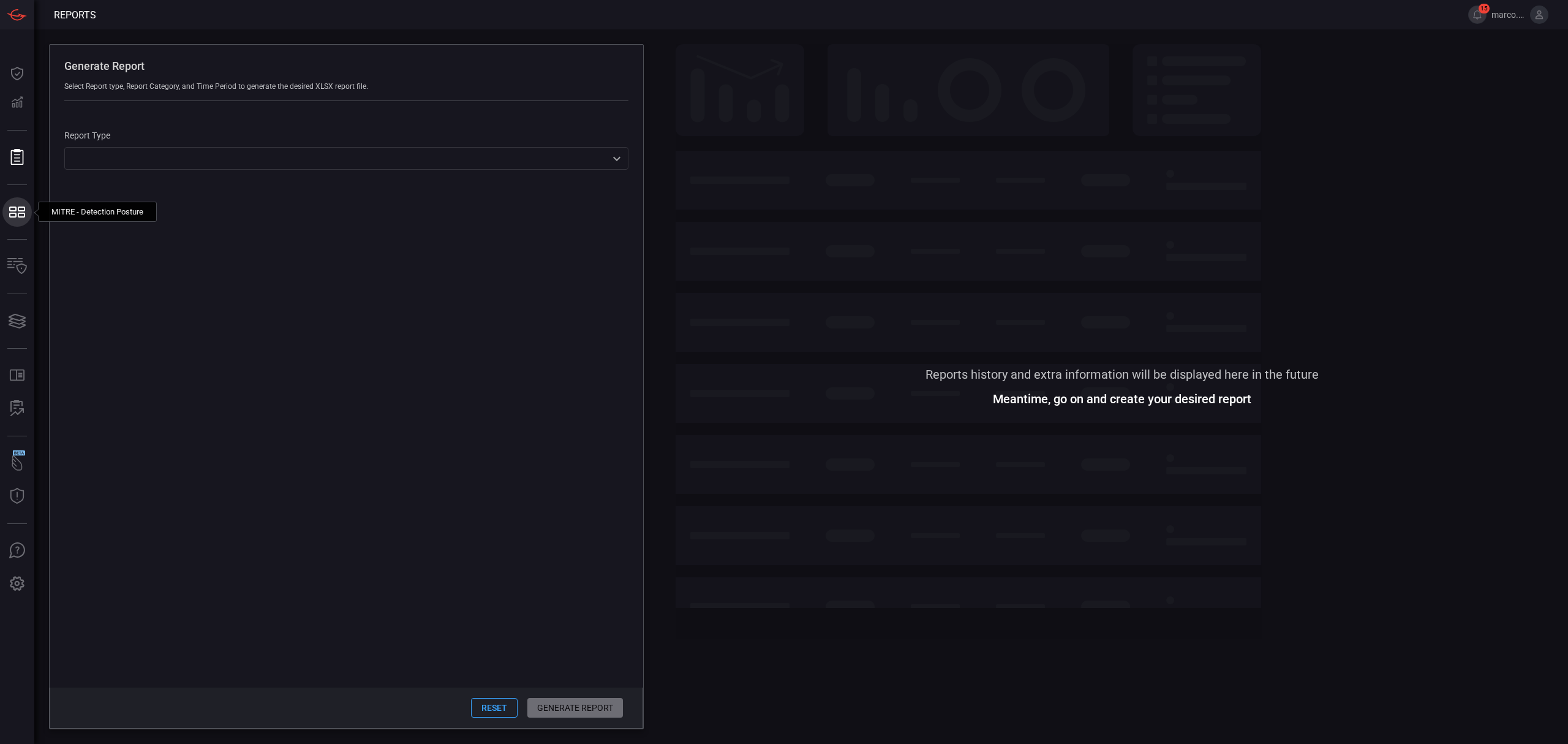
click at [25, 212] on icon at bounding box center [17, 212] width 19 height 17
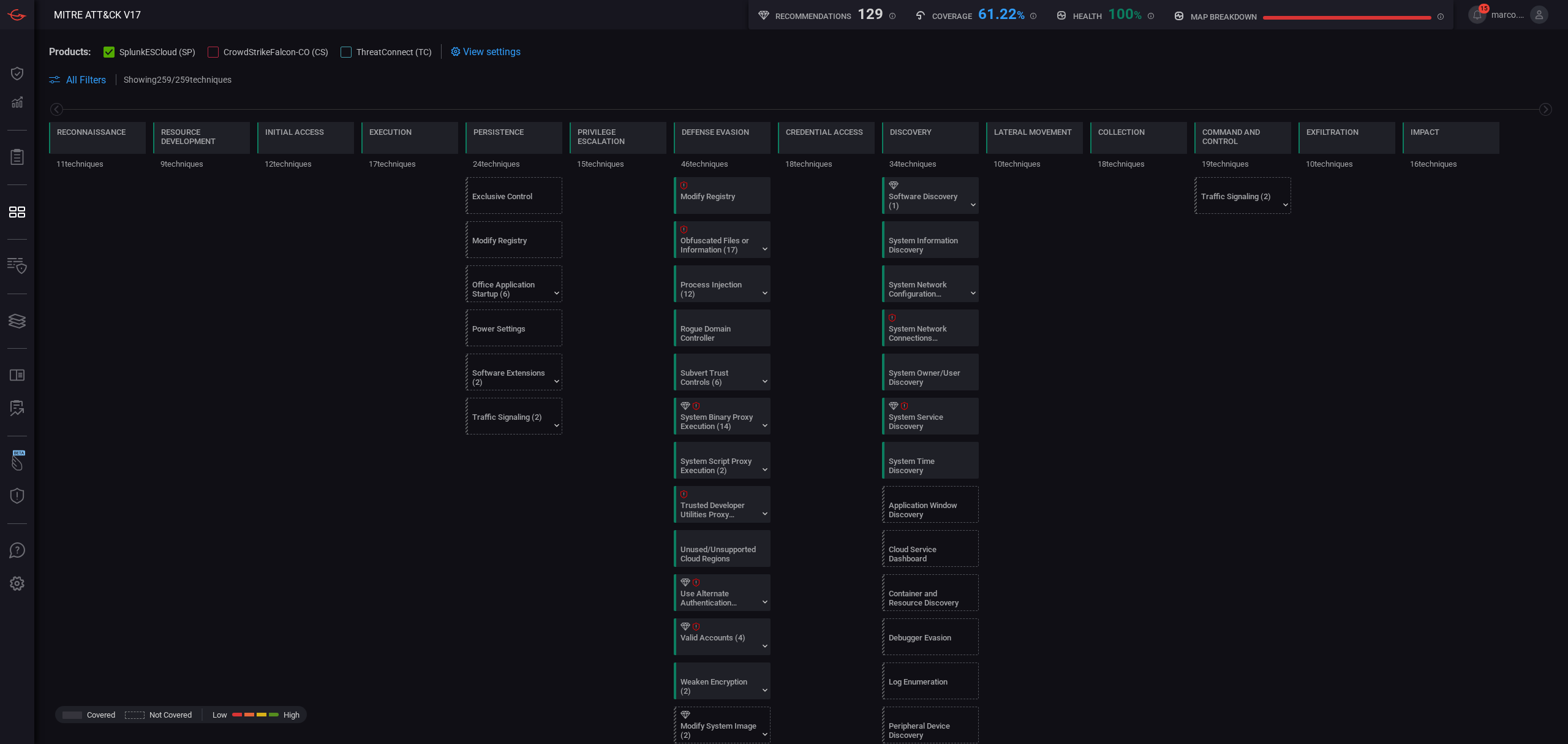
scroll to position [571, 0]
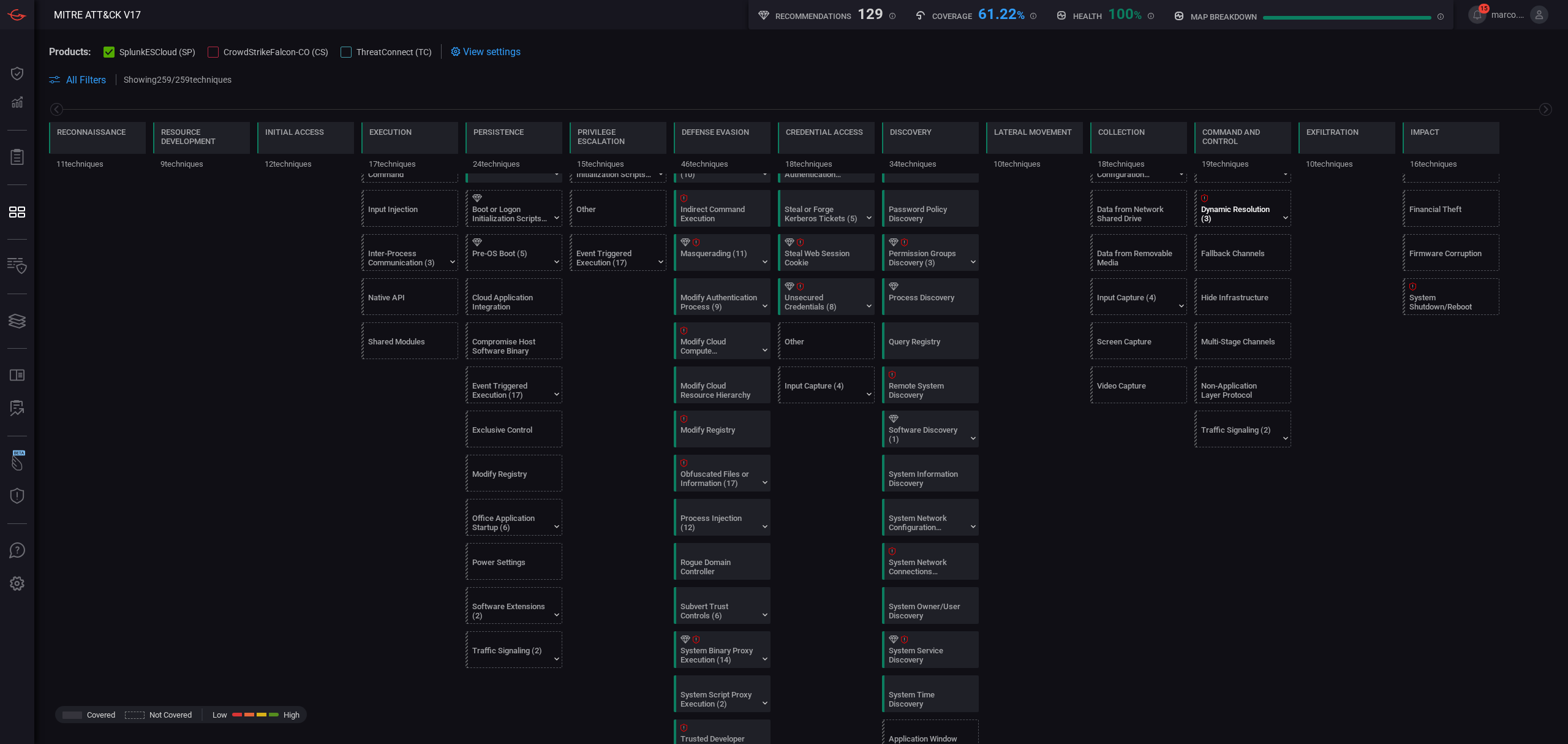
click at [1238, 202] on div at bounding box center [1245, 198] width 88 height 8
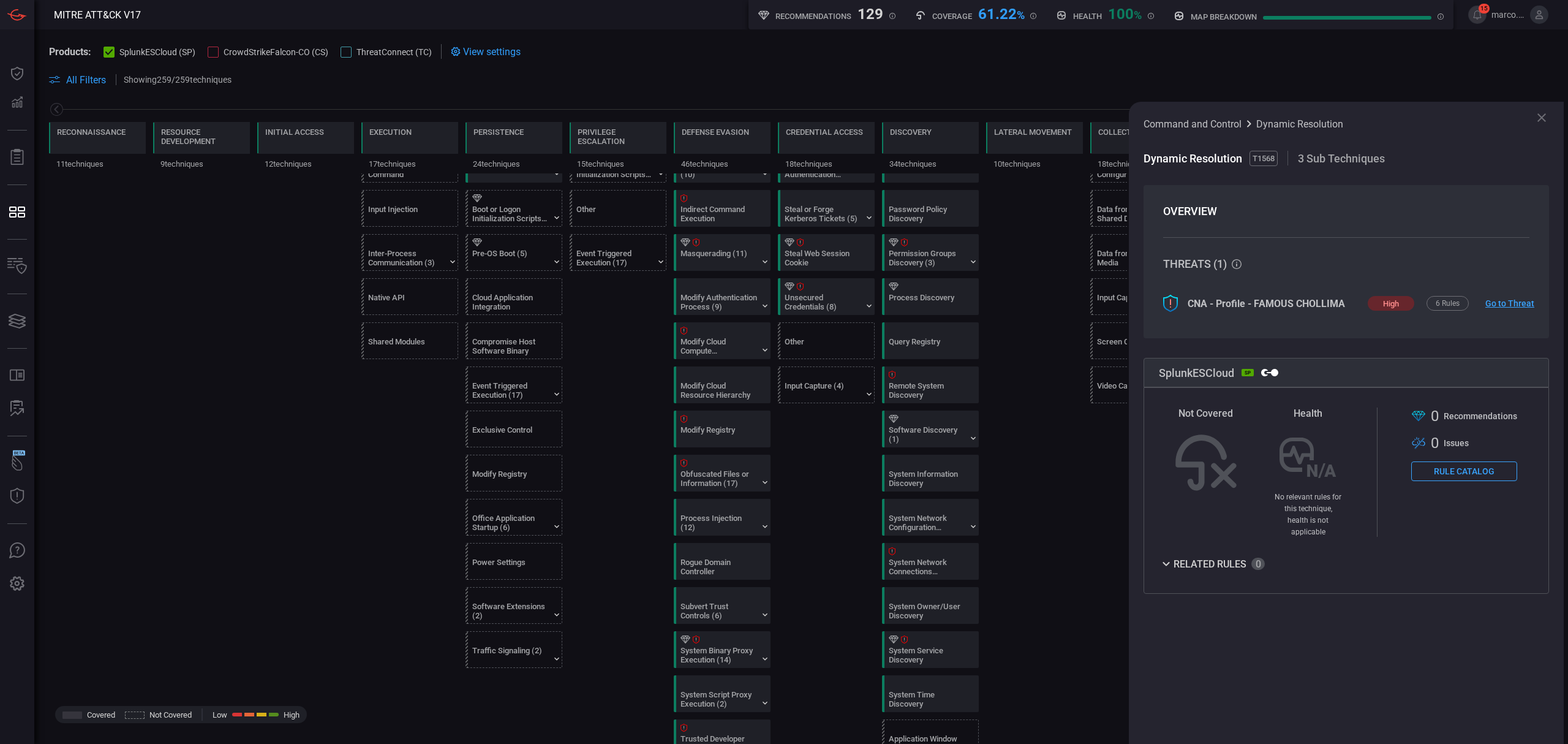
click at [1475, 469] on button "Rule Catalog" at bounding box center [1463, 471] width 106 height 19
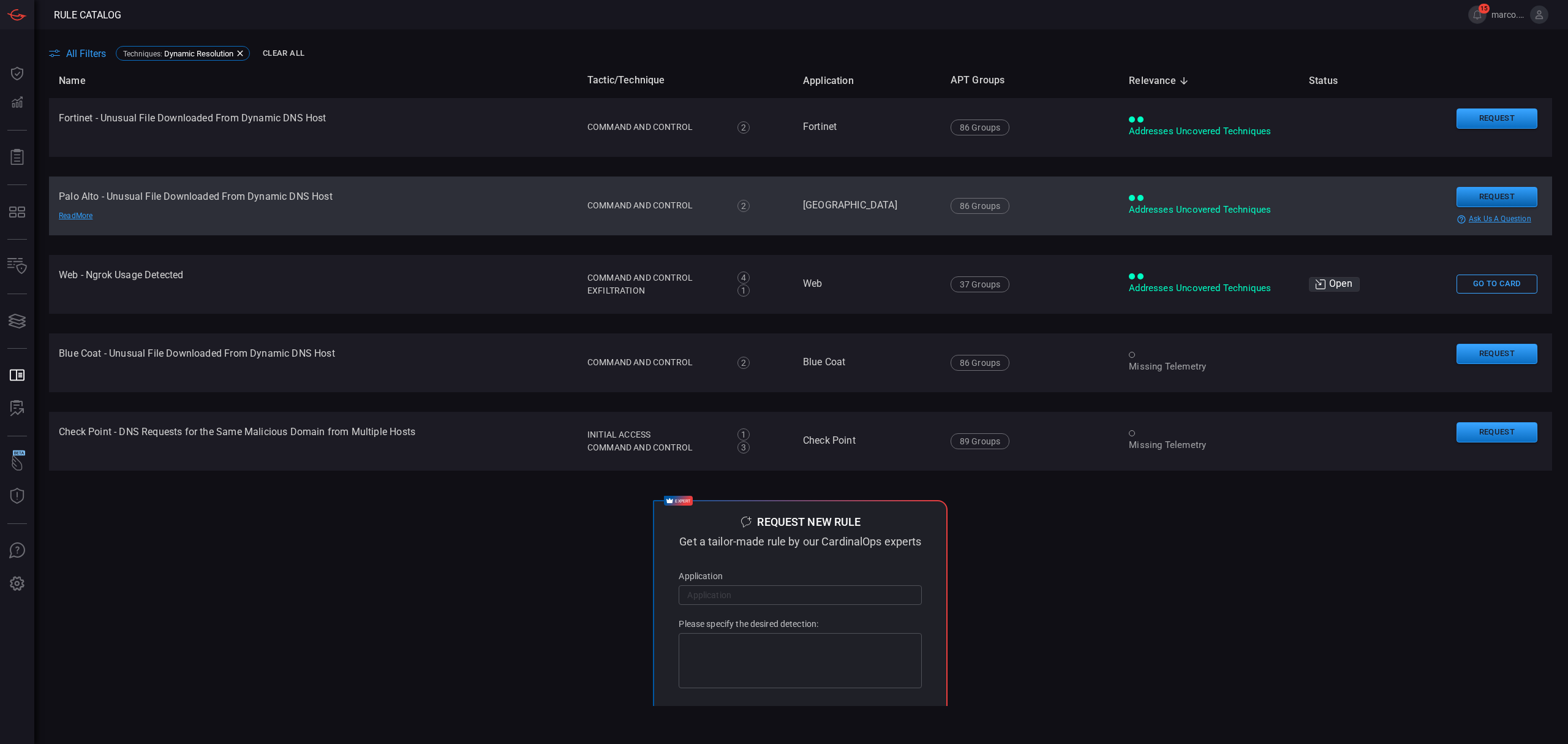
click at [1488, 196] on button "Request" at bounding box center [1496, 196] width 81 height 20
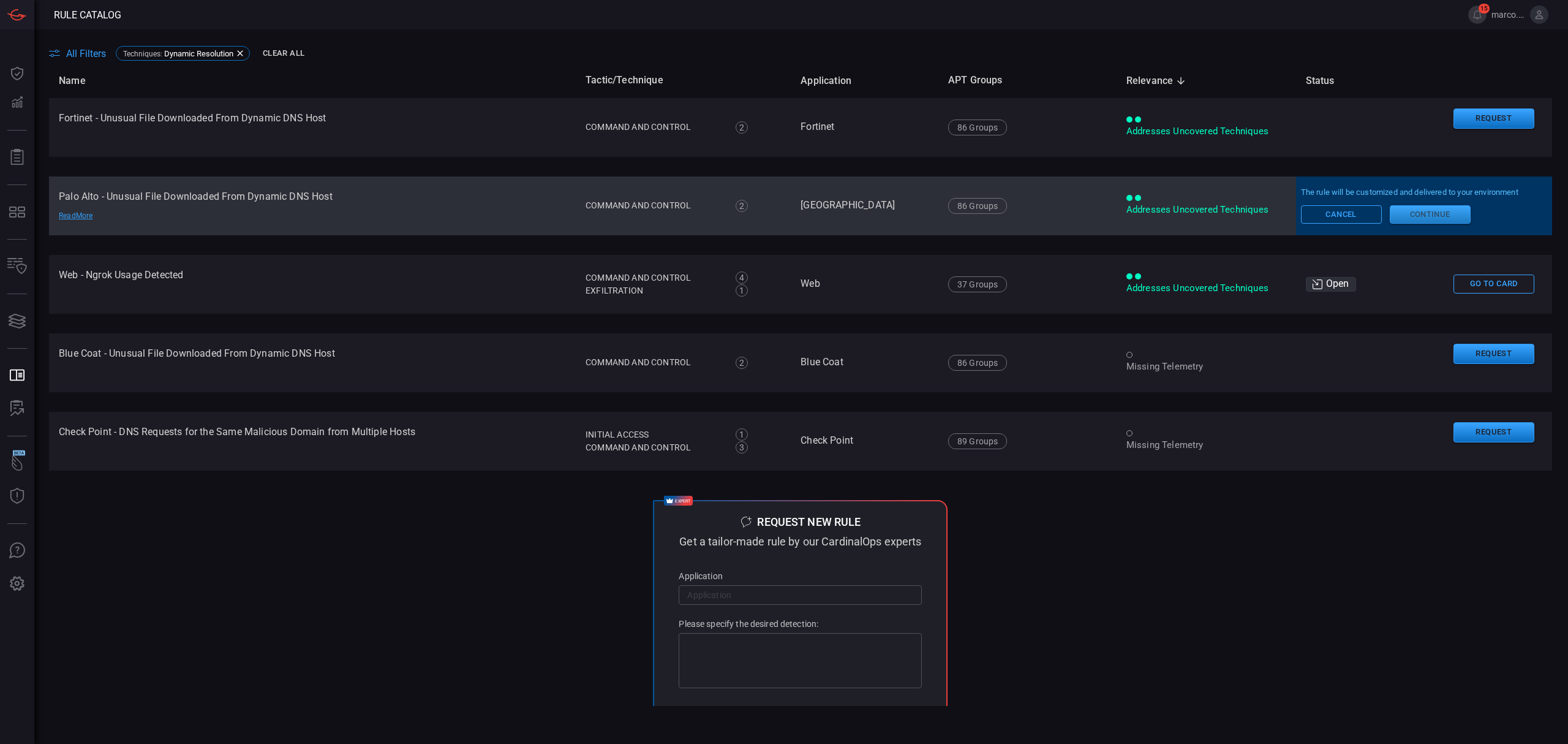
click at [1437, 214] on button "Continue" at bounding box center [1429, 214] width 81 height 18
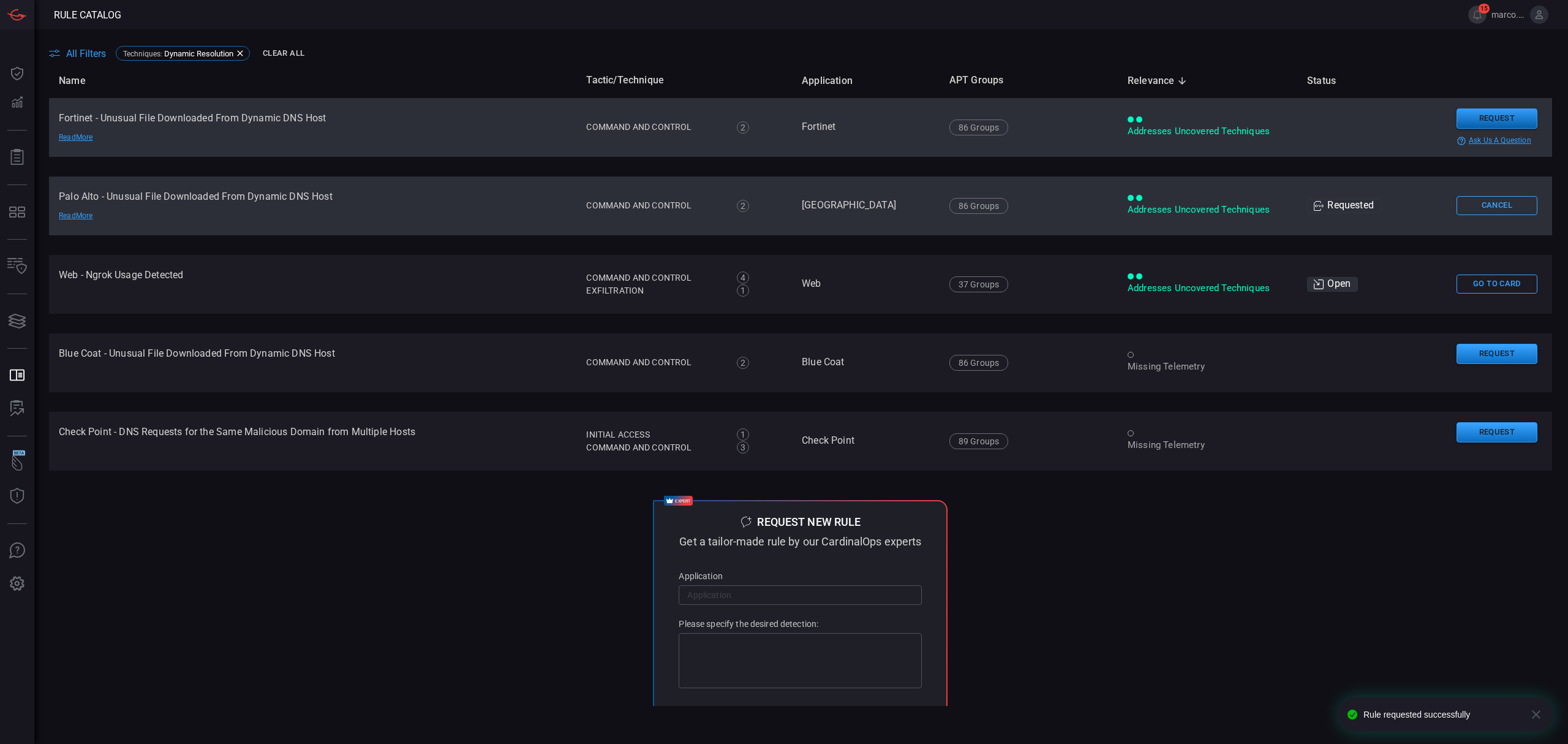
click at [1478, 118] on button "Request" at bounding box center [1496, 118] width 81 height 20
click at [1447, 130] on button "Continue" at bounding box center [1430, 136] width 81 height 18
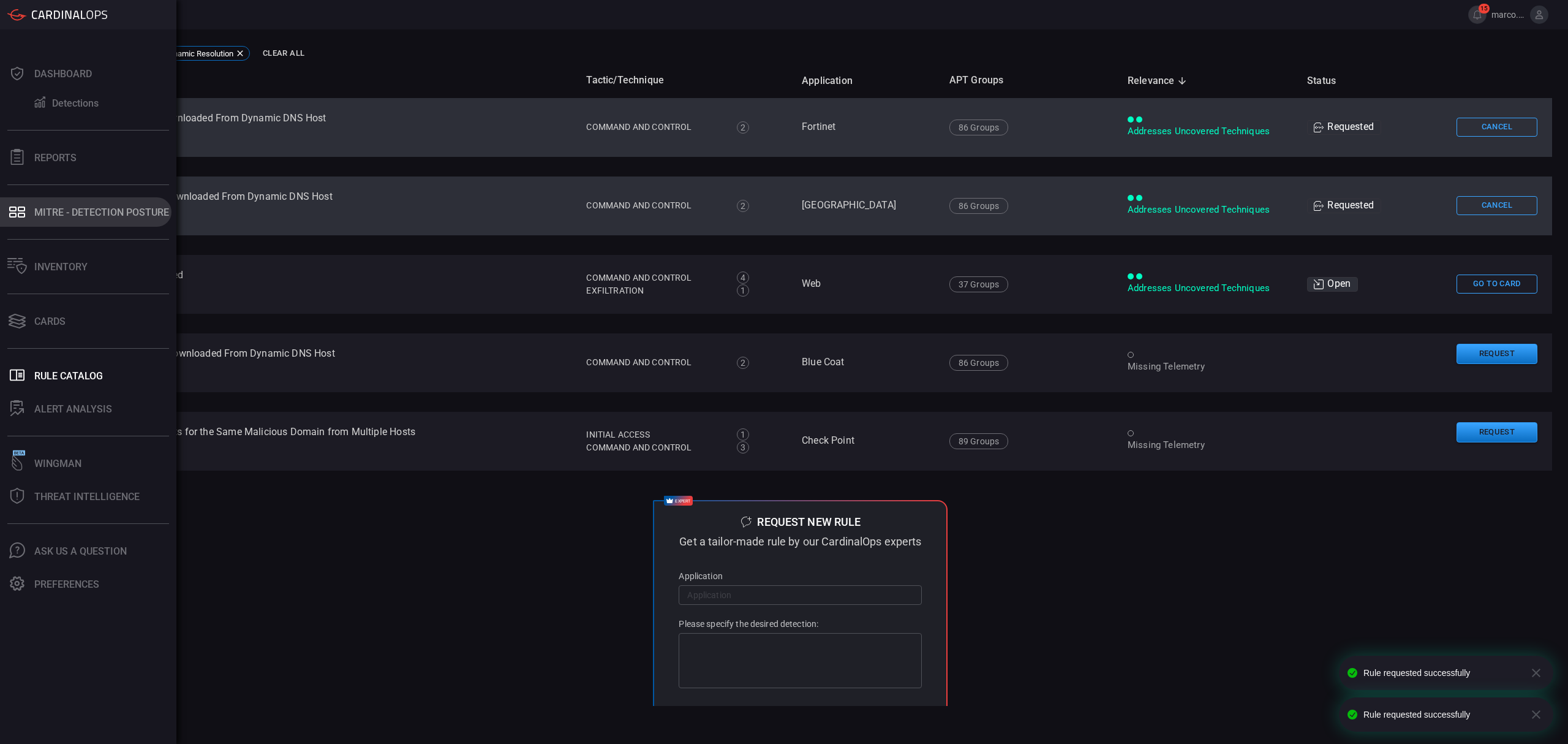
click at [67, 210] on div "MITRE - Detection Posture" at bounding box center [101, 213] width 135 height 12
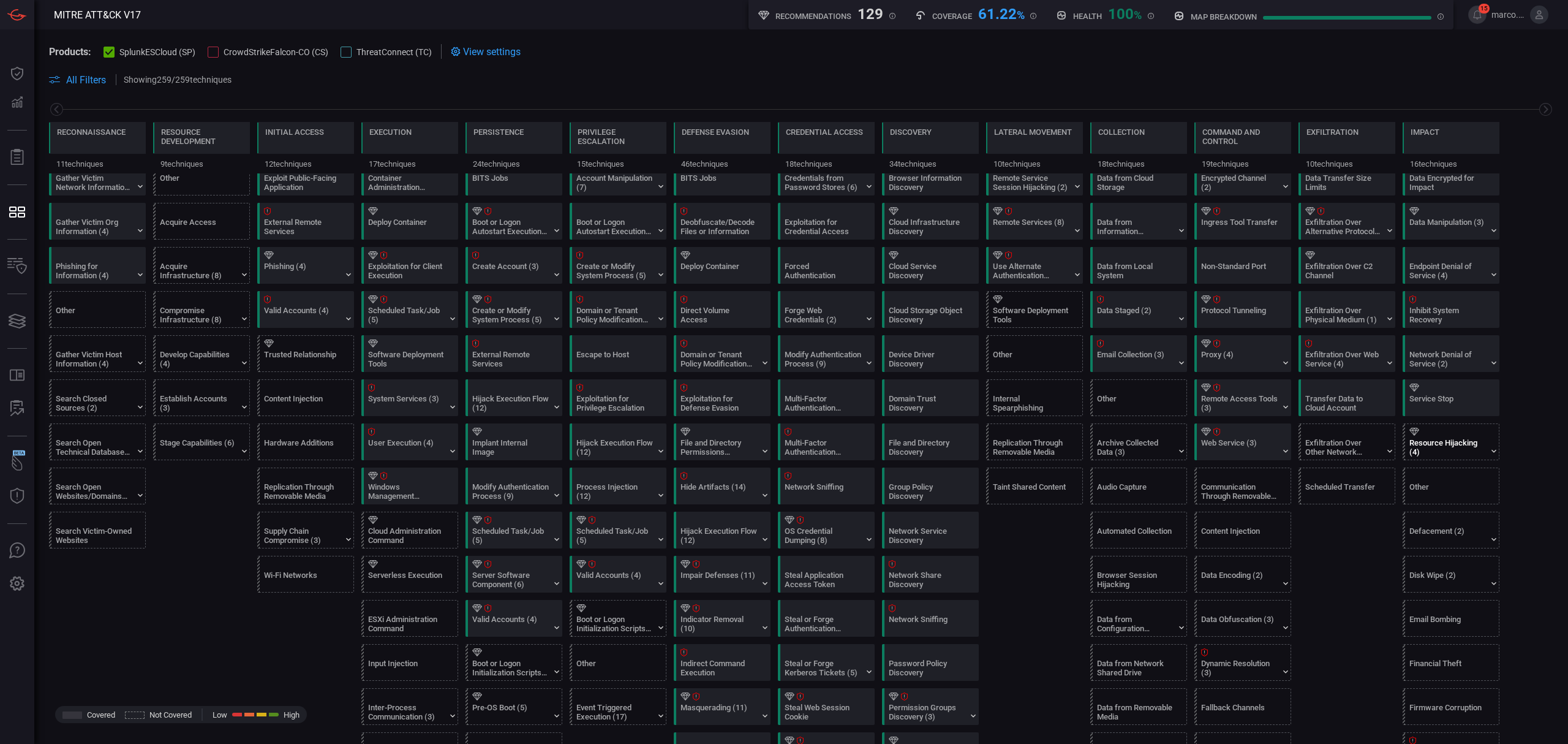
scroll to position [245, 0]
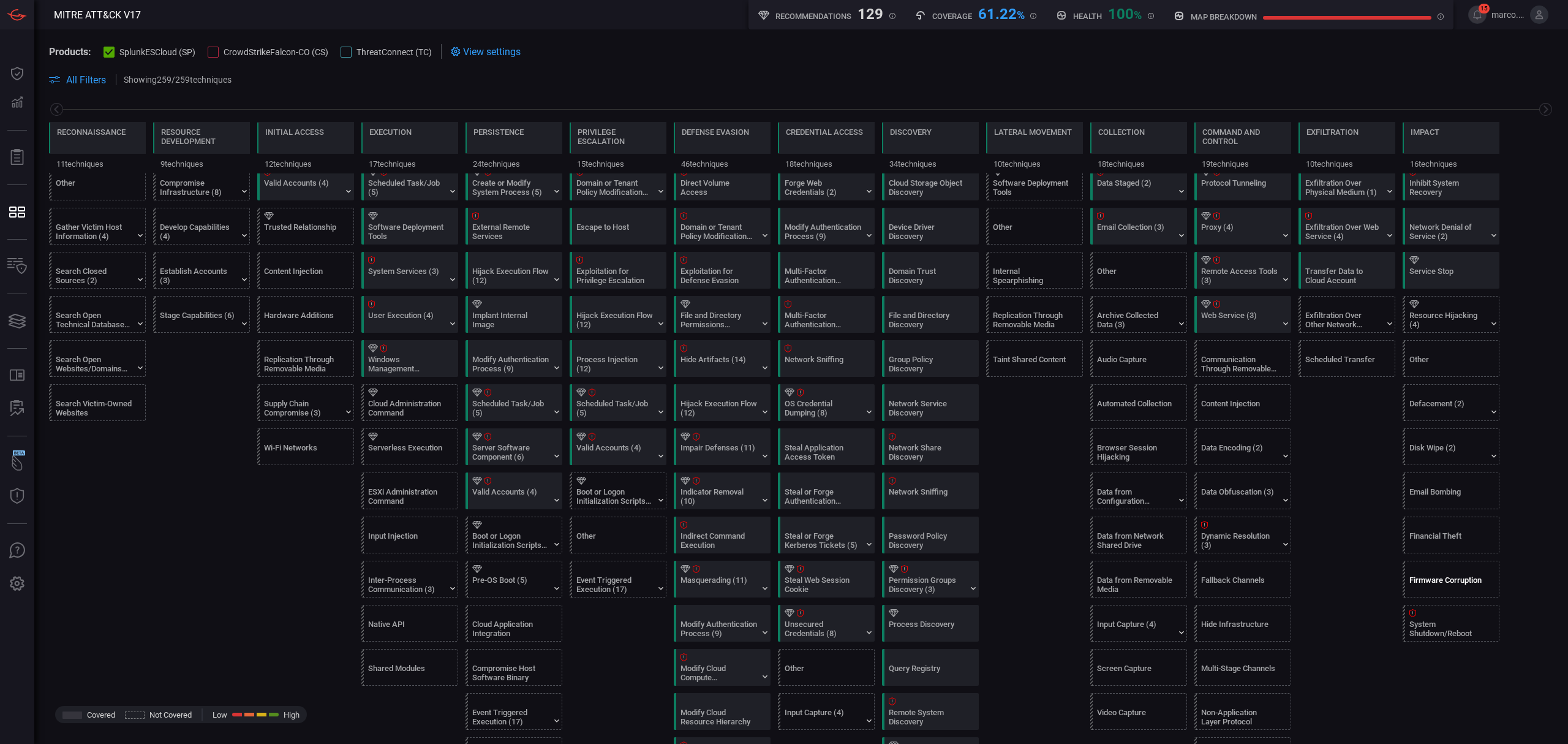
click at [1439, 580] on div "Firmware Corruption" at bounding box center [1453, 579] width 97 height 36
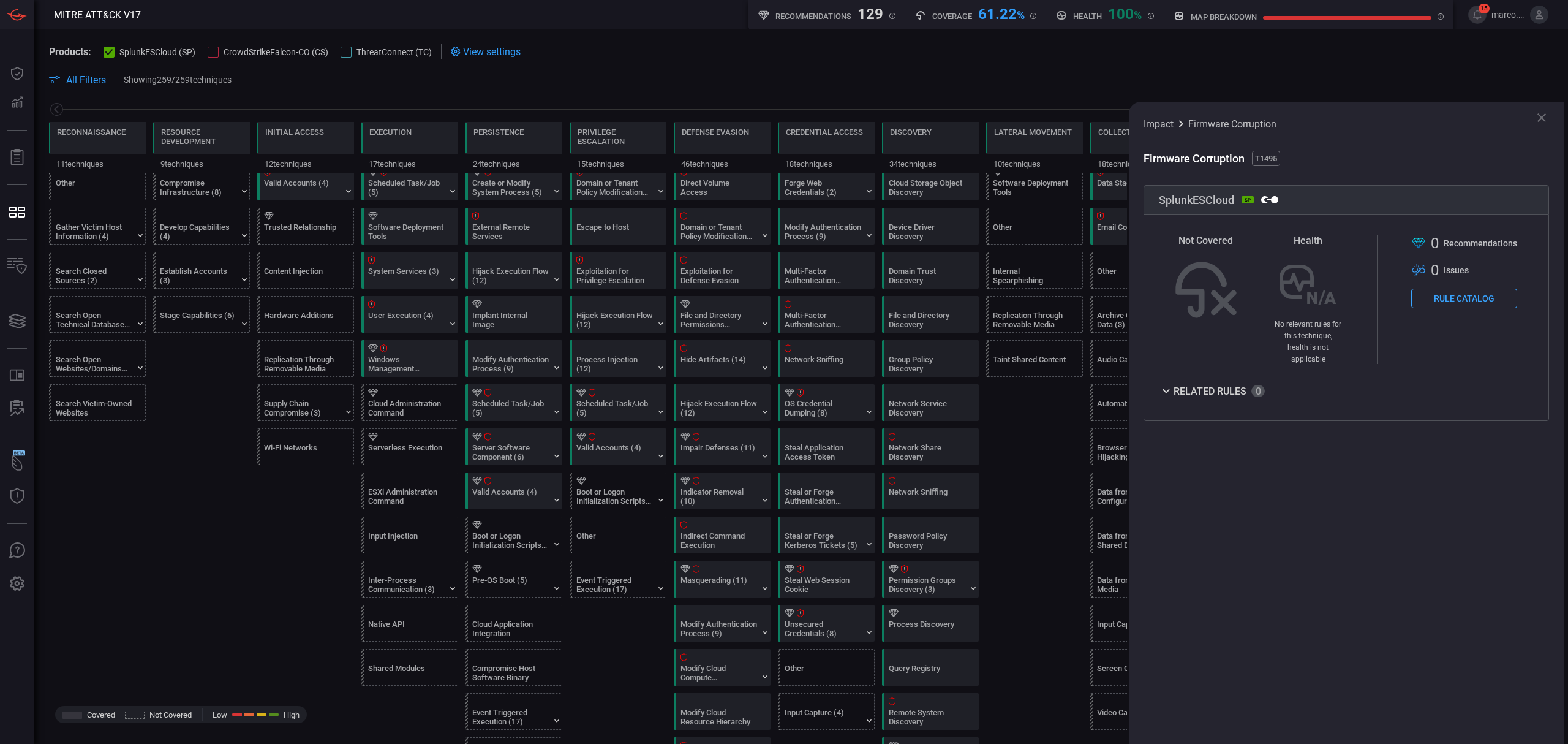
click at [1490, 304] on button "Rule Catalog" at bounding box center [1463, 298] width 106 height 19
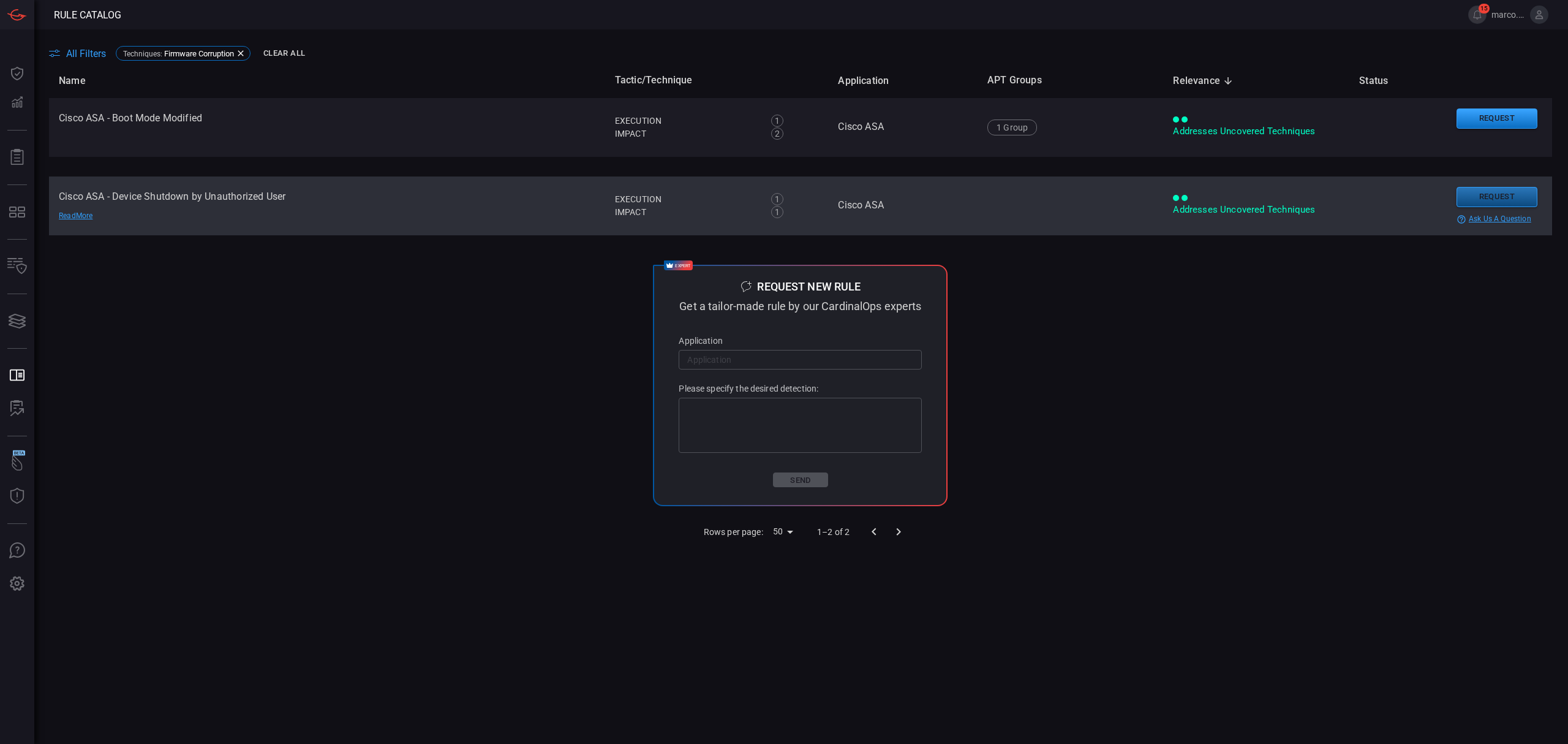
click at [1467, 196] on button "Request" at bounding box center [1496, 196] width 81 height 20
click at [1467, 212] on button "Continue" at bounding box center [1476, 220] width 81 height 18
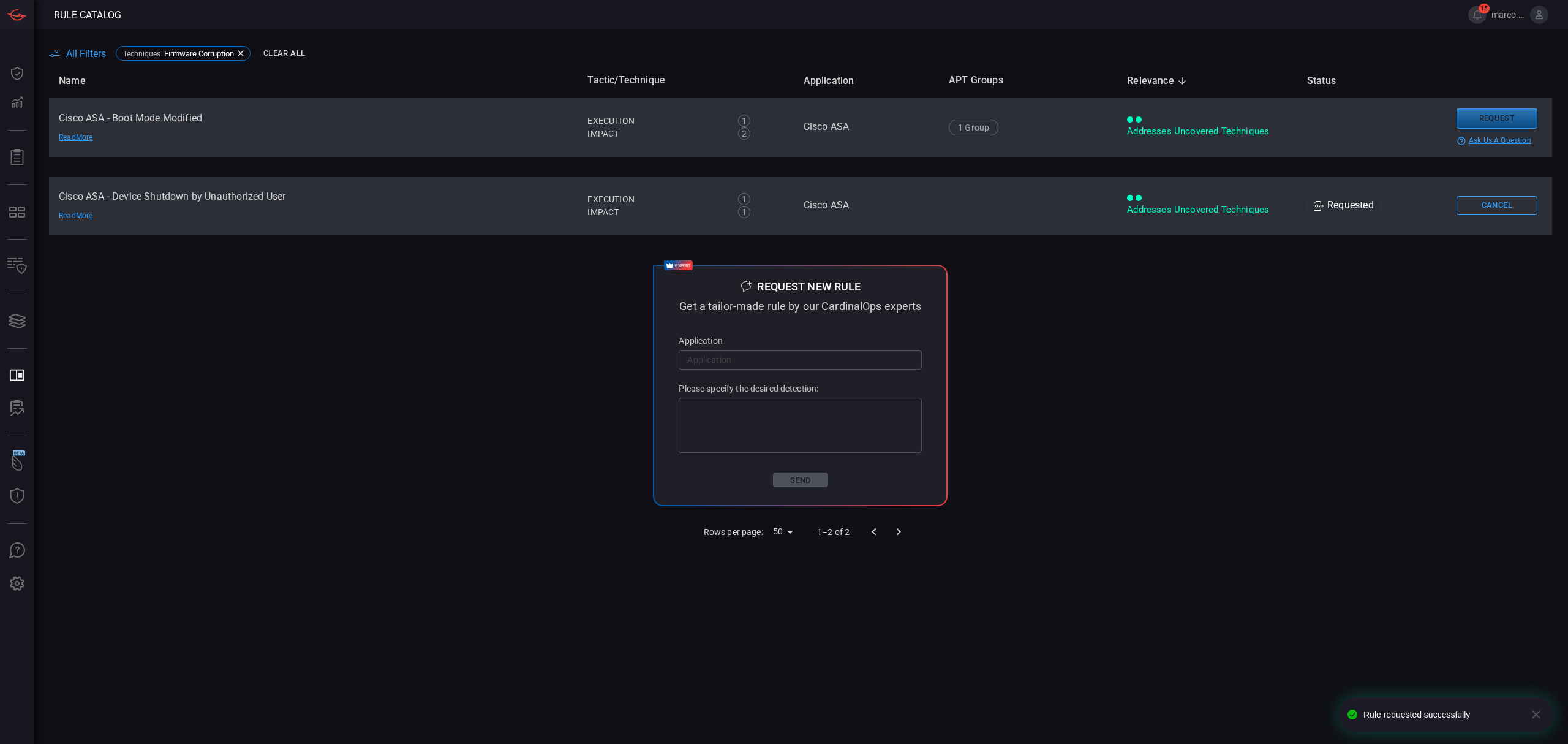
click at [1473, 113] on button "Request" at bounding box center [1496, 118] width 81 height 20
click at [1455, 133] on button "Continue" at bounding box center [1435, 136] width 81 height 18
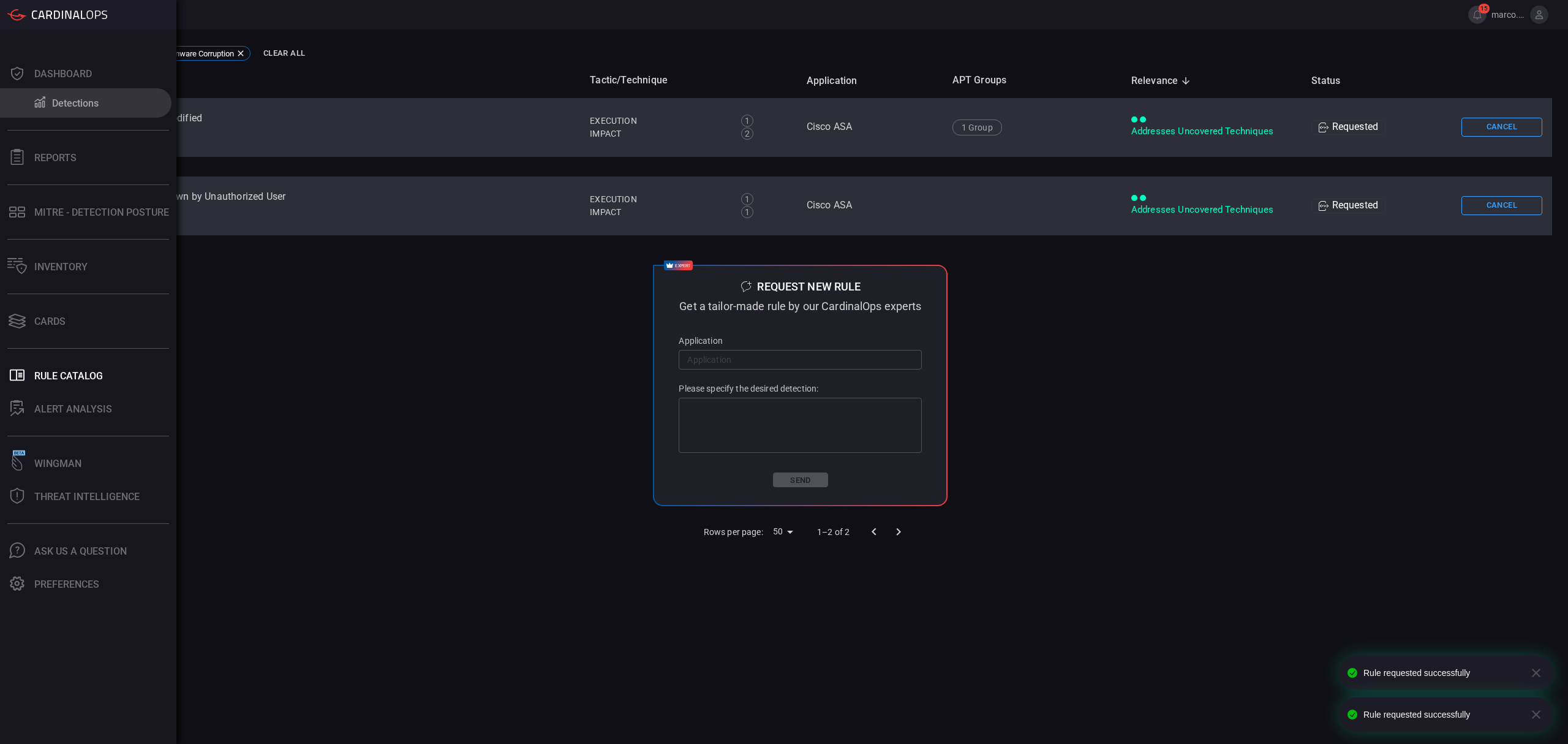
click at [82, 104] on div "Detections" at bounding box center [76, 103] width 47 height 12
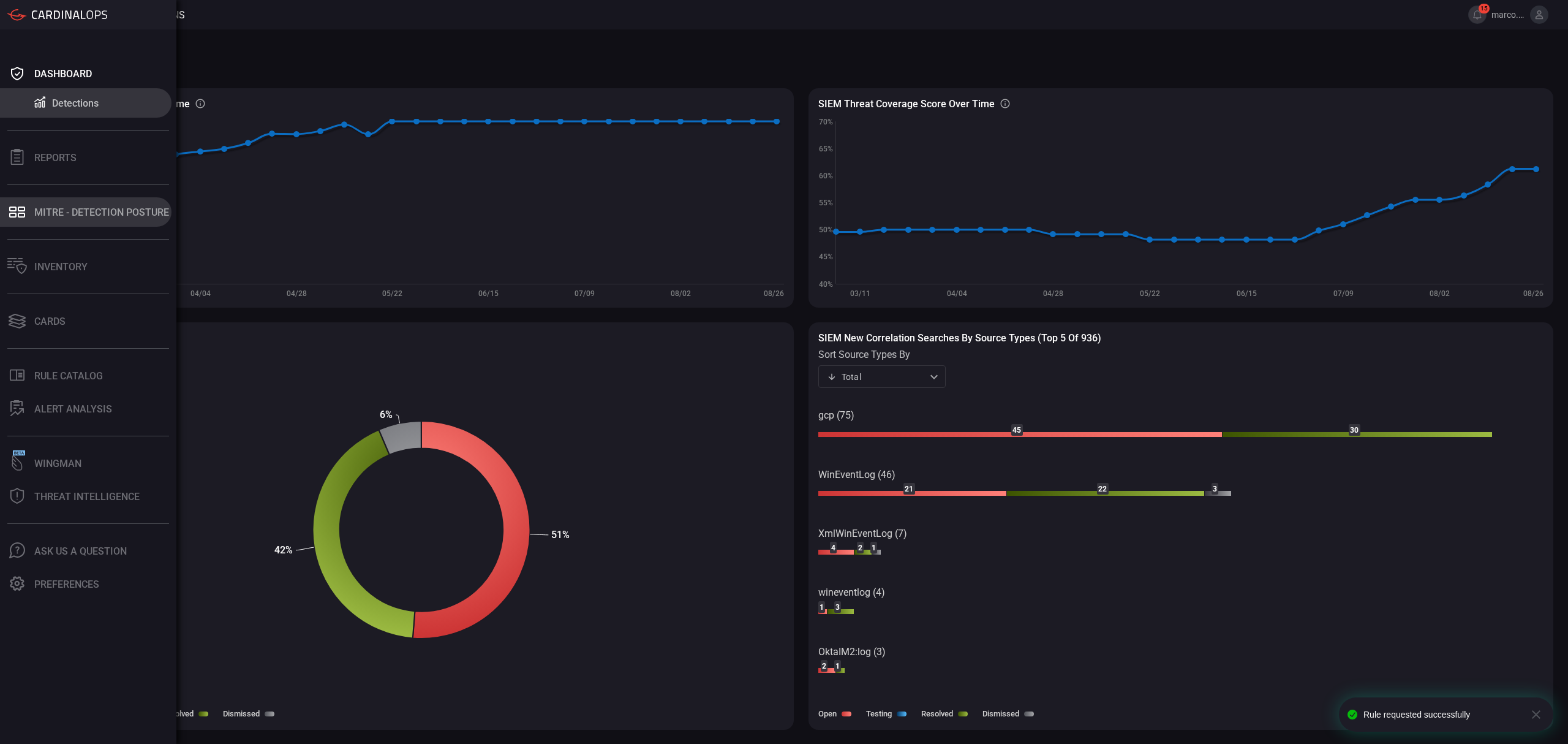
click at [72, 220] on button "MITRE - Detection Posture" at bounding box center [85, 212] width 172 height 29
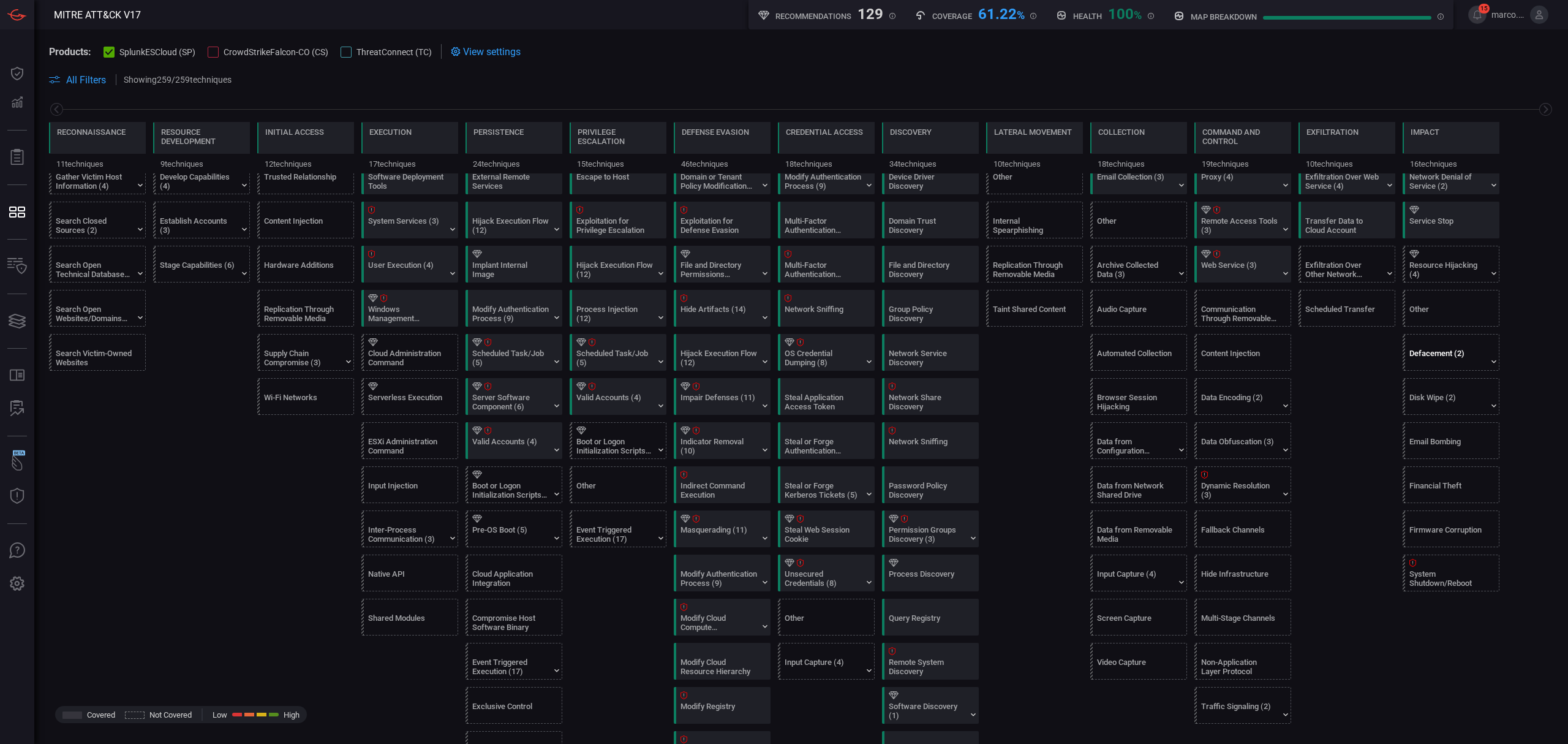
scroll to position [326, 0]
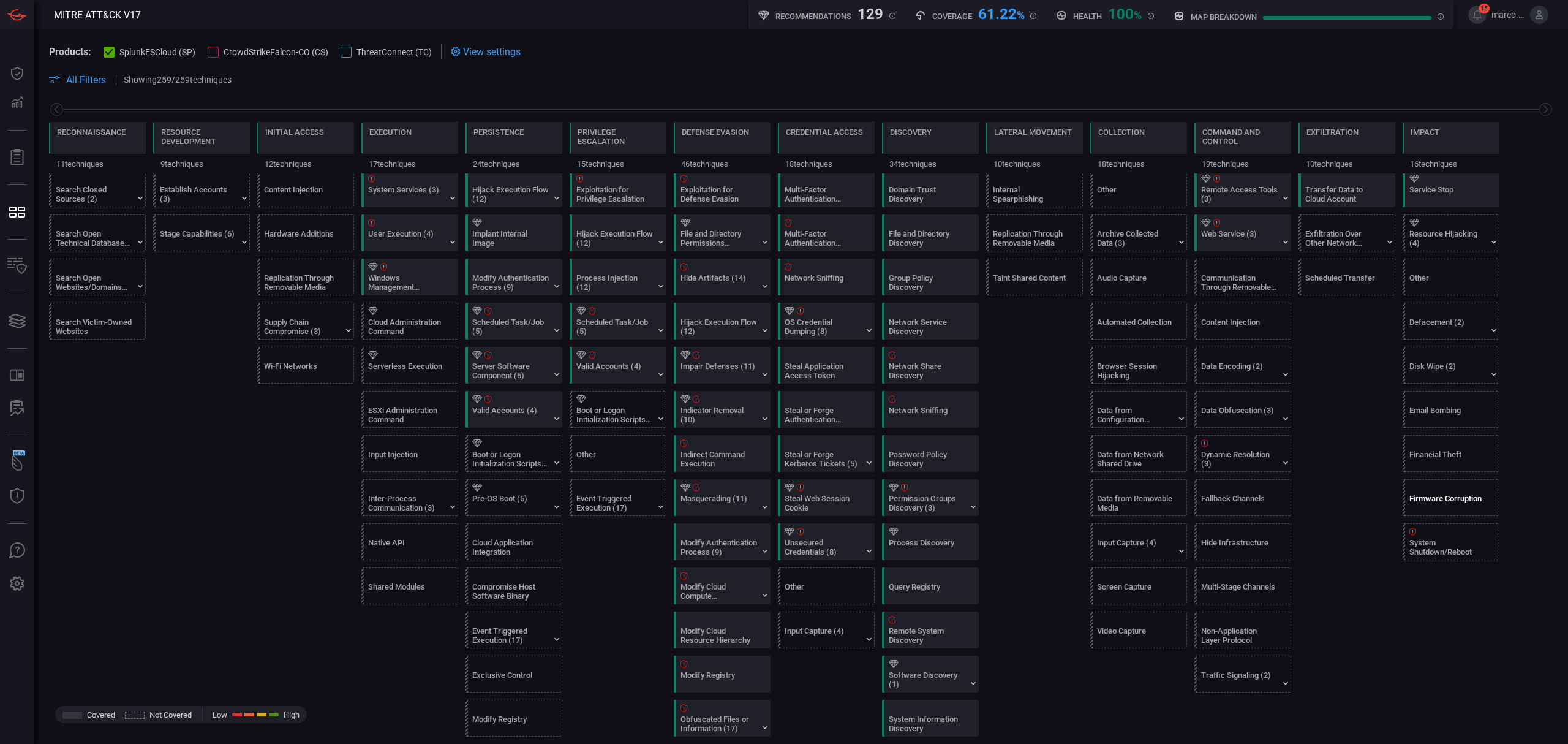
click at [1451, 502] on div "Firmware Corruption" at bounding box center [1447, 502] width 77 height 18
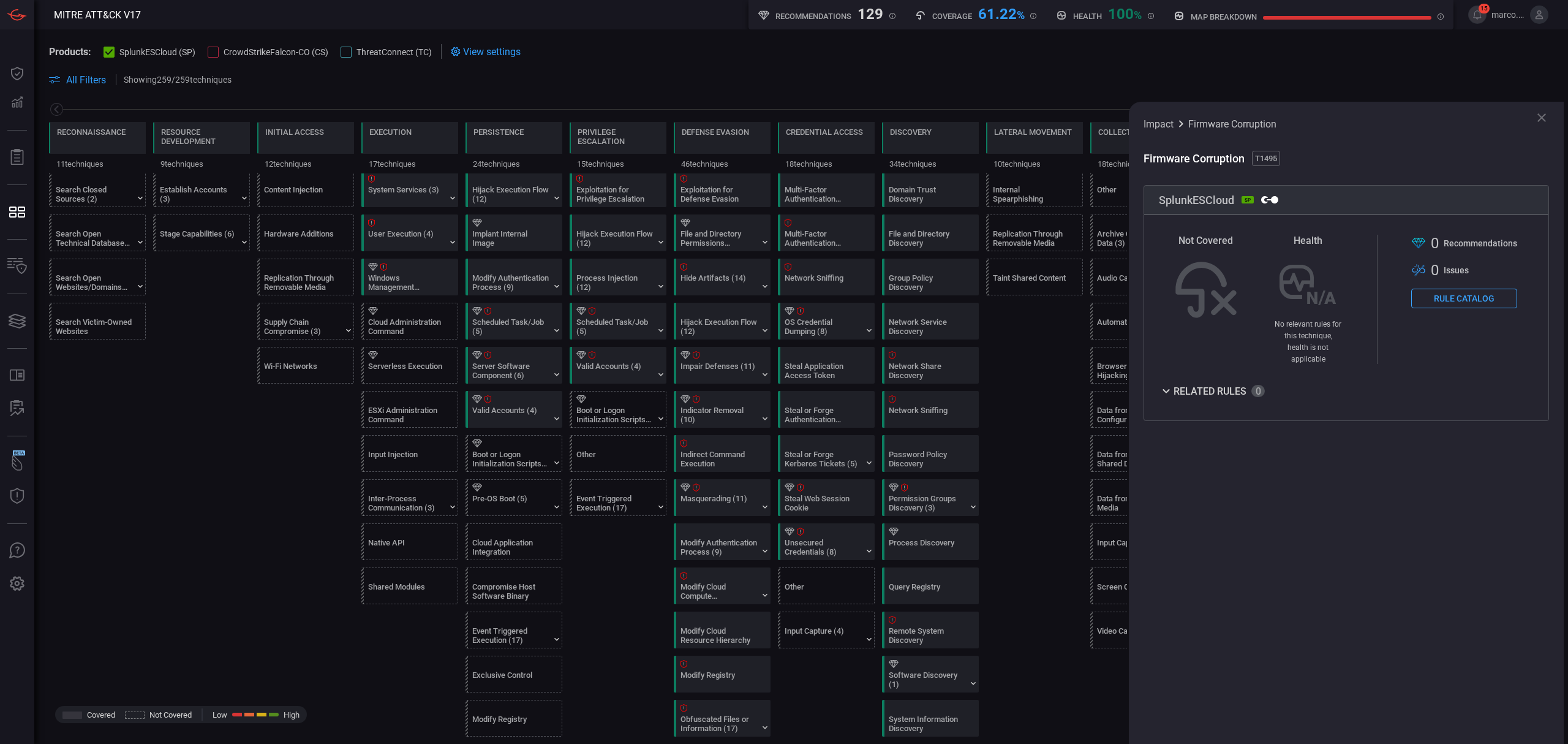
click at [1545, 116] on icon at bounding box center [1541, 118] width 15 height 15
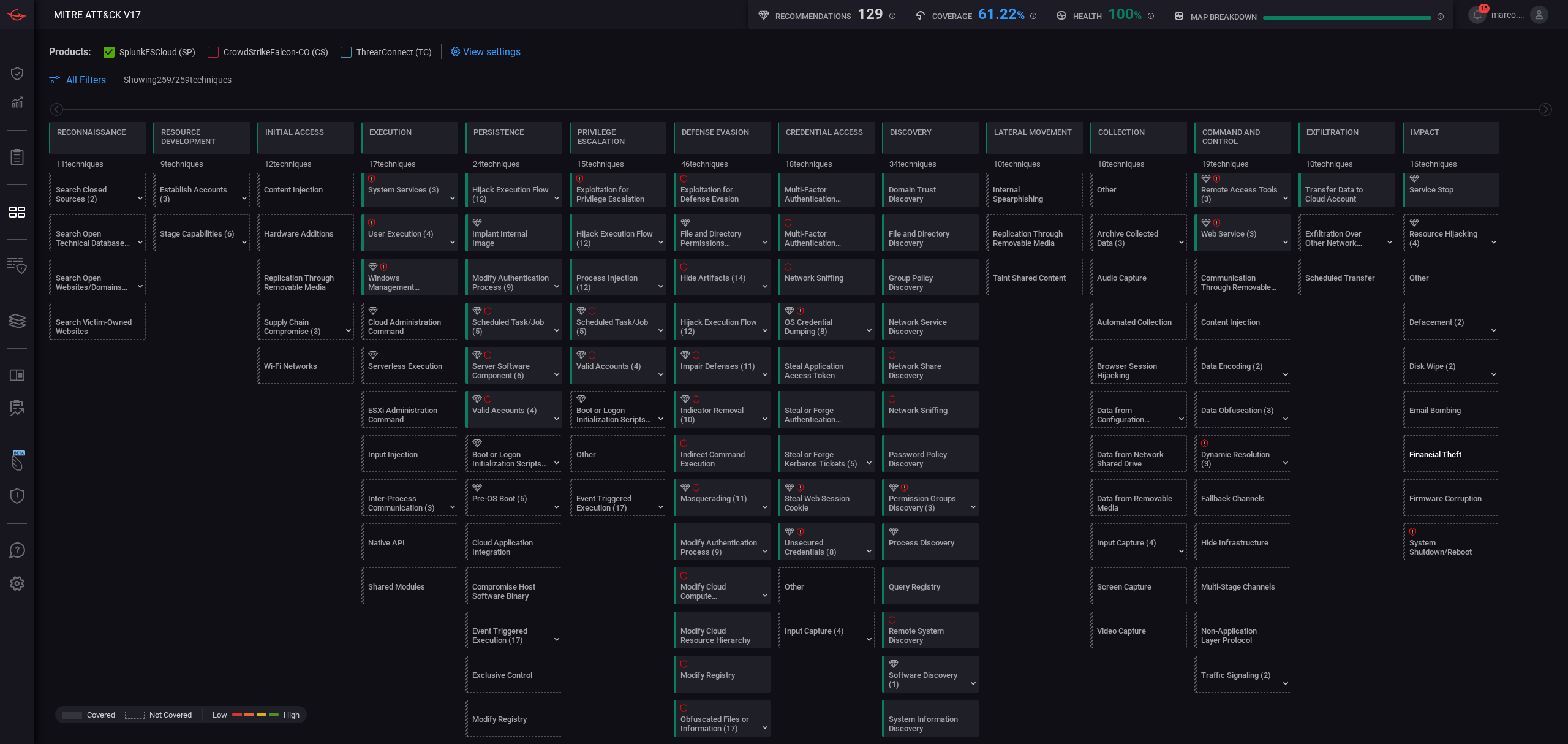
click at [1460, 458] on div "Financial Theft" at bounding box center [1447, 458] width 77 height 18
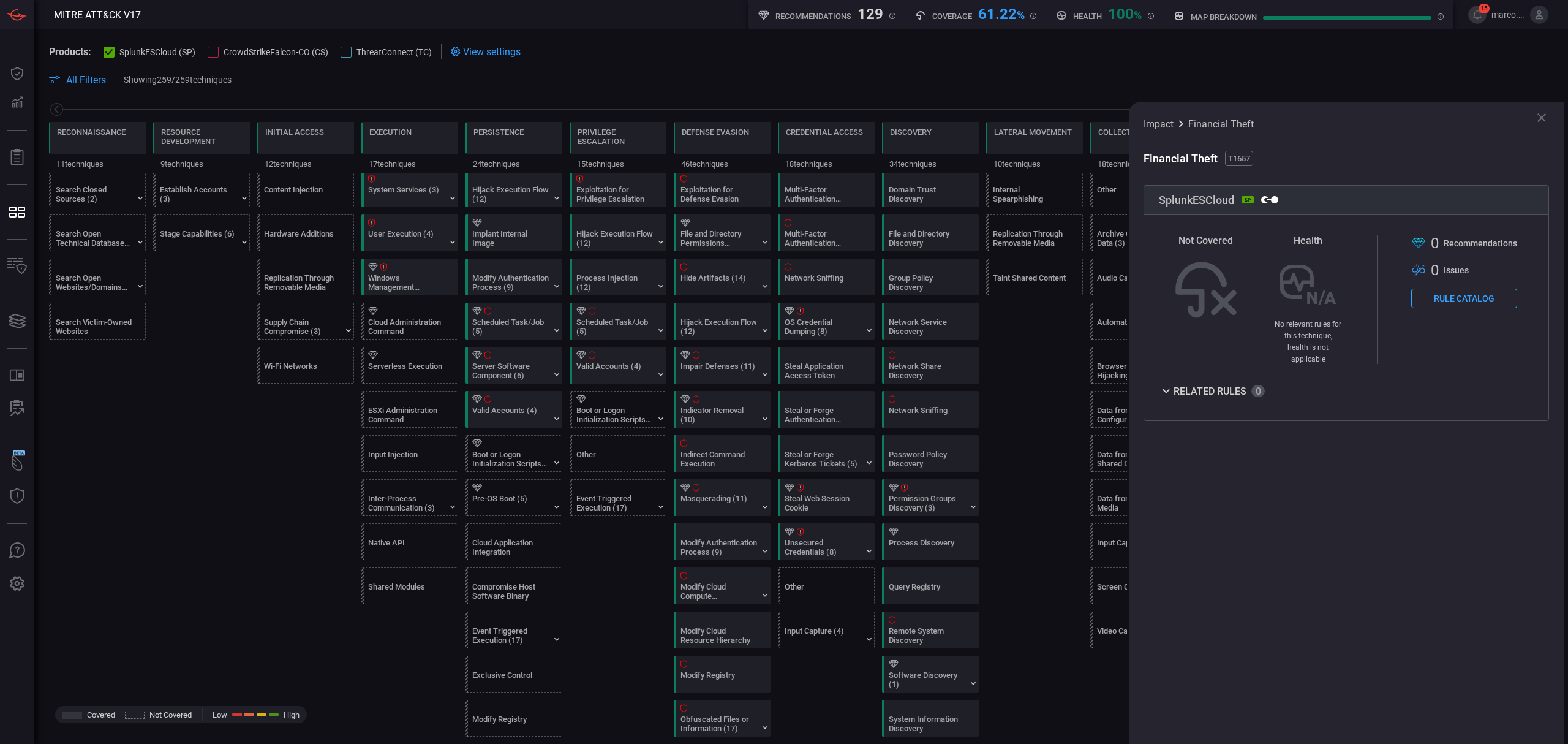
click at [1467, 303] on button "Rule Catalog" at bounding box center [1463, 298] width 106 height 19
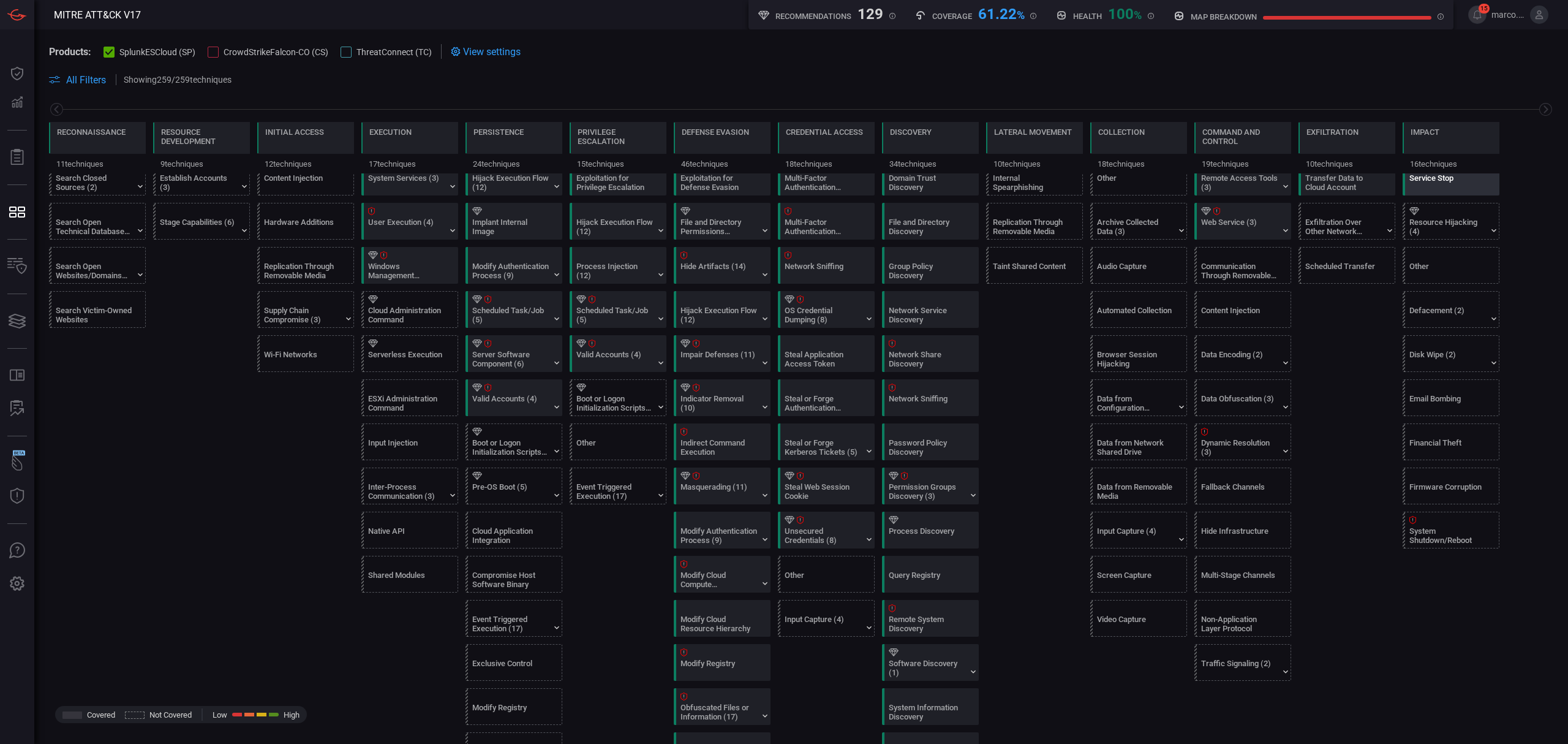
scroll to position [408, 0]
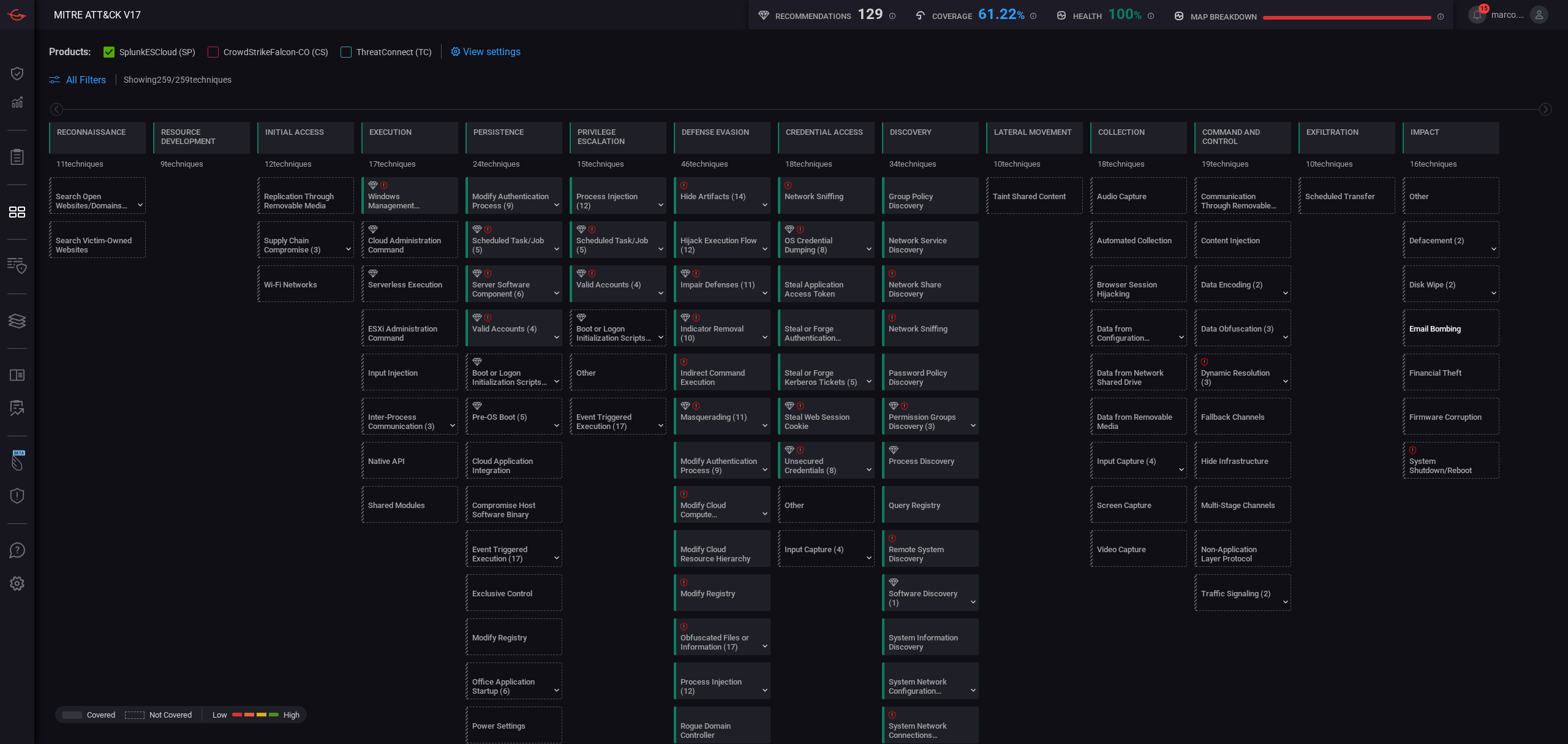
click at [1443, 338] on div "Email Bombing" at bounding box center [1447, 333] width 77 height 18
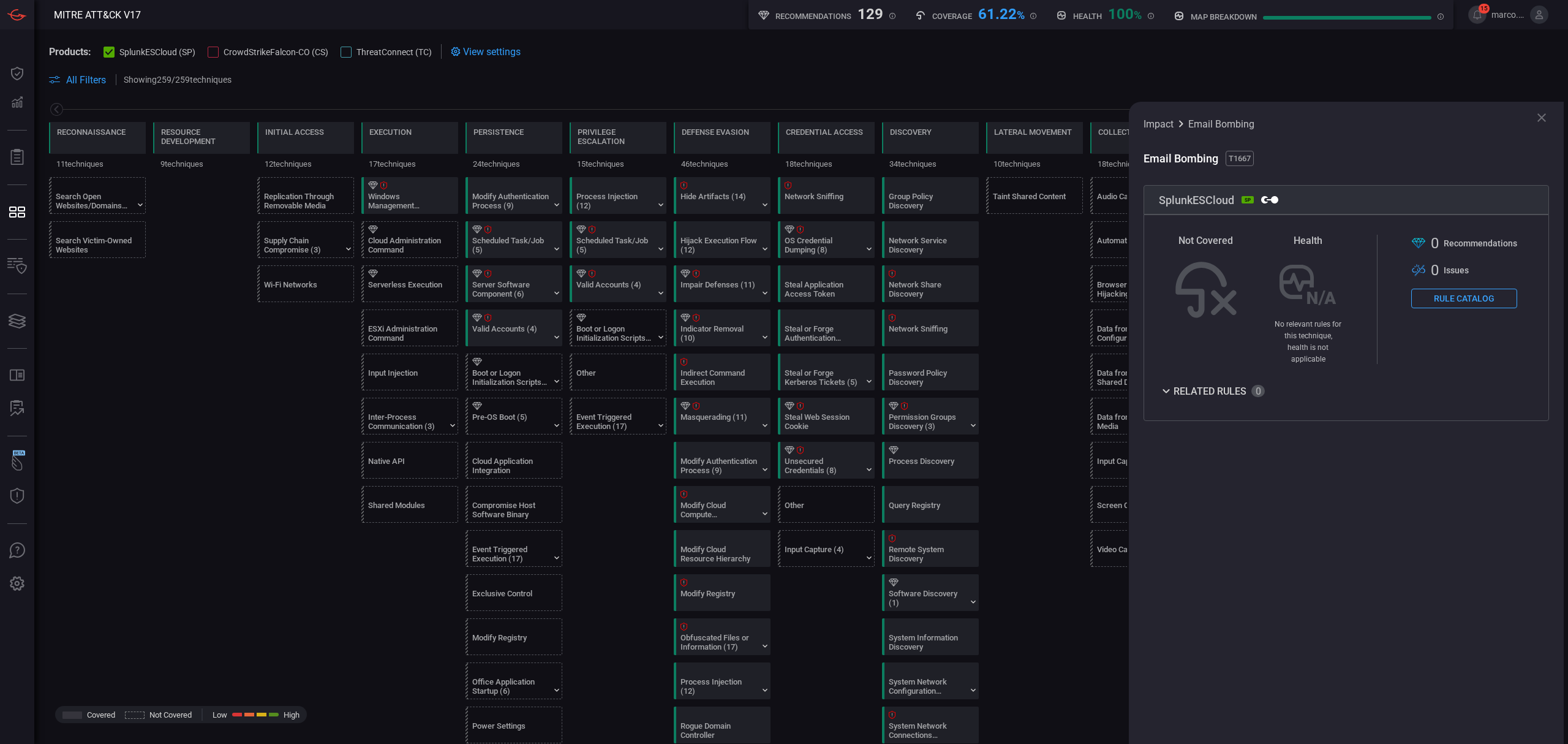
click at [1480, 299] on button "Rule Catalog" at bounding box center [1463, 298] width 106 height 19
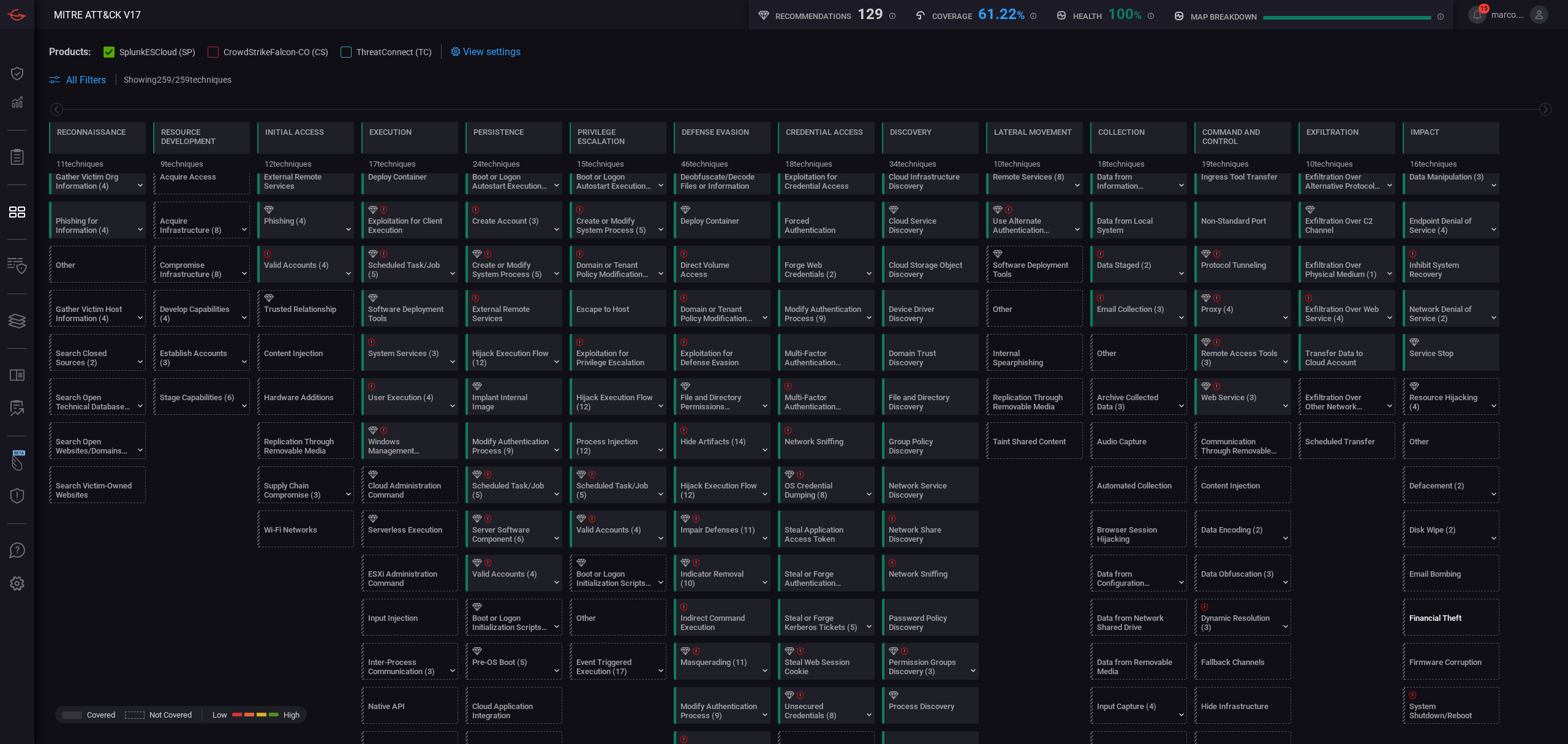
scroll to position [245, 0]
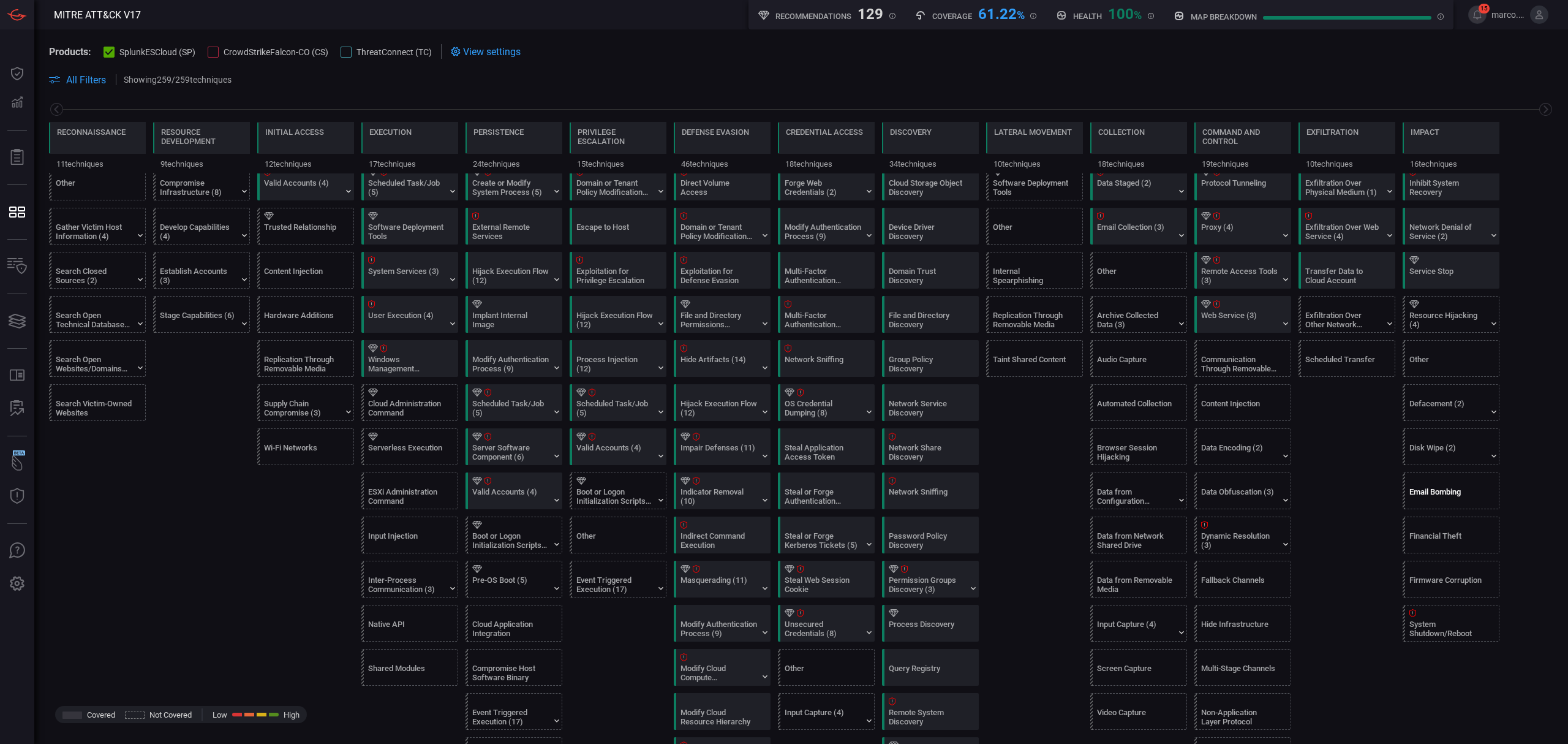
click at [1439, 496] on div "Email Bombing" at bounding box center [1447, 495] width 77 height 18
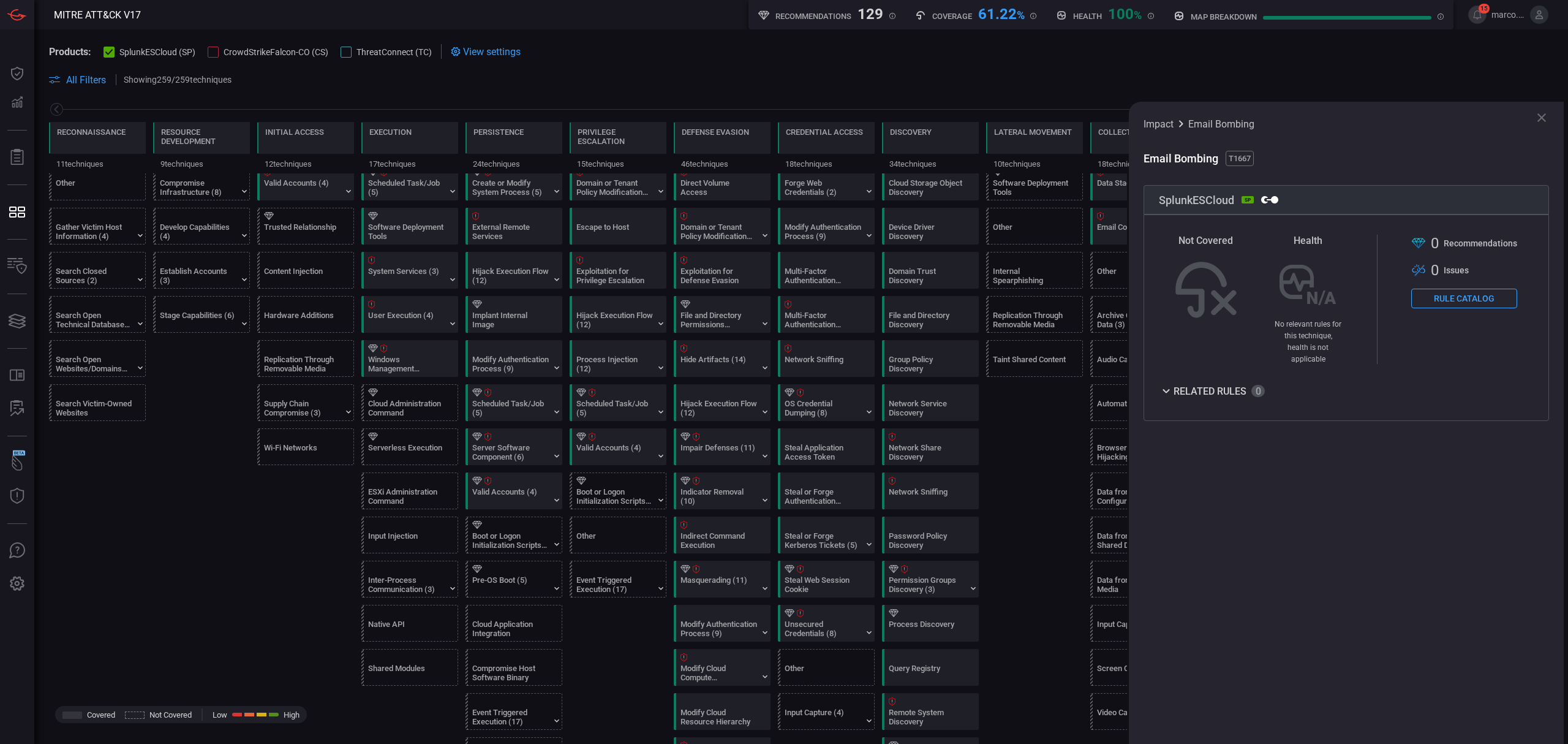
click at [1458, 299] on button "Rule Catalog" at bounding box center [1463, 298] width 106 height 19
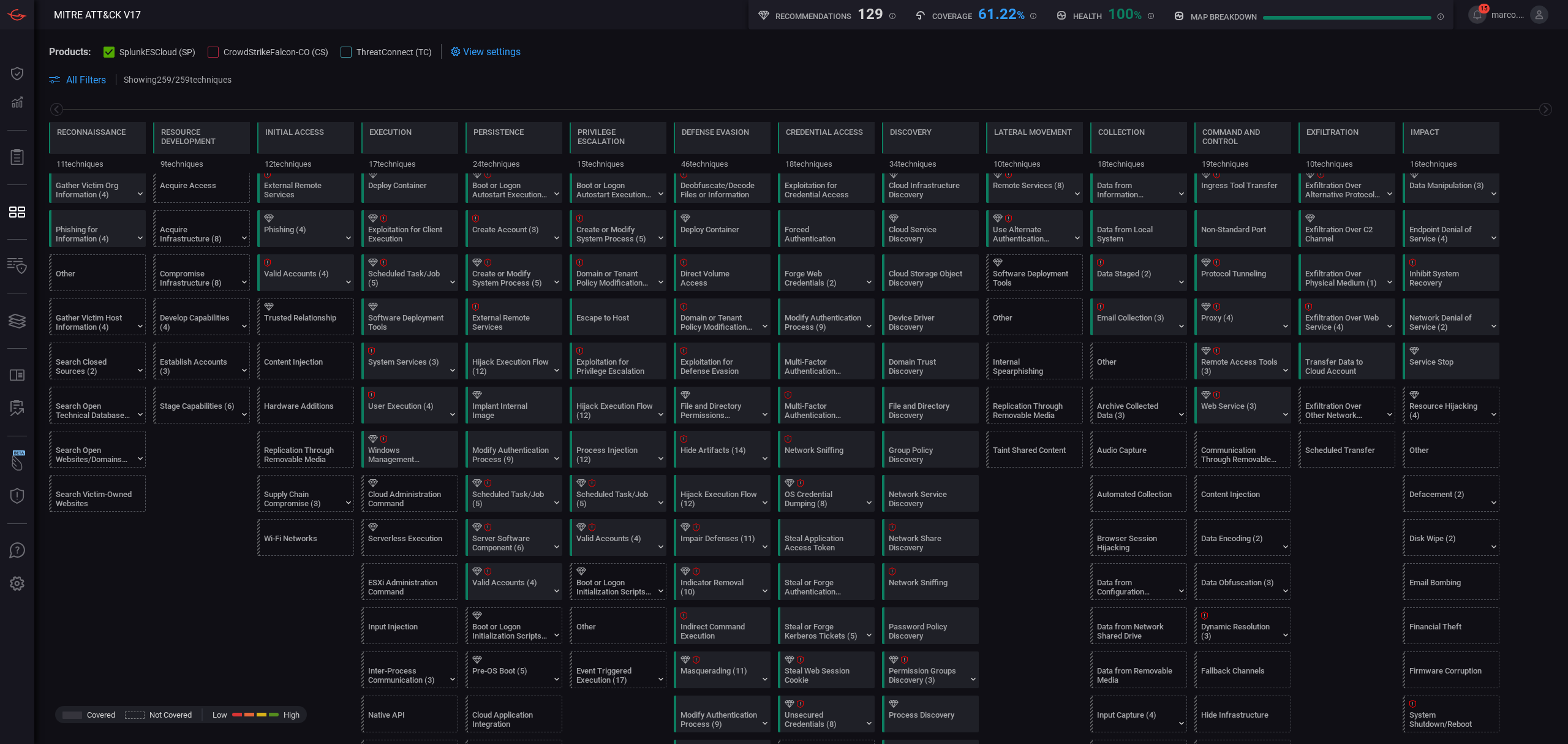
scroll to position [163, 0]
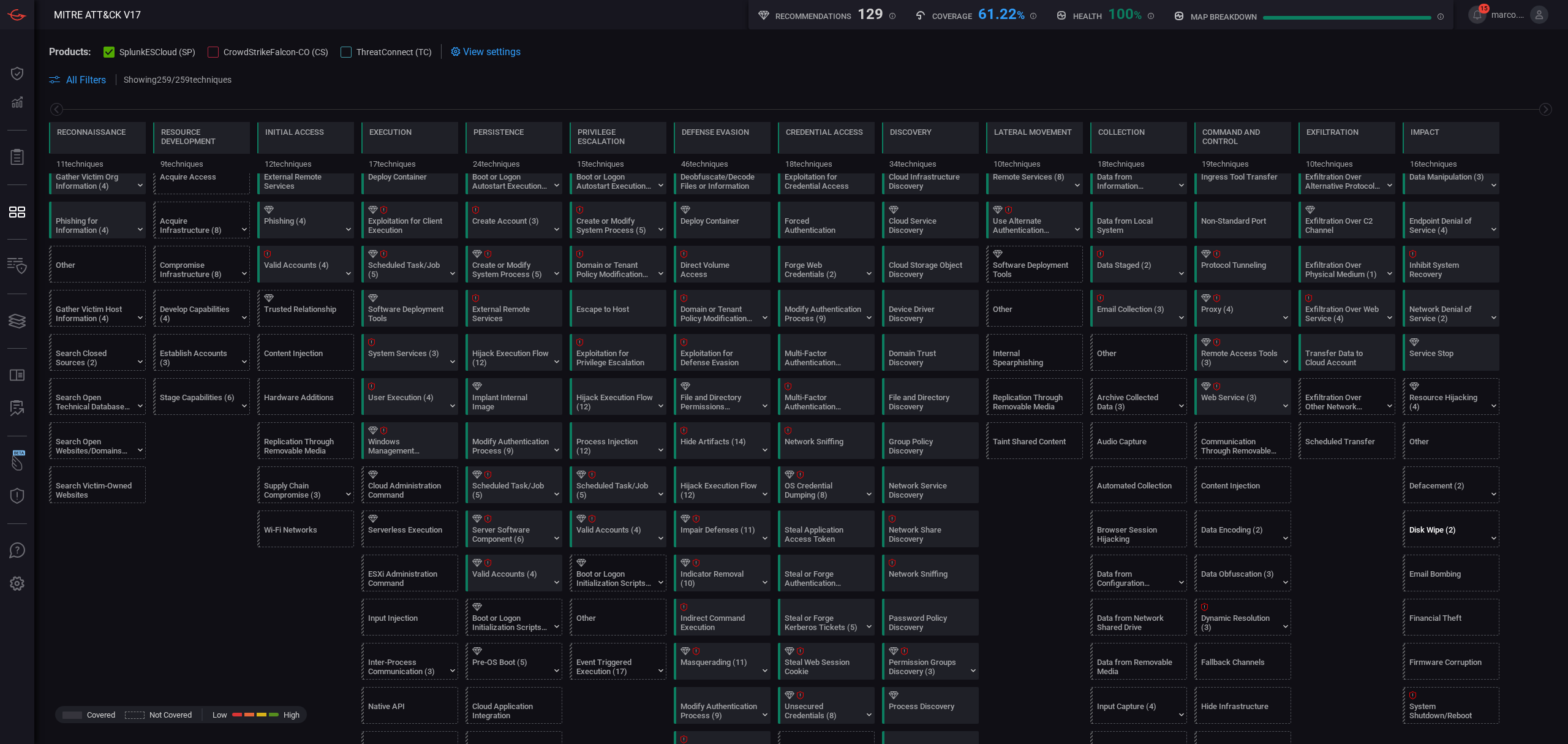
click at [1466, 530] on div "Disk Wipe (2)" at bounding box center [1447, 534] width 77 height 18
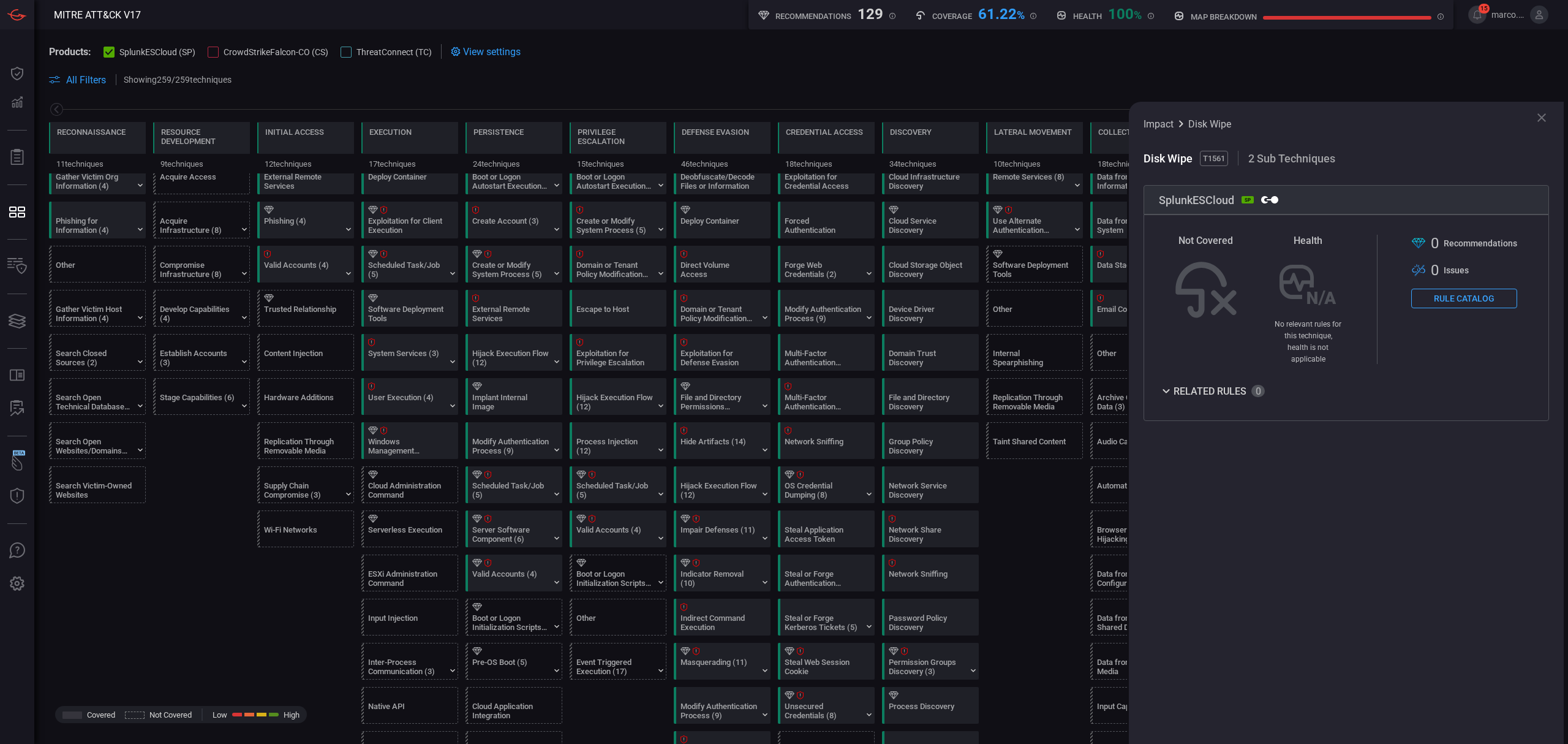
click at [1468, 294] on button "Rule Catalog" at bounding box center [1463, 298] width 106 height 19
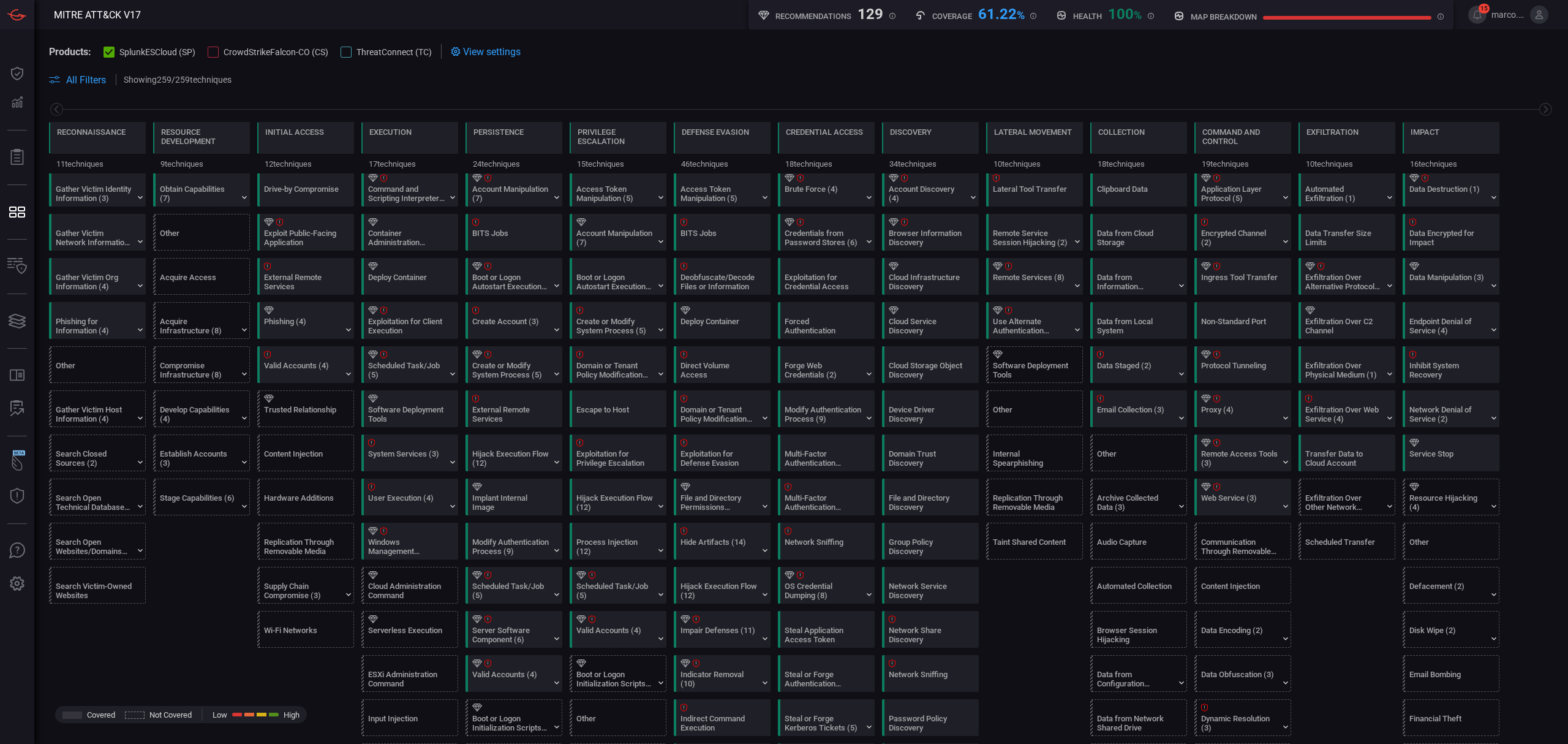
scroll to position [82, 0]
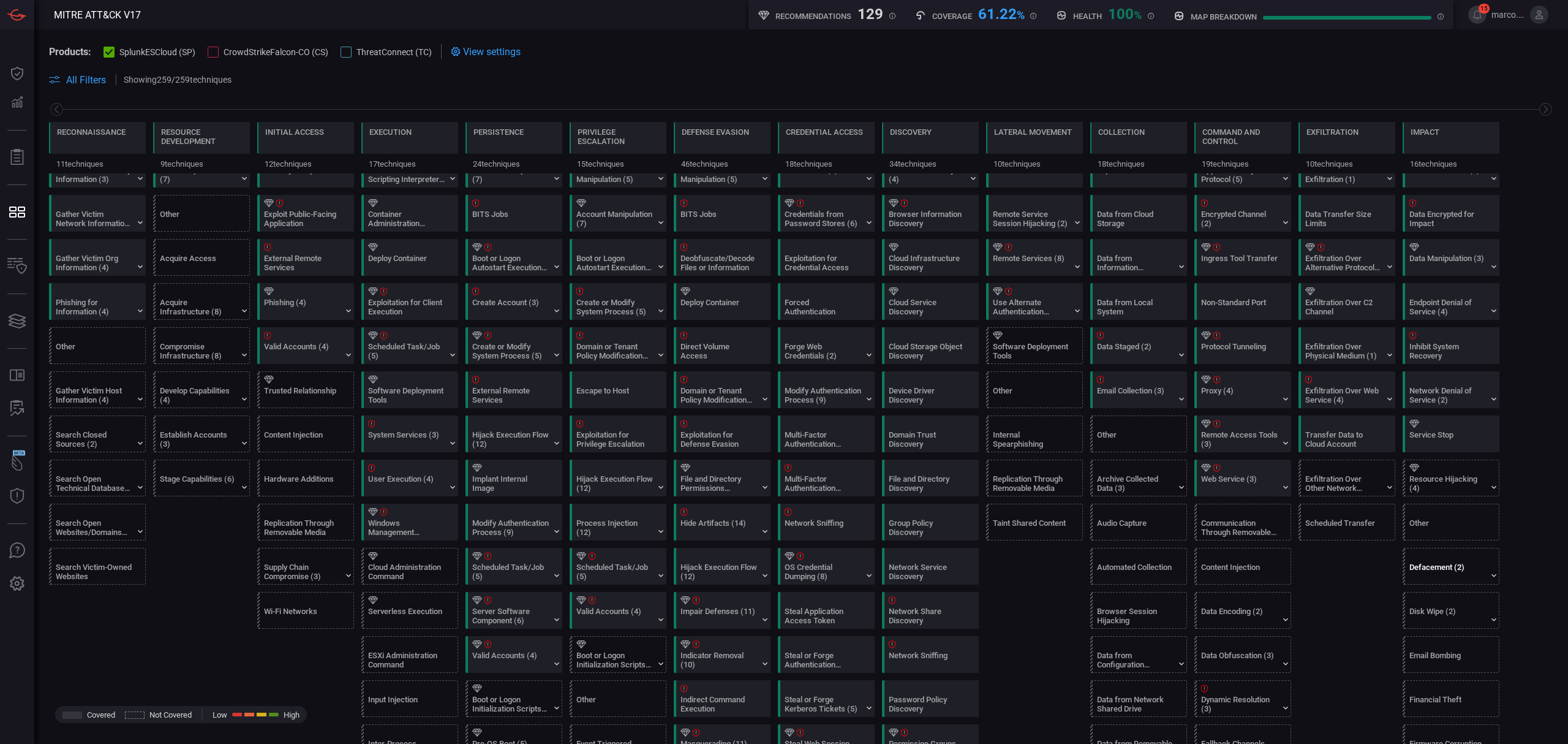
click at [1458, 570] on div "Defacement (2)" at bounding box center [1447, 571] width 77 height 18
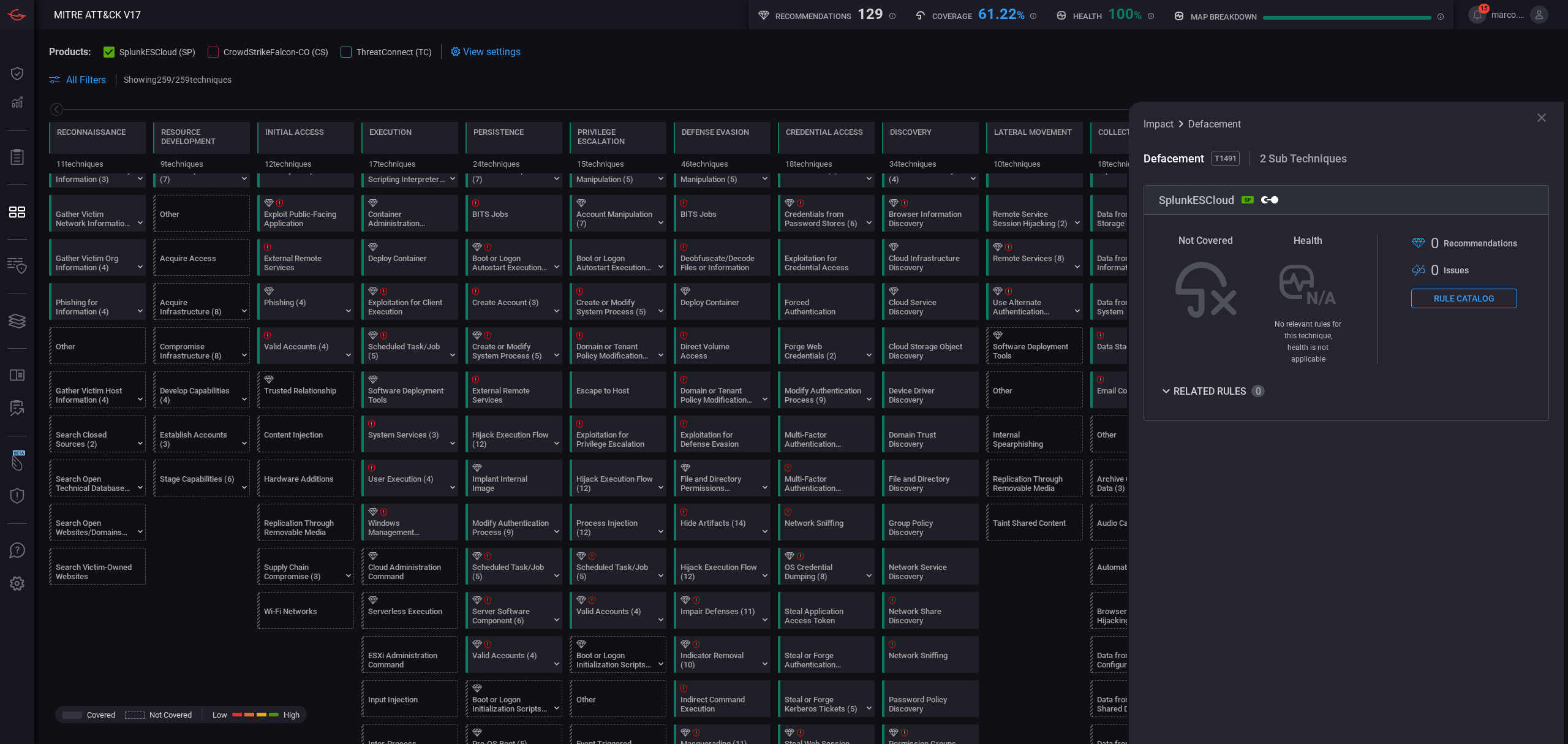
click at [1470, 299] on button "Rule Catalog" at bounding box center [1463, 298] width 106 height 19
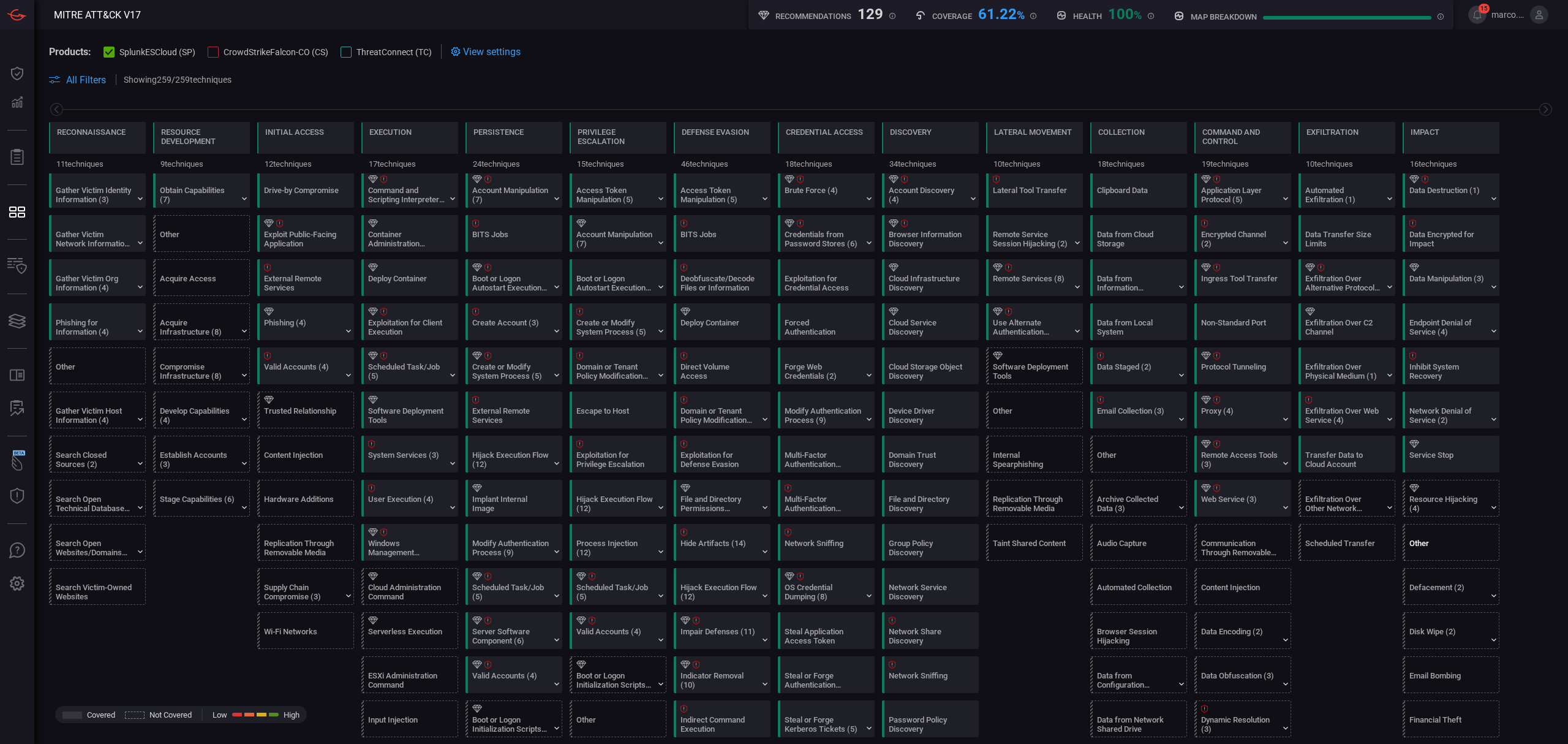
scroll to position [163, 0]
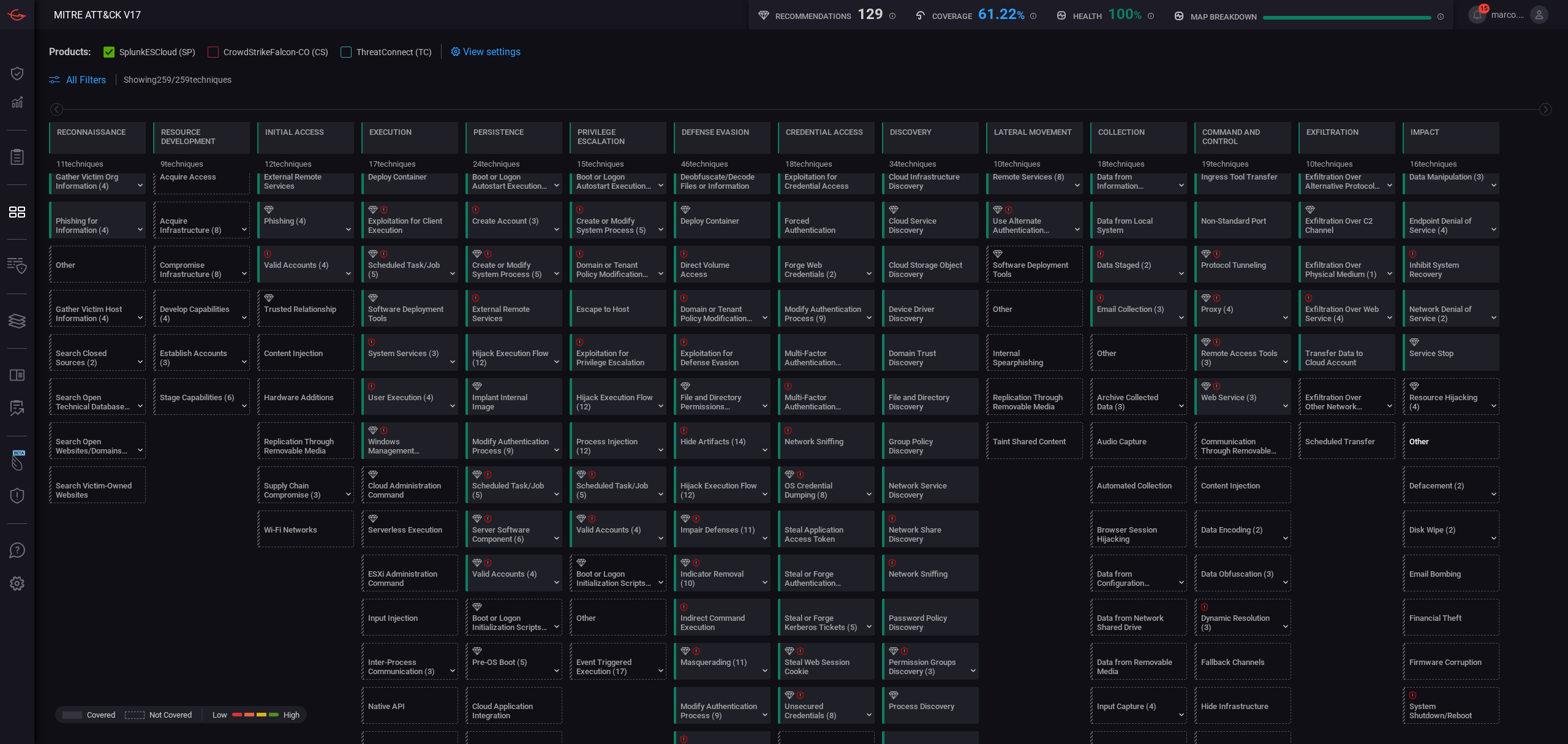
click at [1451, 437] on div "Other" at bounding box center [1453, 440] width 97 height 36
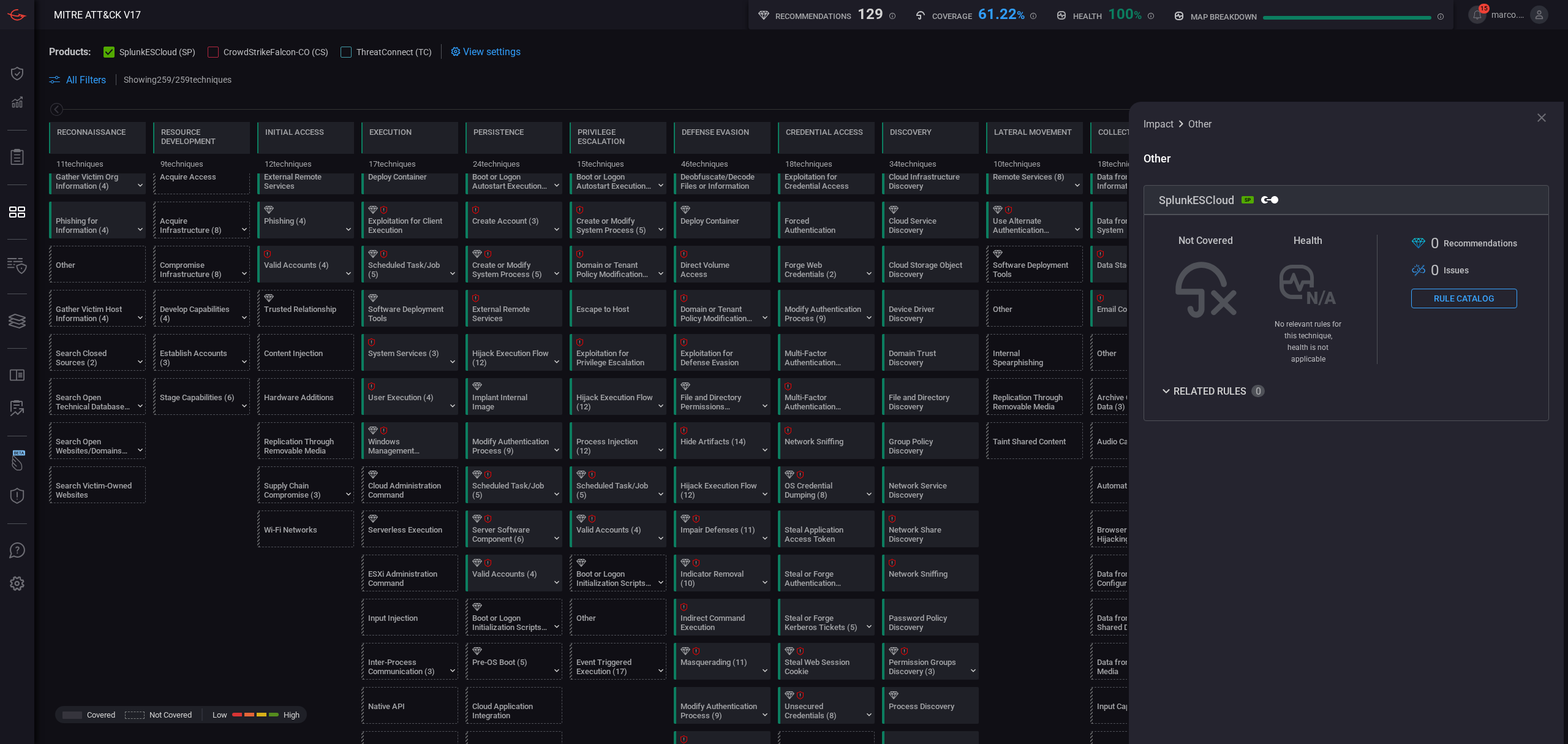
click at [1486, 287] on div ".st0{fill-rule:evenodd;clip-rule:evenodd;fill:url(#suggest_mitre);} 0 Recommend…" at bounding box center [1463, 299] width 106 height 129
click at [1483, 298] on button "Rule Catalog" at bounding box center [1463, 298] width 106 height 19
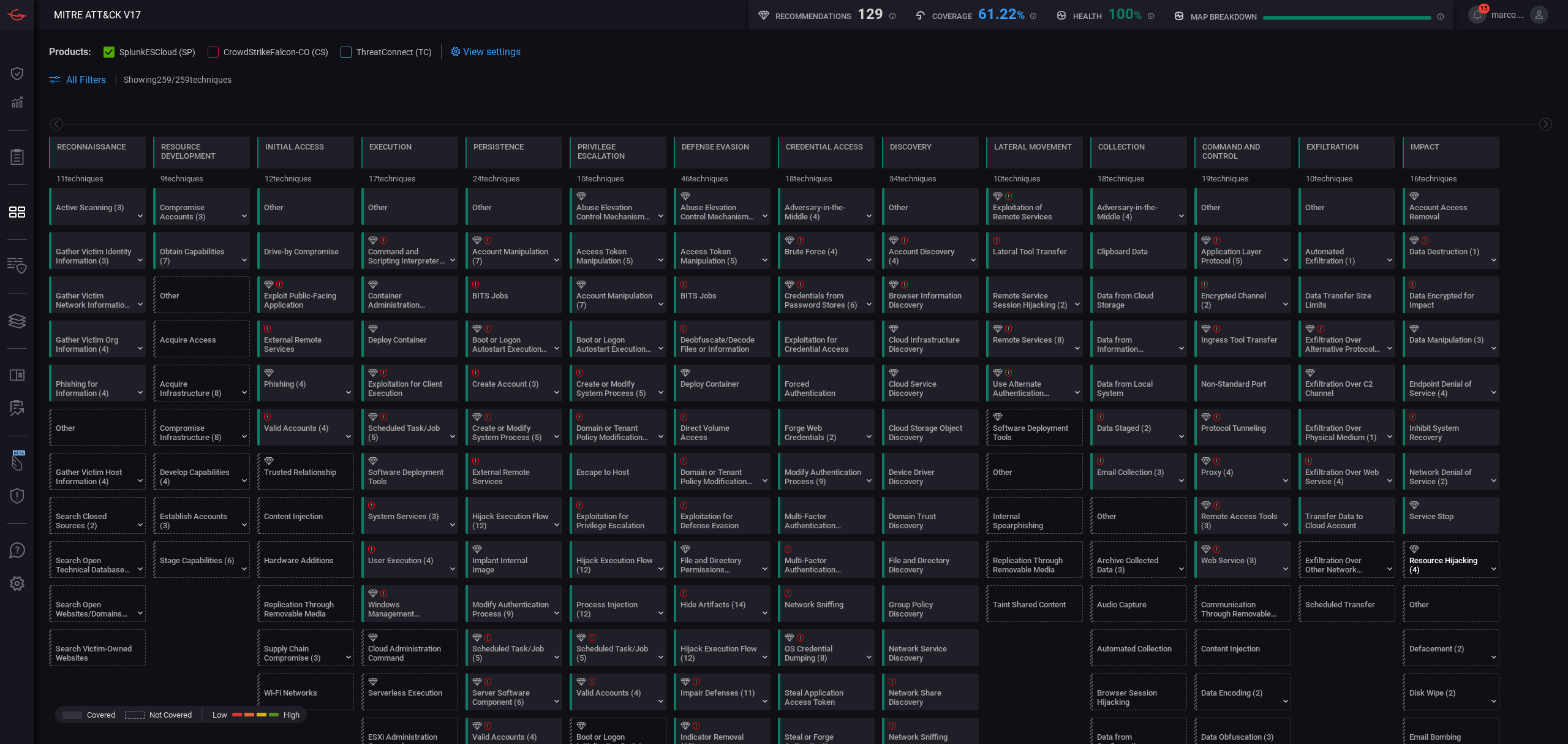
click at [1430, 557] on div "Resource Hijacking (4)" at bounding box center [1453, 559] width 97 height 36
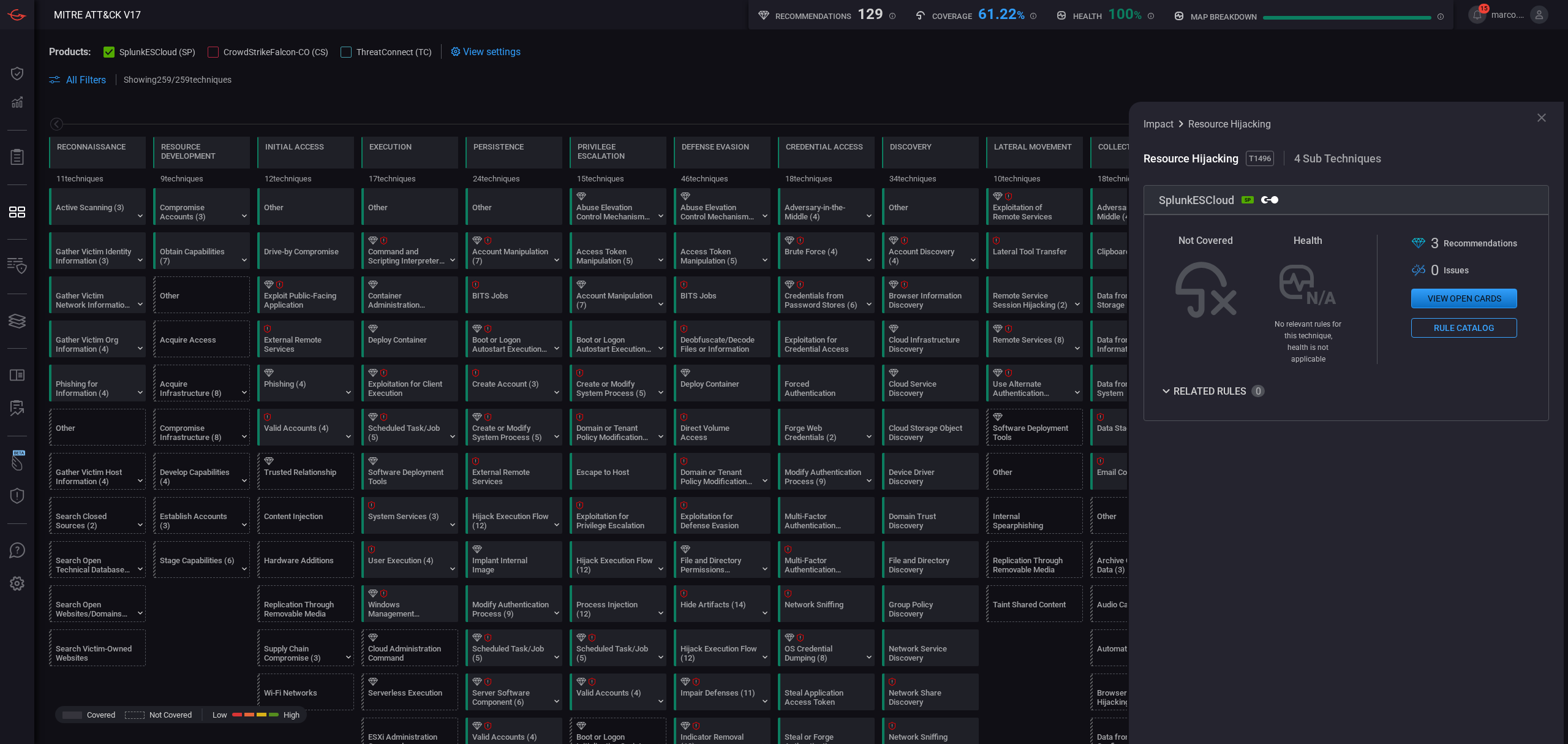
click at [1455, 332] on button "Rule Catalog" at bounding box center [1463, 327] width 106 height 19
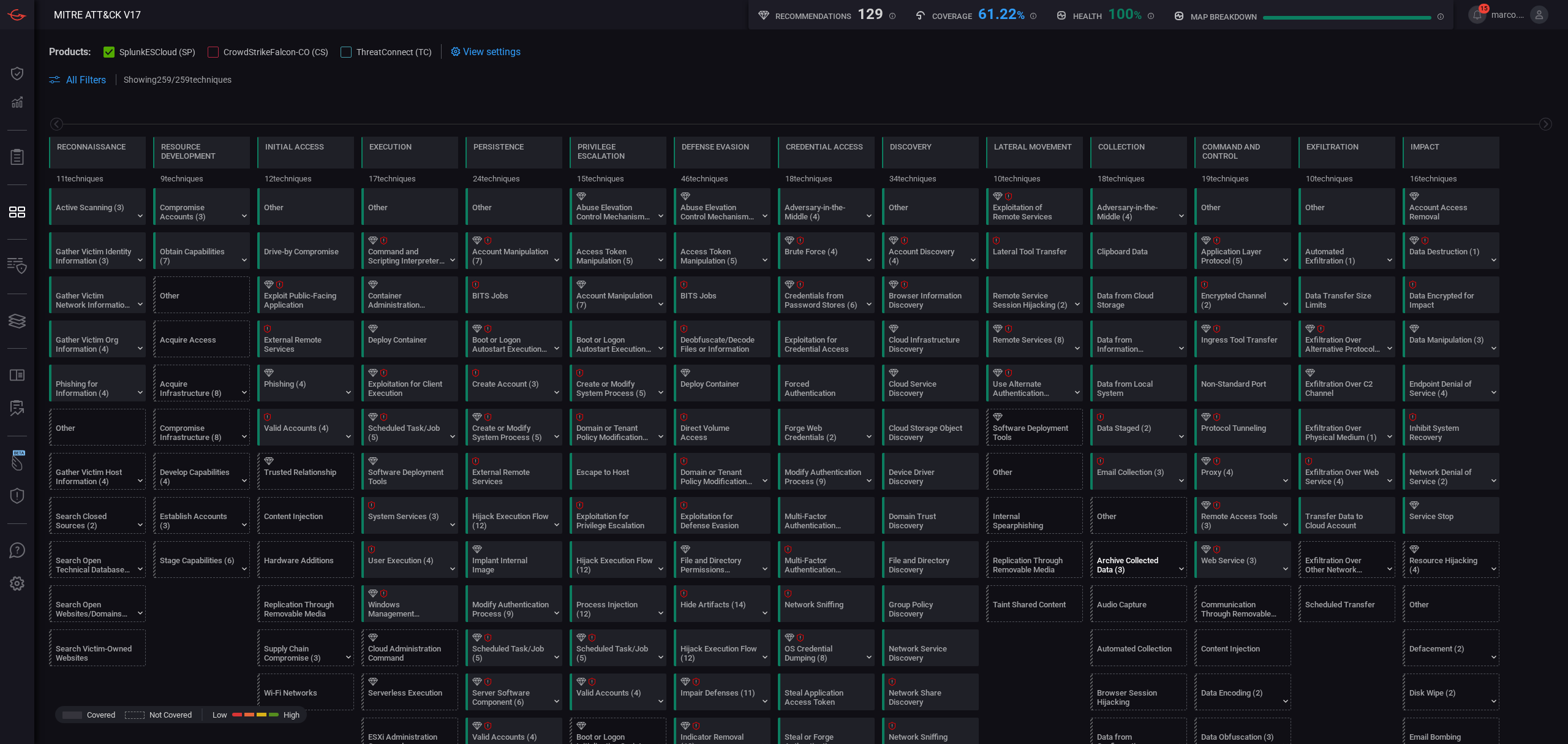
scroll to position [245, 0]
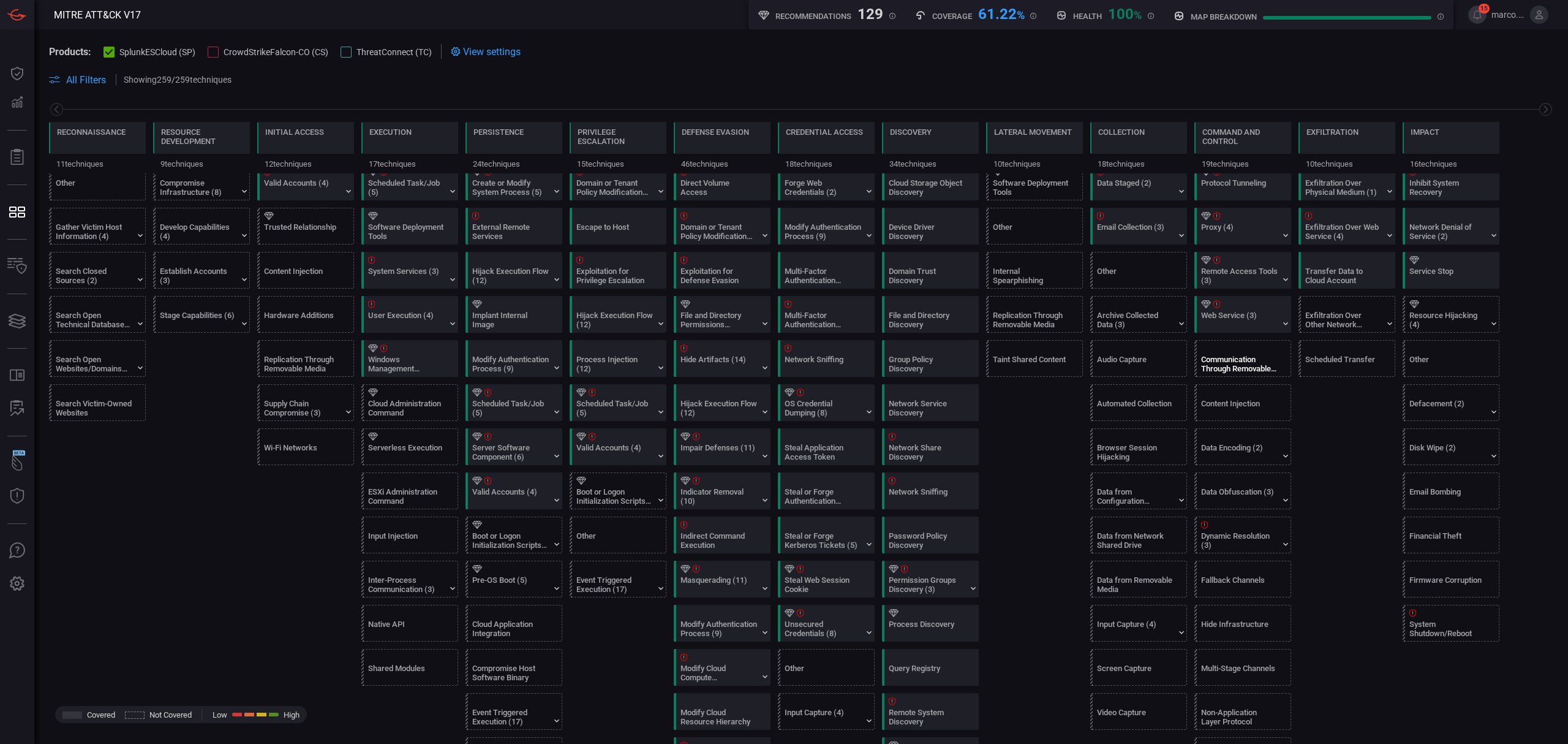
click at [1218, 373] on div "Communication Through Removable Media" at bounding box center [1239, 363] width 77 height 18
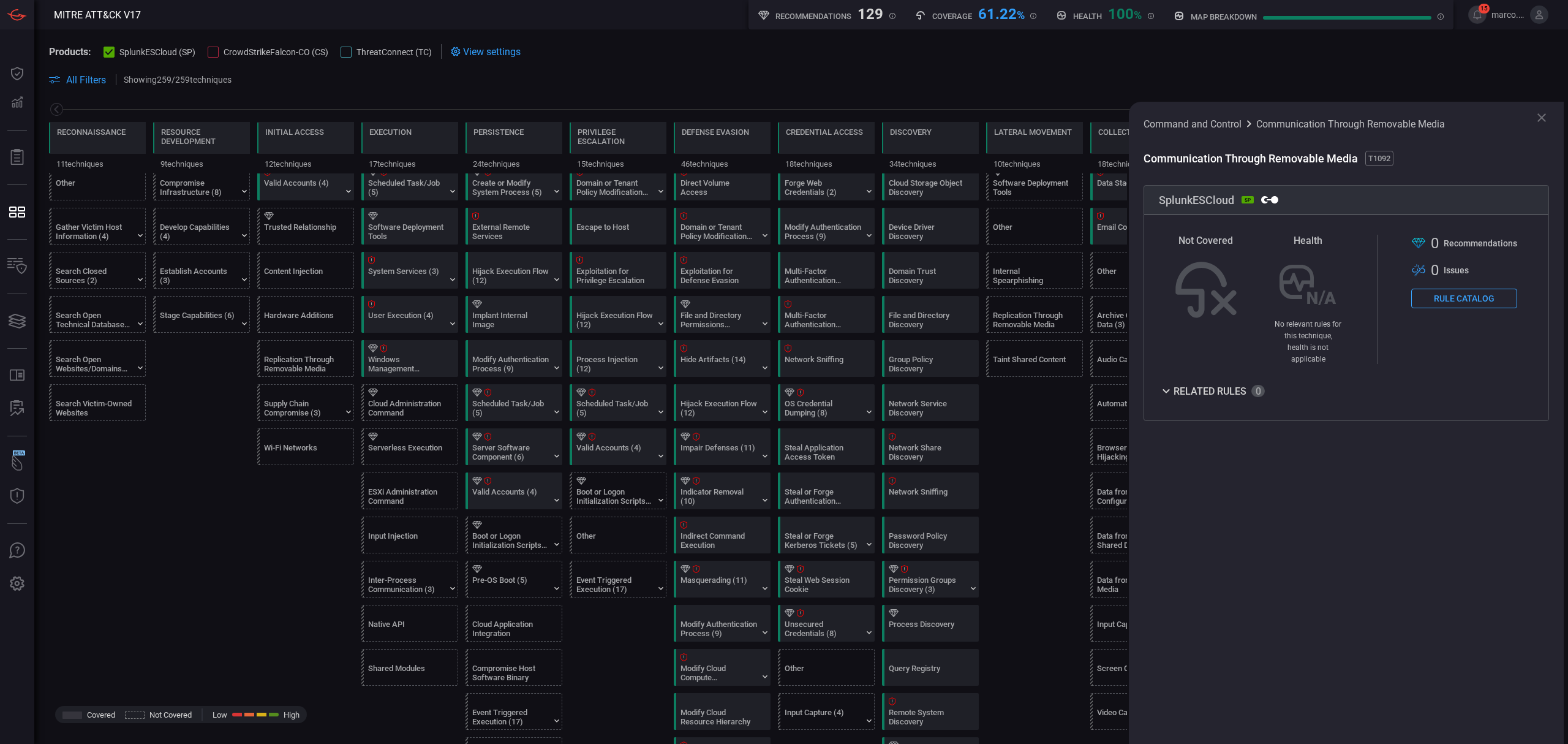
click at [1443, 300] on button "Rule Catalog" at bounding box center [1463, 298] width 106 height 19
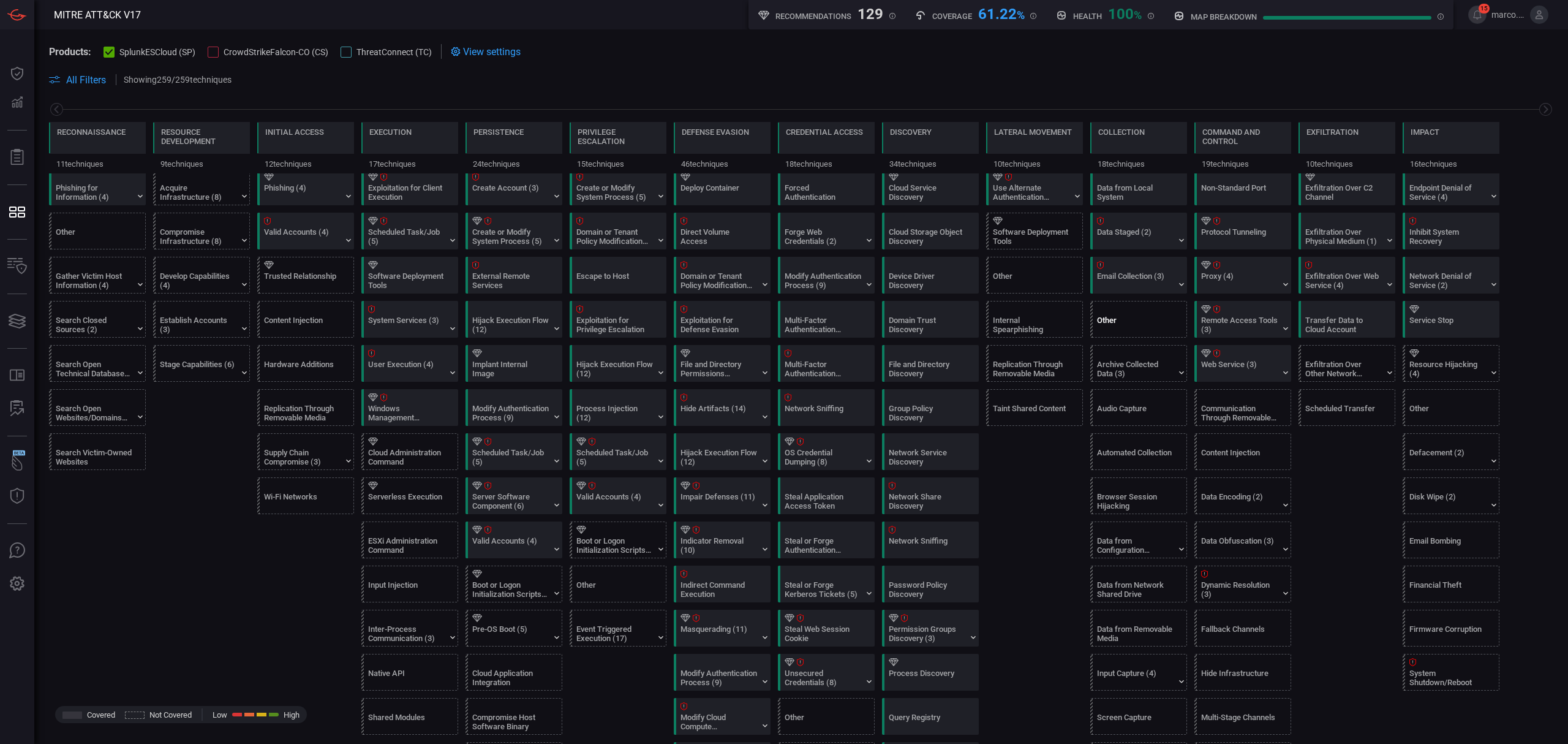
scroll to position [408, 0]
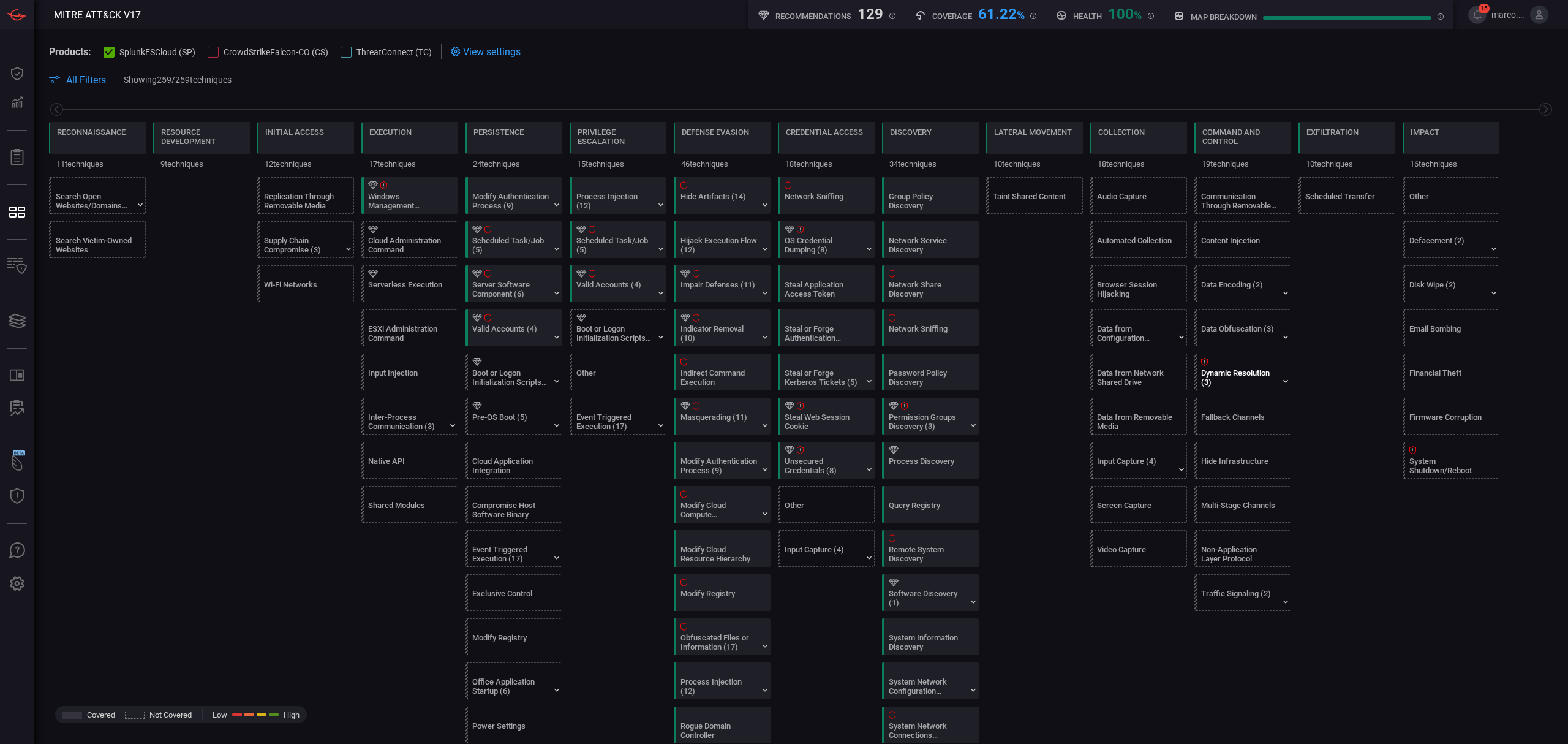
click at [1240, 383] on div "Dynamic Resolution (3)" at bounding box center [1239, 377] width 77 height 18
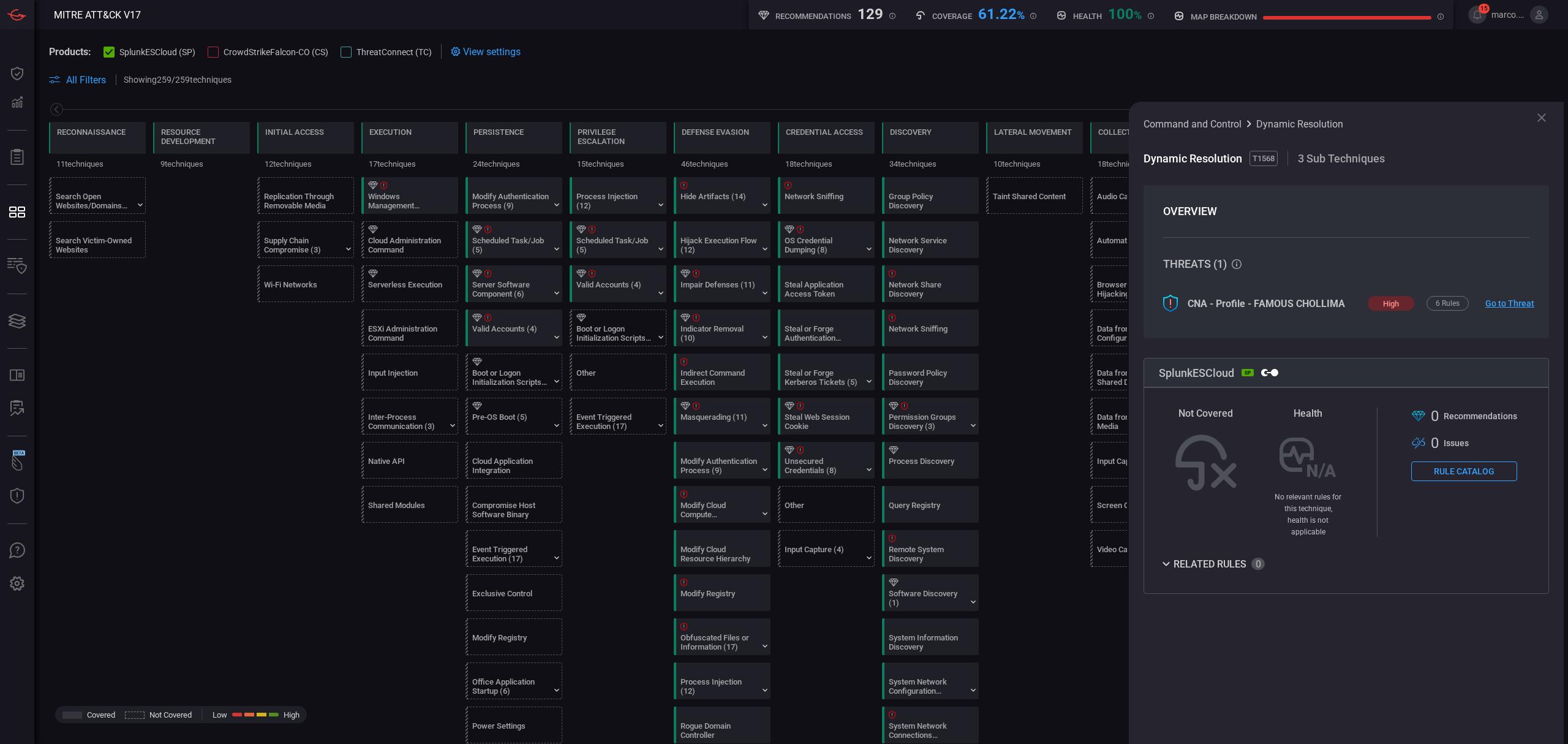
click at [1434, 465] on button "Rule Catalog" at bounding box center [1463, 471] width 106 height 19
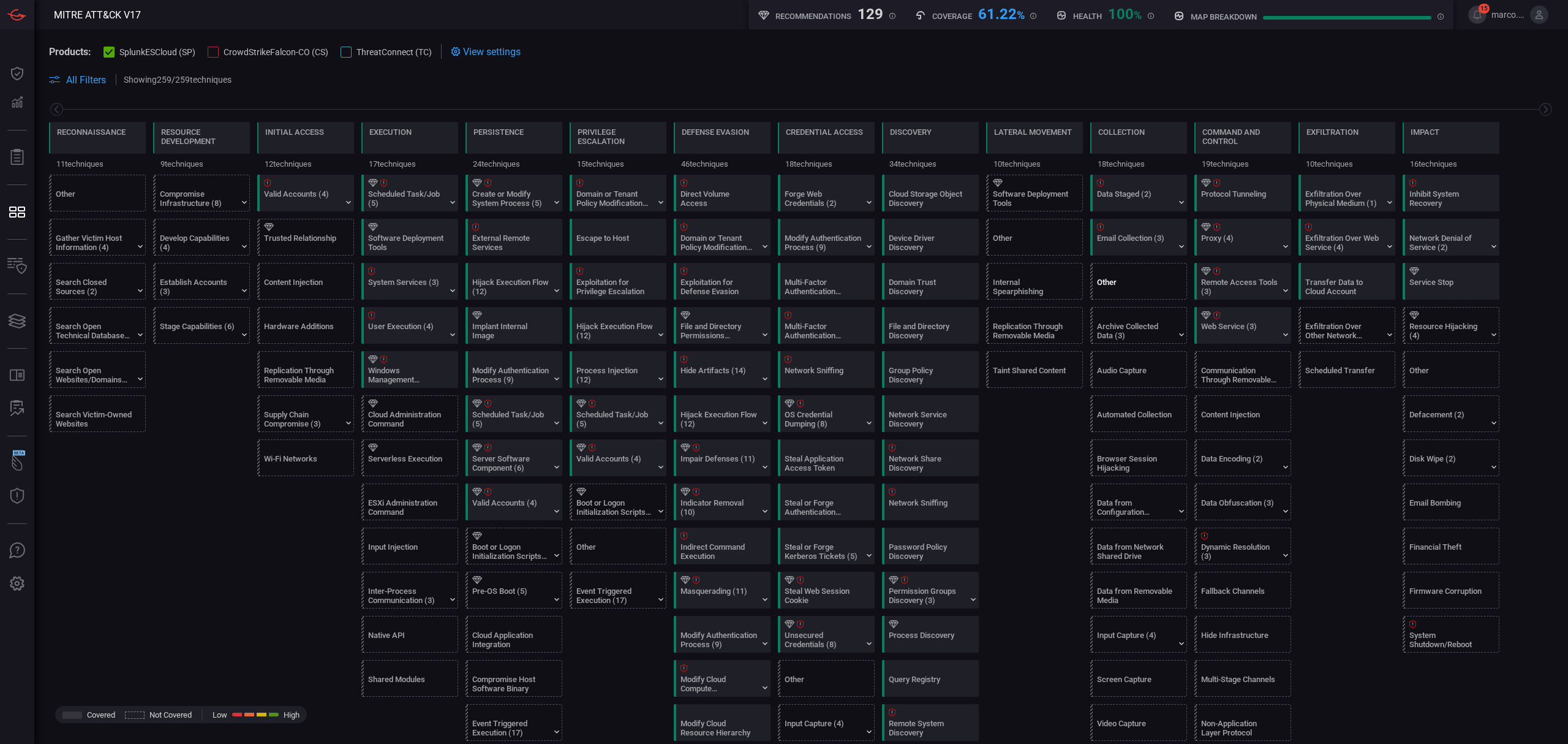
scroll to position [326, 0]
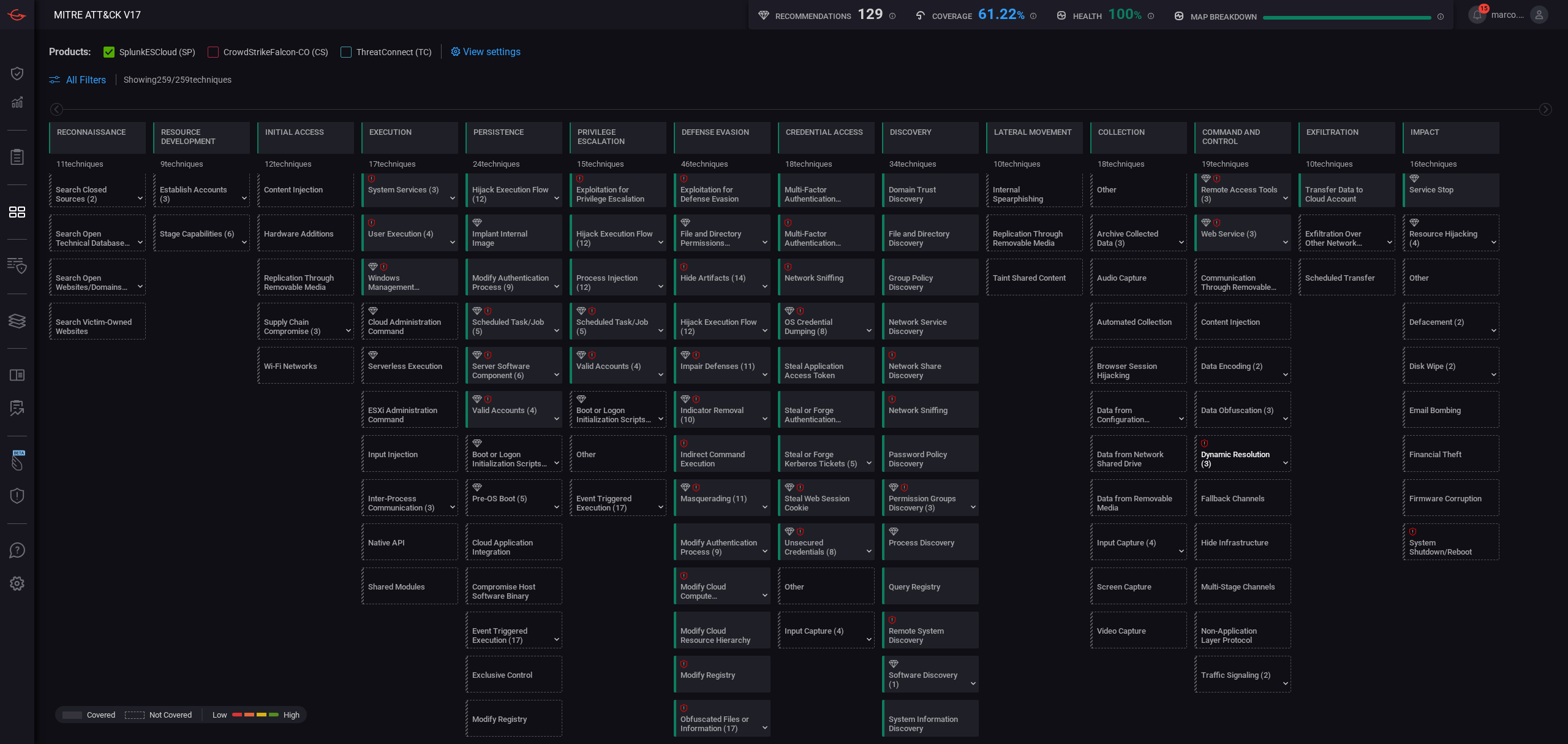
click at [1267, 454] on div "Dynamic Resolution (3)" at bounding box center [1246, 453] width 97 height 36
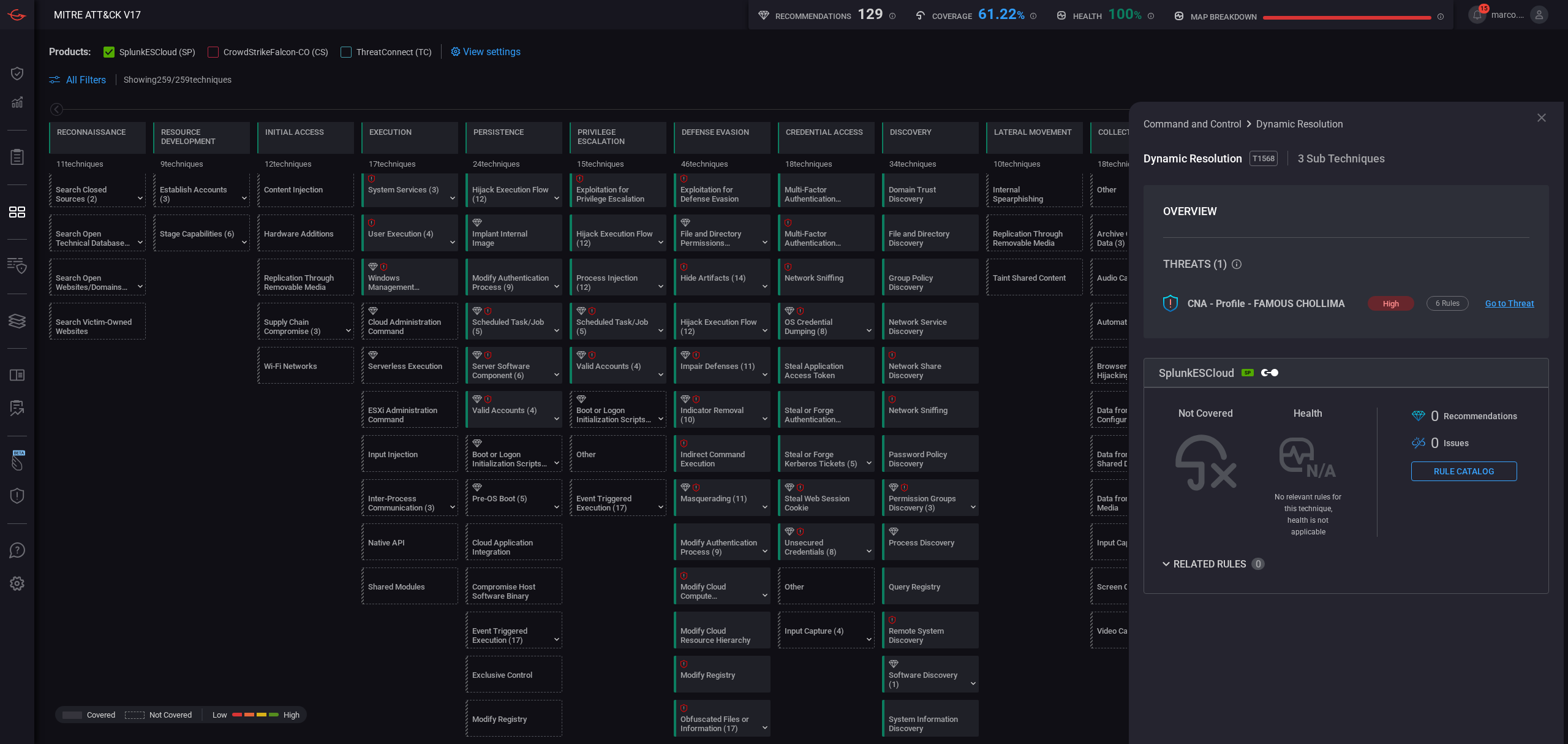
click at [1486, 472] on button "Rule Catalog" at bounding box center [1463, 471] width 106 height 19
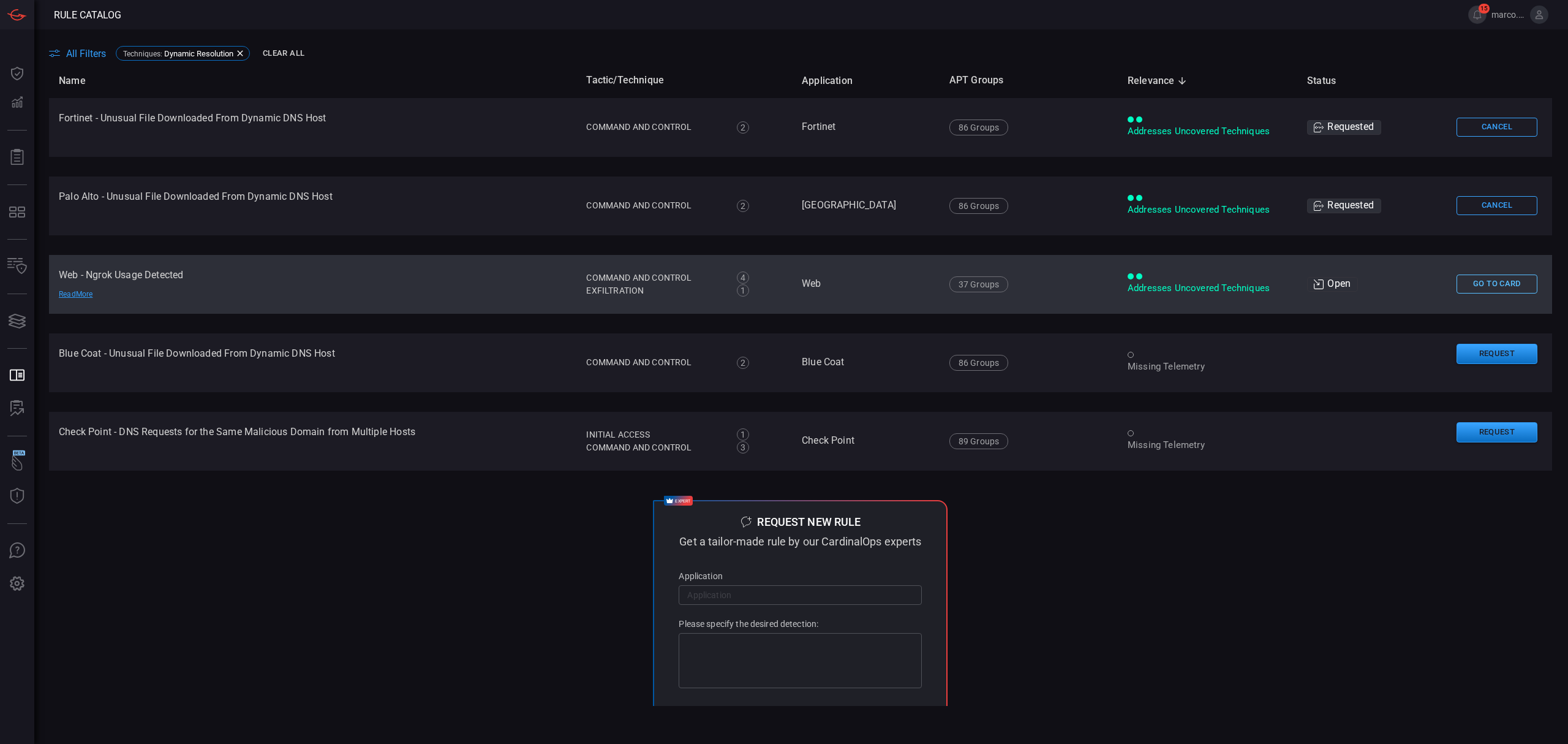
click at [1495, 287] on button "Go To Card" at bounding box center [1496, 285] width 81 height 19
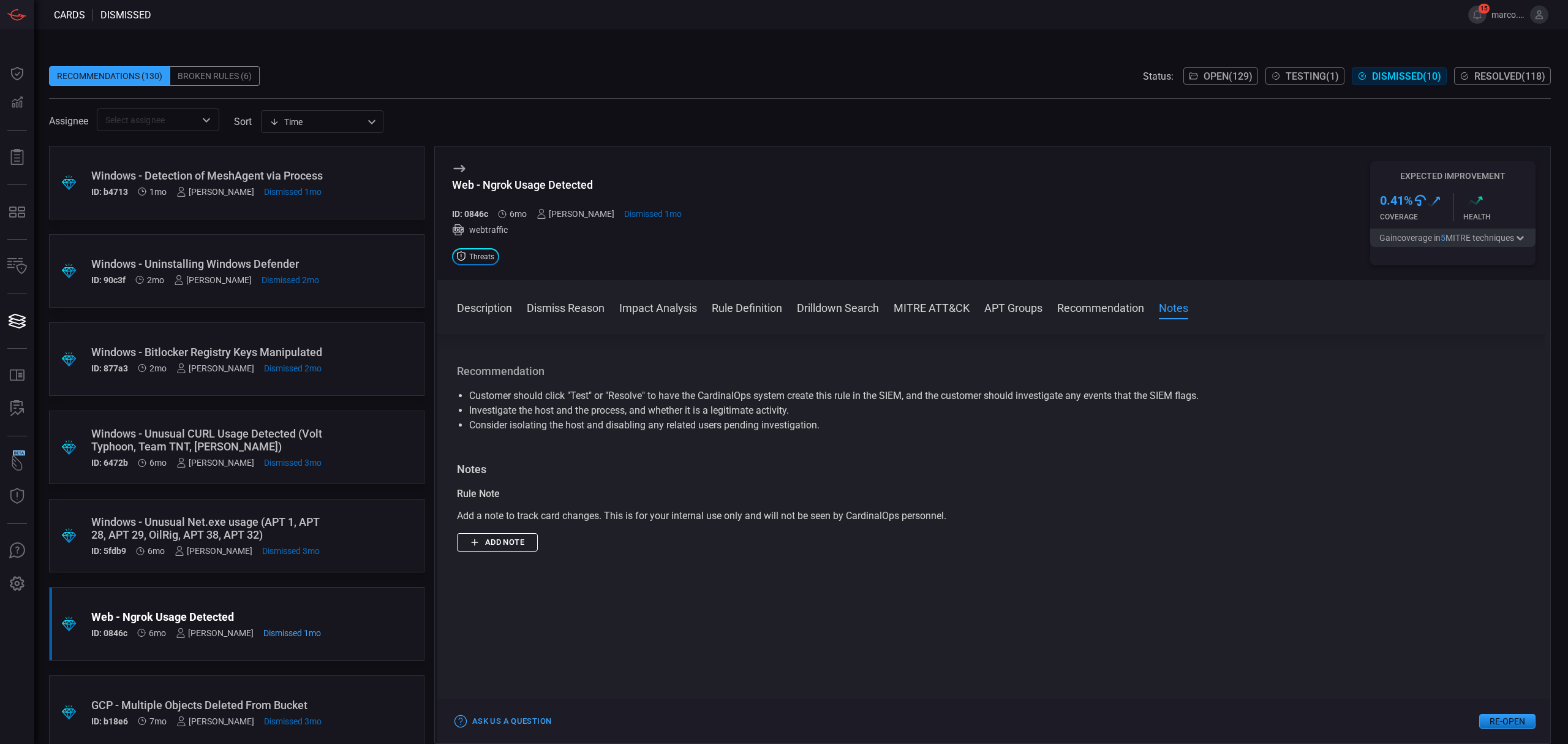
scroll to position [1500, 0]
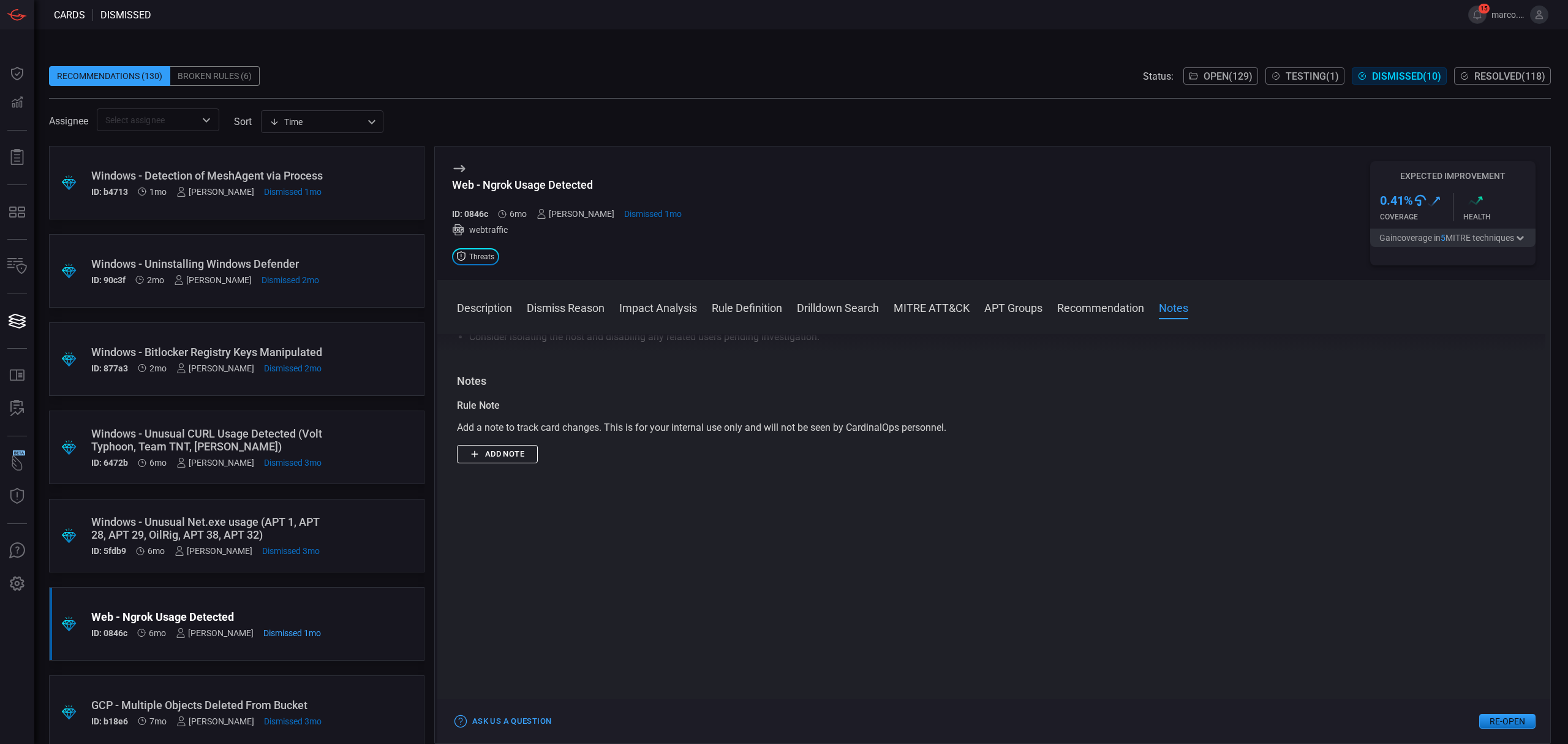
click at [1507, 74] on span "Resolved ( 118 )" at bounding box center [1509, 77] width 71 height 12
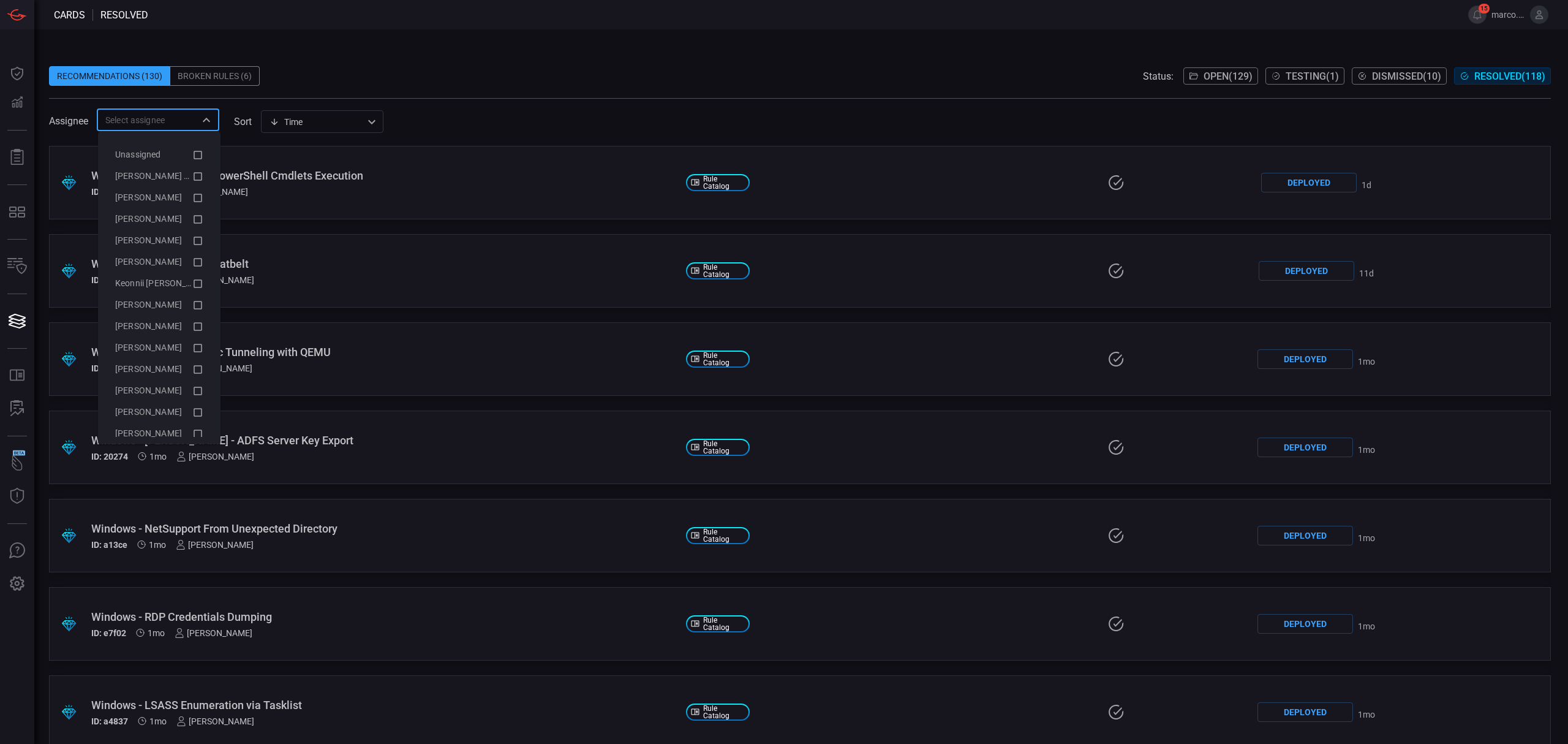
click at [150, 122] on input "text" at bounding box center [148, 119] width 95 height 16
click at [177, 153] on div "Unassigned" at bounding box center [153, 154] width 77 height 13
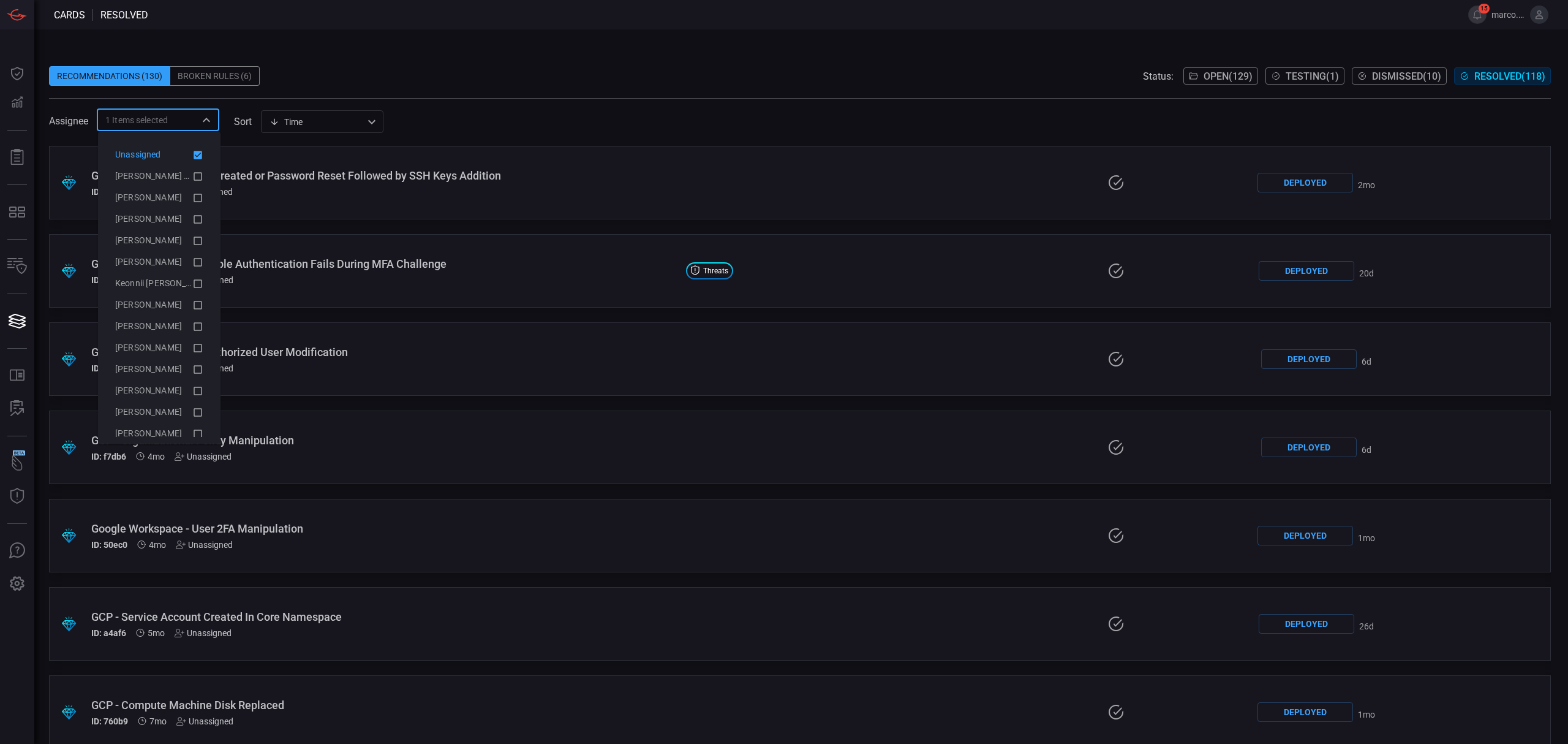
click at [697, 86] on span at bounding box center [799, 91] width 1501 height 13
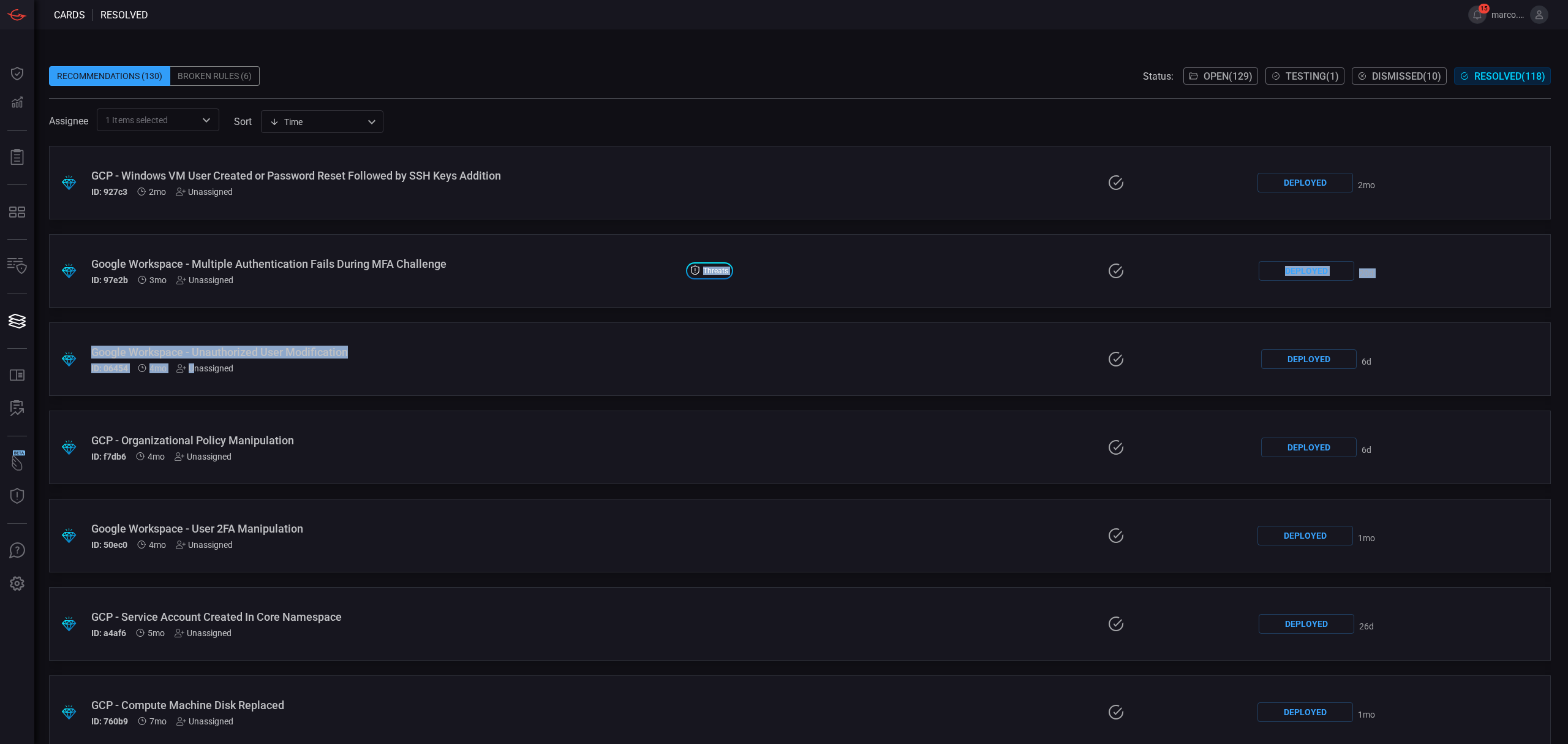
drag, startPoint x: 196, startPoint y: 368, endPoint x: 397, endPoint y: 296, distance: 213.5
click at [392, 301] on div ".suggested_cards_icon{fill:url(#suggested_cards_icon);} GCP - Windows VM User C…" at bounding box center [799, 445] width 1501 height 598
click at [218, 276] on div "Unassigned" at bounding box center [205, 280] width 57 height 10
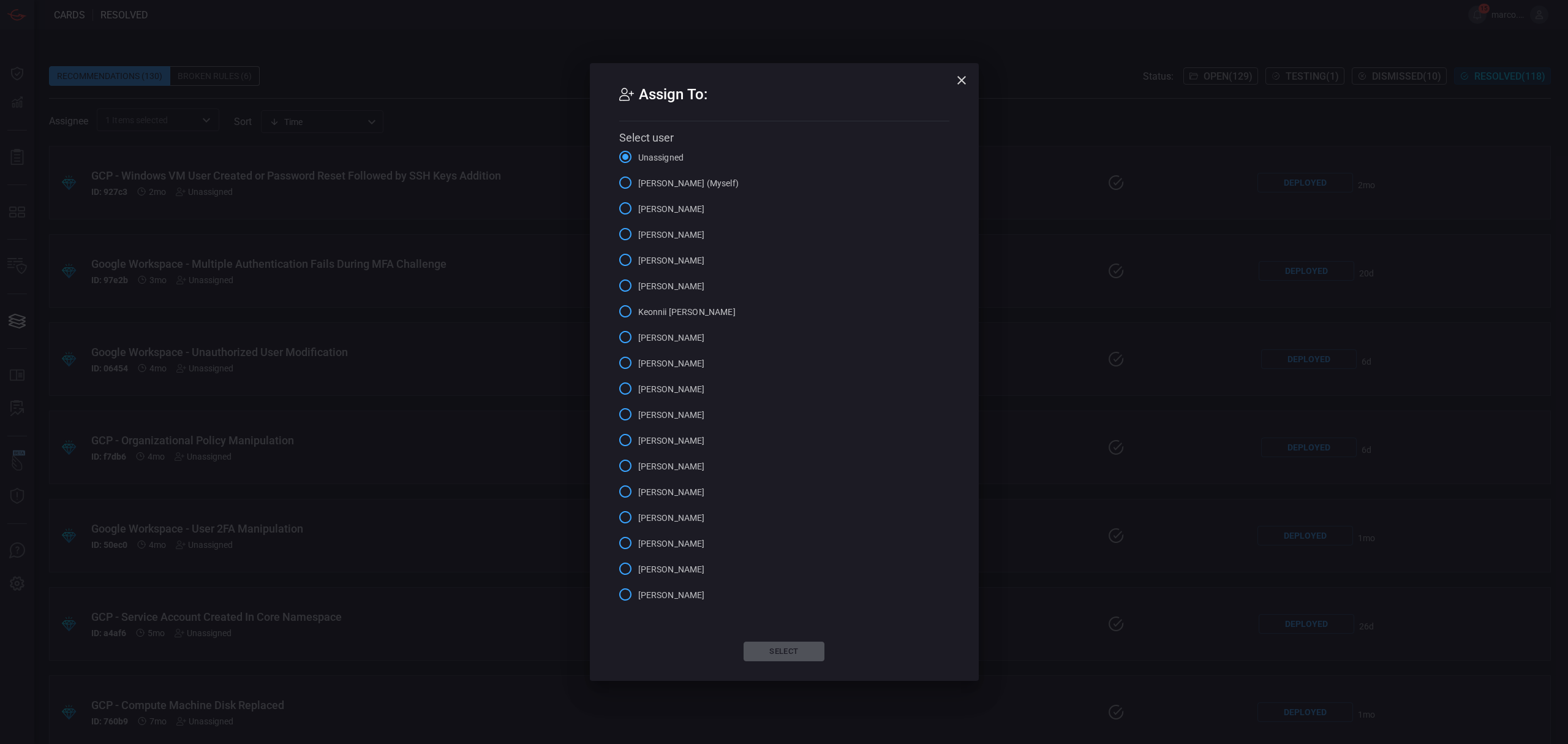
click at [625, 287] on input "Dashley Castellano" at bounding box center [625, 286] width 25 height 25
click at [770, 651] on button "Select" at bounding box center [784, 651] width 81 height 19
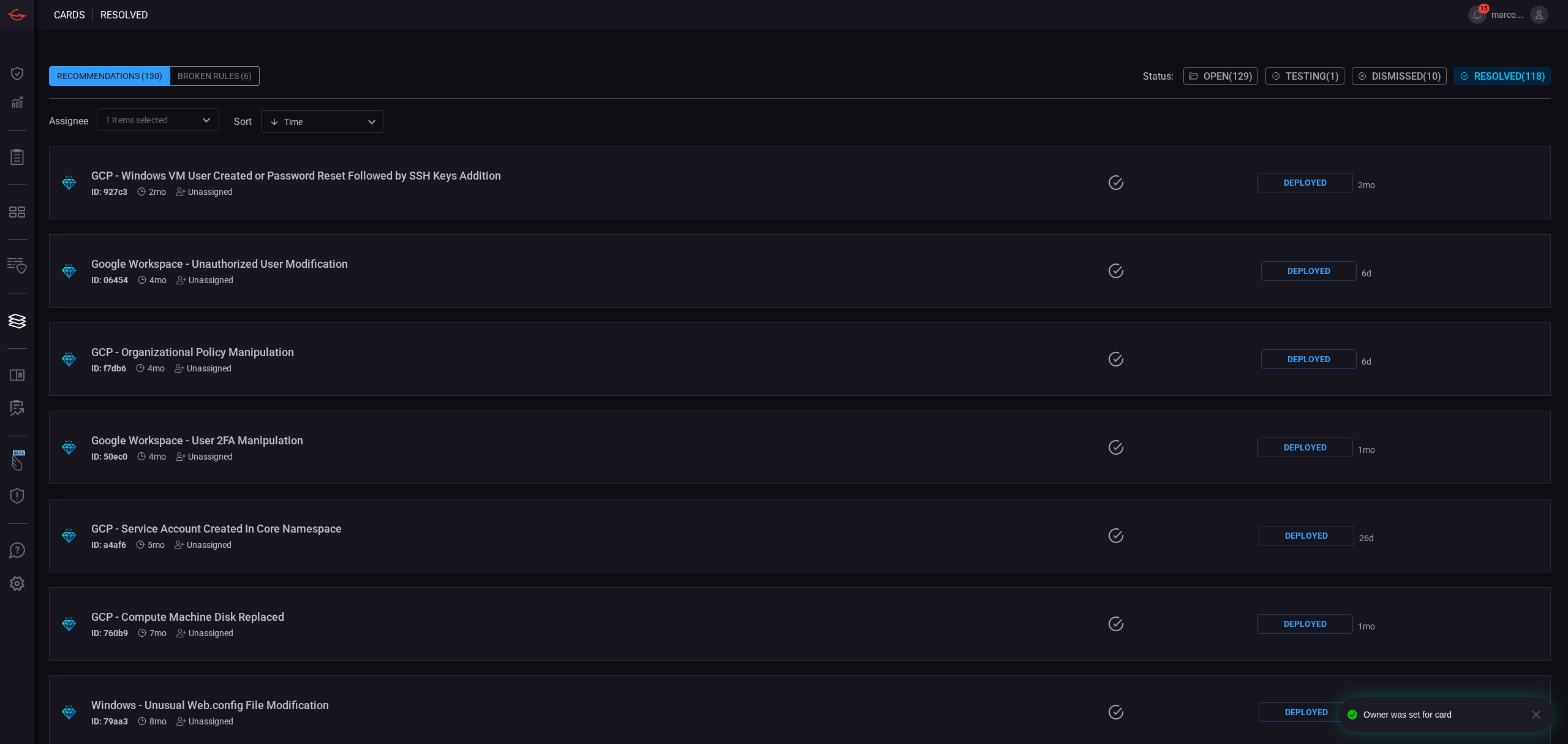
click at [214, 367] on div "Unassigned" at bounding box center [203, 368] width 57 height 10
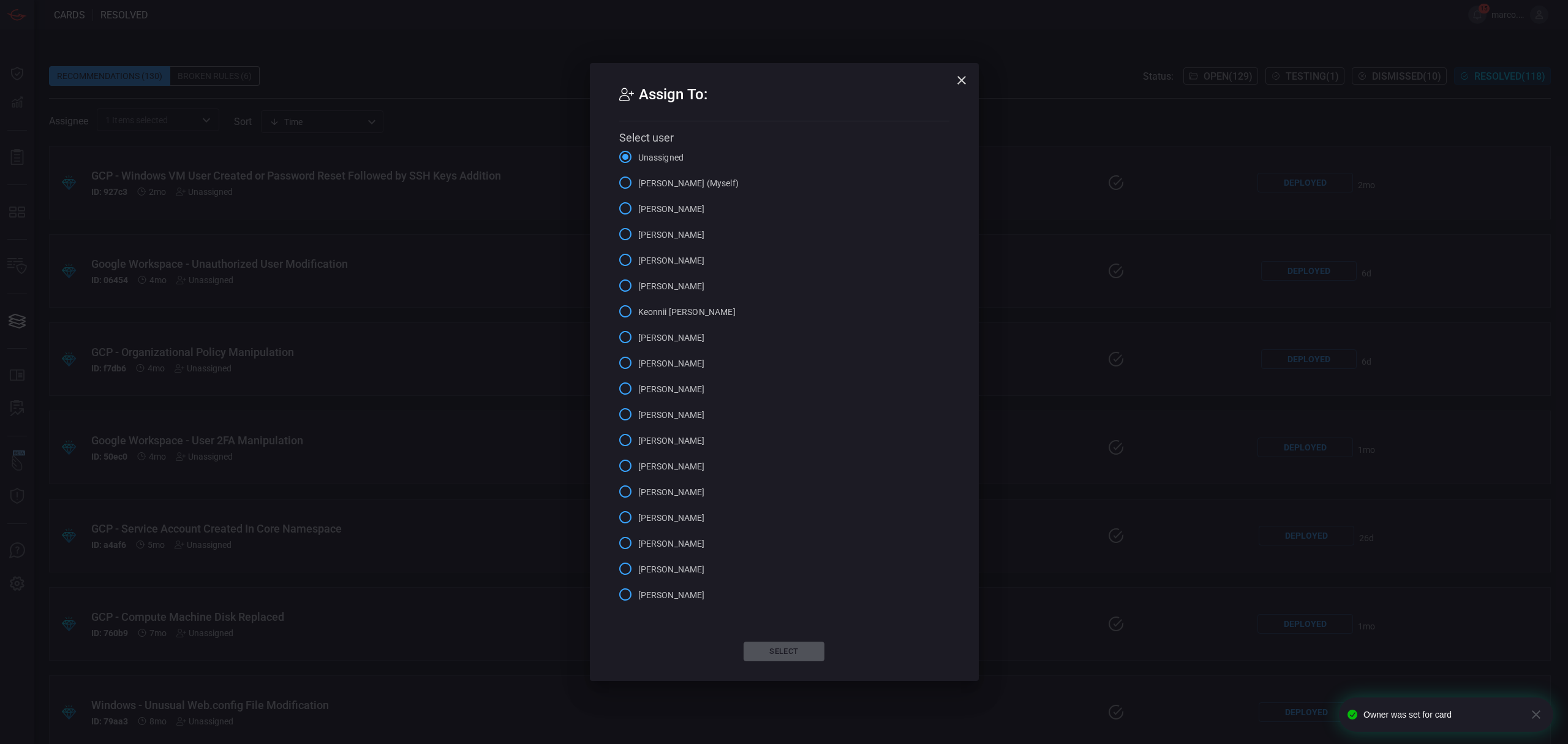
click at [669, 285] on span "Dashley Castellano" at bounding box center [671, 286] width 67 height 13
click at [638, 285] on input "Dashley Castellano" at bounding box center [625, 286] width 25 height 25
click at [772, 647] on button "Select" at bounding box center [784, 651] width 81 height 19
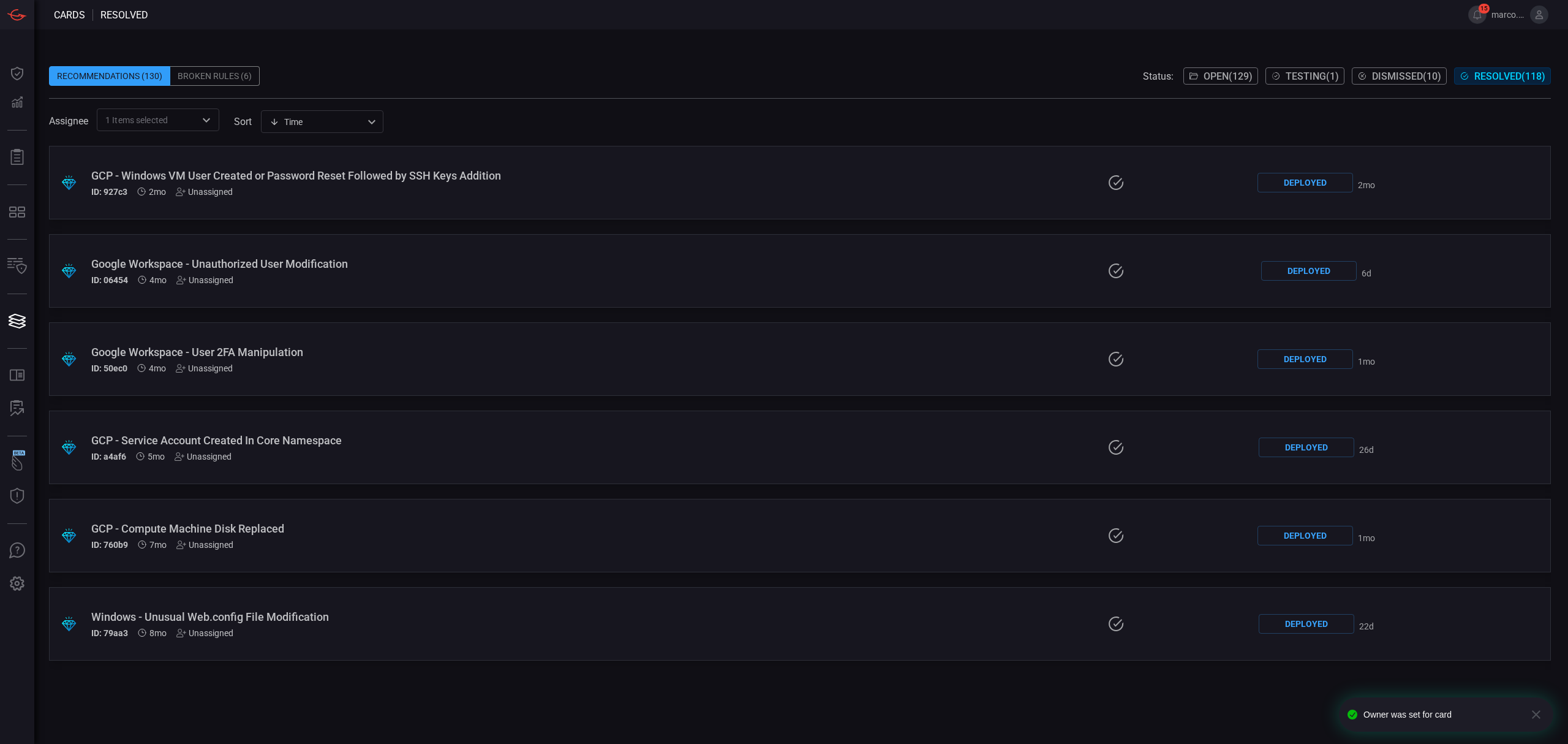
click at [217, 363] on div "Unassigned" at bounding box center [204, 368] width 57 height 10
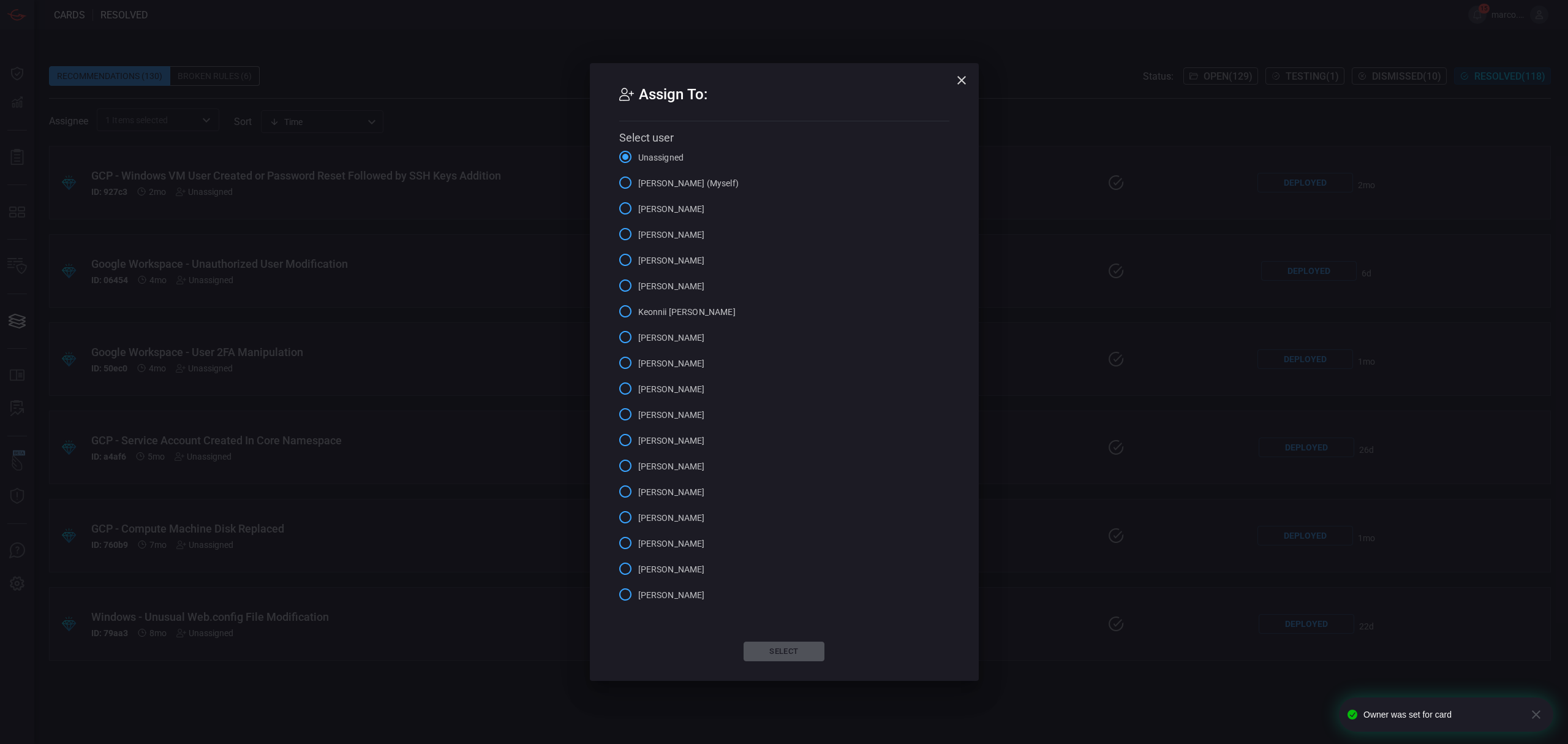
click at [622, 283] on input "Dashley Castellano" at bounding box center [625, 286] width 25 height 25
click at [755, 653] on button "Select" at bounding box center [784, 651] width 81 height 19
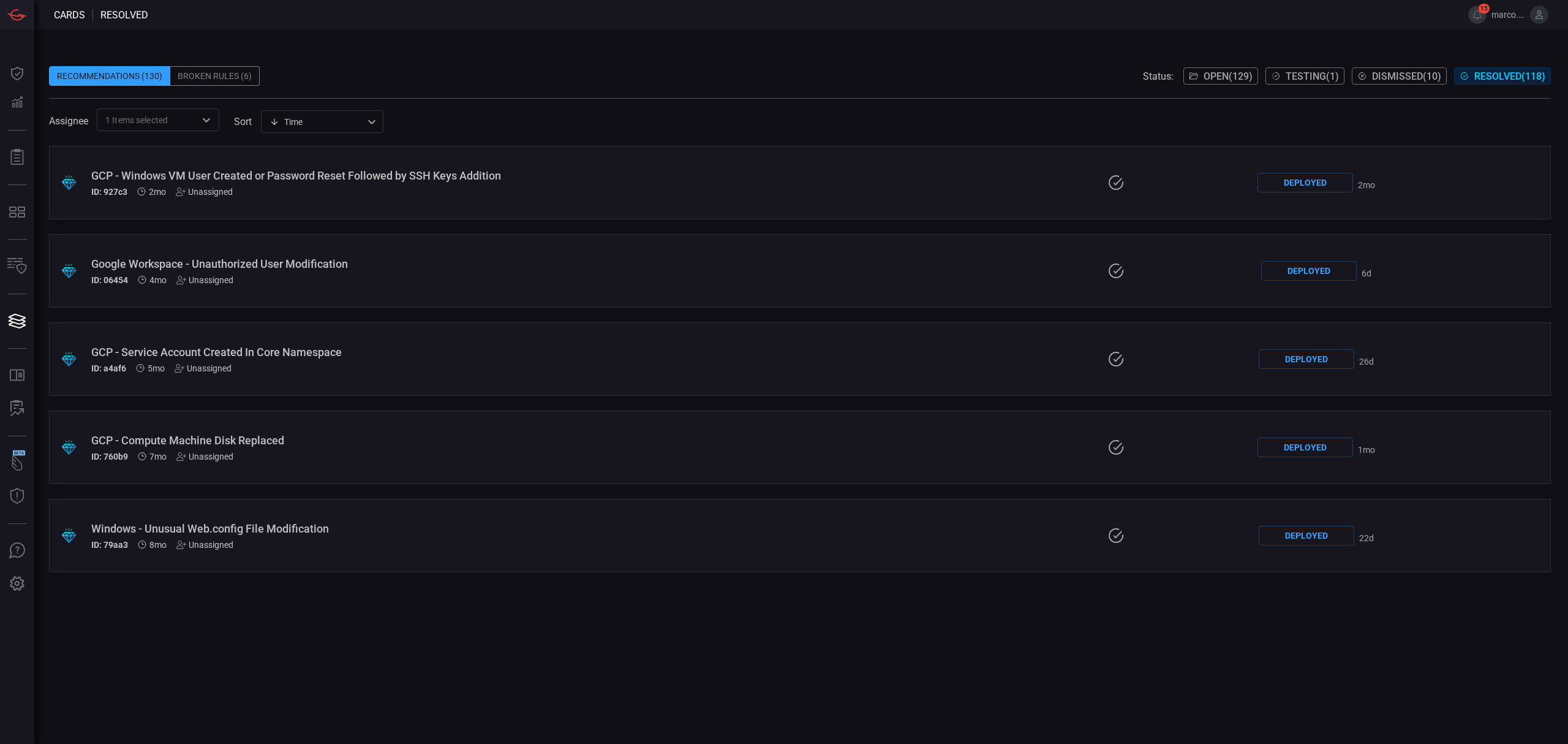
click at [217, 366] on div "Unassigned" at bounding box center [203, 368] width 57 height 10
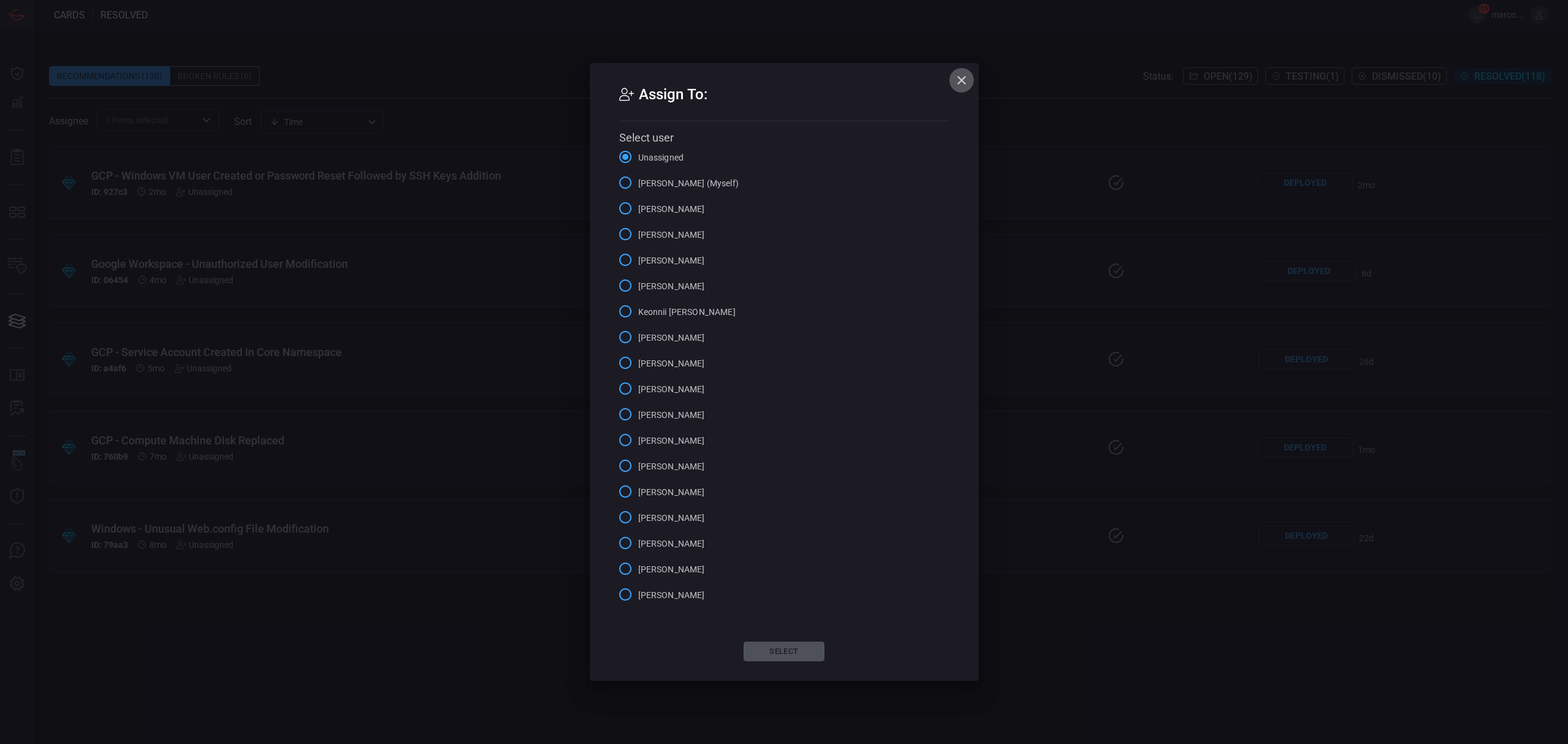
click at [957, 76] on icon "button" at bounding box center [961, 80] width 9 height 9
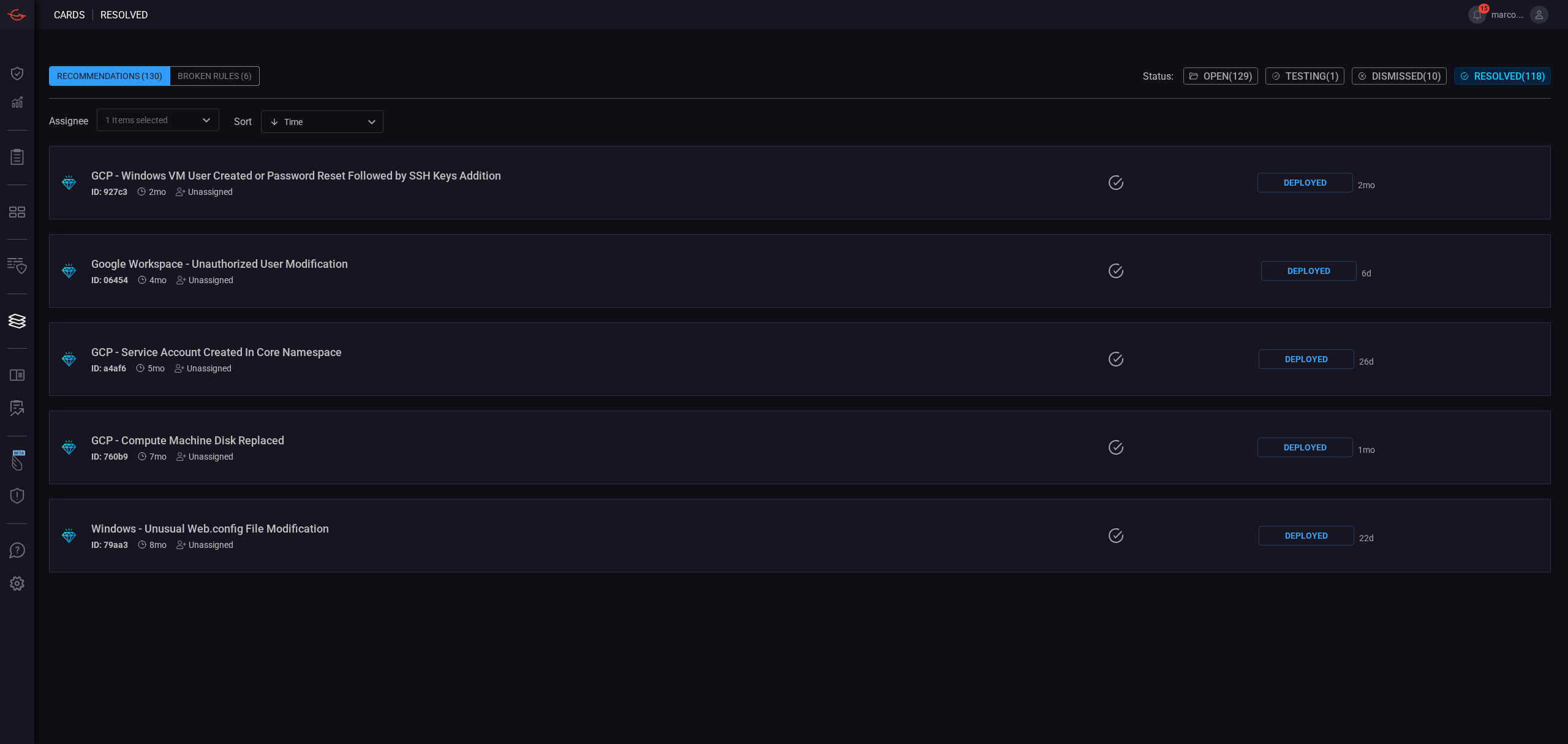
click at [217, 367] on div "Unassigned" at bounding box center [203, 368] width 57 height 10
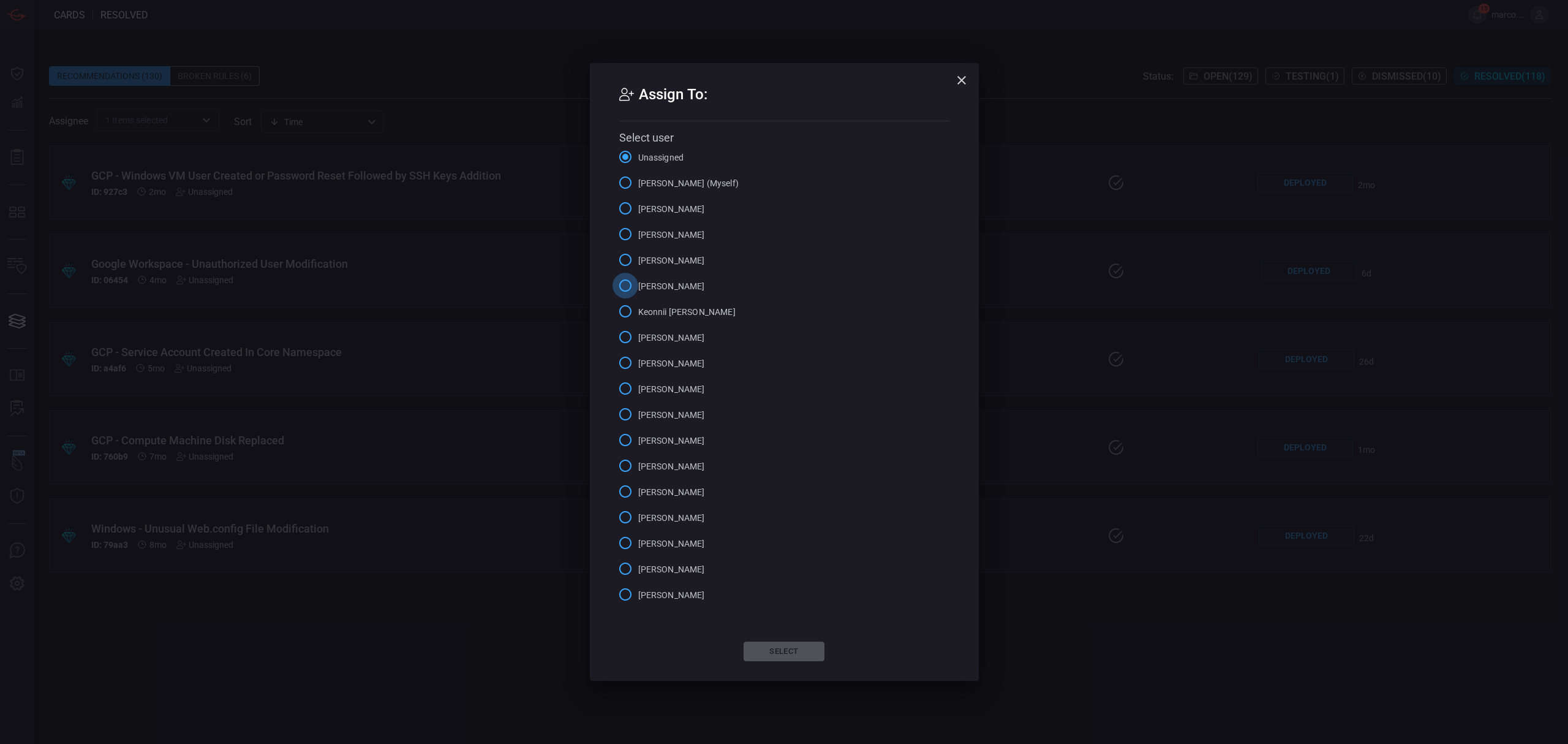
click at [622, 287] on input "Dashley Castellano" at bounding box center [625, 286] width 25 height 25
click at [768, 646] on button "Select" at bounding box center [784, 651] width 81 height 19
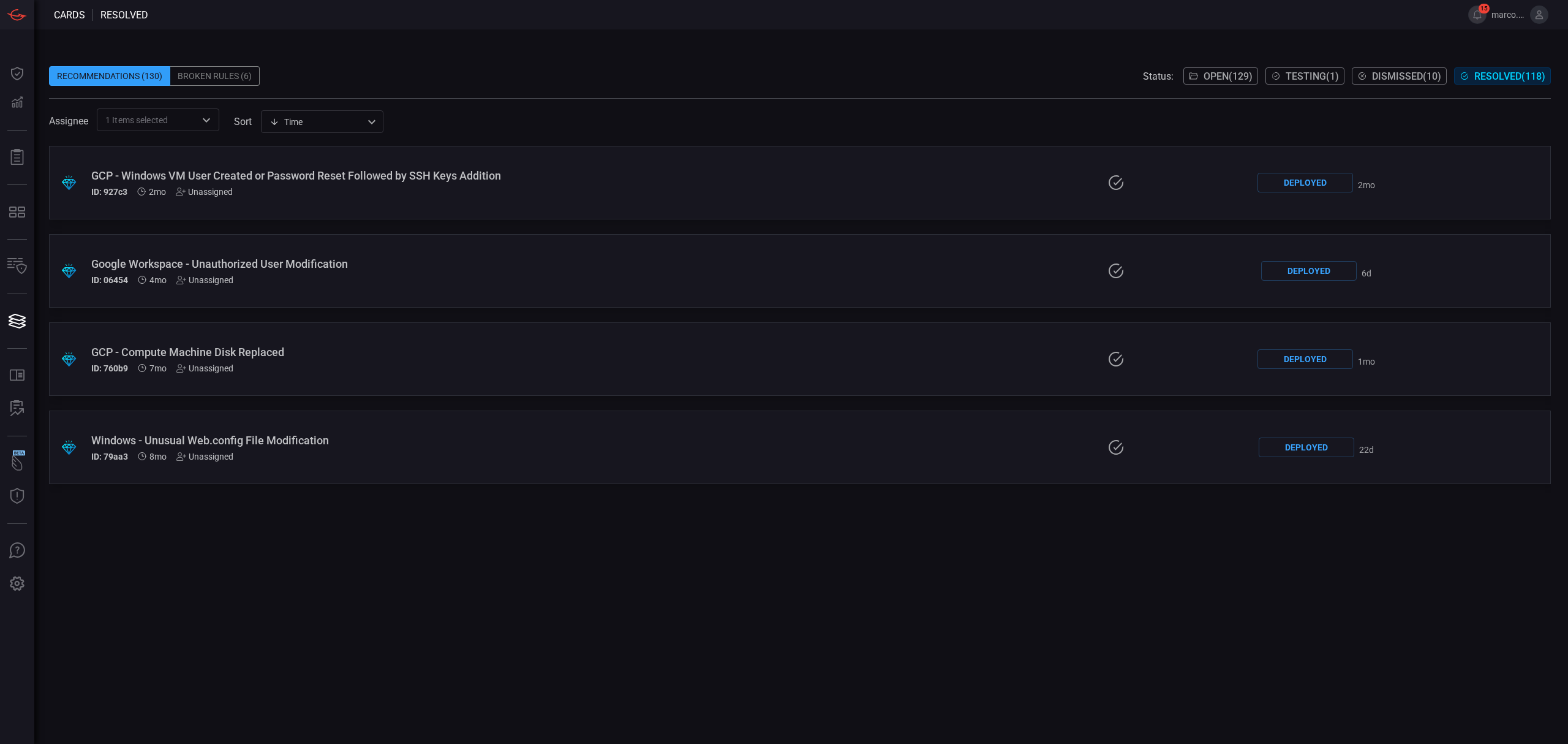
click at [211, 190] on div "Unassigned" at bounding box center [204, 191] width 57 height 10
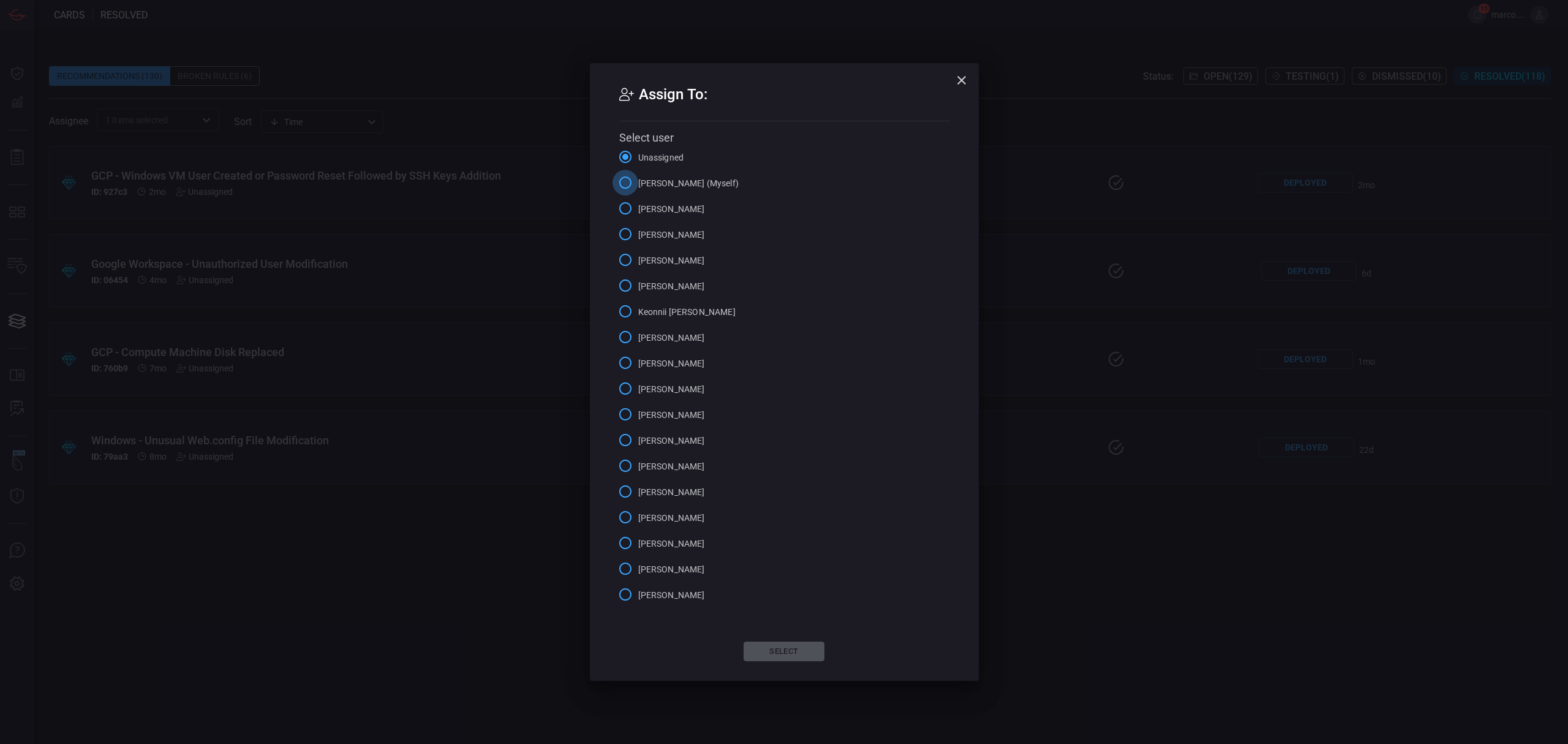
click at [621, 186] on input "Marco Villarruel (Myself)" at bounding box center [625, 183] width 25 height 25
click at [755, 653] on button "Select" at bounding box center [784, 651] width 81 height 19
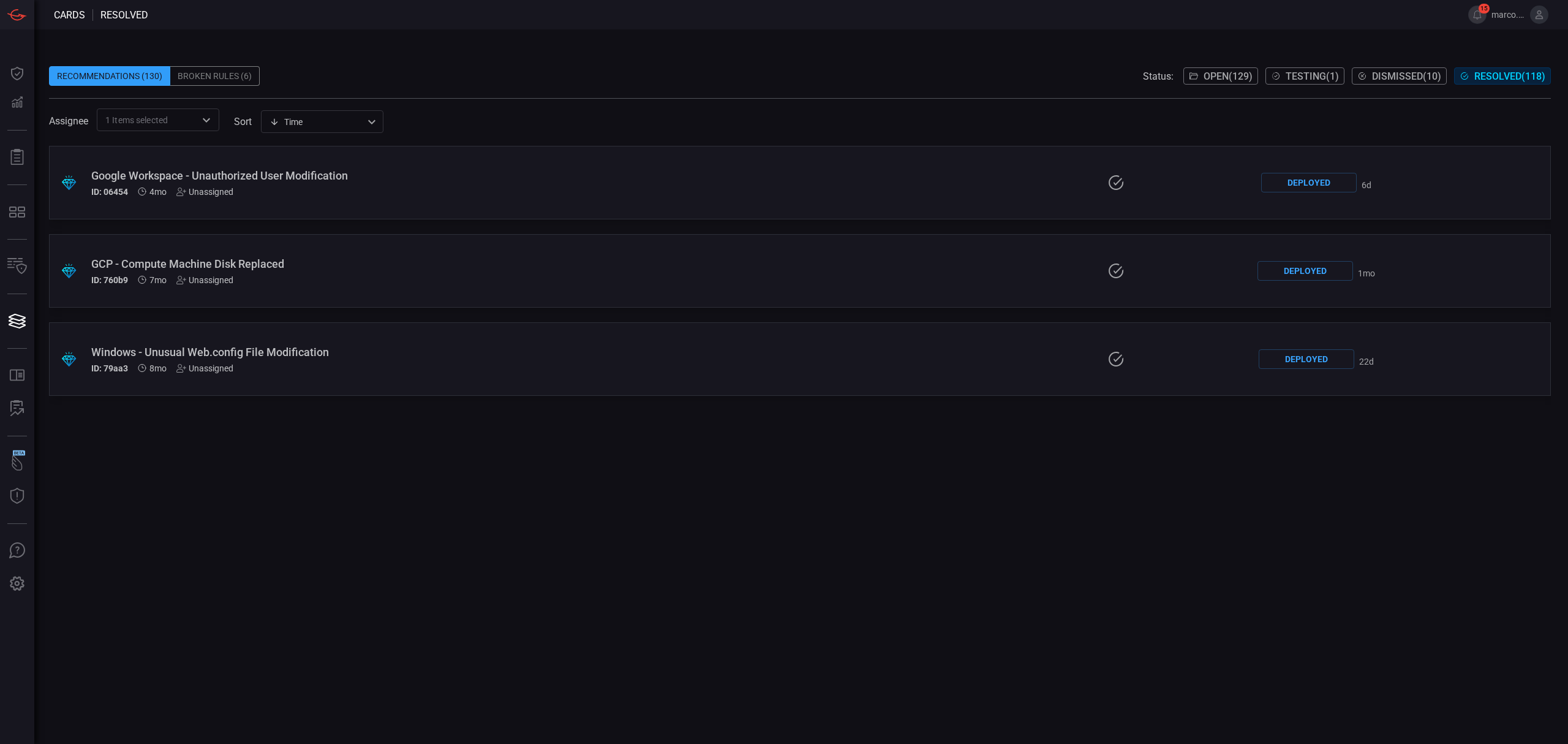
click at [312, 355] on div "Windows - Unusual Web.config File Modification" at bounding box center [384, 352] width 584 height 13
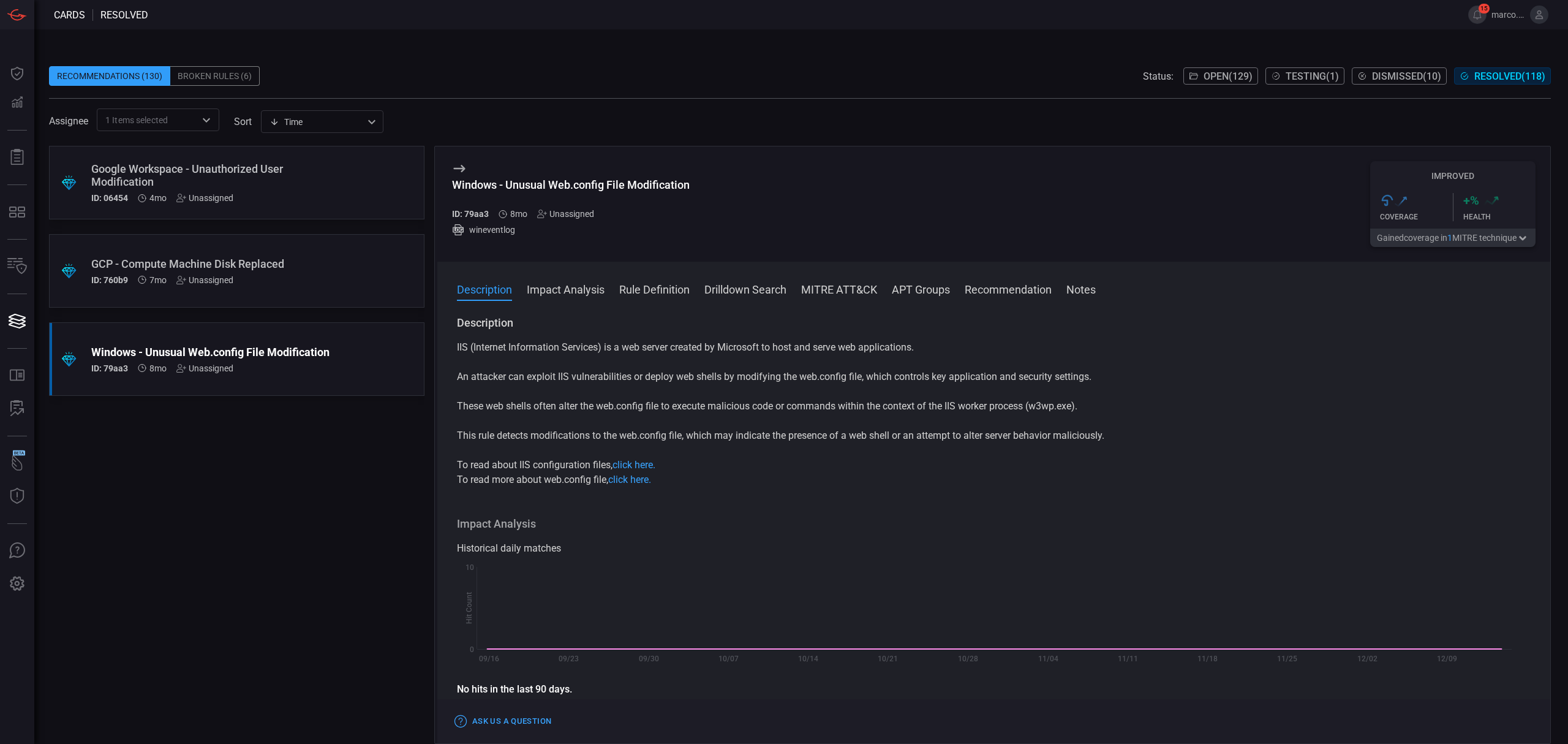
click at [322, 495] on div ".suggested_cards_icon{fill:url(#suggested_cards_icon);} Google Workspace - Unau…" at bounding box center [236, 445] width 376 height 598
click at [1025, 70] on div "Recommendations (130) Broken Rules (6) Status: Open ( 129 ) Testing ( 1 ) Dismi…" at bounding box center [799, 76] width 1501 height 19
click at [450, 175] on div "Windows - Unusual Web.config File Modification ID: 79aa3 8mo Unassigned wineven…" at bounding box center [993, 204] width 1113 height 116
click at [458, 167] on icon at bounding box center [458, 168] width 15 height 15
